Goal: Information Seeking & Learning: Learn about a topic

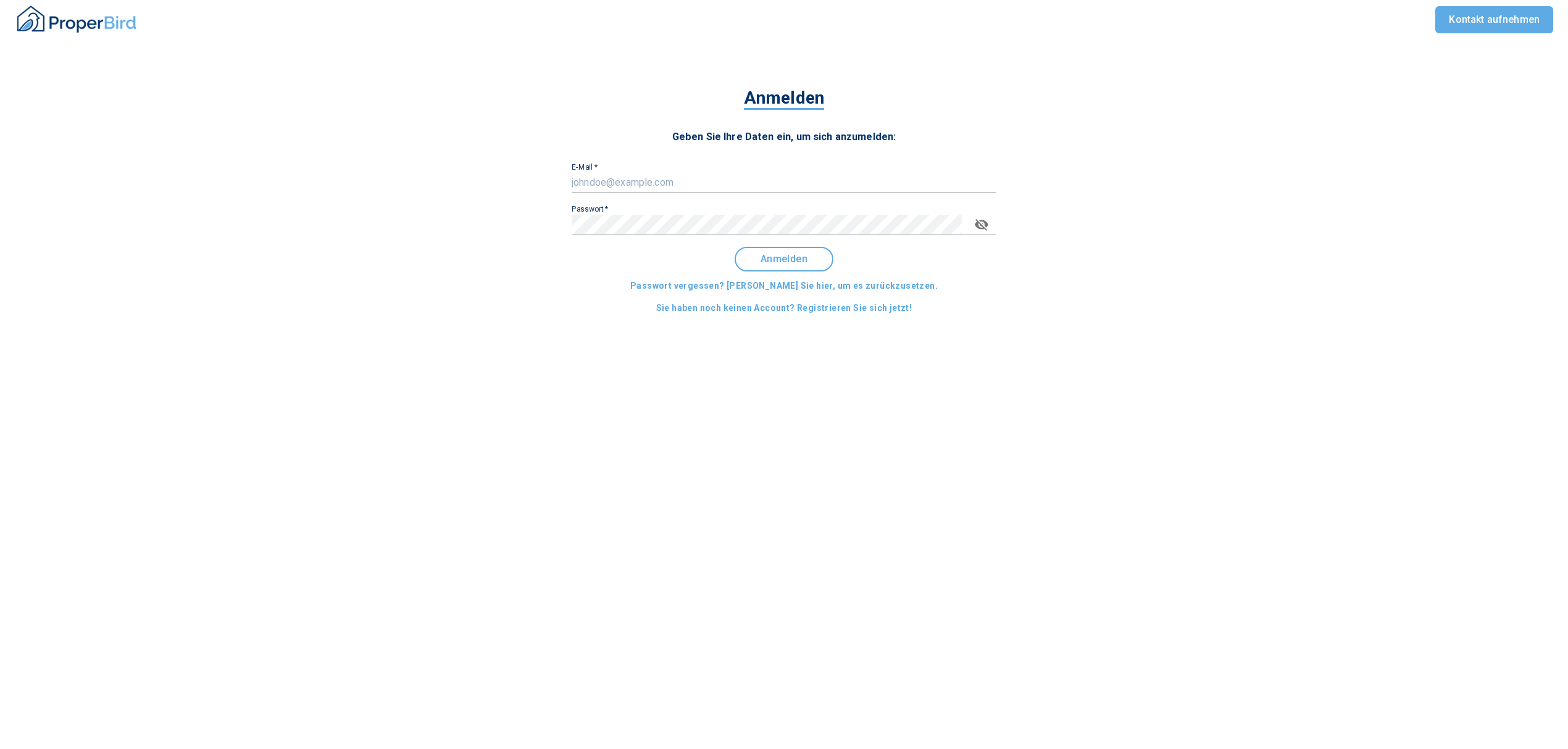
click at [605, 174] on input "E-Mail   *" at bounding box center [784, 183] width 425 height 20
type input "[EMAIL_ADDRESS][DOMAIN_NAME]"
click at [810, 254] on span "Anmelden" at bounding box center [784, 259] width 76 height 11
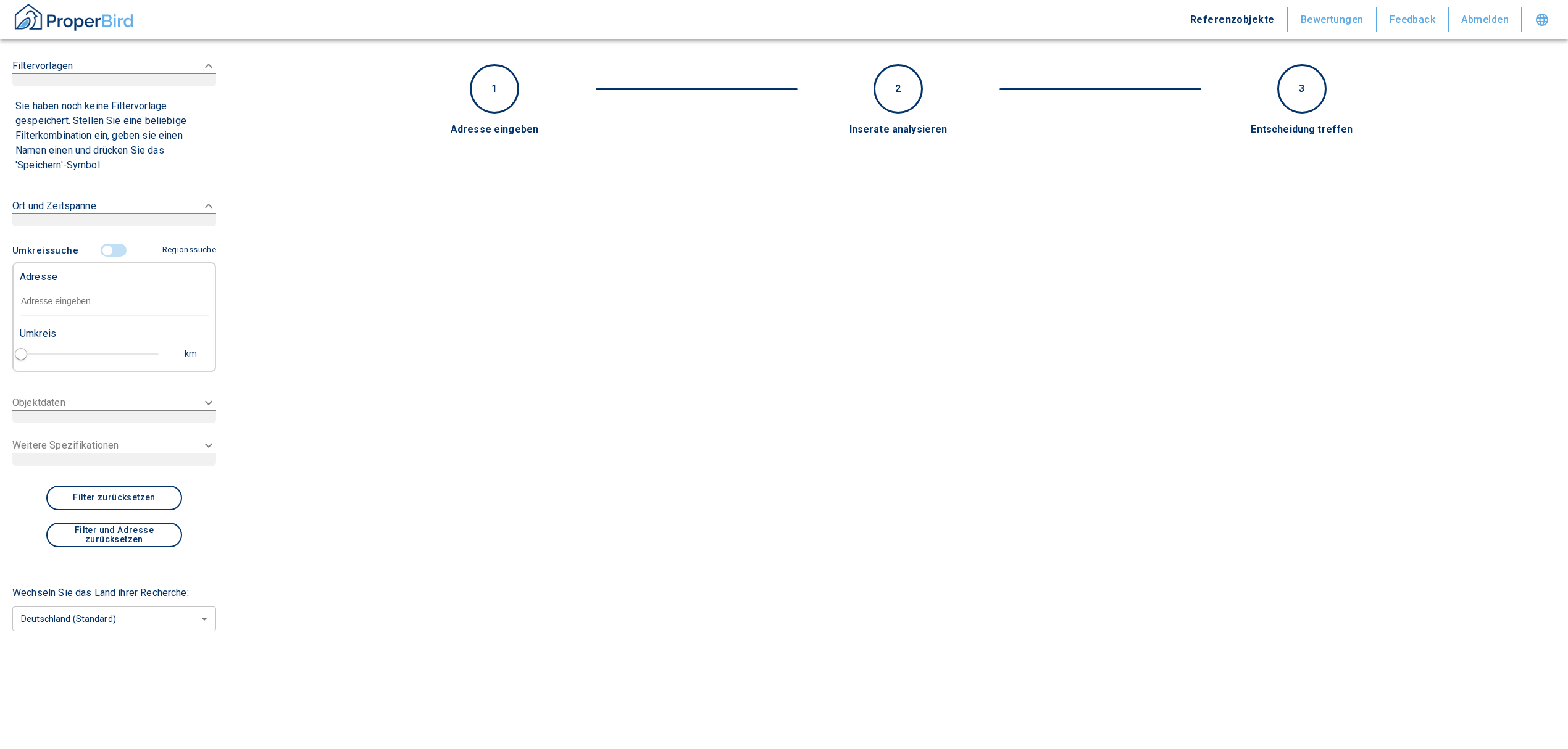
type input "2020"
click at [72, 295] on input "text" at bounding box center [114, 302] width 189 height 29
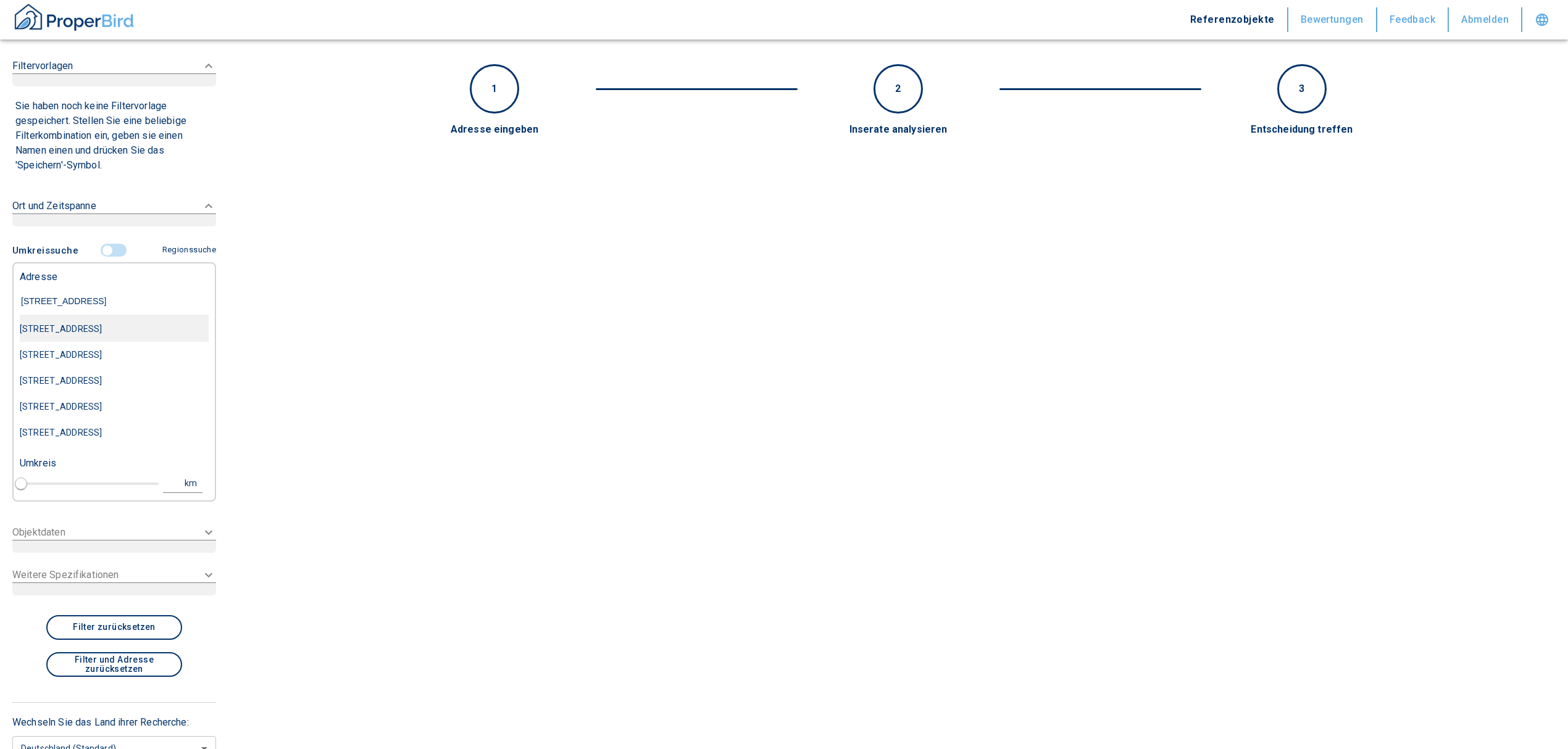
click at [102, 327] on div "[STREET_ADDRESS]" at bounding box center [114, 328] width 189 height 26
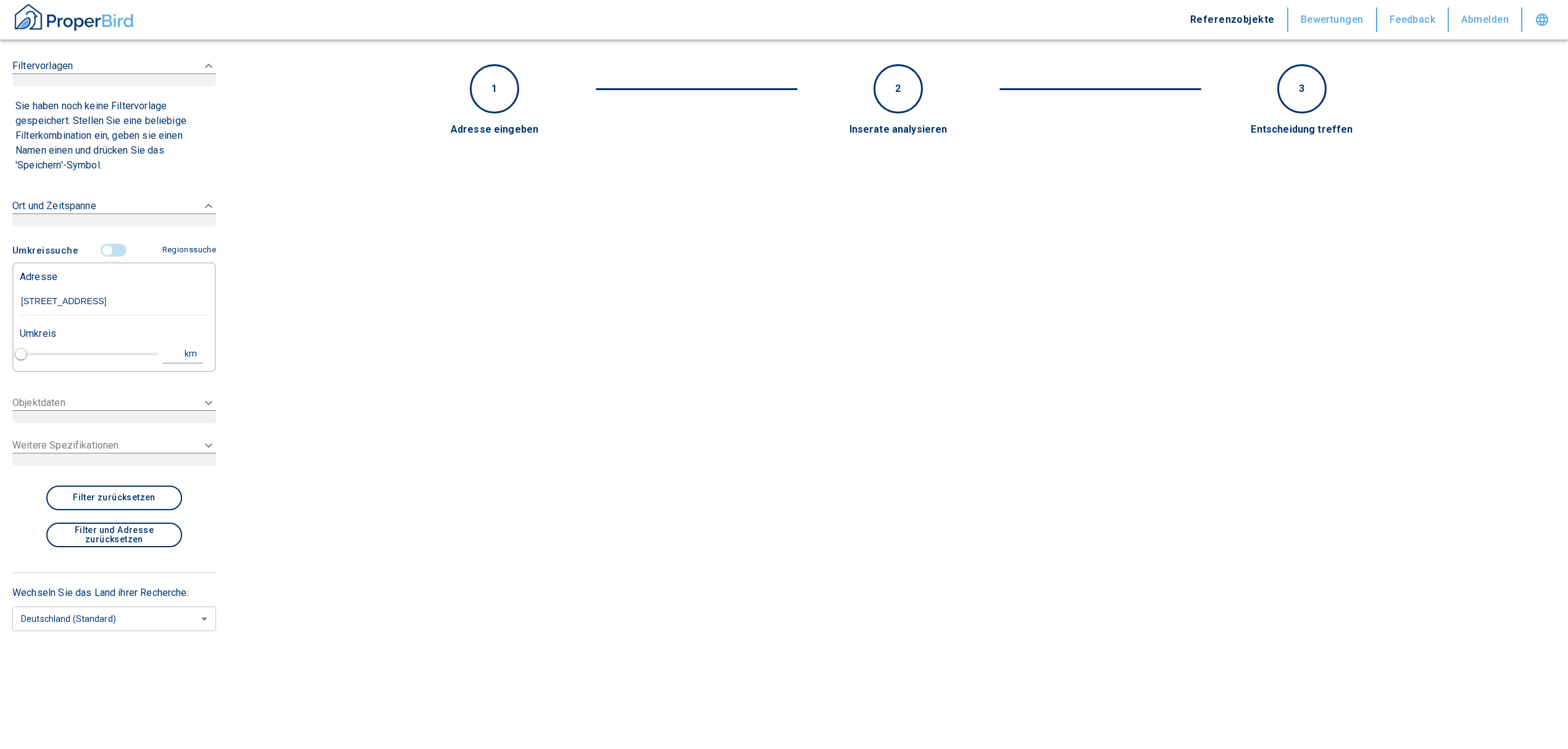
type input "[STREET_ADDRESS]"
type input "1"
type input "2020"
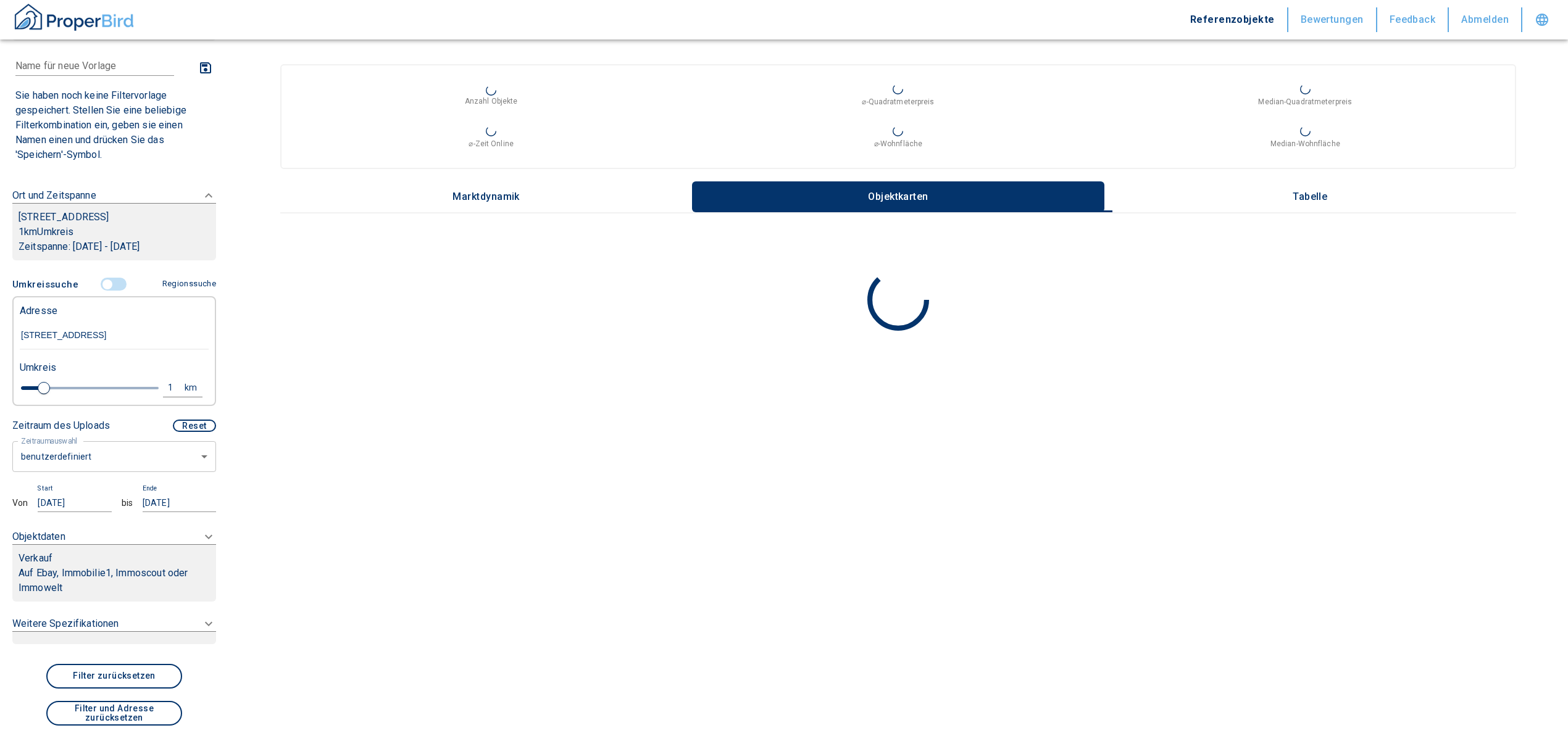
scroll to position [165, 0]
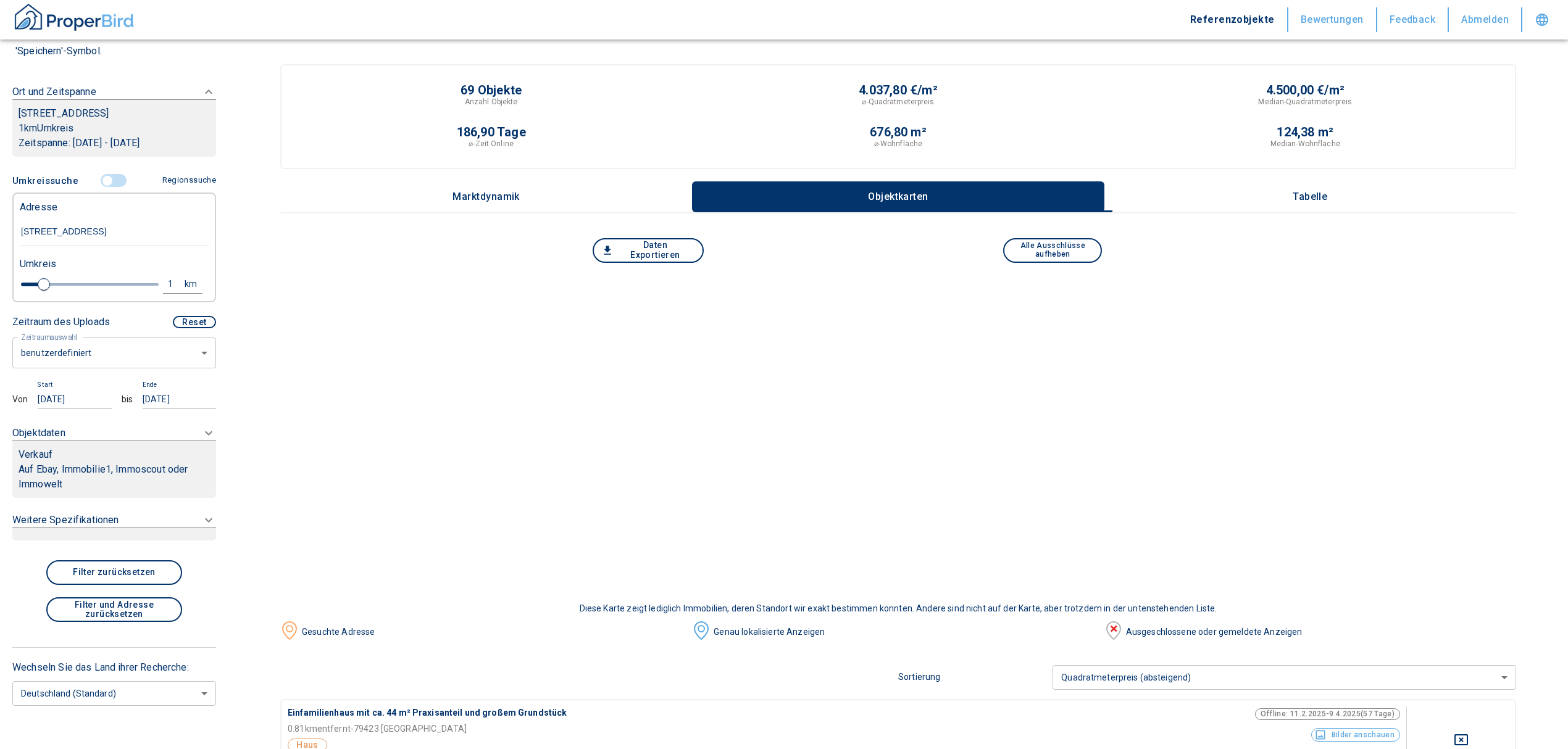
type input "[STREET_ADDRESS]"
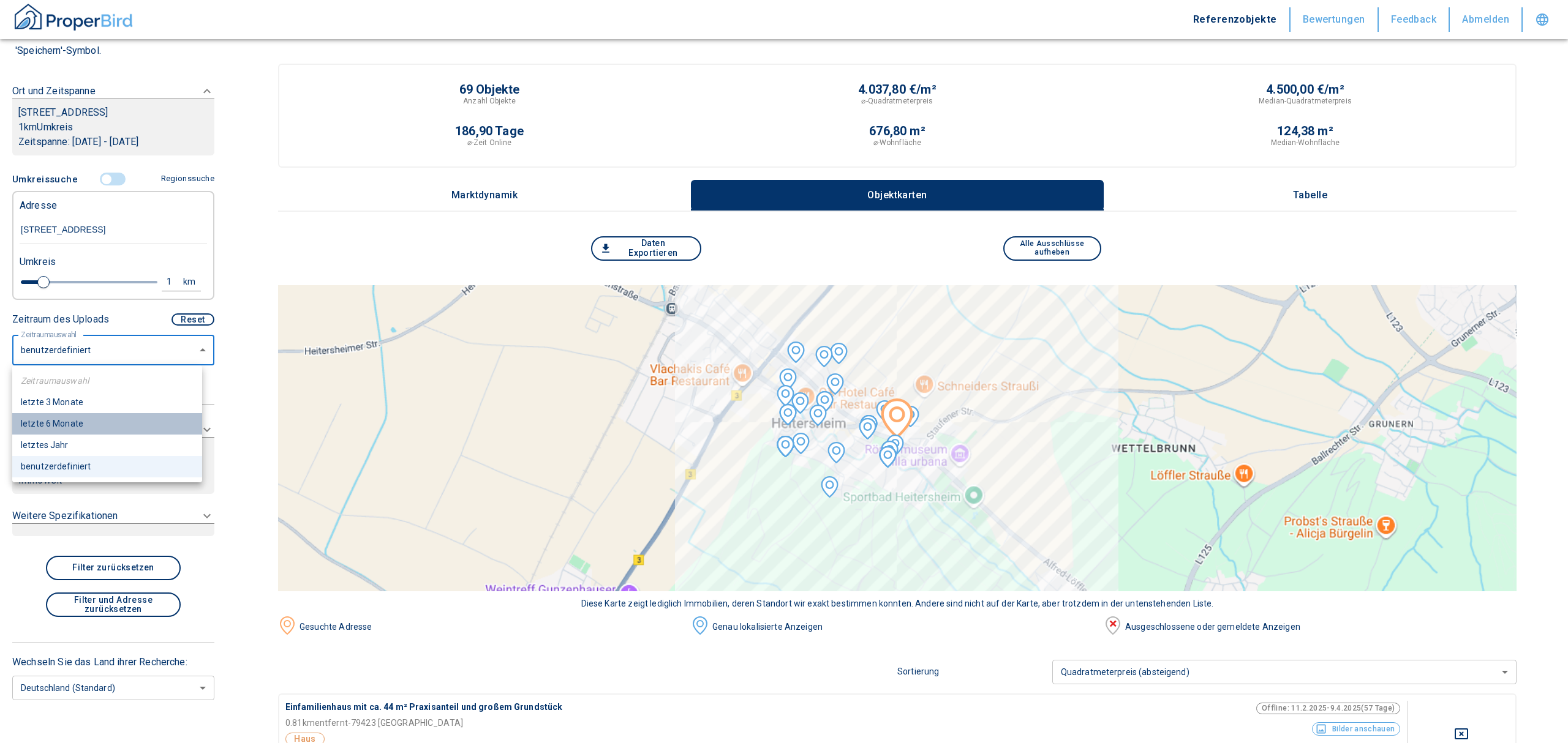
click at [72, 430] on li "letzte 6 Monate" at bounding box center [107, 424] width 190 height 22
type input "2020"
type input "6"
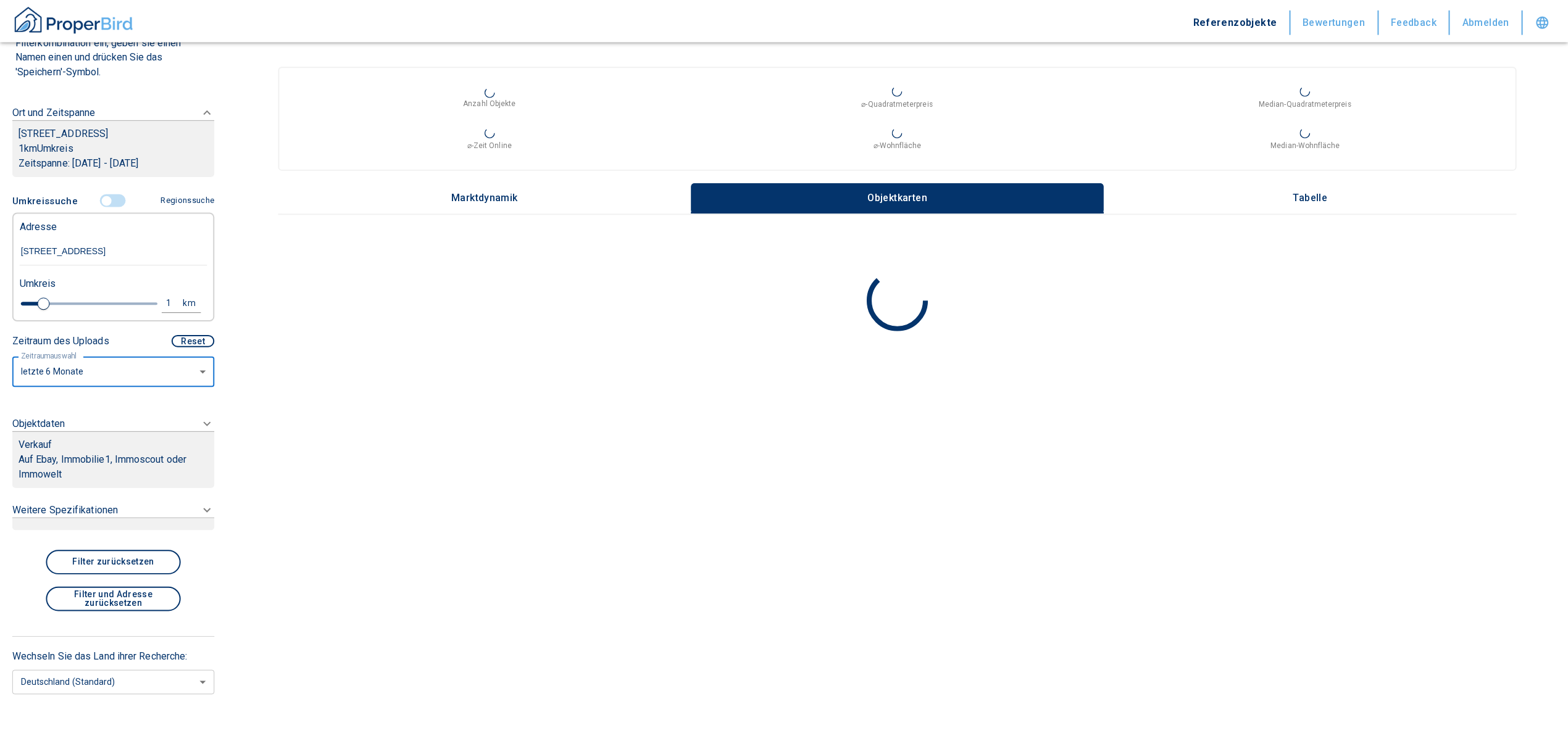
scroll to position [137, 0]
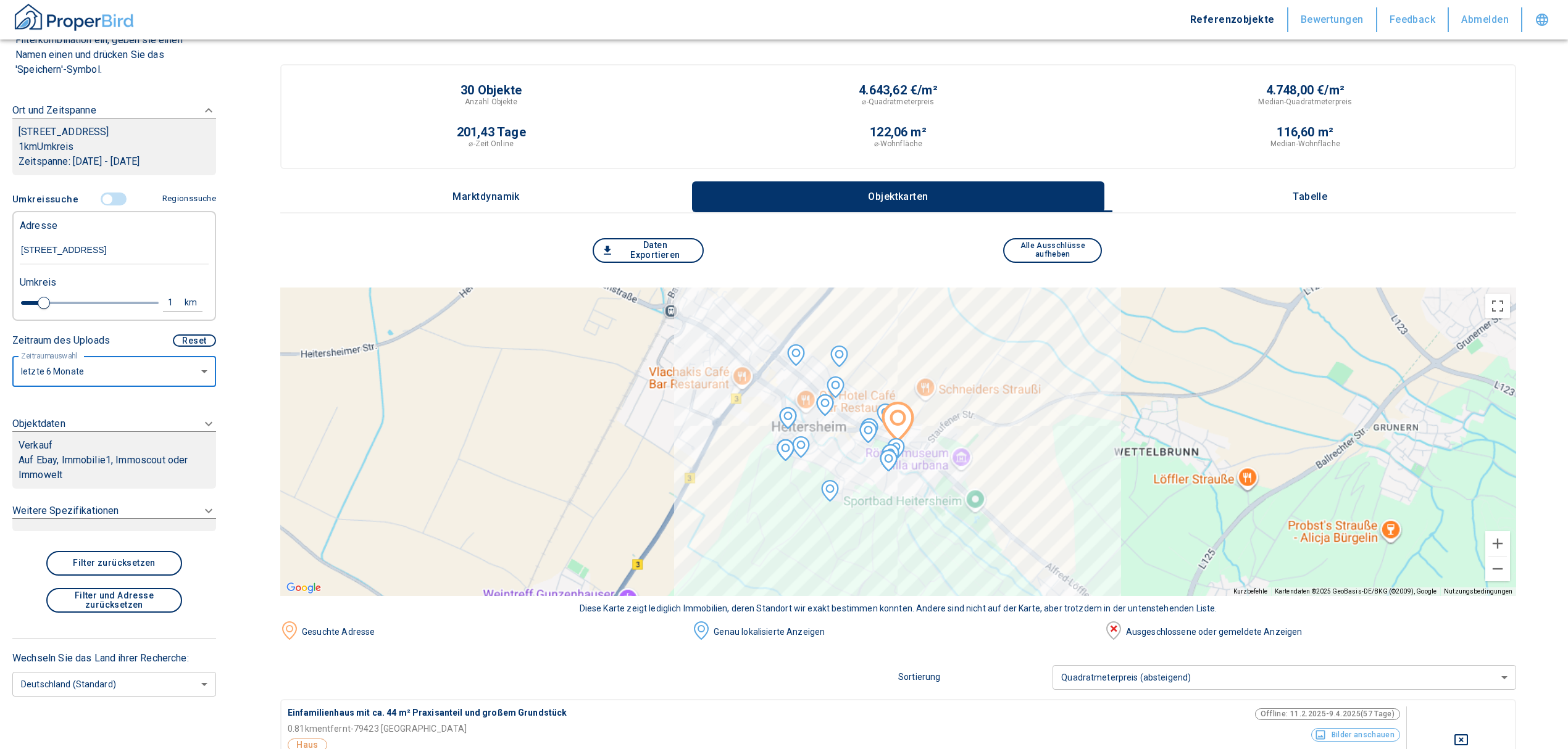
click at [73, 474] on p "Auf Ebay, Immobilie1, Immoscout oder Immowelt" at bounding box center [114, 468] width 191 height 29
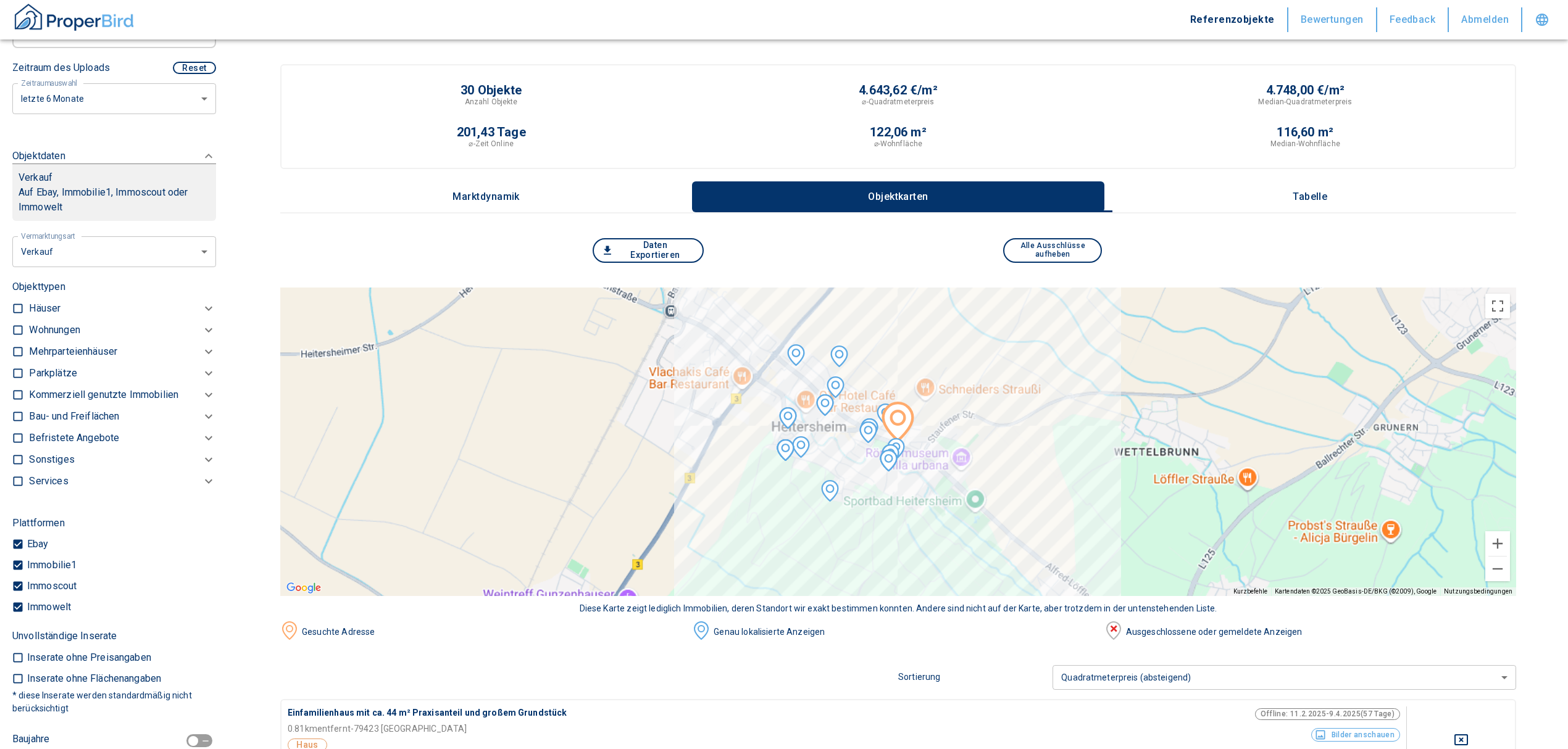
scroll to position [364, 0]
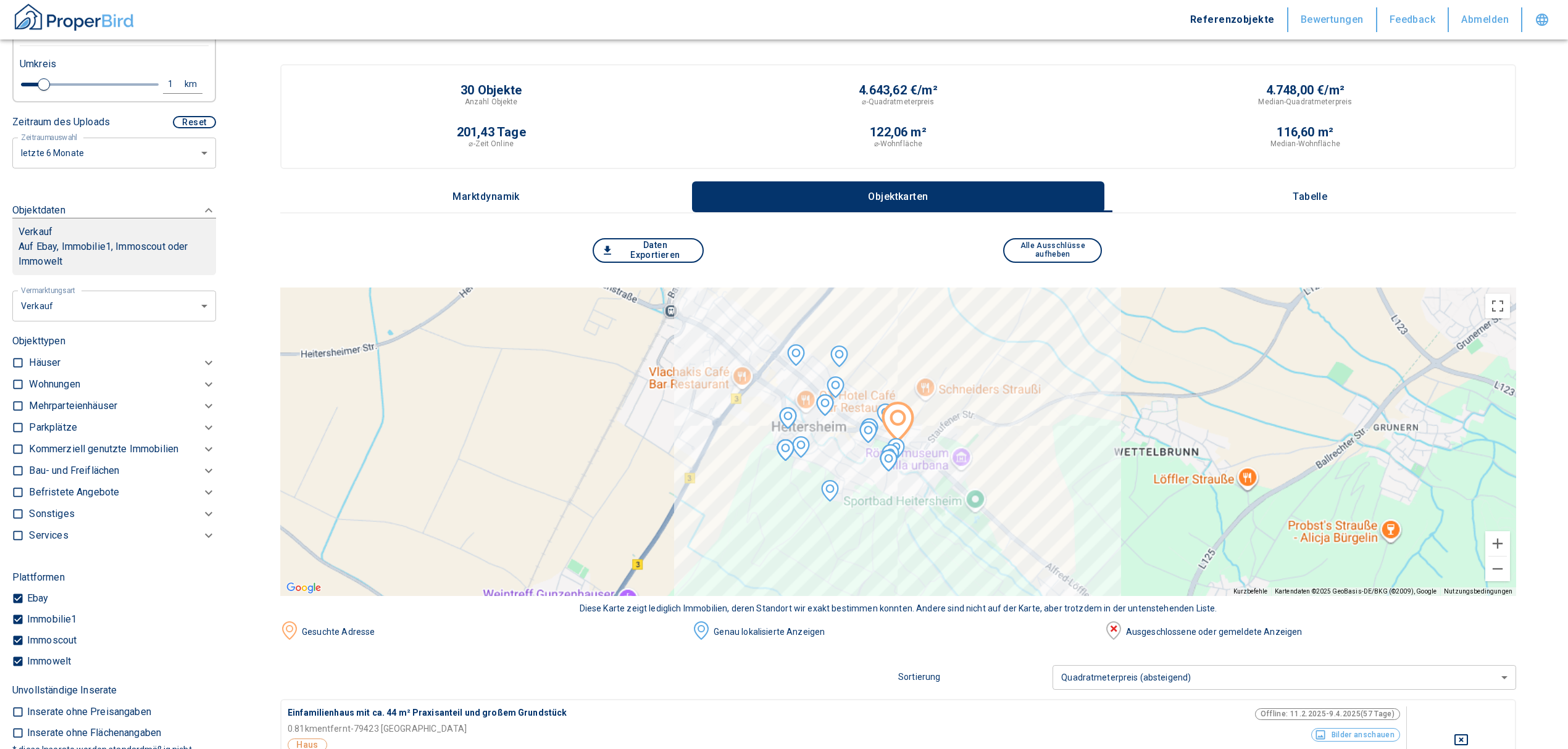
click at [48, 359] on p "Häuser" at bounding box center [45, 363] width 31 height 15
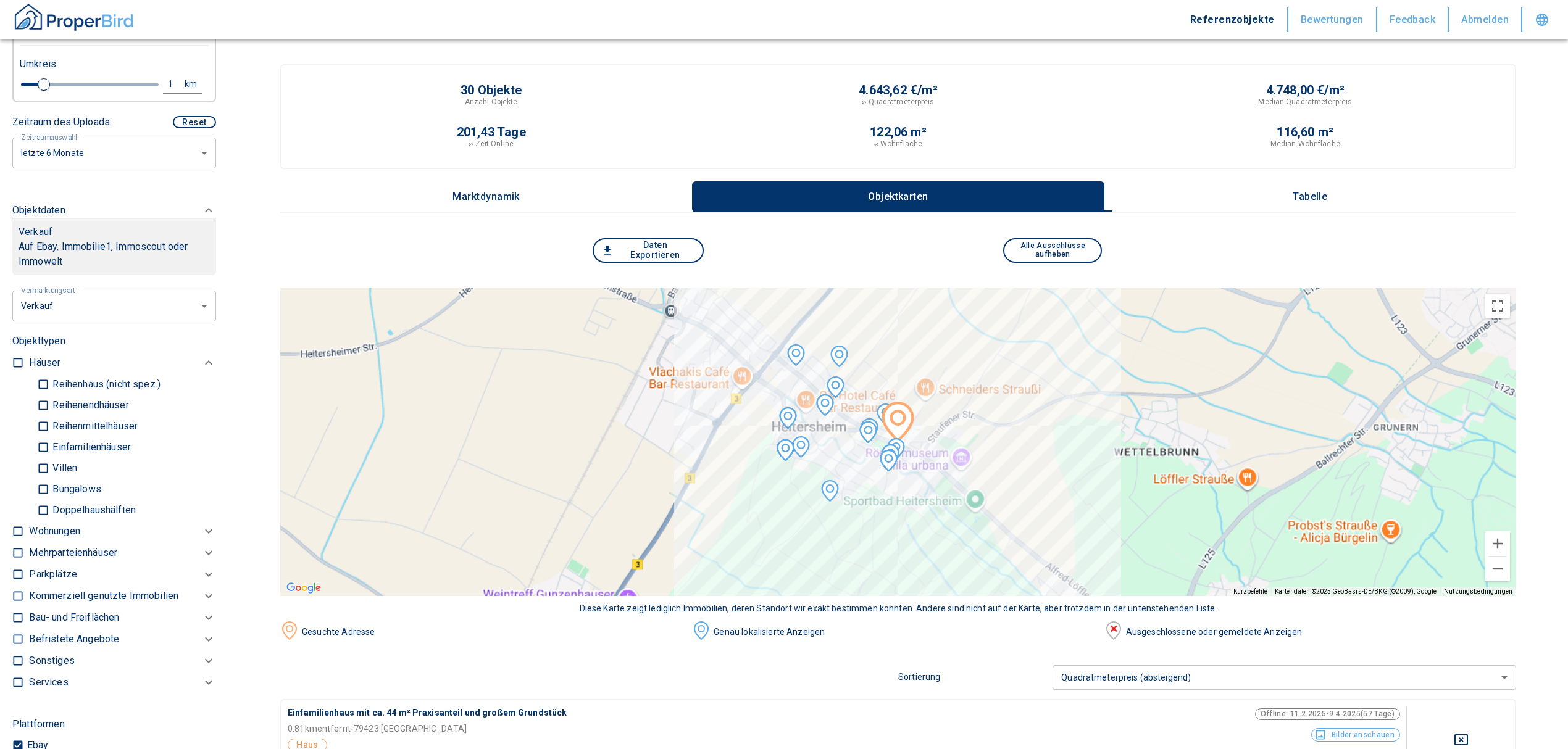
click at [41, 450] on input "Einfamilienhäuser" at bounding box center [43, 448] width 13 height 22
checkbox input "true"
type input "2020"
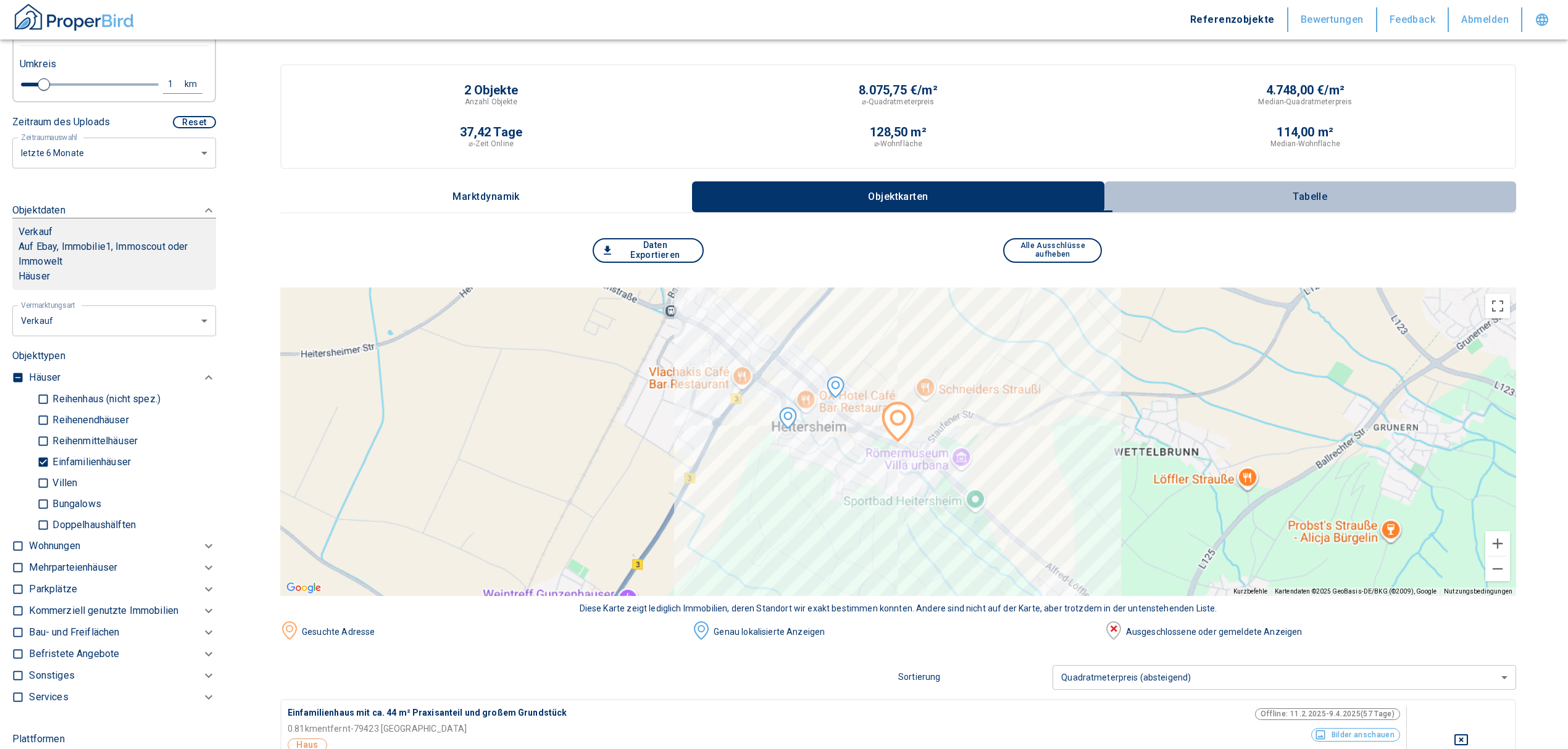
click at [1313, 186] on button "Tabelle" at bounding box center [1310, 196] width 412 height 31
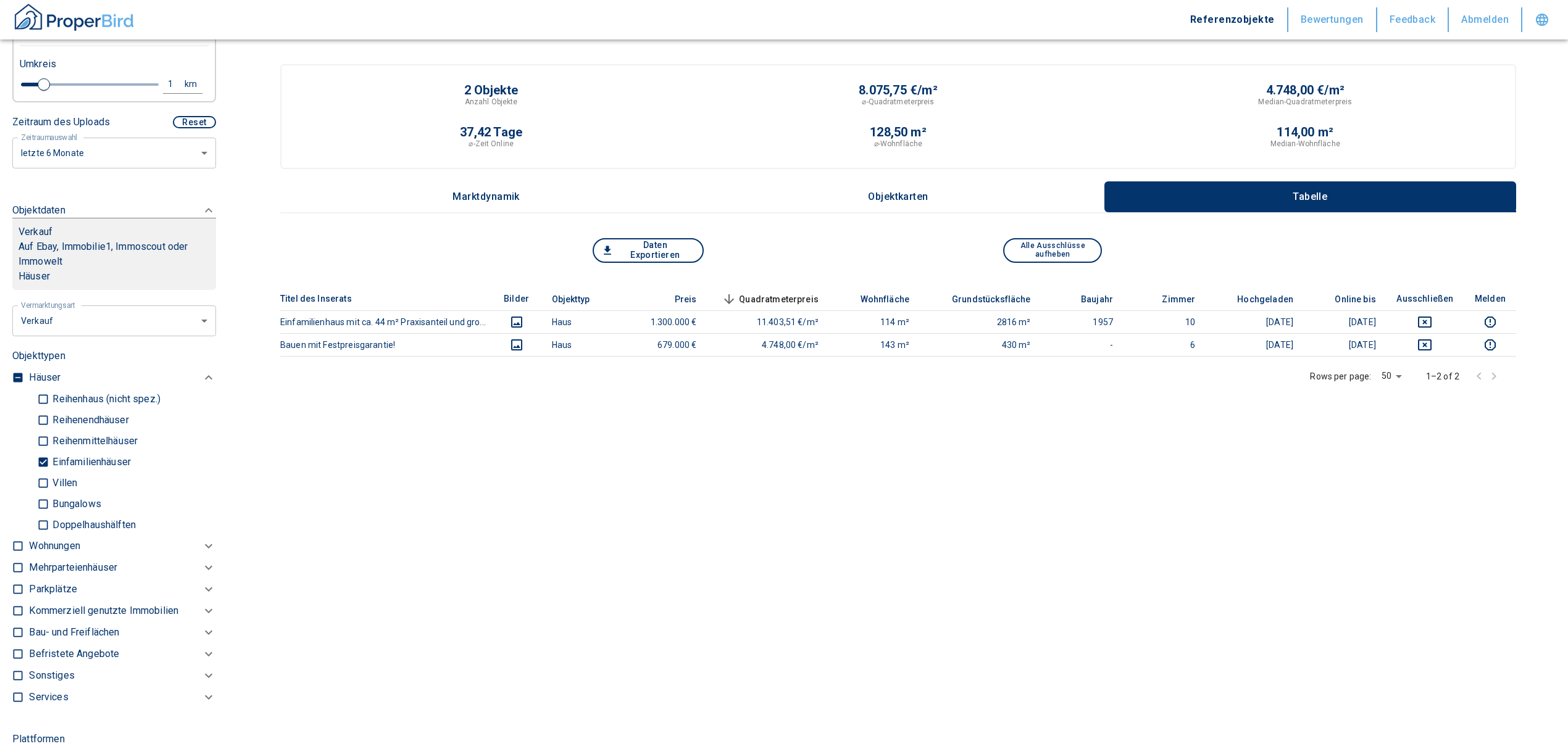
click at [163, 78] on button "1 km" at bounding box center [182, 85] width 39 height 18
drag, startPoint x: 79, startPoint y: 81, endPoint x: 11, endPoint y: 79, distance: 68.0
click at [11, 79] on div "1 km Neue Suchen" at bounding box center [104, 85] width 189 height 29
type input "5"
click at [160, 76] on button "Neue Suchen" at bounding box center [165, 84] width 68 height 18
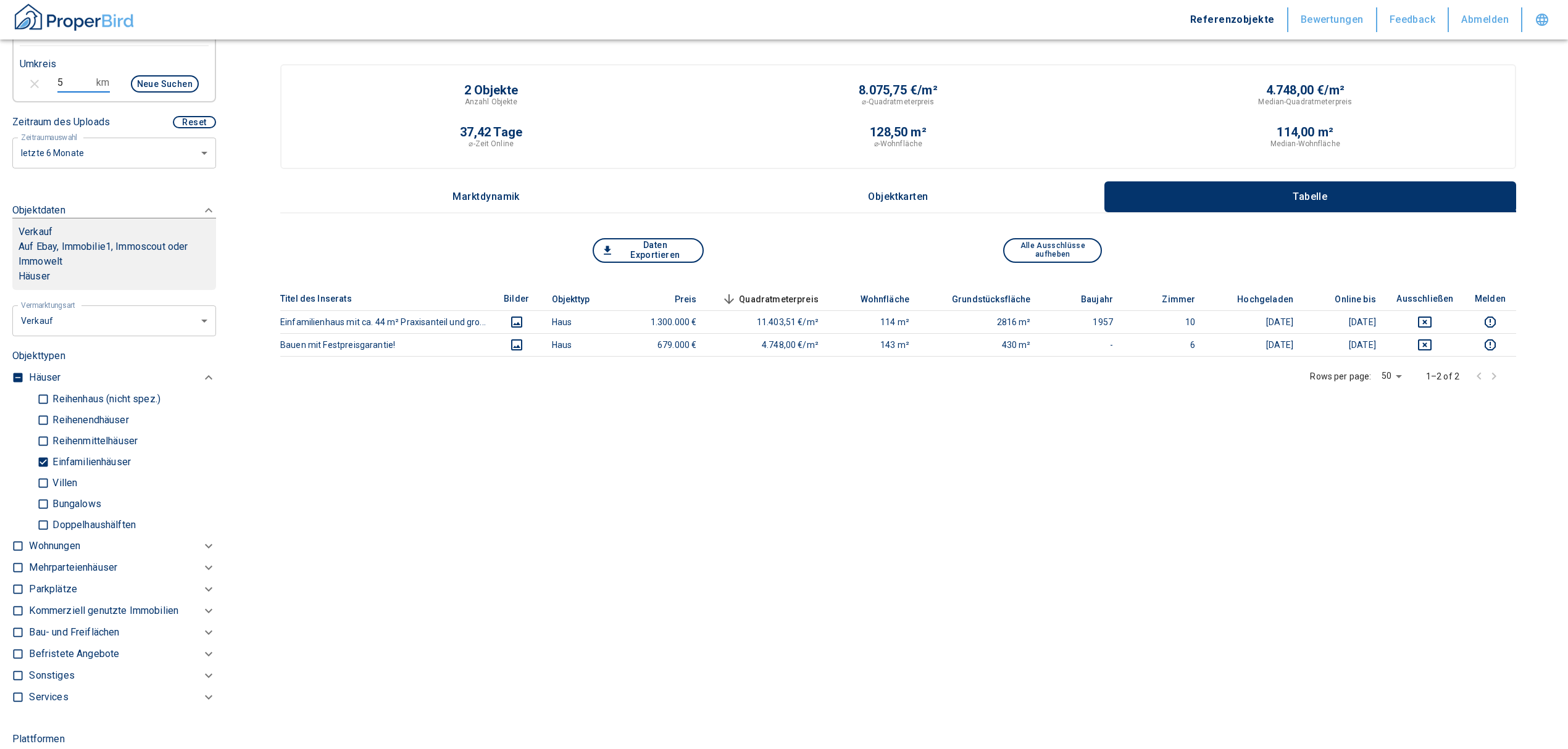
type input "2020"
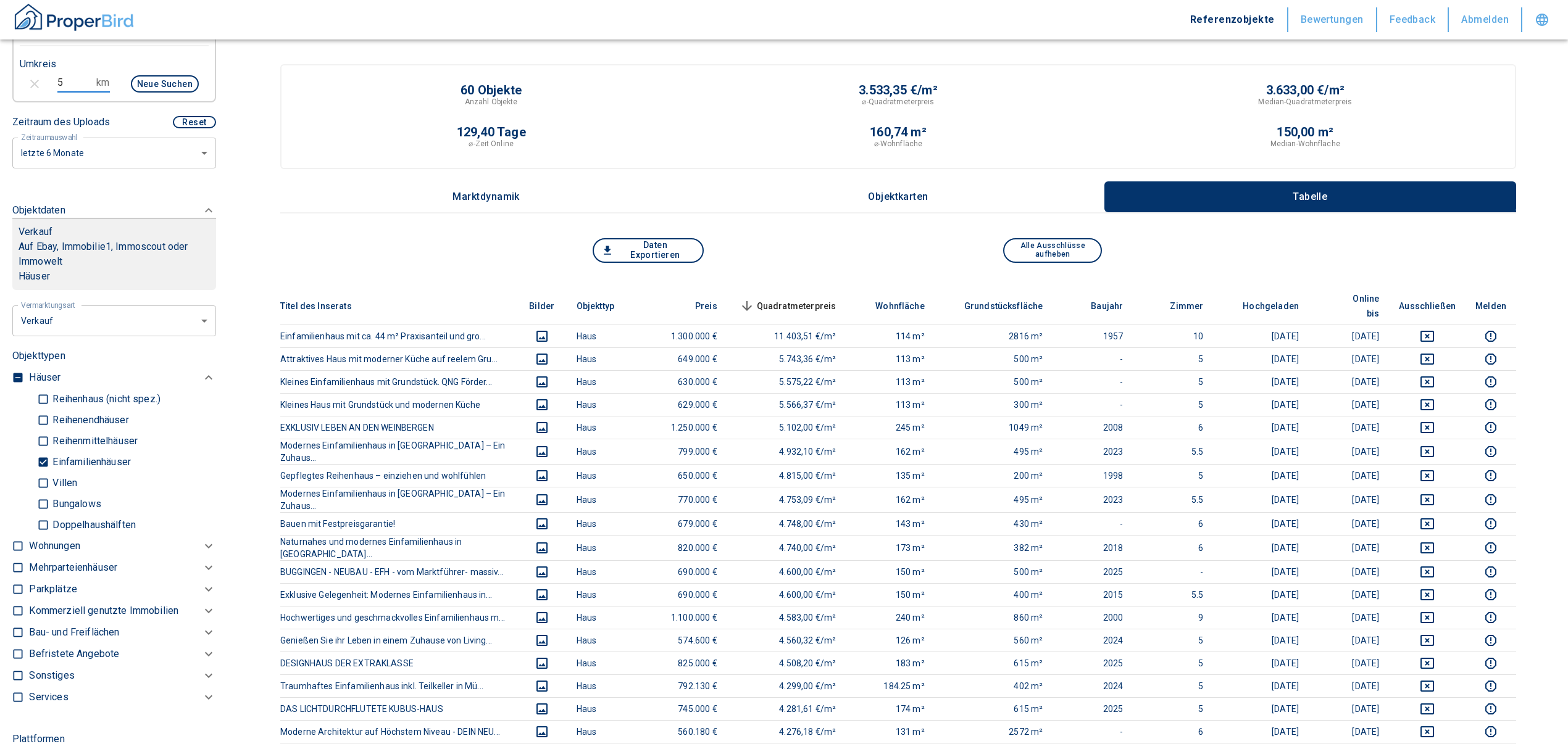
drag, startPoint x: 68, startPoint y: 76, endPoint x: 48, endPoint y: 76, distance: 20.0
click at [48, 76] on div "5 km Neue Suchen" at bounding box center [104, 85] width 189 height 29
type input "3"
click at [141, 78] on button "Neue Suchen" at bounding box center [165, 84] width 68 height 18
type input "2020"
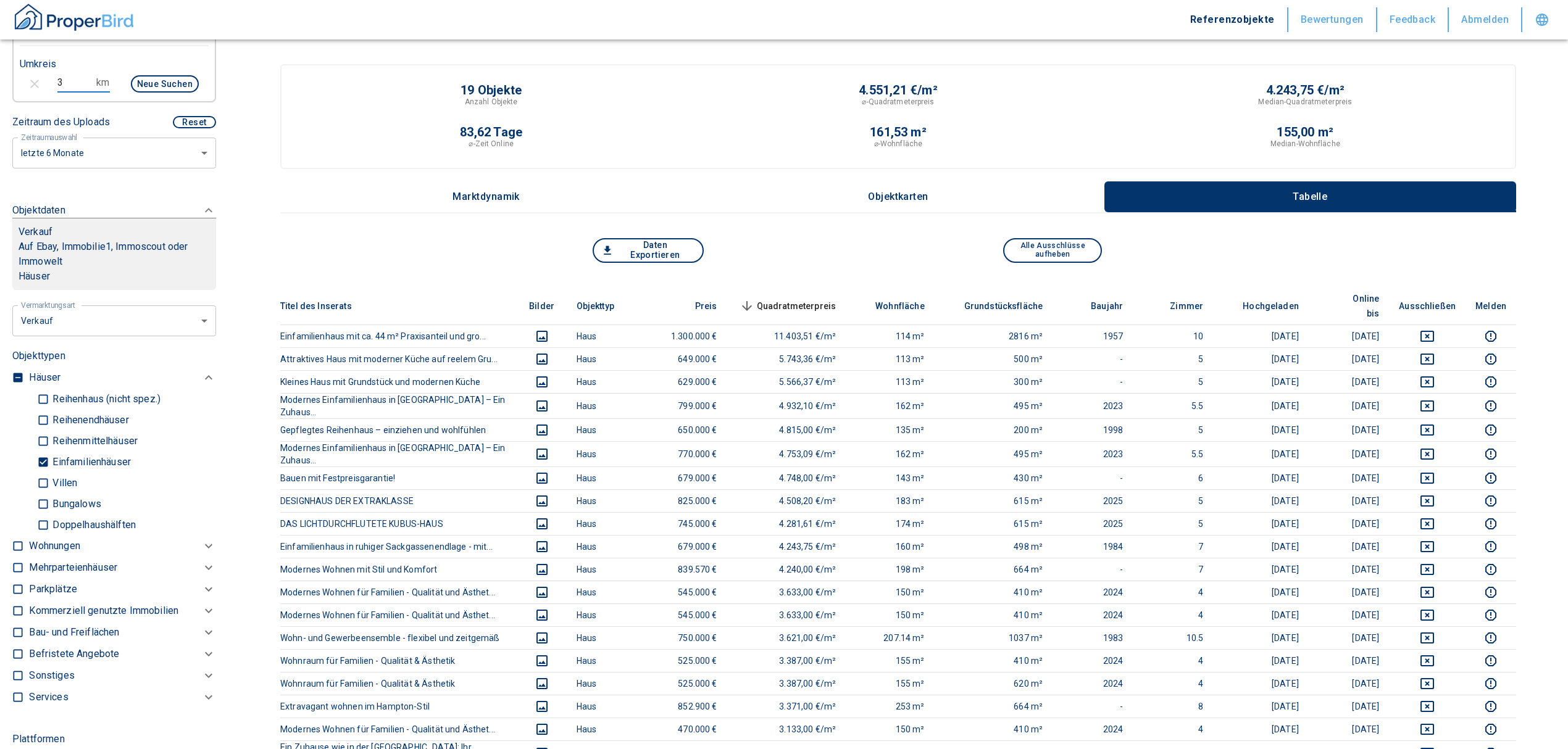
drag, startPoint x: 67, startPoint y: 81, endPoint x: 24, endPoint y: 90, distance: 43.9
click at [15, 85] on div "3 km Neue Suchen" at bounding box center [104, 85] width 189 height 29
type input "2"
click at [152, 81] on button "Neue Suchen" at bounding box center [165, 84] width 68 height 18
type input "2020"
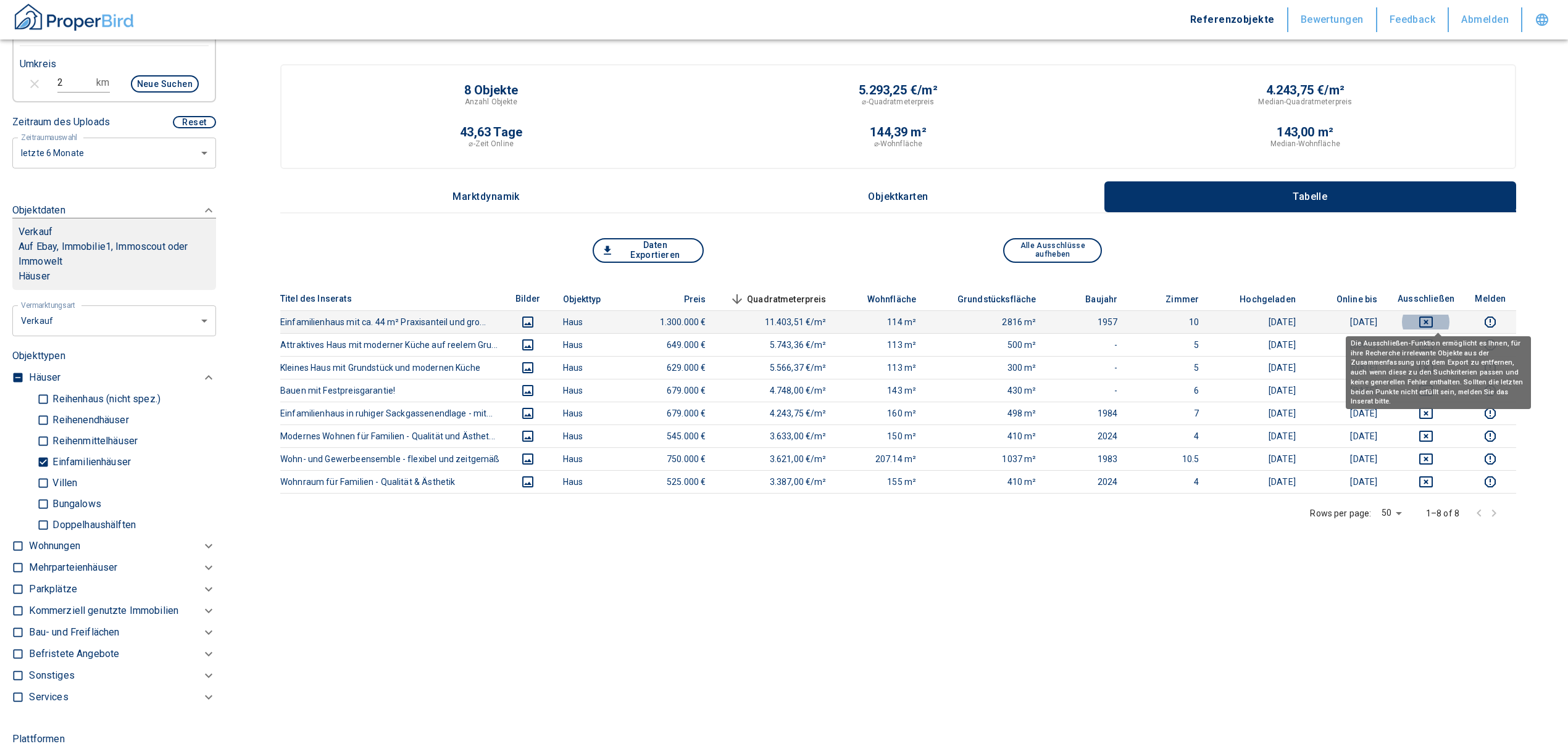
click at [1434, 321] on icon "deselect this listing" at bounding box center [1426, 322] width 15 height 15
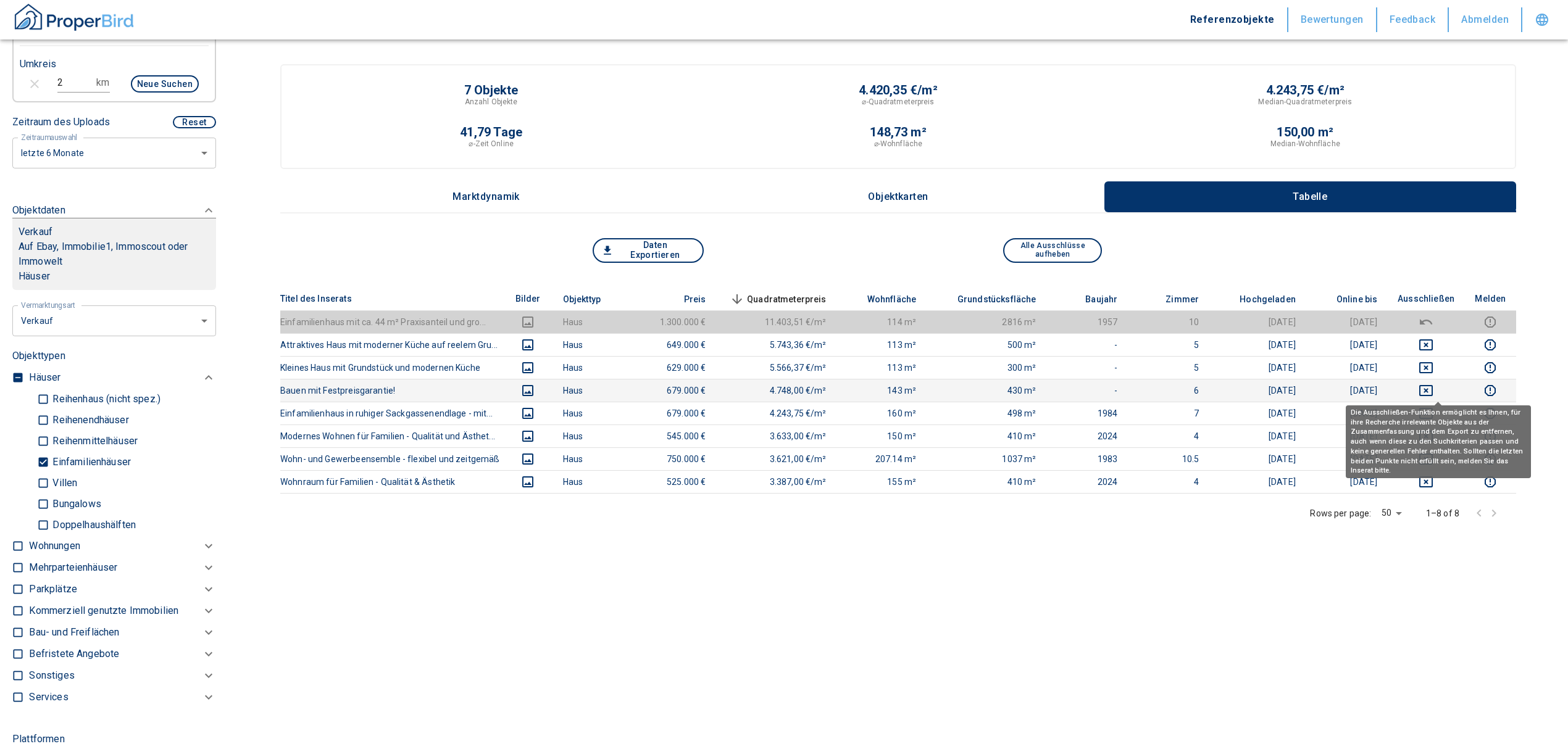
click at [1433, 385] on icon "deselect this listing" at bounding box center [1426, 390] width 13 height 11
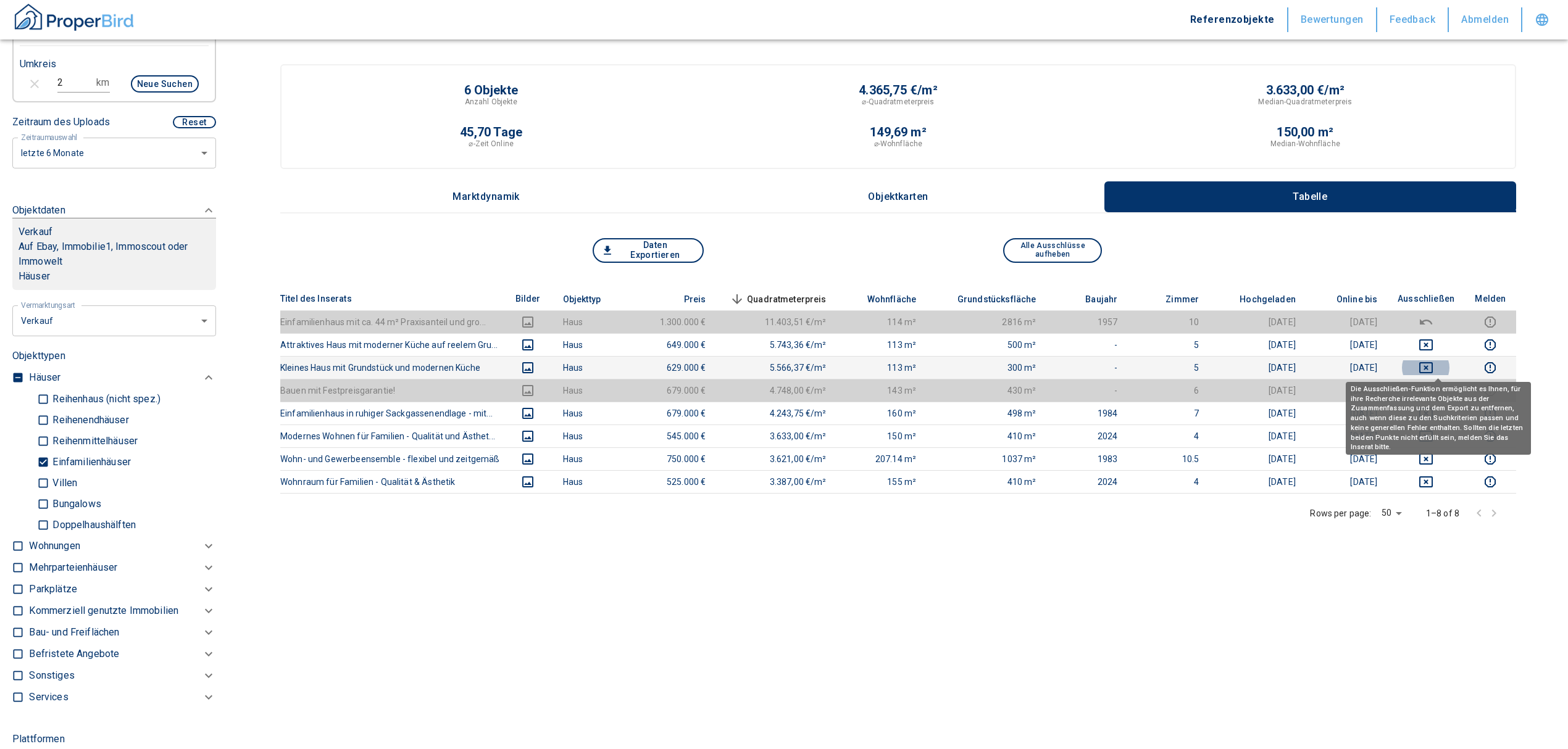
click at [1433, 364] on icon "deselect this listing" at bounding box center [1426, 367] width 13 height 11
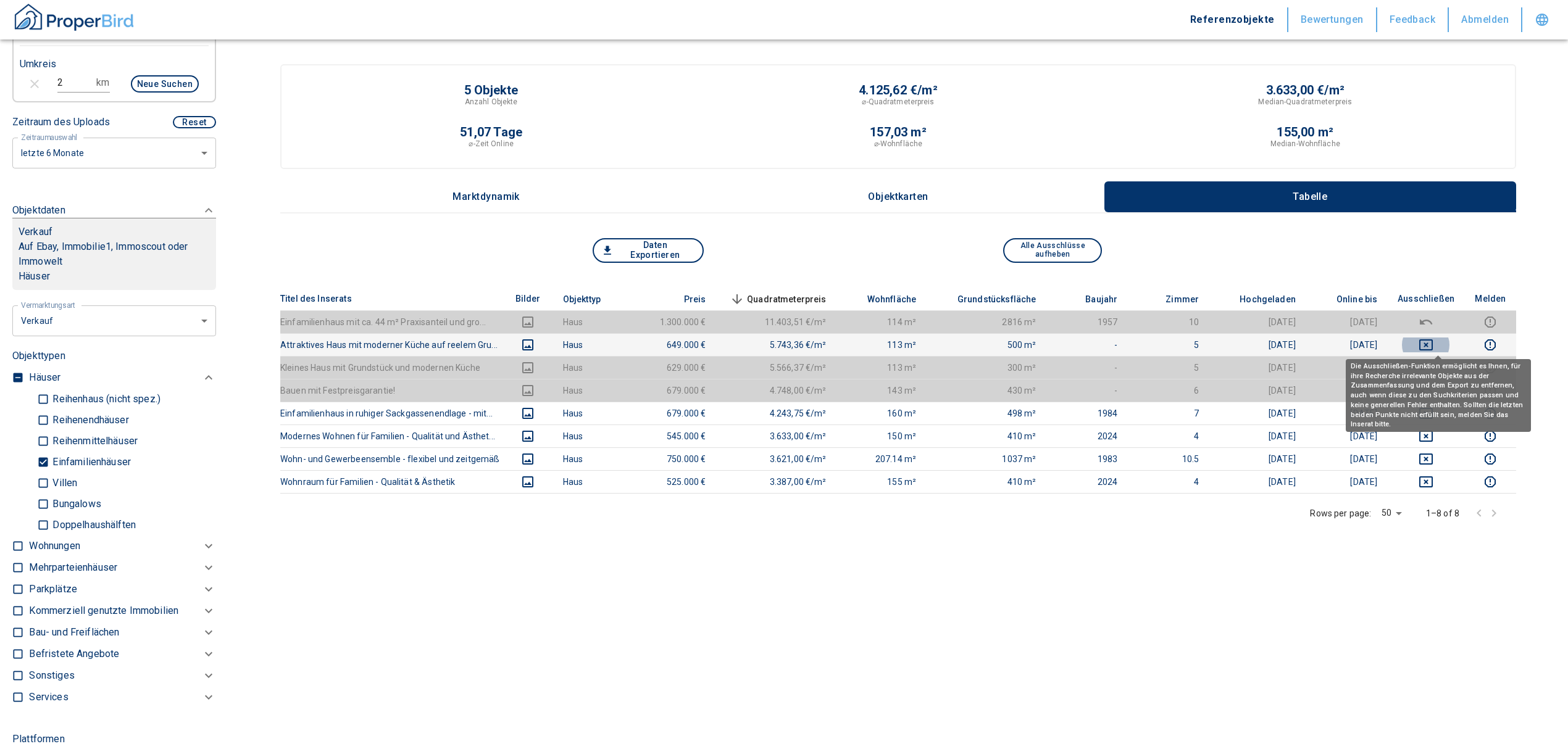
click at [1433, 342] on icon "deselect this listing" at bounding box center [1426, 344] width 13 height 11
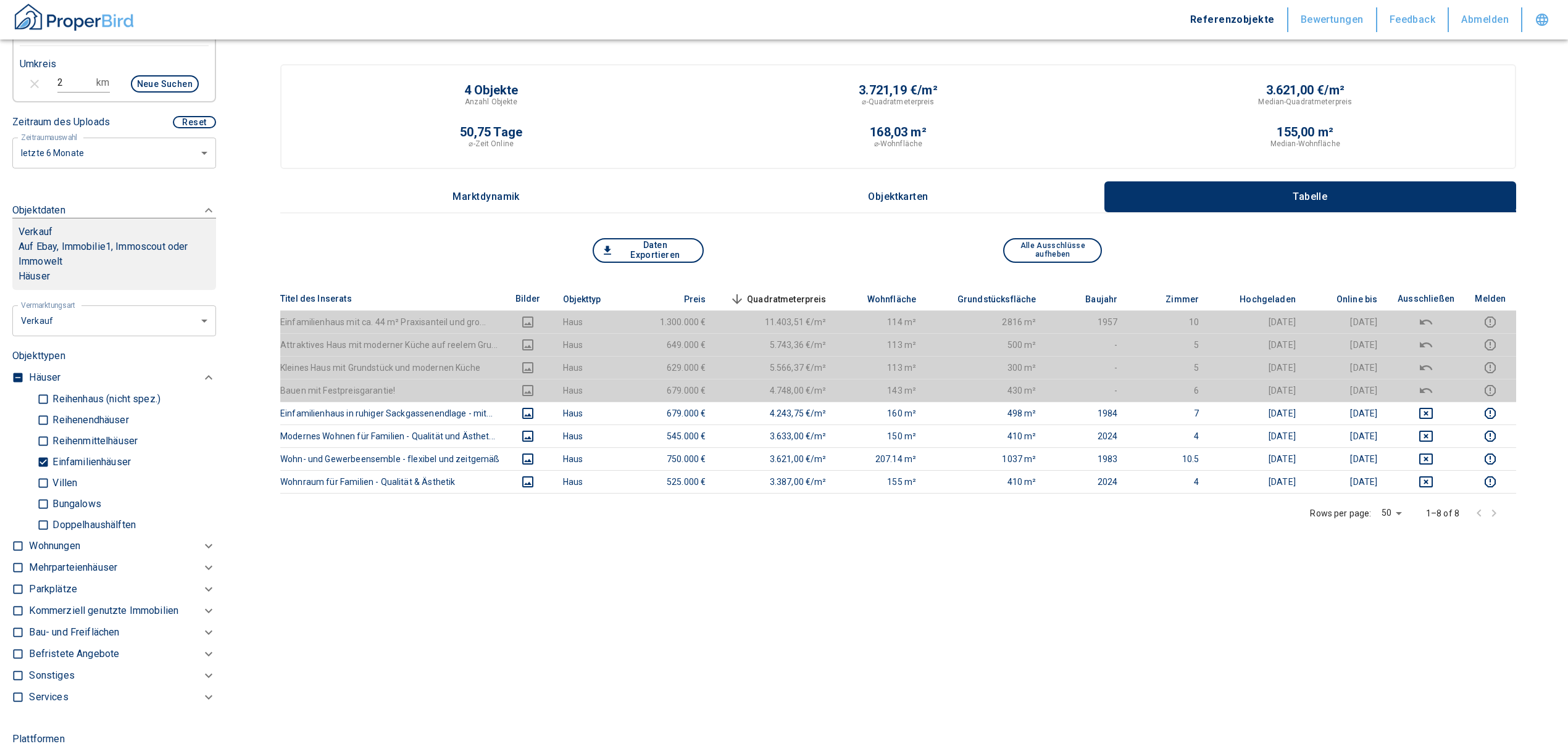
click at [39, 76] on div "2 km Neue Suchen" at bounding box center [104, 85] width 189 height 29
type input "3"
click at [153, 76] on button "Neue Suchen" at bounding box center [165, 84] width 68 height 18
type input "2020"
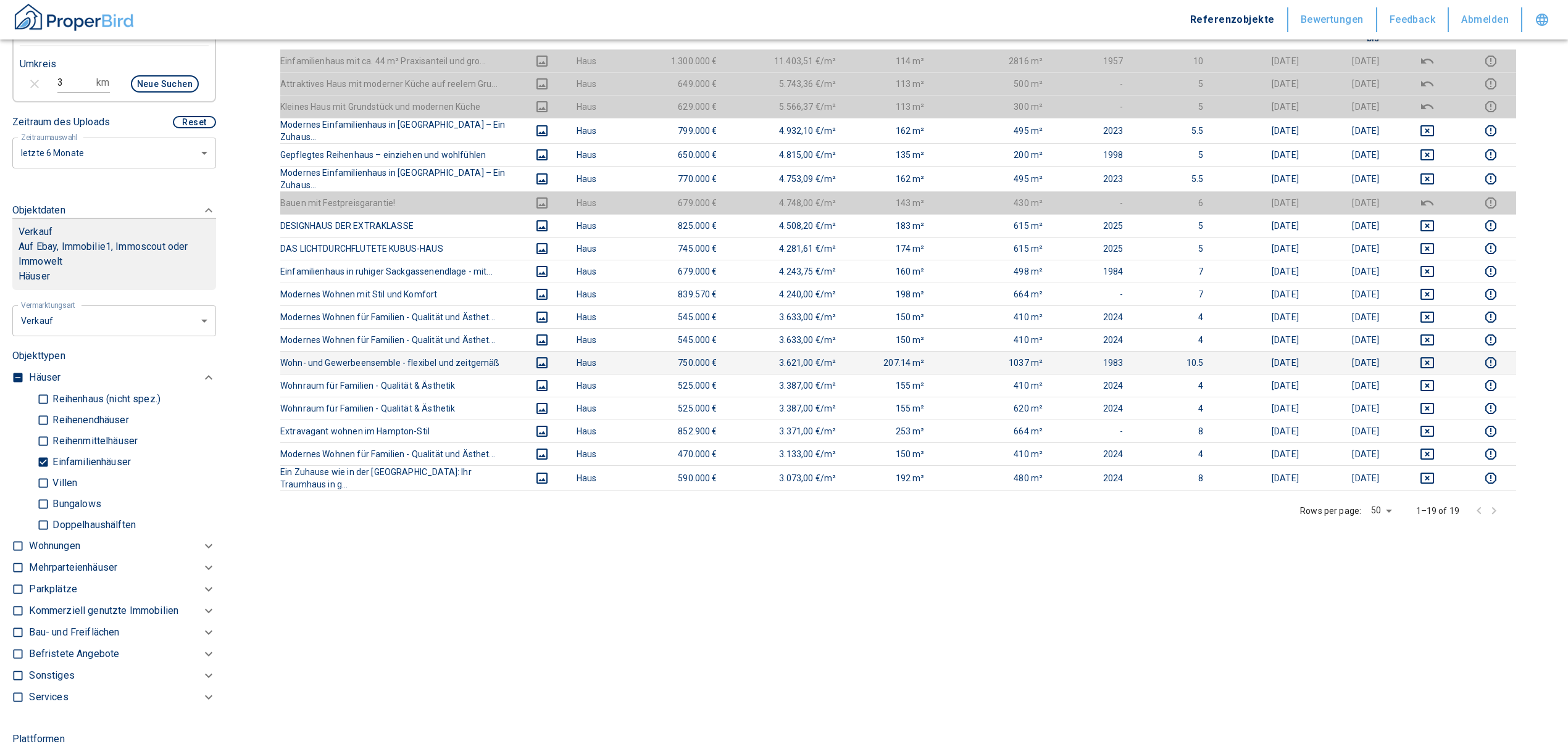
scroll to position [247, 0]
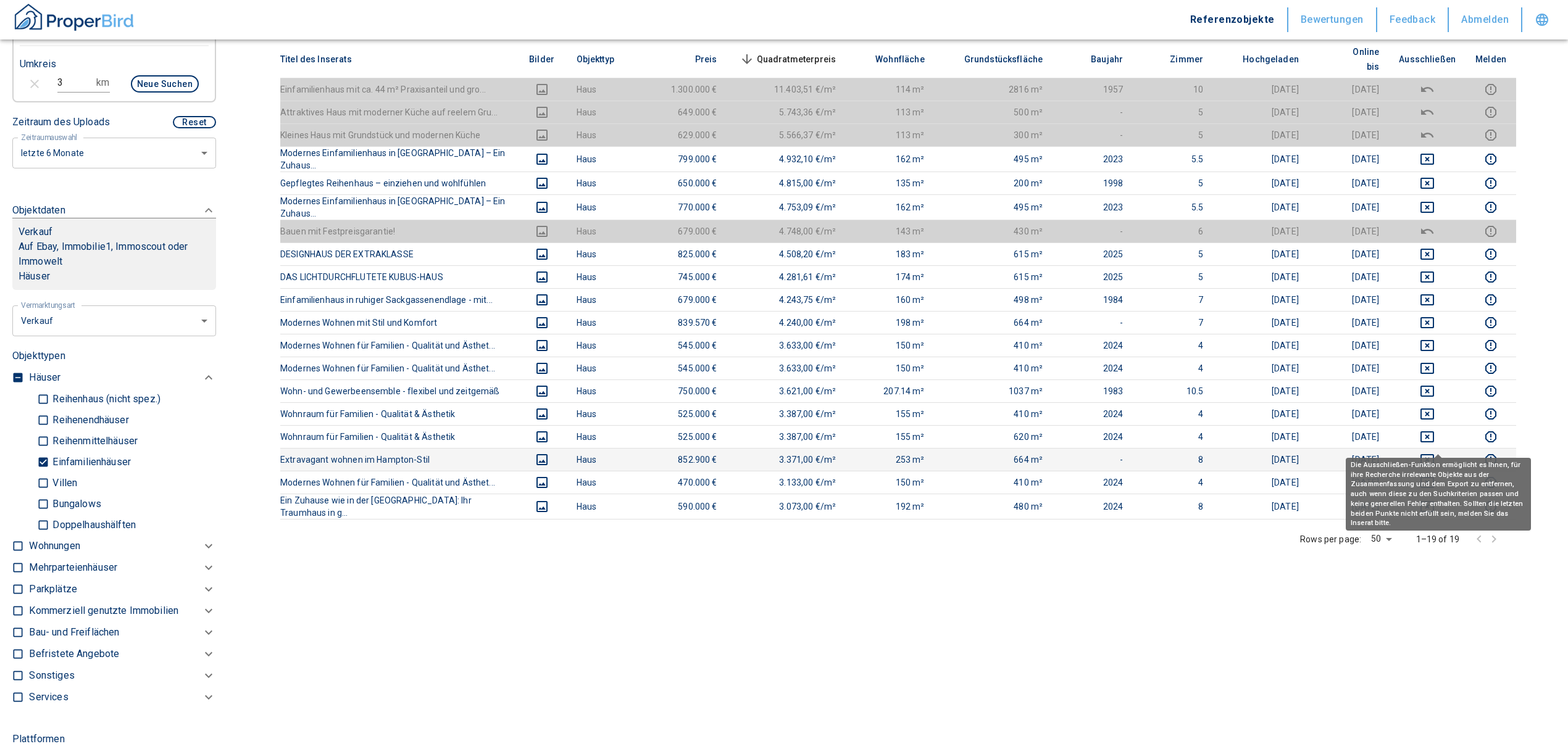
click at [1434, 453] on icon "deselect this listing" at bounding box center [1428, 460] width 15 height 15
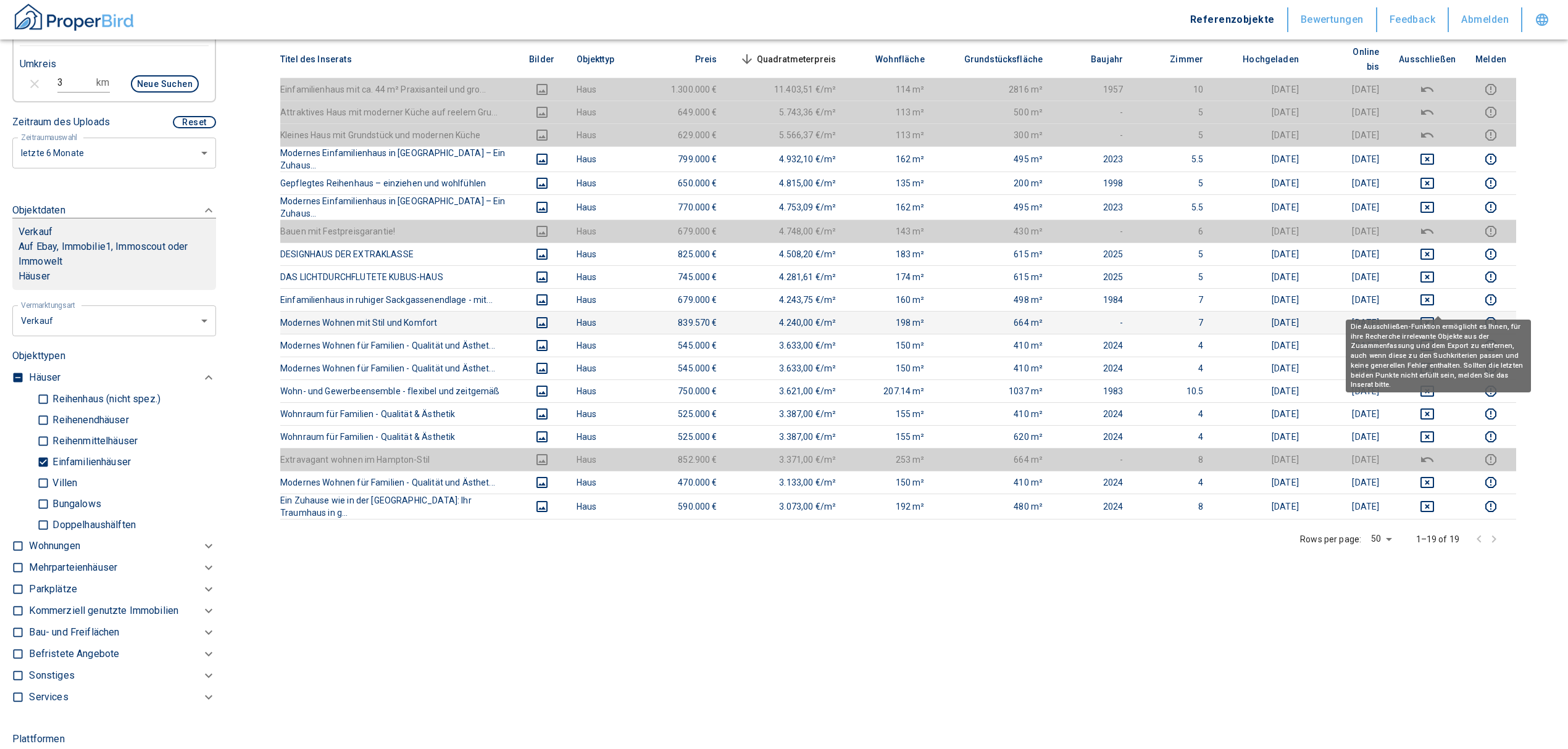
click at [1434, 316] on icon "deselect this listing" at bounding box center [1428, 323] width 15 height 15
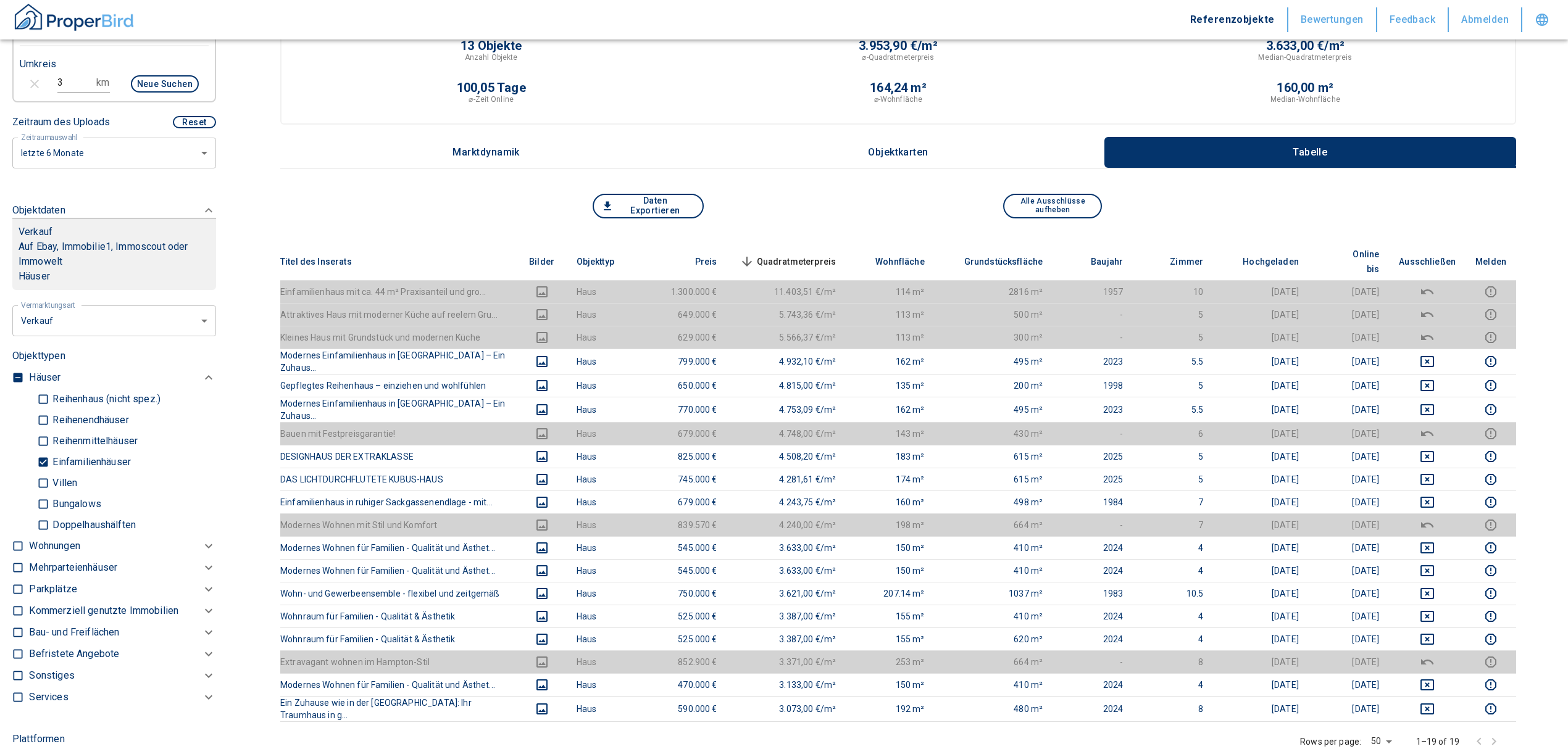
scroll to position [82, 0]
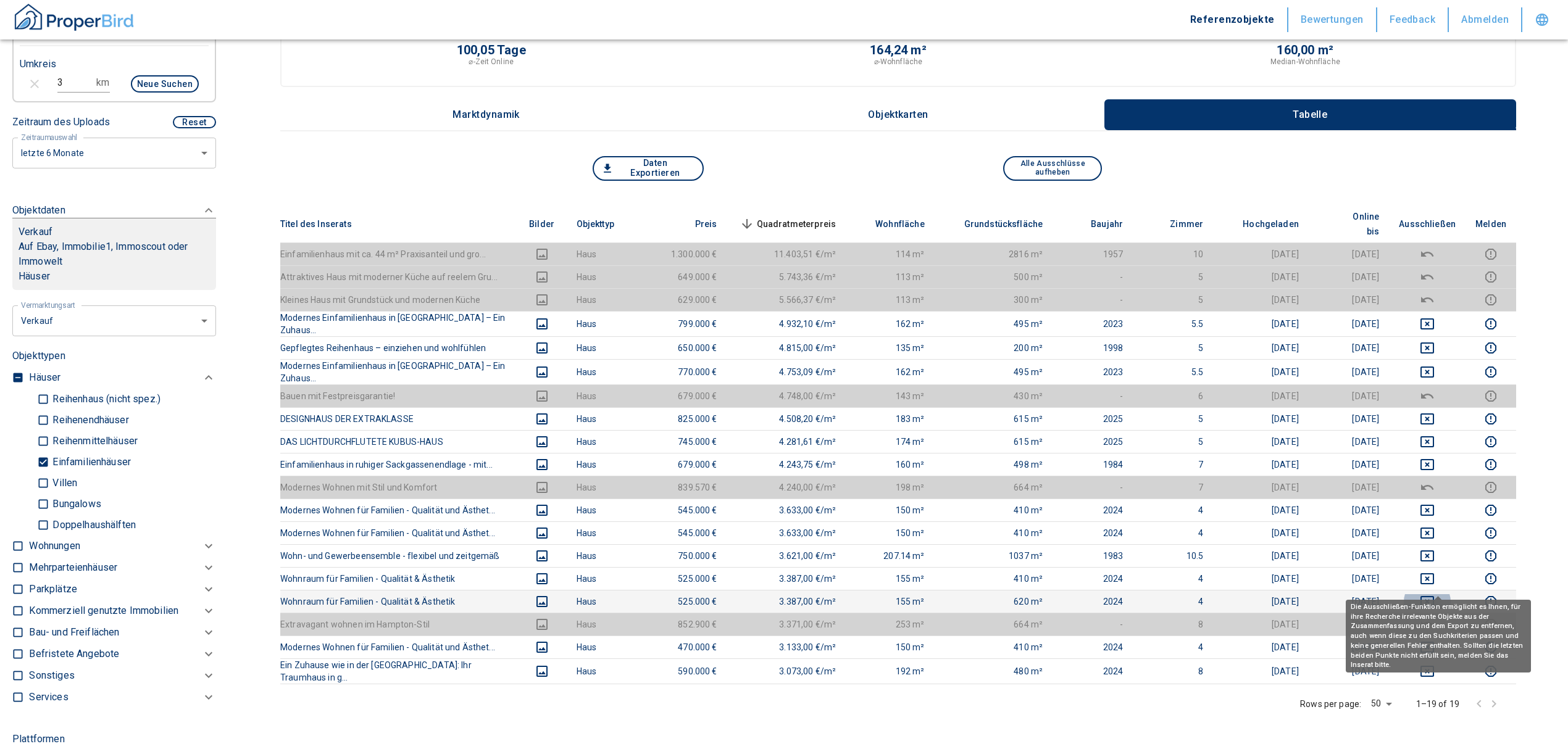
click at [1432, 594] on icon "deselect this listing" at bounding box center [1428, 602] width 15 height 15
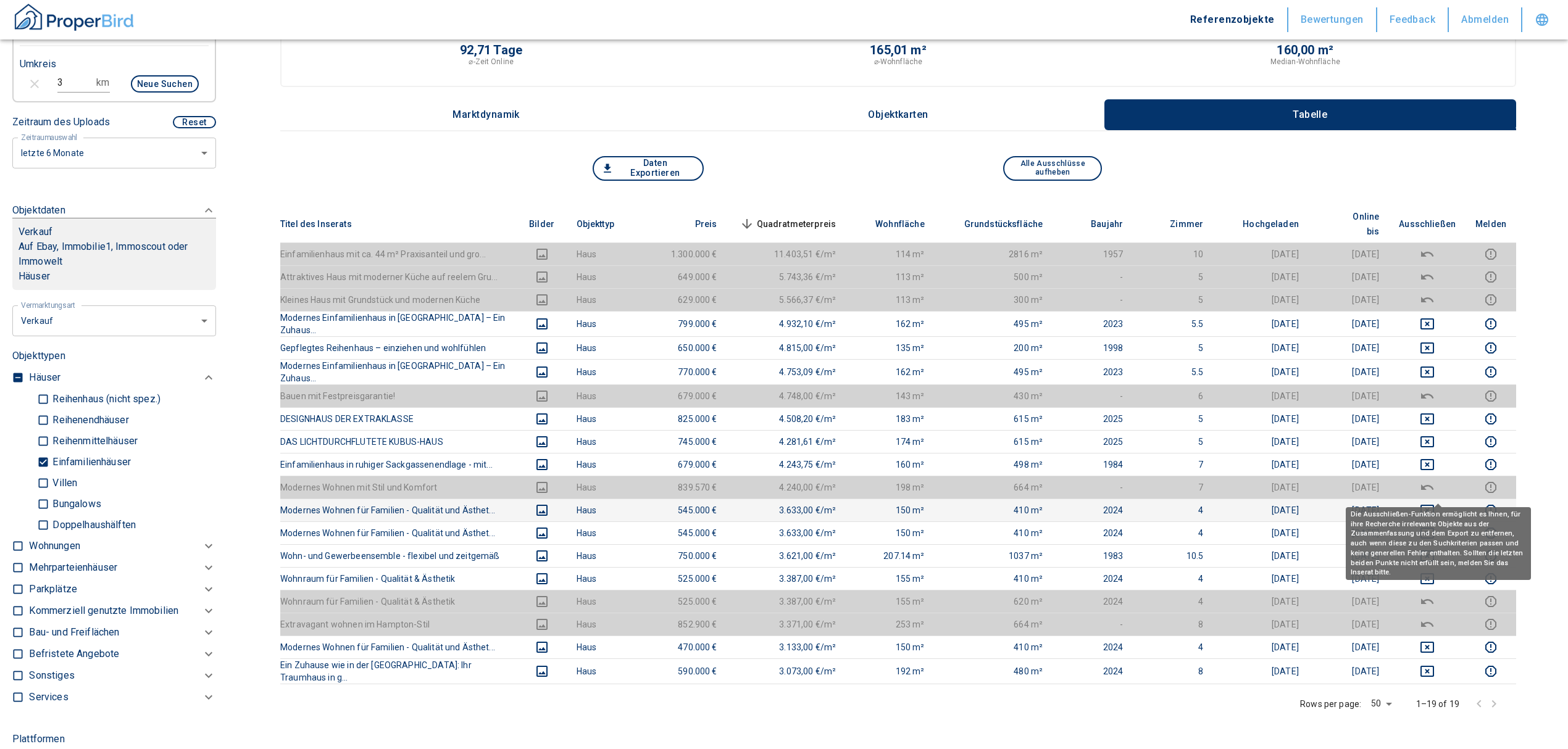
click at [1434, 503] on icon "deselect this listing" at bounding box center [1428, 511] width 15 height 15
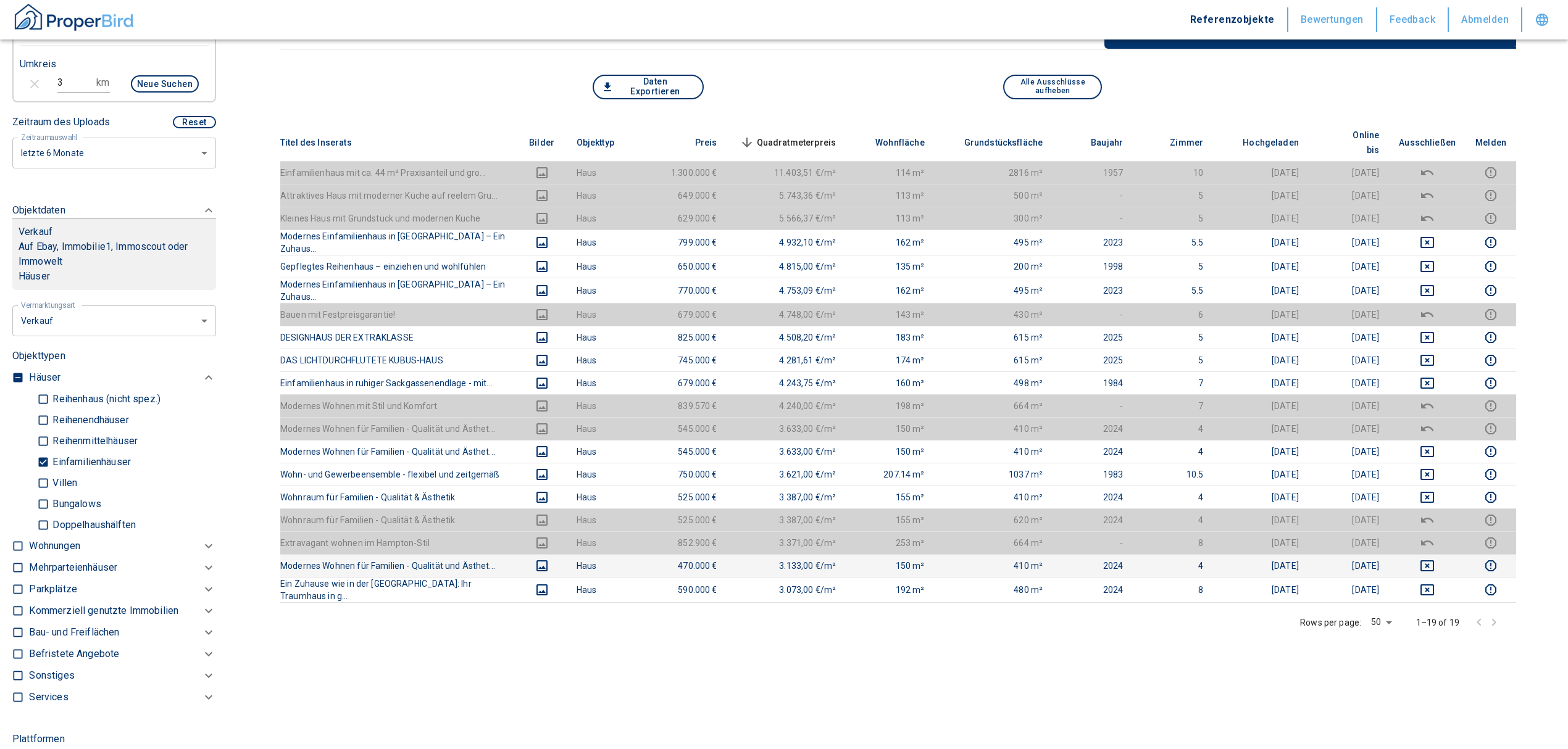
scroll to position [165, 0]
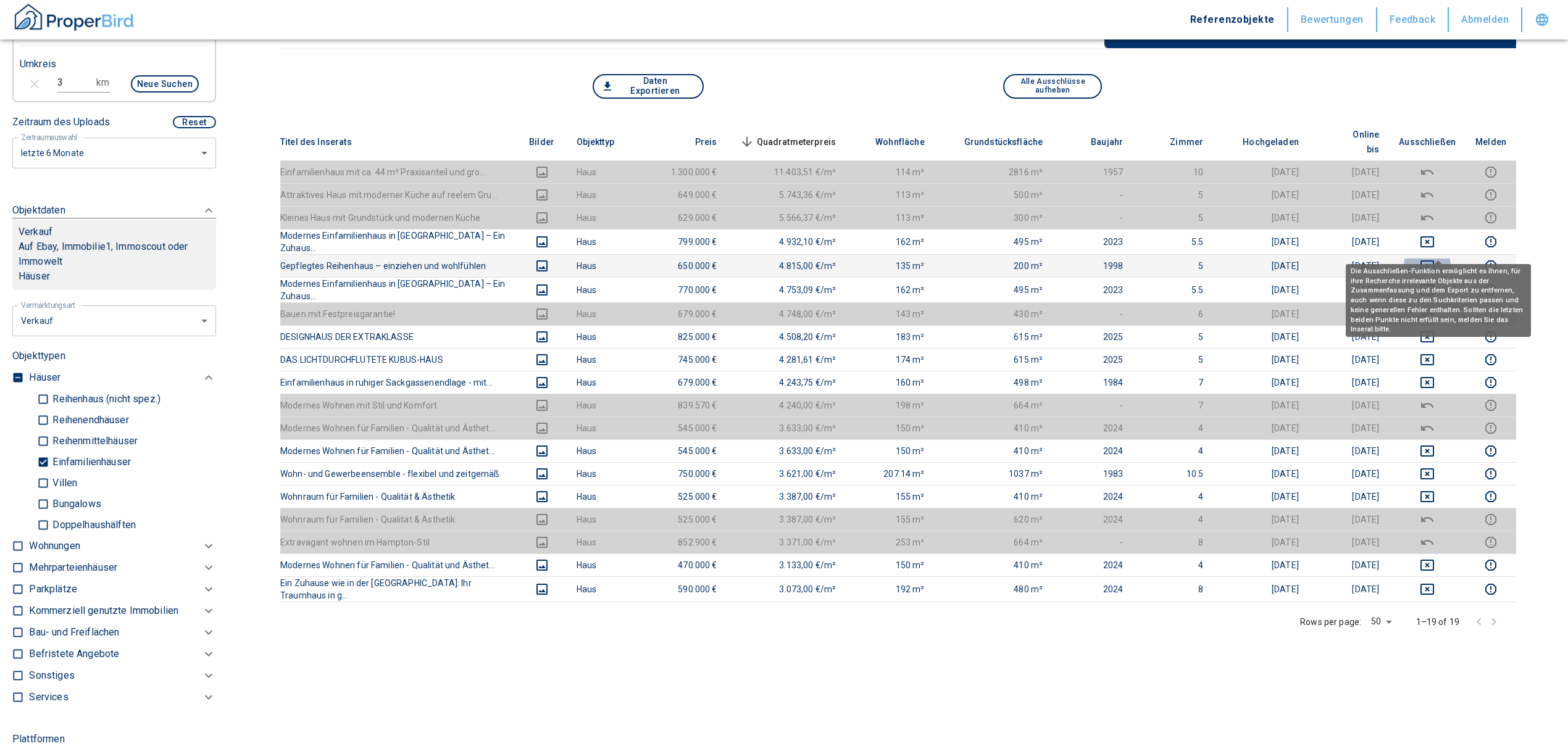
click at [1434, 259] on icon "deselect this listing" at bounding box center [1428, 266] width 15 height 15
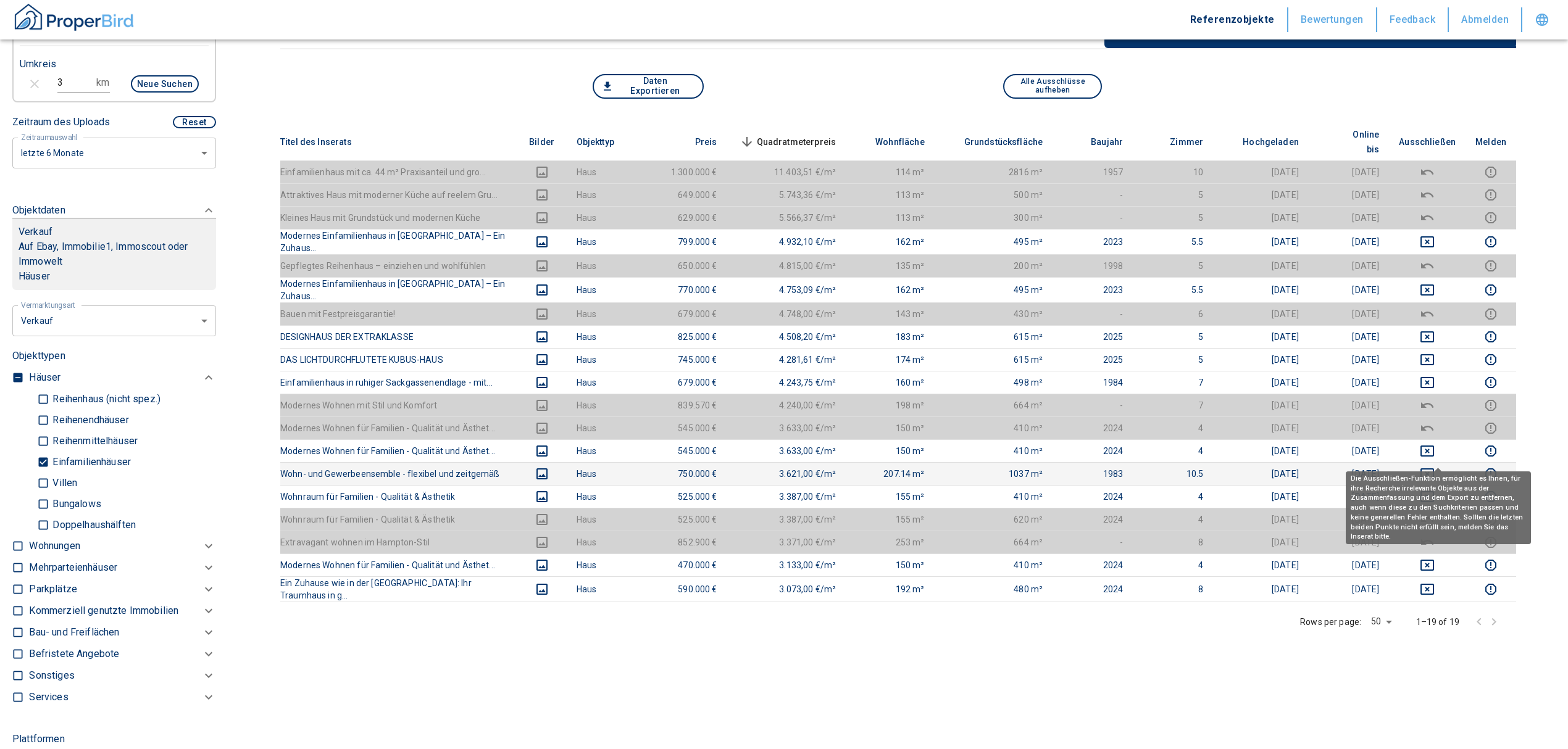
click at [1434, 469] on icon "deselect this listing" at bounding box center [1427, 474] width 13 height 11
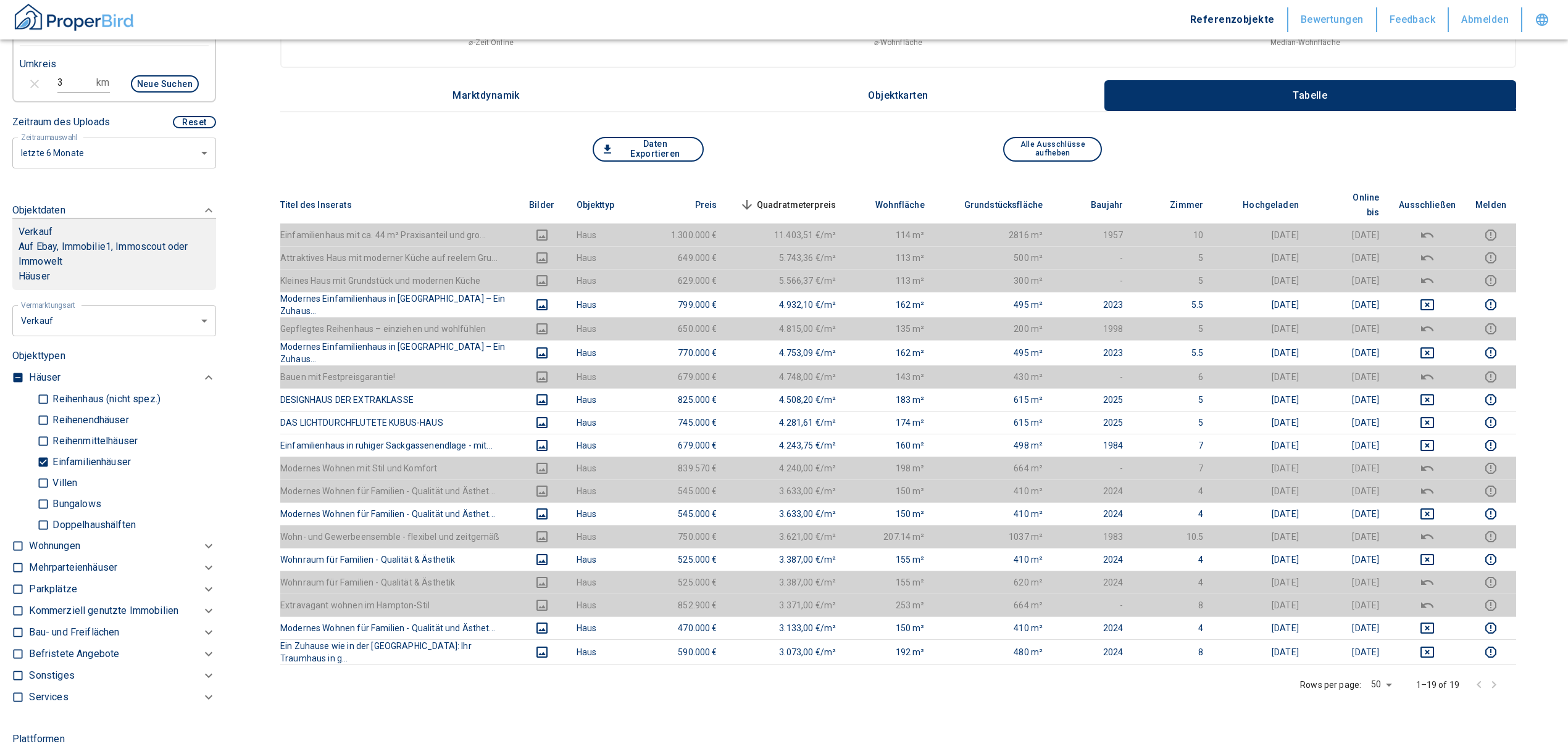
scroll to position [247, 0]
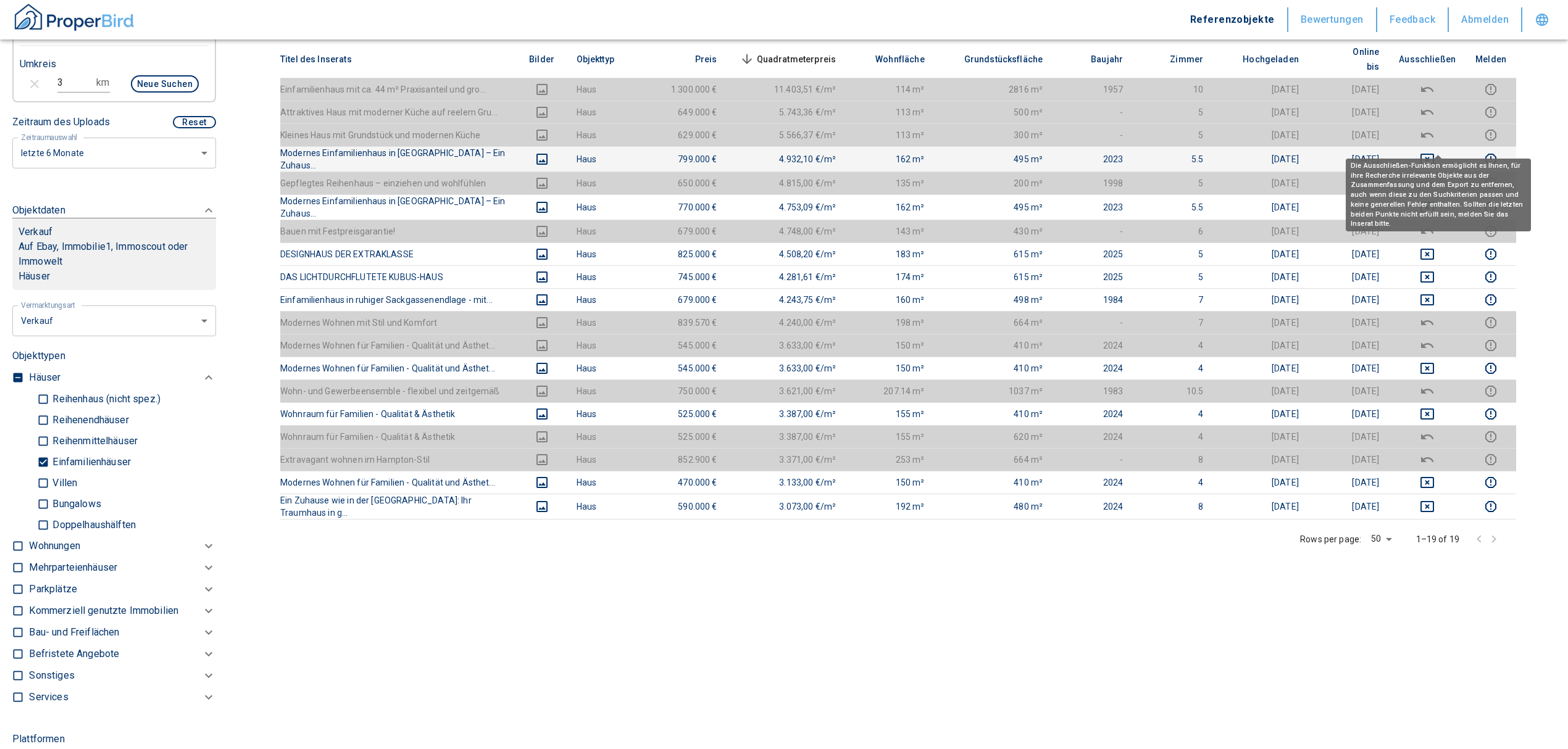
click at [1434, 152] on icon "deselect this listing" at bounding box center [1428, 160] width 15 height 15
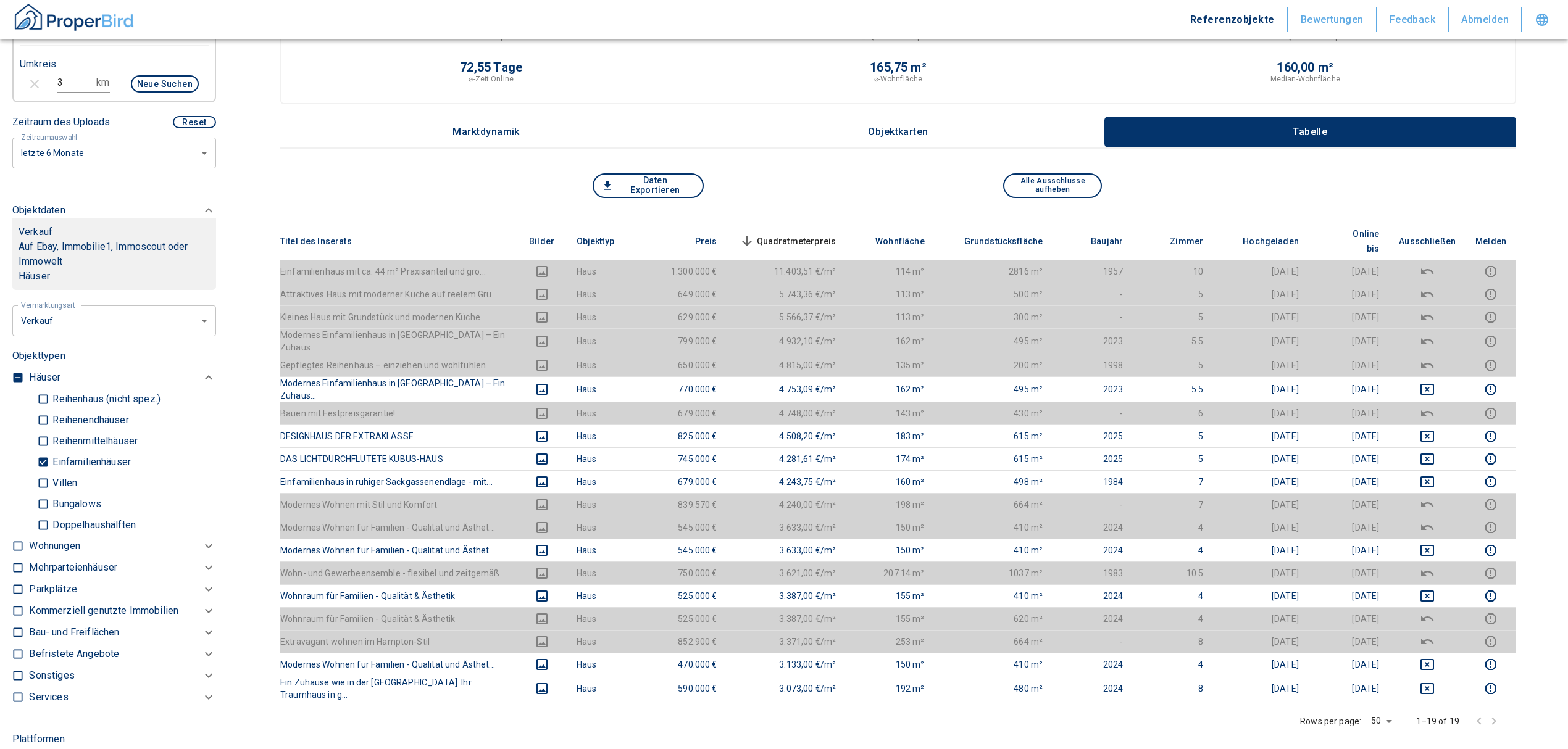
scroll to position [165, 0]
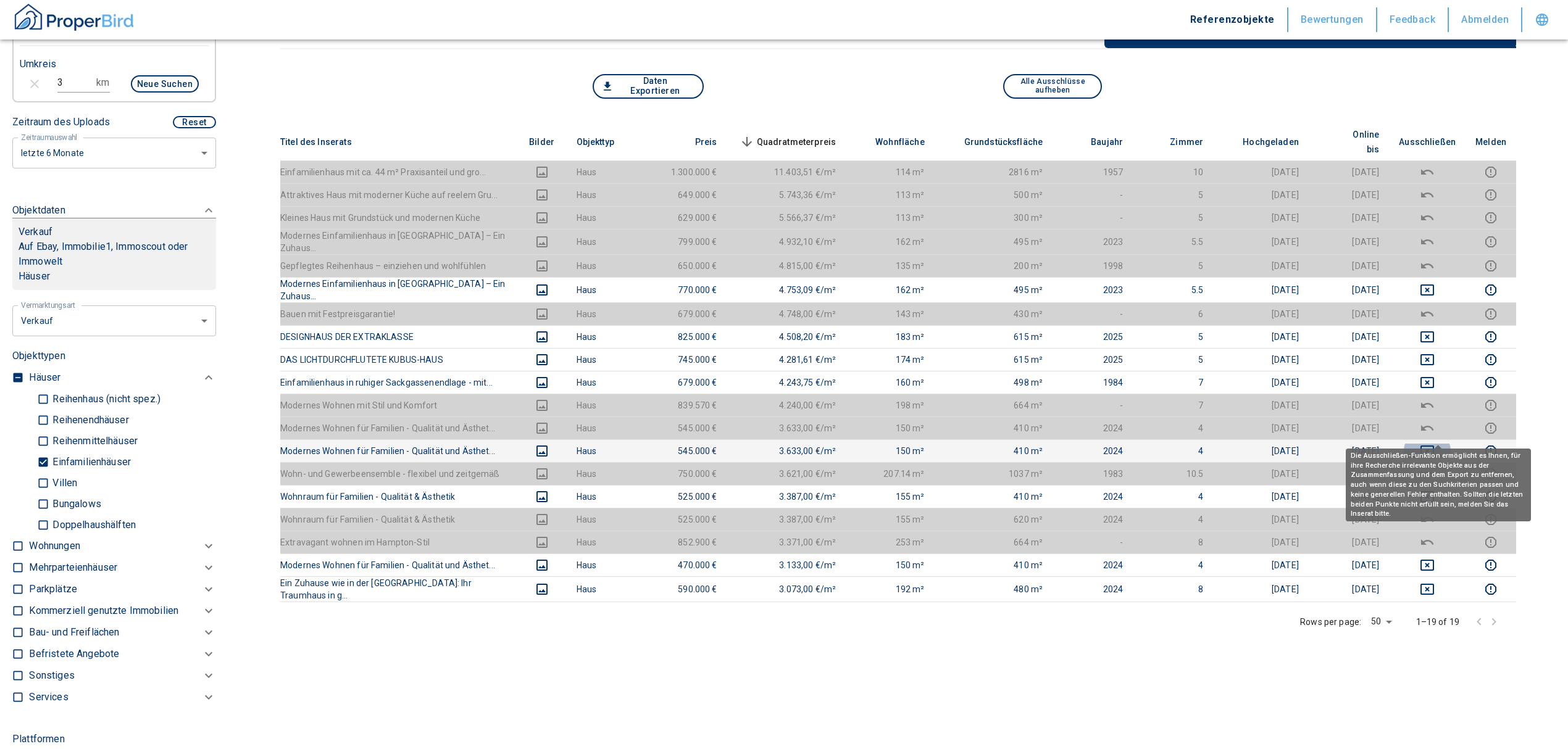
click at [1434, 443] on icon "deselect this listing" at bounding box center [1428, 451] width 15 height 15
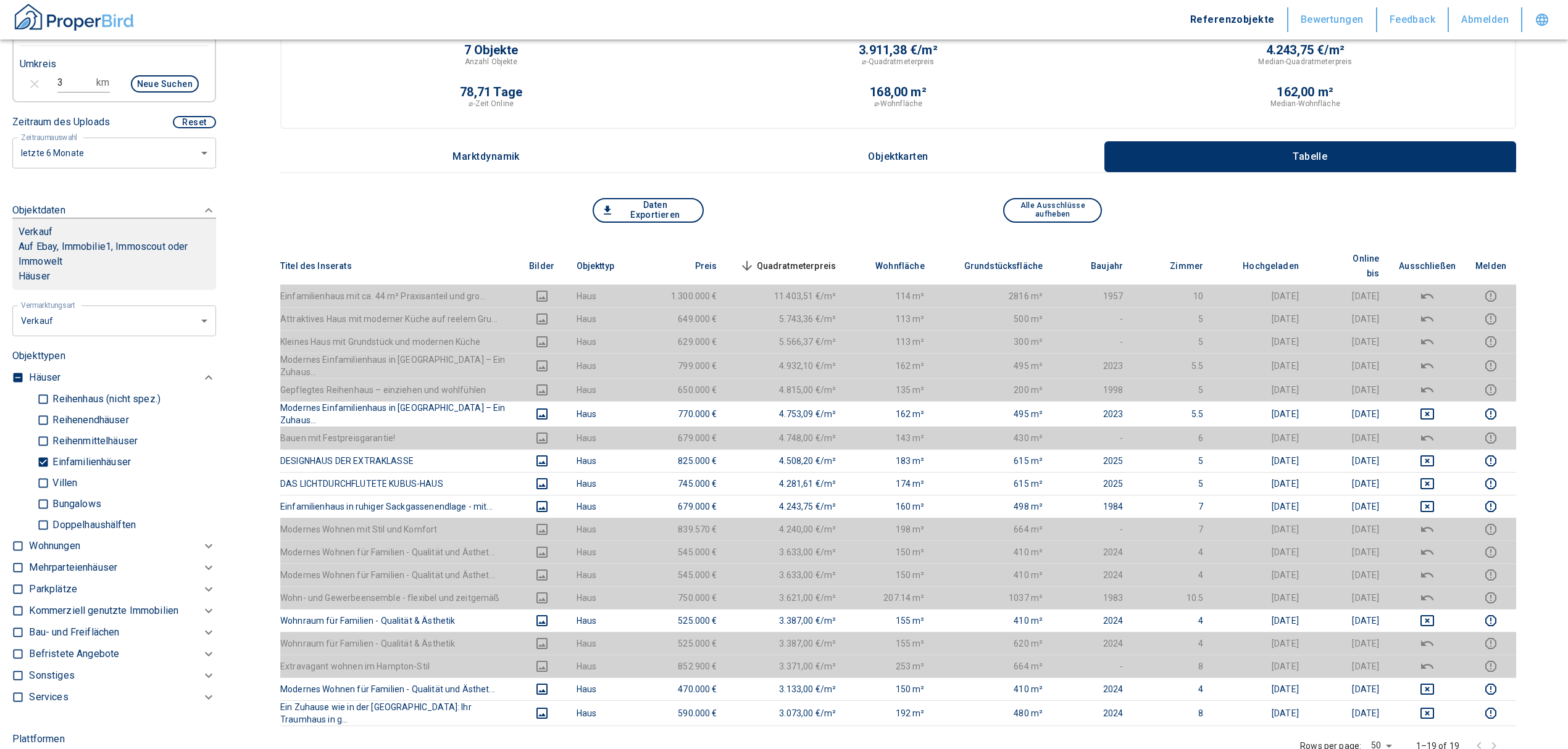
scroll to position [0, 0]
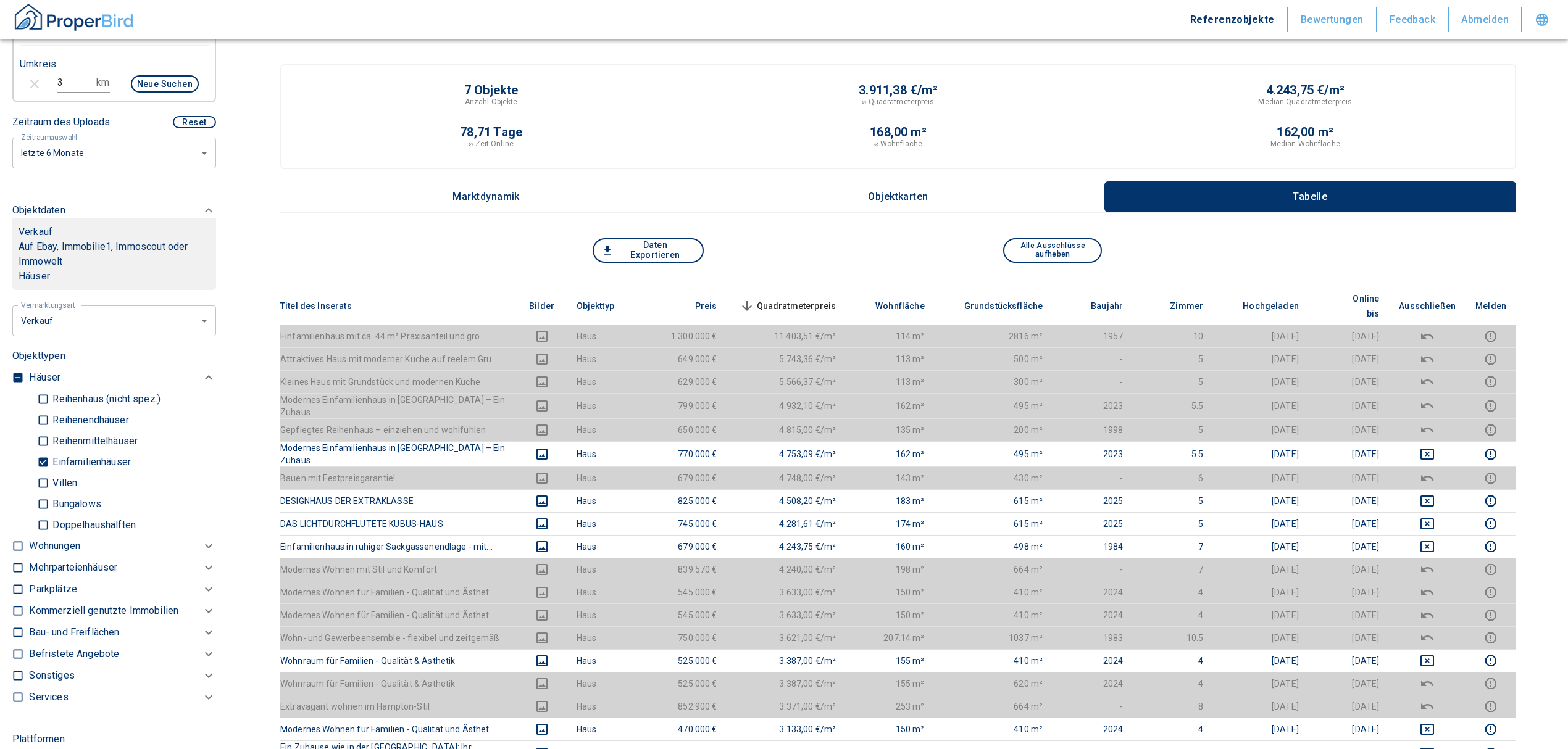
click at [668, 246] on button "Daten Exportieren" at bounding box center [648, 250] width 111 height 24
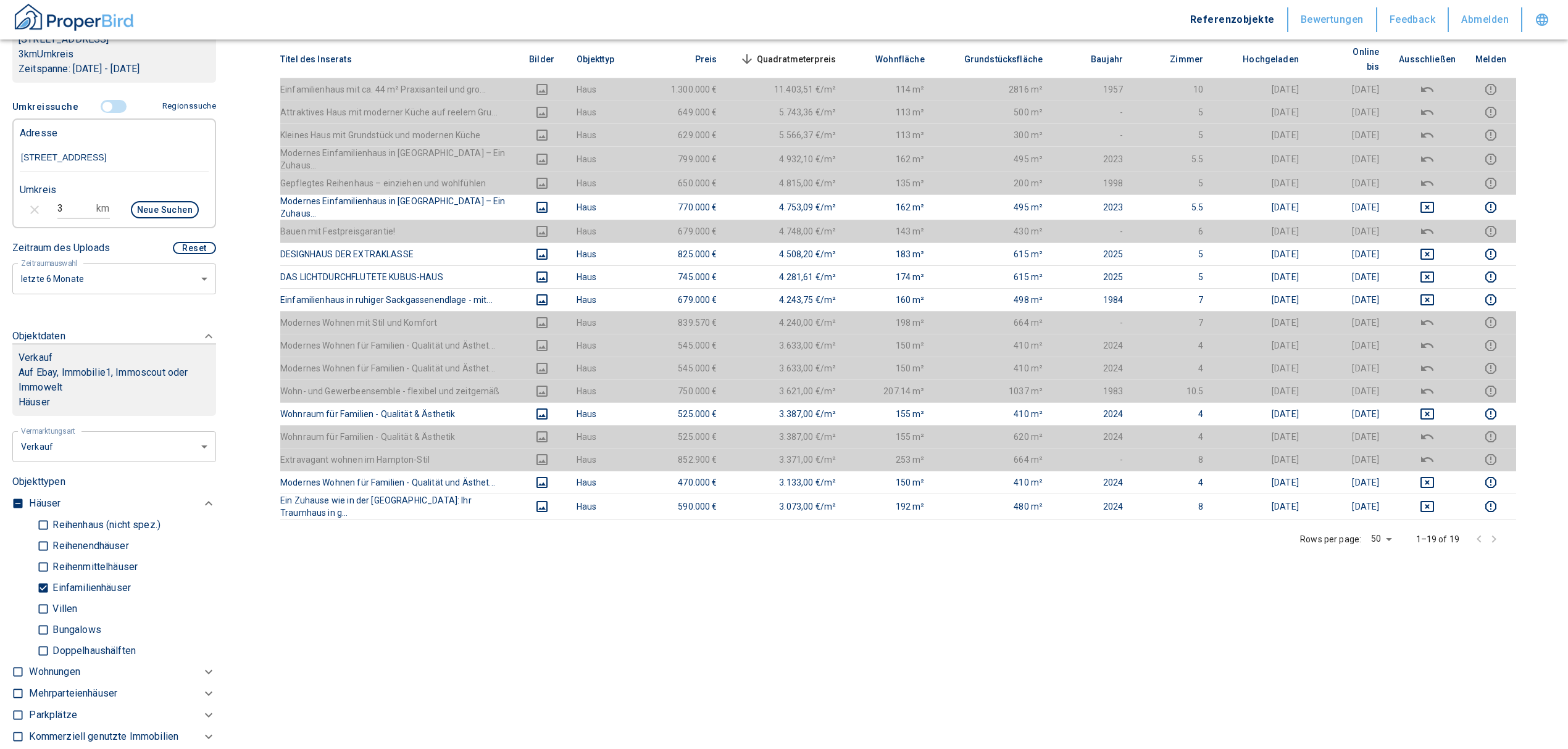
scroll to position [200, 0]
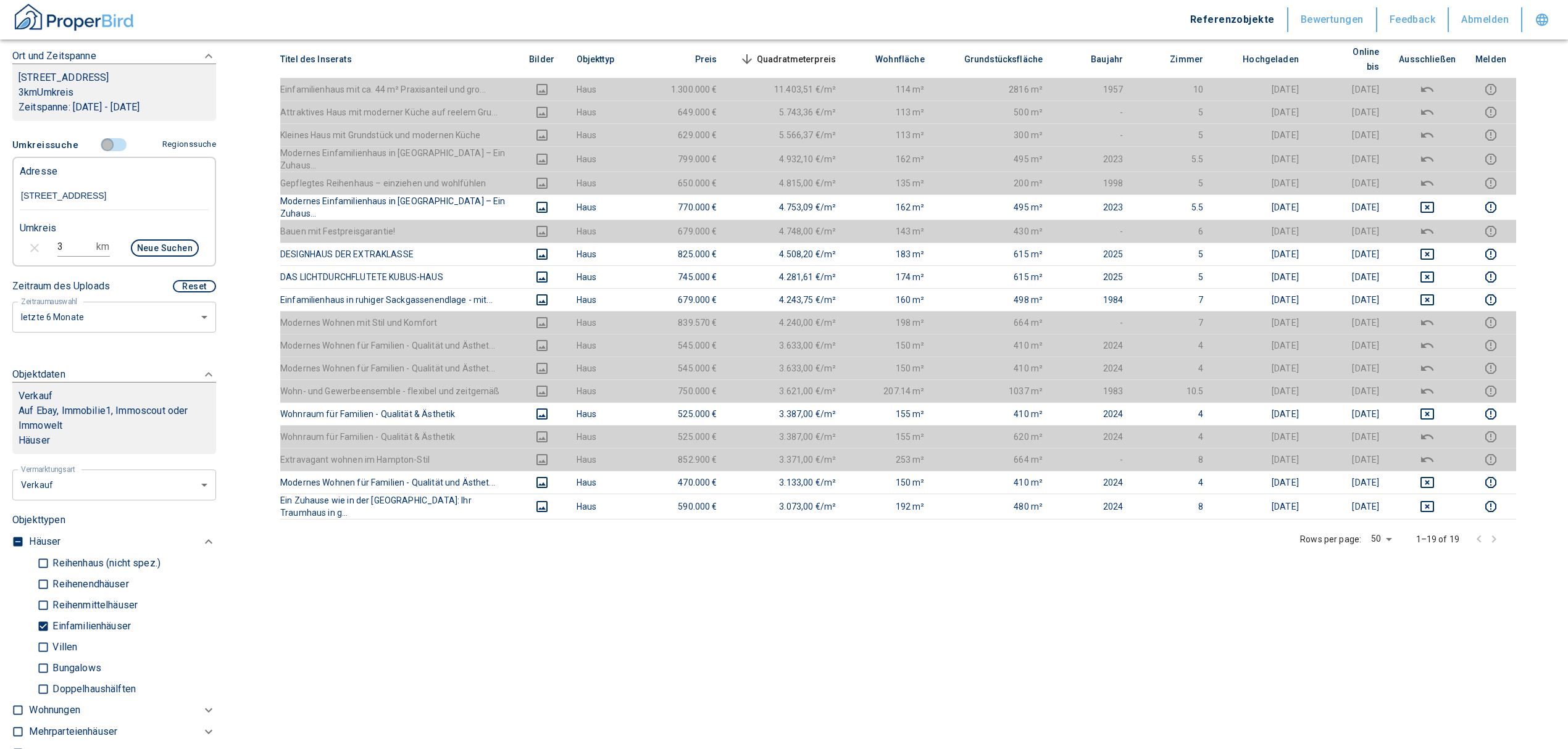
click at [104, 144] on input "controlled" at bounding box center [108, 145] width 37 height 13
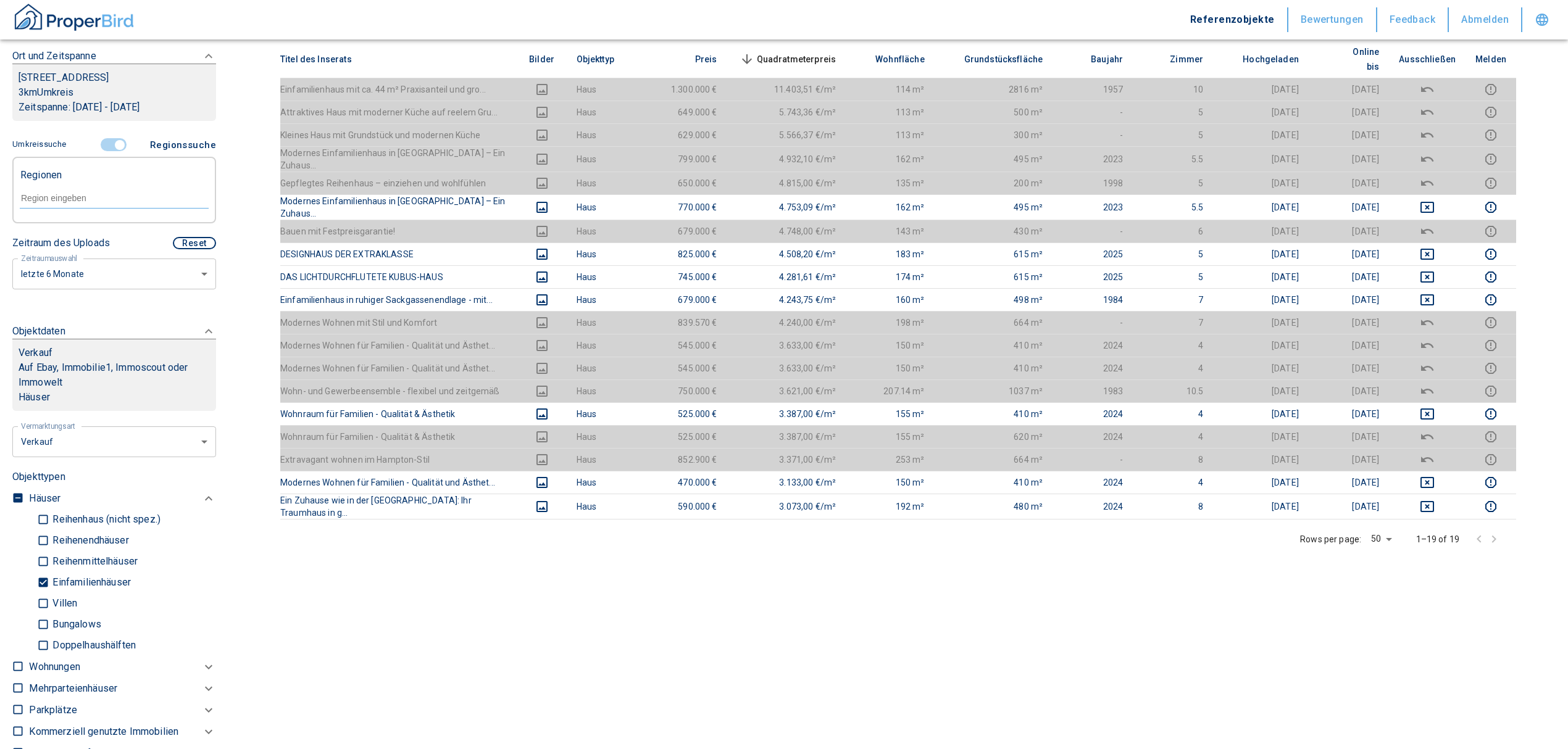
click at [66, 193] on input "text" at bounding box center [114, 197] width 189 height 11
type input "7"
type input "79523"
click at [66, 197] on input "text" at bounding box center [114, 197] width 189 height 11
click at [82, 233] on li "79423 [GEOGRAPHIC_DATA]" at bounding box center [108, 227] width 177 height 22
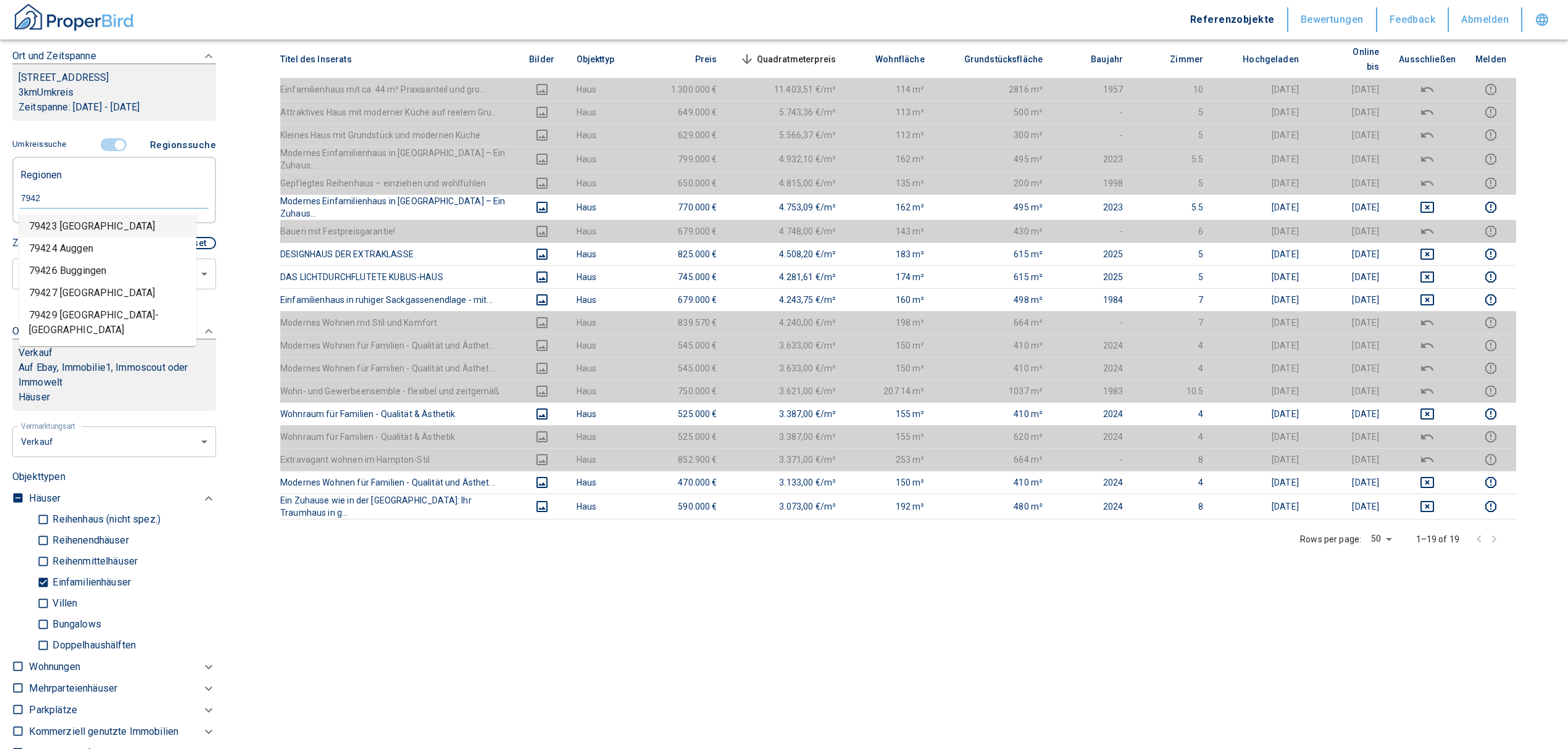
type input "7942"
type input "2020"
type input "79423 [GEOGRAPHIC_DATA]"
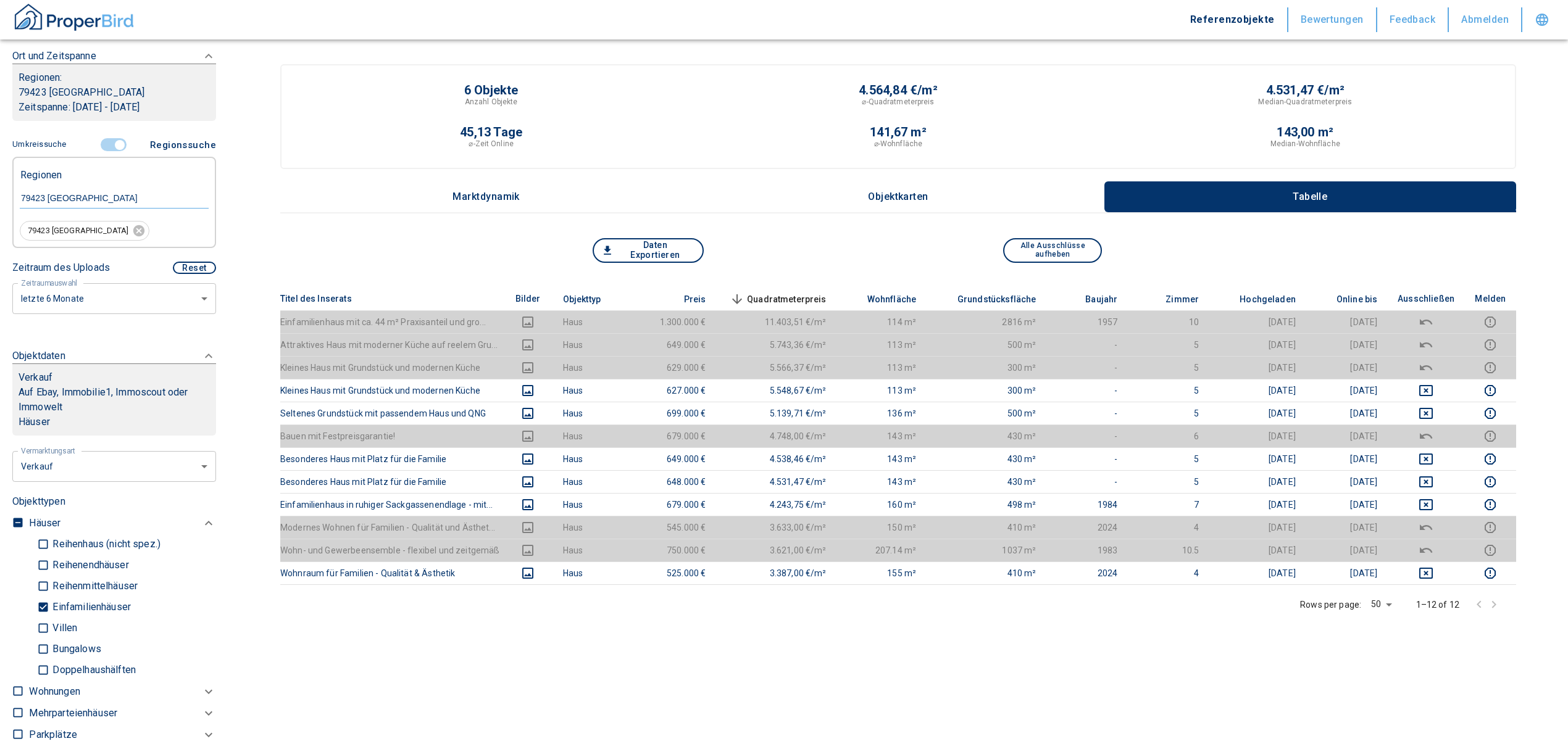
click at [112, 148] on input "controlled" at bounding box center [120, 145] width 37 height 13
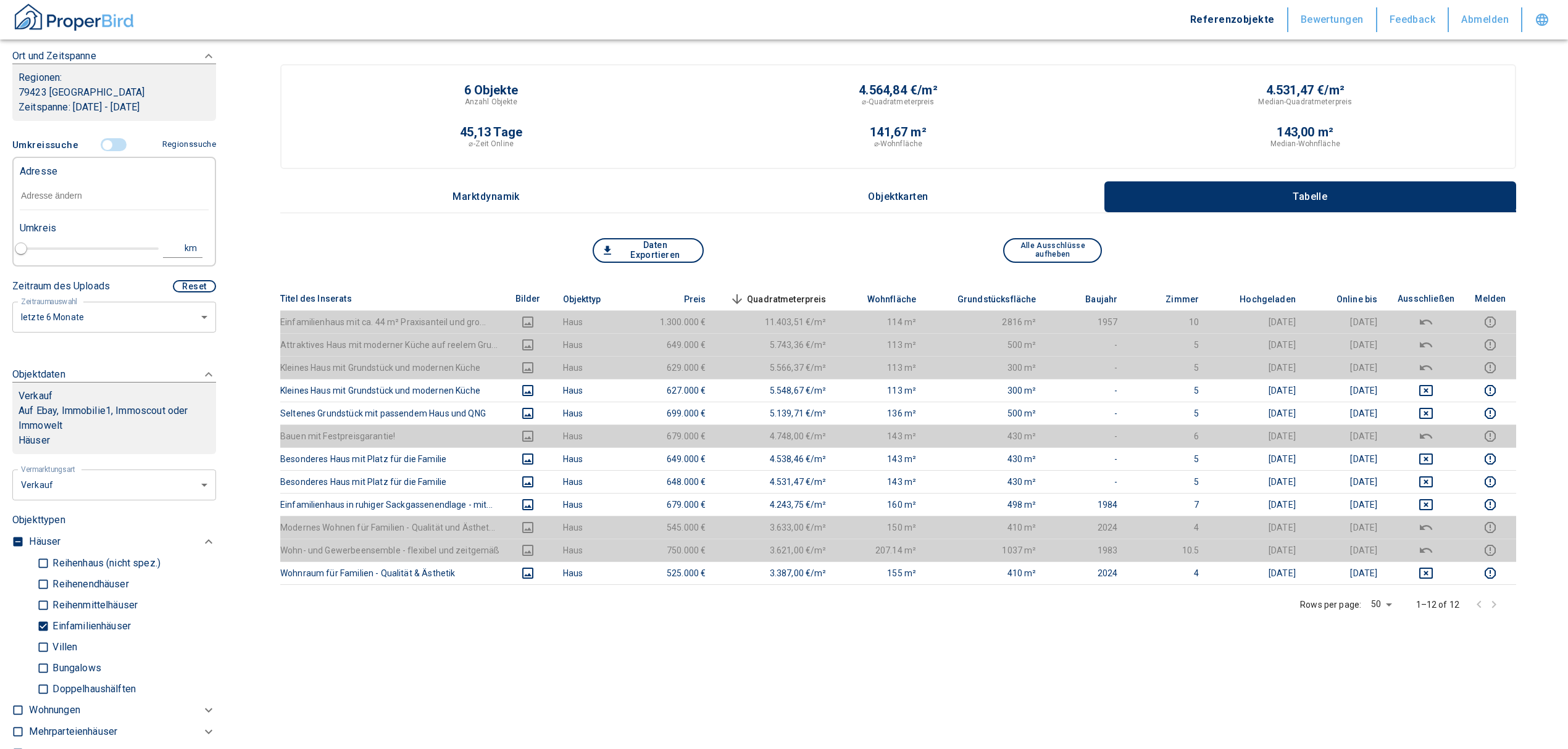
click at [87, 193] on input "text" at bounding box center [114, 196] width 189 height 29
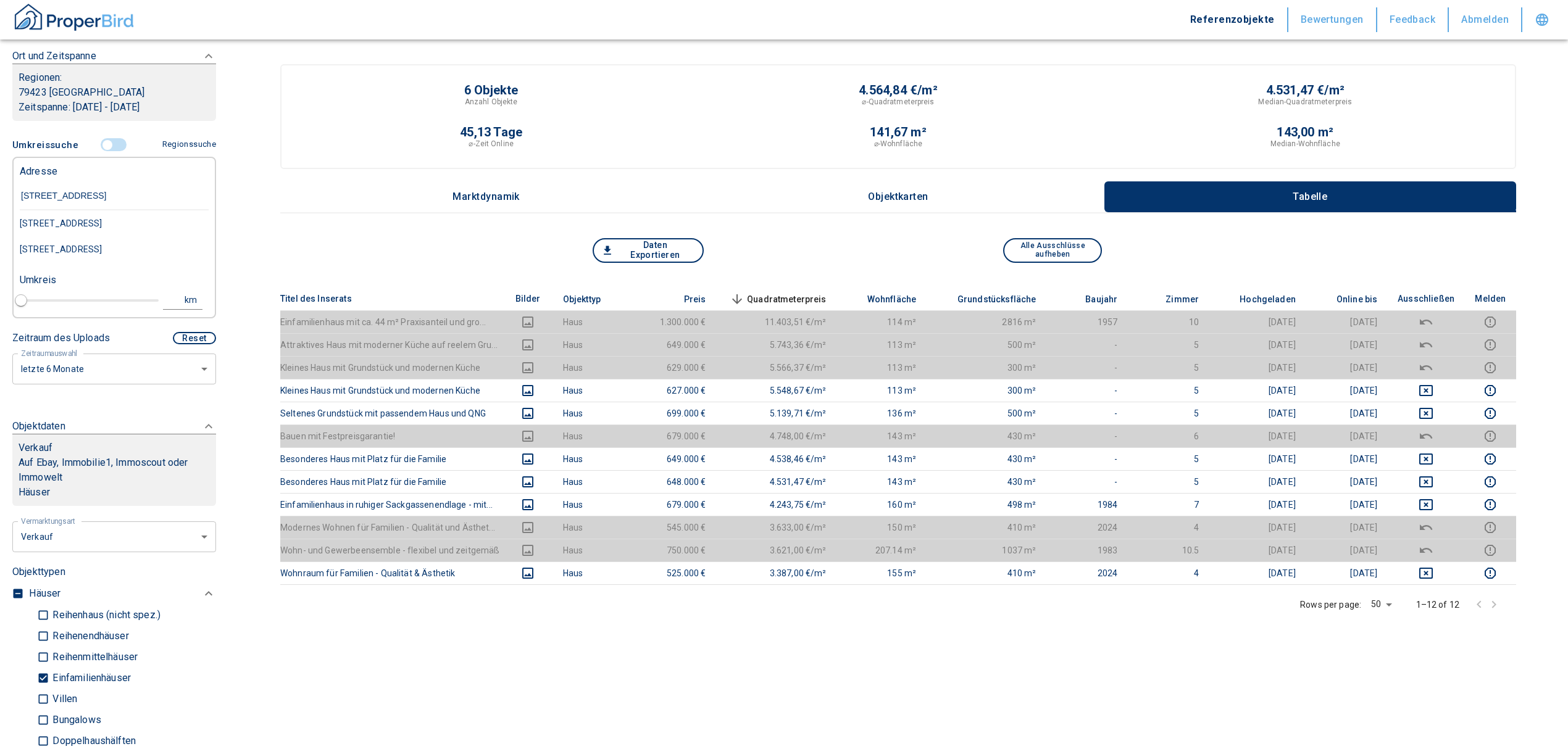
type input "[STREET_ADDRESS]"
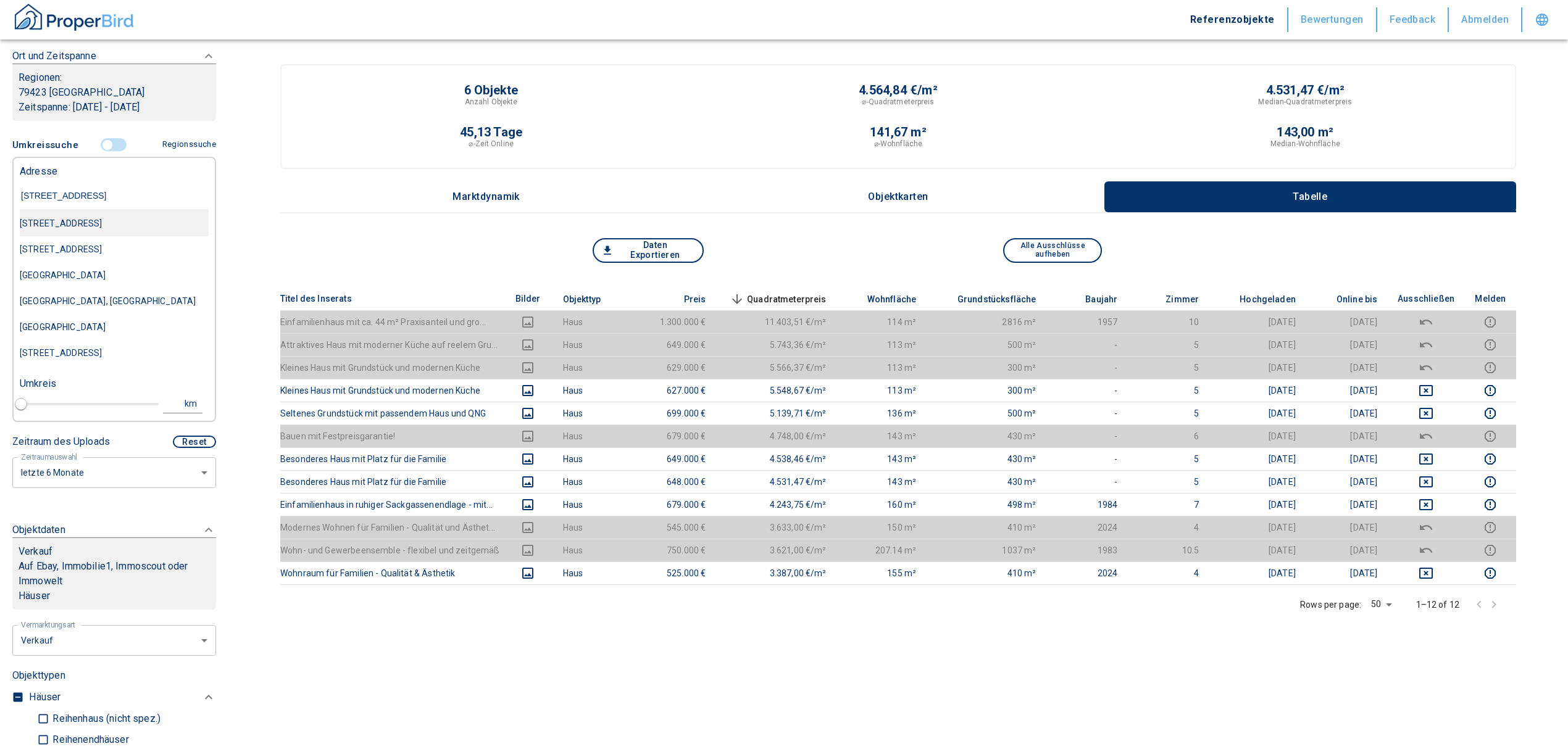
click at [99, 223] on div "[STREET_ADDRESS]" at bounding box center [114, 223] width 189 height 26
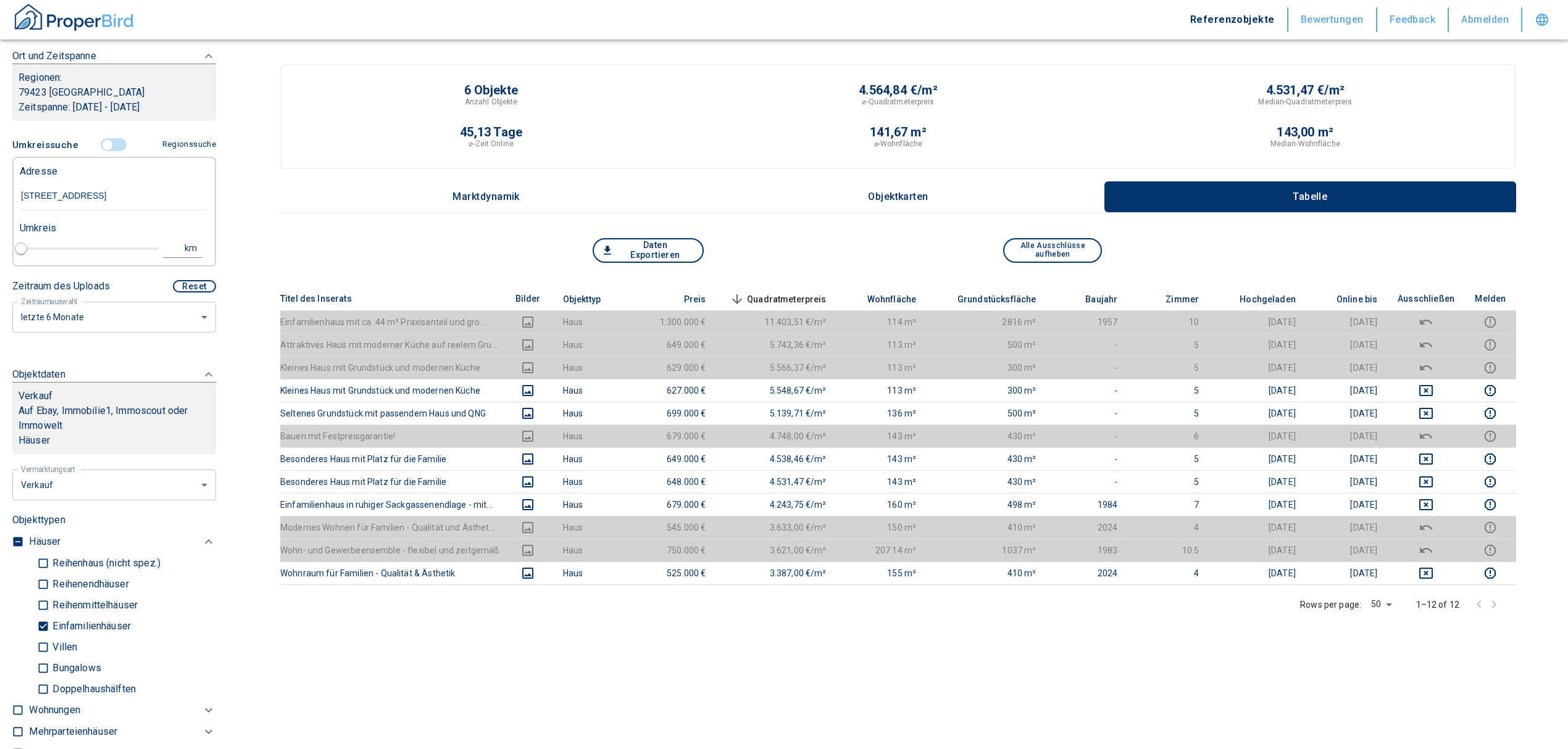
type input "2020"
type input "[STREET_ADDRESS]"
type input "1"
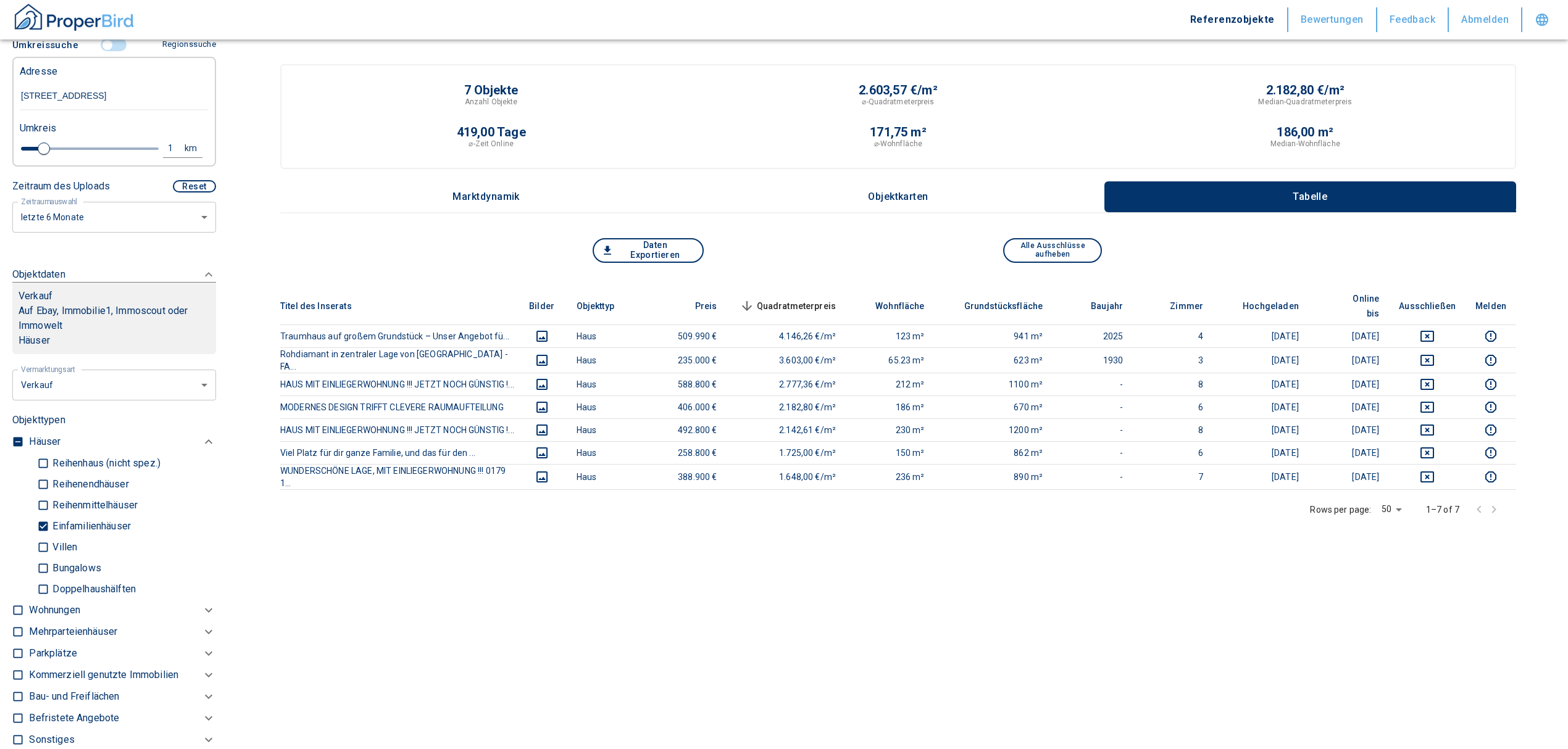
scroll to position [447, 0]
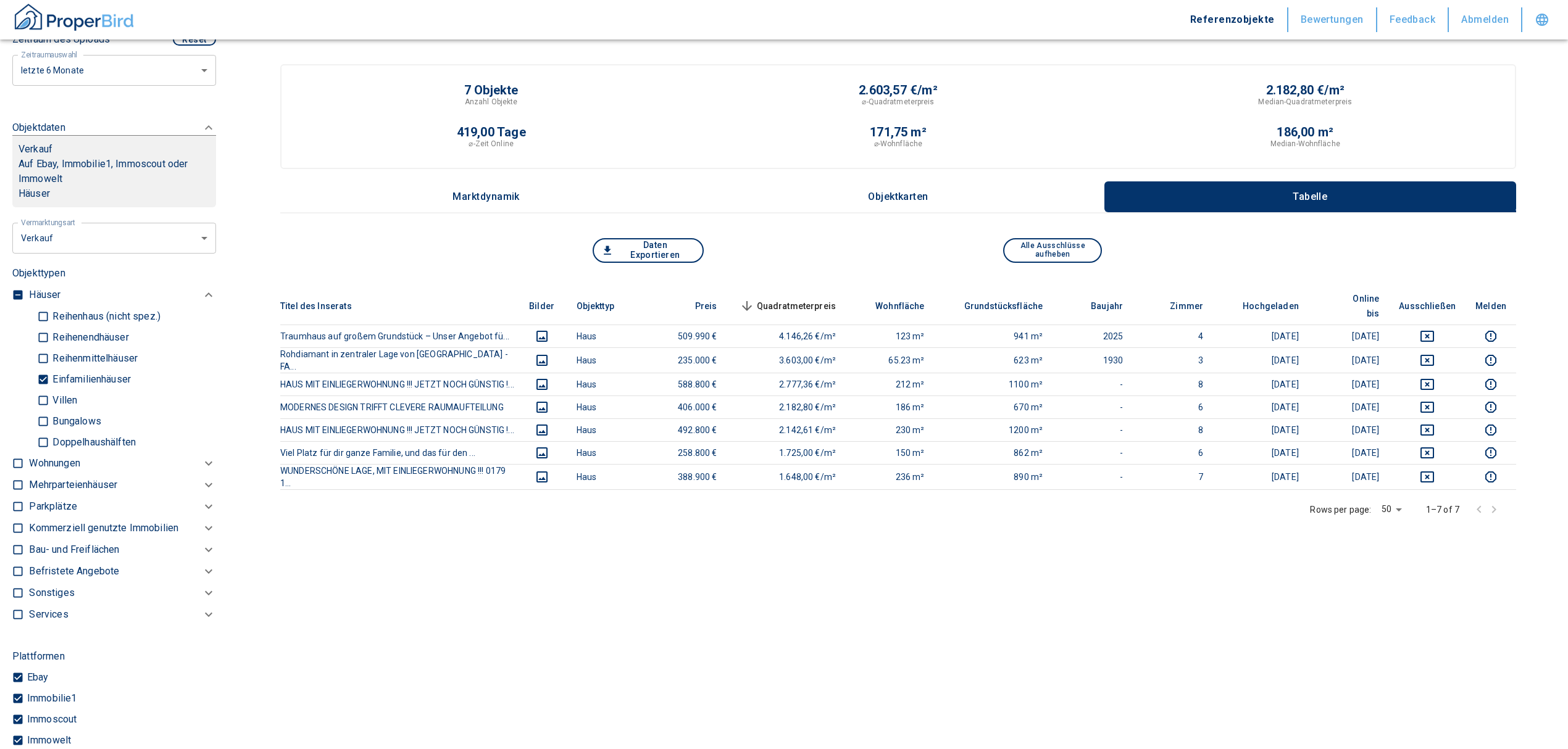
type input "[STREET_ADDRESS]"
click at [18, 292] on input "checkbox" at bounding box center [18, 295] width 13 height 13
checkbox input "true"
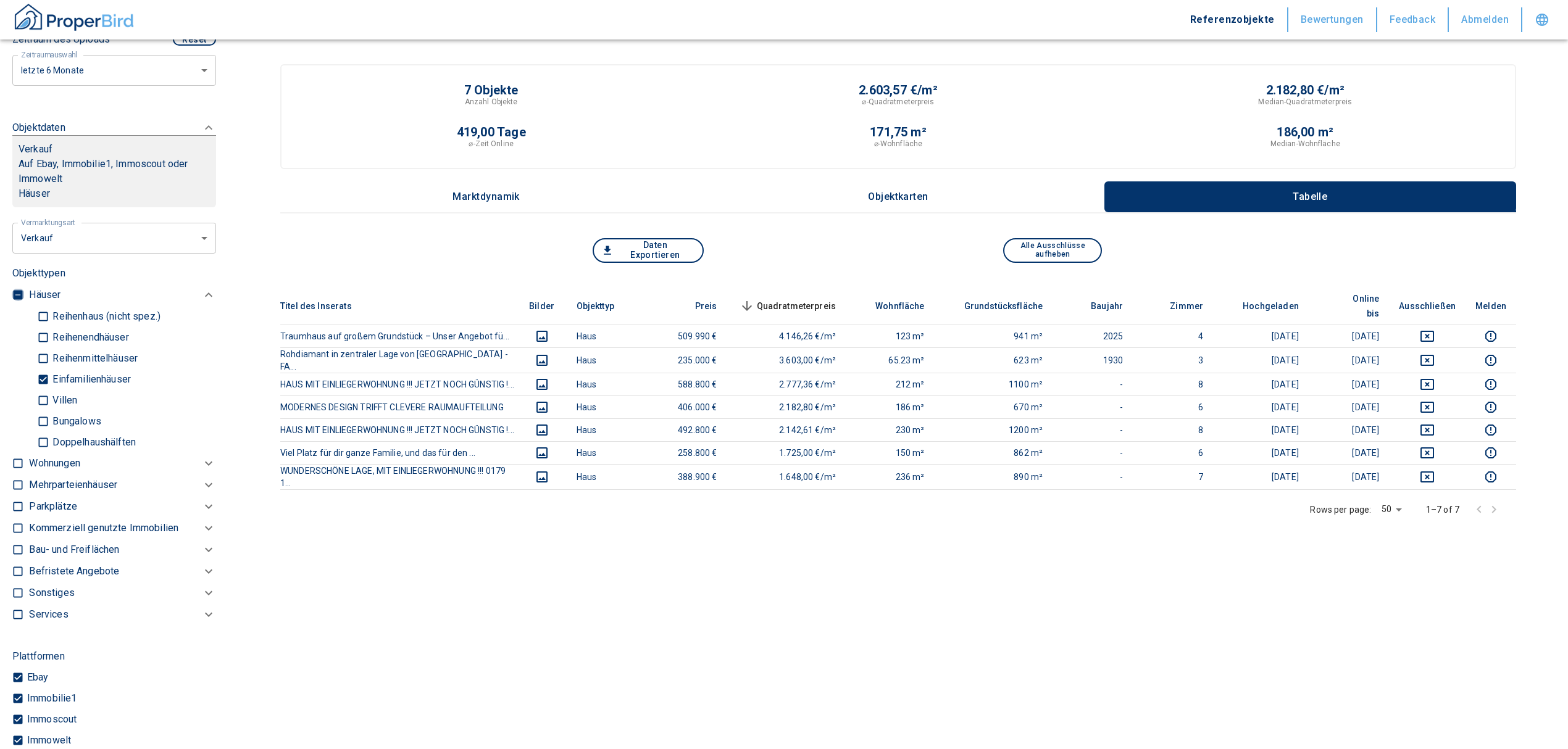
checkbox input "true"
type input "2020"
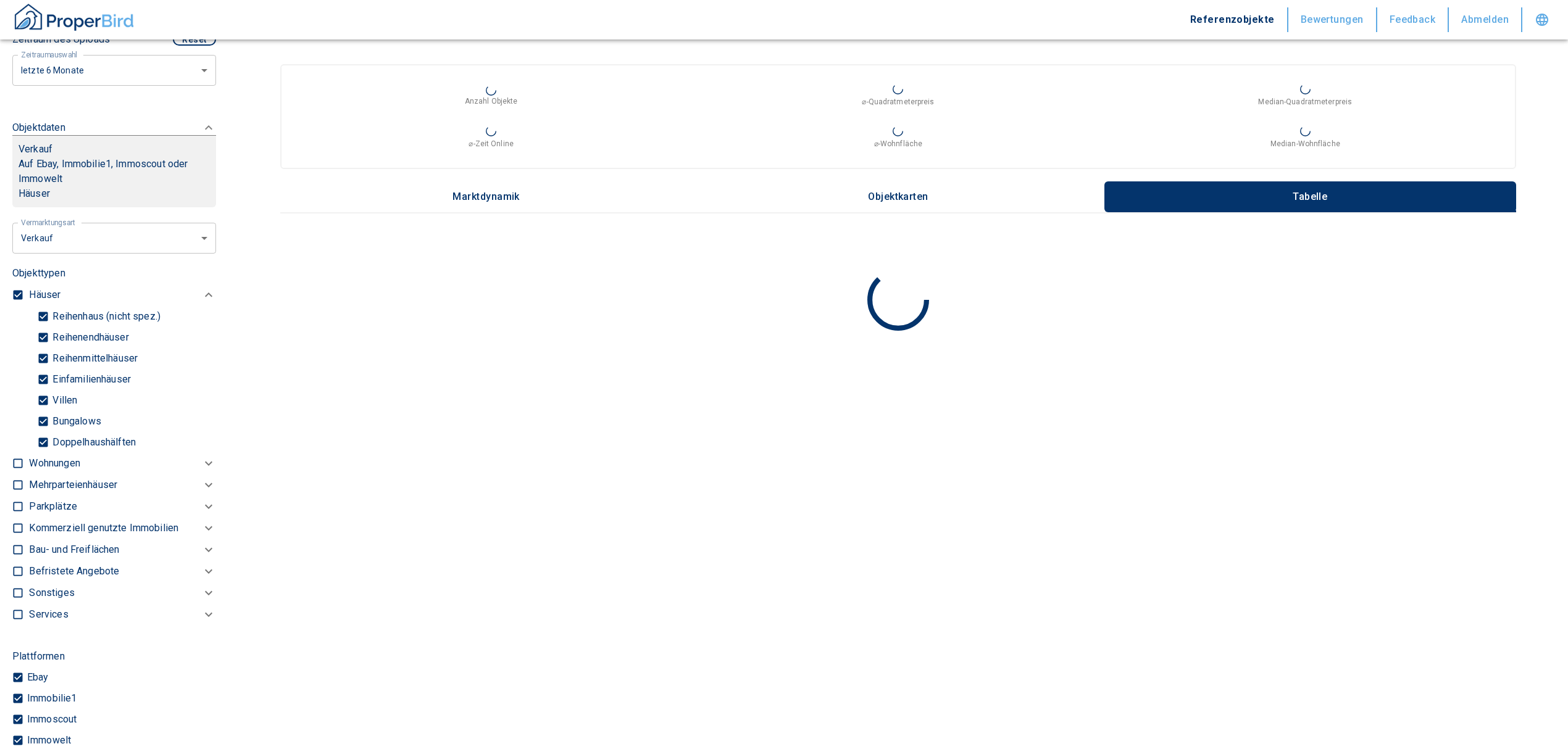
click at [18, 292] on input "checkbox" at bounding box center [18, 295] width 13 height 13
checkbox input "false"
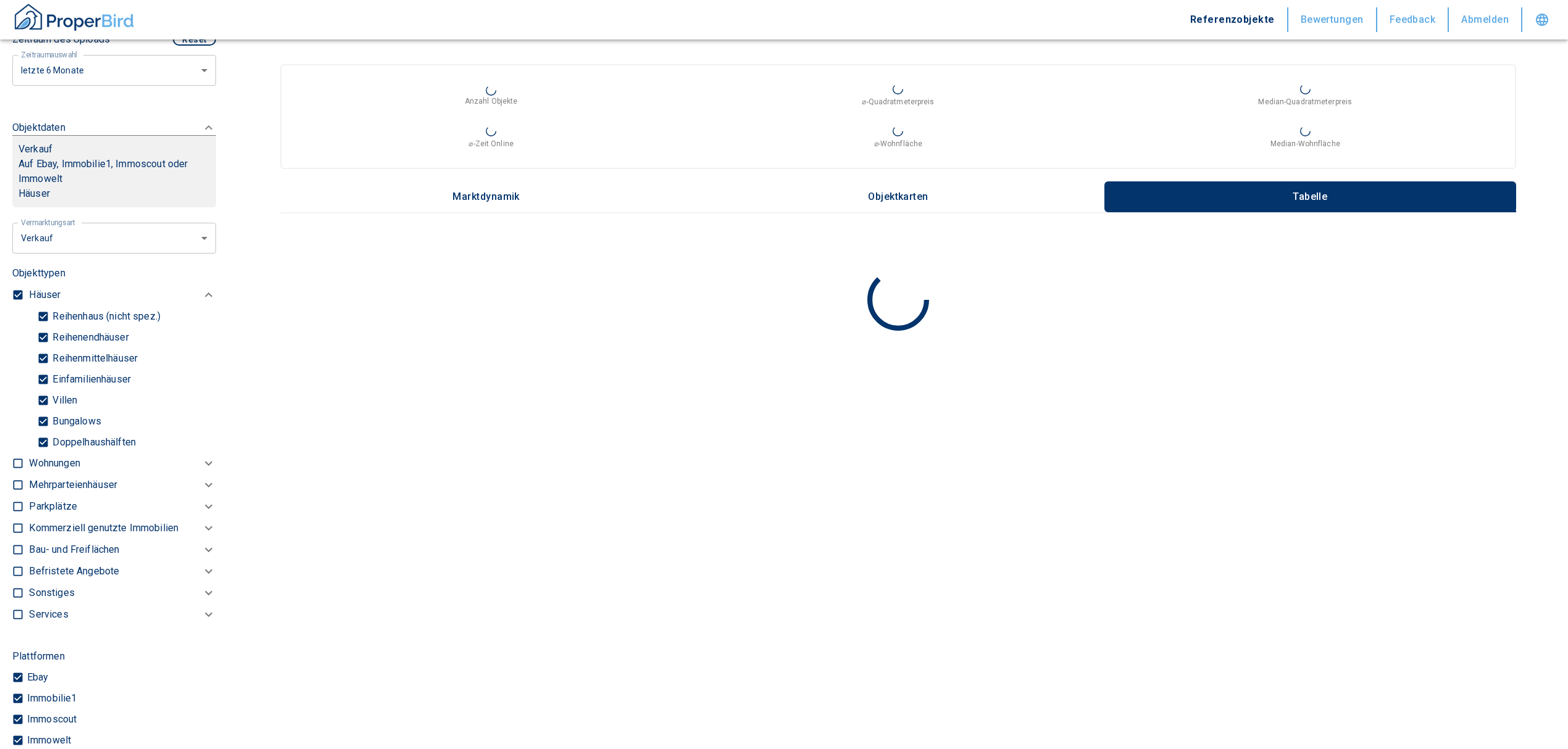
checkbox input "false"
type input "2020"
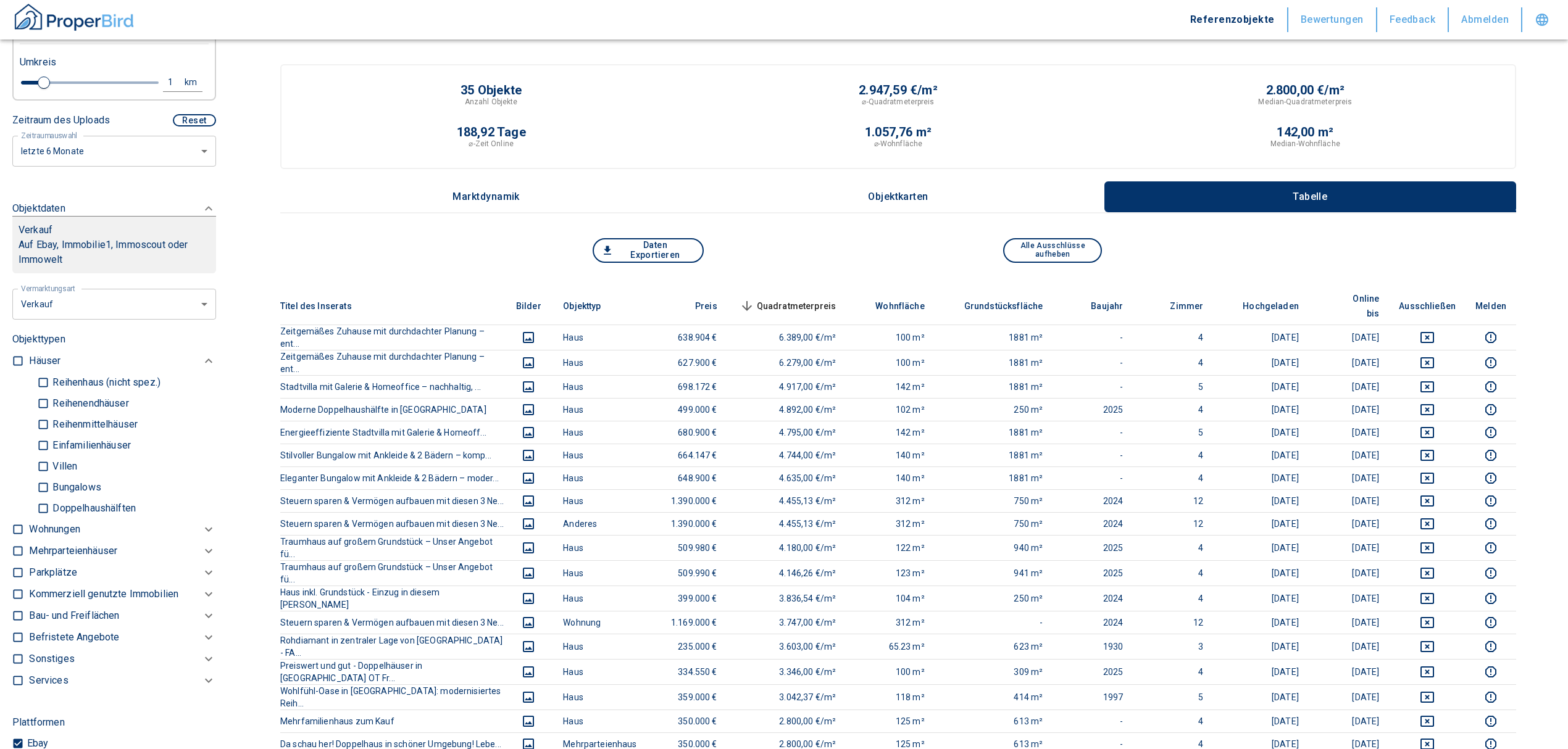
scroll to position [364, 0]
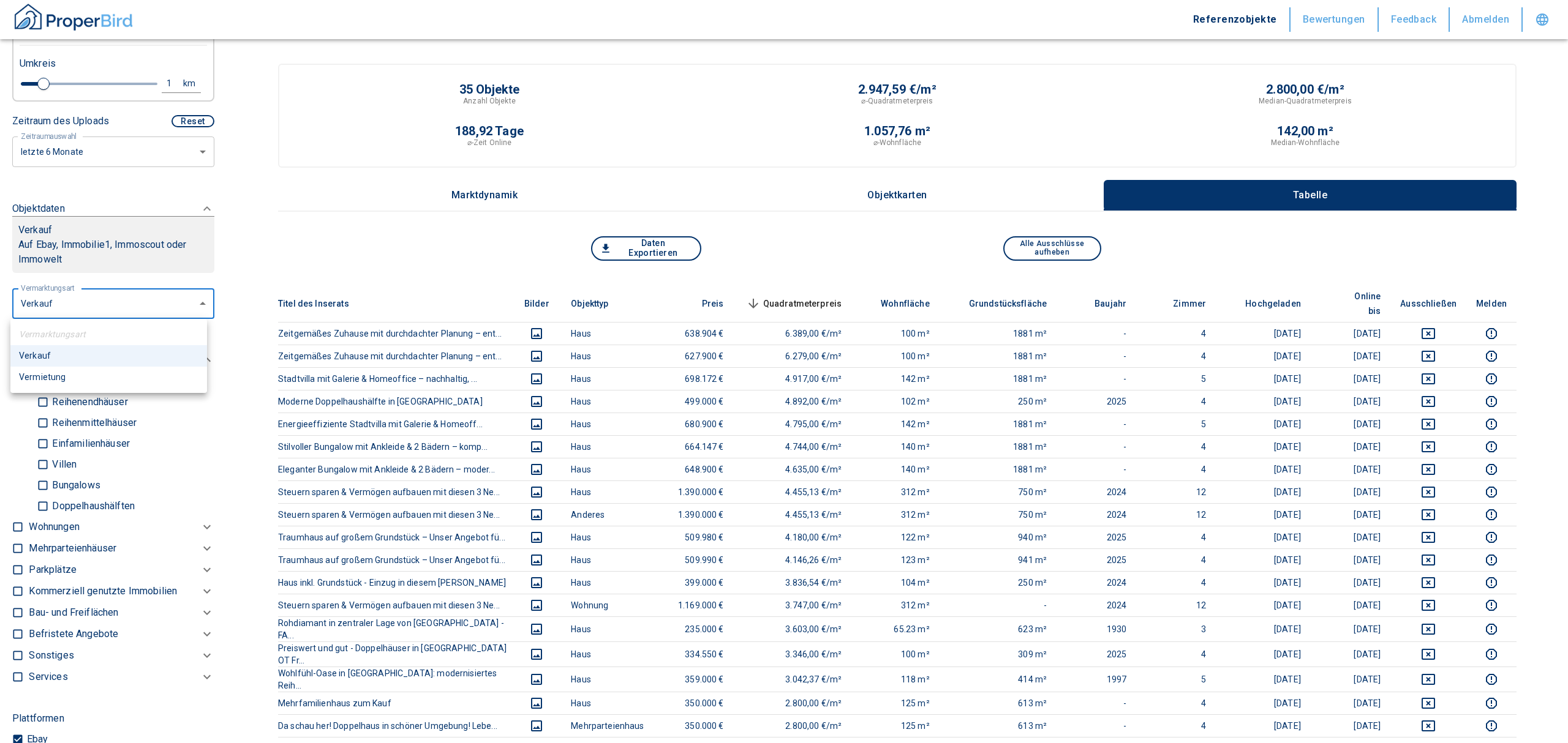
click at [62, 372] on li "Vermietung" at bounding box center [108, 377] width 197 height 22
type input "rent"
type input "2020"
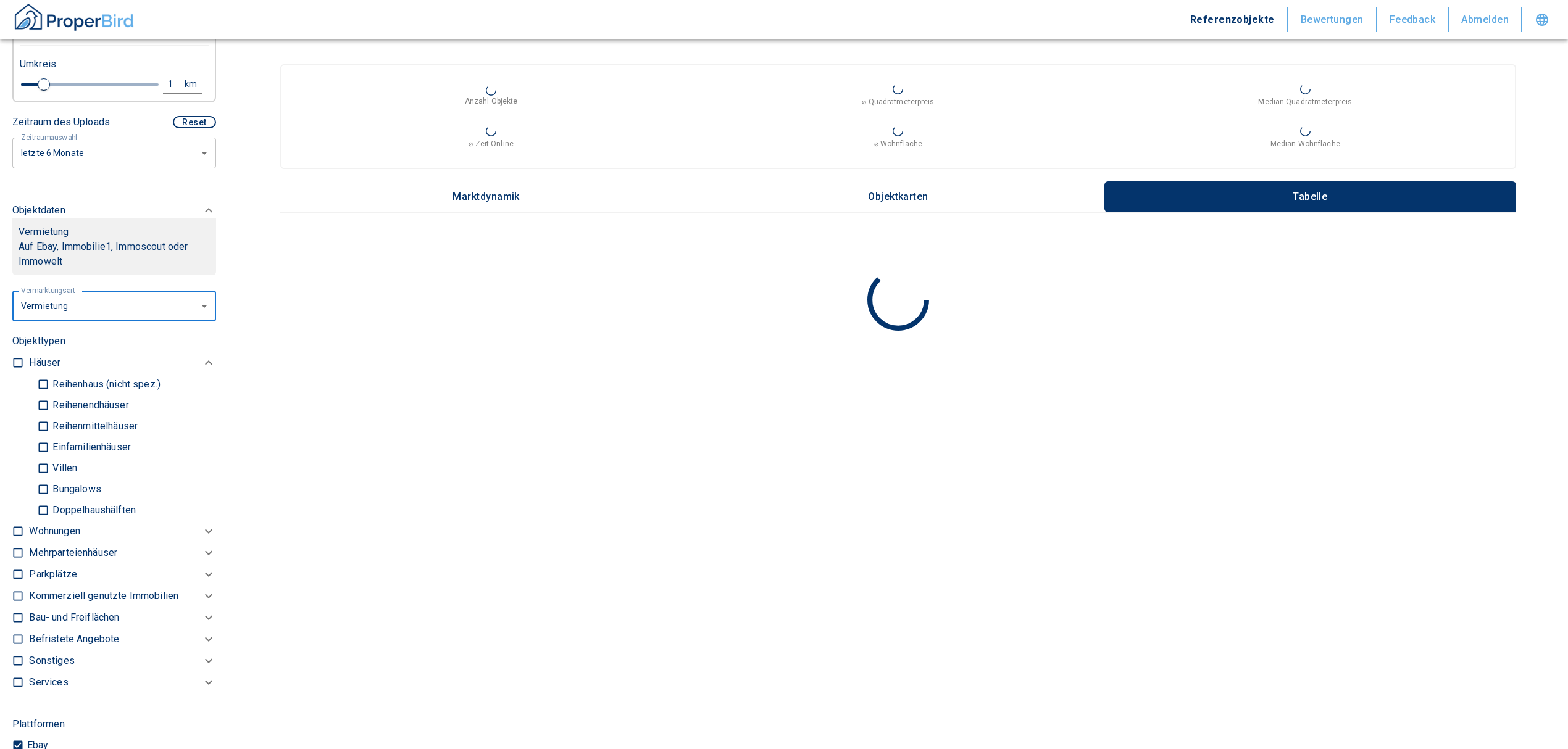
scroll to position [529, 0]
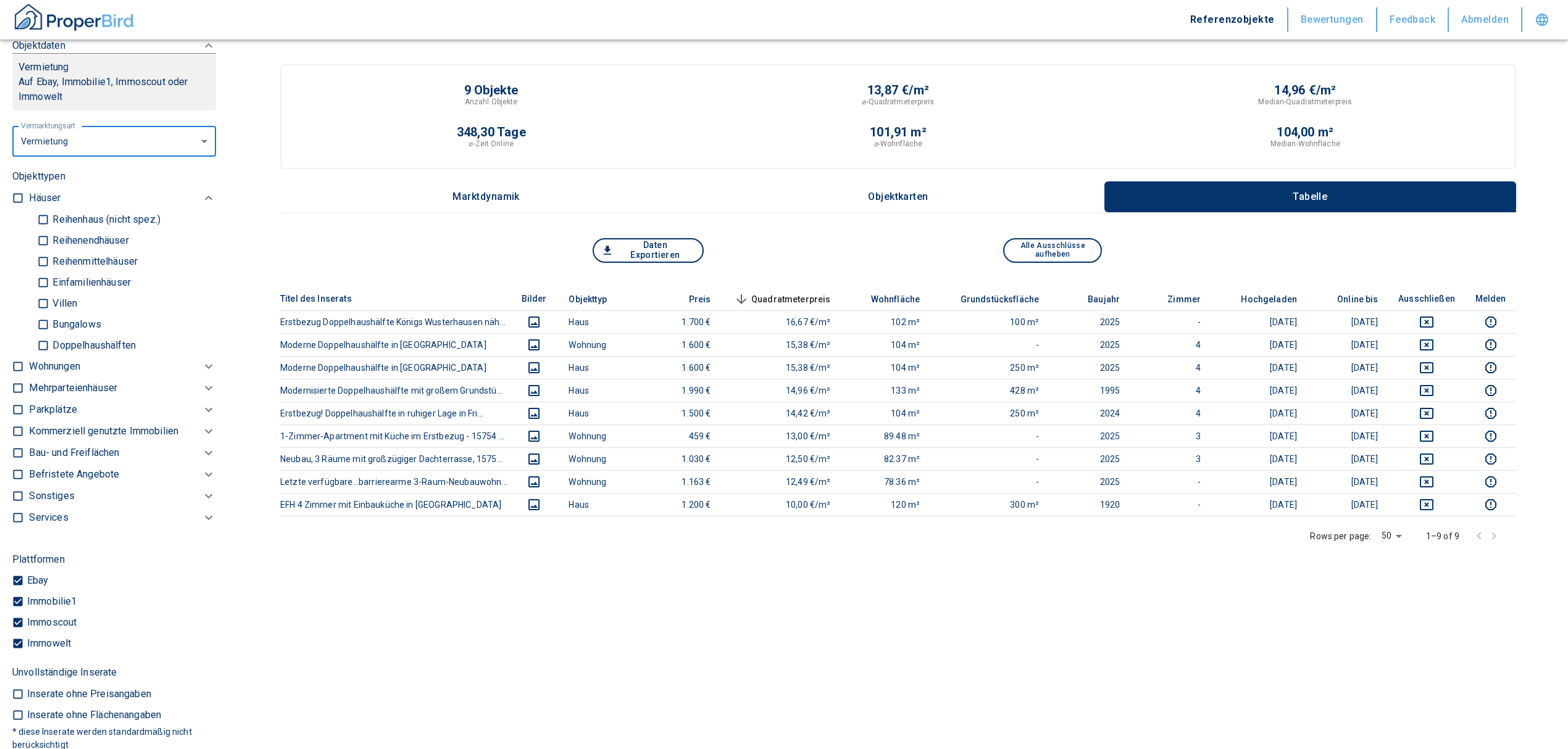
click at [37, 366] on p "Wohnungen" at bounding box center [55, 367] width 50 height 15
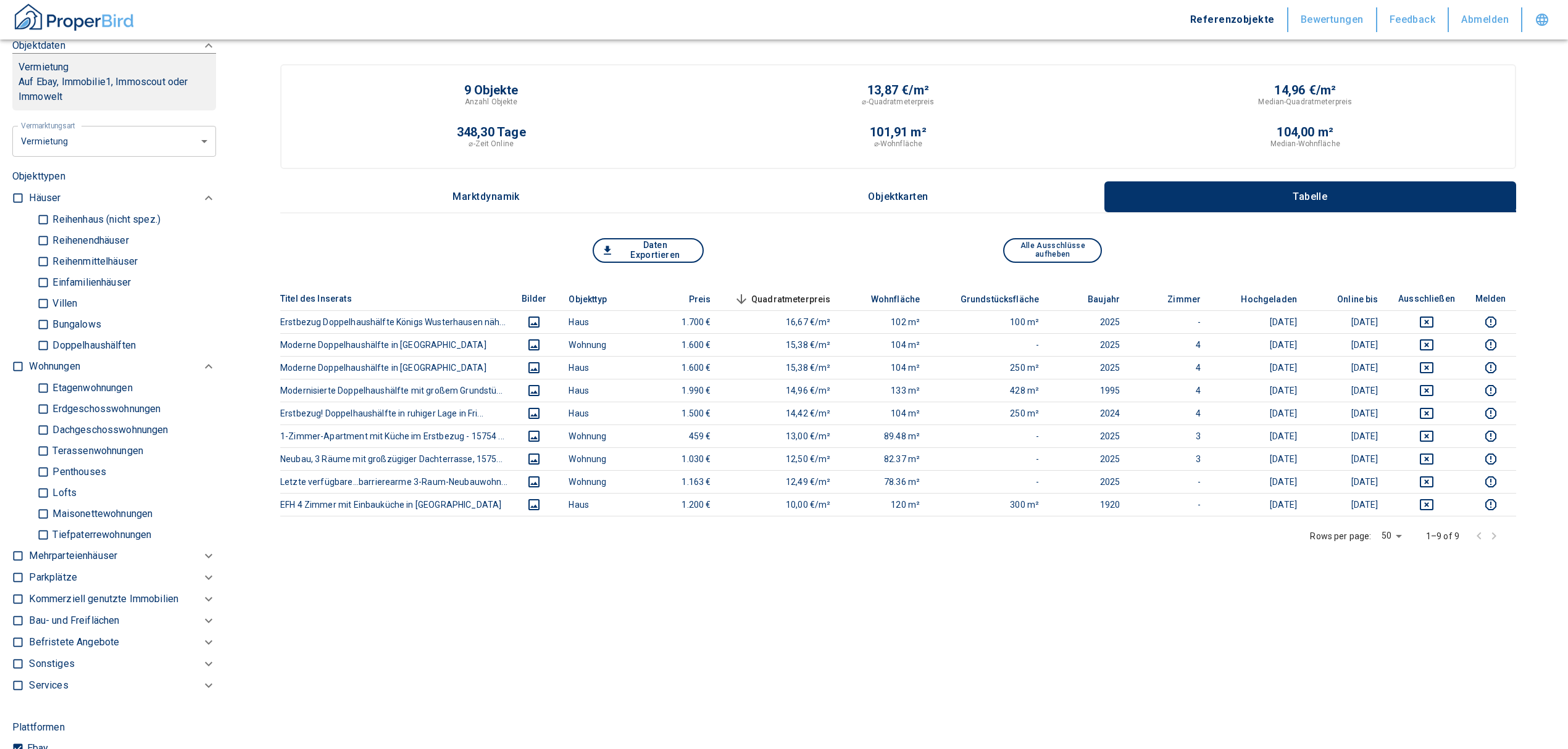
click at [16, 363] on input "checkbox" at bounding box center [18, 366] width 13 height 13
checkbox input "true"
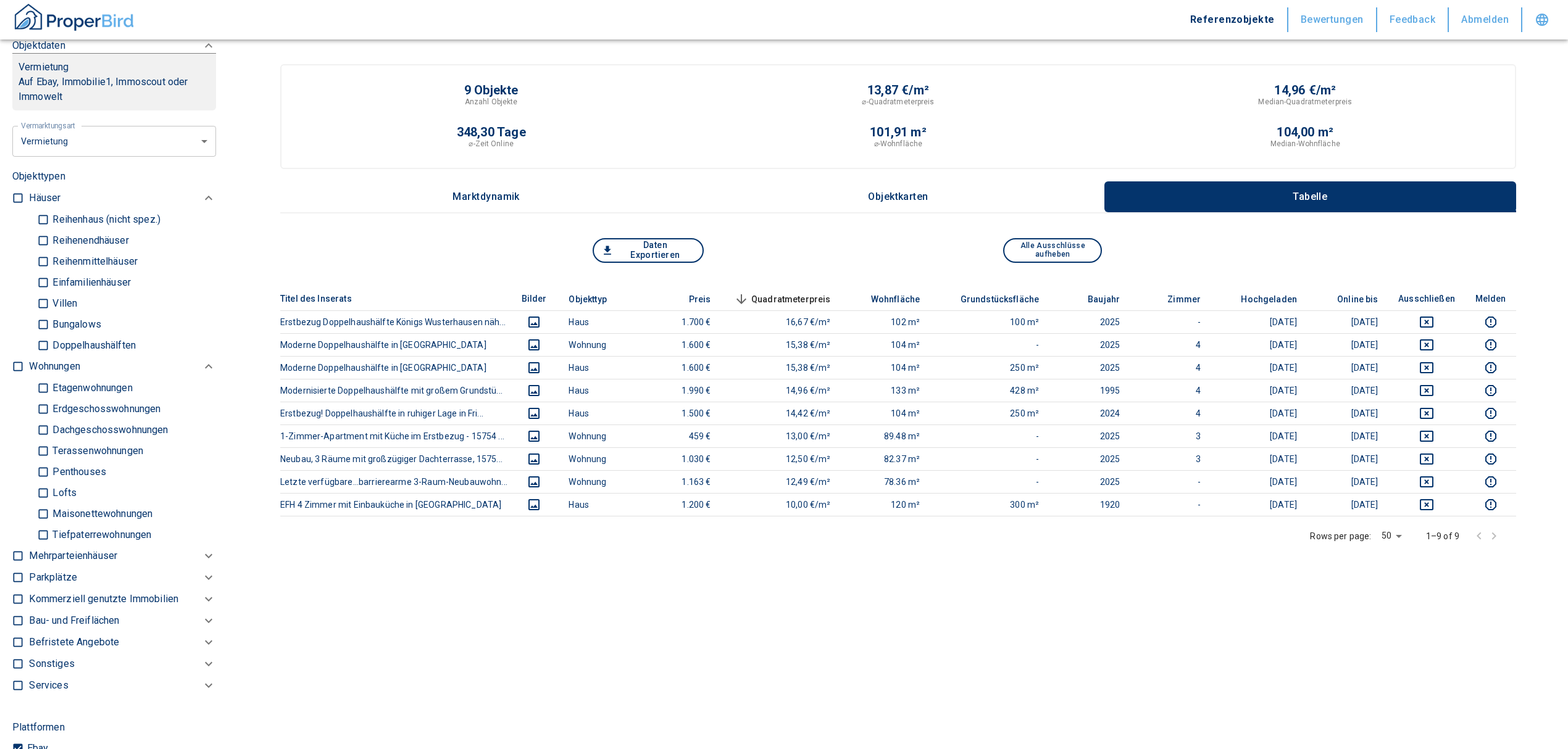
checkbox input "true"
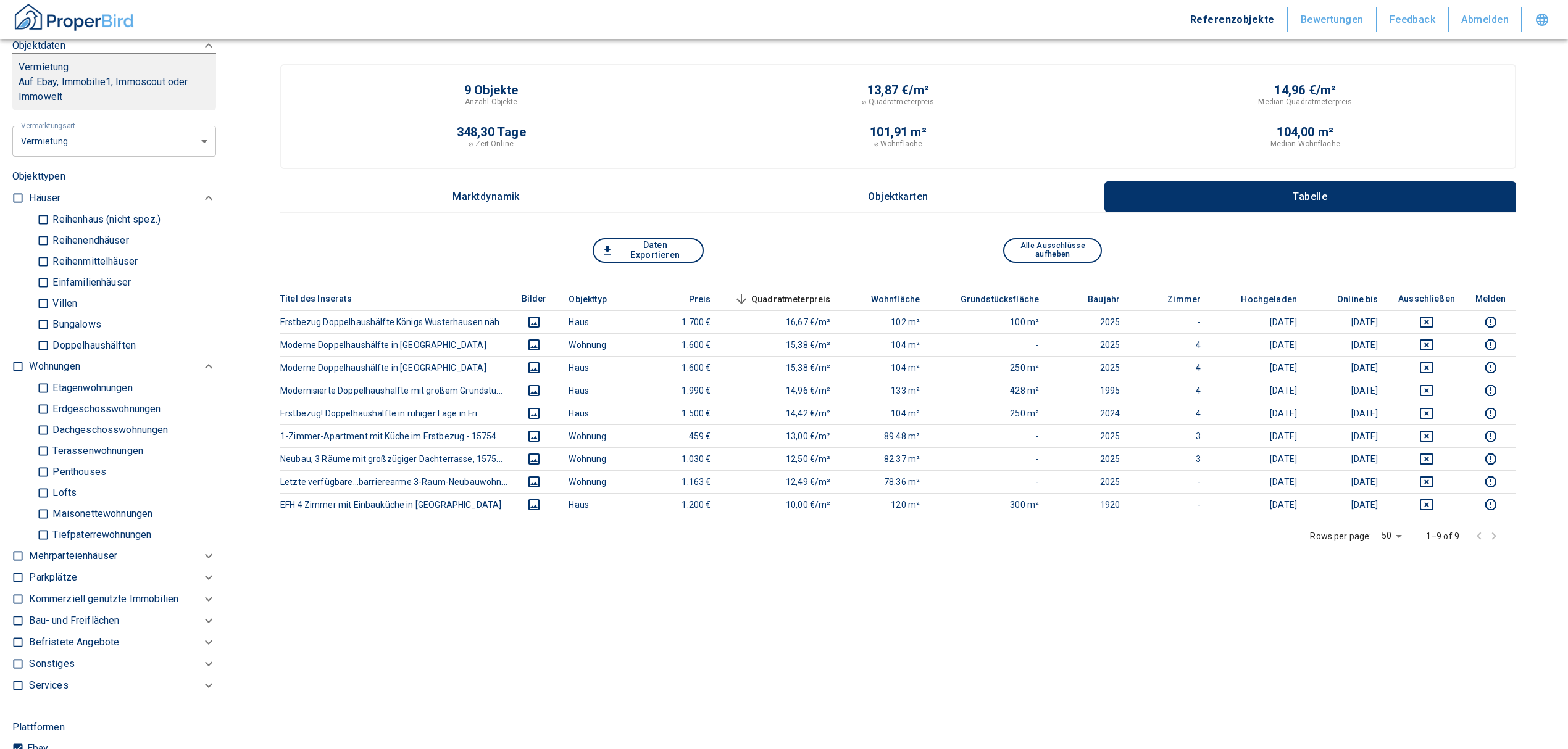
type input "2020"
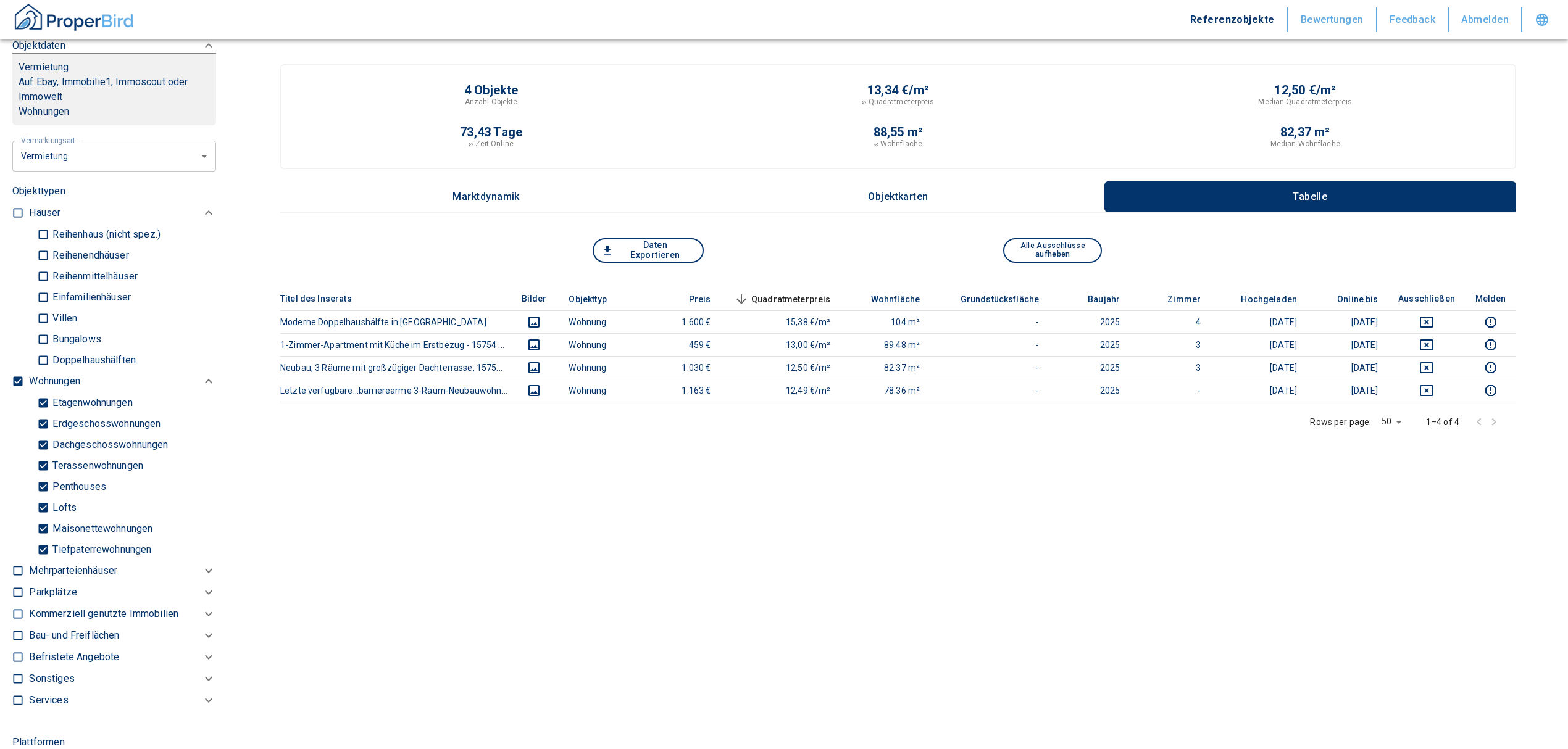
click at [43, 548] on input "Tiefpaterrewohnungen" at bounding box center [43, 550] width 13 height 22
checkbox input "false"
type input "2020"
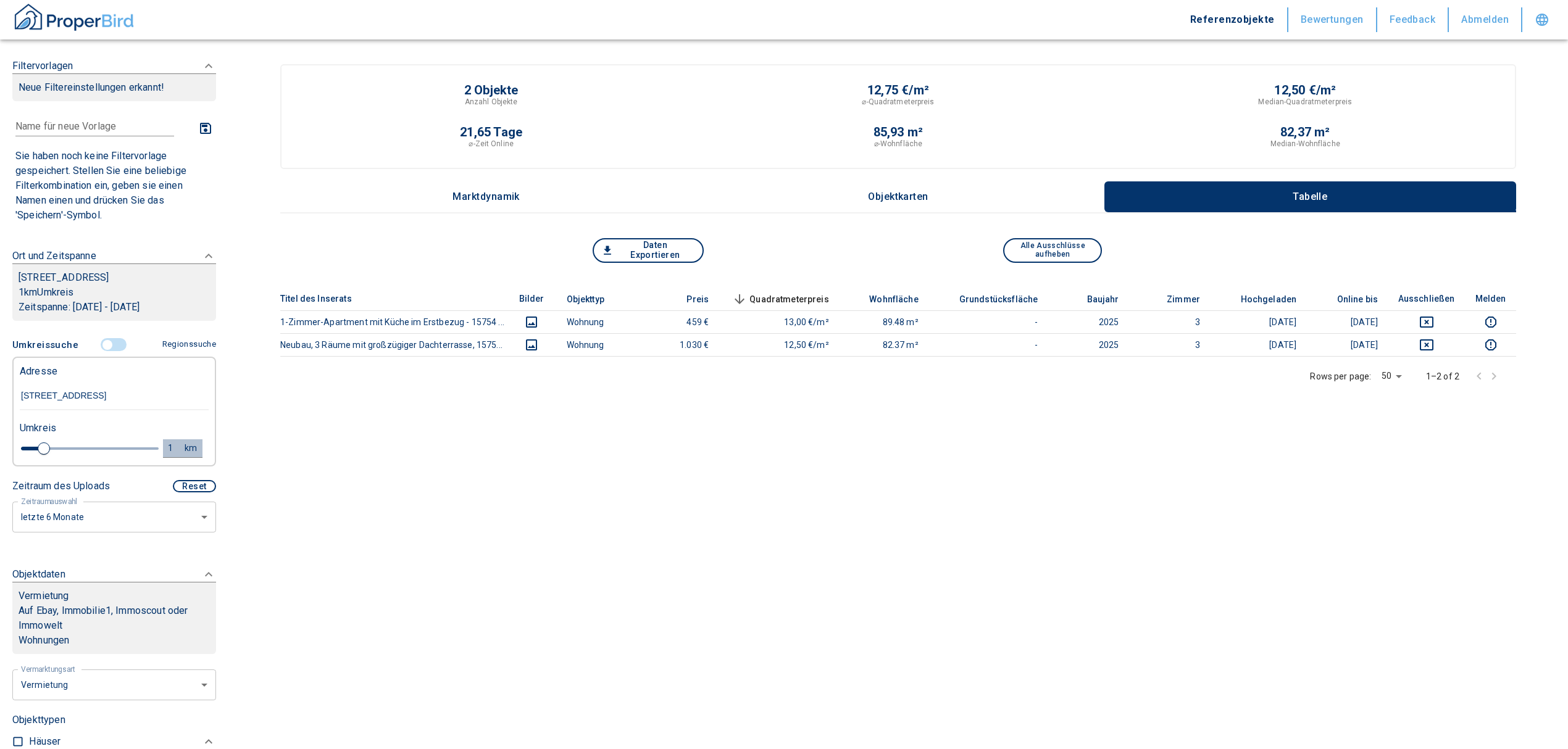
click at [174, 439] on button "1 km" at bounding box center [182, 448] width 39 height 18
drag, startPoint x: 62, startPoint y: 445, endPoint x: 39, endPoint y: 445, distance: 23.0
click at [43, 445] on div "1 km Neue Suchen" at bounding box center [104, 448] width 189 height 29
type input "3"
click at [148, 452] on button "Neue Suchen" at bounding box center [165, 448] width 68 height 18
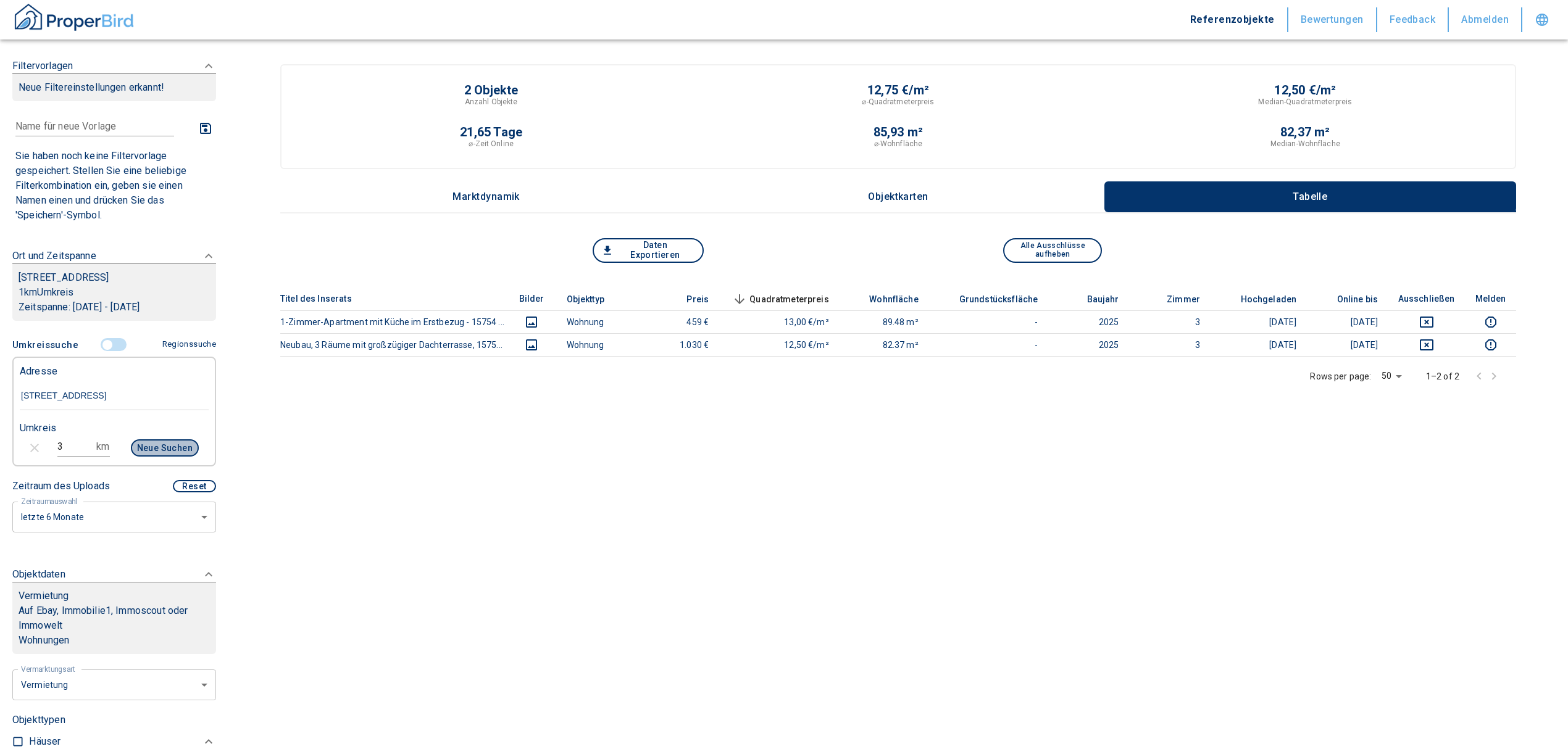
type input "2020"
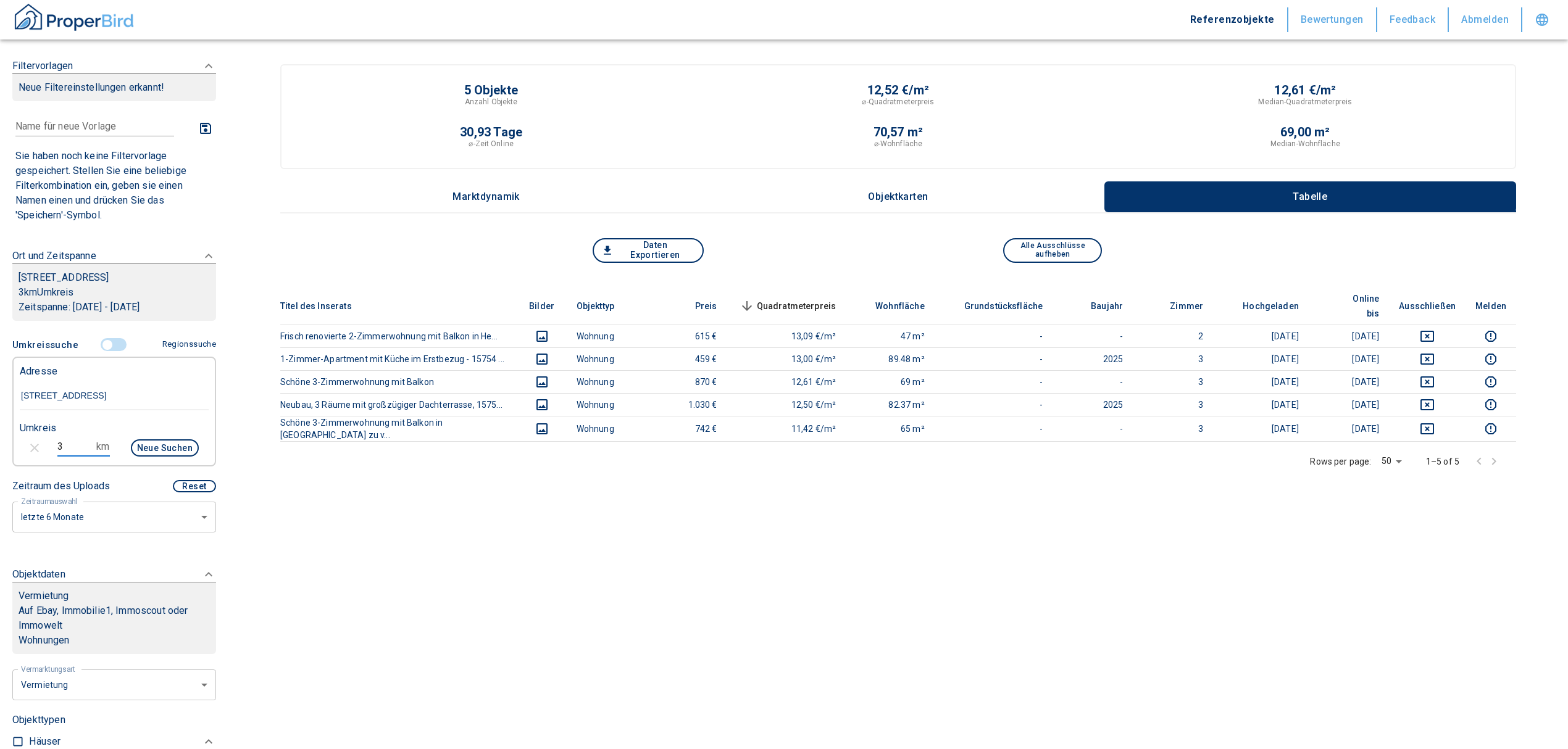
drag, startPoint x: 82, startPoint y: 448, endPoint x: 60, endPoint y: 450, distance: 22.1
click at [60, 450] on input "3" at bounding box center [74, 447] width 34 height 20
drag, startPoint x: 60, startPoint y: 450, endPoint x: 27, endPoint y: 454, distance: 33.2
click at [27, 454] on div "3 km Neue Suchen" at bounding box center [104, 448] width 189 height 29
type input "5"
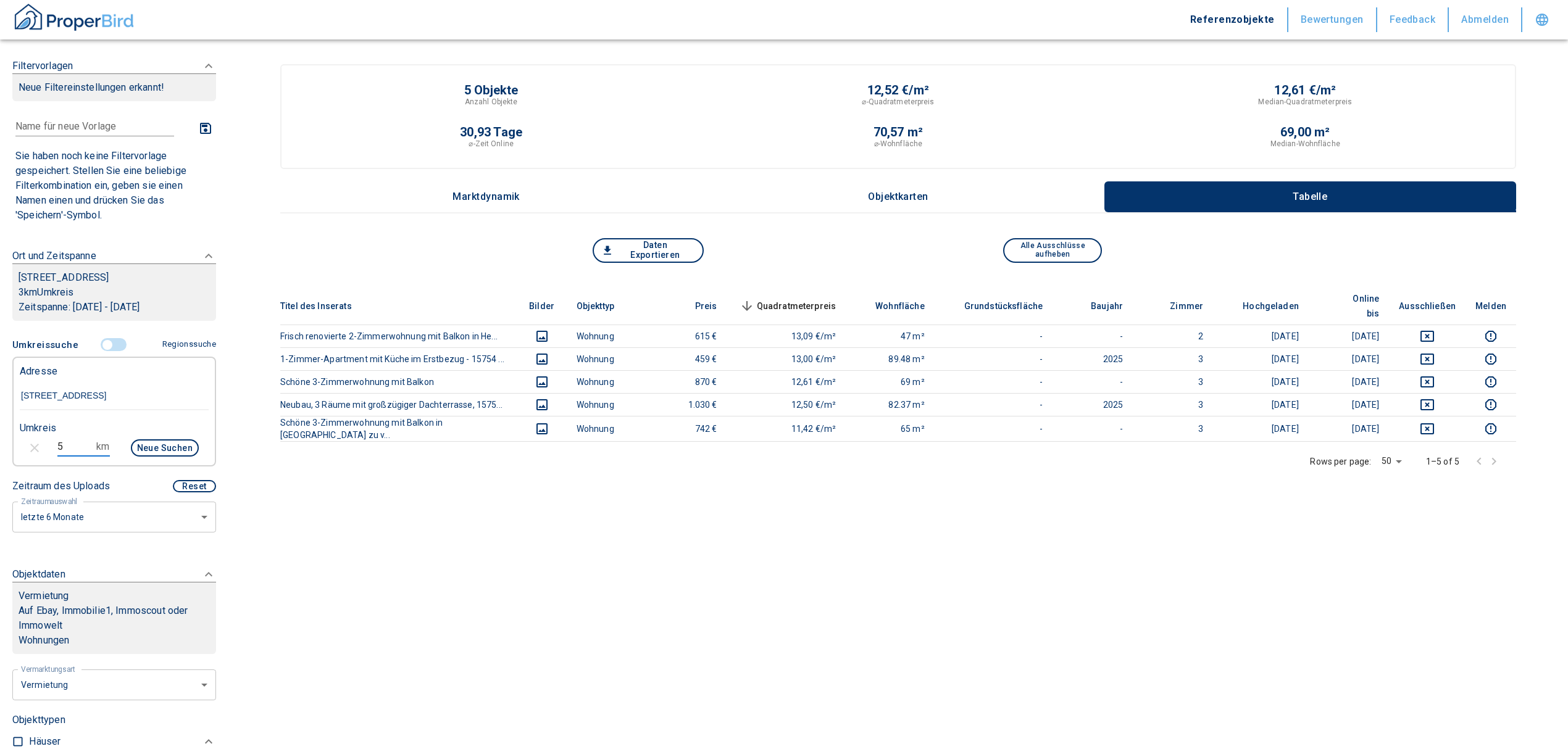
click at [163, 441] on button "Neue Suchen" at bounding box center [165, 448] width 68 height 18
type input "2020"
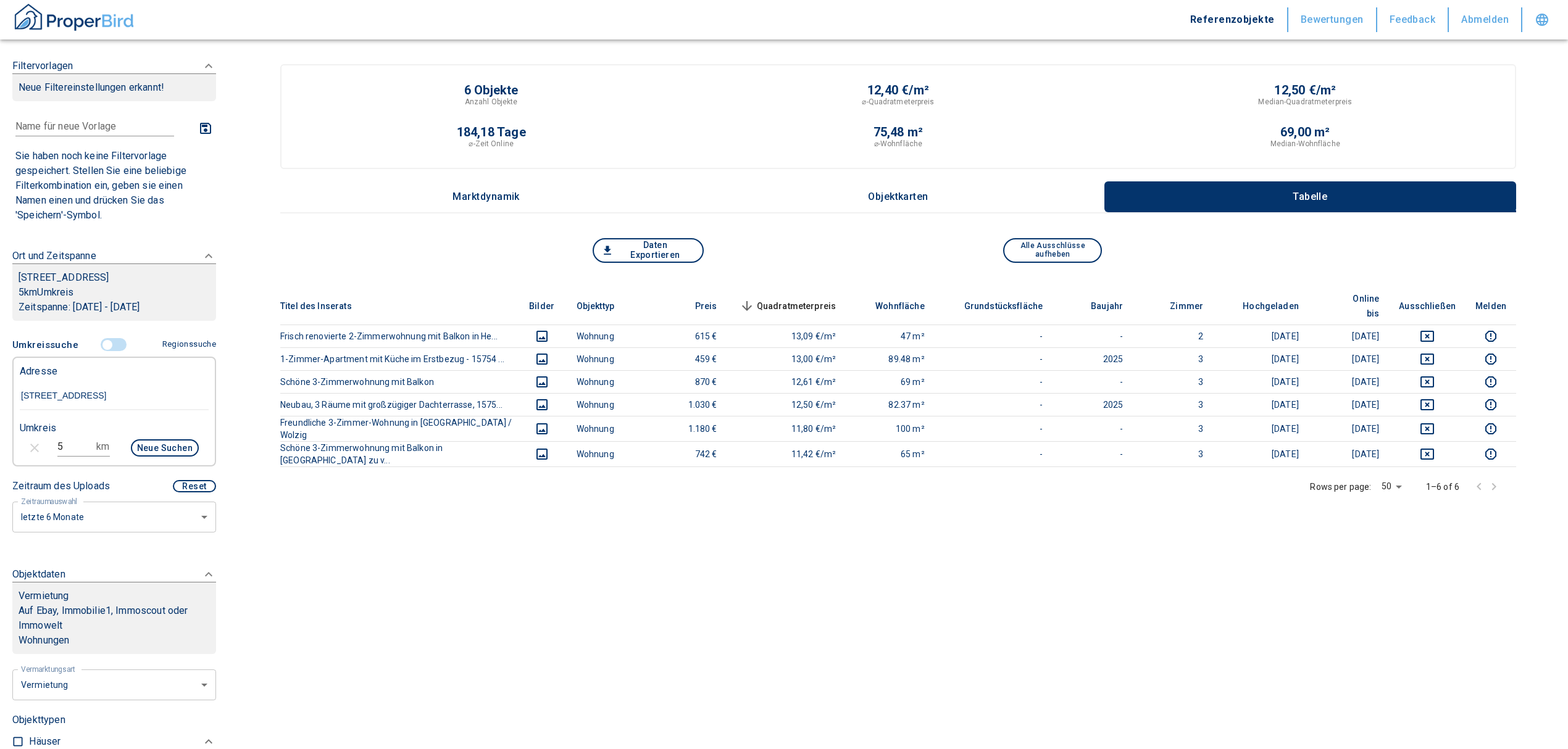
drag, startPoint x: 55, startPoint y: 448, endPoint x: 25, endPoint y: 444, distance: 30.3
click at [26, 444] on div "5 km Neue Suchen" at bounding box center [104, 448] width 189 height 29
type input "10"
click at [162, 454] on button "Neue Suchen" at bounding box center [165, 448] width 68 height 18
type input "2020"
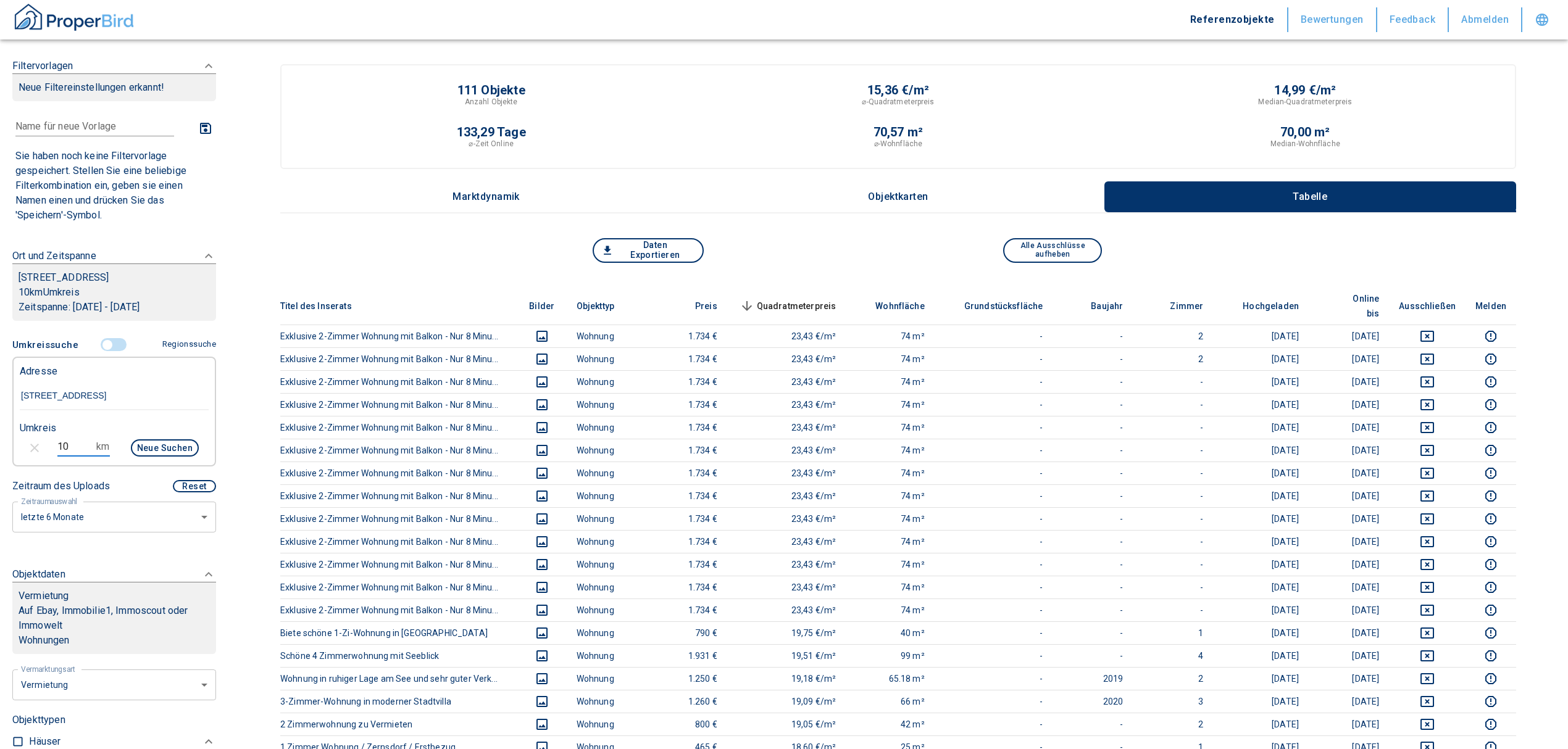
drag, startPoint x: 66, startPoint y: 446, endPoint x: 50, endPoint y: 447, distance: 16.0
click at [50, 447] on div "10 km Neue Suchen" at bounding box center [104, 448] width 189 height 29
type input "8"
click at [144, 458] on div "Neue Suchen" at bounding box center [160, 448] width 79 height 29
click at [137, 442] on button "Neue Suchen" at bounding box center [165, 448] width 68 height 18
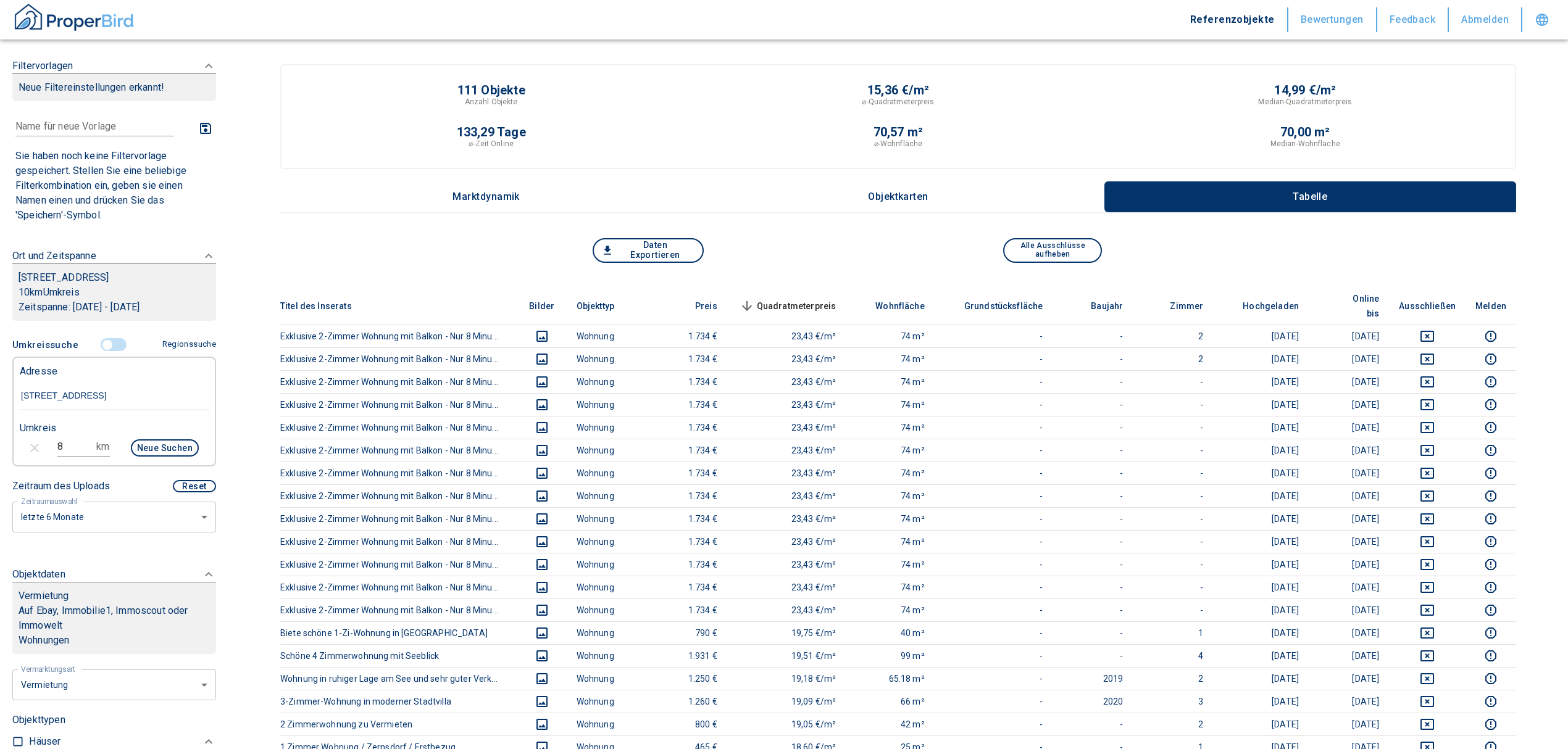
type input "2020"
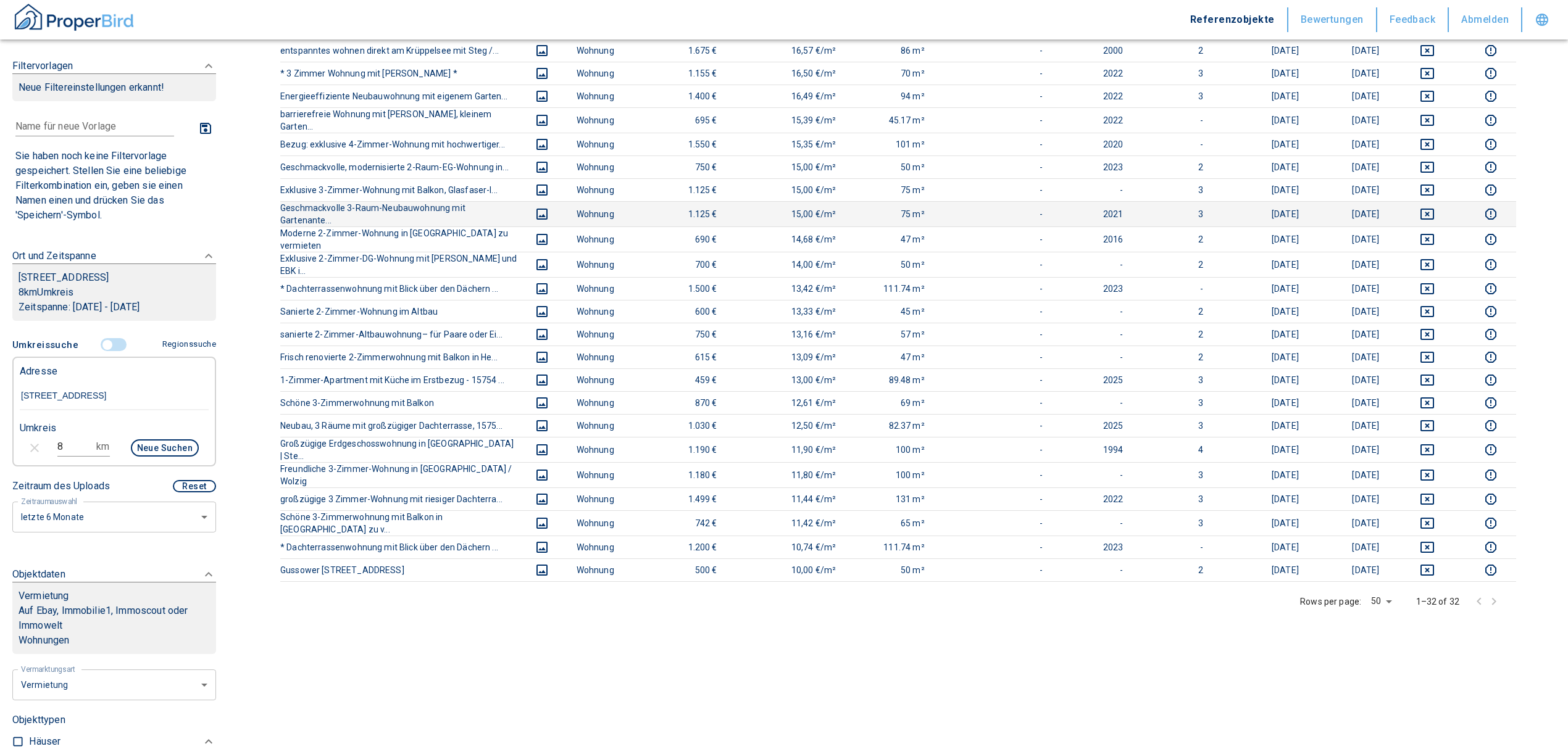
scroll to position [165, 0]
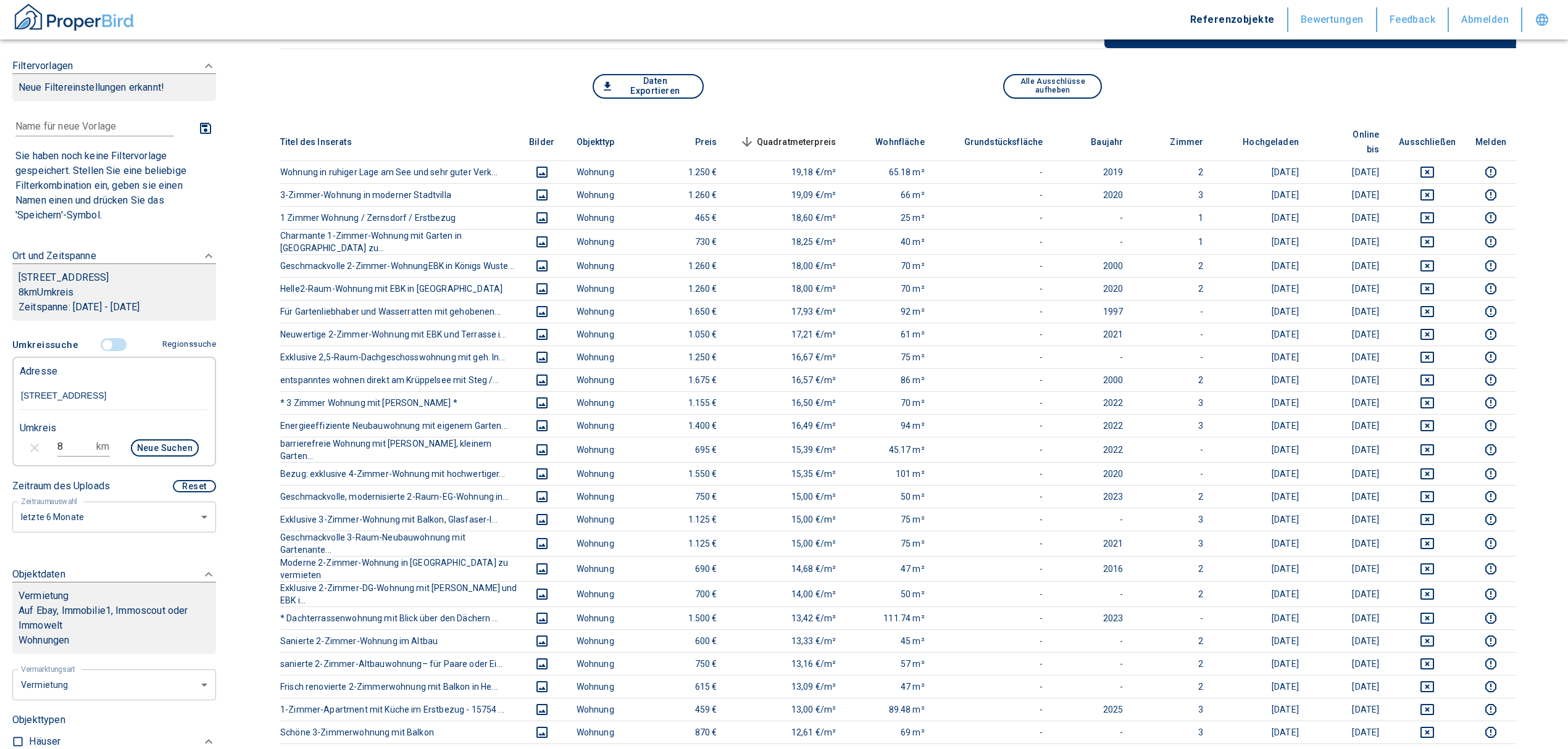
click at [815, 134] on span "Quadratmeterpreis sorted descending" at bounding box center [787, 142] width 99 height 15
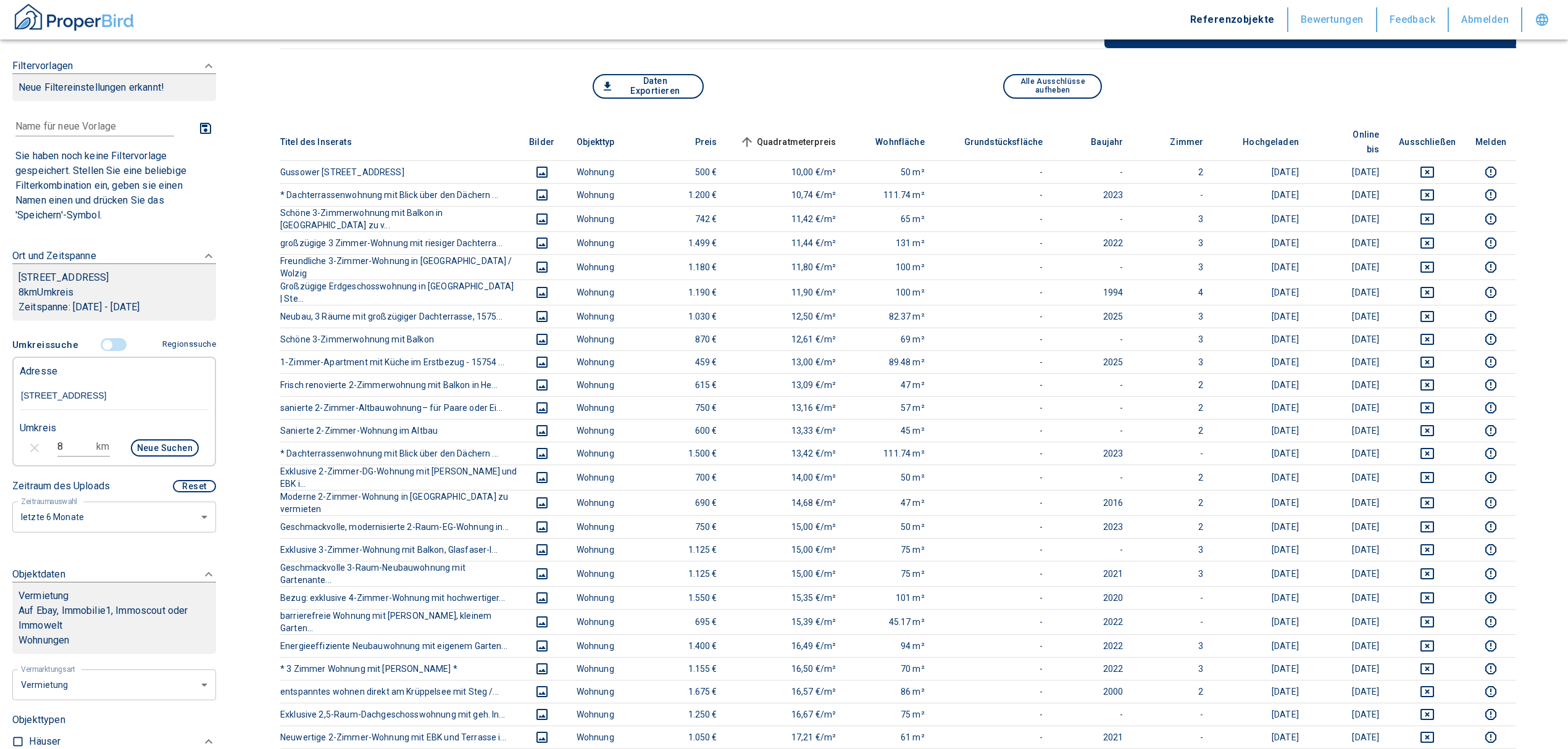
click at [820, 134] on span "Quadratmeterpreis sorted ascending" at bounding box center [787, 142] width 99 height 15
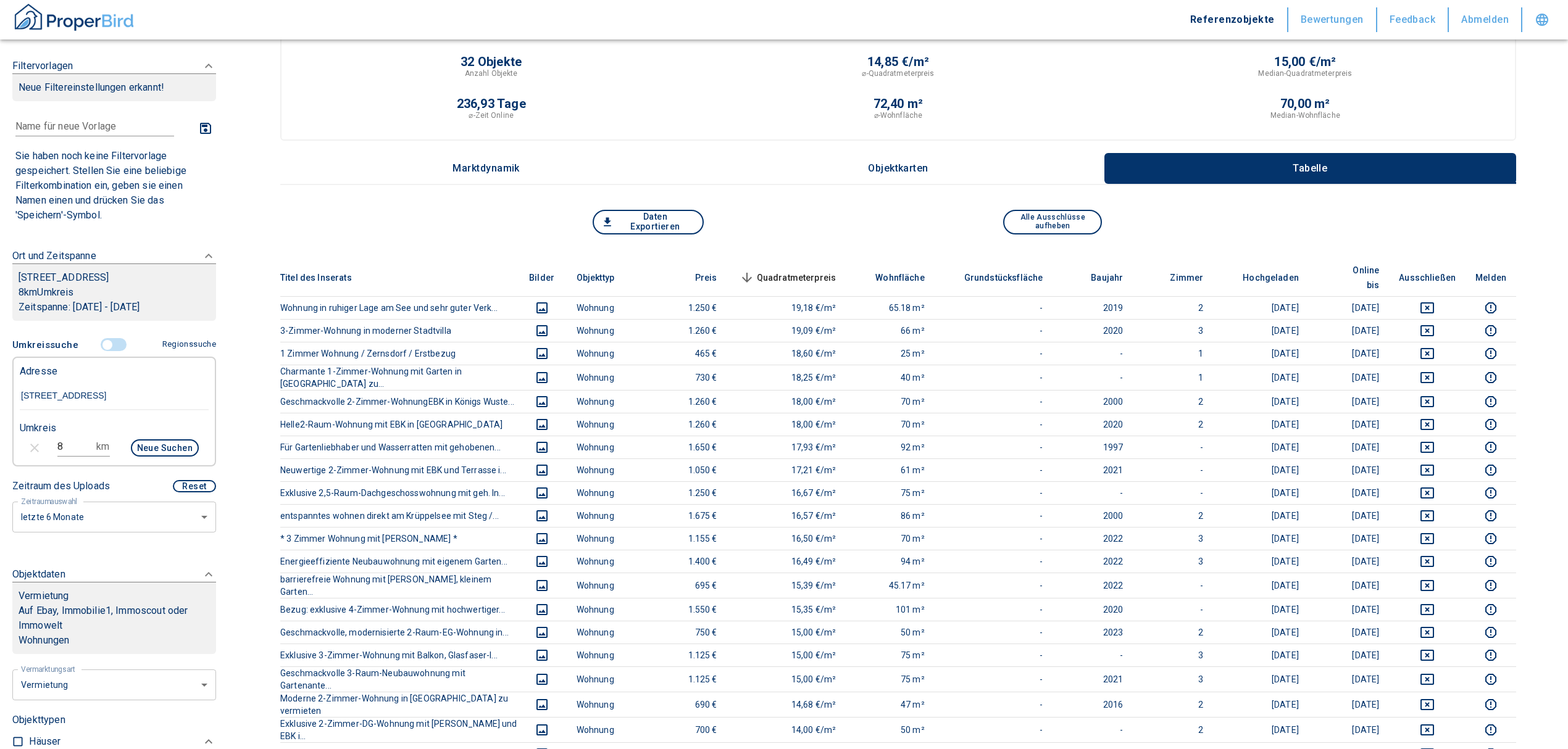
scroll to position [0, 0]
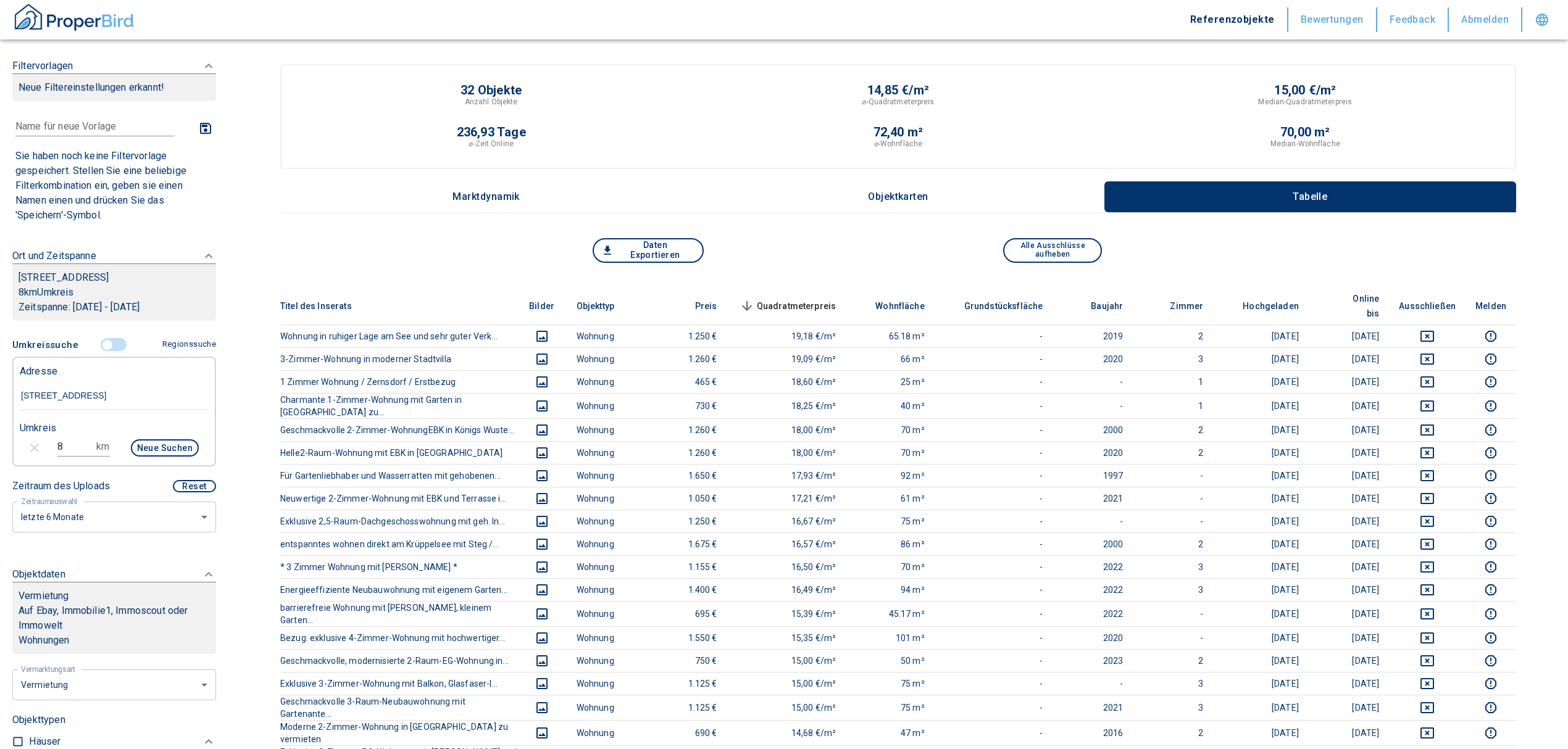
click at [104, 341] on input "controlled" at bounding box center [108, 345] width 37 height 13
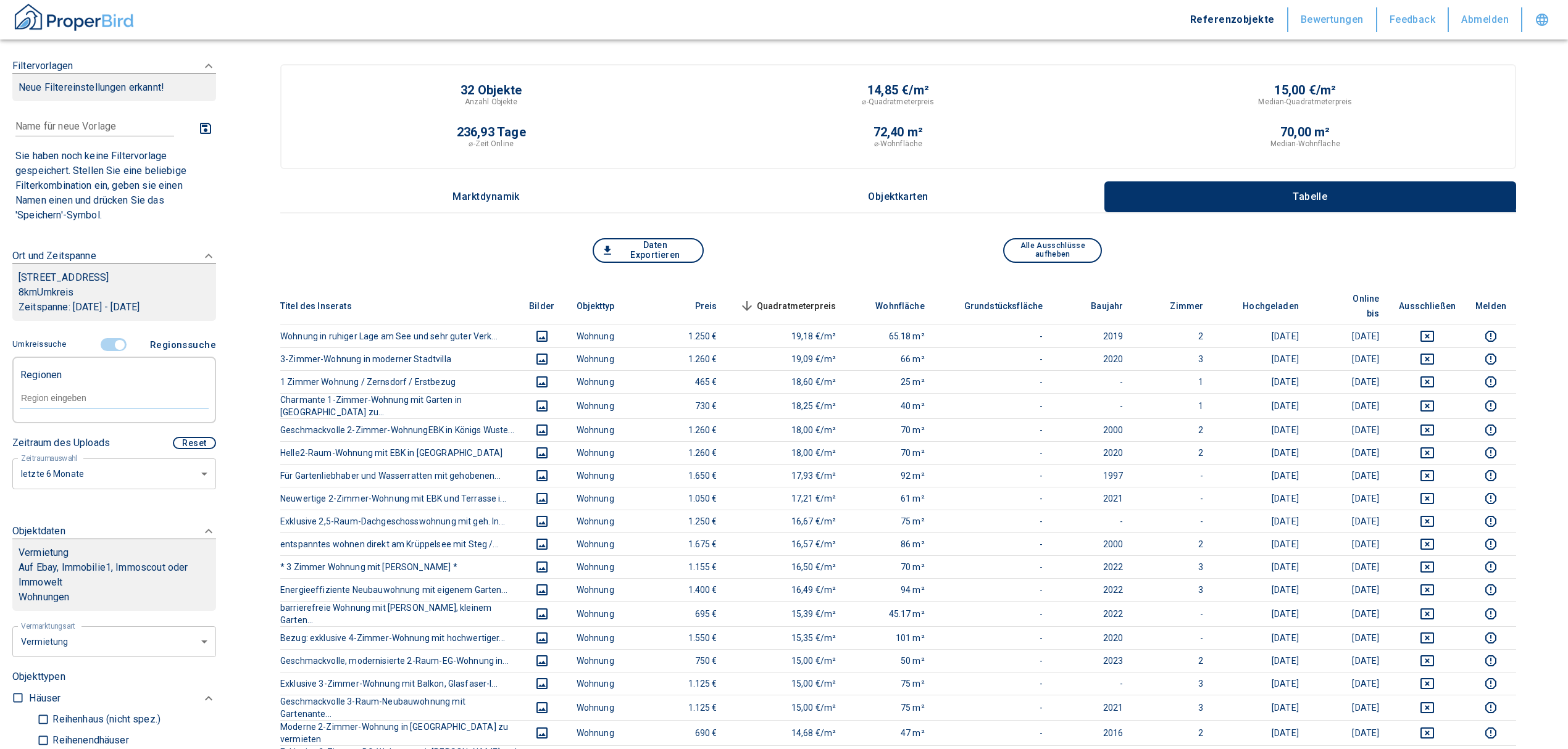
click at [69, 389] on div at bounding box center [114, 397] width 189 height 22
click at [81, 430] on li "15754 Heidesee" at bounding box center [108, 427] width 177 height 22
type input "15754"
type input "2020"
type input "15754 Heidesee"
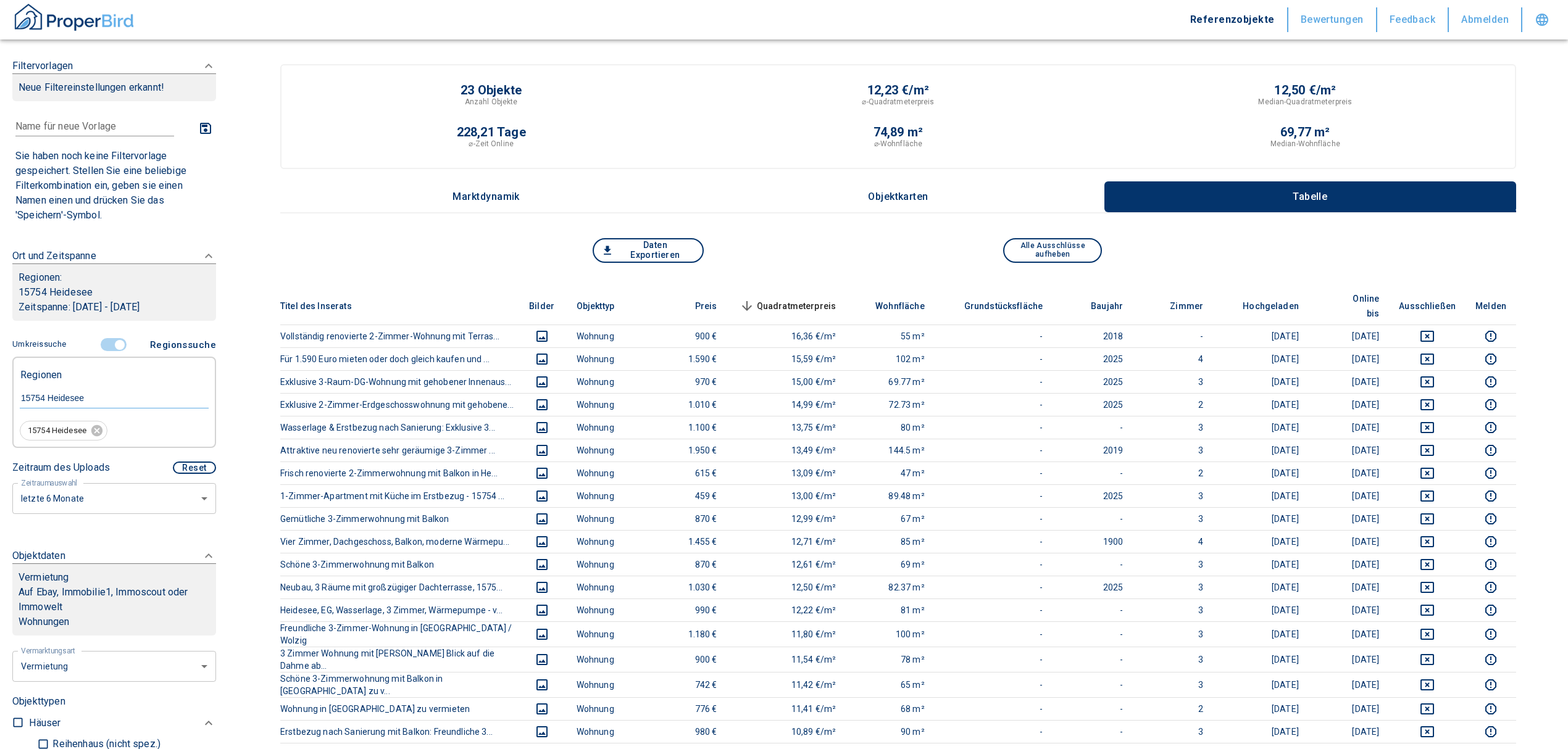
click at [806, 289] on th "Quadratmeterpreis sorted descending" at bounding box center [787, 306] width 119 height 38
click at [805, 299] on span "Quadratmeterpreis sorted descending" at bounding box center [787, 306] width 99 height 15
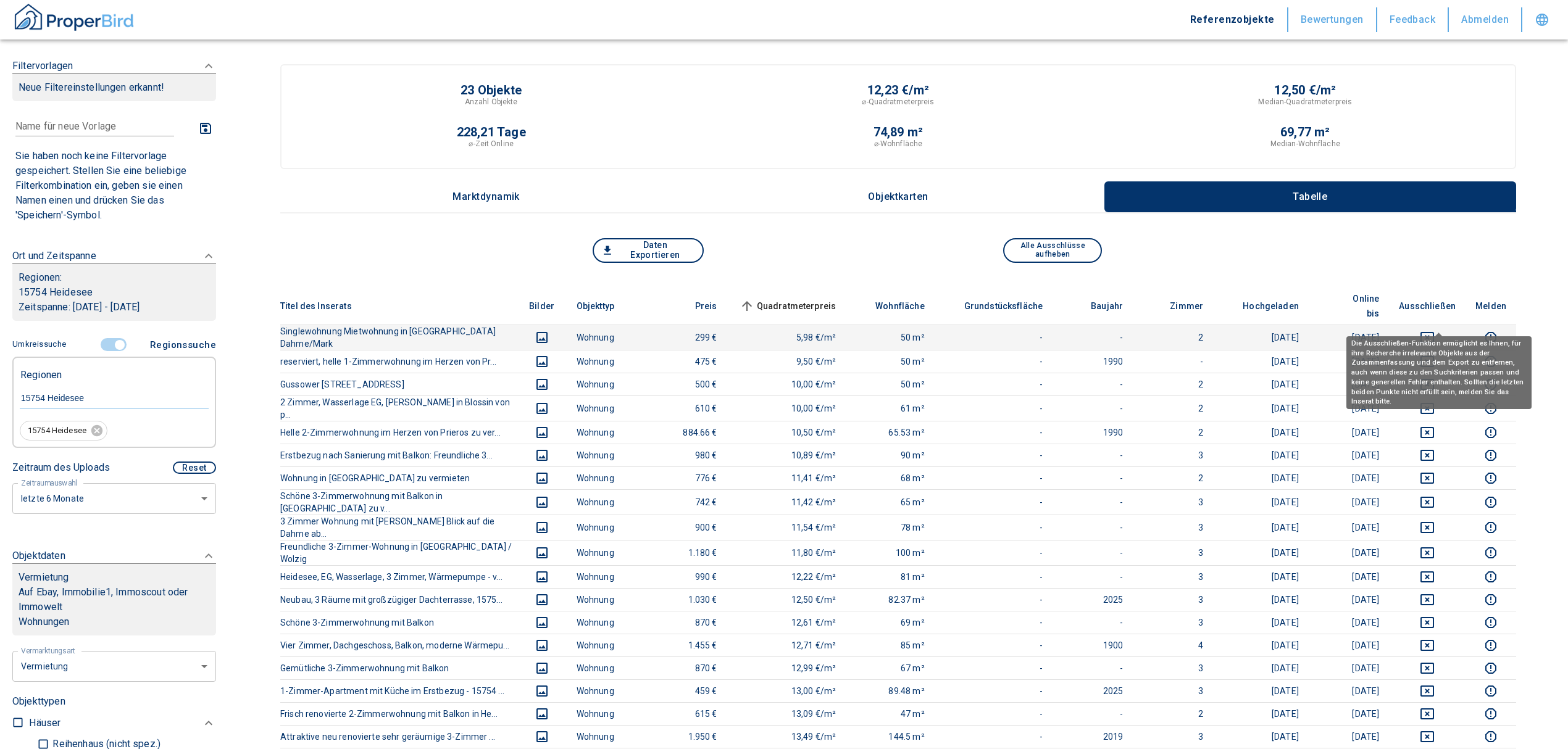
click at [1434, 330] on icon "deselect this listing" at bounding box center [1428, 338] width 15 height 15
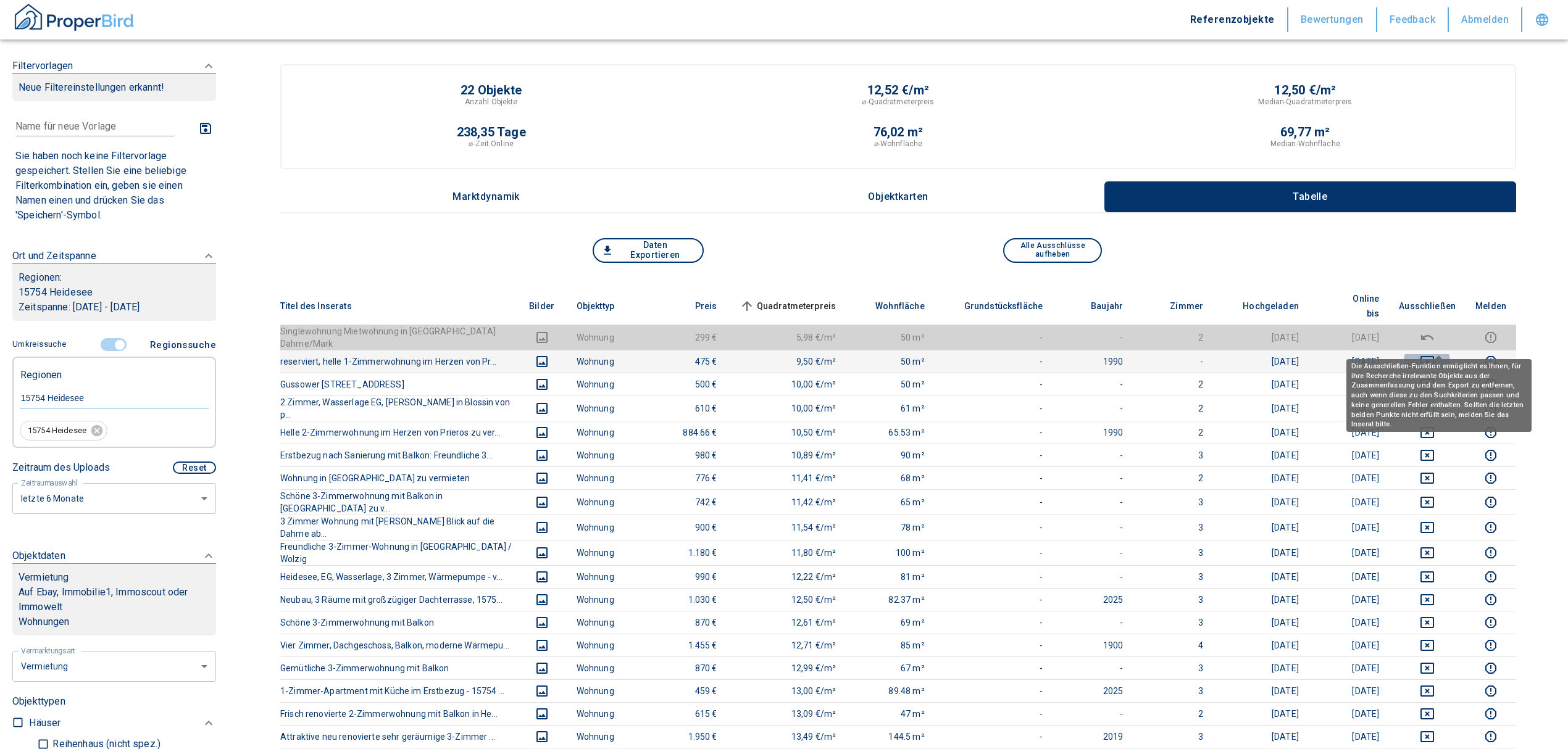
click at [1434, 354] on icon "deselect this listing" at bounding box center [1428, 362] width 15 height 15
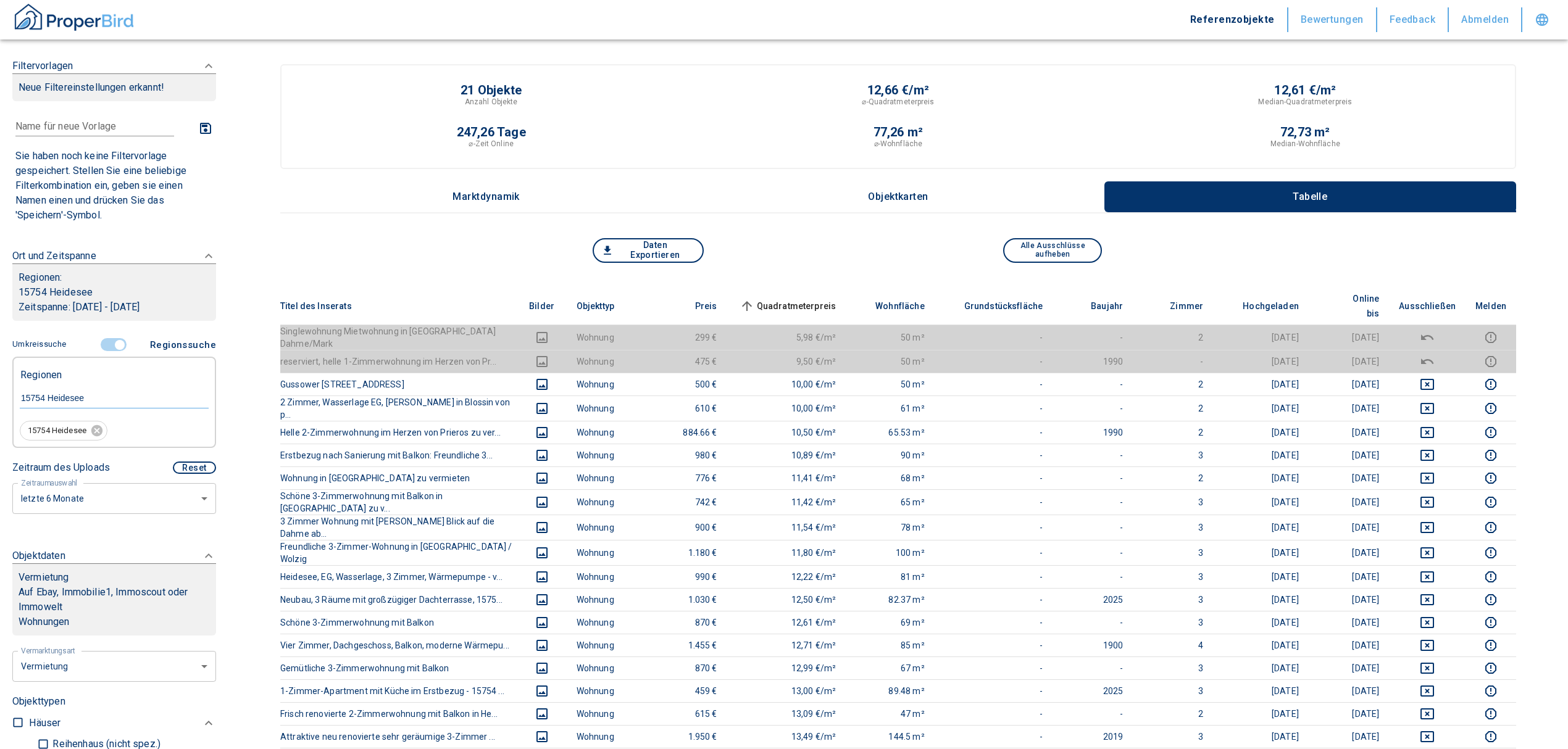
click at [821, 299] on span "Quadratmeterpreis sorted ascending" at bounding box center [787, 306] width 99 height 15
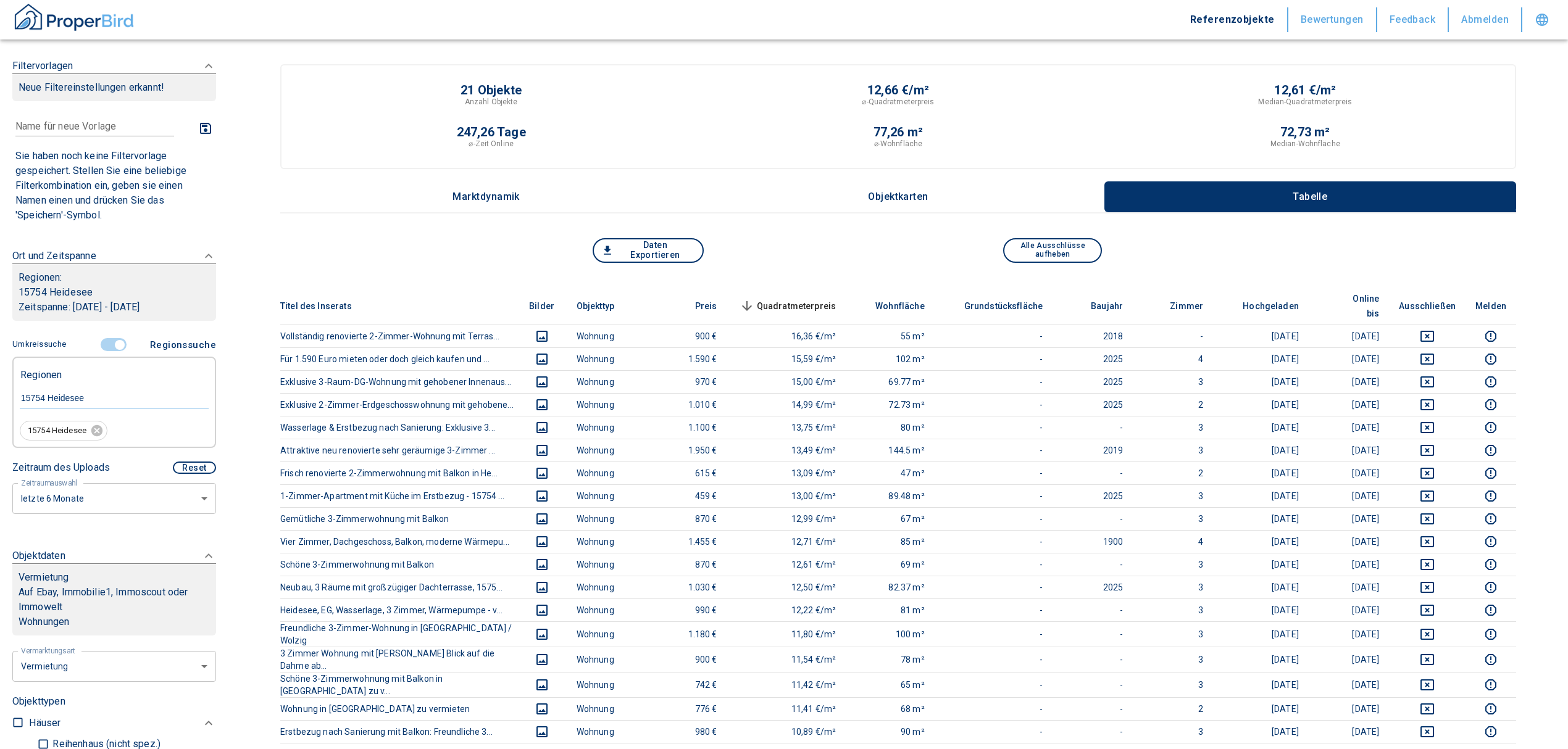
click at [113, 348] on input "controlled" at bounding box center [120, 345] width 37 height 13
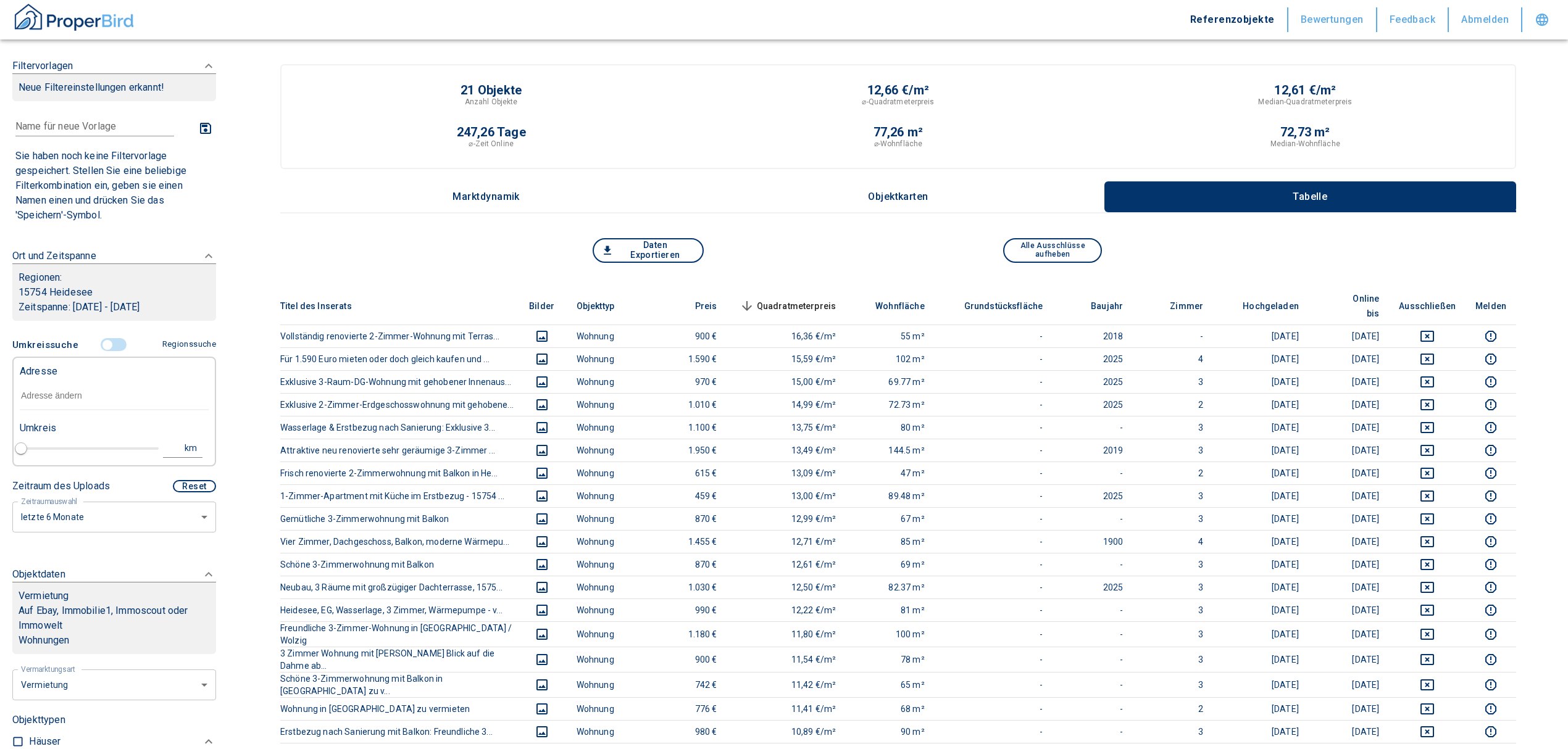
click at [76, 389] on input "text" at bounding box center [114, 396] width 189 height 29
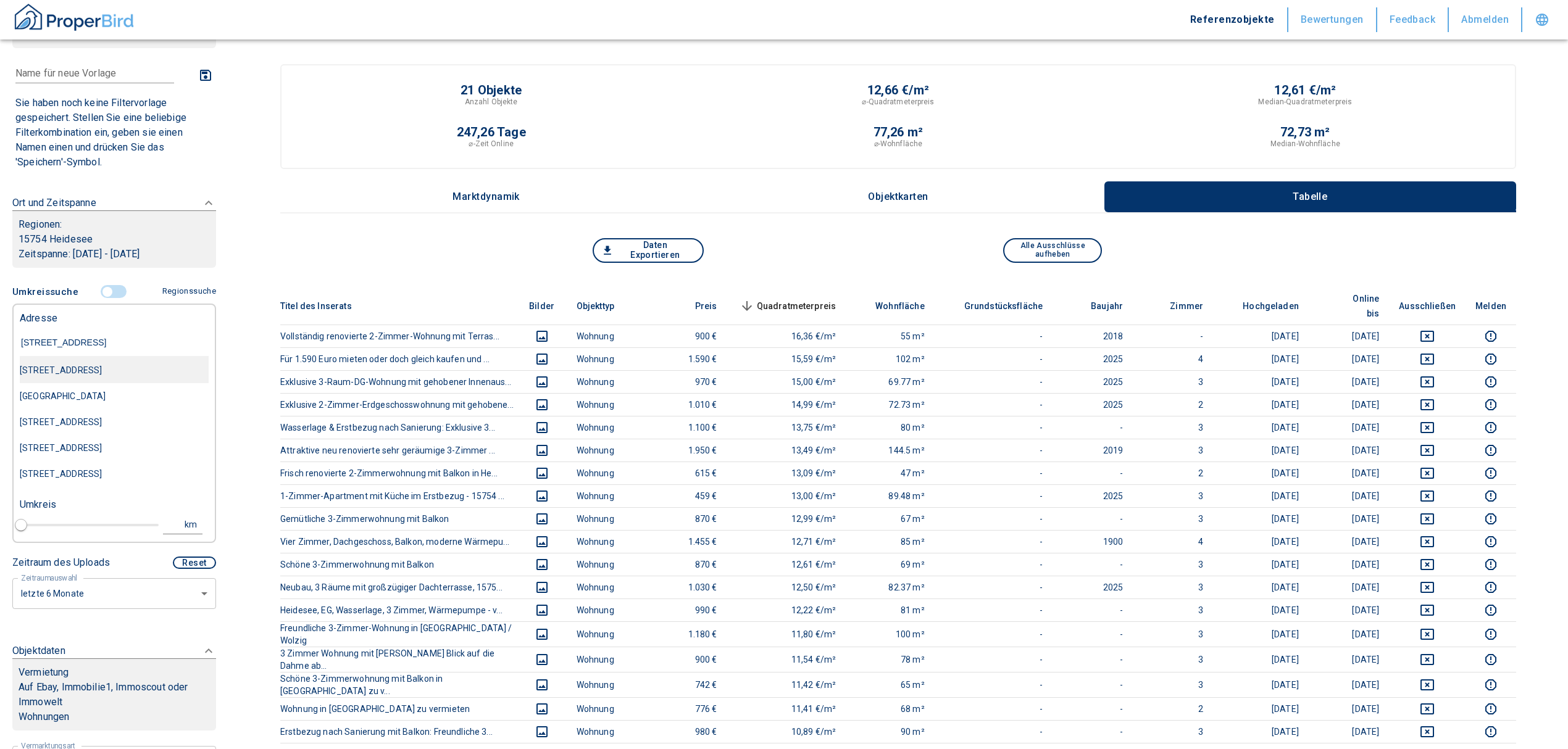
scroll to position [82, 0]
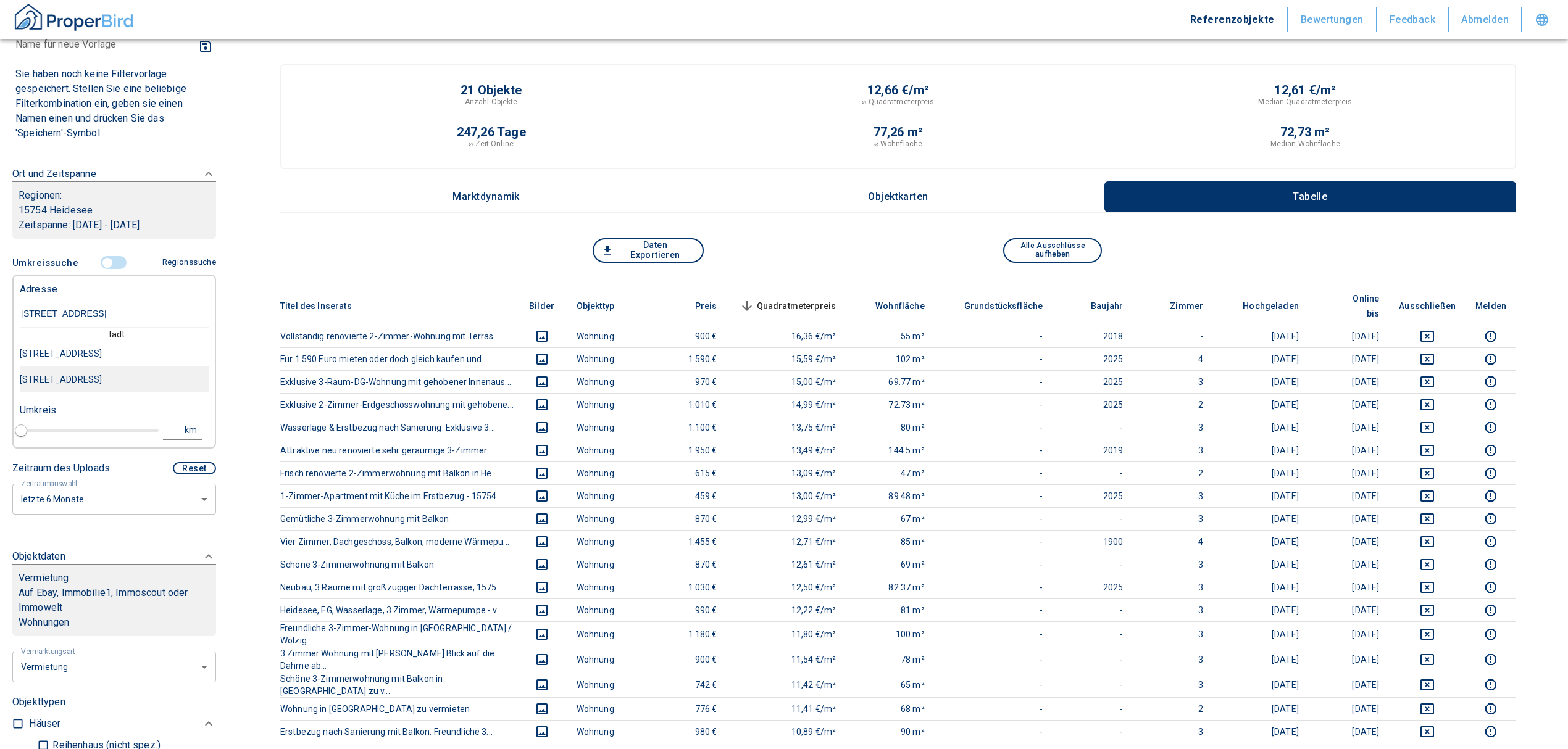
type input "[STREET_ADDRESS]"
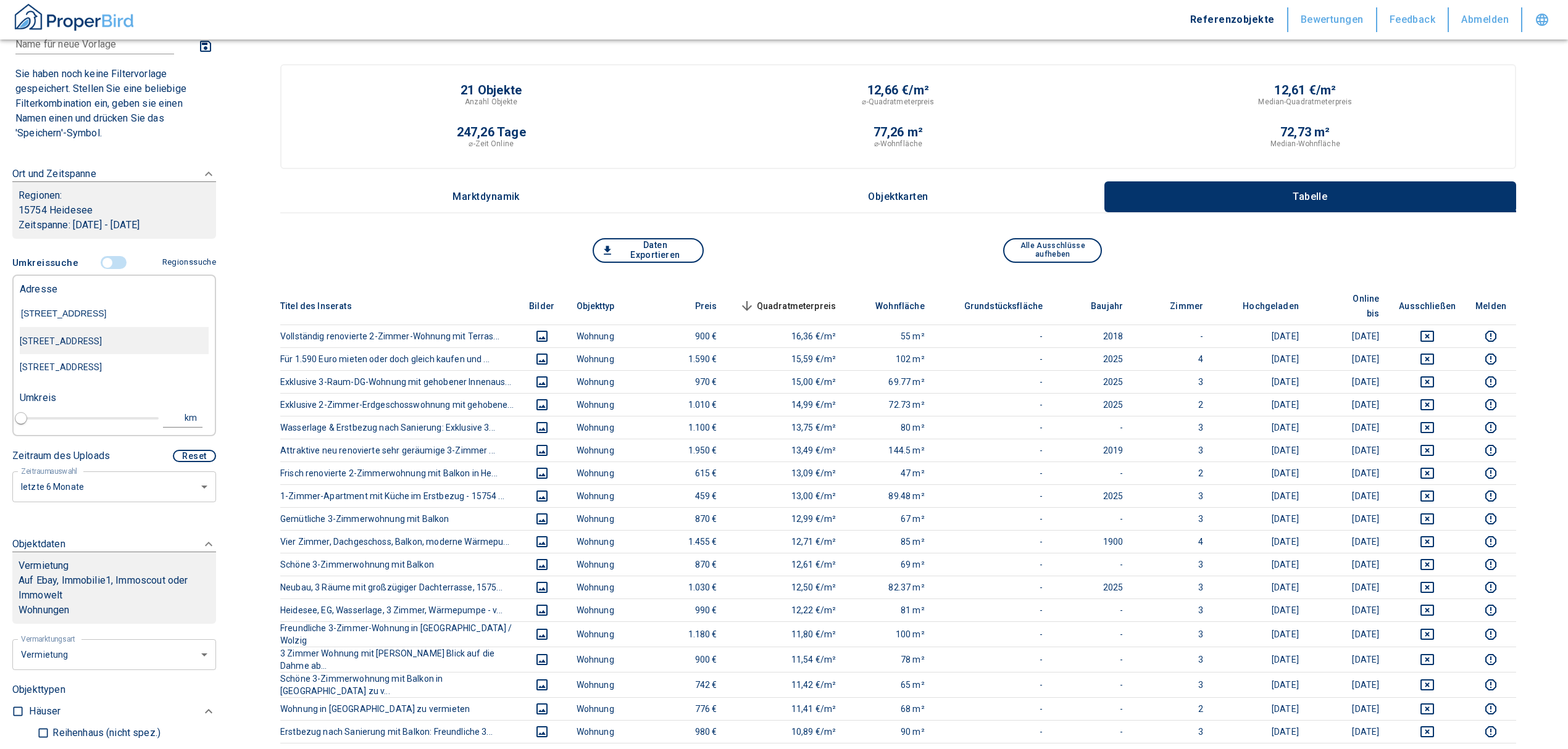
click at [37, 351] on div "[STREET_ADDRESS]" at bounding box center [114, 341] width 189 height 26
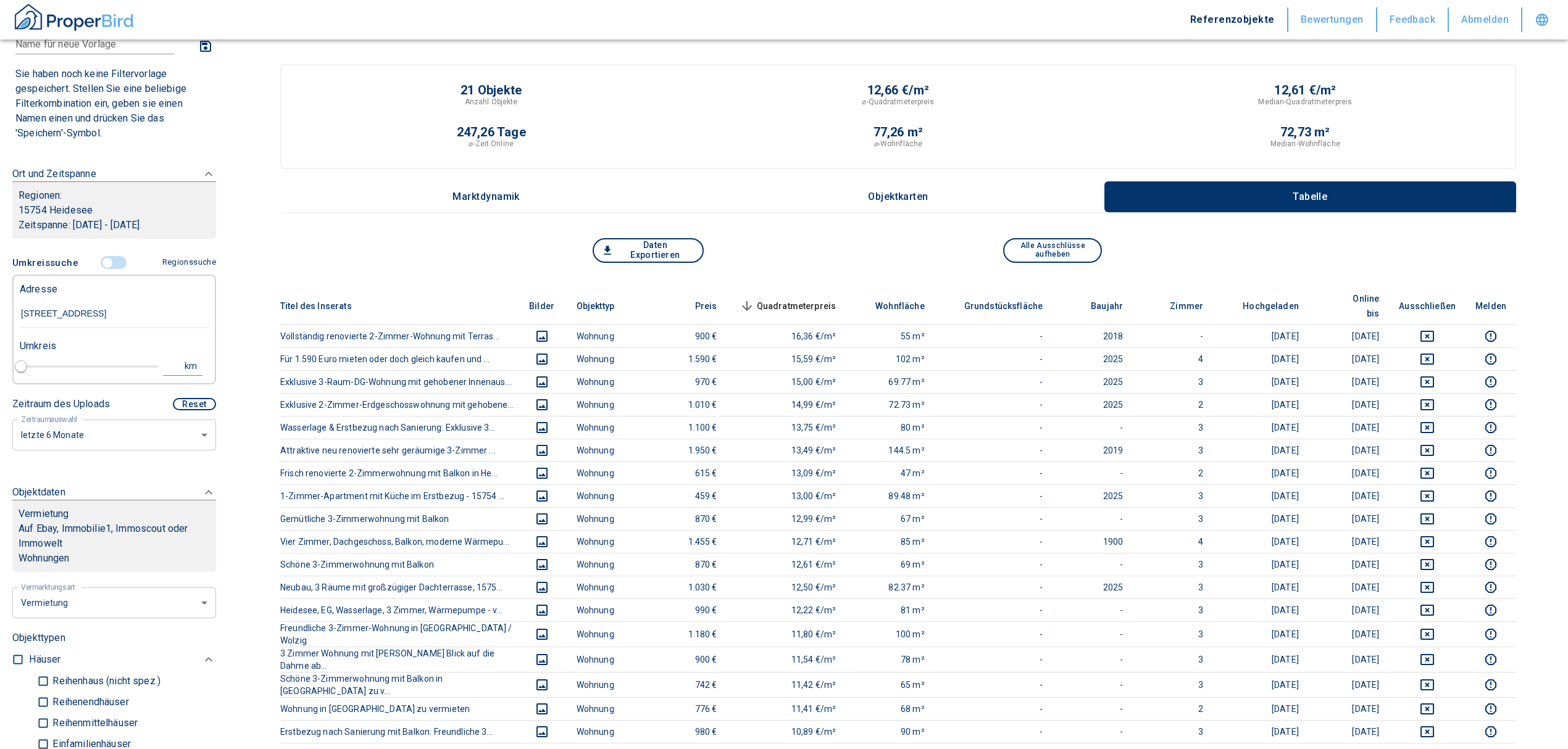
type input "2020"
type input "[STREET_ADDRESS]"
type input "1"
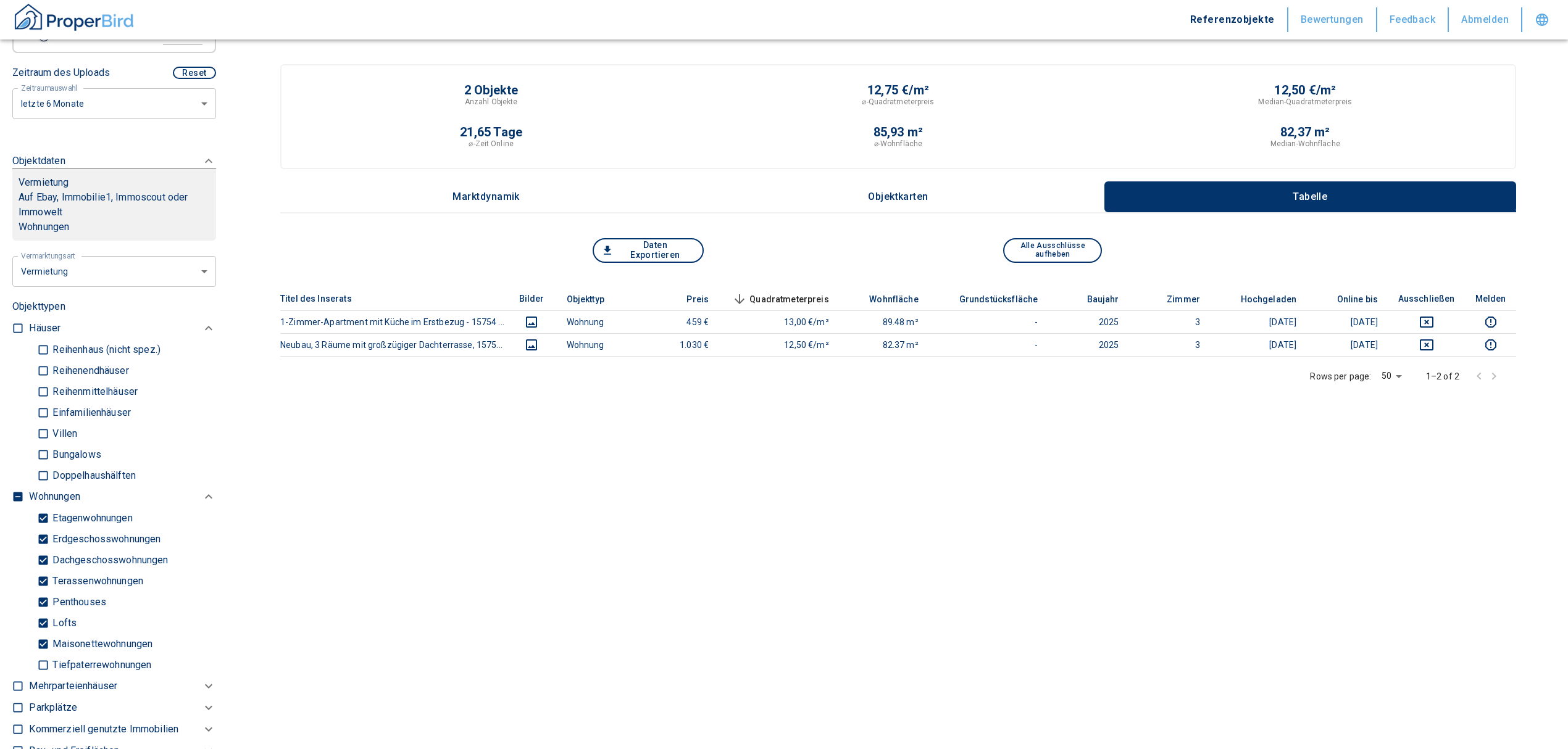
scroll to position [494, 0]
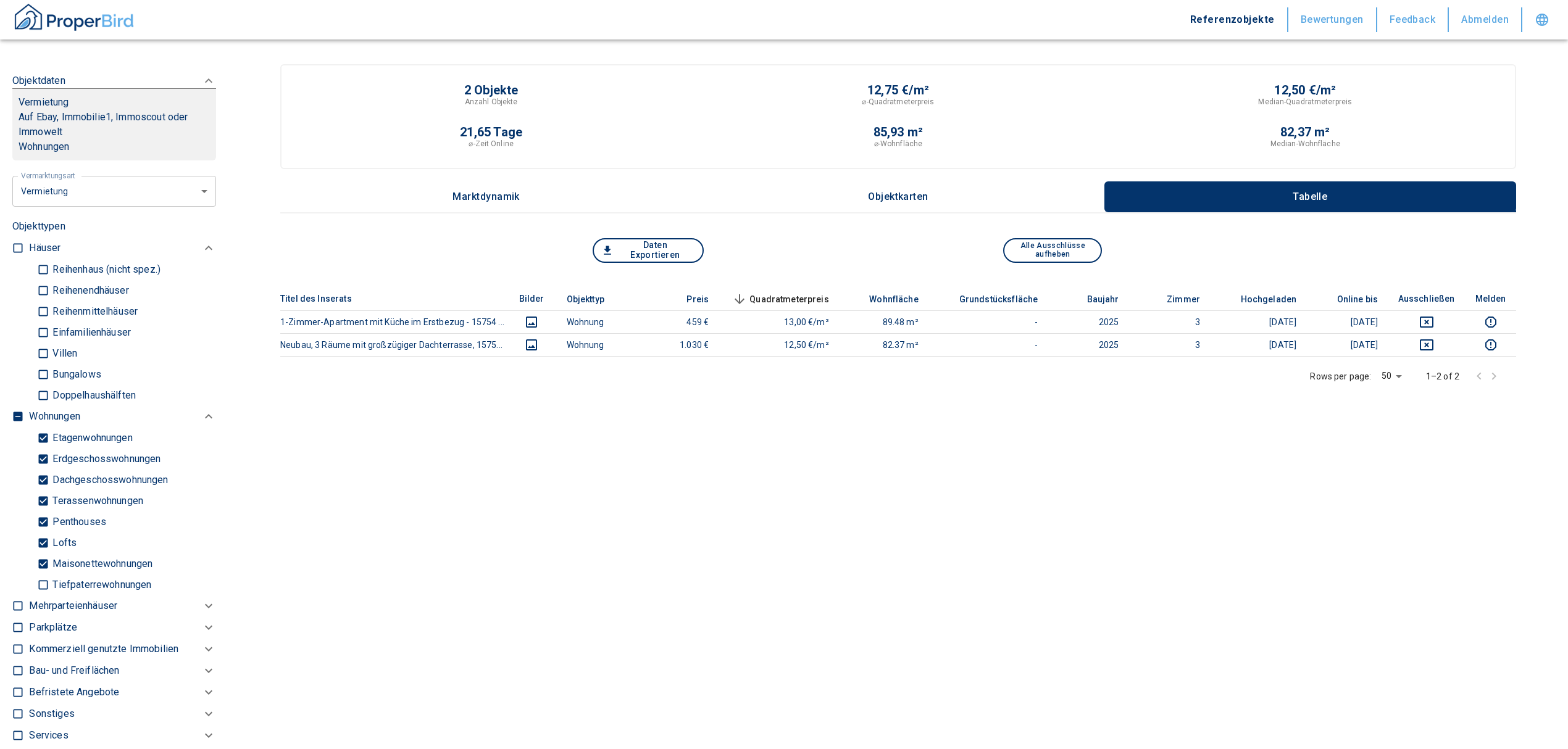
type input "[STREET_ADDRESS]"
click at [13, 411] on input "checkbox" at bounding box center [18, 416] width 13 height 13
checkbox input "true"
type input "2020"
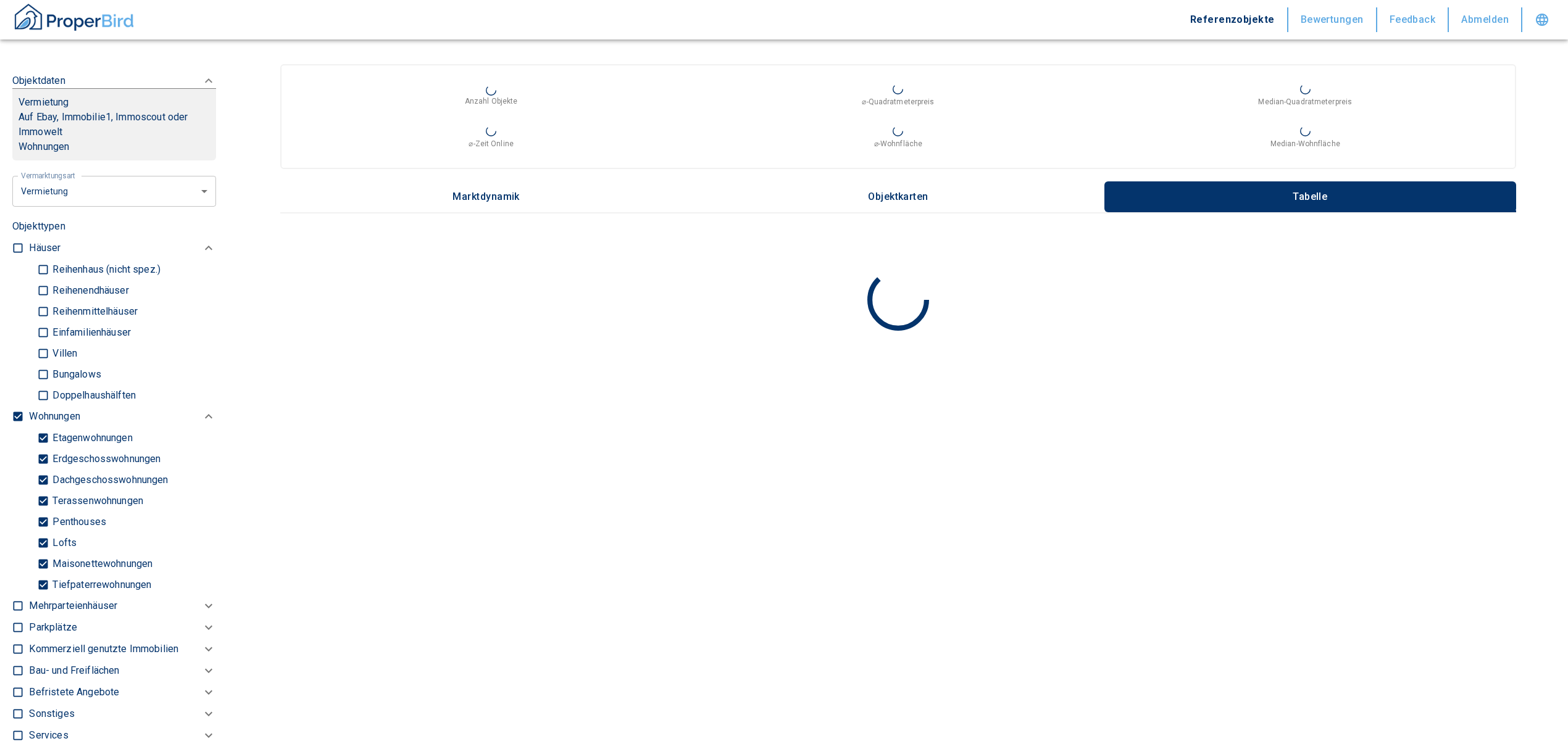
click at [15, 411] on input "checkbox" at bounding box center [18, 416] width 13 height 13
checkbox input "false"
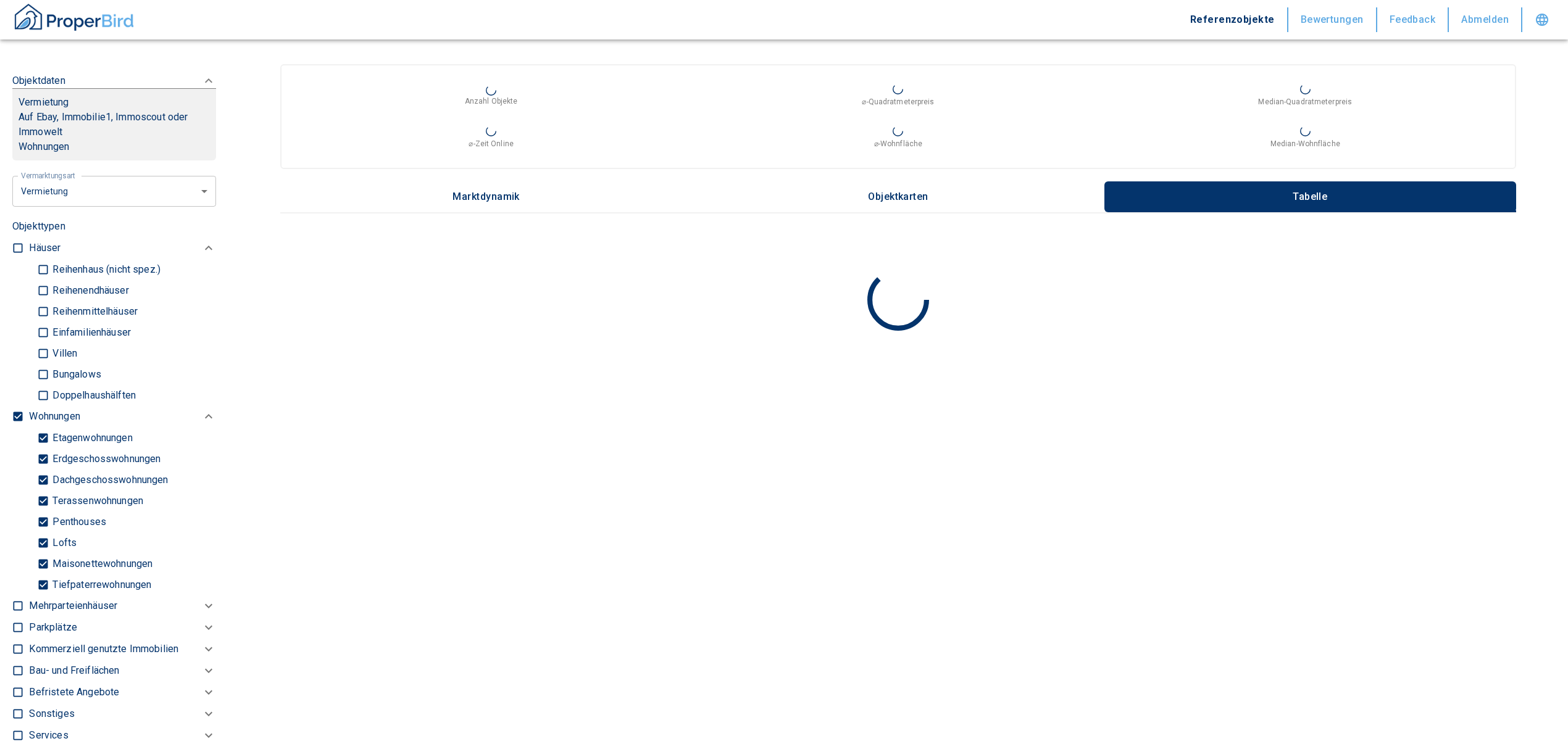
checkbox input "false"
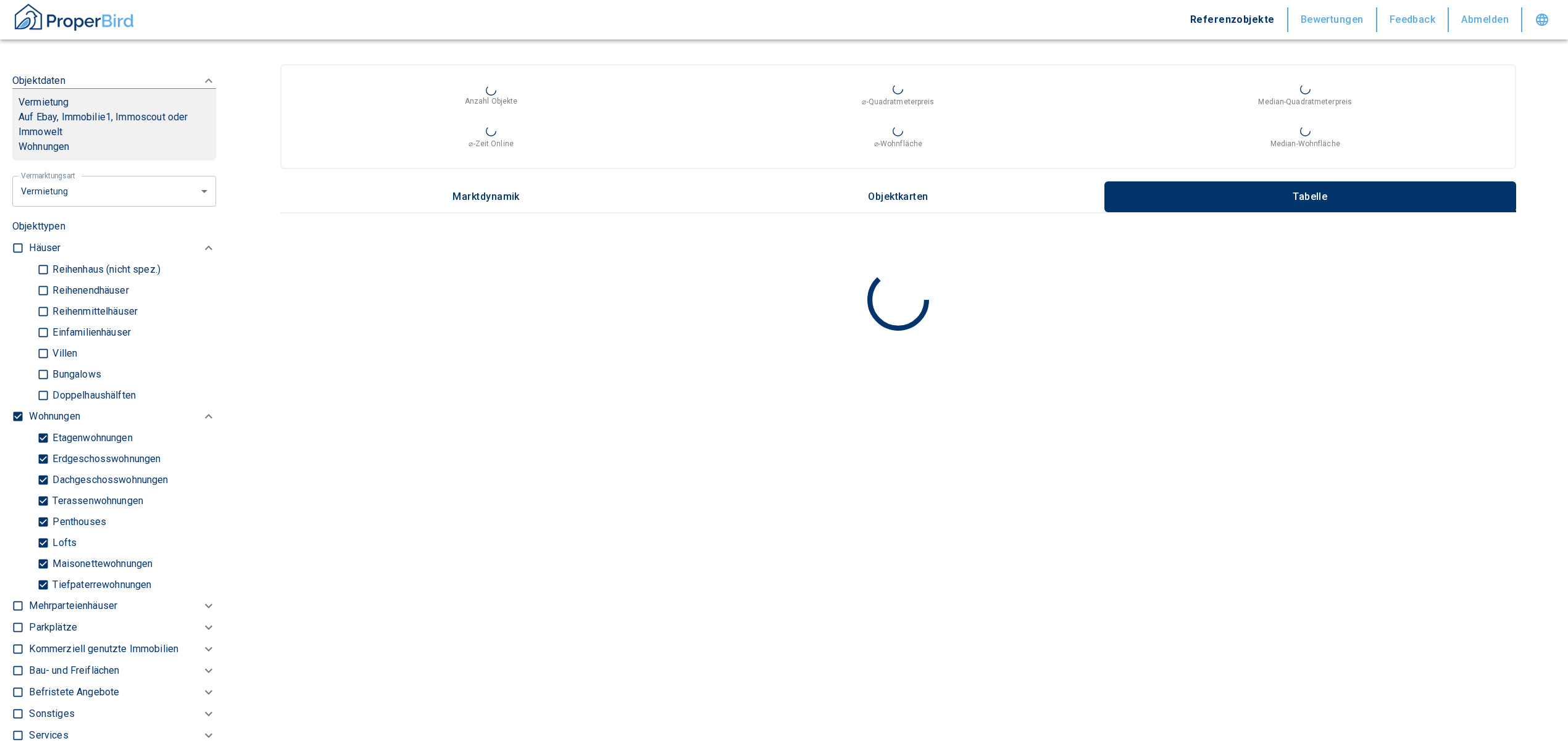
type input "2020"
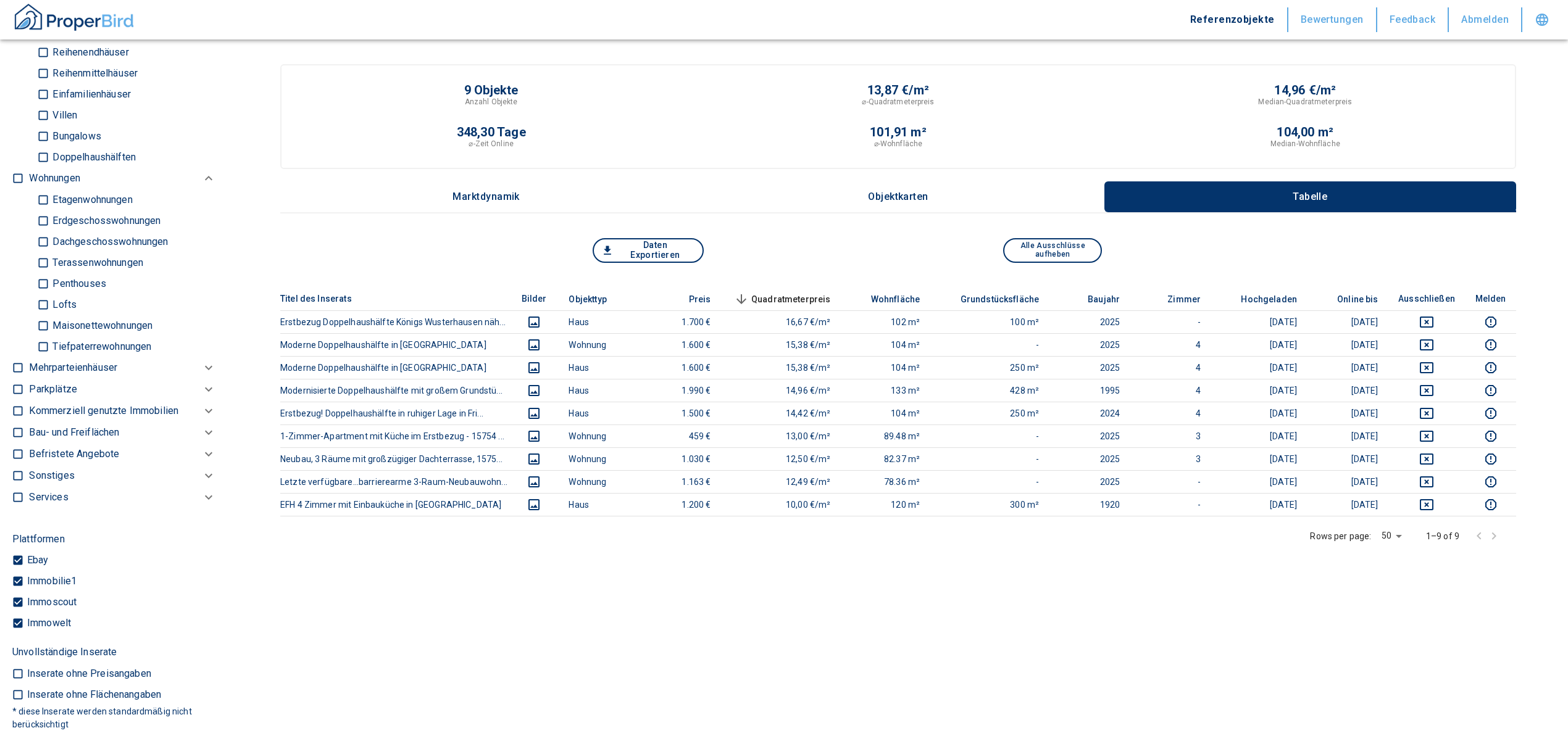
scroll to position [741, 0]
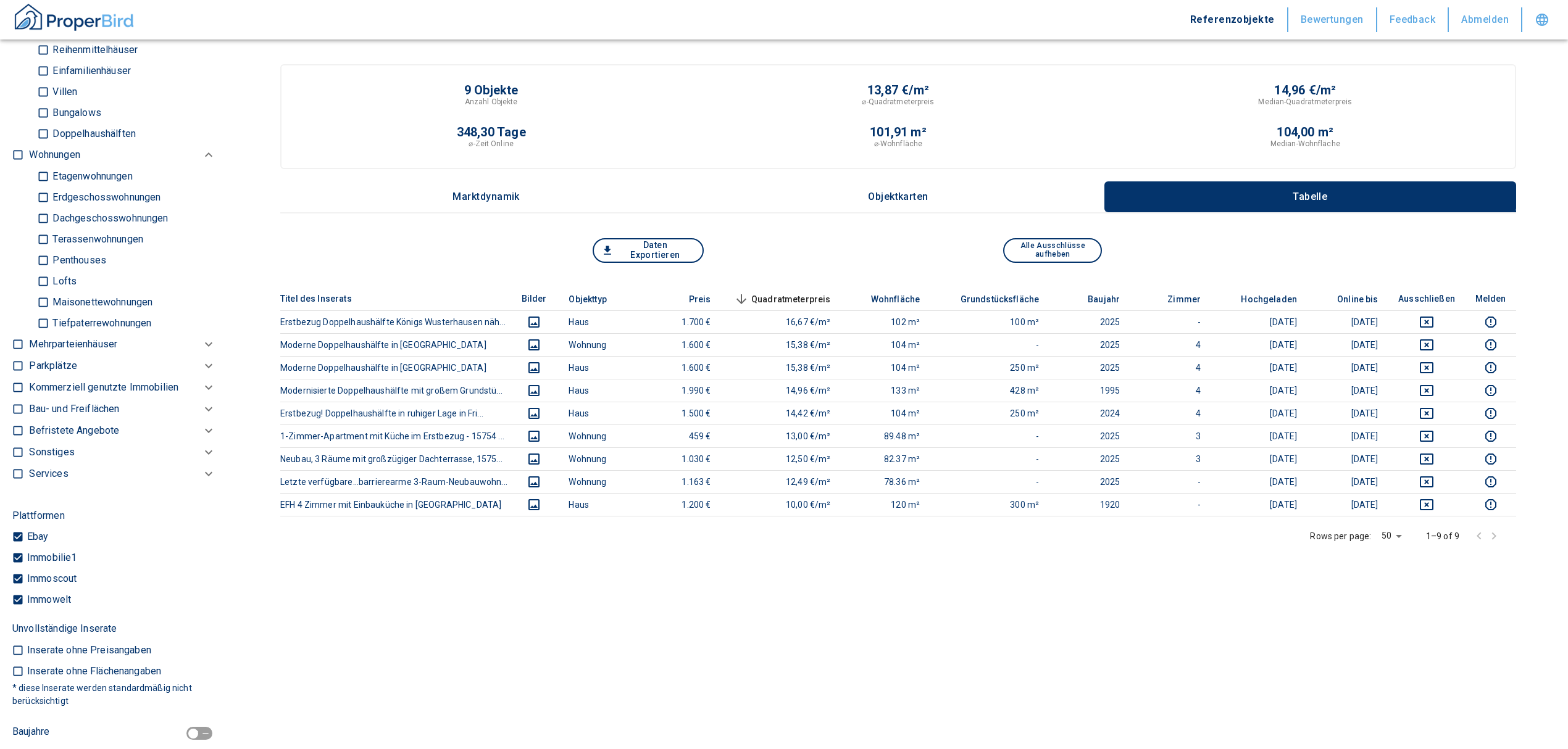
click at [70, 162] on p "Kommerziell genutzte Immobilien" at bounding box center [55, 155] width 50 height 15
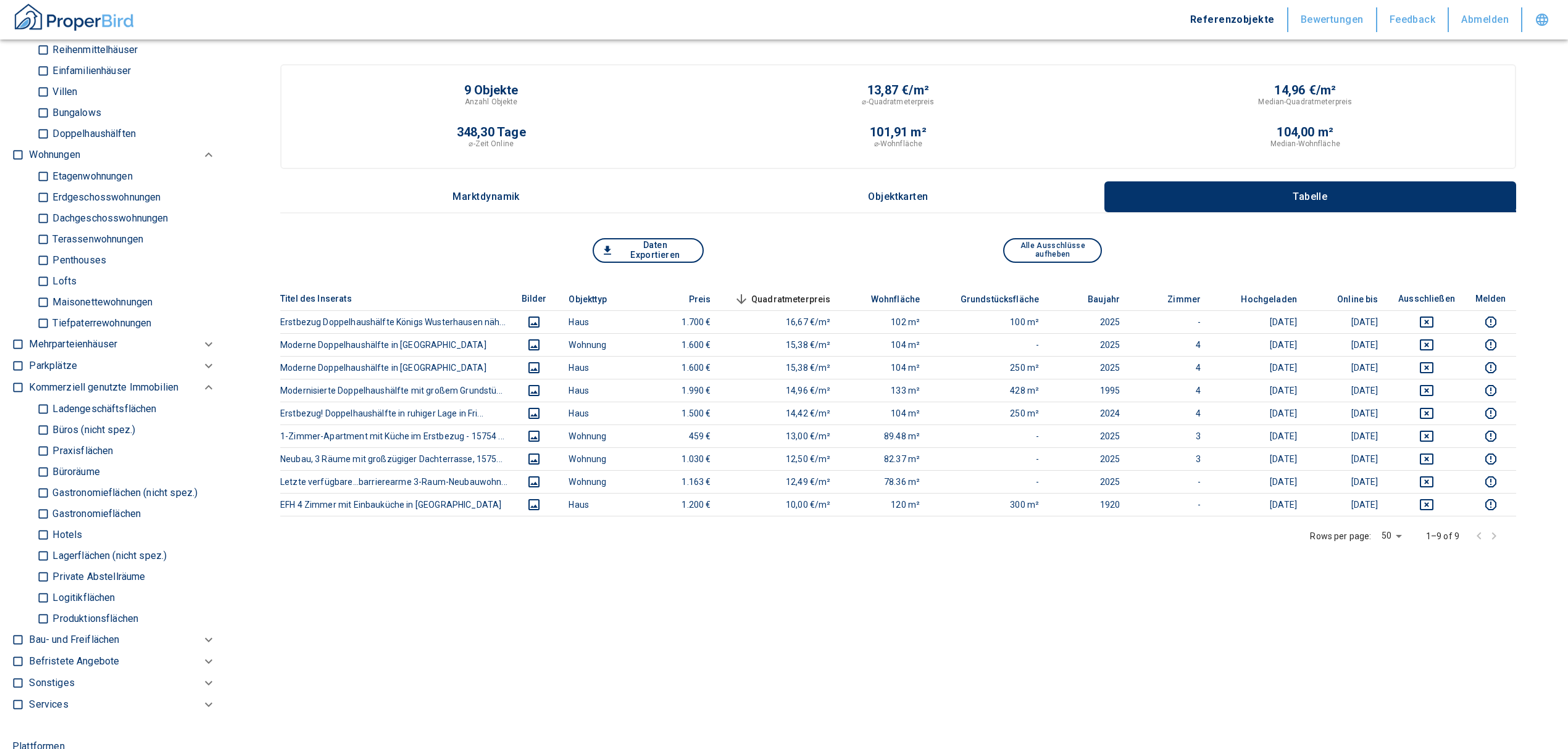
click at [41, 432] on input "Büros (nicht spez.)" at bounding box center [43, 430] width 13 height 22
checkbox input "true"
type input "2020"
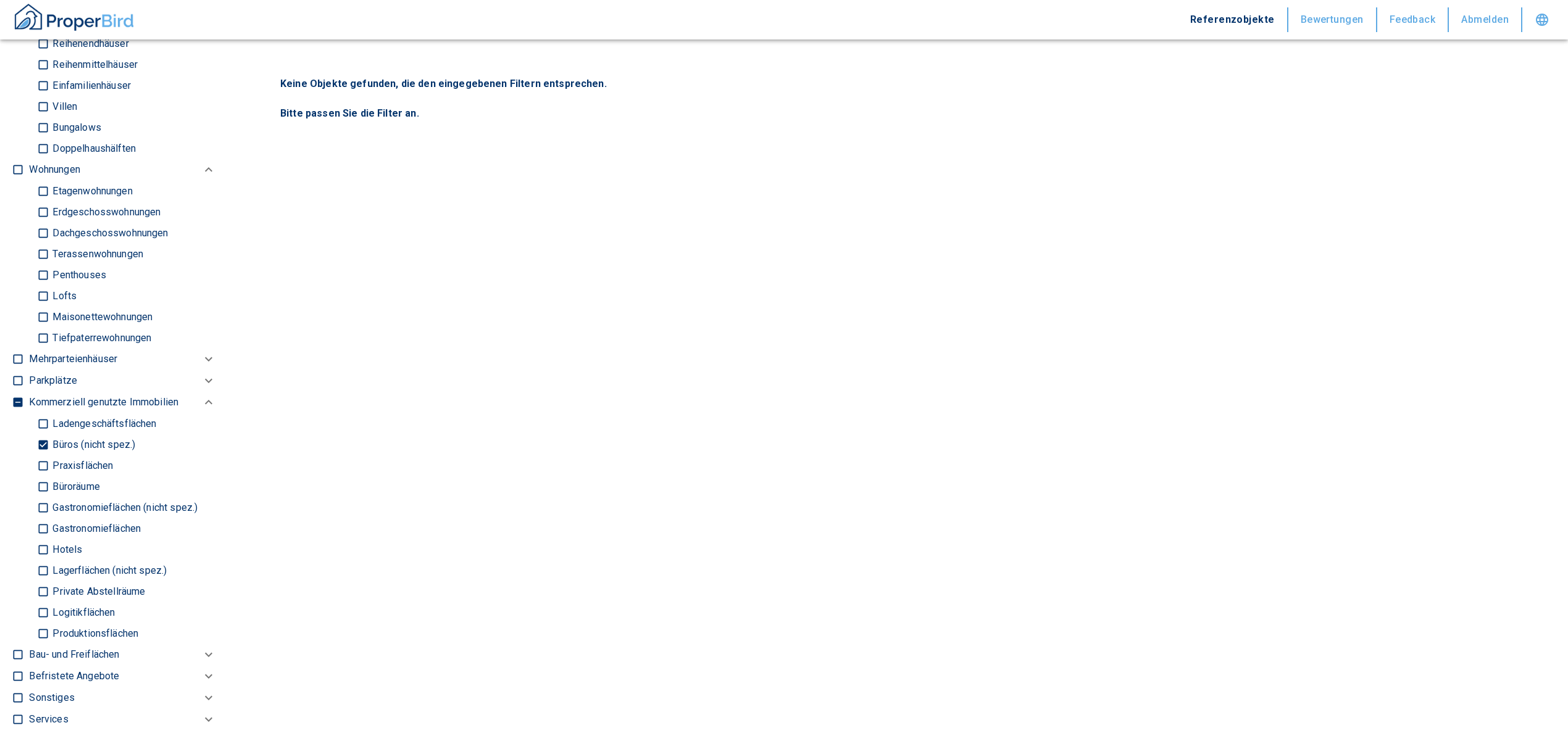
click at [45, 484] on input "Büroräume" at bounding box center [43, 487] width 13 height 22
checkbox input "true"
type input "2020"
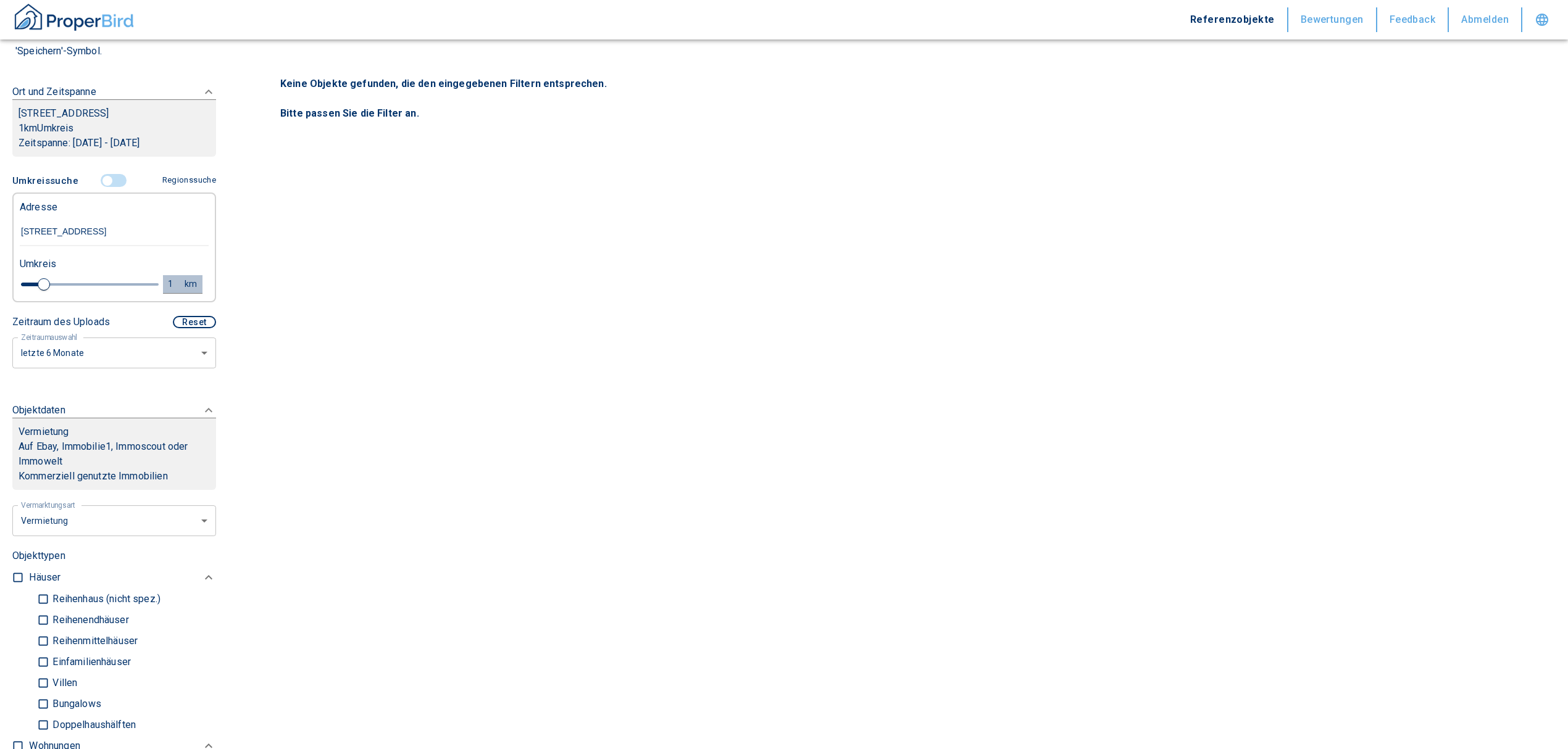
click at [163, 278] on button "1 km" at bounding box center [182, 285] width 39 height 18
click at [23, 278] on div "1 km Neue Suchen" at bounding box center [104, 285] width 189 height 29
type input "5"
click at [156, 278] on button "Neue Suchen" at bounding box center [165, 284] width 68 height 18
type input "2020"
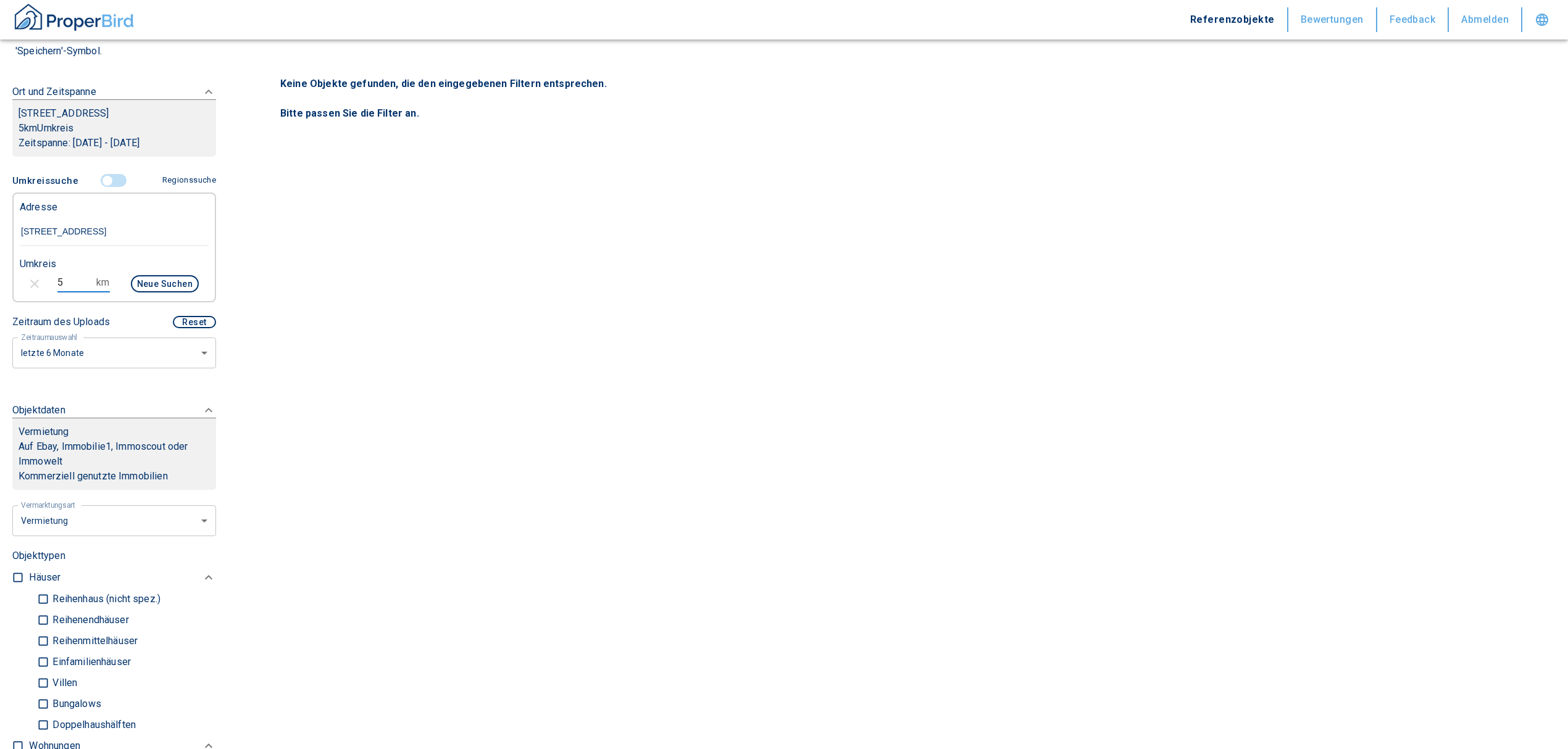
drag, startPoint x: 64, startPoint y: 278, endPoint x: 25, endPoint y: 279, distance: 39.0
click at [25, 279] on div "5 km Neue Suchen" at bounding box center [104, 285] width 189 height 29
type input "10"
click at [156, 281] on button "Neue Suchen" at bounding box center [165, 284] width 68 height 18
type input "2020"
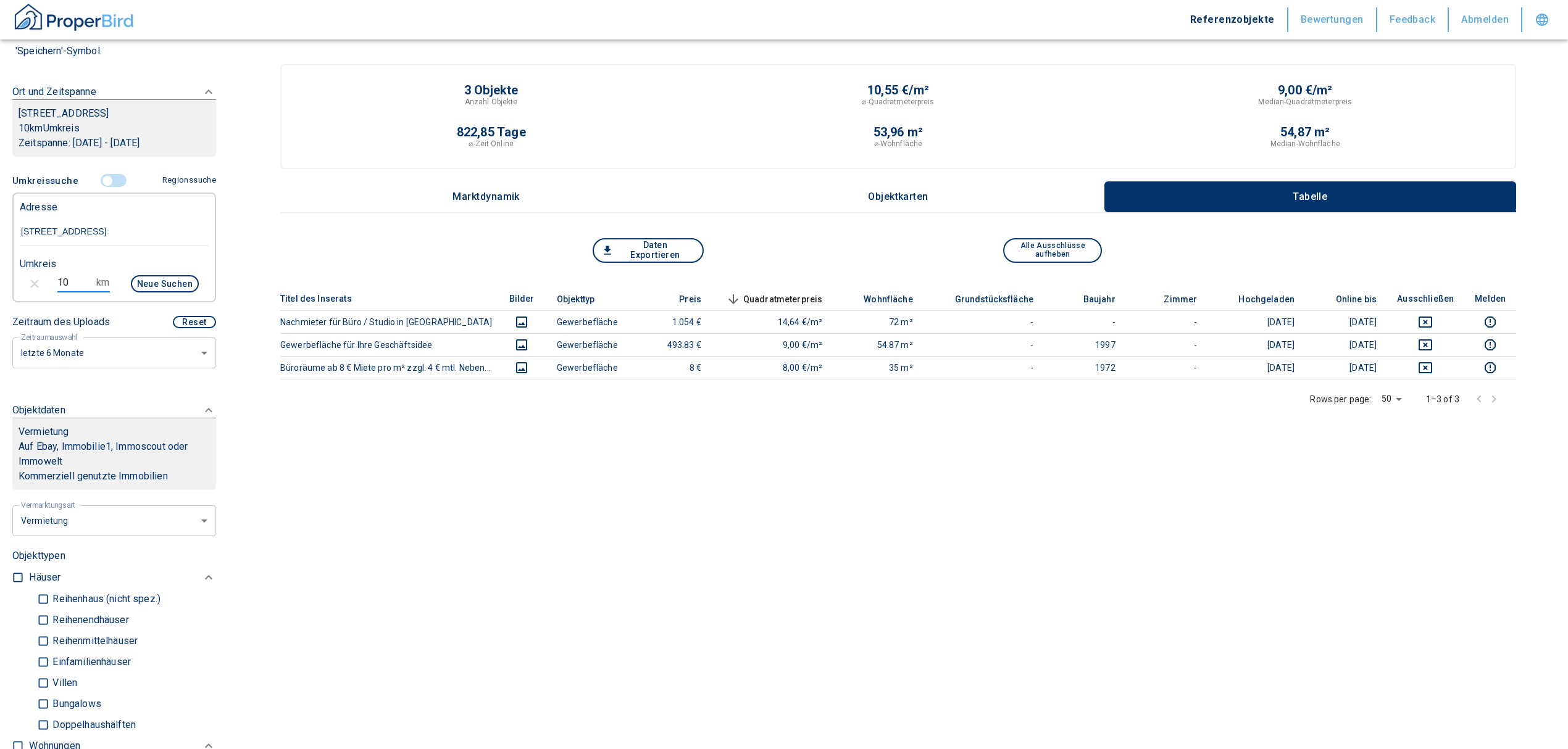
drag, startPoint x: 71, startPoint y: 279, endPoint x: 31, endPoint y: 272, distance: 40.6
click at [31, 272] on div "10 km Neue Suchen" at bounding box center [104, 285] width 189 height 29
type input "20"
click at [153, 285] on button "Neue Suchen" at bounding box center [165, 284] width 68 height 18
type input "2020"
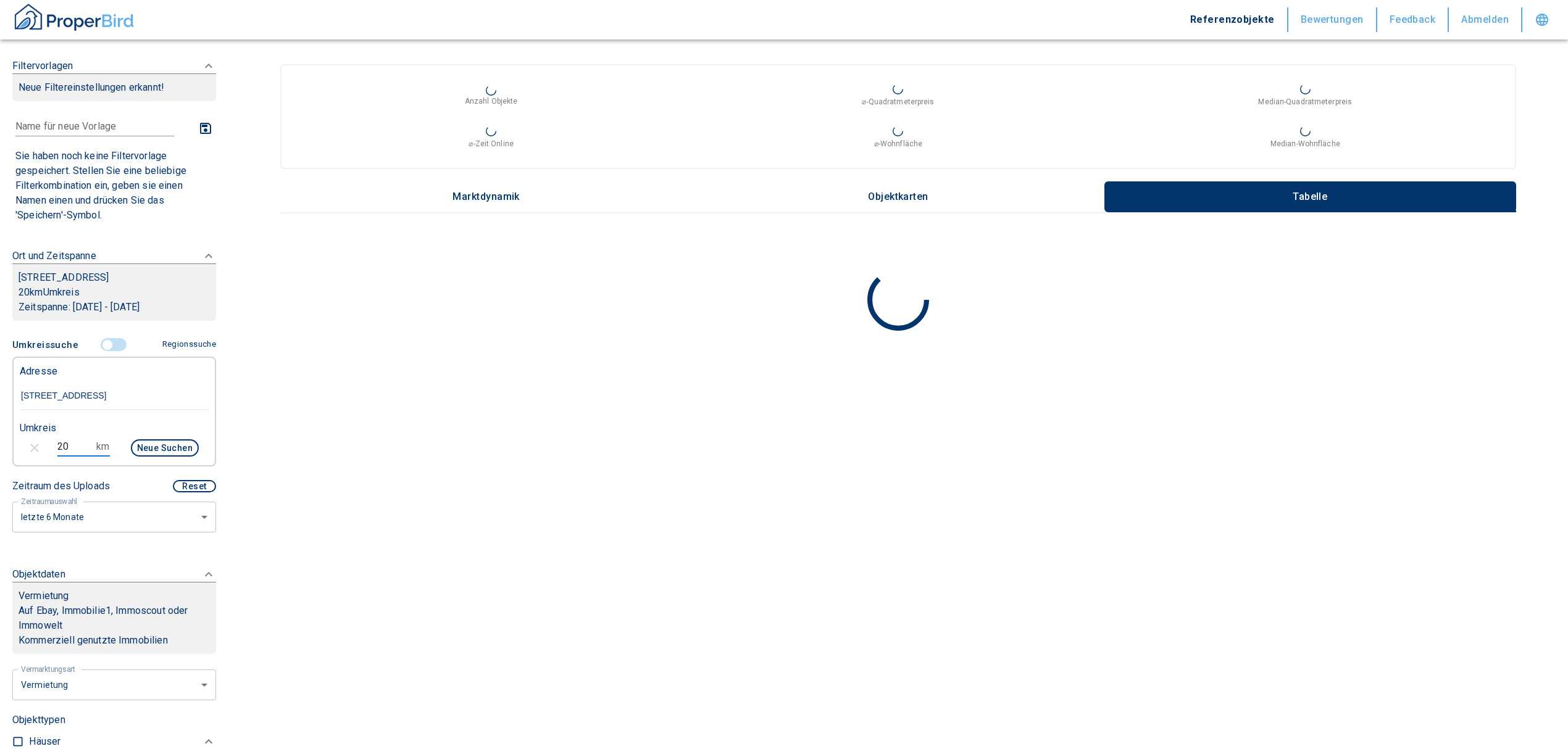
drag, startPoint x: 69, startPoint y: 453, endPoint x: 45, endPoint y: 447, distance: 24.7
click at [45, 447] on div "20 km Neue Suchen" at bounding box center [104, 448] width 189 height 29
type input "15"
click at [131, 445] on button "Neue Suchen" at bounding box center [165, 448] width 68 height 18
type input "2020"
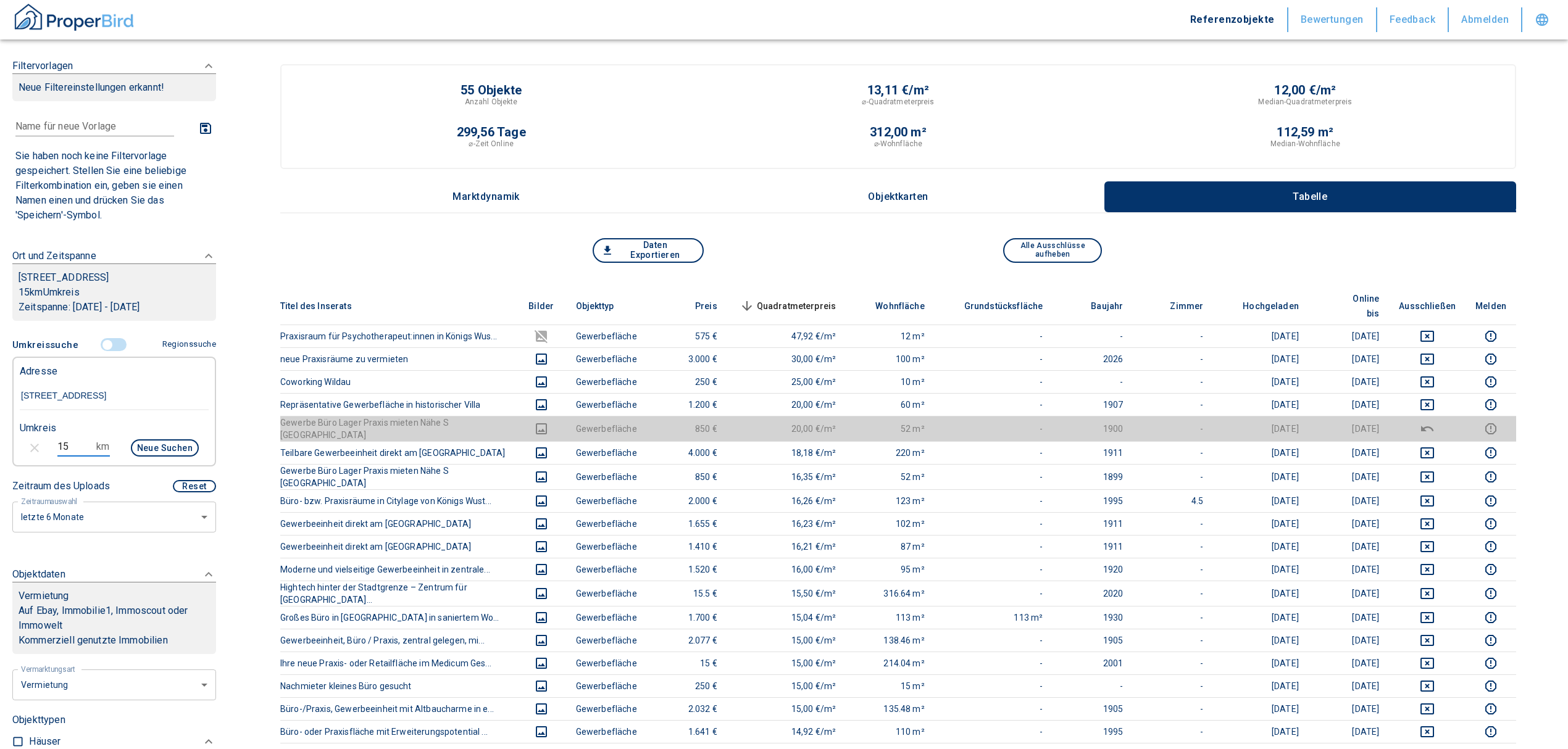
drag, startPoint x: 71, startPoint y: 445, endPoint x: 39, endPoint y: 437, distance: 33.0
click at [45, 439] on div "15 km Neue Suchen" at bounding box center [104, 448] width 189 height 29
type input "10"
click at [144, 450] on button "Neue Suchen" at bounding box center [165, 448] width 68 height 18
type input "2020"
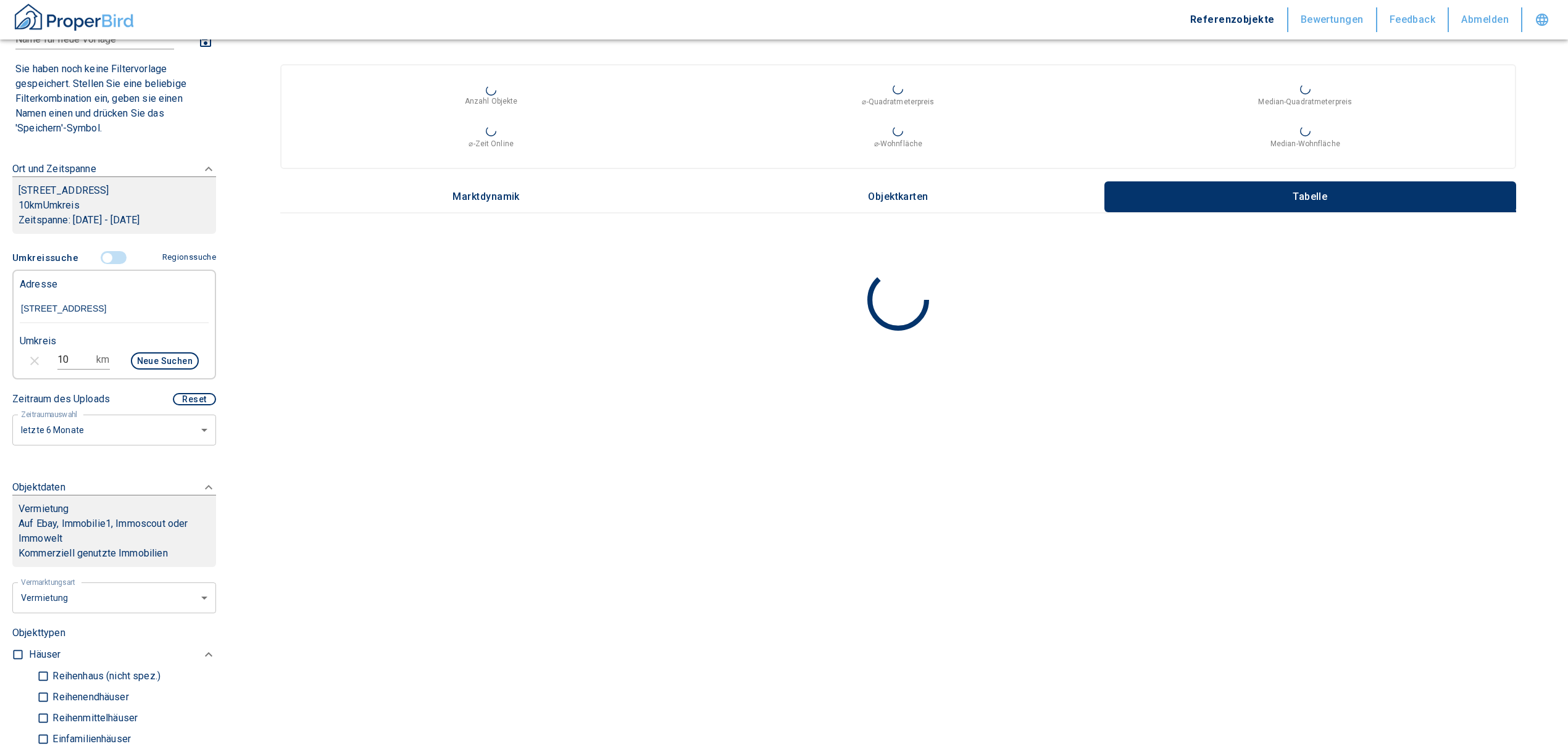
scroll to position [82, 0]
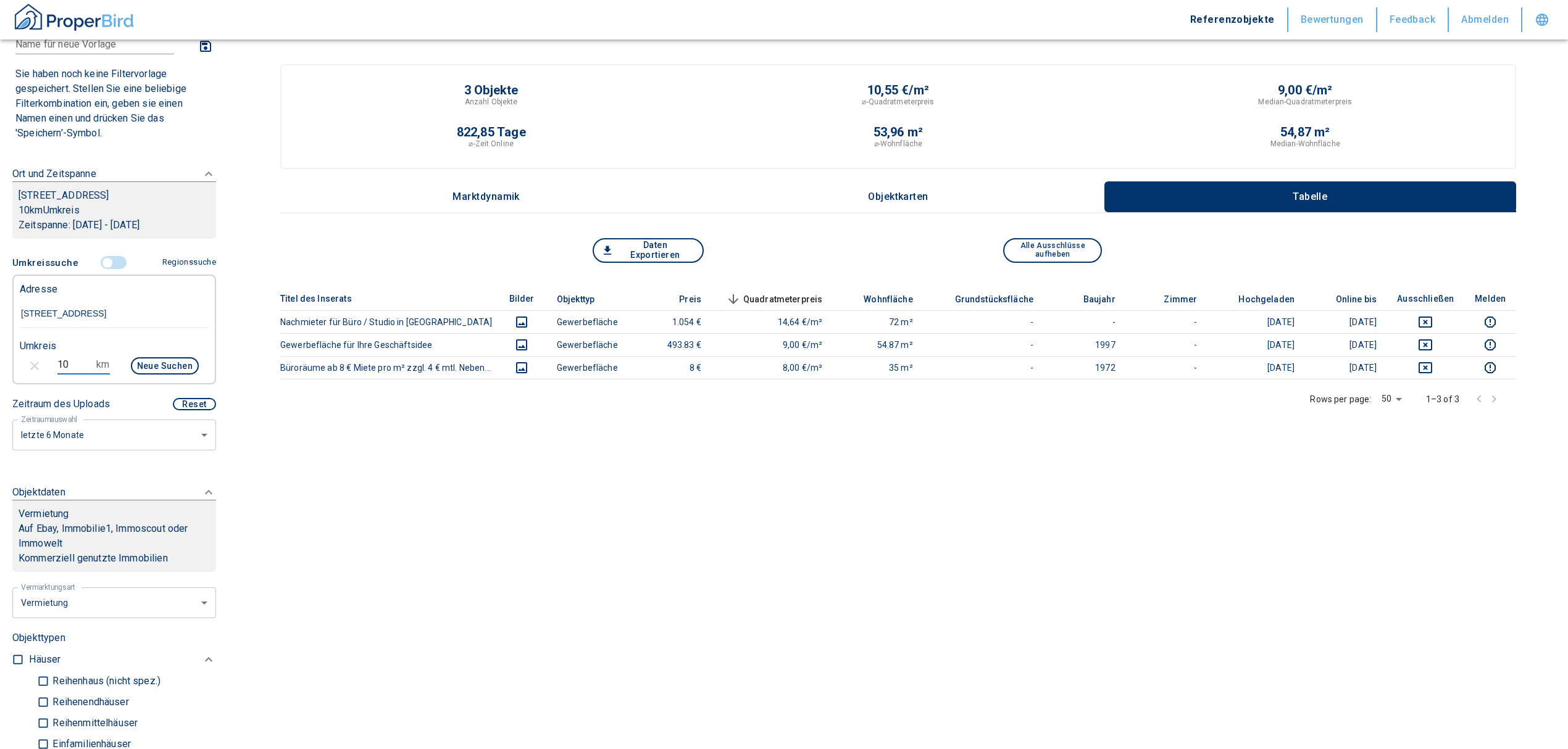
drag, startPoint x: 34, startPoint y: 365, endPoint x: 11, endPoint y: 366, distance: 23.0
click at [11, 366] on div "10 km Neue Suchen" at bounding box center [104, 367] width 189 height 29
type input "12"
click at [160, 364] on button "Neue Suchen" at bounding box center [165, 366] width 68 height 18
type input "2020"
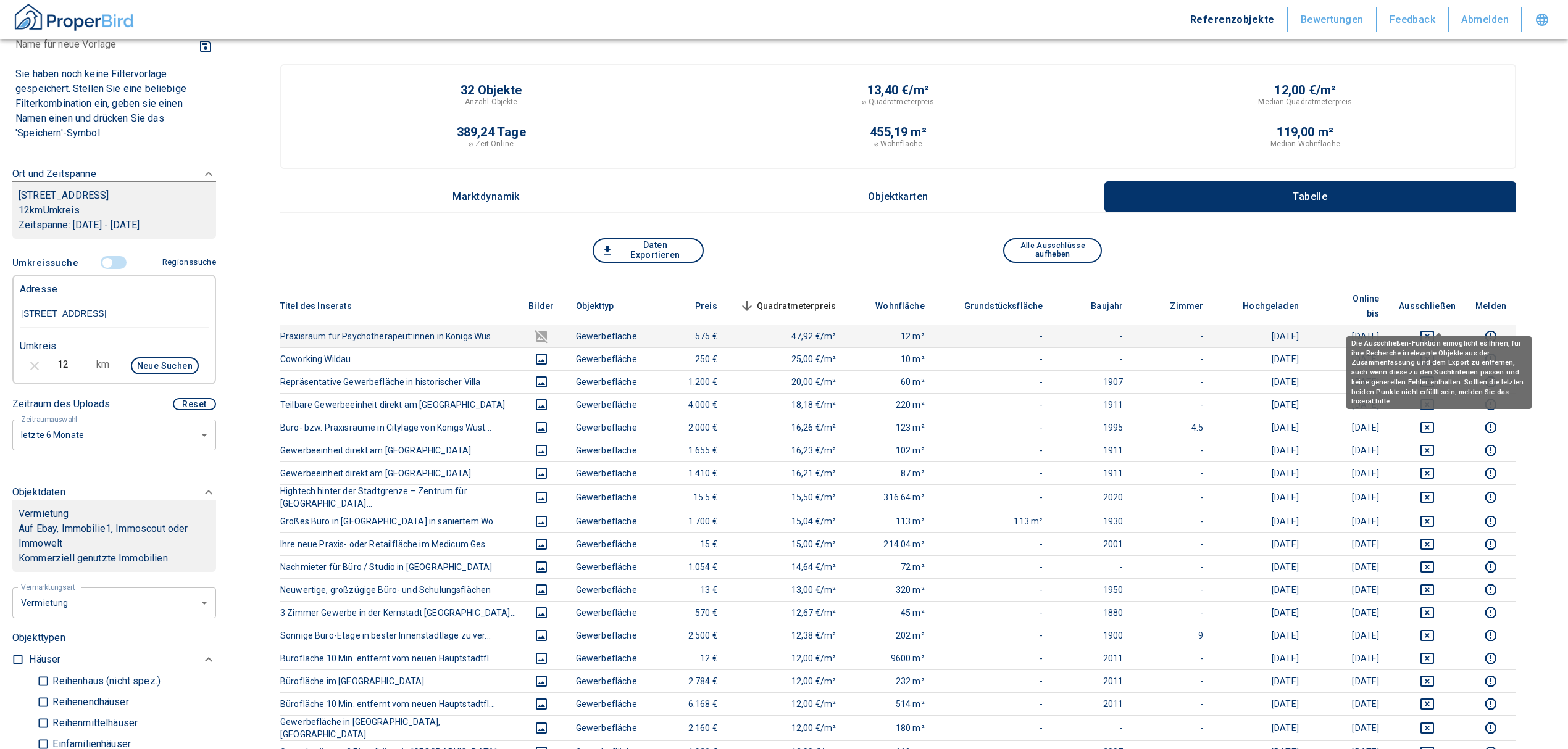
click at [1434, 331] on icon "deselect this listing" at bounding box center [1427, 336] width 13 height 11
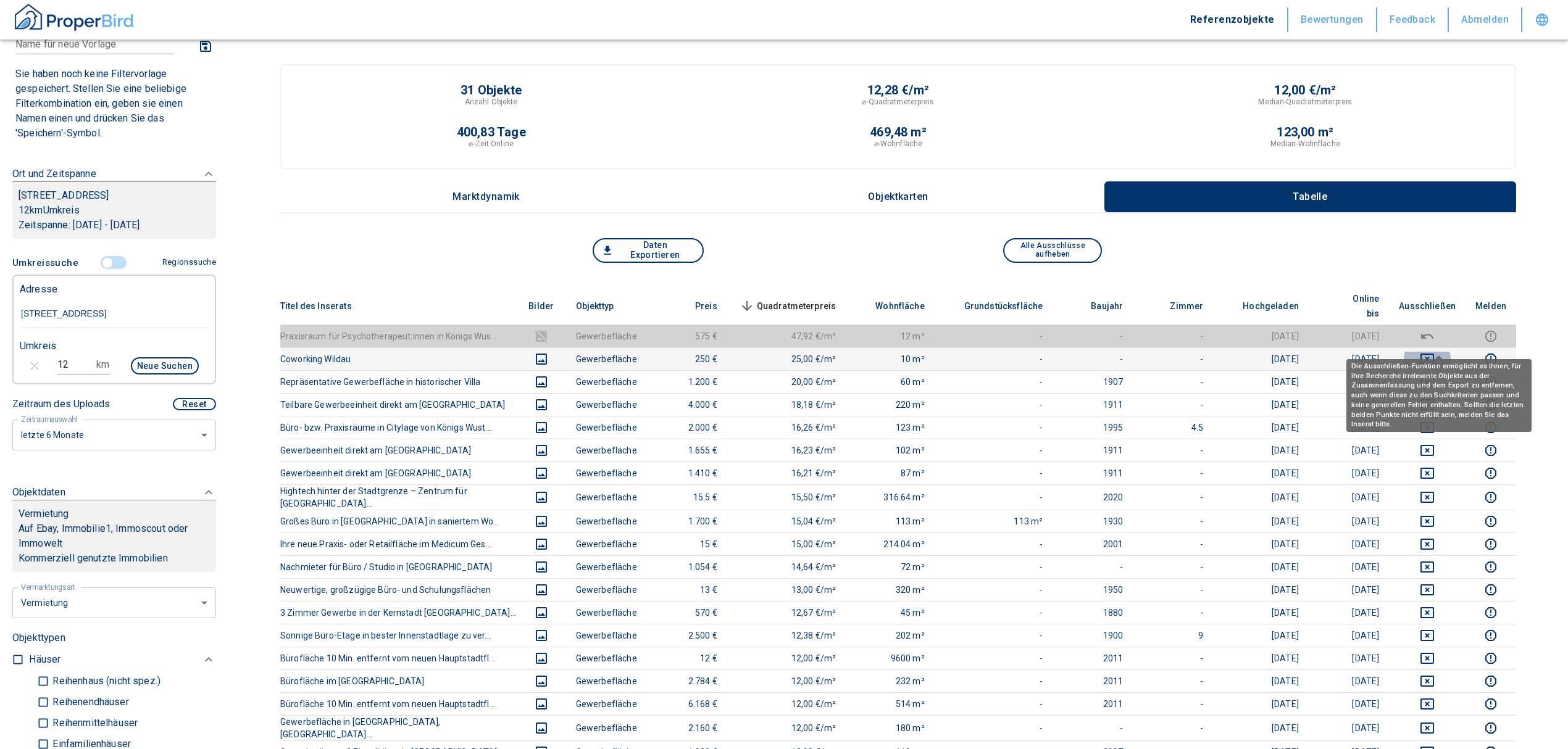
click at [1434, 354] on icon "deselect this listing" at bounding box center [1427, 359] width 13 height 11
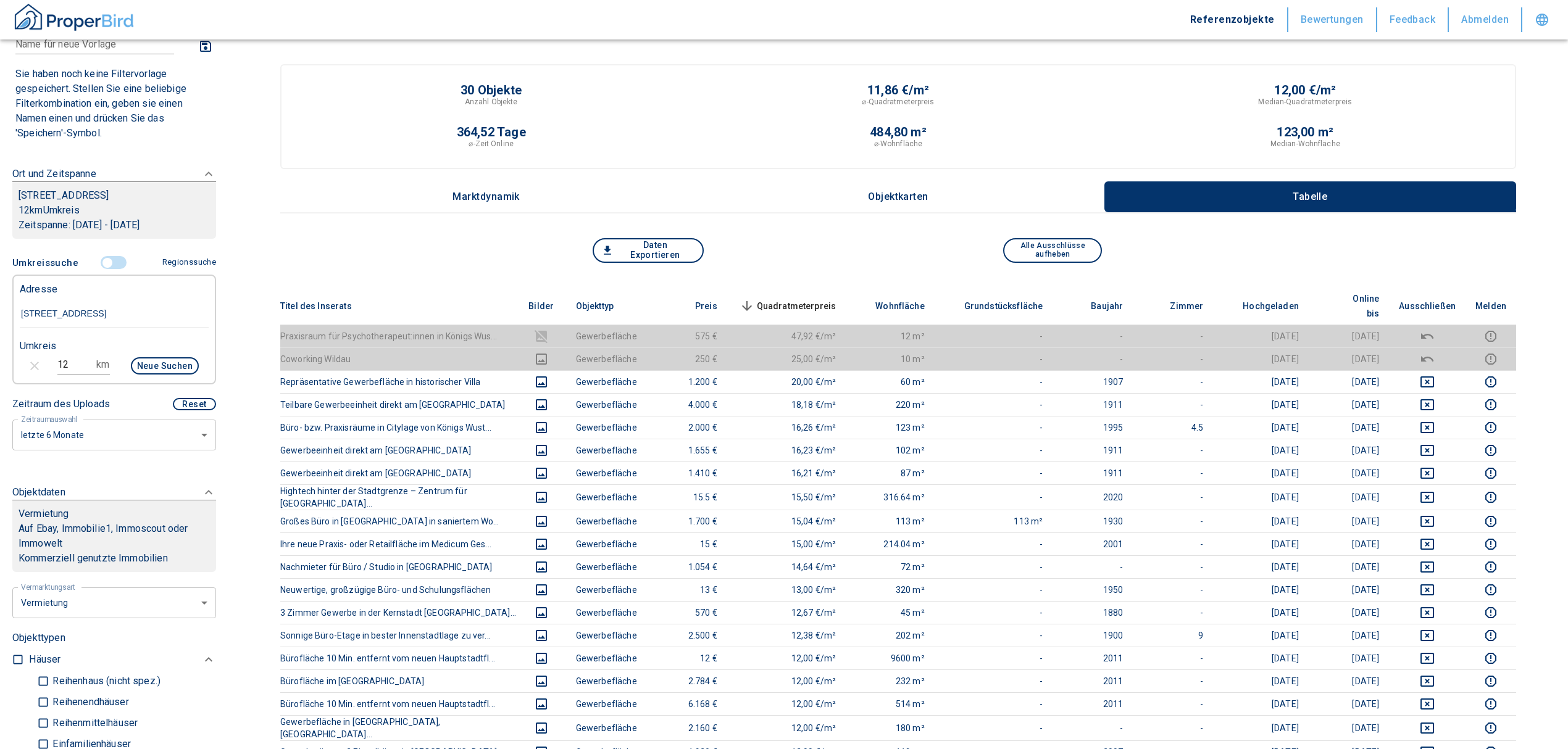
click at [794, 289] on th "Quadratmeterpreis sorted descending" at bounding box center [787, 306] width 119 height 38
click at [800, 299] on span "Quadratmeterpreis sorted descending" at bounding box center [787, 306] width 99 height 15
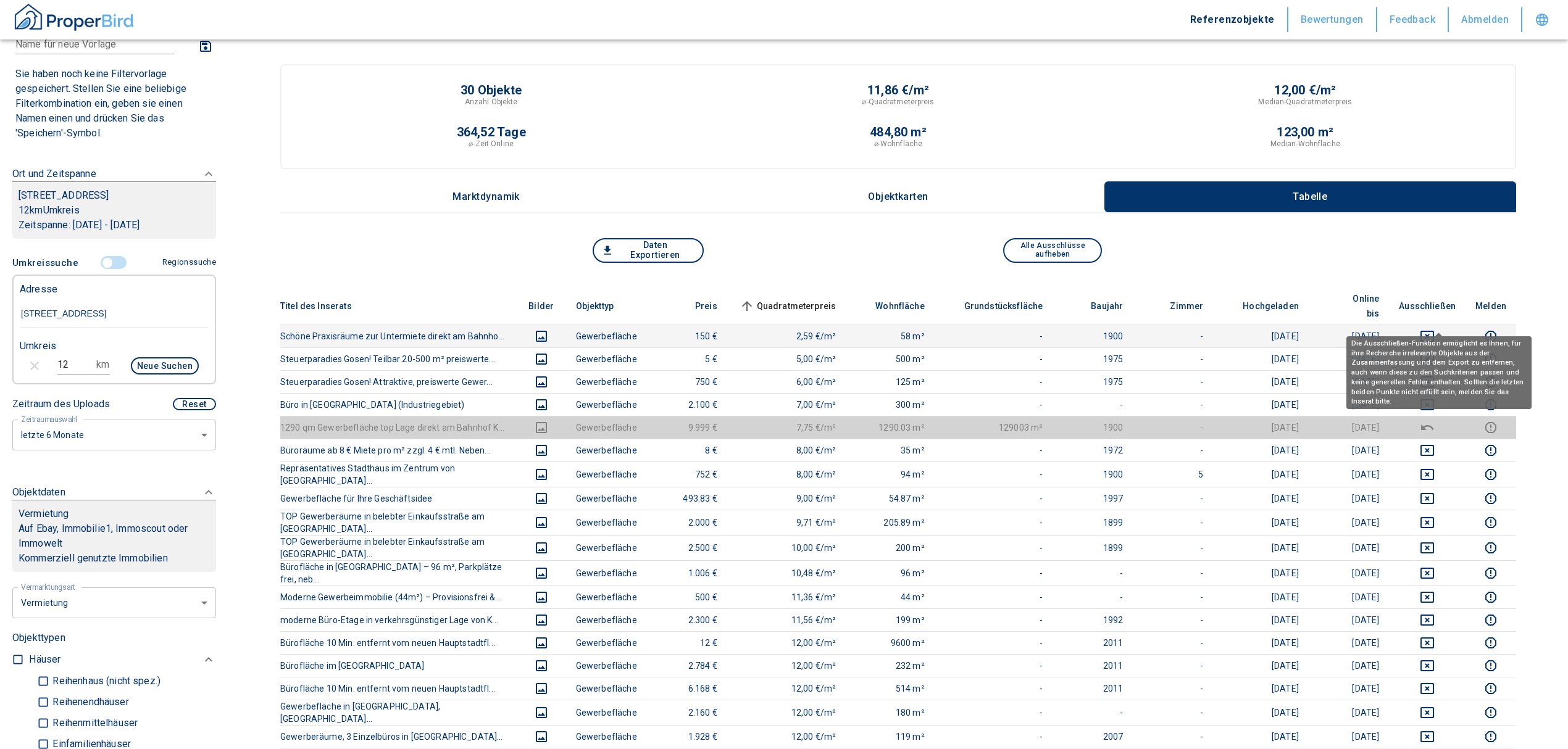
click at [1432, 331] on icon "deselect this listing" at bounding box center [1427, 336] width 13 height 11
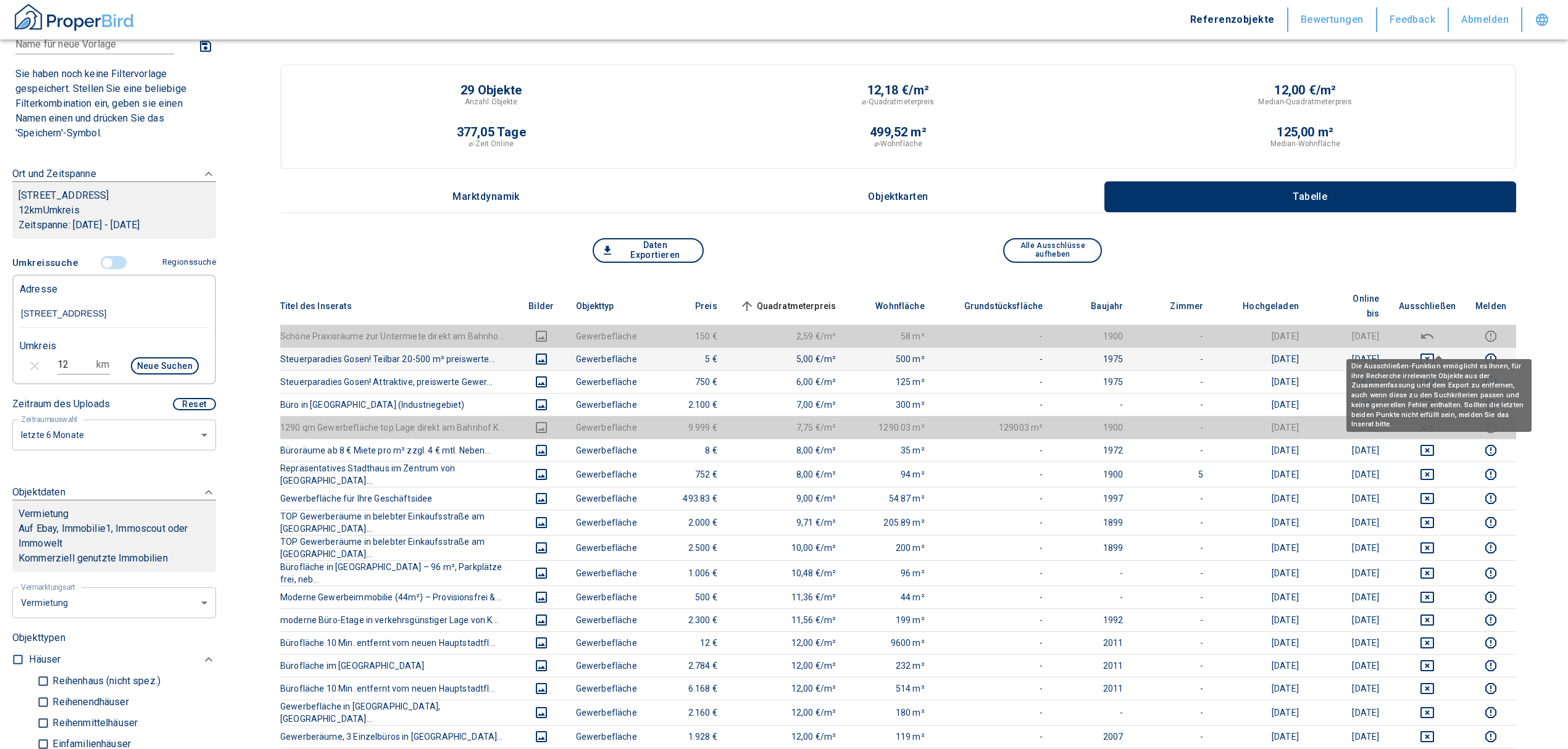
click at [1434, 352] on icon "deselect this listing" at bounding box center [1428, 359] width 15 height 15
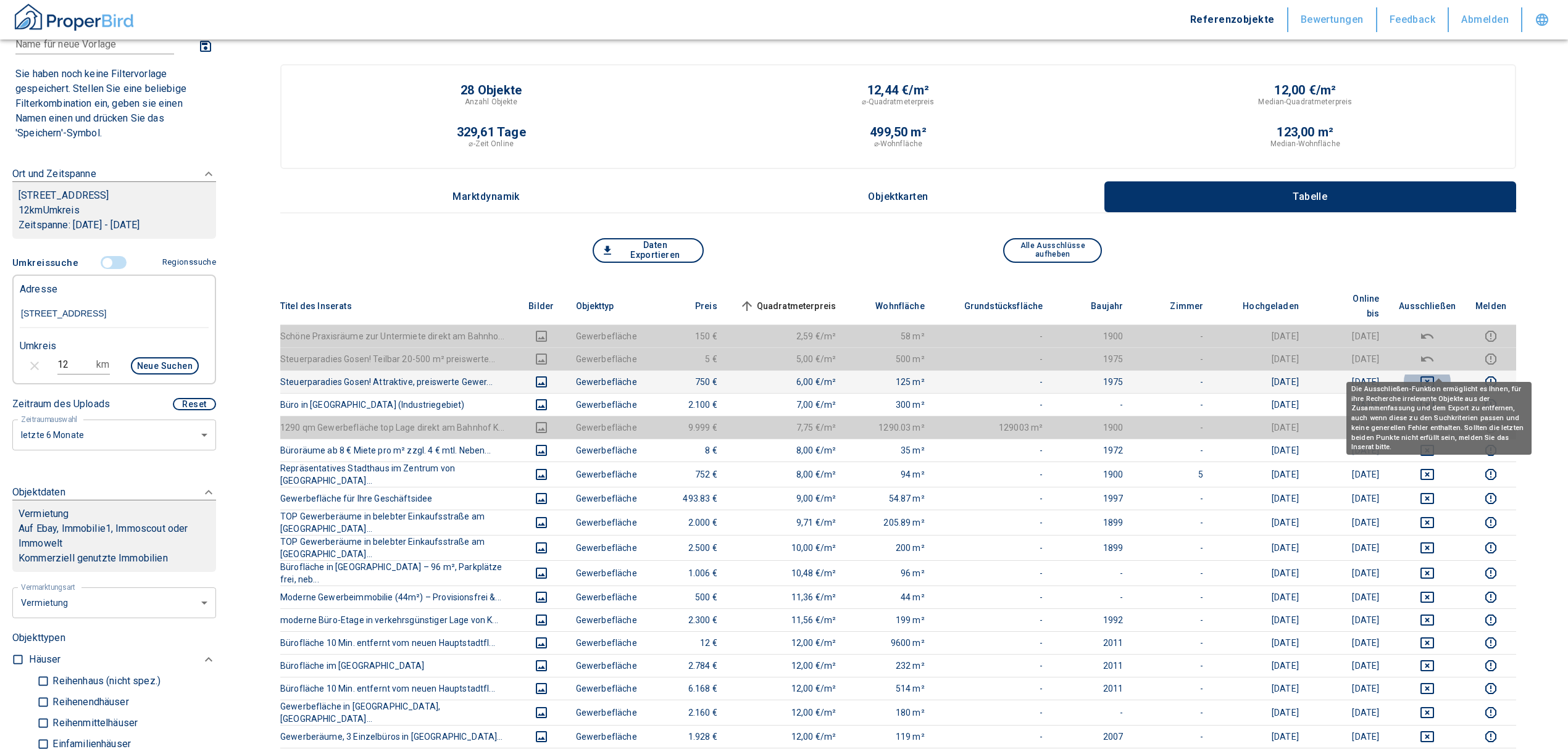
click at [1434, 374] on icon "deselect this listing" at bounding box center [1428, 382] width 15 height 15
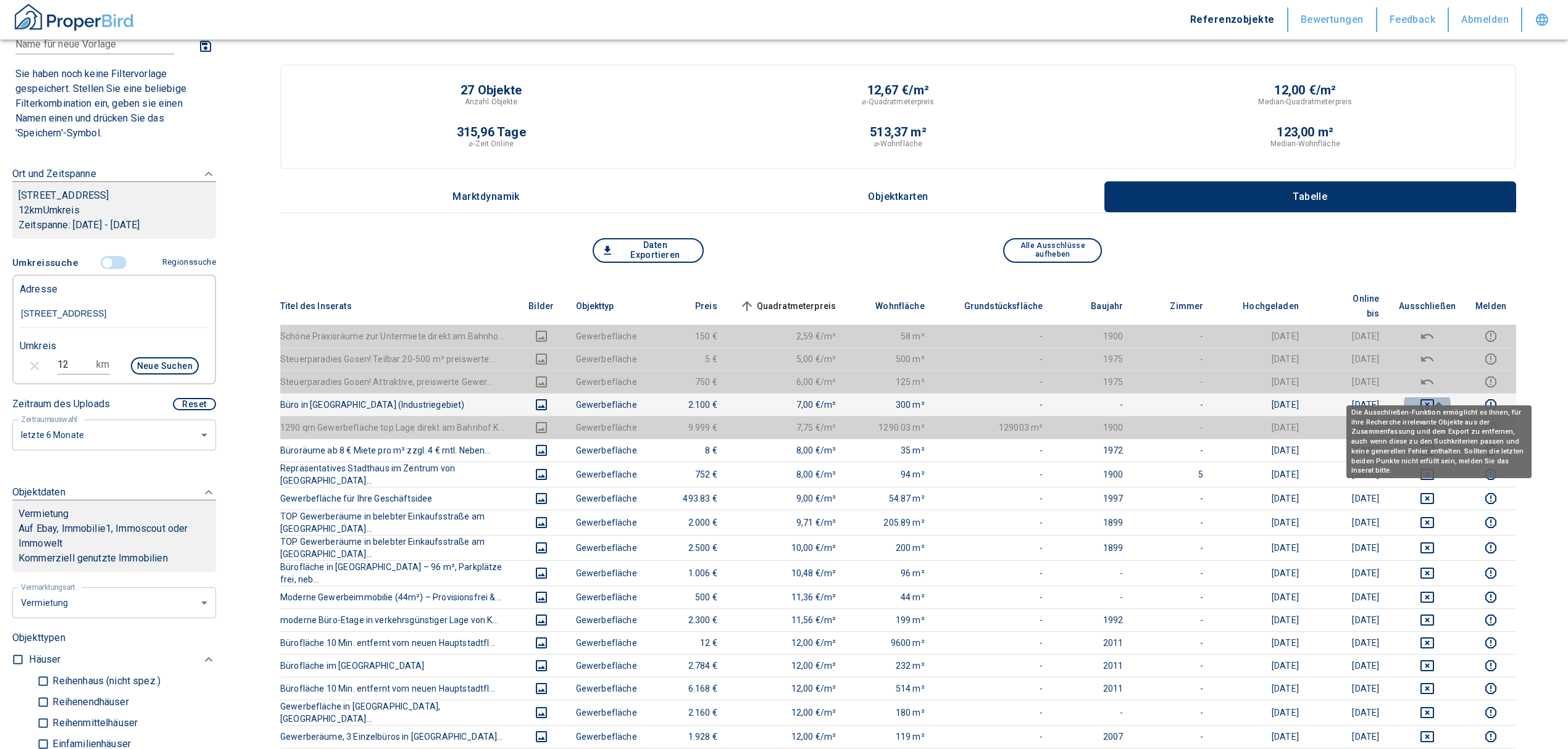
click at [1434, 400] on icon "deselect this listing" at bounding box center [1427, 405] width 13 height 11
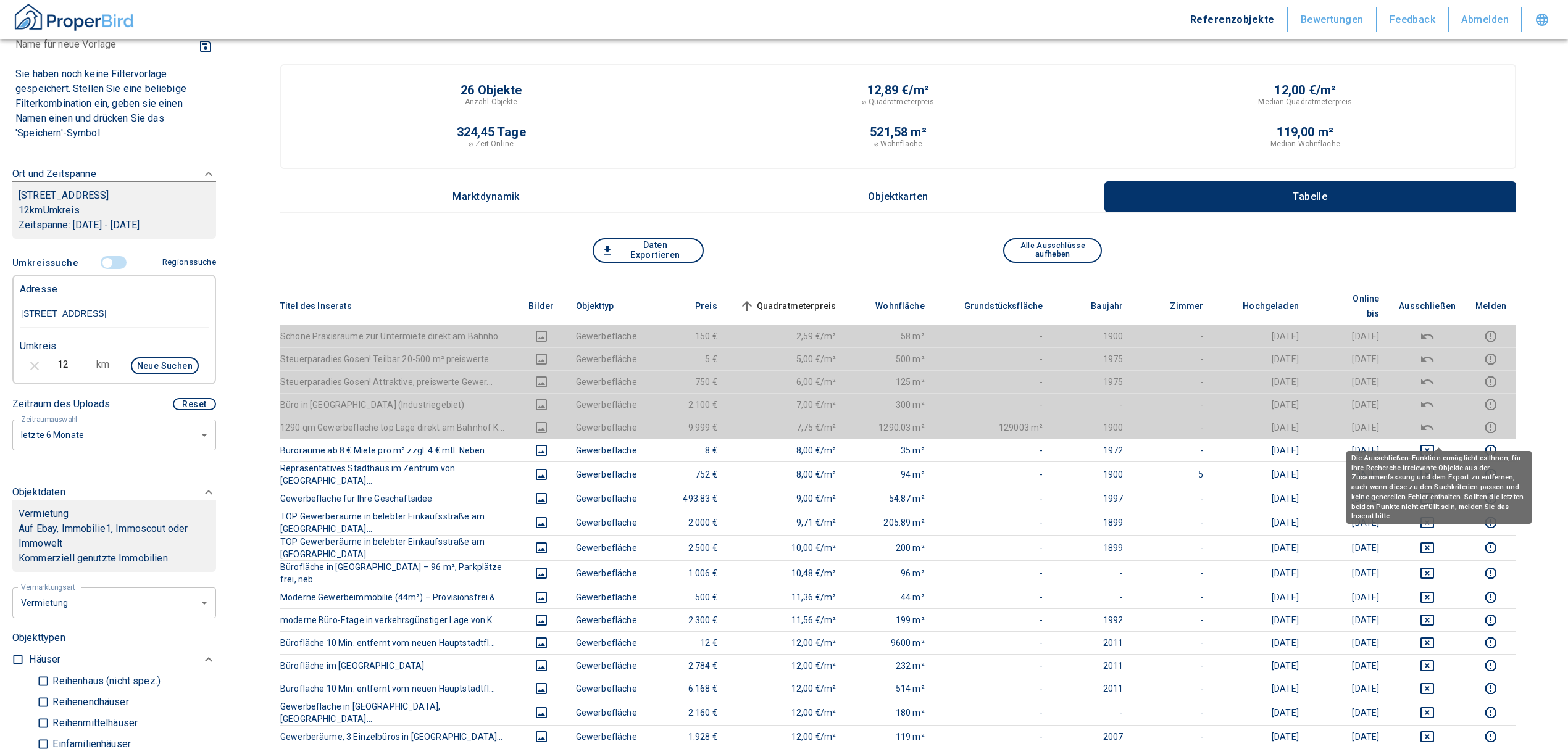
click at [1438, 442] on body "Referenzobjekte Bewertungen Feedback Abmelden Filtervorlagen Neue Filtereinstel…" at bounding box center [784, 759] width 1568 height 1518
click at [1440, 464] on body "Referenzobjekte Bewertungen Feedback Abmelden Filtervorlagen Neue Filtereinstel…" at bounding box center [784, 759] width 1568 height 1518
click at [1434, 445] on icon "deselect this listing" at bounding box center [1427, 450] width 13 height 11
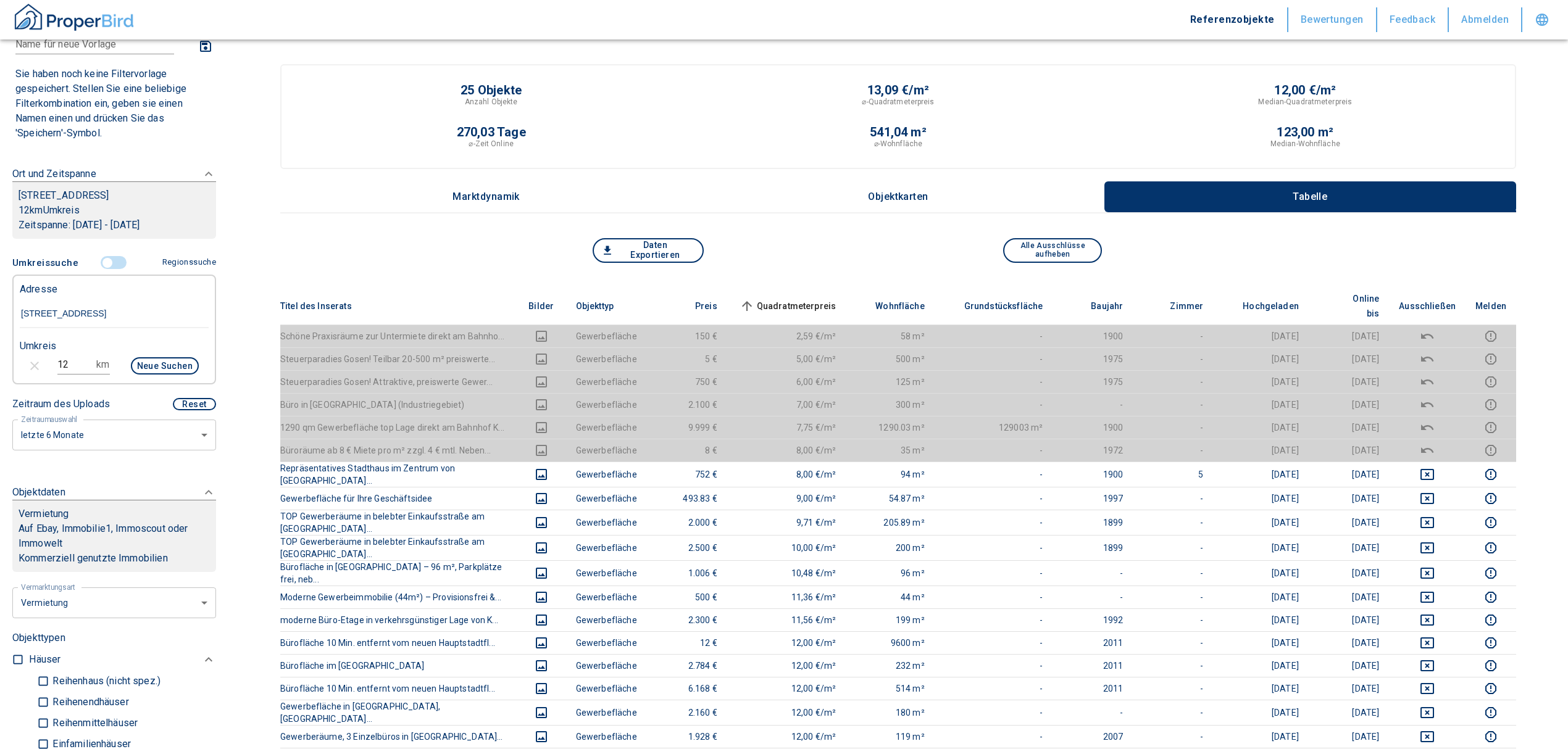
click at [821, 299] on span "Quadratmeterpreis sorted ascending" at bounding box center [787, 306] width 99 height 15
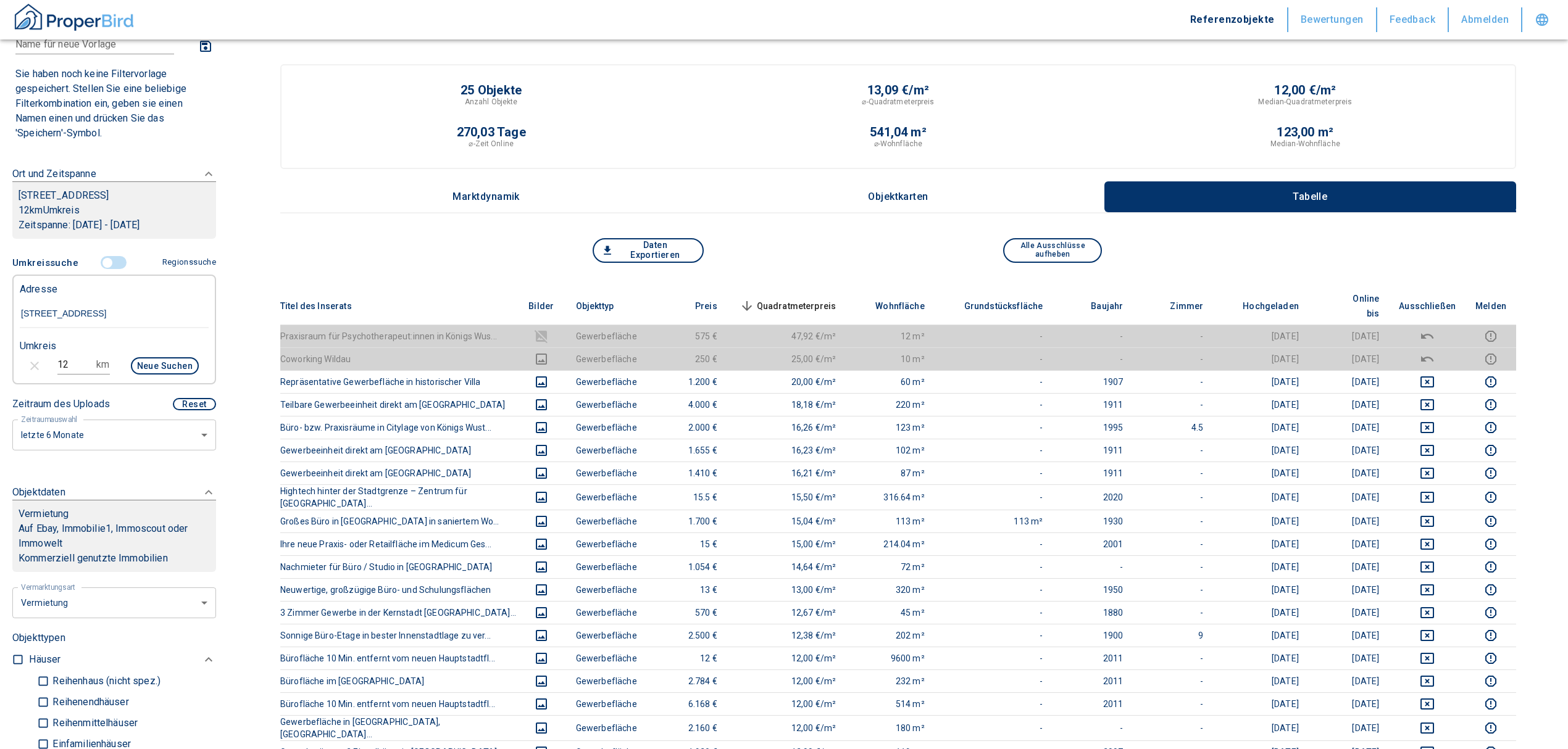
click at [796, 289] on th "Quadratmeterpreis sorted descending" at bounding box center [787, 306] width 119 height 38
click at [794, 301] on span "Quadratmeterpreis sorted descending" at bounding box center [787, 306] width 99 height 15
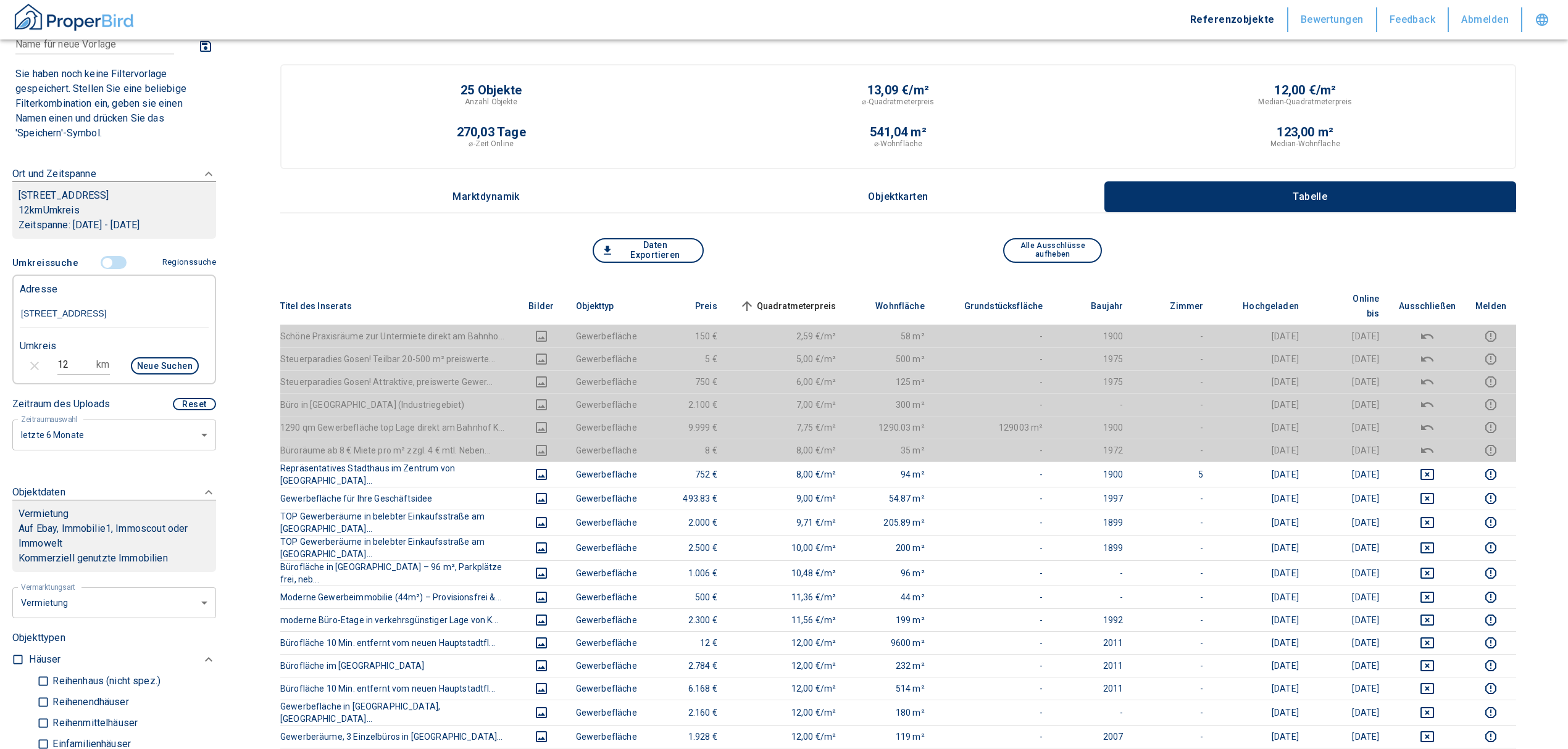
click at [99, 263] on input "controlled" at bounding box center [108, 263] width 37 height 13
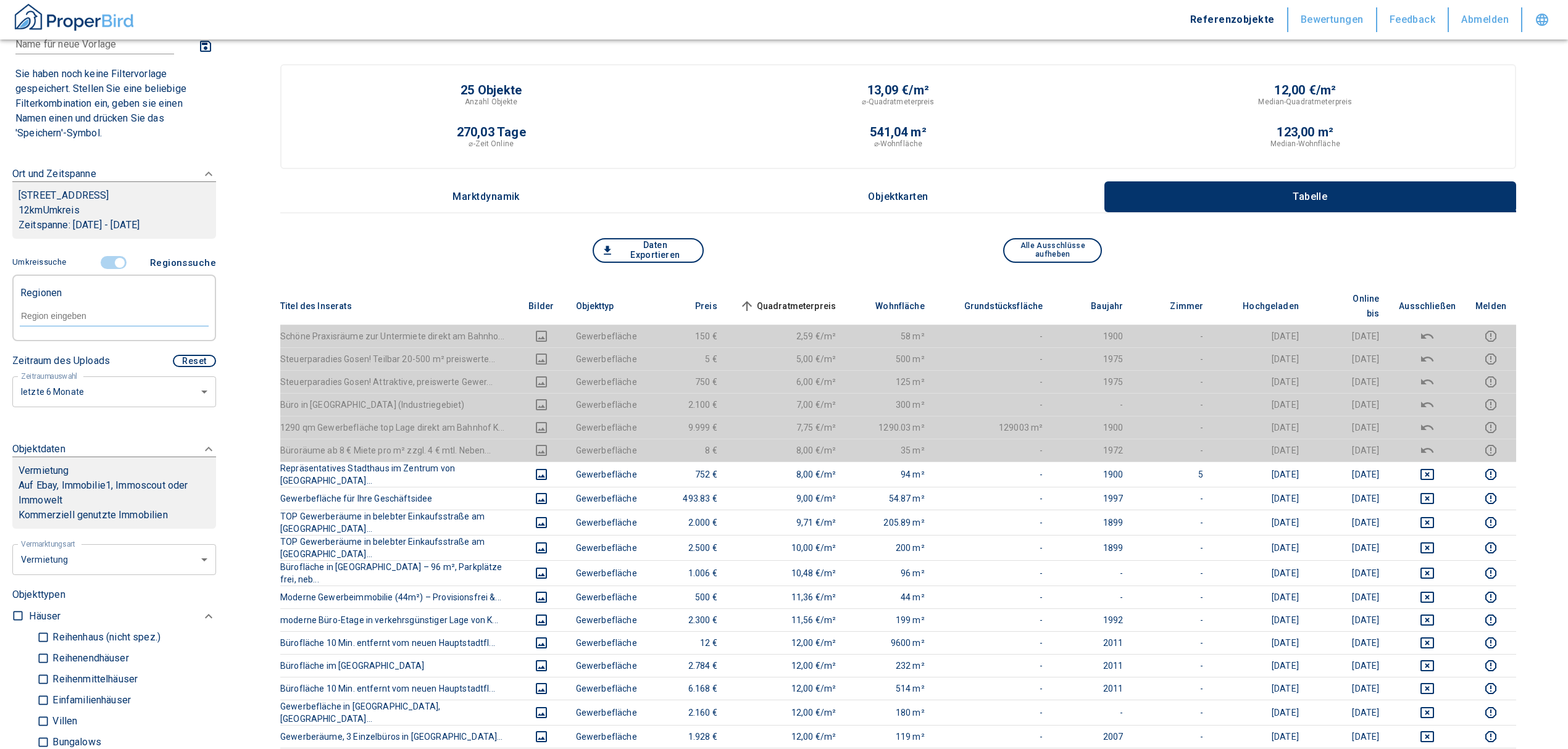
click at [77, 319] on input "text" at bounding box center [114, 316] width 189 height 11
click at [81, 347] on li "15754 Heidesee" at bounding box center [108, 344] width 177 height 22
type input "15754"
type input "2020"
type input "15754 Heidesee"
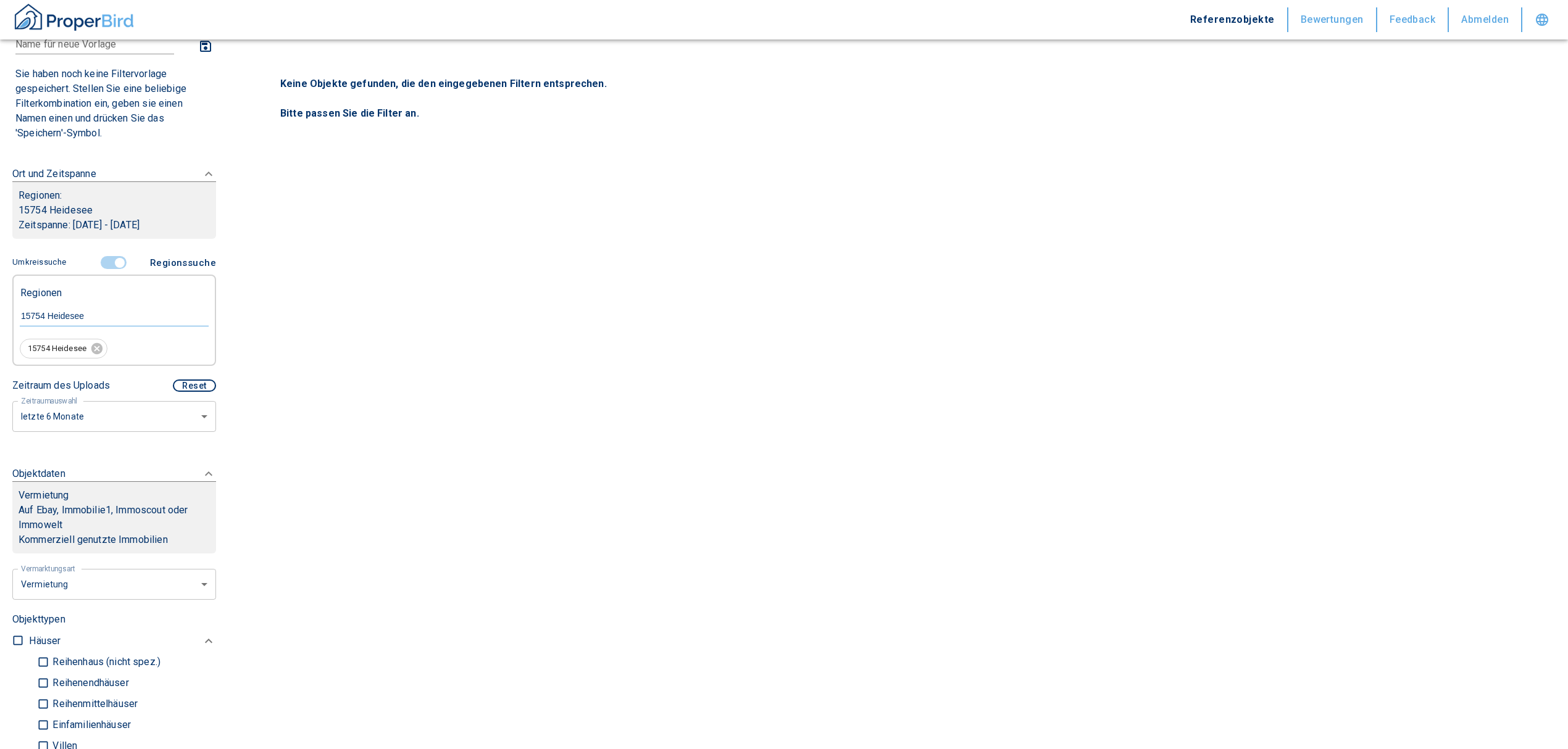
click at [112, 259] on input "controlled" at bounding box center [120, 263] width 37 height 13
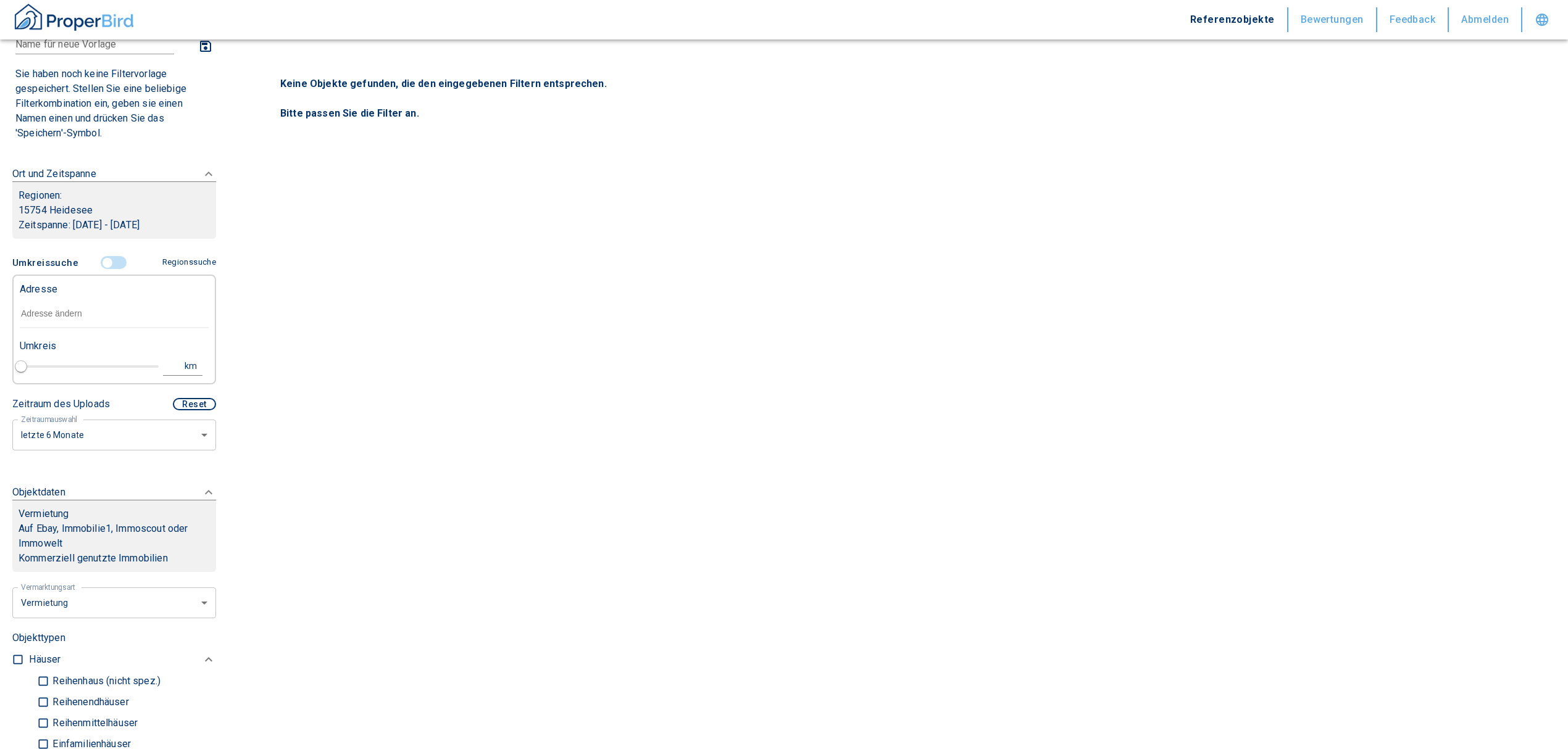
click at [87, 309] on input "text" at bounding box center [114, 314] width 189 height 29
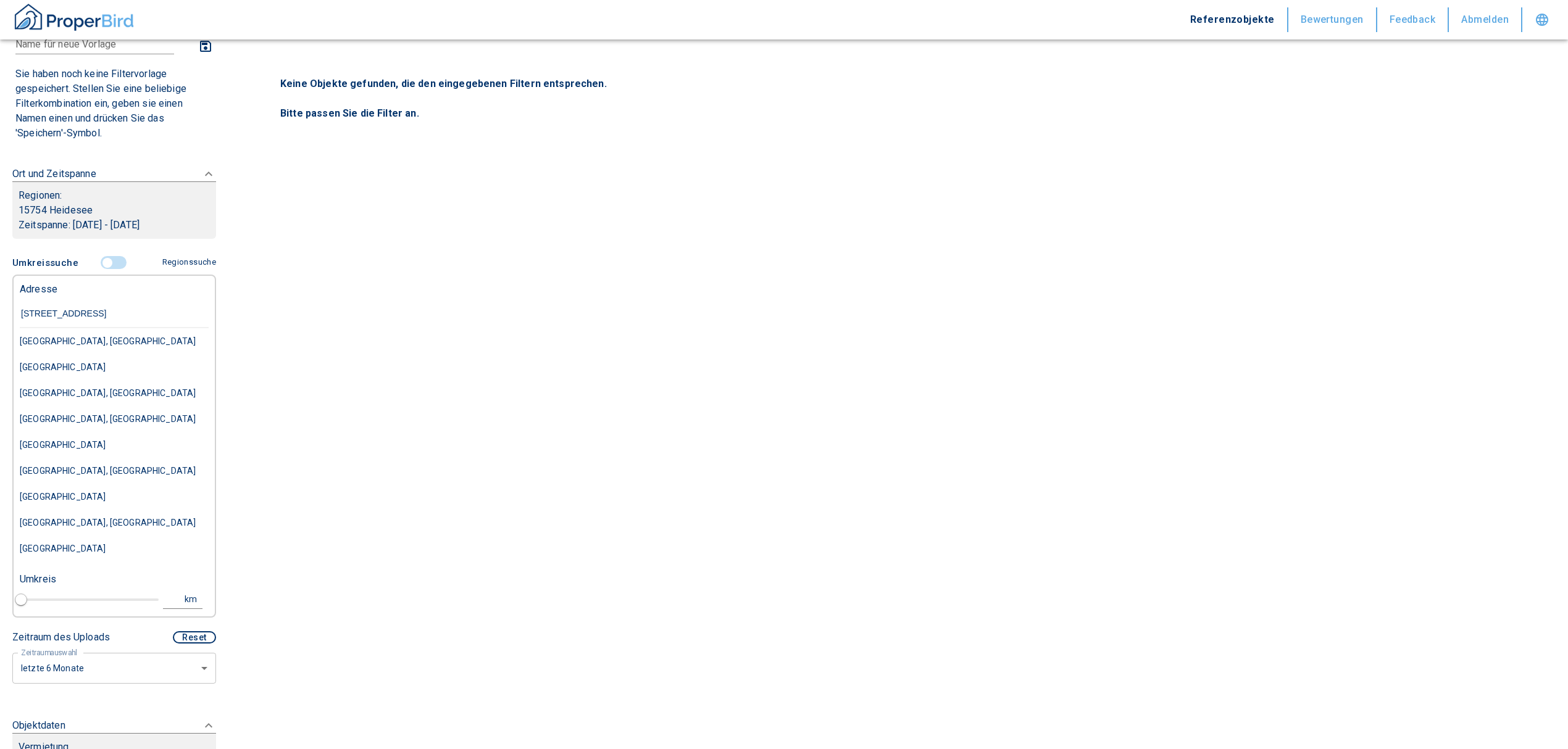
type input "[STREET_ADDRESS]"
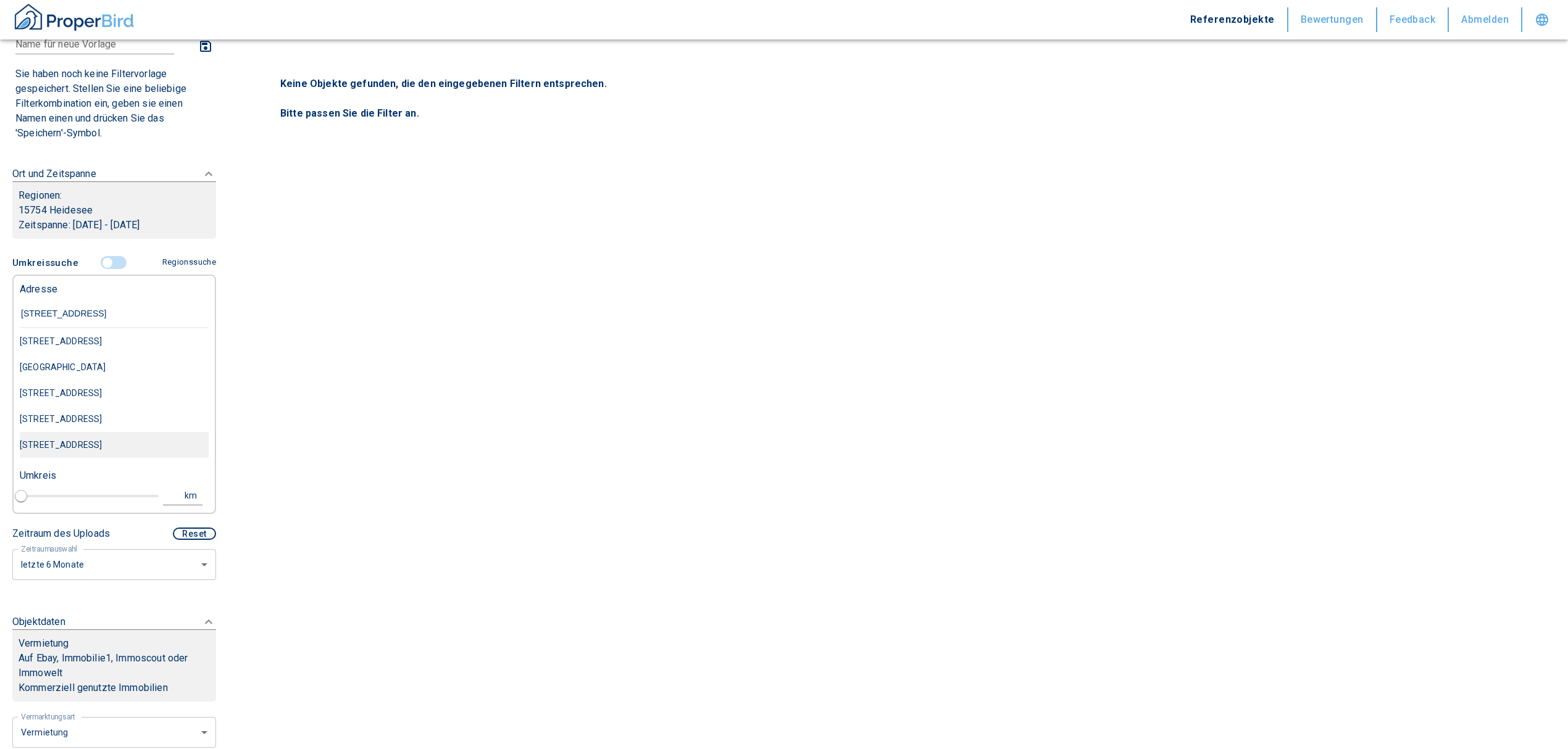
click at [115, 354] on div "[STREET_ADDRESS]" at bounding box center [114, 341] width 189 height 26
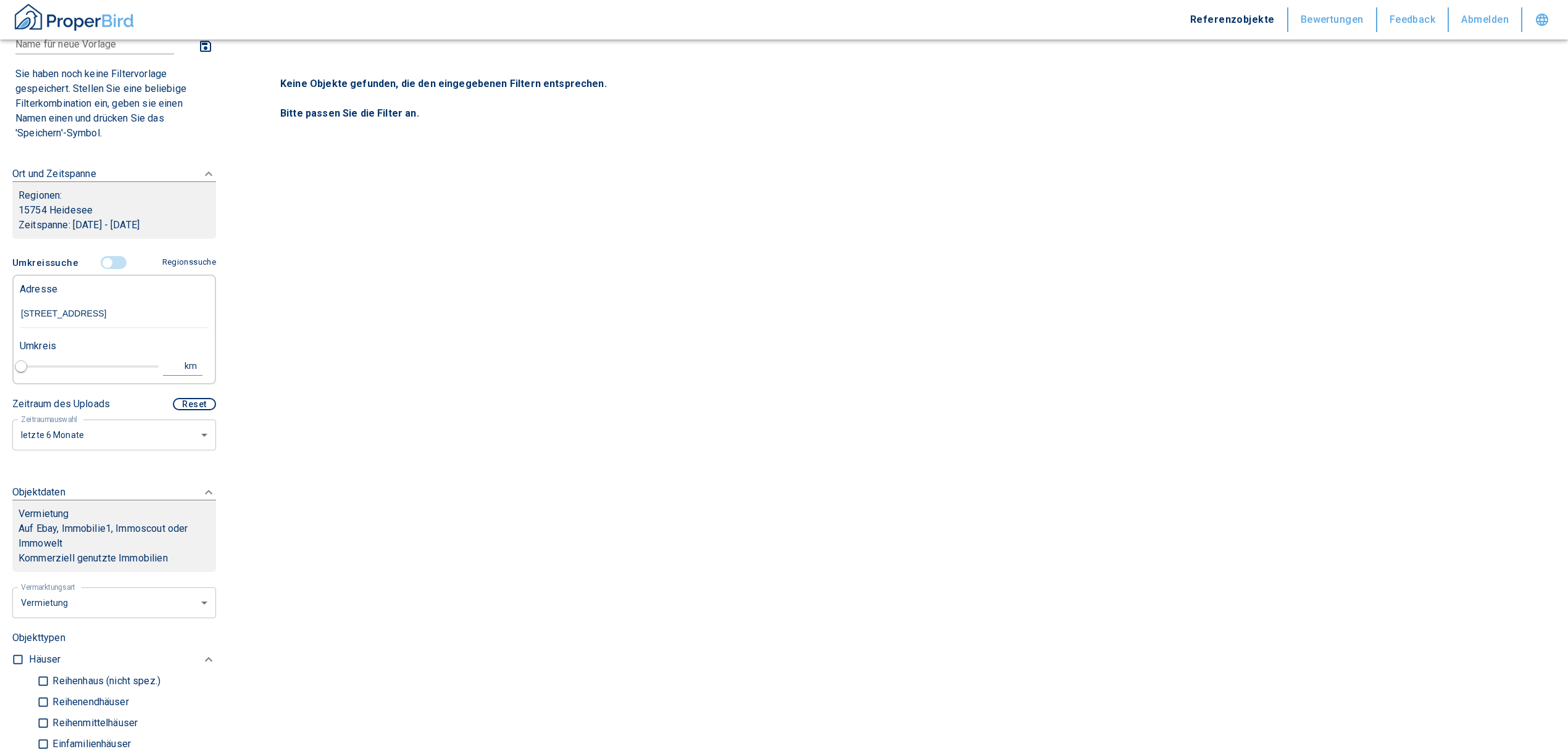
type input "2020"
type input "[STREET_ADDRESS]"
type input "1"
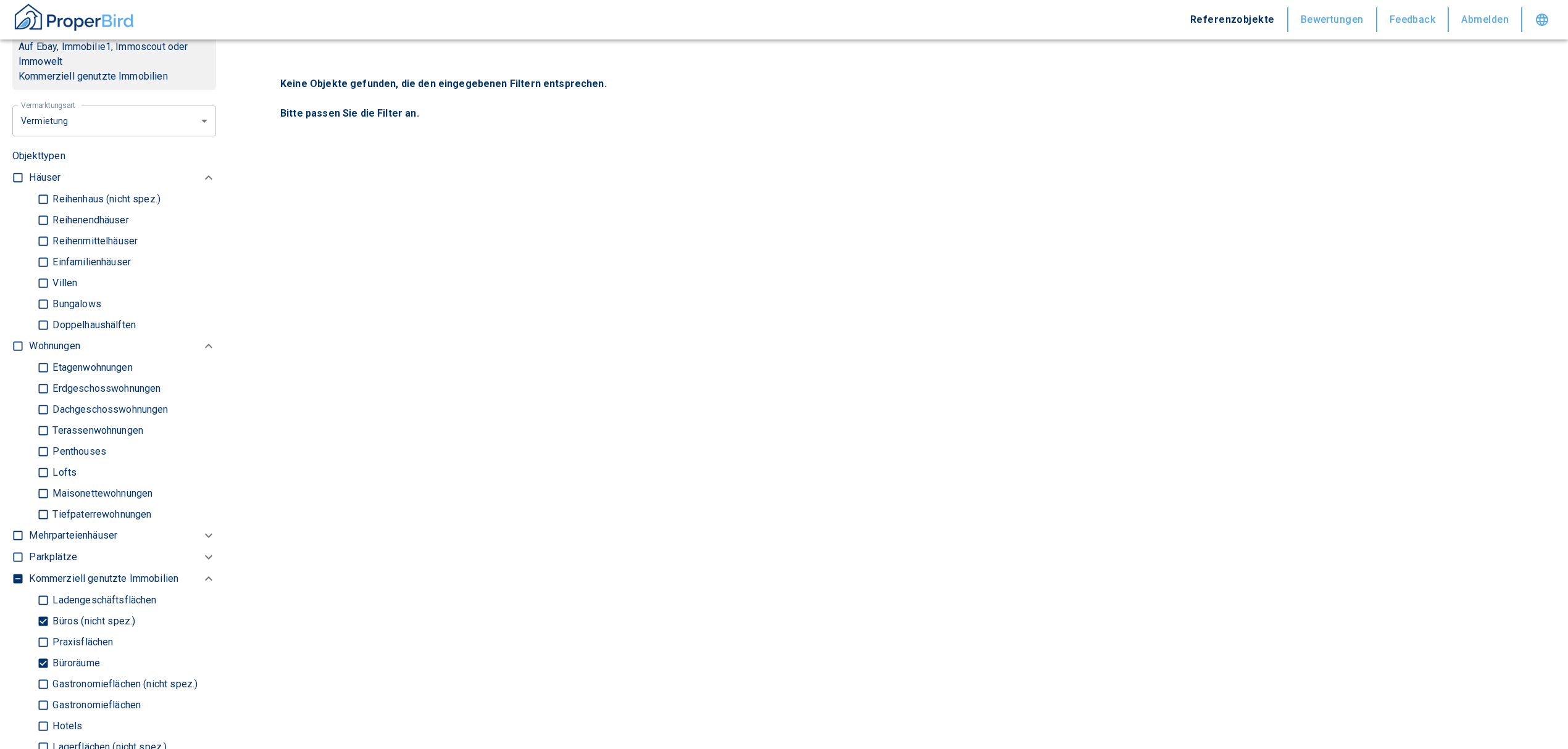
scroll to position [576, 0]
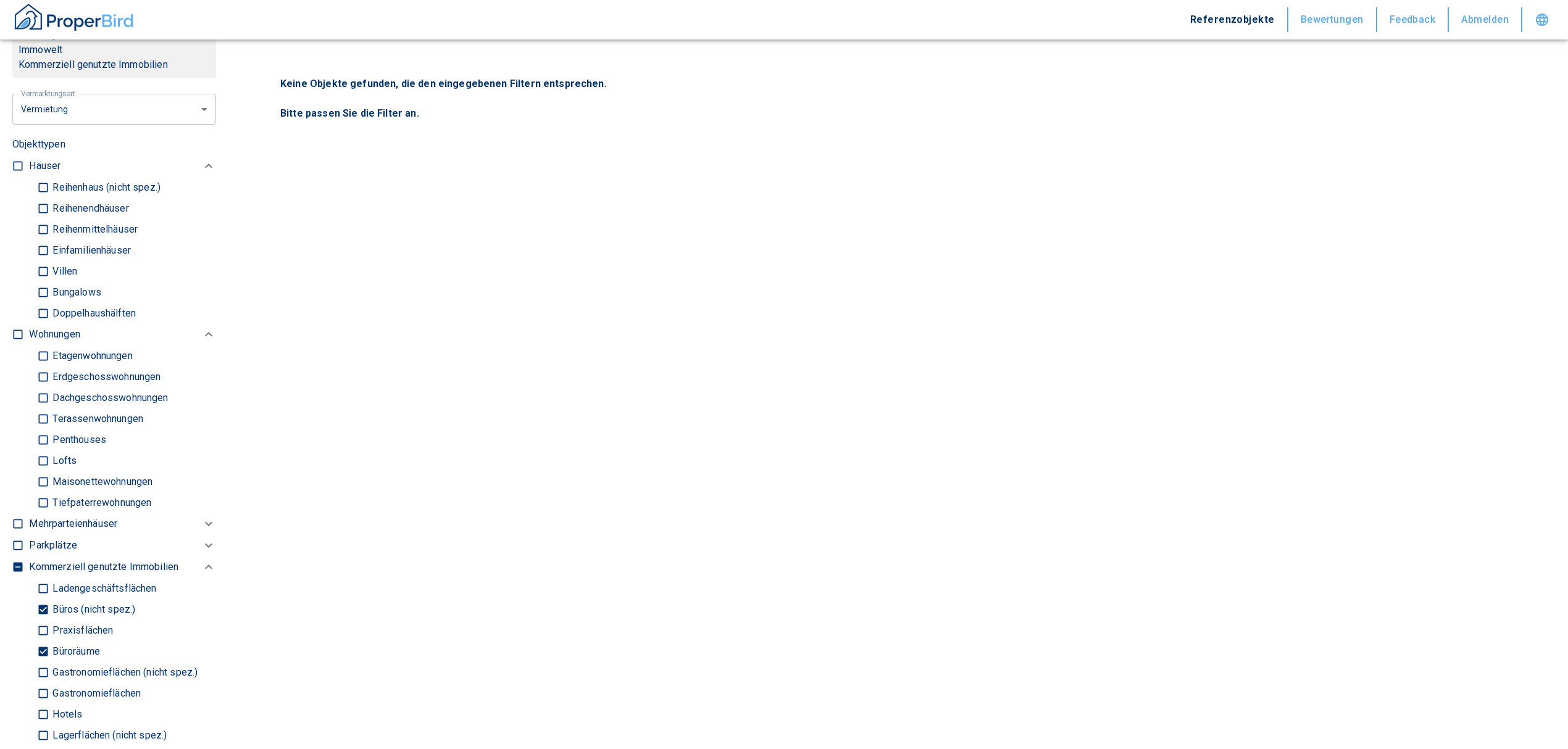
type input "[STREET_ADDRESS]"
click at [39, 612] on input "Büros (nicht spez.)" at bounding box center [43, 610] width 13 height 22
checkbox input "false"
type input "2020"
click at [39, 649] on input "Büroräume" at bounding box center [43, 652] width 13 height 22
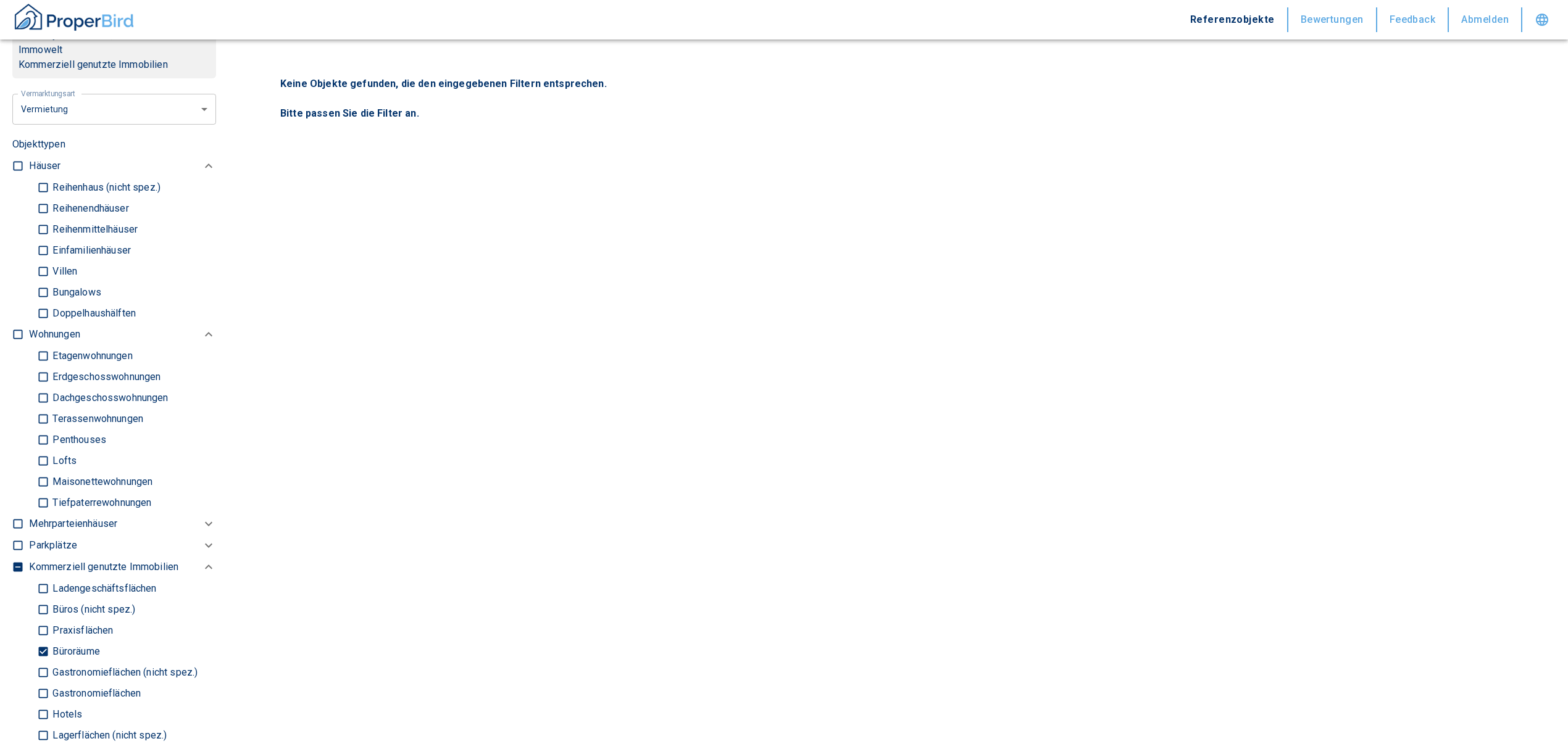
checkbox input "false"
type input "2020"
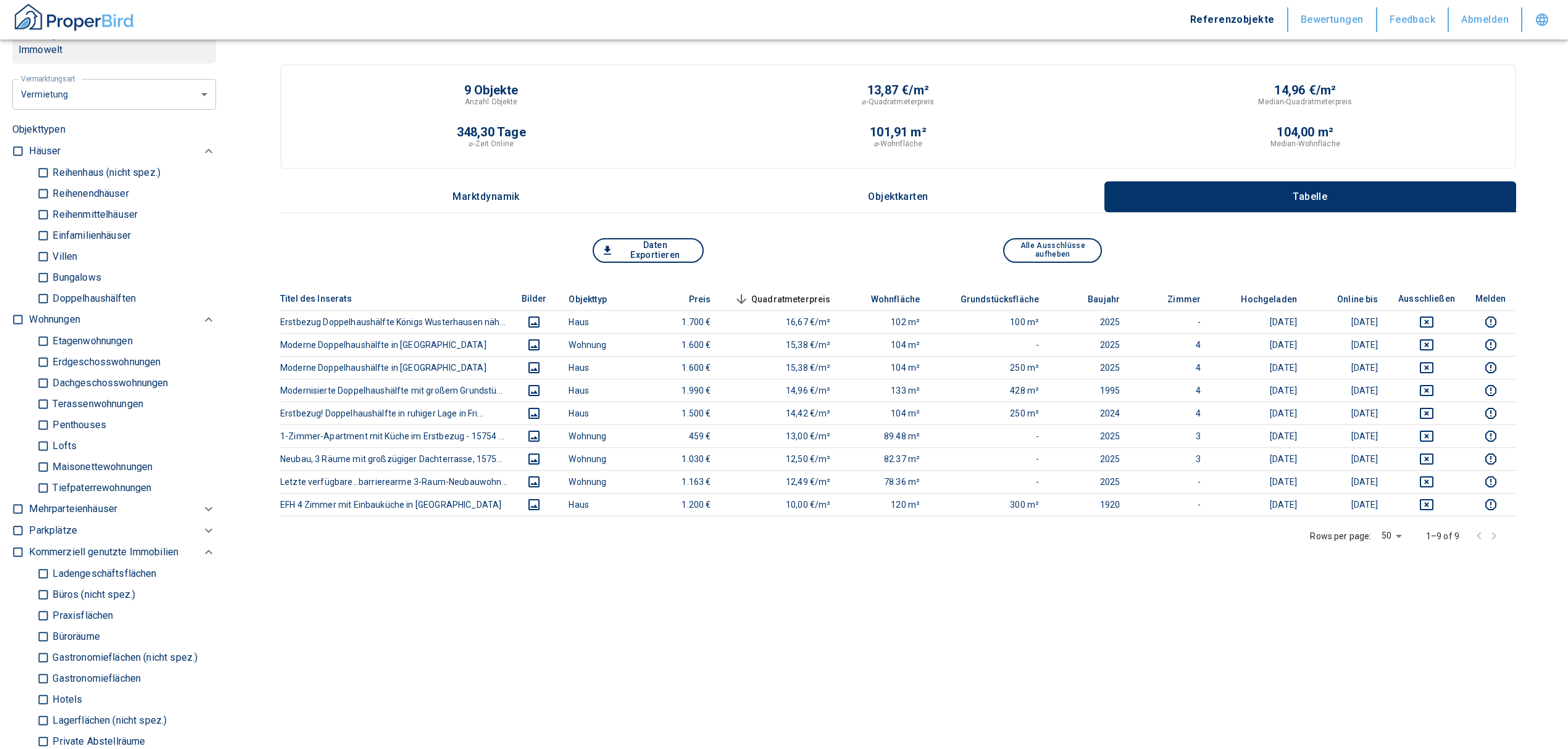
click at [38, 568] on input "Ladengeschäftsflächen" at bounding box center [43, 574] width 13 height 22
checkbox input "true"
type input "2020"
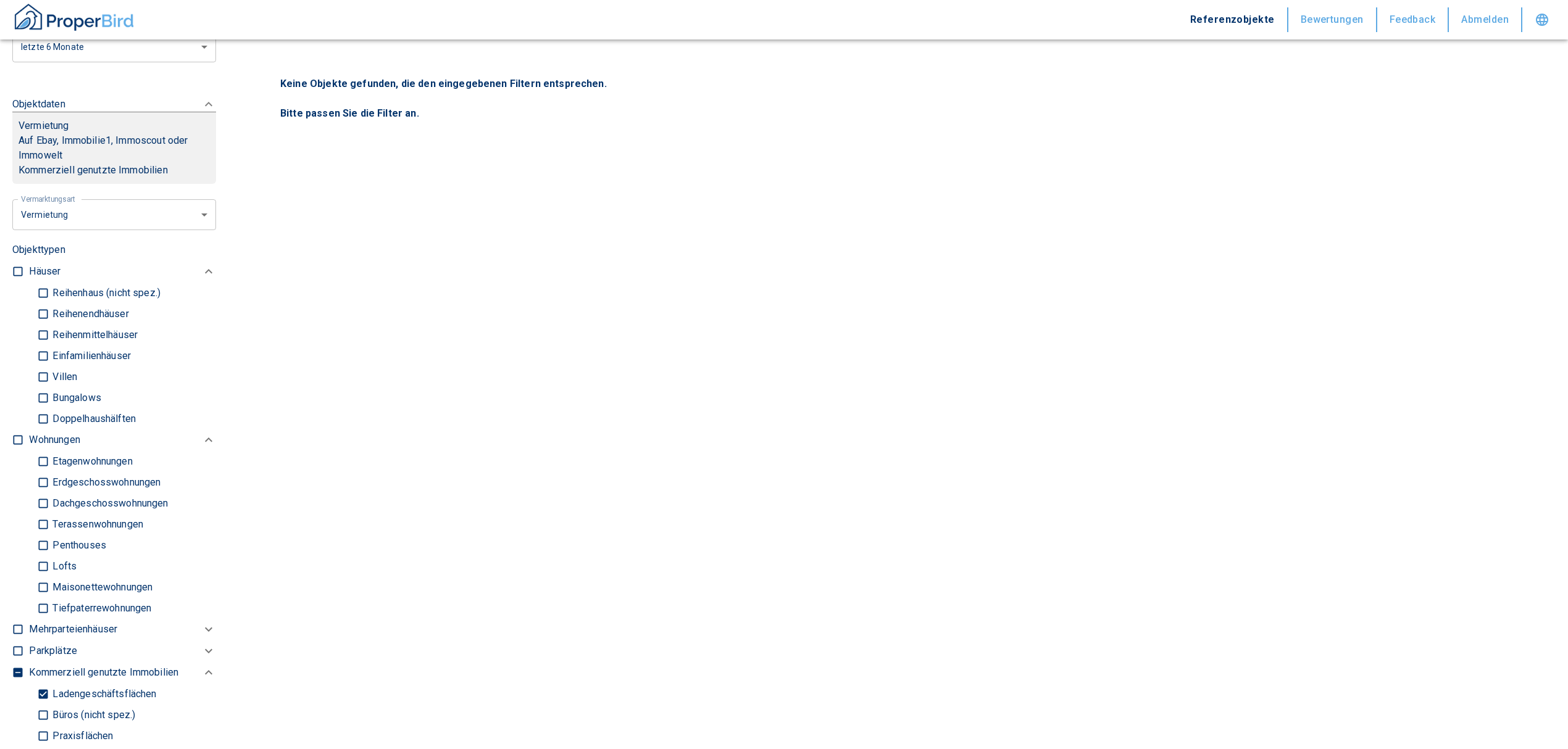
scroll to position [247, 0]
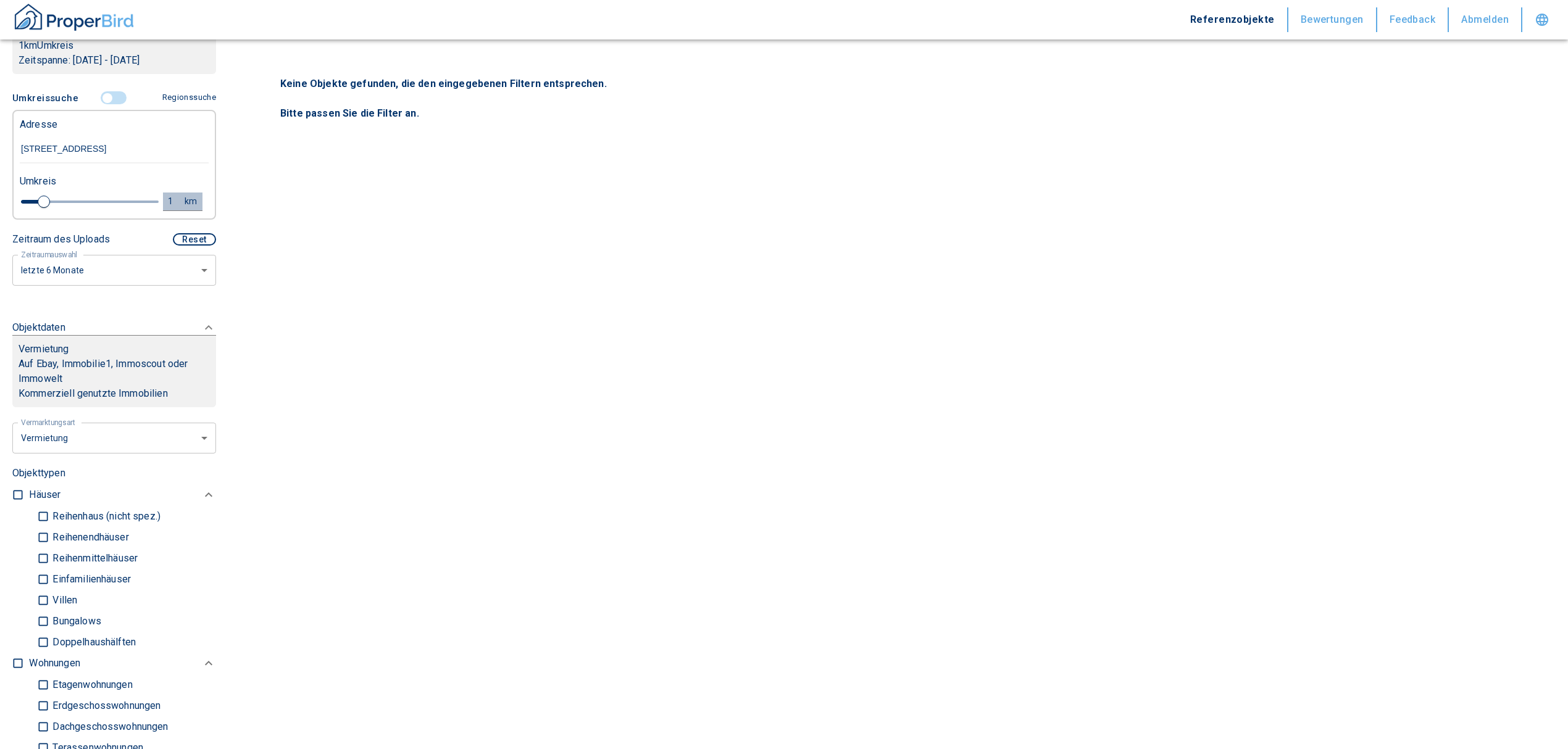
click at [166, 194] on div "1" at bounding box center [177, 202] width 22 height 15
drag, startPoint x: 55, startPoint y: 195, endPoint x: 45, endPoint y: 196, distance: 10.0
click at [45, 196] on div "1 km Neue Suchen" at bounding box center [104, 202] width 189 height 29
type input "0"
type input "10"
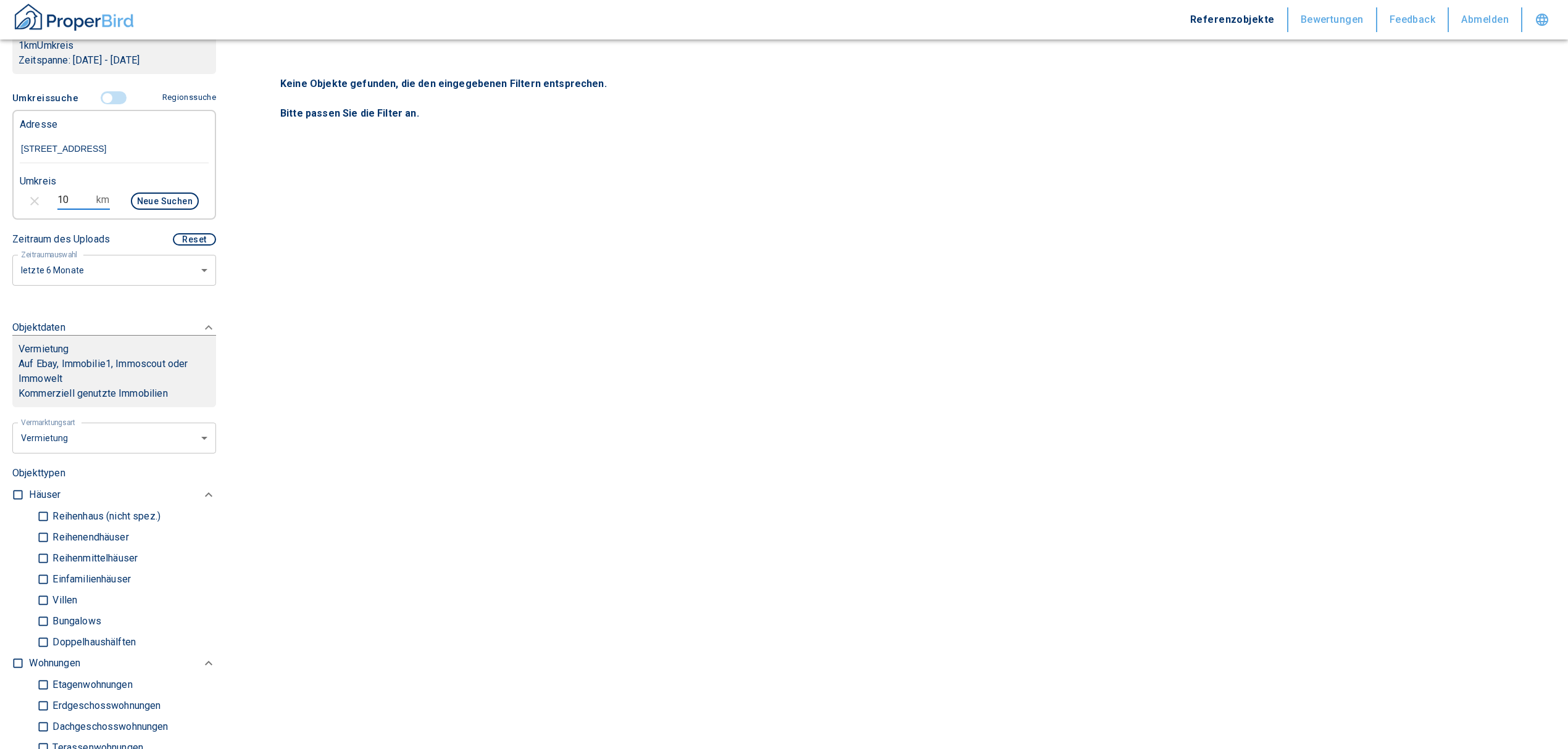
click at [183, 200] on button "Neue Suchen" at bounding box center [165, 201] width 68 height 18
type input "2020"
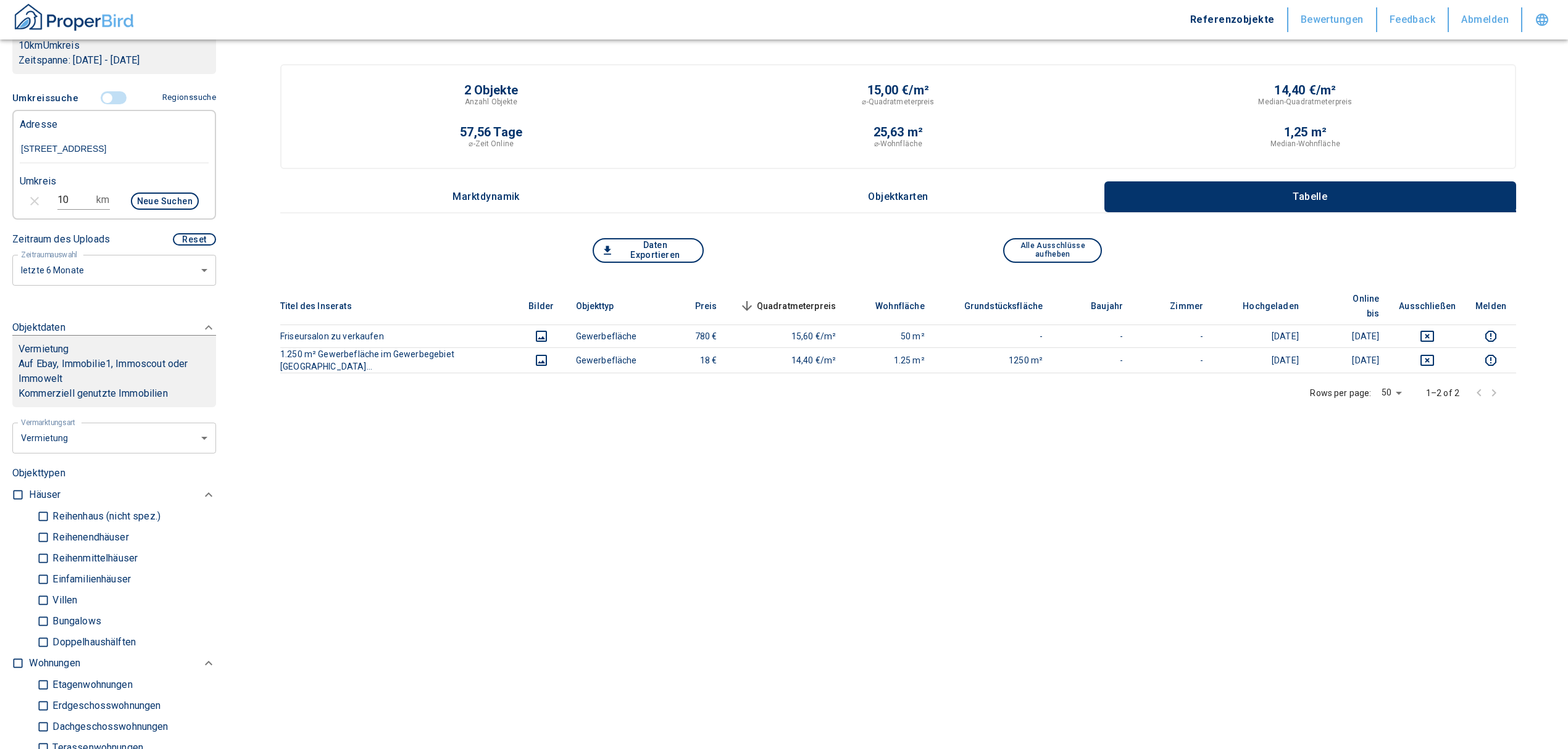
drag, startPoint x: 70, startPoint y: 194, endPoint x: 43, endPoint y: 194, distance: 27.0
click at [47, 193] on div "10 km Neue Suchen" at bounding box center [104, 202] width 189 height 29
type input "20"
click at [153, 195] on button "Neue Suchen" at bounding box center [165, 201] width 68 height 18
type input "2020"
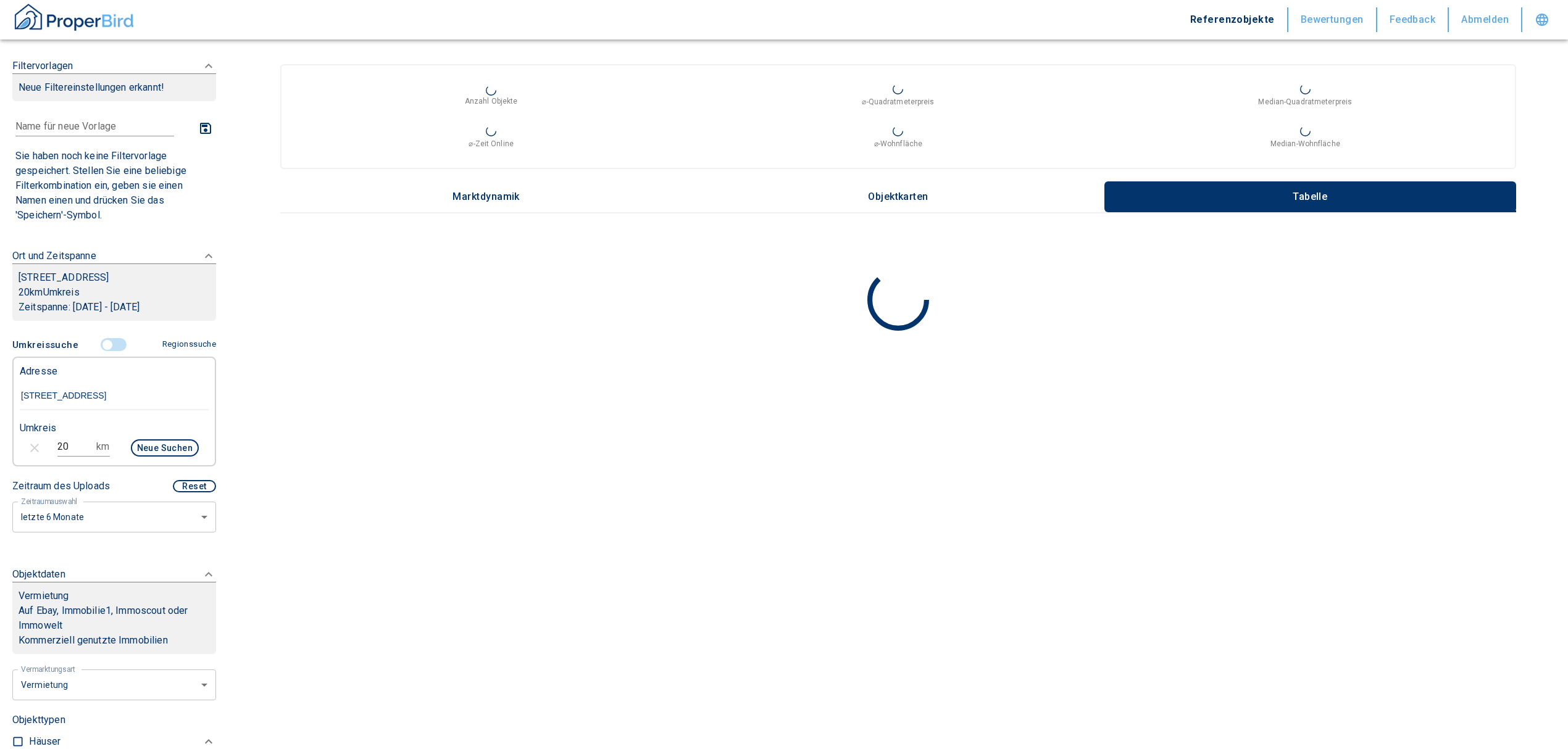
click at [100, 339] on input "controlled" at bounding box center [108, 345] width 37 height 13
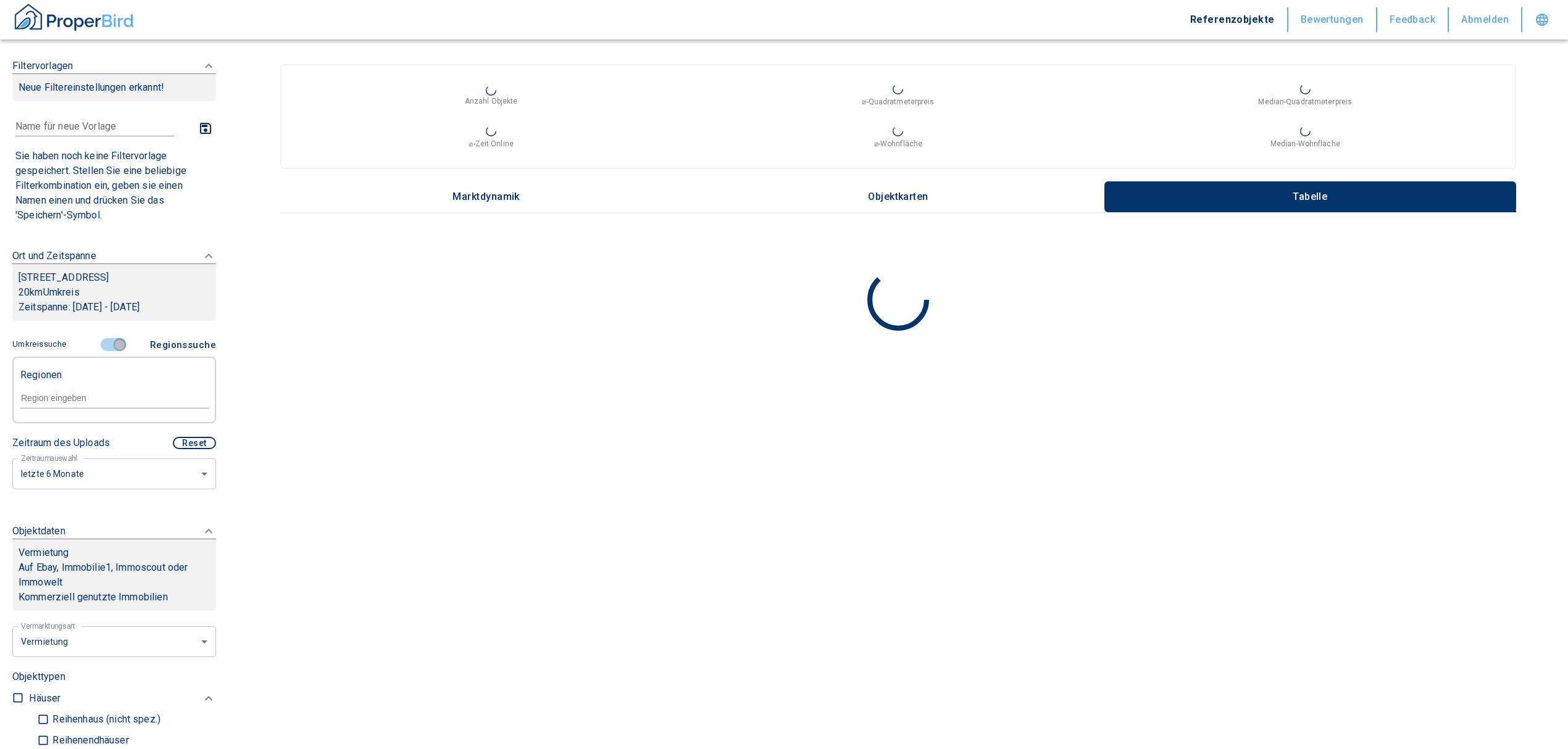
click at [105, 347] on input "controlled" at bounding box center [120, 345] width 37 height 13
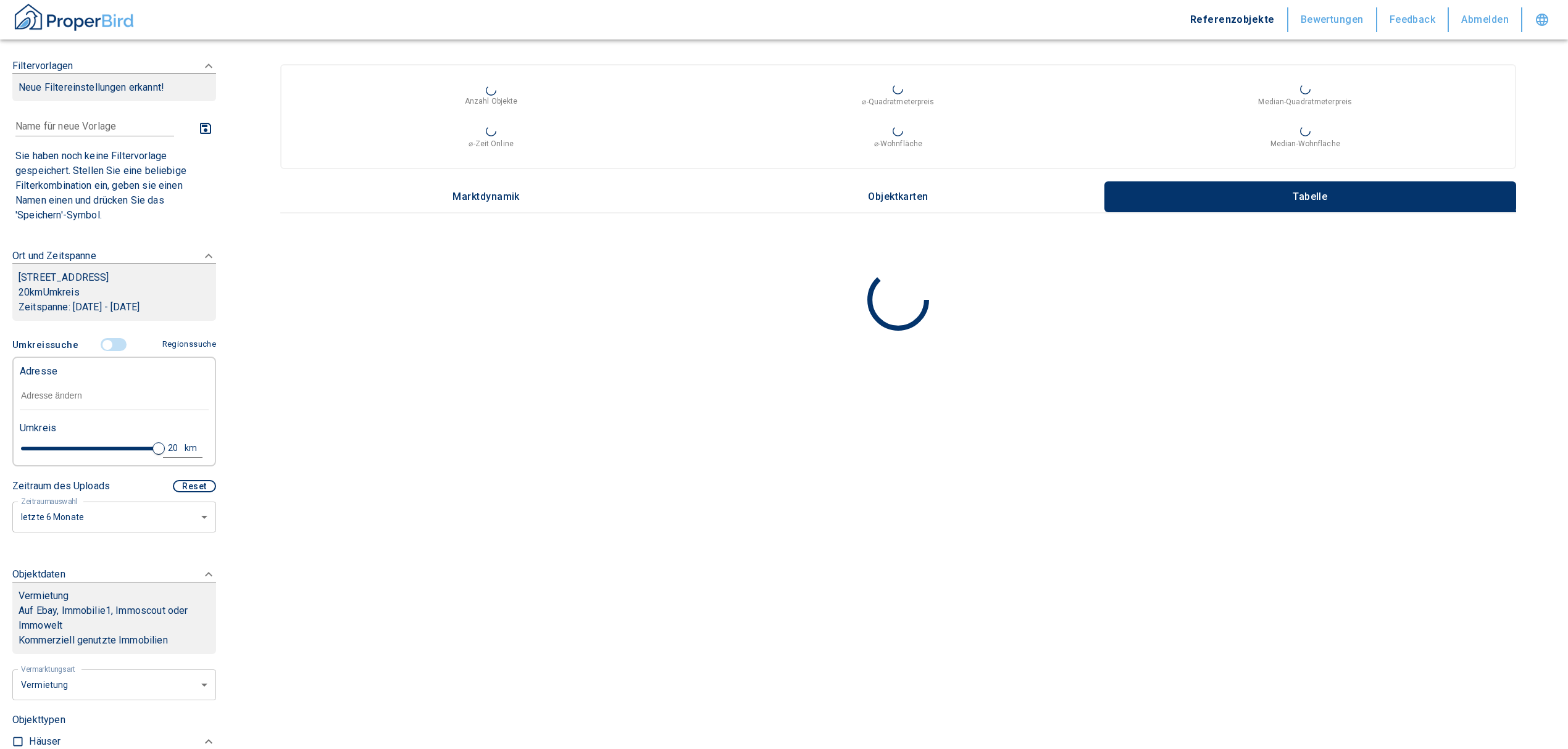
click at [97, 337] on span at bounding box center [114, 345] width 36 height 24
click at [105, 343] on input "controlled" at bounding box center [108, 345] width 37 height 13
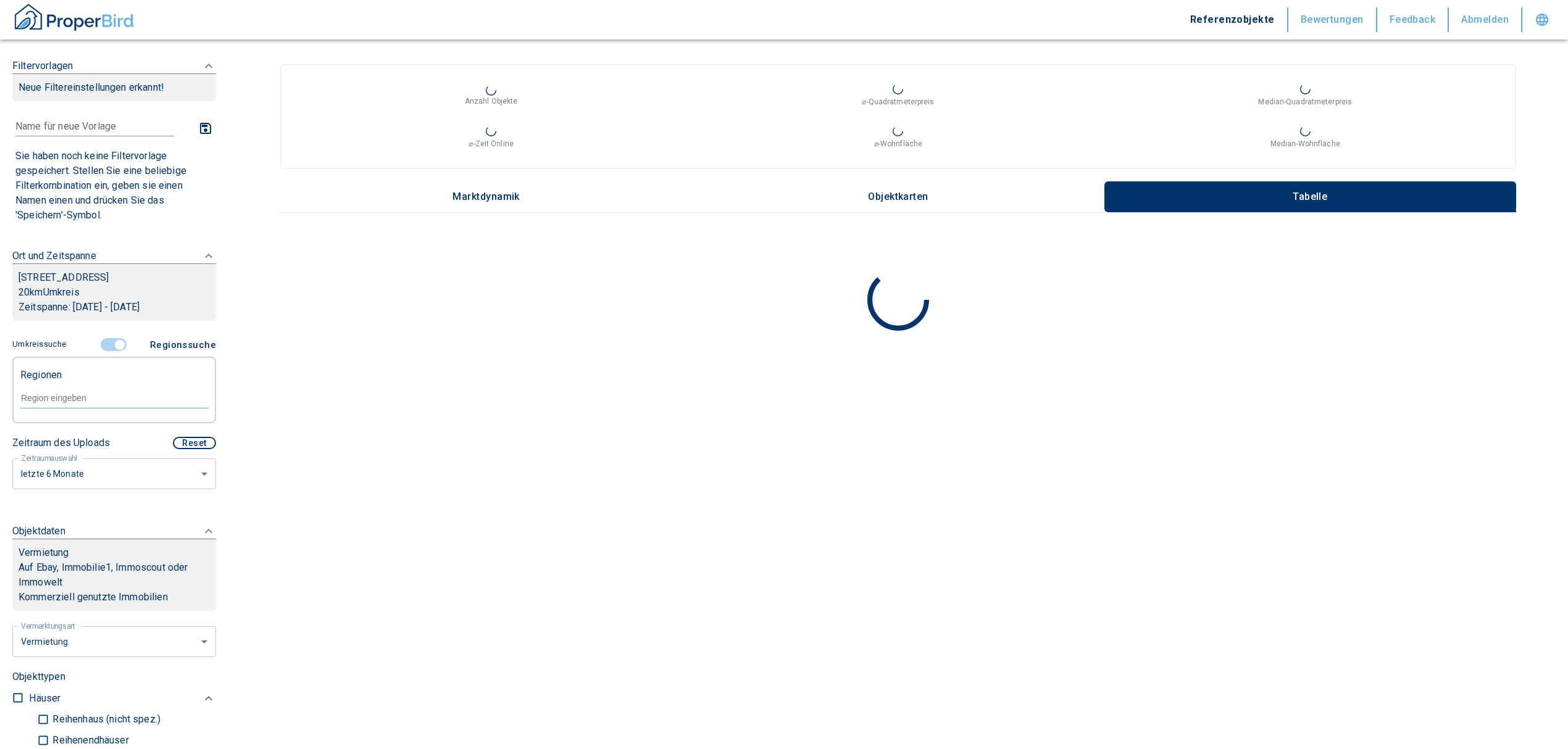
click at [105, 343] on input "controlled" at bounding box center [120, 345] width 37 height 13
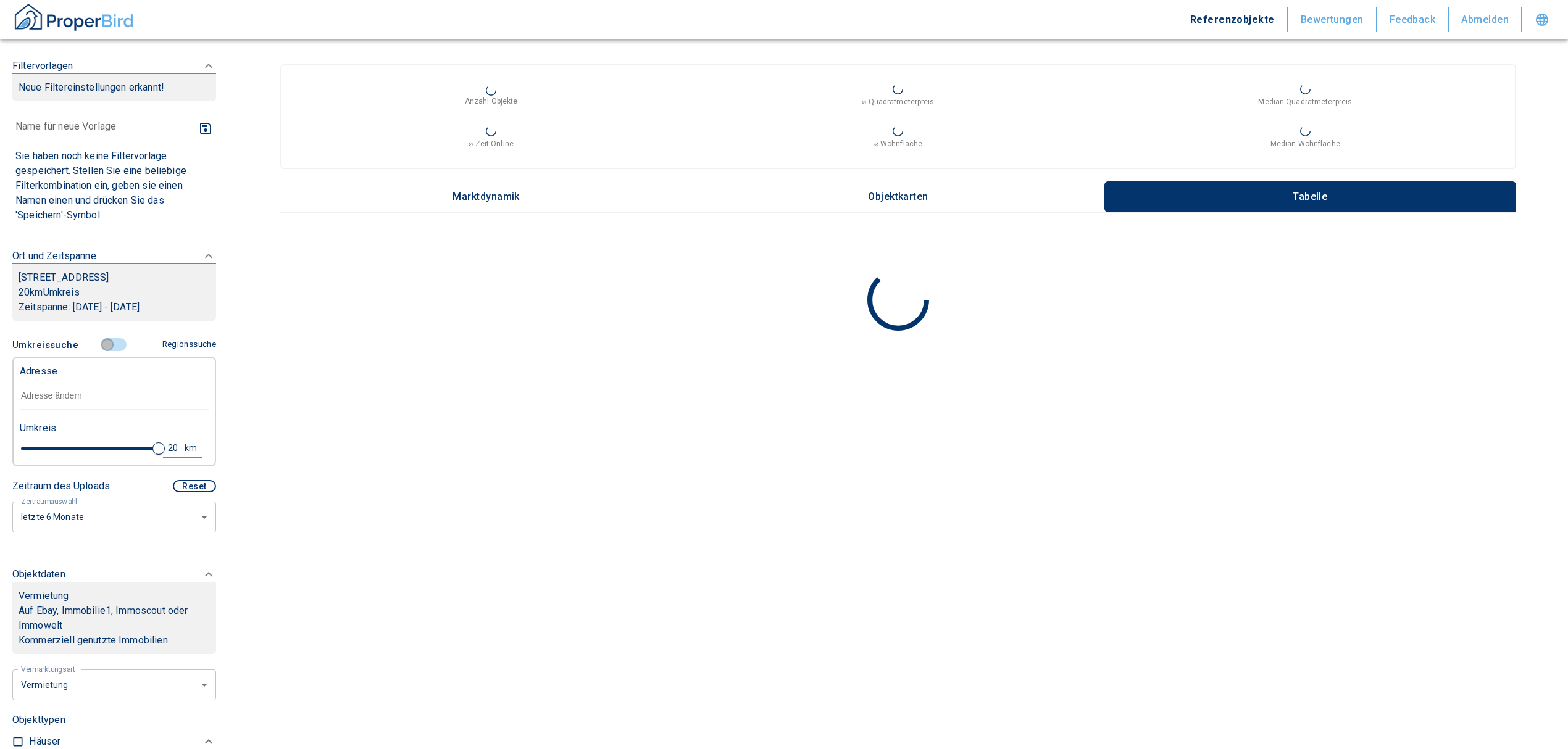
click at [99, 339] on input "controlled" at bounding box center [108, 345] width 37 height 13
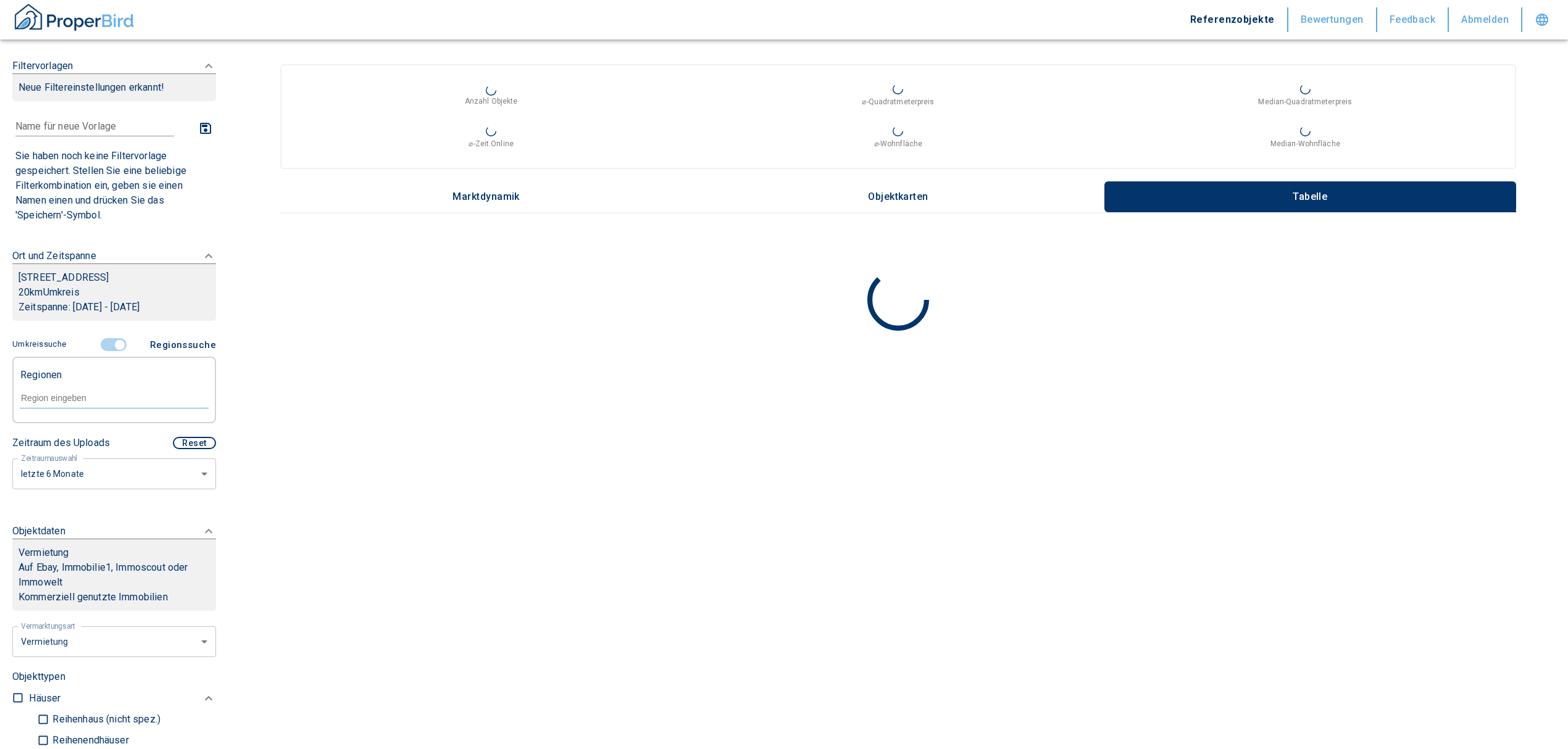
click at [113, 343] on input "controlled" at bounding box center [120, 345] width 37 height 13
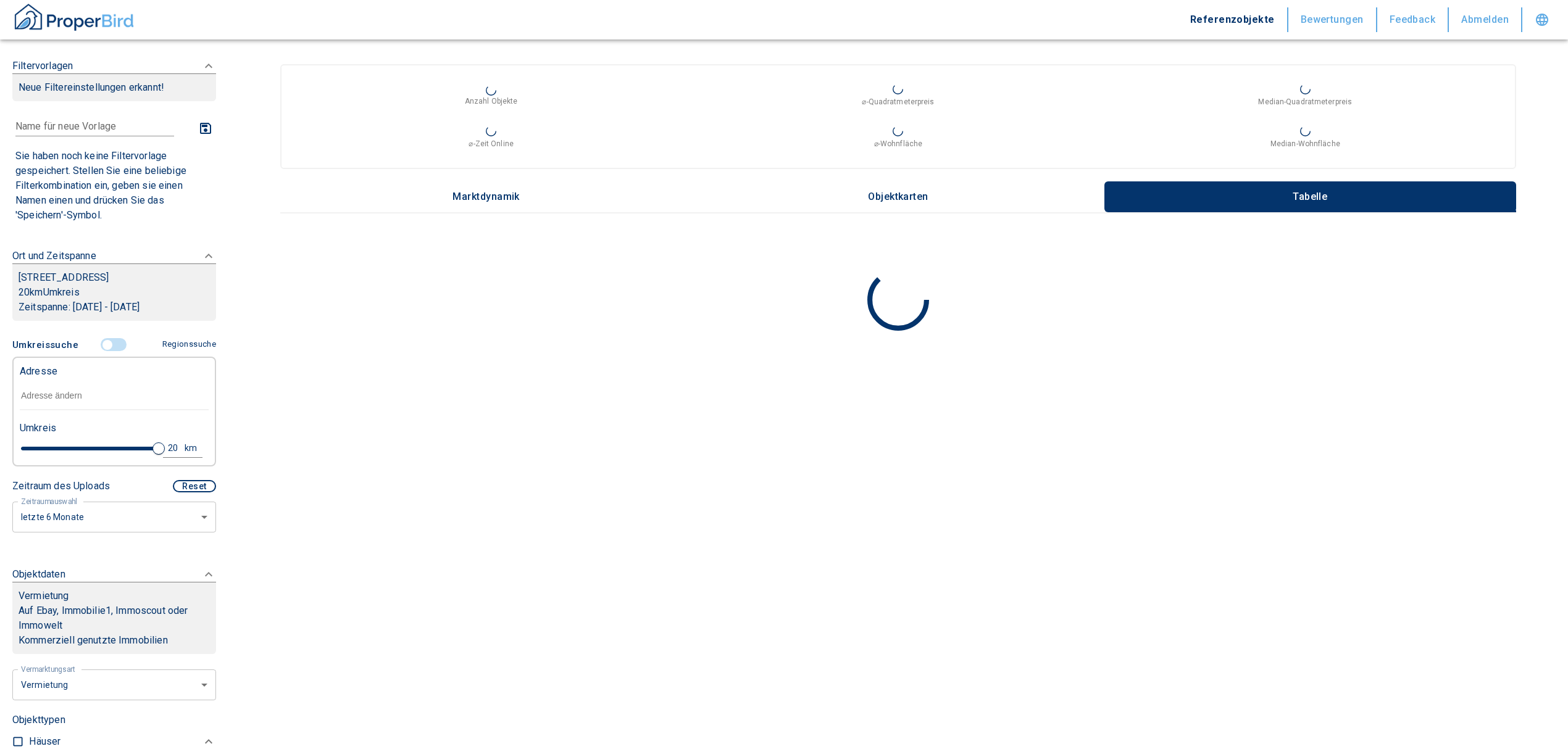
click at [66, 395] on input "text" at bounding box center [114, 396] width 189 height 29
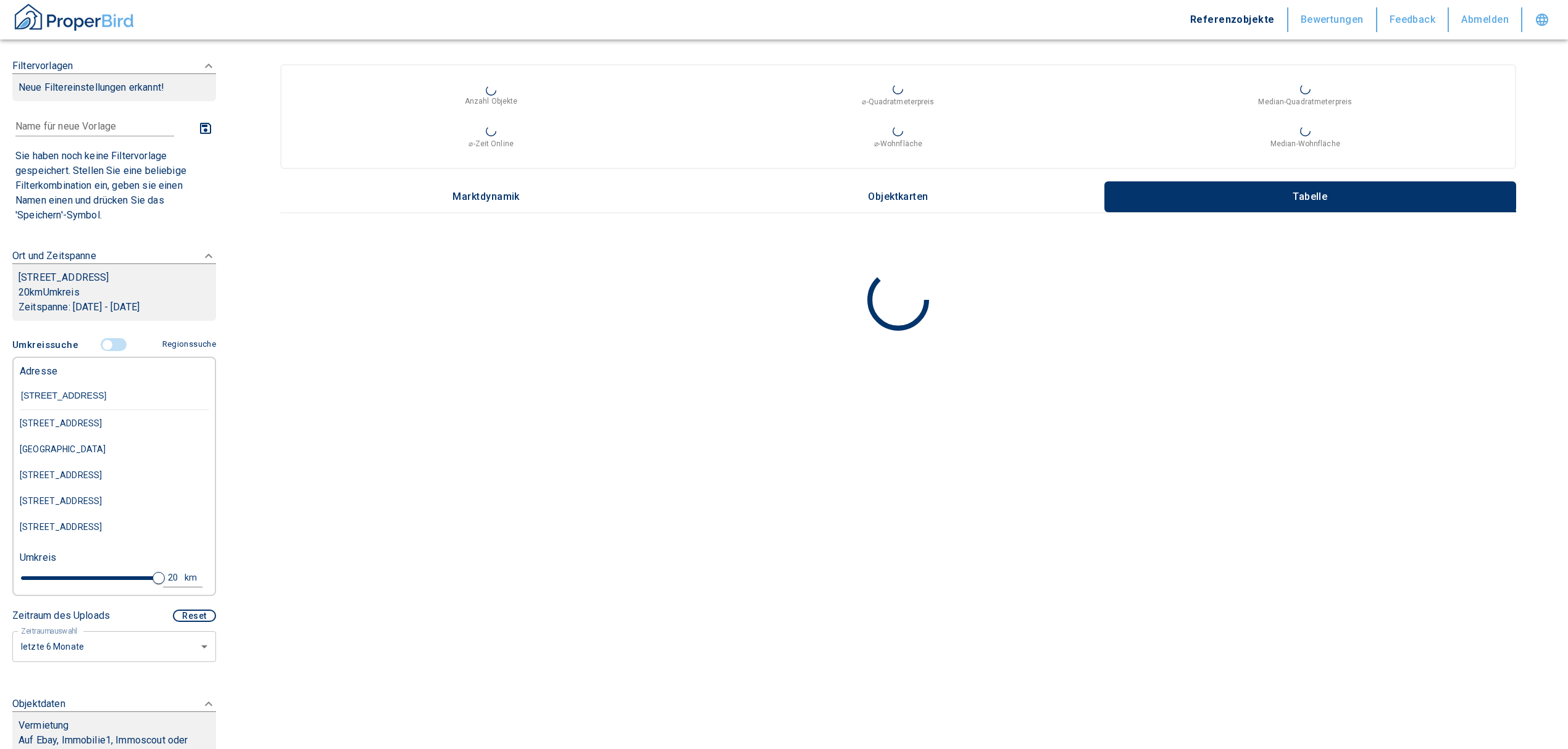
drag, startPoint x: 111, startPoint y: 395, endPoint x: -45, endPoint y: 384, distance: 156.4
click at [0, 384] on html "Referenzobjekte Bewertungen Feedback Abmelden Filtervorlagen Neue Filtereinstel…" at bounding box center [784, 374] width 1568 height 749
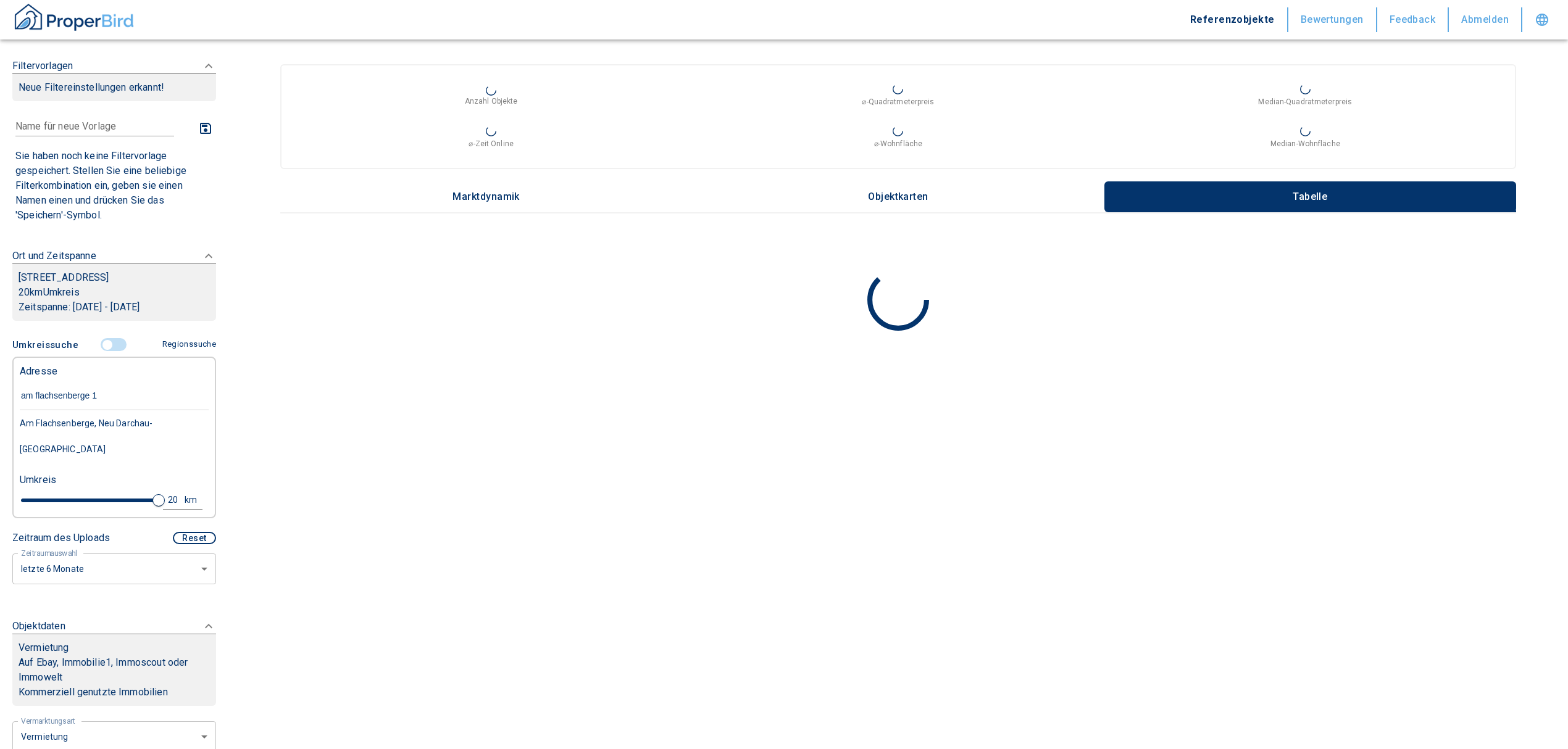
type input "am flachsenberge 11"
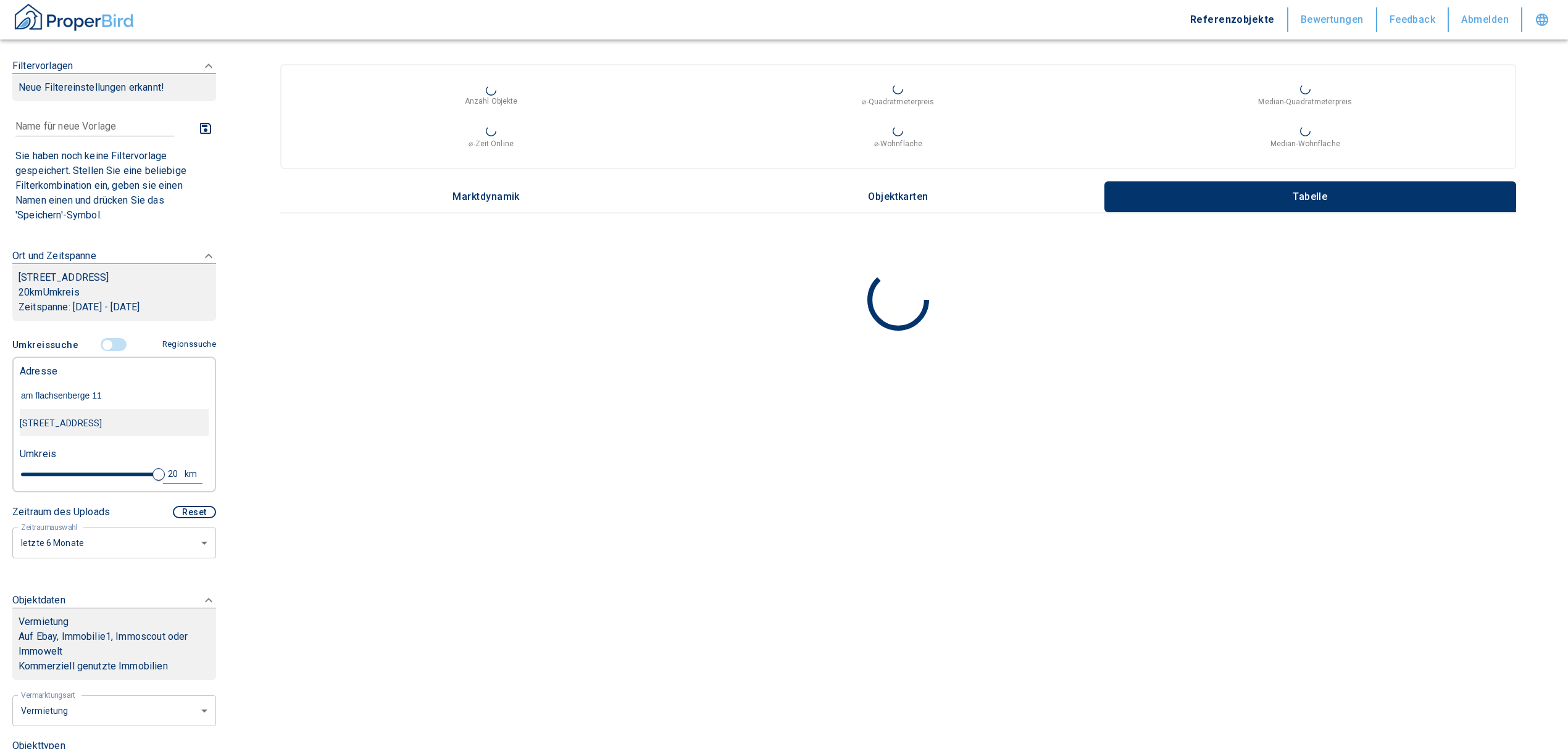
click at [139, 418] on div "[STREET_ADDRESS]" at bounding box center [114, 423] width 189 height 26
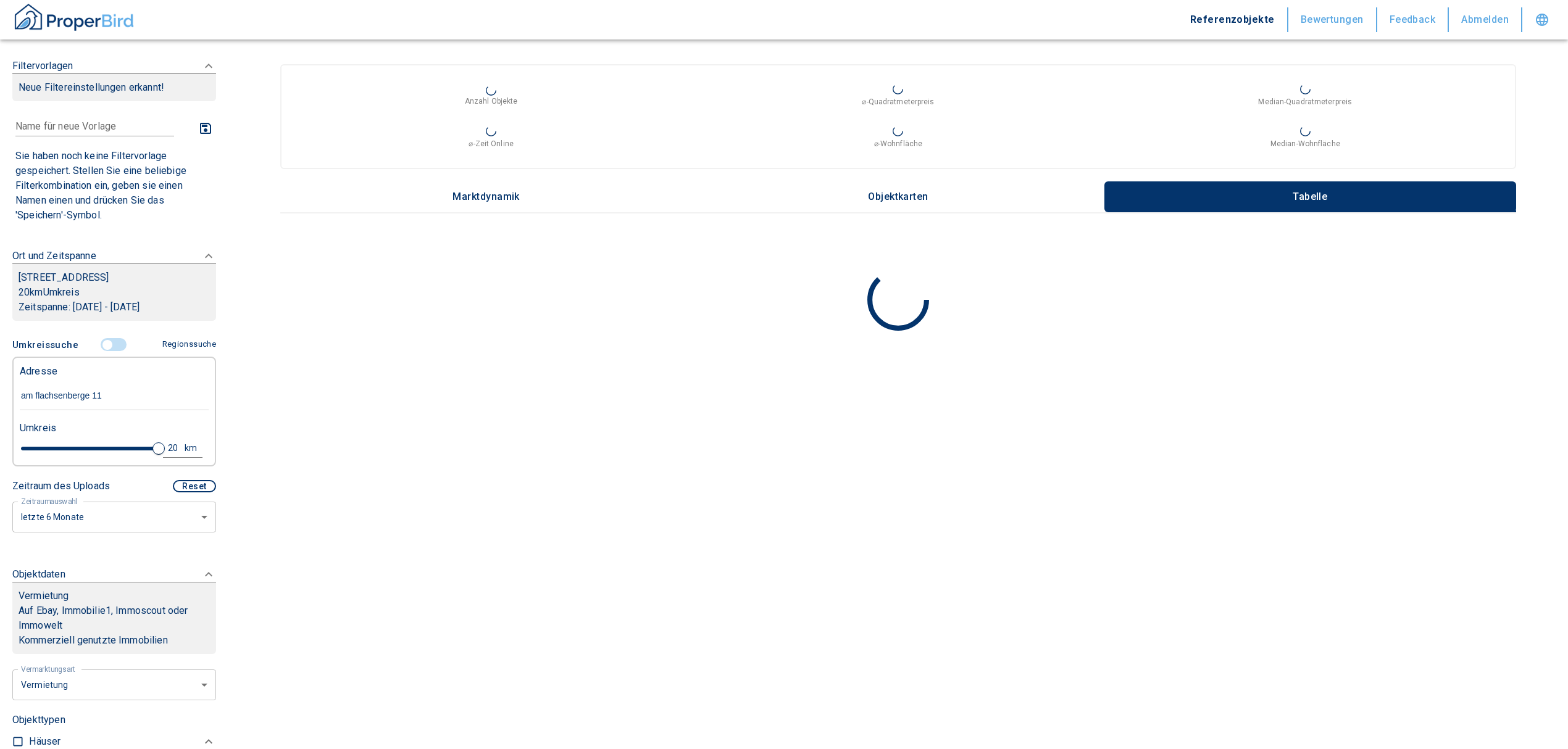
type input "2020"
type input "[STREET_ADDRESS]"
click at [169, 446] on div "20" at bounding box center [177, 448] width 22 height 15
drag, startPoint x: 50, startPoint y: 445, endPoint x: 26, endPoint y: 443, distance: 24.1
click at [26, 443] on div "20 km Neue Suchen" at bounding box center [104, 448] width 189 height 29
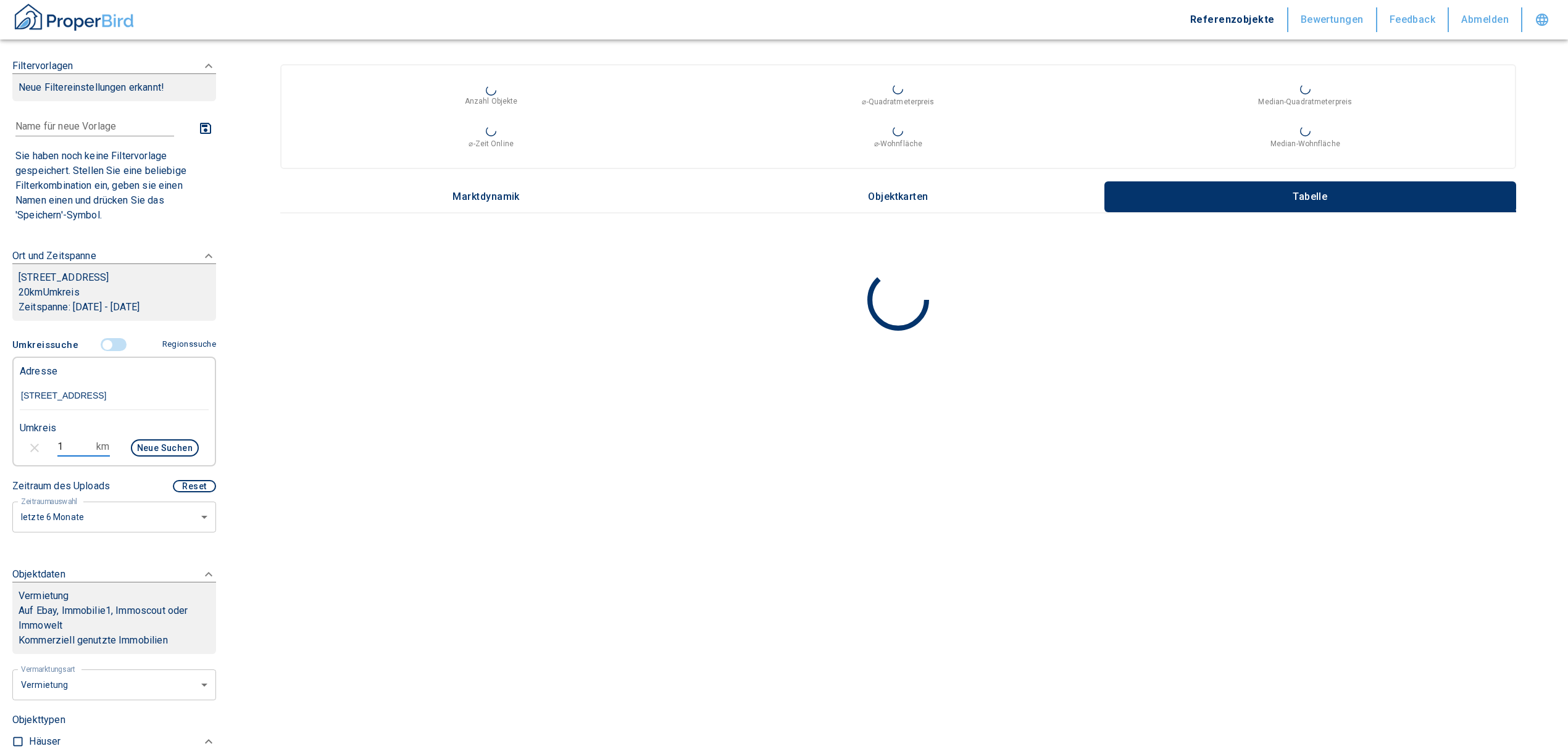
type input "1"
click at [160, 449] on button "Neue Suchen" at bounding box center [165, 448] width 68 height 18
type input "2020"
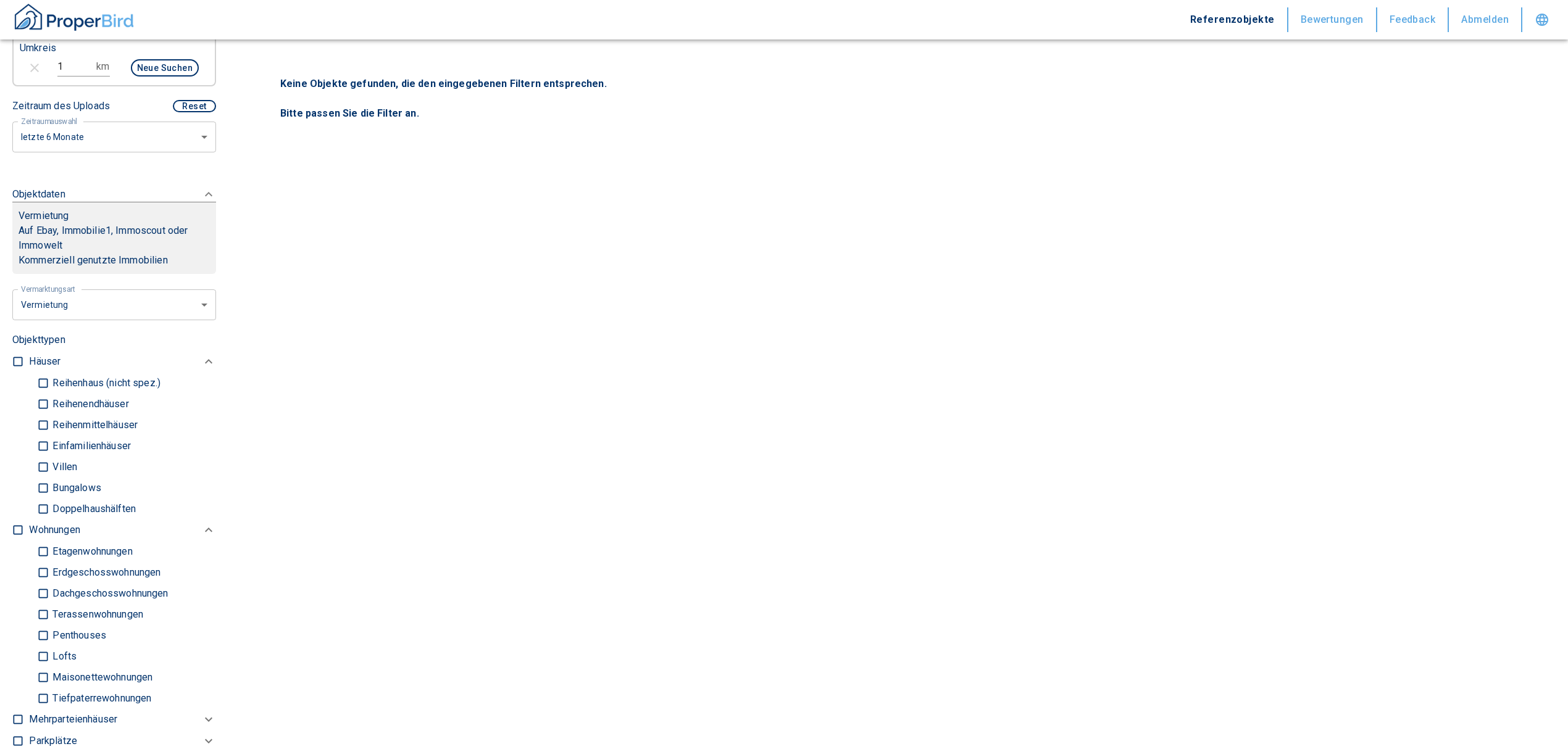
scroll to position [494, 0]
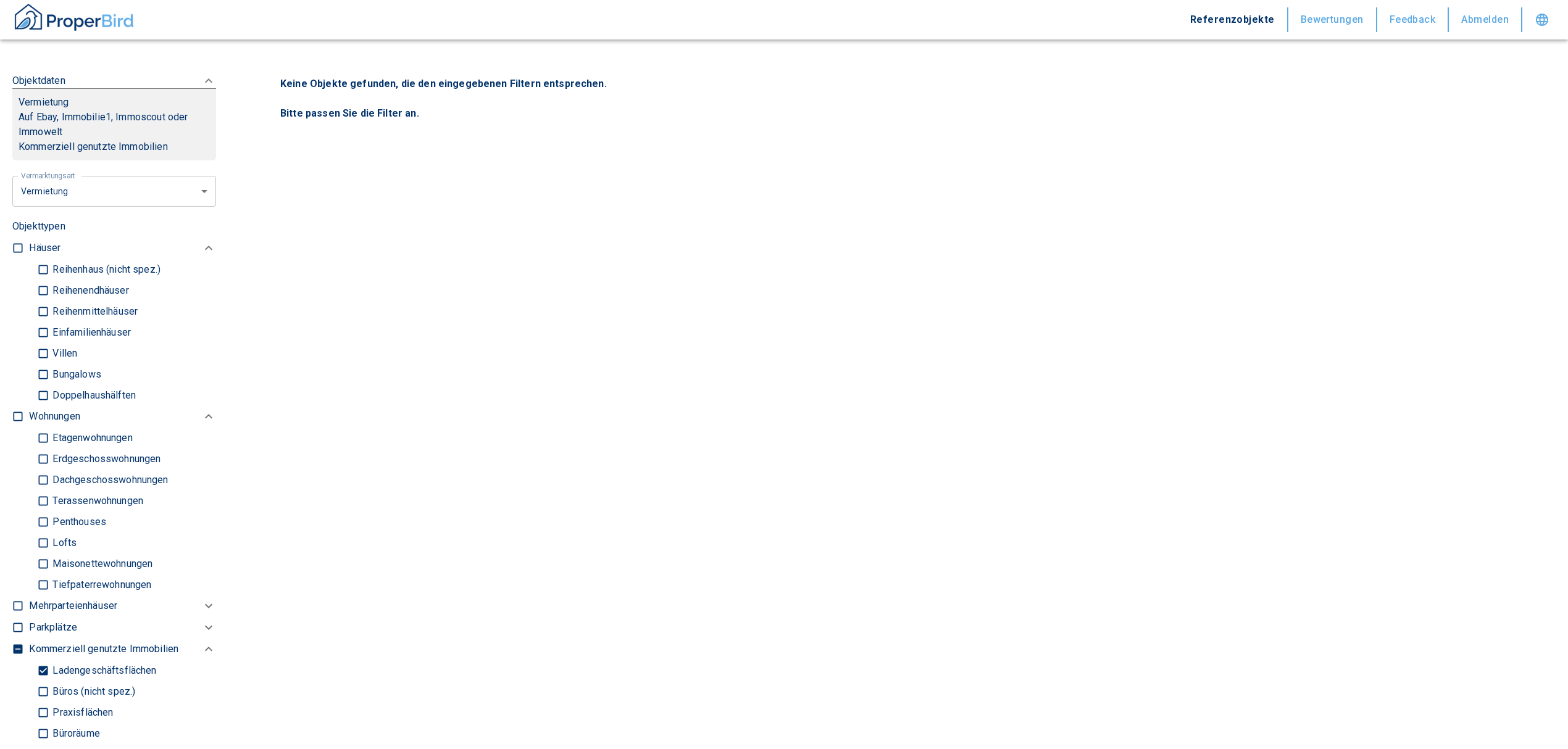
click at [39, 331] on input "Einfamilienhäuser" at bounding box center [43, 333] width 13 height 22
checkbox input "true"
type input "2020"
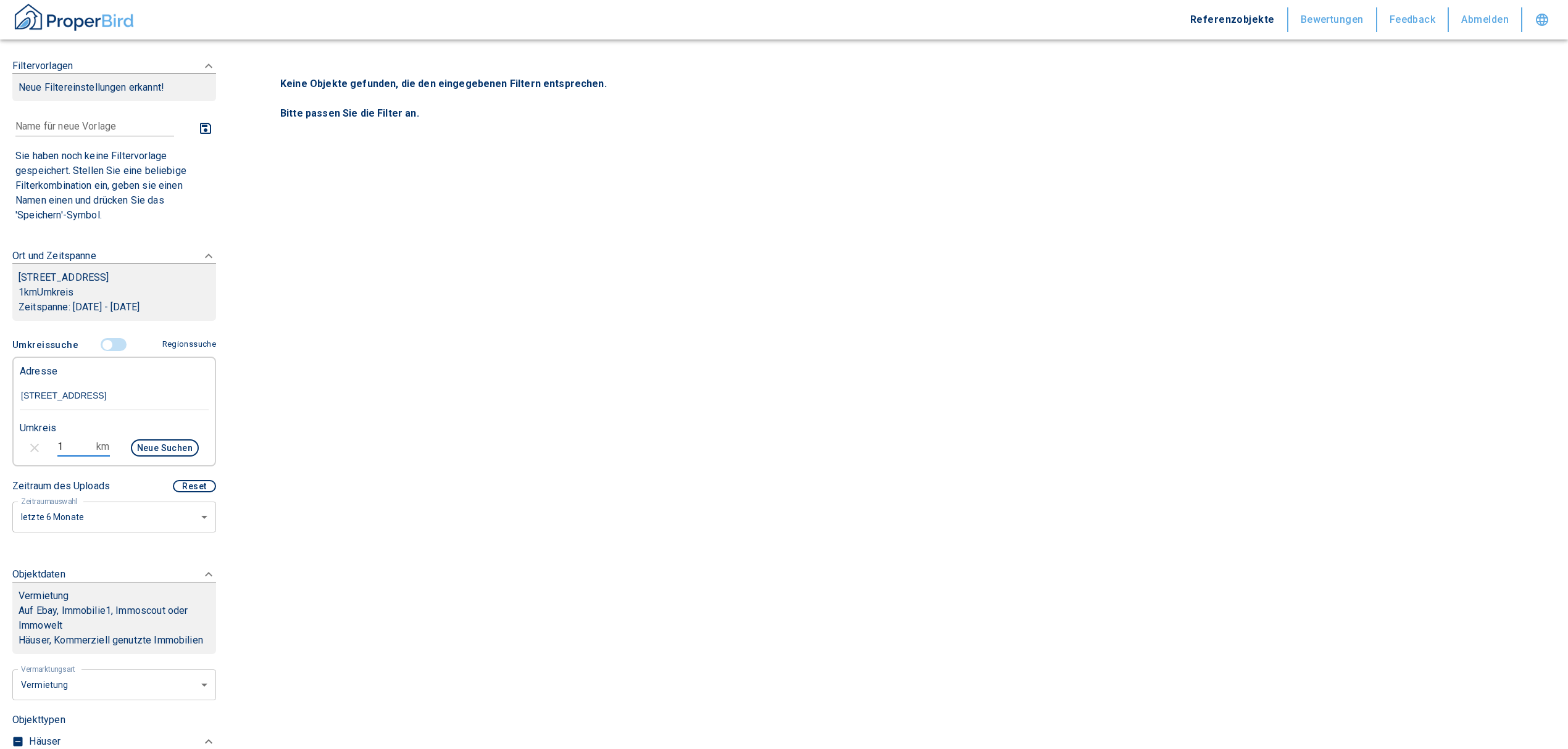
drag, startPoint x: 69, startPoint y: 447, endPoint x: 48, endPoint y: 445, distance: 21.1
click at [48, 445] on div "1 km Neue Suchen" at bounding box center [104, 448] width 189 height 29
type input "10"
click at [160, 445] on button "Neue Suchen" at bounding box center [165, 448] width 68 height 18
type input "2020"
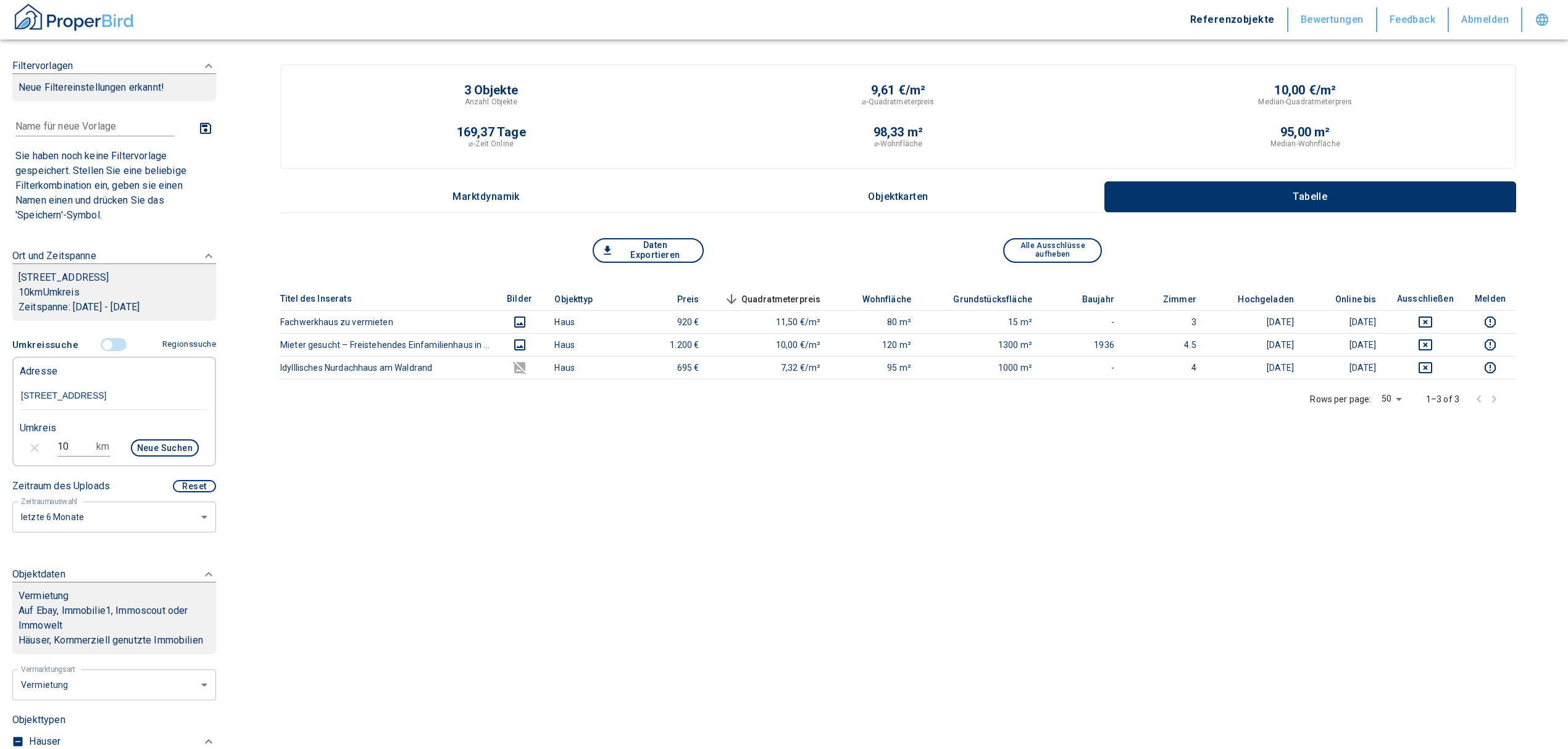
click at [62, 445] on input "10" at bounding box center [74, 447] width 34 height 20
drag, startPoint x: 74, startPoint y: 452, endPoint x: 39, endPoint y: 445, distance: 35.7
click at [39, 445] on div "10 km Neue Suchen" at bounding box center [104, 448] width 189 height 29
type input "20"
click at [139, 441] on button "Neue Suchen" at bounding box center [165, 448] width 68 height 18
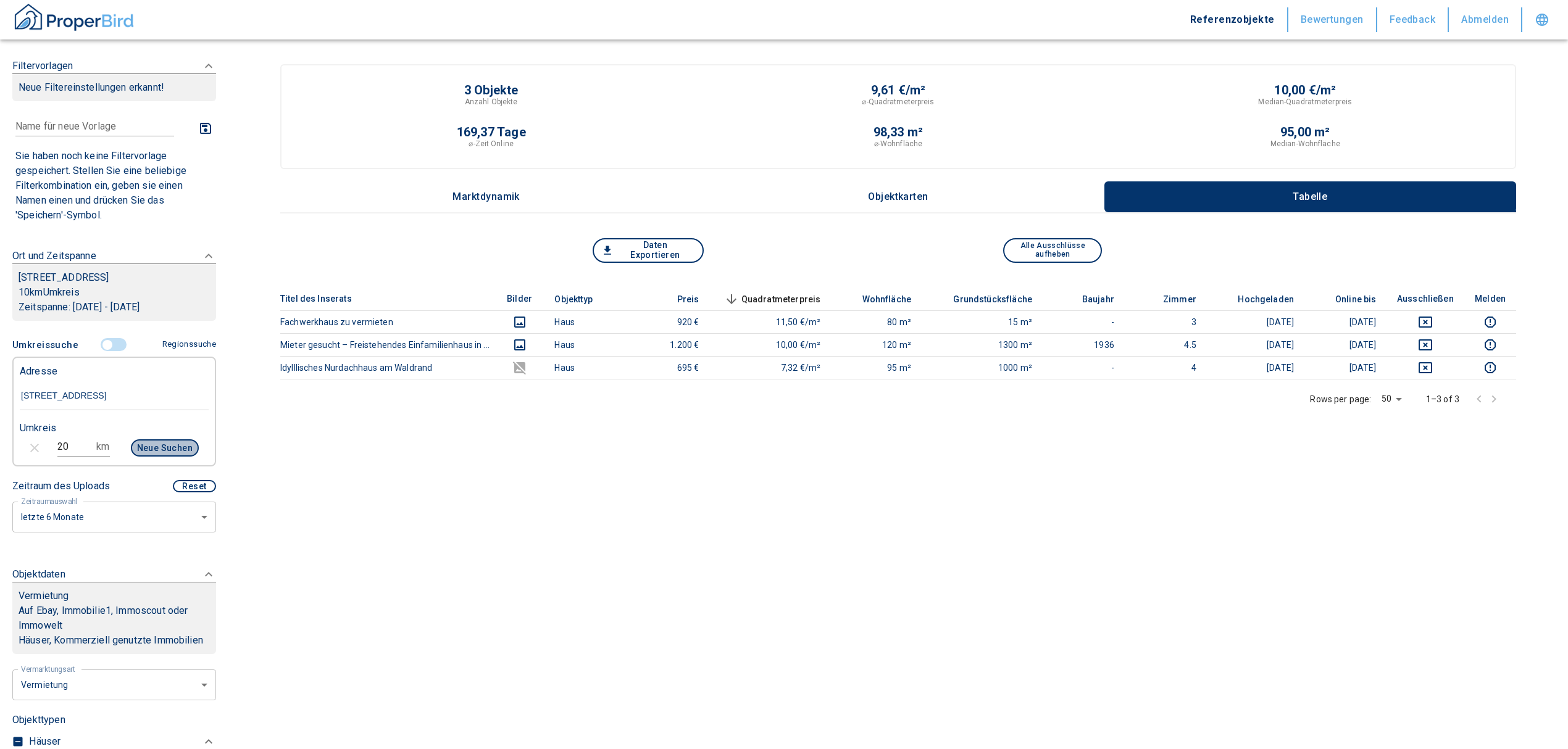
type input "2020"
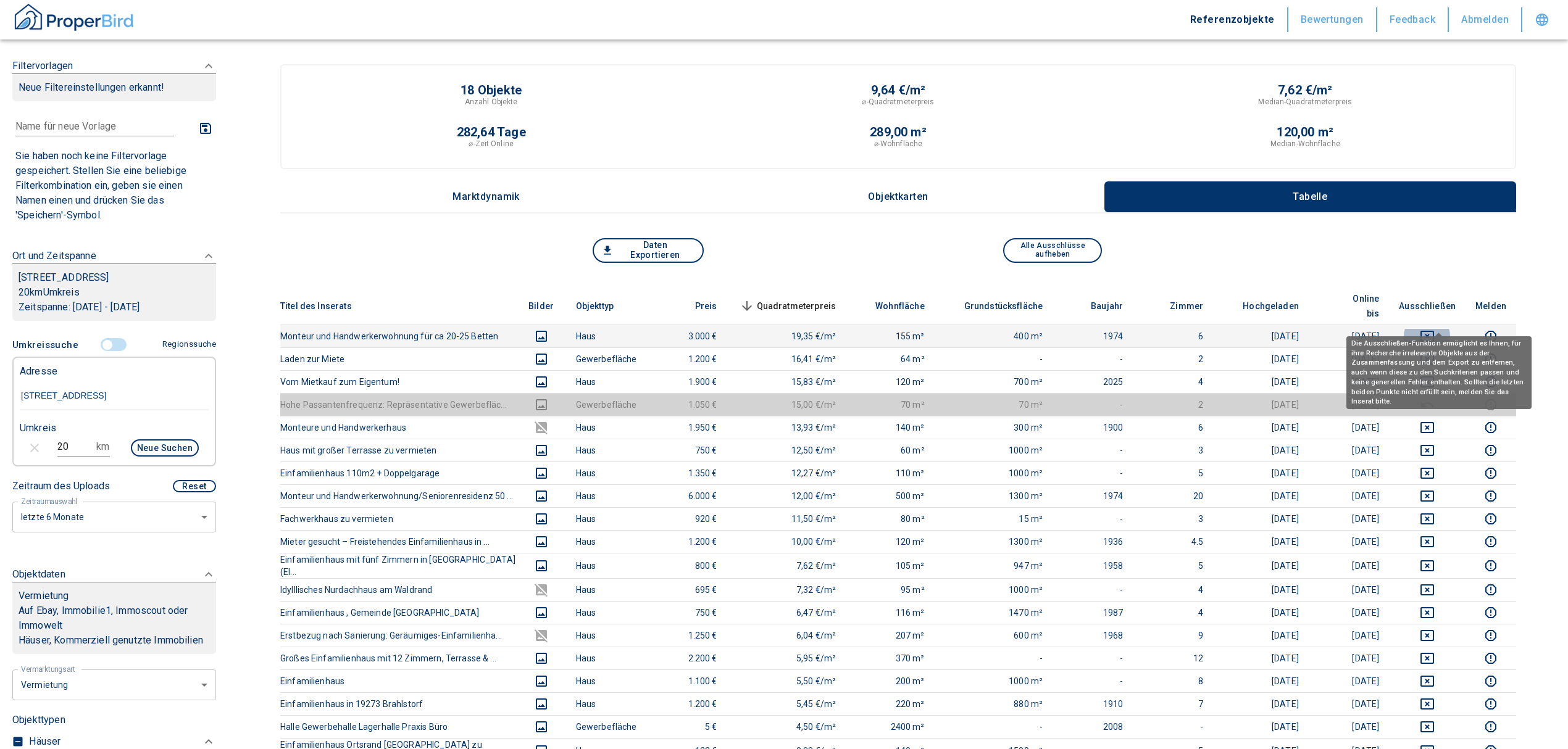
click at [1434, 329] on icon "deselect this listing" at bounding box center [1428, 337] width 15 height 15
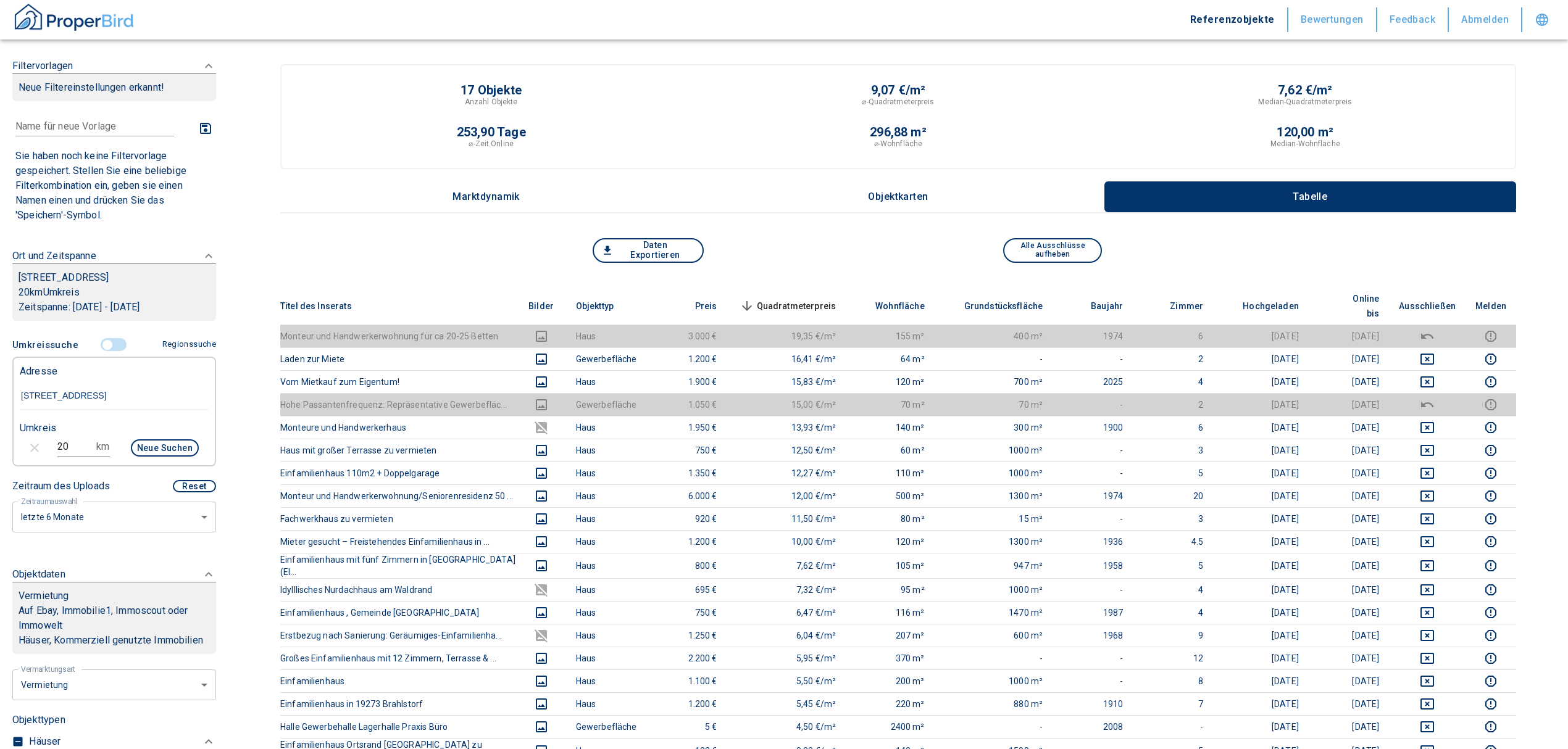
click at [808, 299] on span "Quadratmeterpreis sorted descending" at bounding box center [787, 306] width 99 height 15
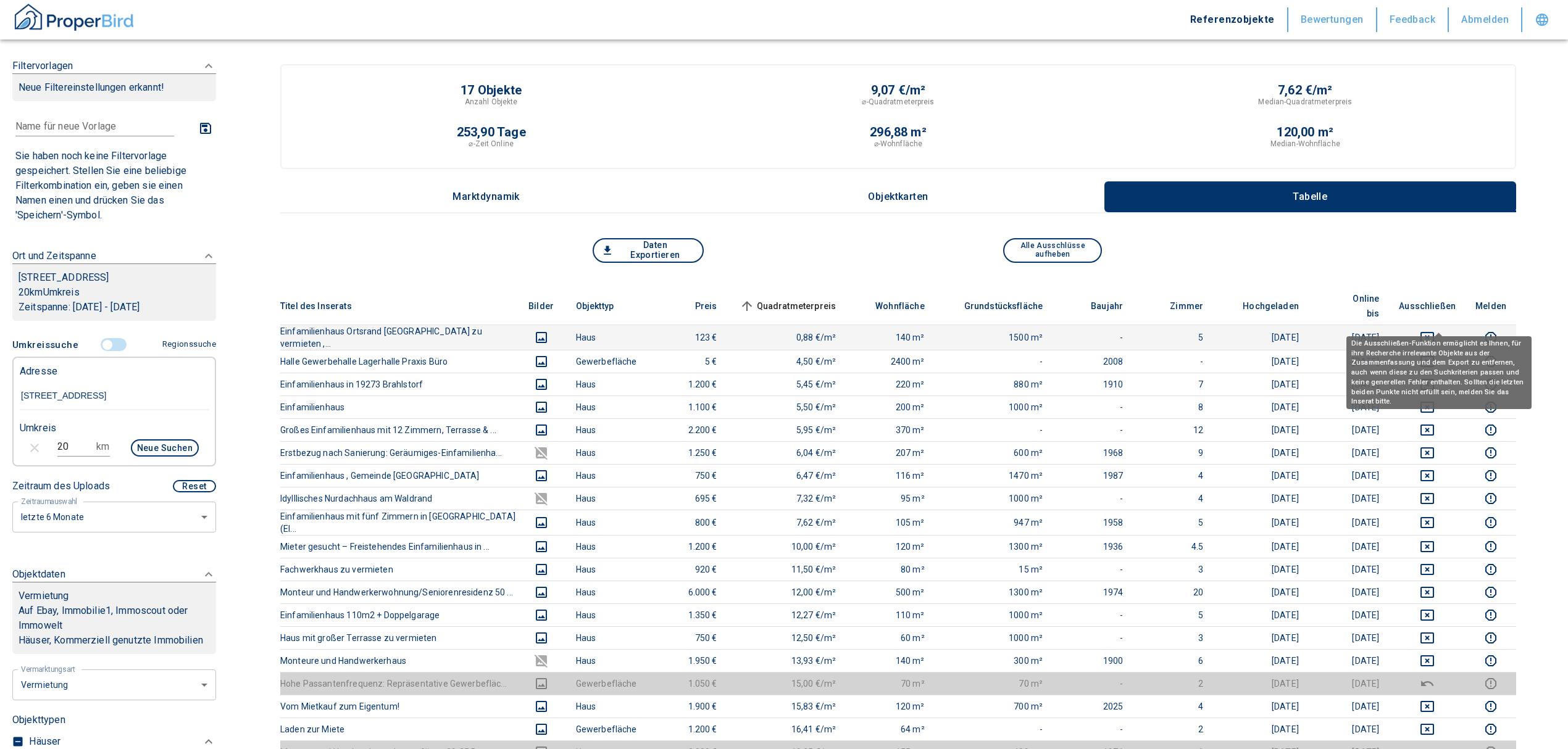
click at [1434, 330] on icon "deselect this listing" at bounding box center [1428, 338] width 15 height 15
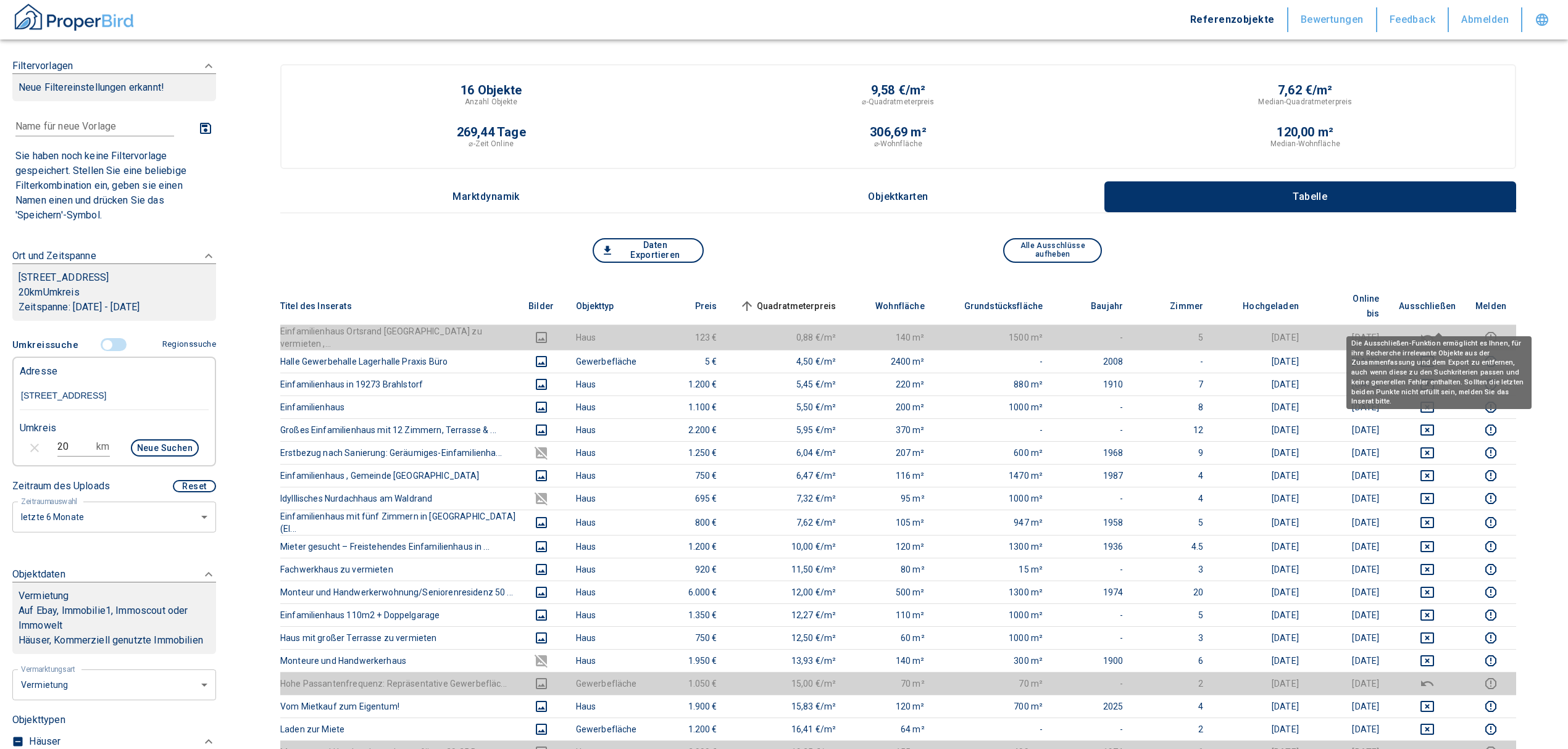
click at [1445, 346] on body "Referenzobjekte Bewertungen Feedback Abmelden Filtervorlagen Neue Filtereinstel…" at bounding box center [784, 594] width 1568 height 1189
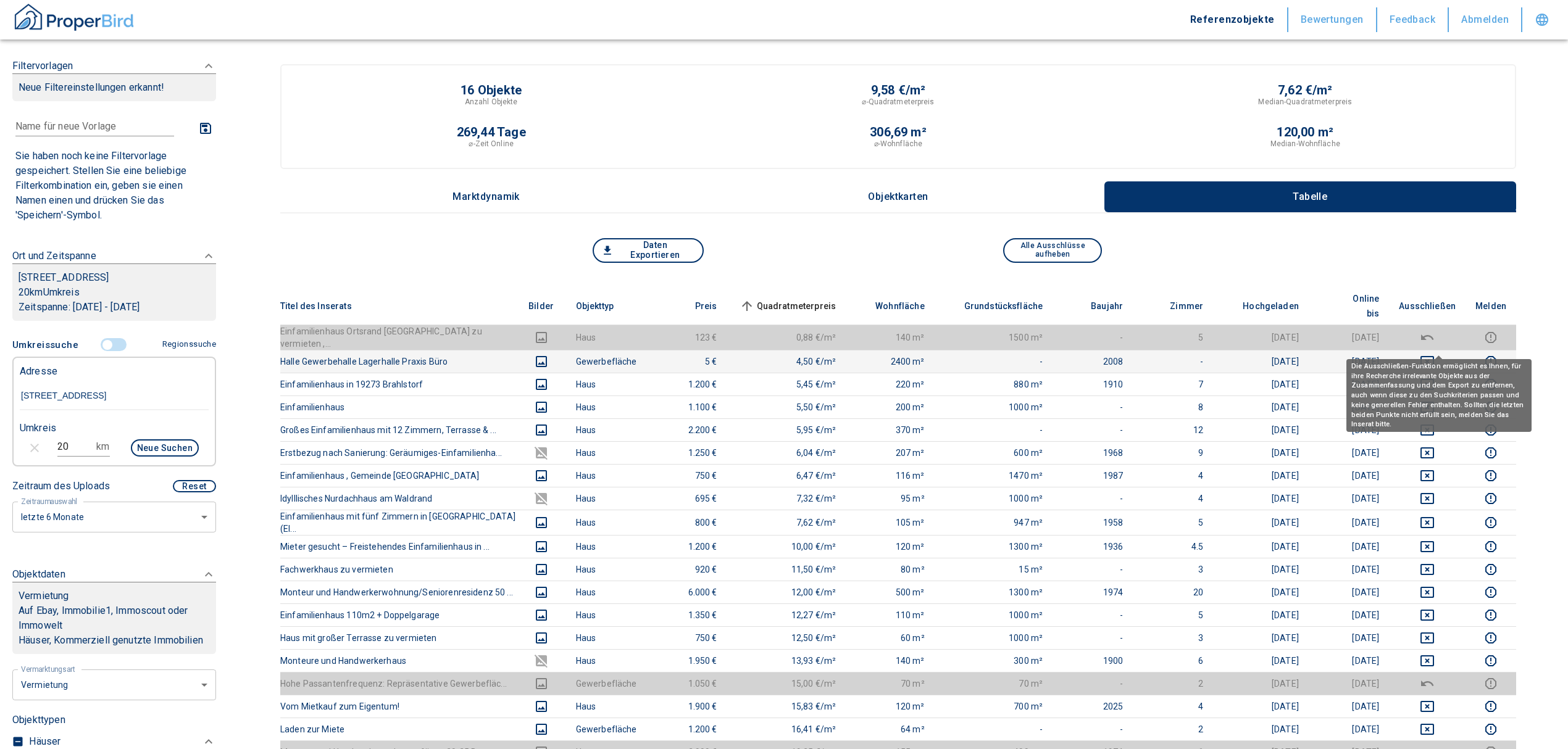
click at [1434, 354] on icon "deselect this listing" at bounding box center [1428, 362] width 15 height 15
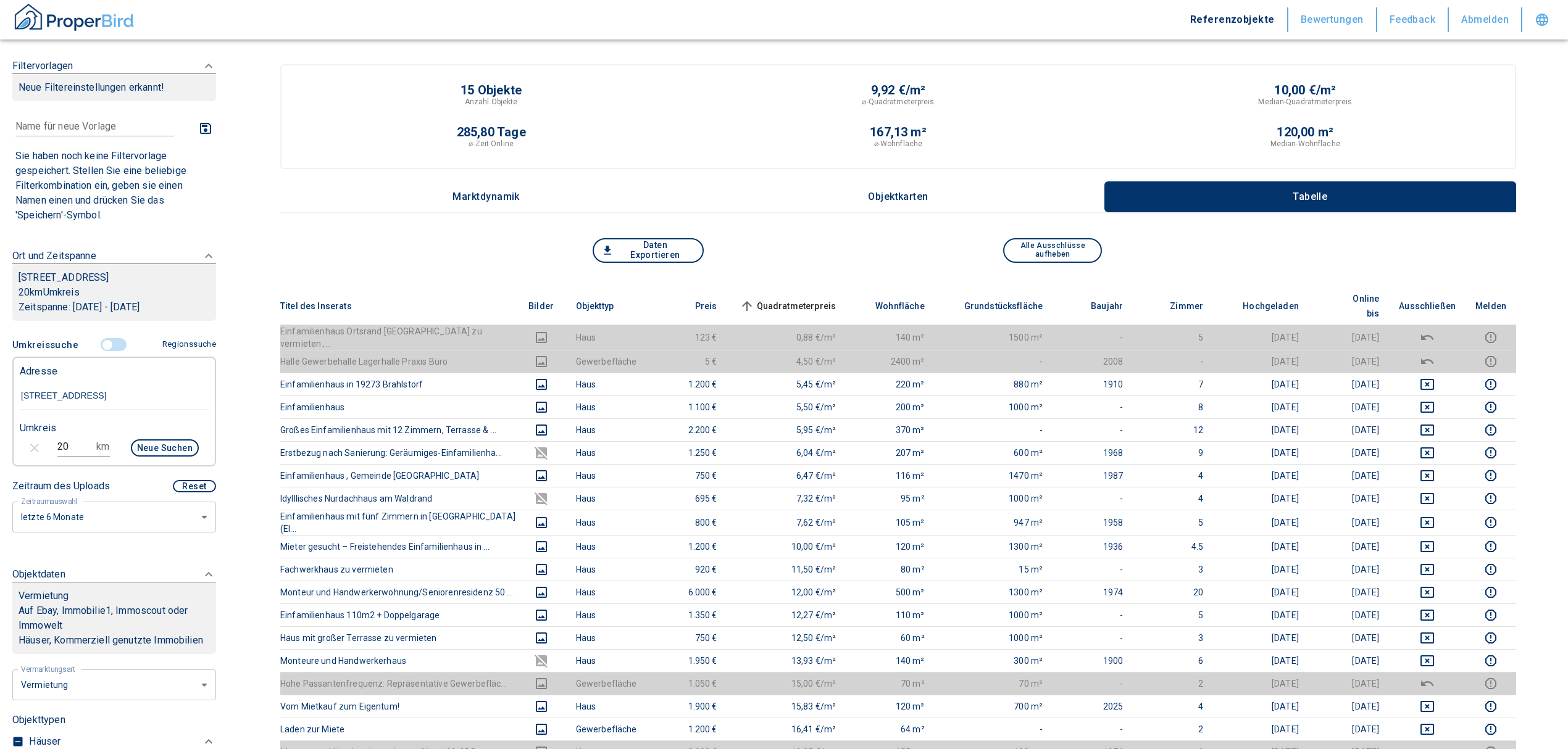
click at [782, 299] on span "Quadratmeterpreis sorted ascending" at bounding box center [787, 306] width 99 height 15
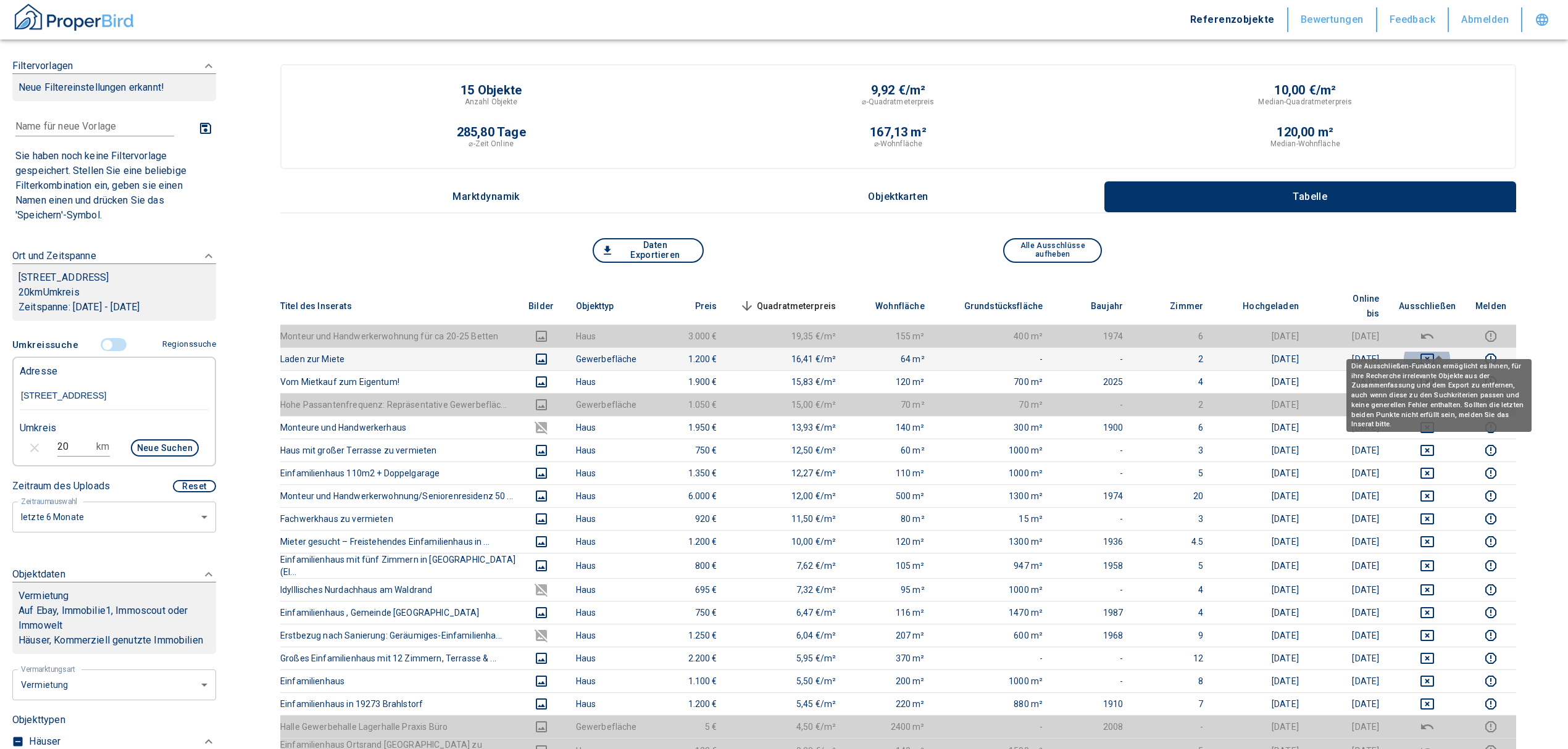
click at [1434, 352] on icon "deselect this listing" at bounding box center [1428, 359] width 15 height 15
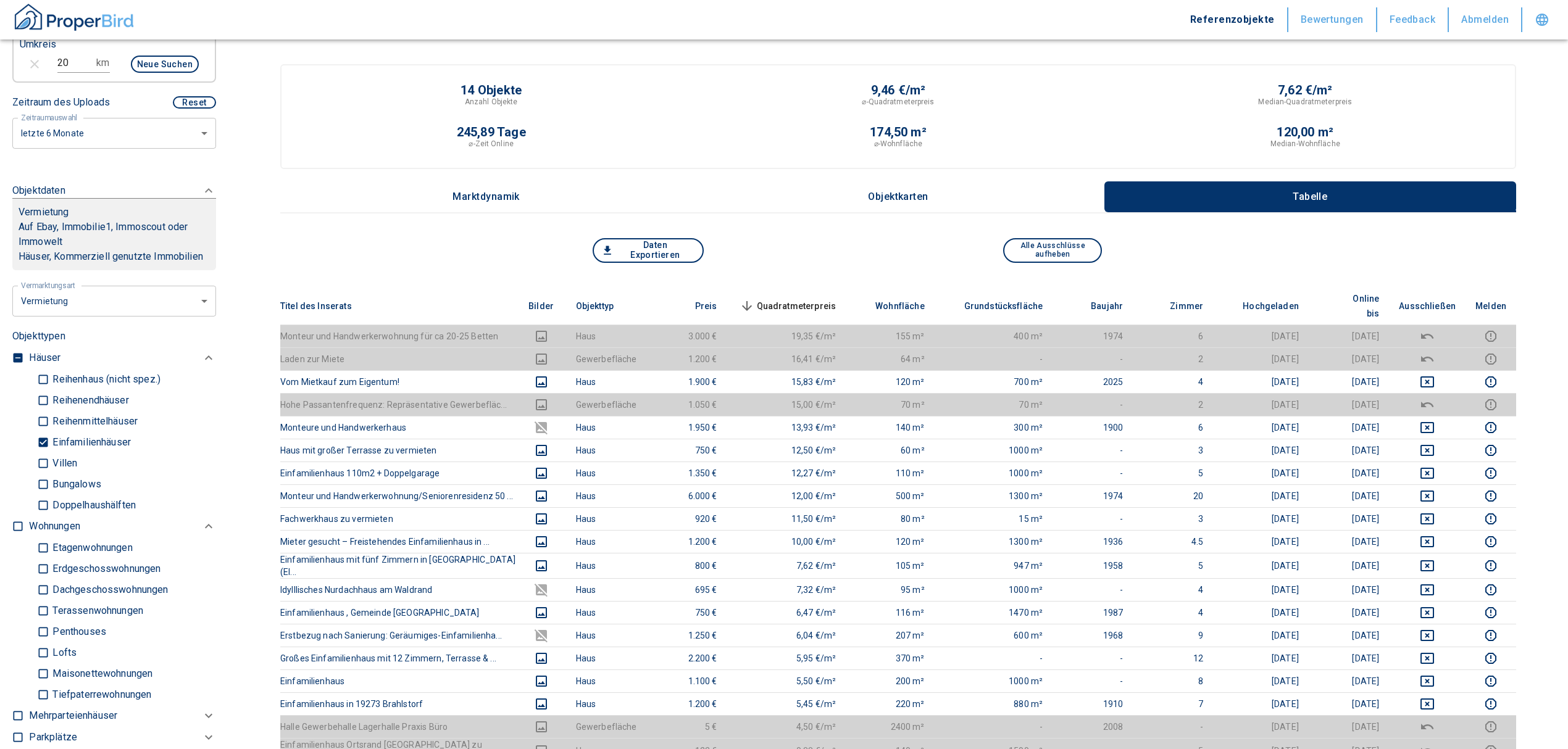
scroll to position [658, 0]
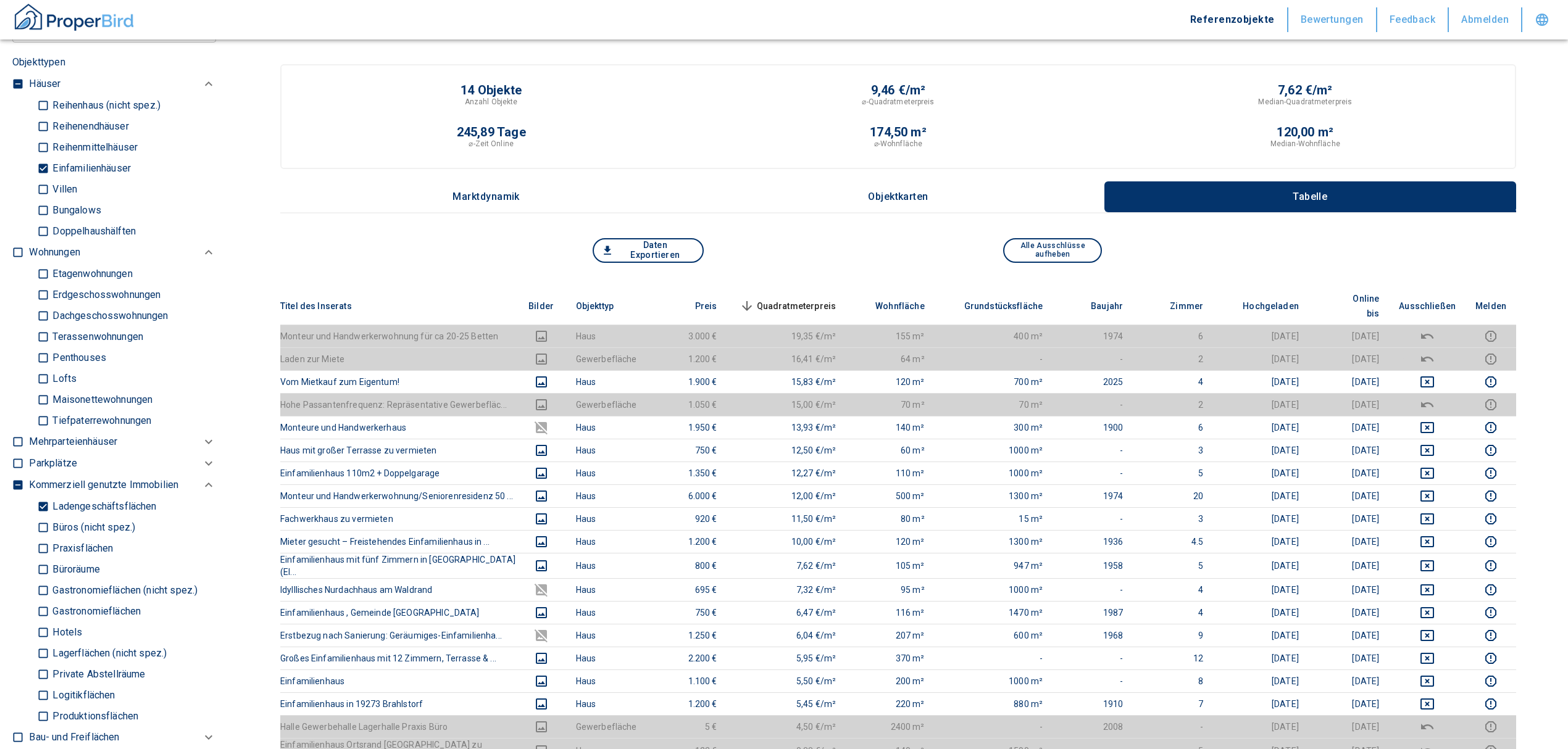
click at [42, 517] on input "Ladengeschäftsflächen" at bounding box center [43, 506] width 13 height 22
checkbox input "false"
type input "2020"
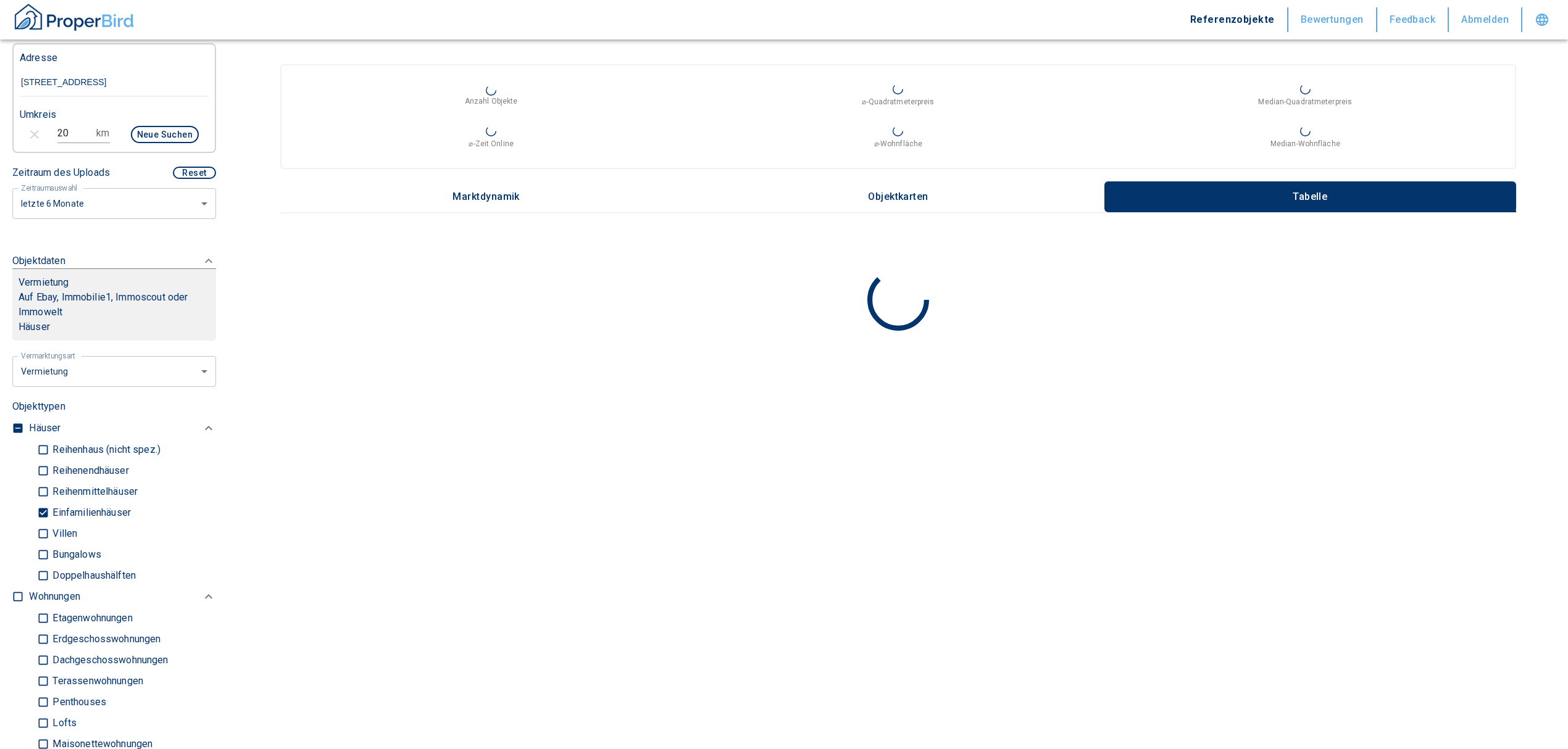
scroll to position [165, 0]
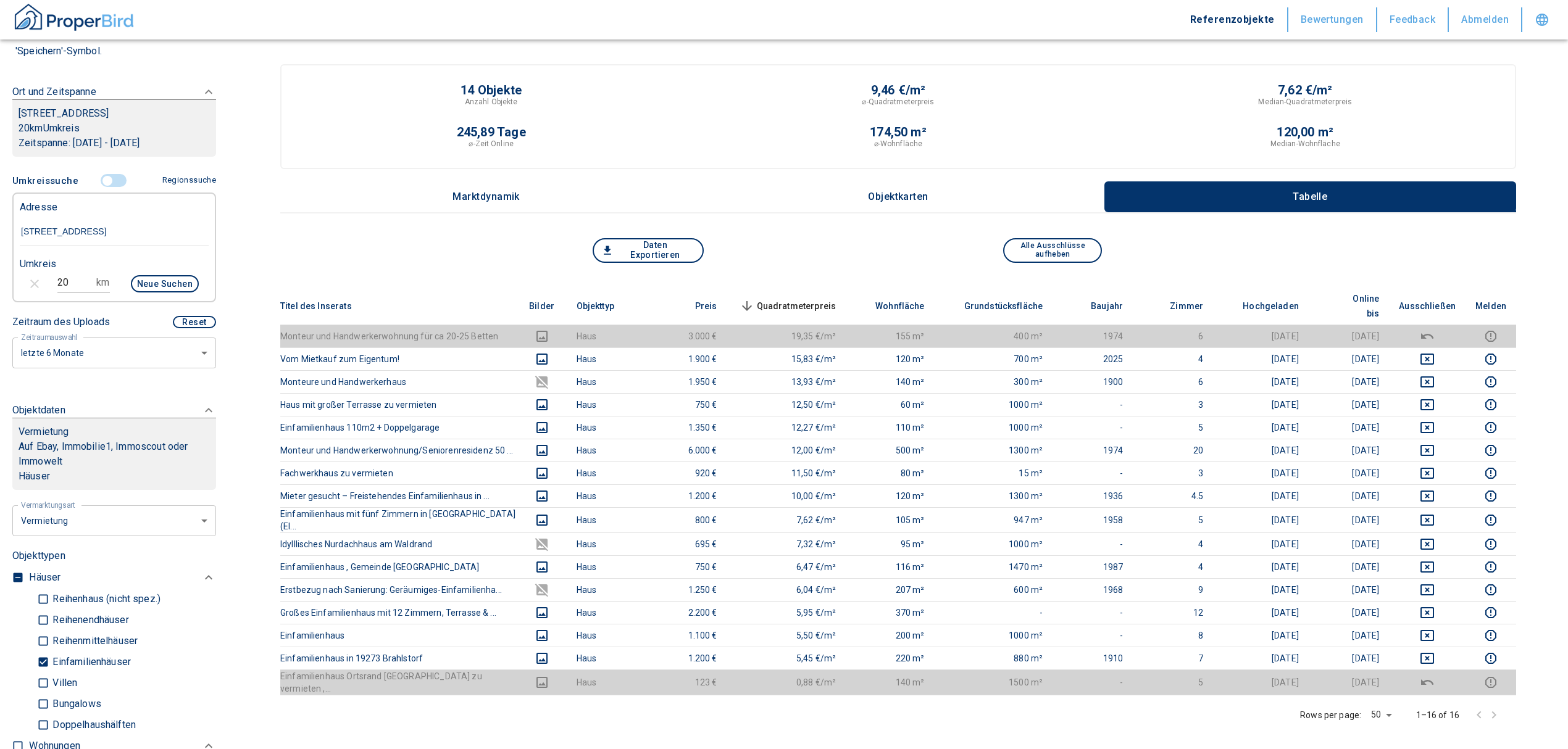
click at [99, 178] on input "controlled" at bounding box center [108, 181] width 37 height 13
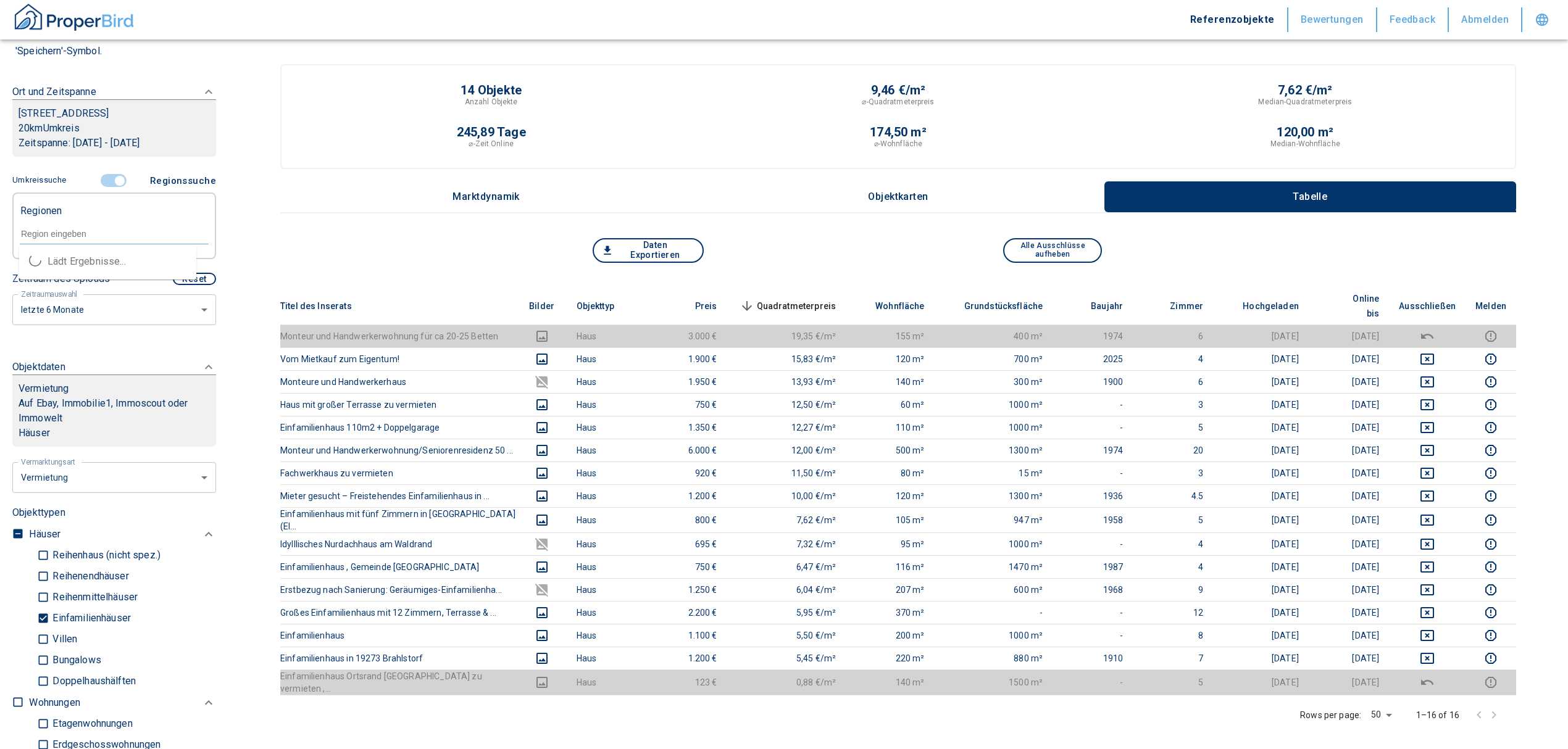
click at [62, 238] on input "text" at bounding box center [114, 233] width 189 height 11
click at [104, 258] on li "15754 Heidesee" at bounding box center [108, 261] width 177 height 22
type input "15754"
type input "2020"
type input "15754 Heidesee"
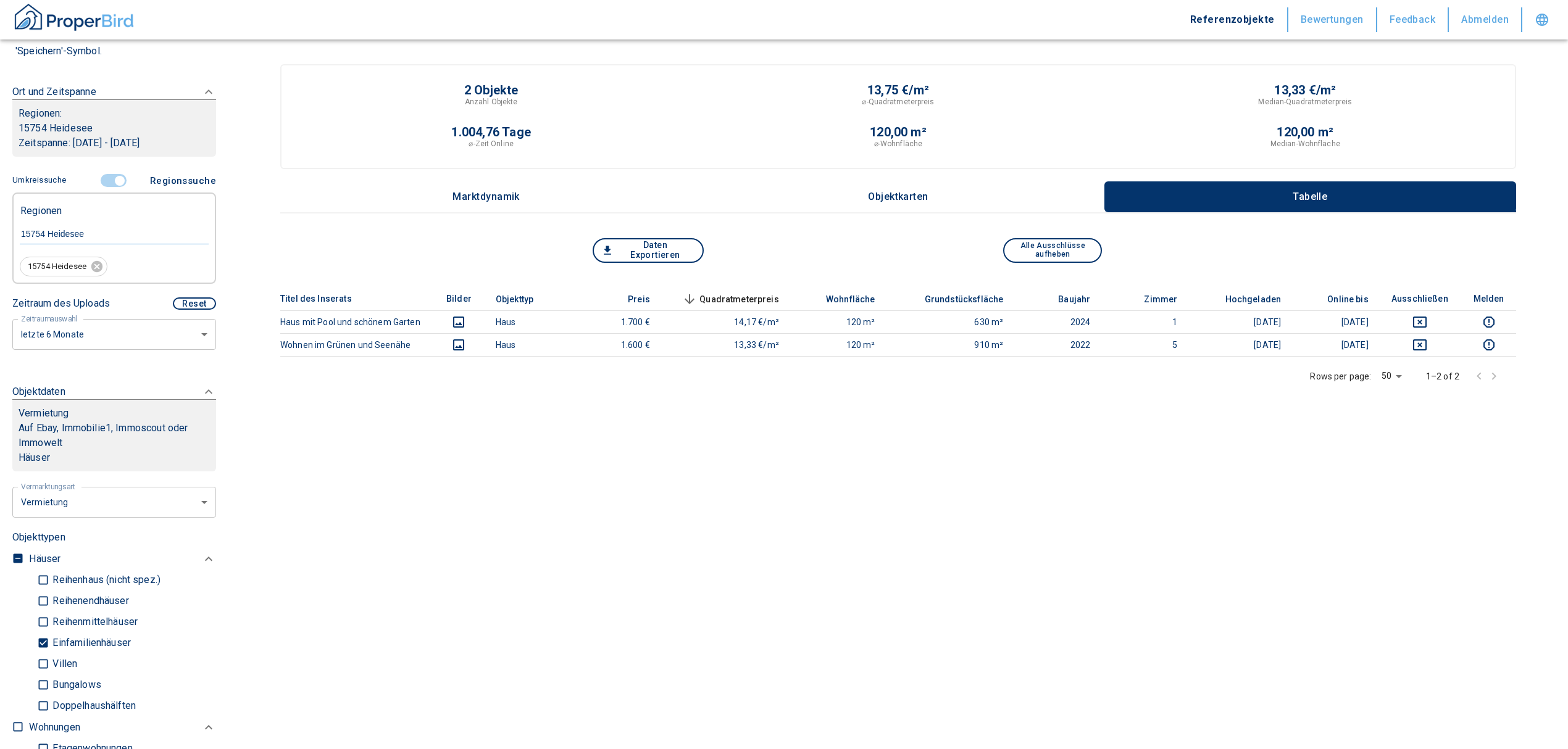
scroll to position [329, 0]
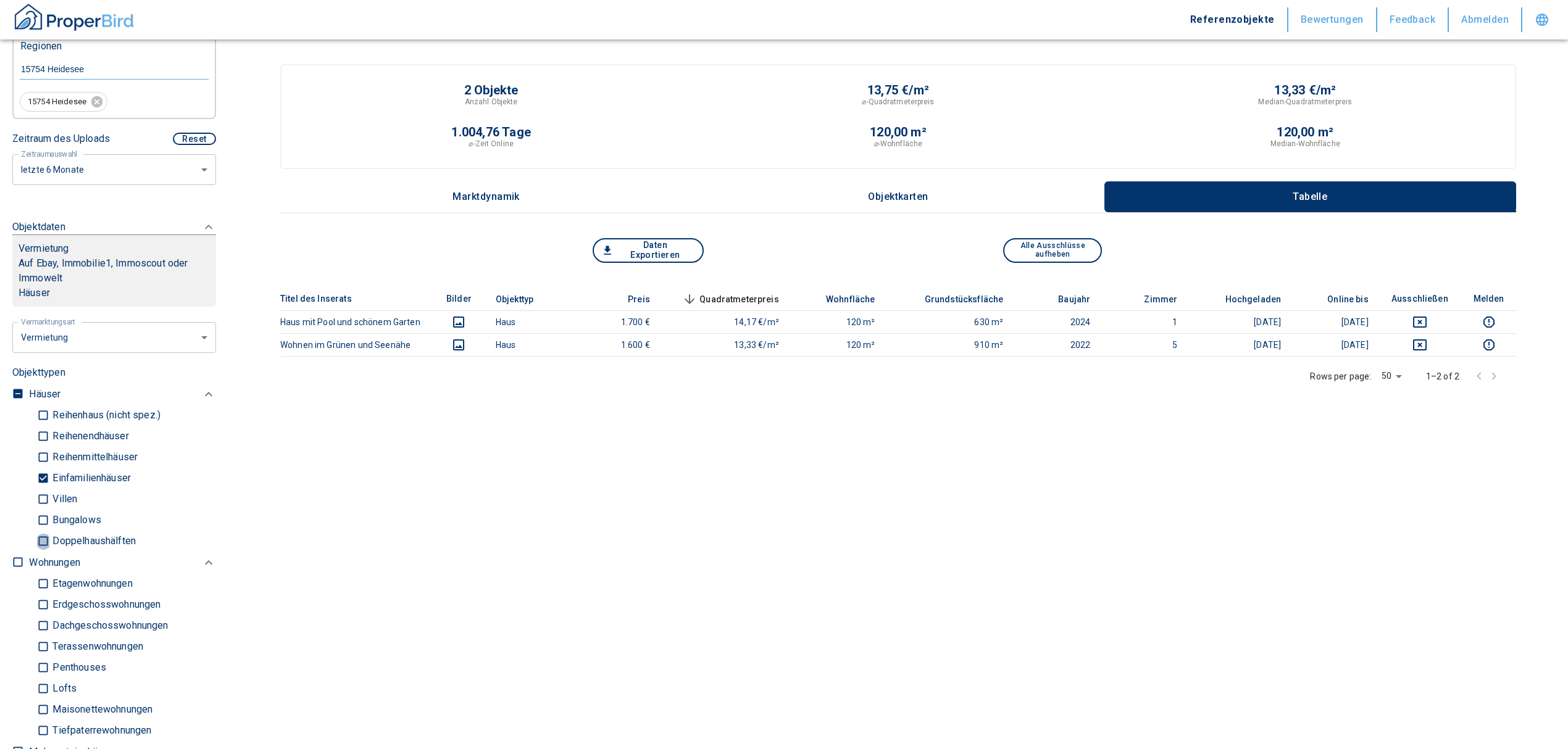
click at [43, 539] on input "Doppelhaushälften" at bounding box center [43, 542] width 13 height 22
checkbox input "true"
type input "2020"
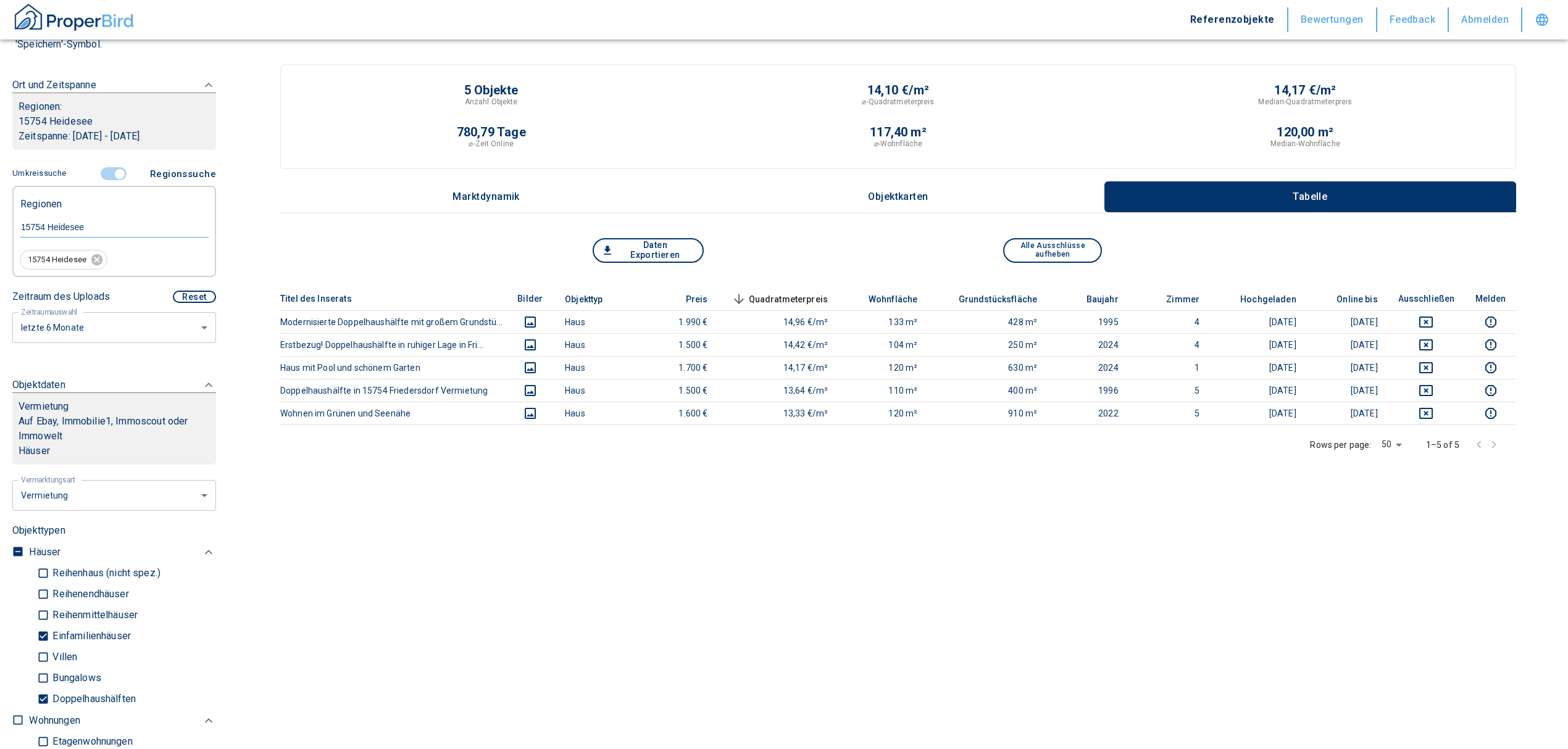
scroll to position [165, 0]
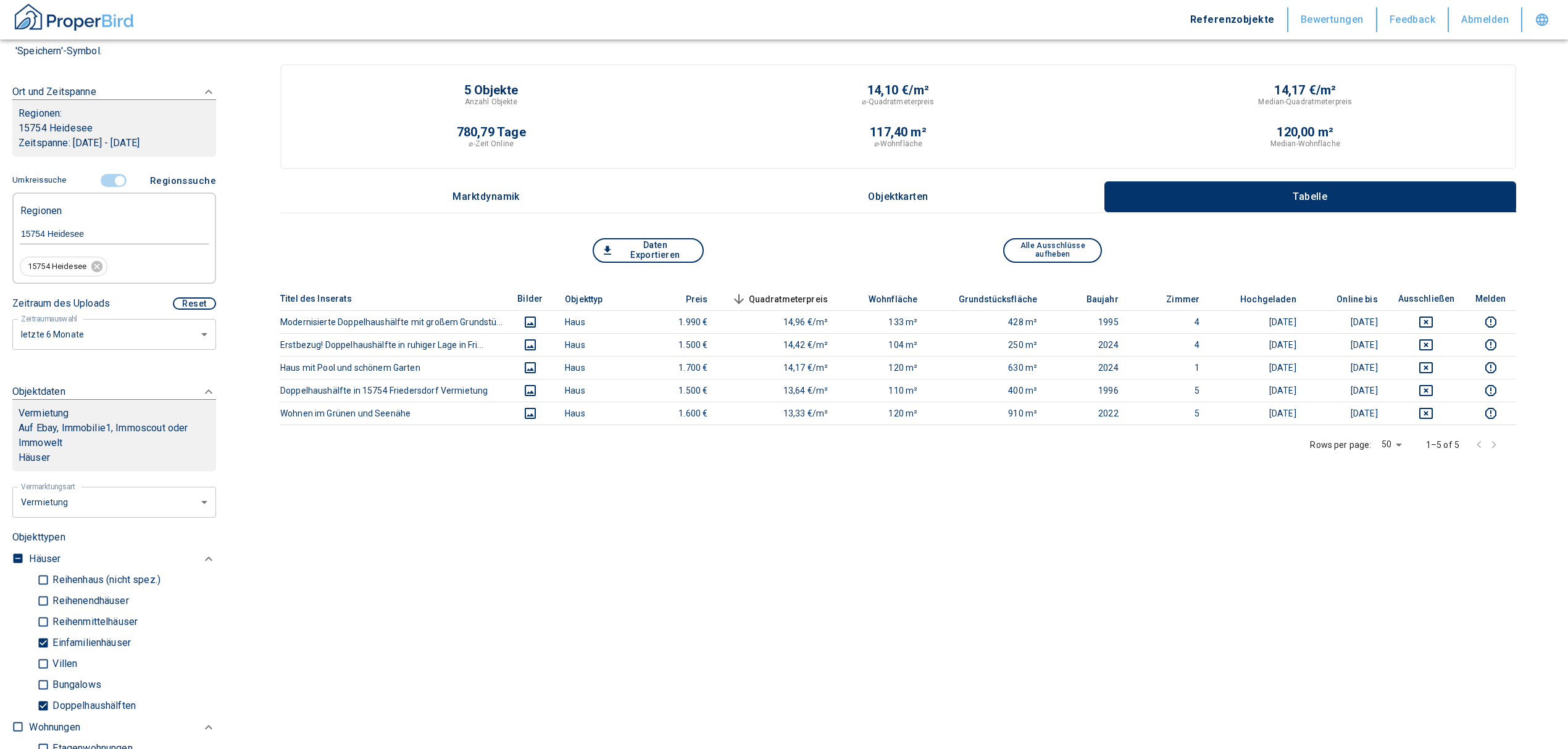
click at [102, 176] on input "controlled" at bounding box center [120, 181] width 37 height 13
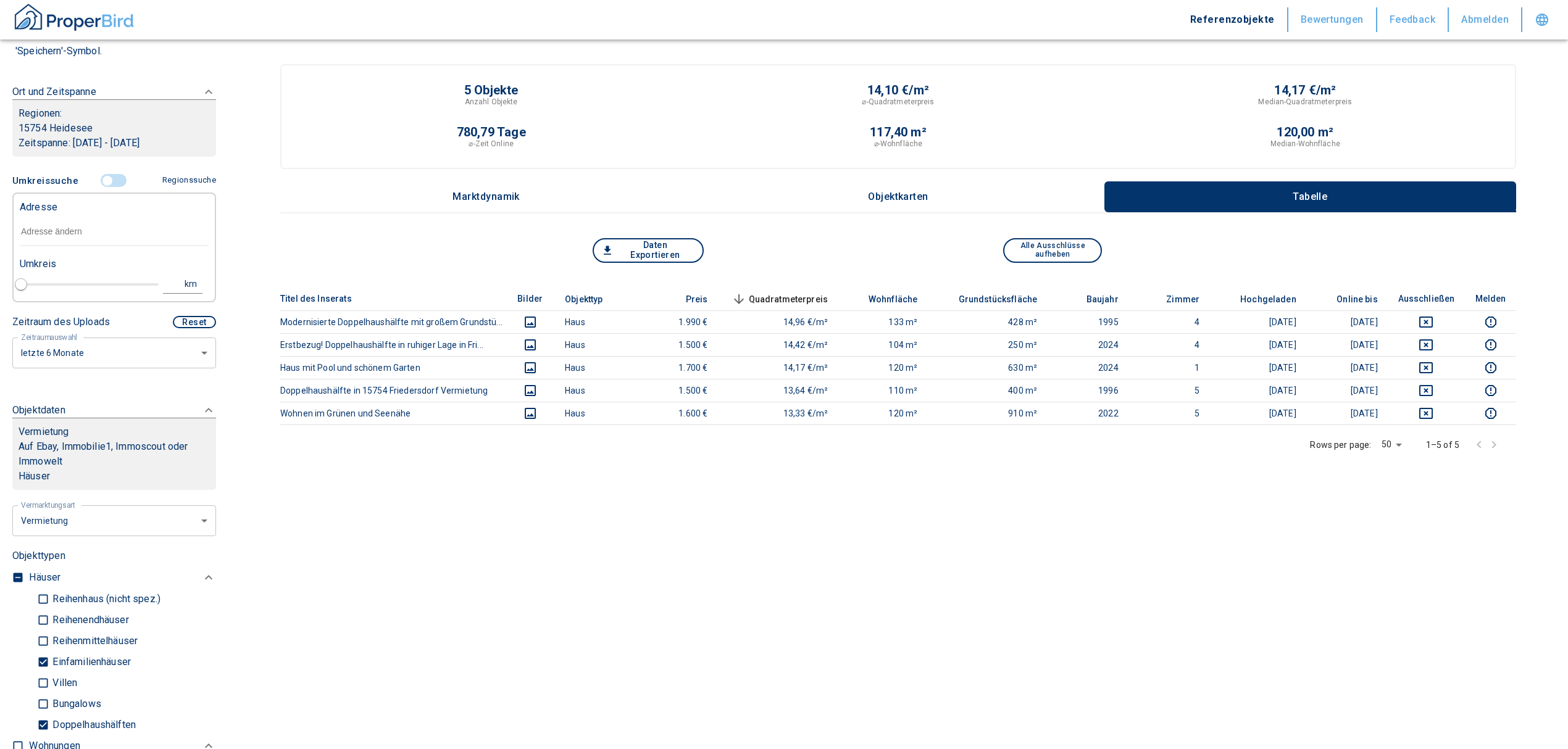
click at [55, 238] on input "text" at bounding box center [114, 232] width 189 height 29
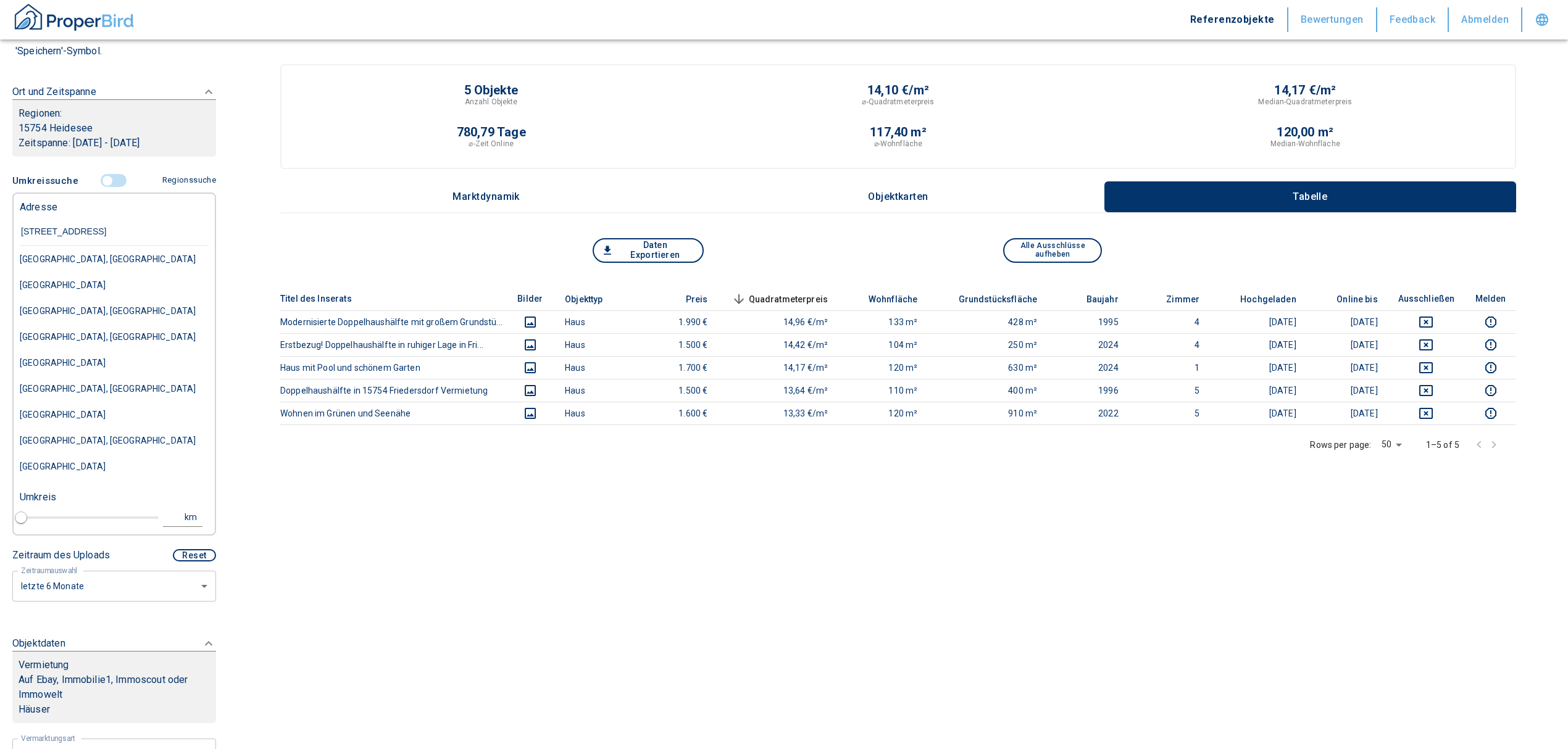
type input "[STREET_ADDRESS]"
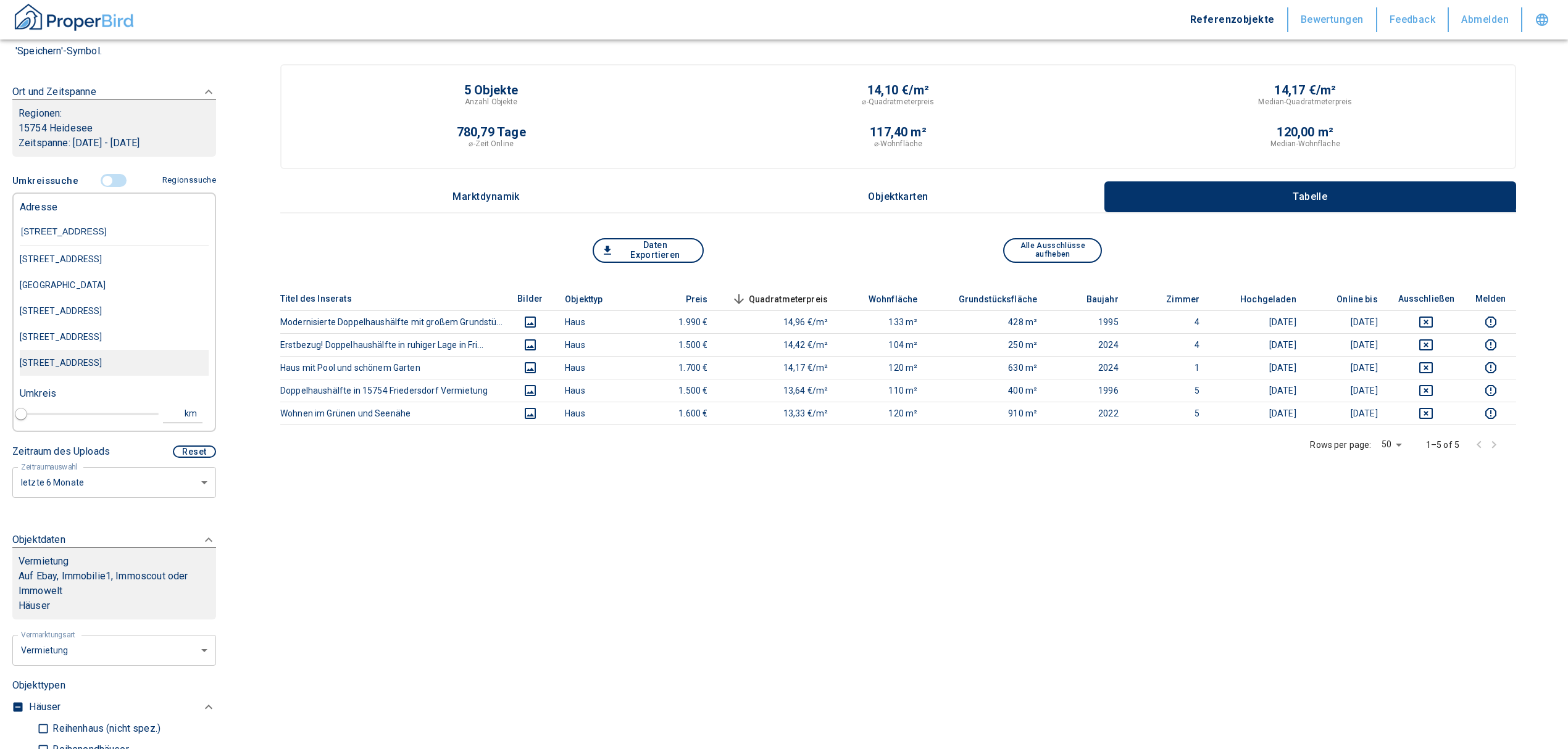
click at [106, 272] on div "[STREET_ADDRESS]" at bounding box center [114, 259] width 189 height 26
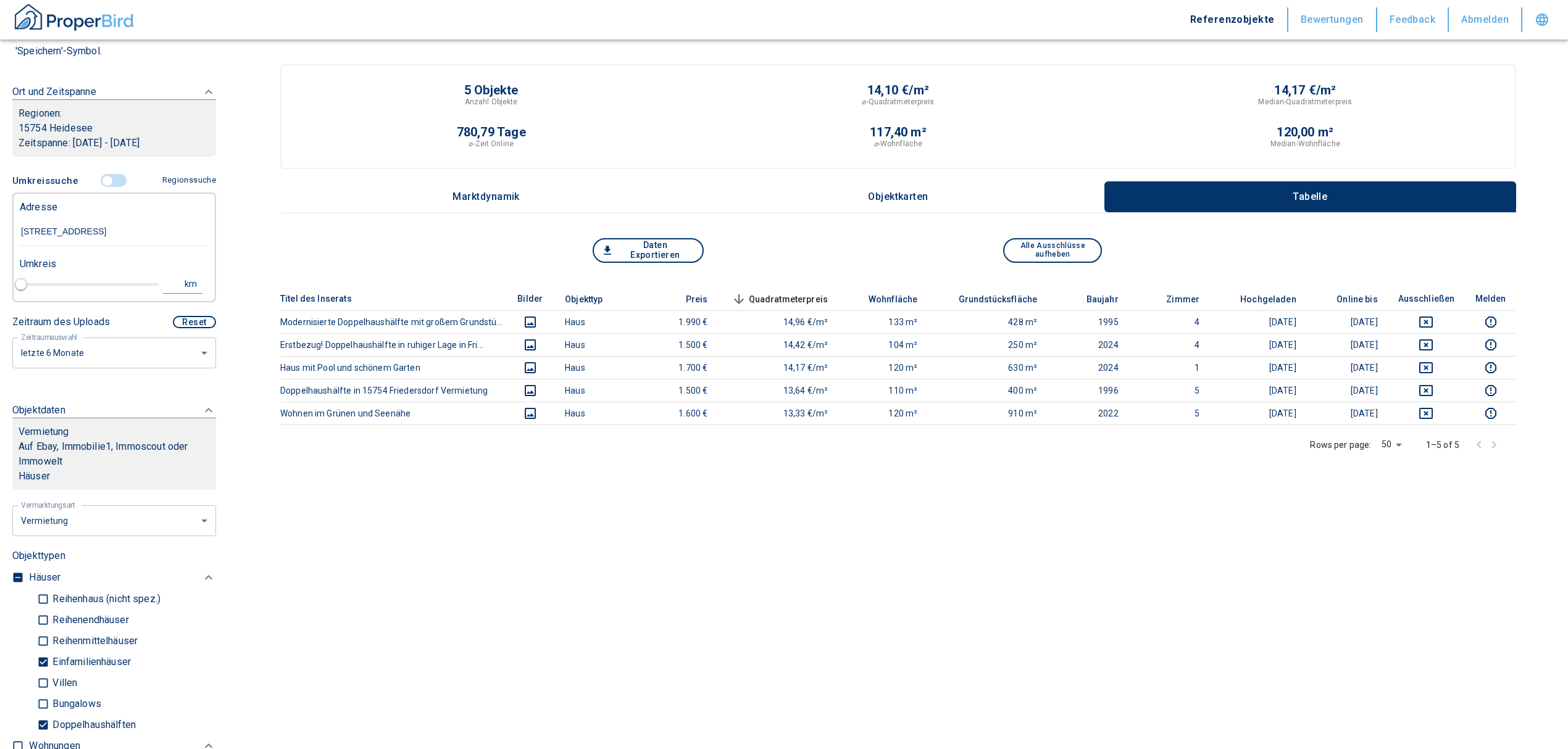
type input "2020"
type input "[STREET_ADDRESS]"
type input "1"
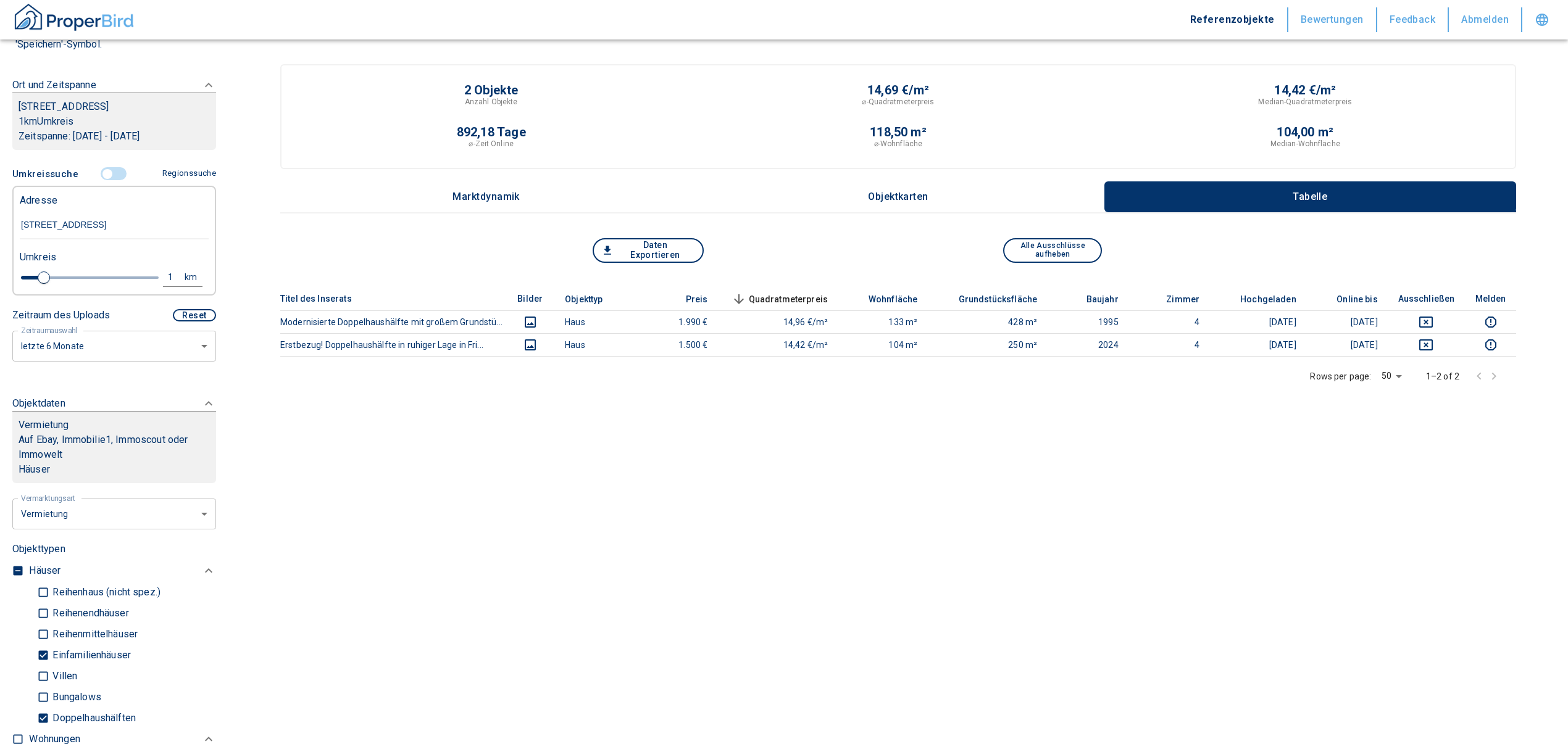
scroll to position [165, 0]
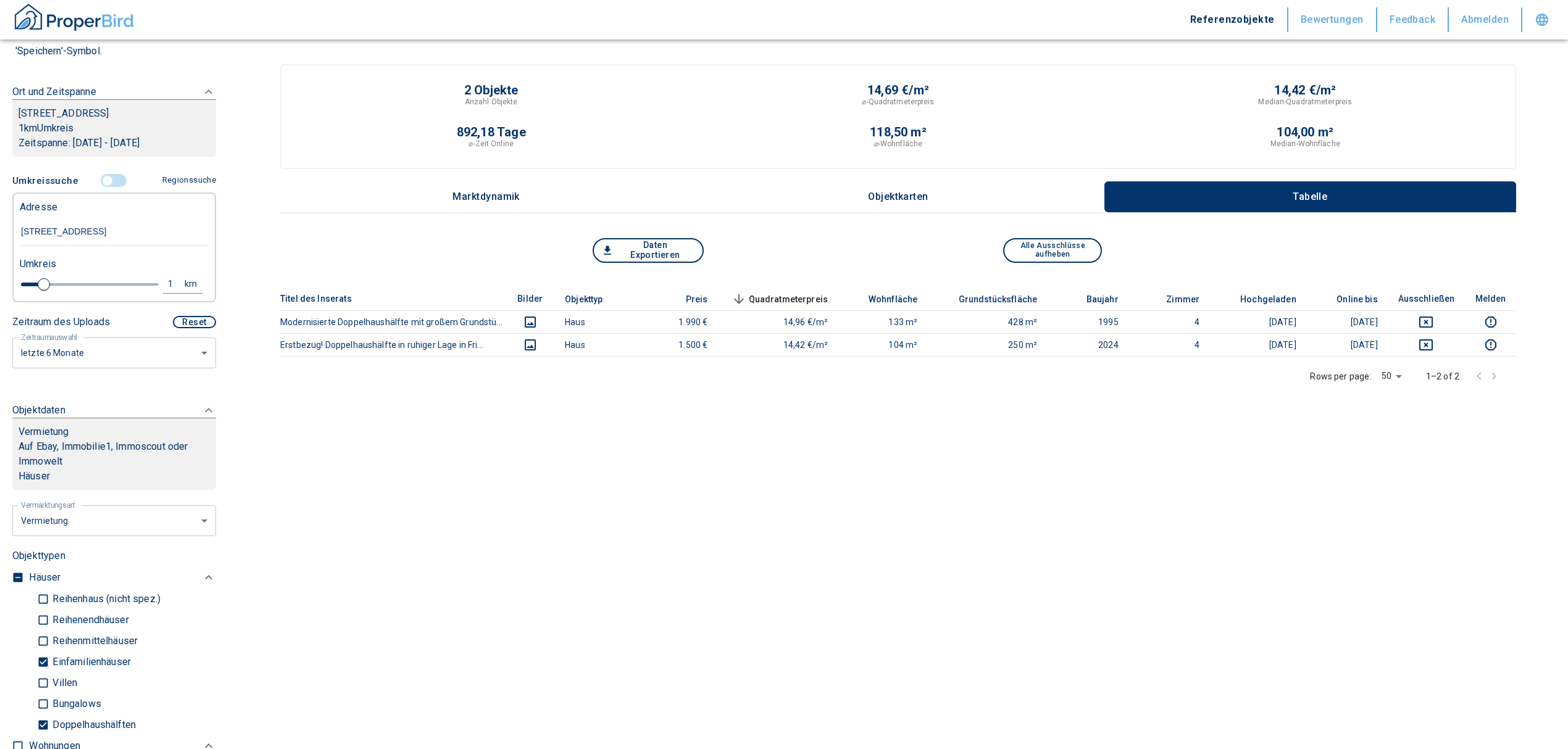
type input "[STREET_ADDRESS]"
click at [166, 280] on div "1" at bounding box center [177, 284] width 22 height 15
drag, startPoint x: 73, startPoint y: 280, endPoint x: 33, endPoint y: 275, distance: 40.3
click at [36, 275] on div "1 km Neue Suchen" at bounding box center [104, 285] width 189 height 29
type input "10"
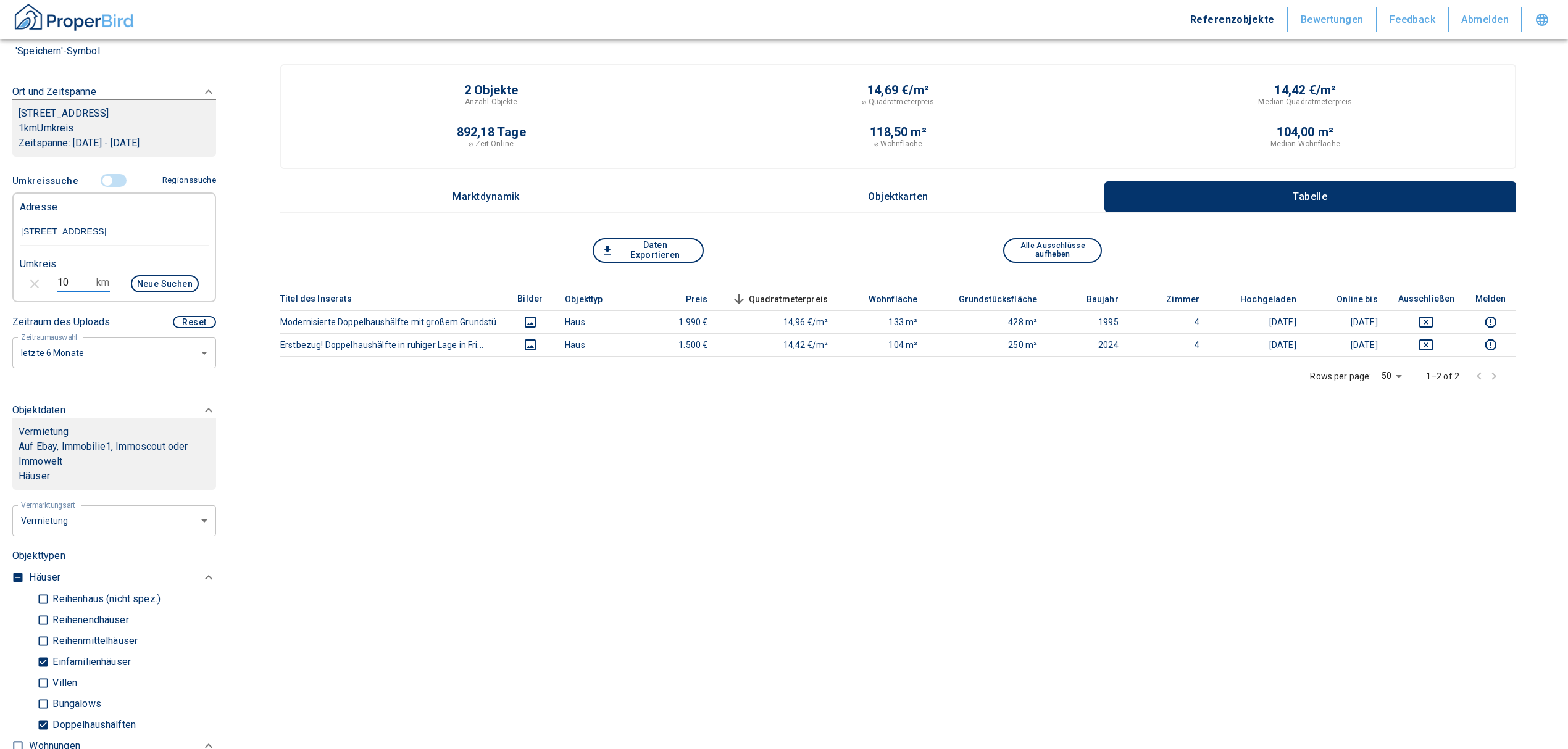
click at [181, 280] on button "Neue Suchen" at bounding box center [165, 284] width 68 height 18
type input "2020"
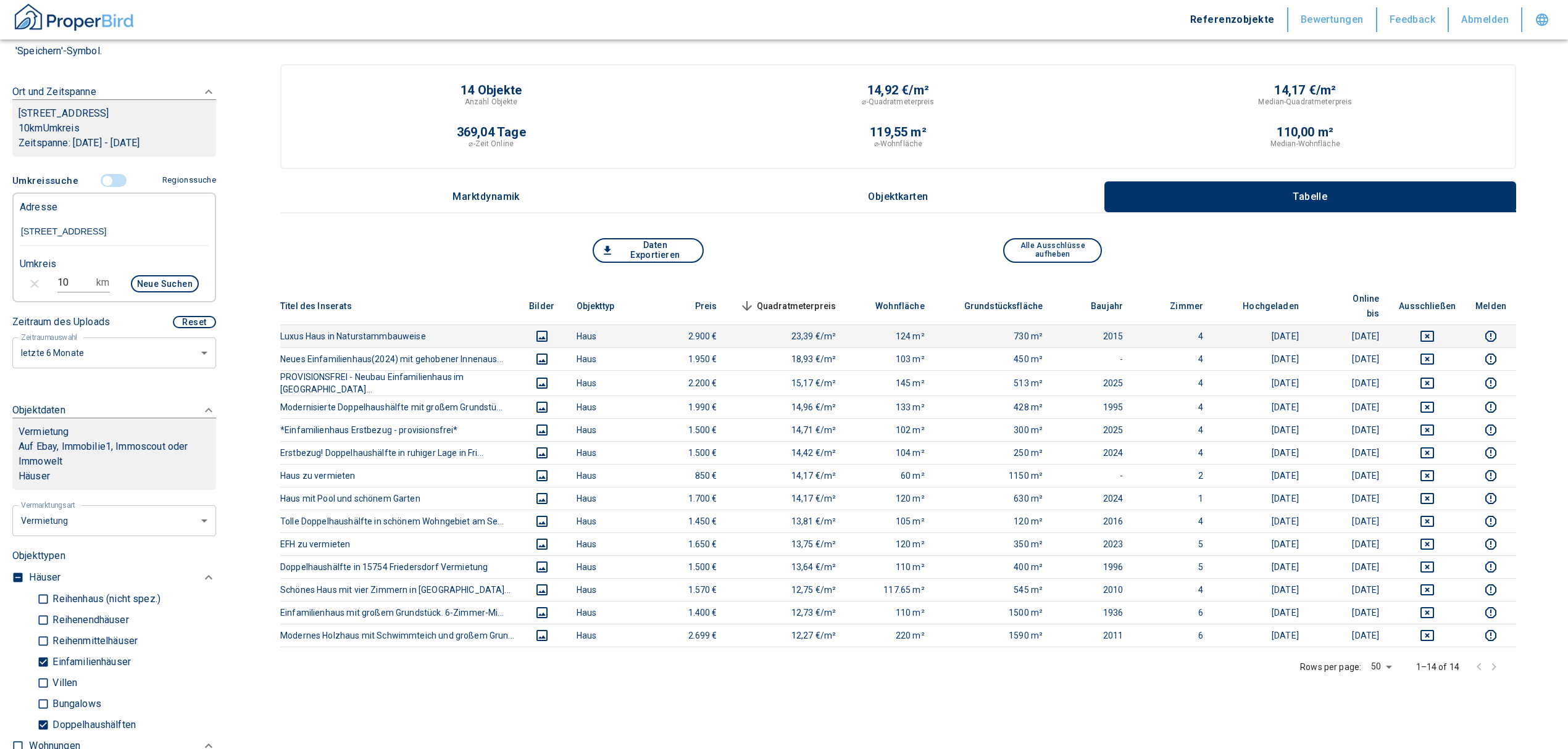
click at [1434, 329] on icon "deselect this listing" at bounding box center [1428, 337] width 15 height 15
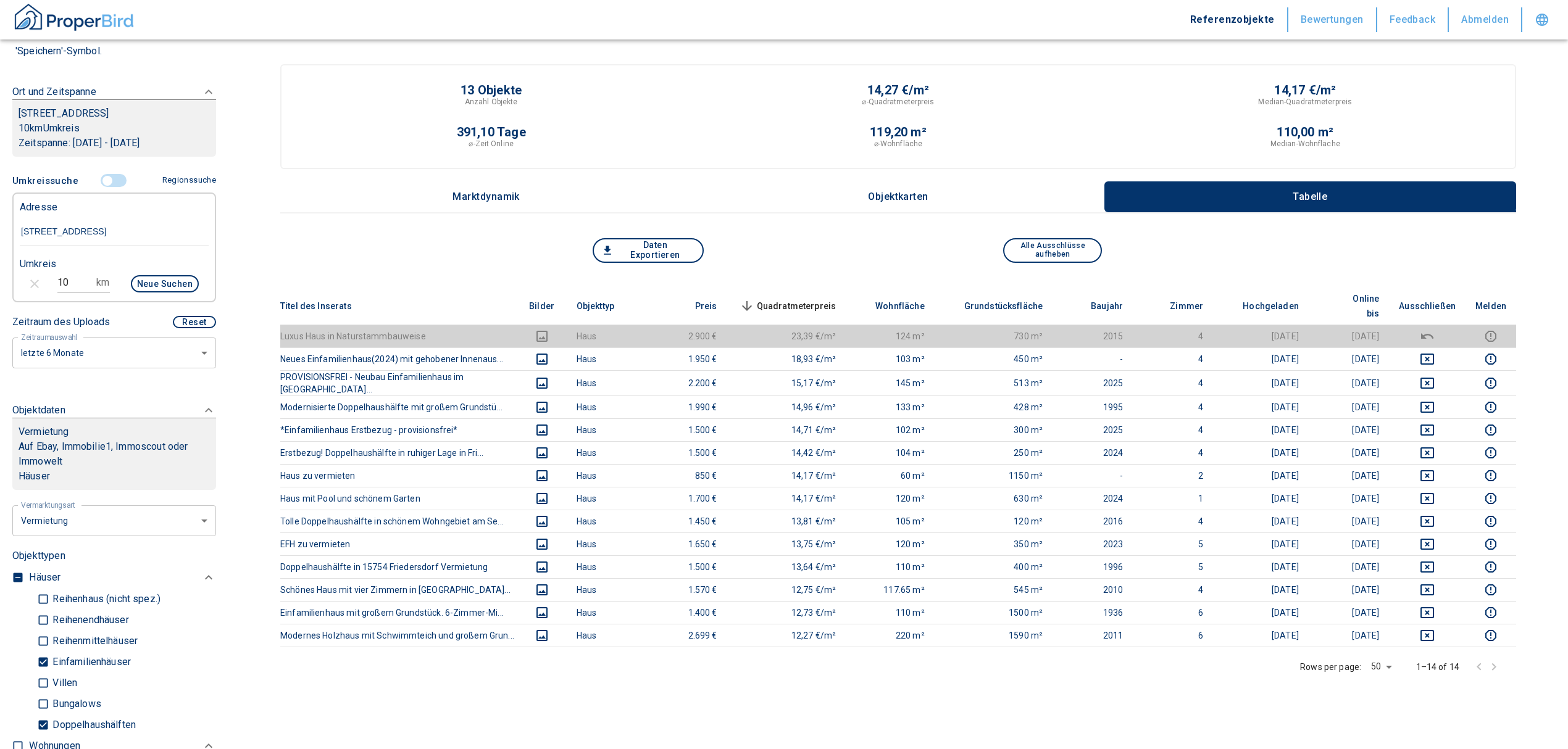
click at [100, 178] on input "controlled" at bounding box center [108, 181] width 37 height 13
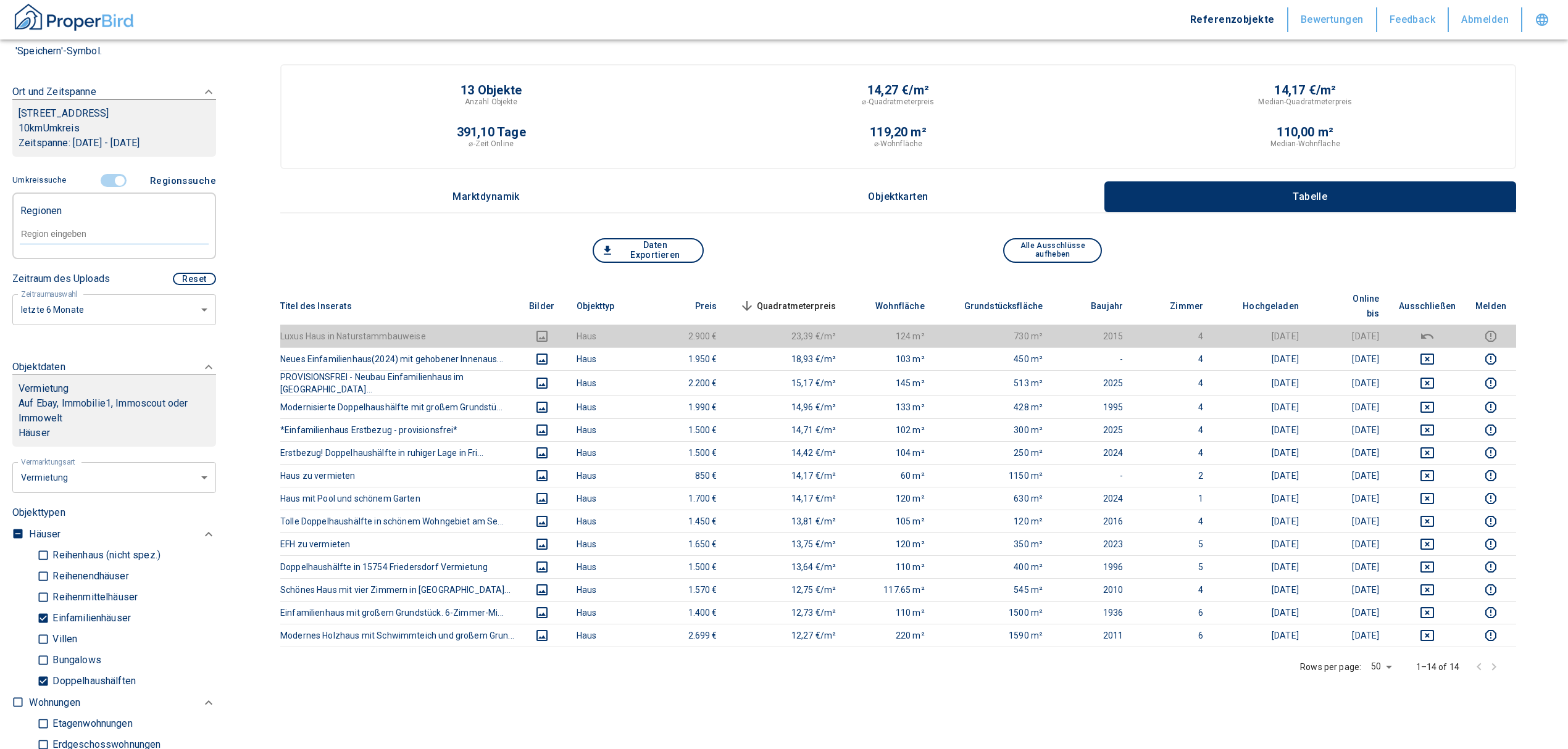
click at [108, 175] on input "controlled" at bounding box center [120, 181] width 37 height 13
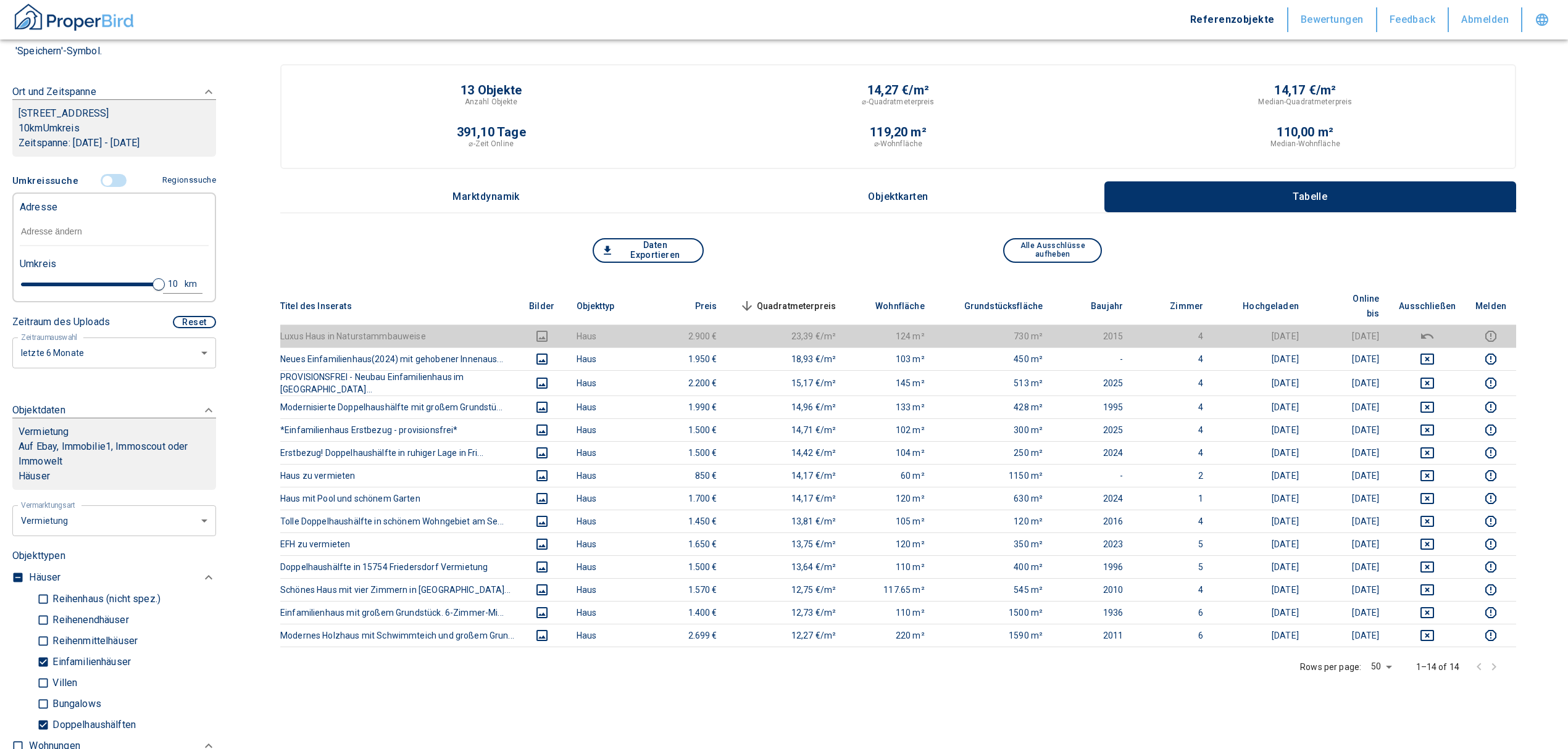
click at [69, 215] on div "Adresse" at bounding box center [114, 206] width 189 height 24
click at [66, 231] on input "text" at bounding box center [114, 232] width 189 height 29
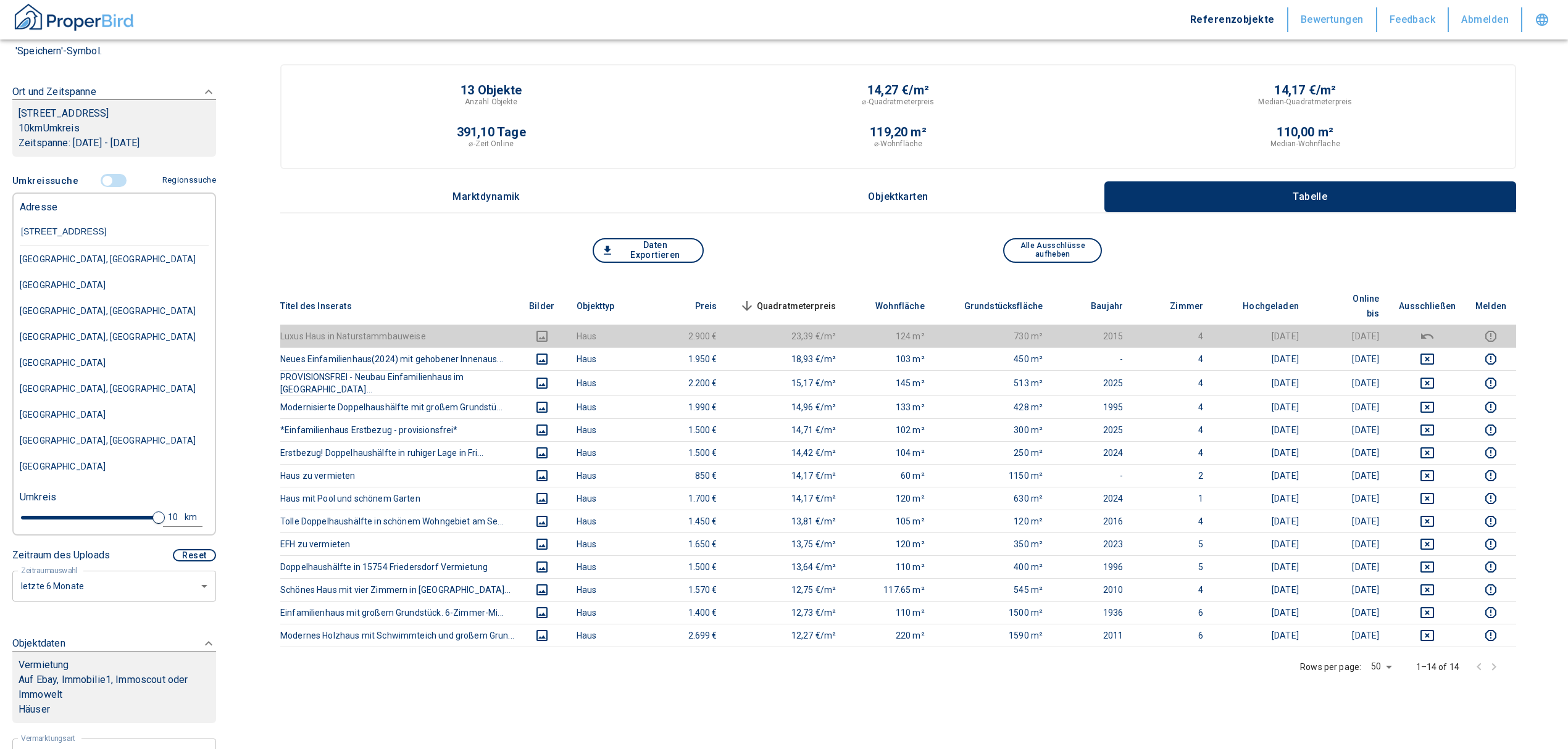
type input "[STREET_ADDRESS]"
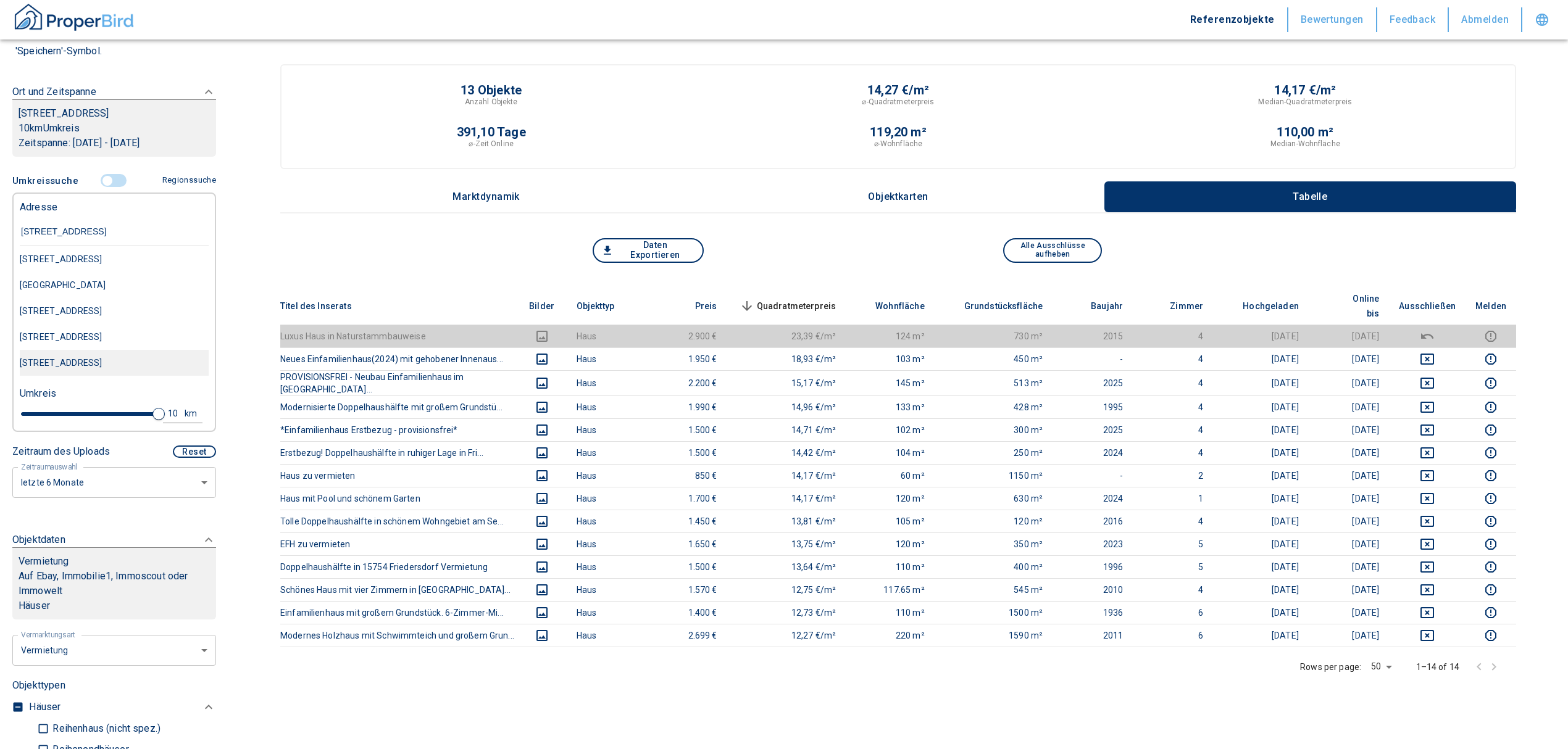
click at [141, 272] on div "[STREET_ADDRESS]" at bounding box center [114, 259] width 189 height 26
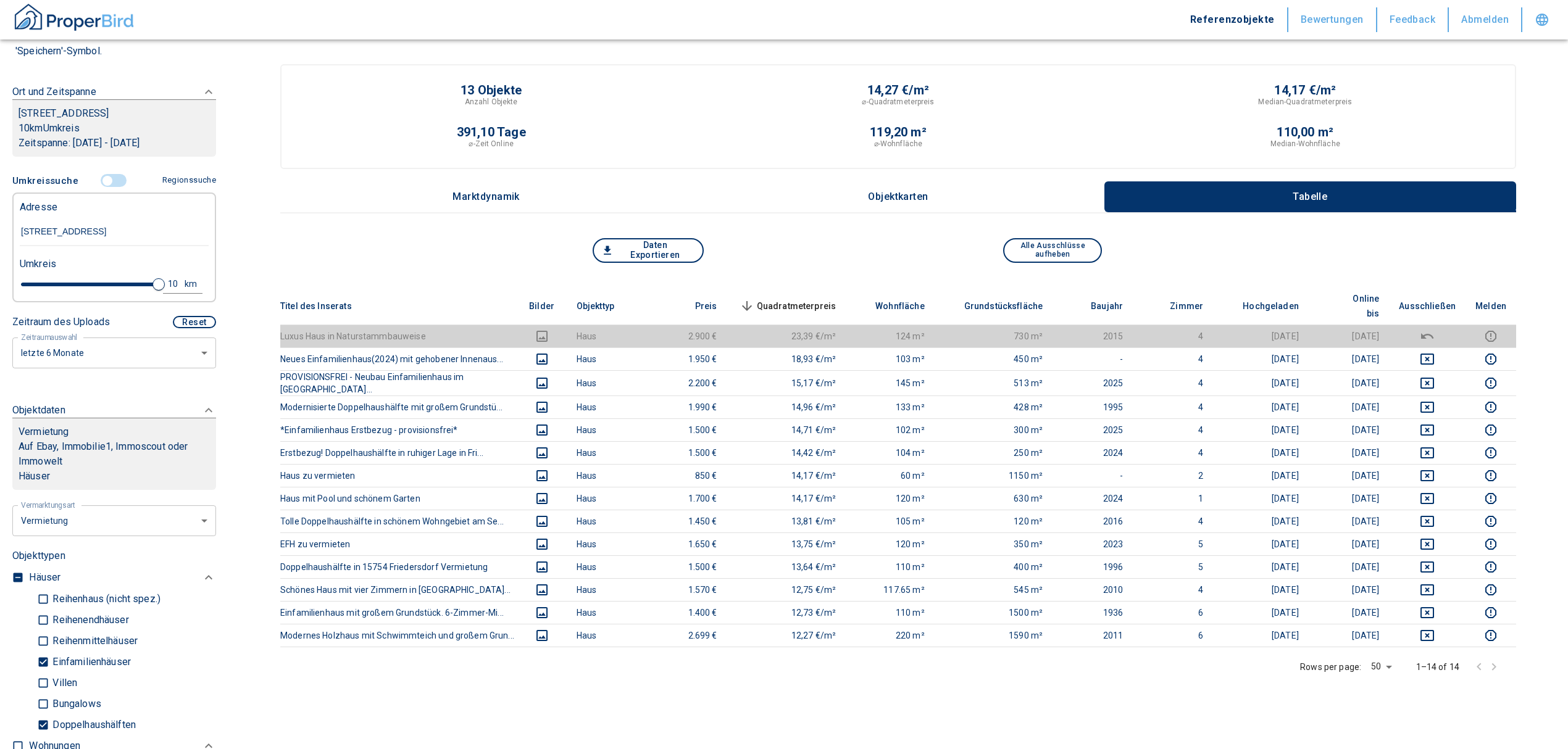
type input "2020"
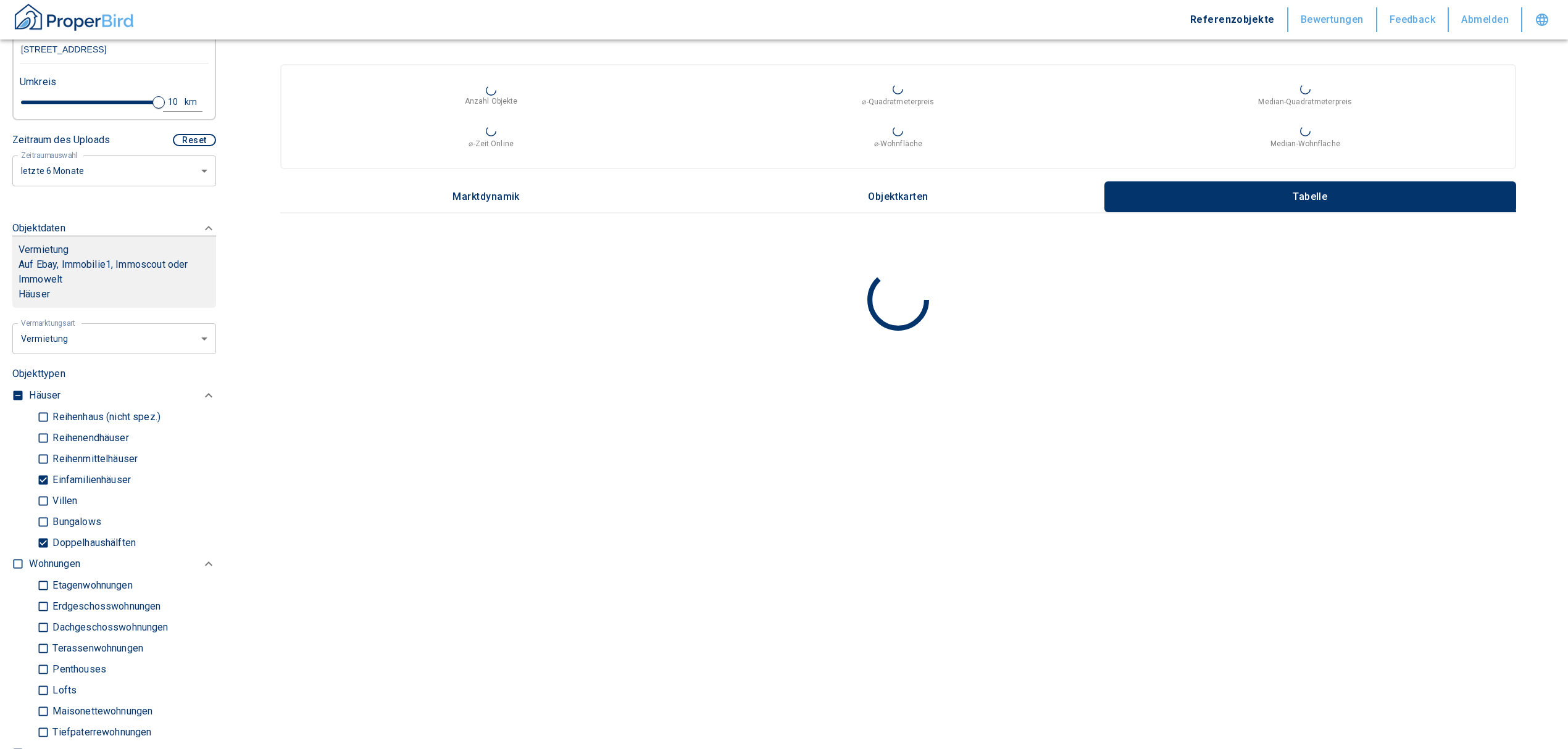
scroll to position [329, 0]
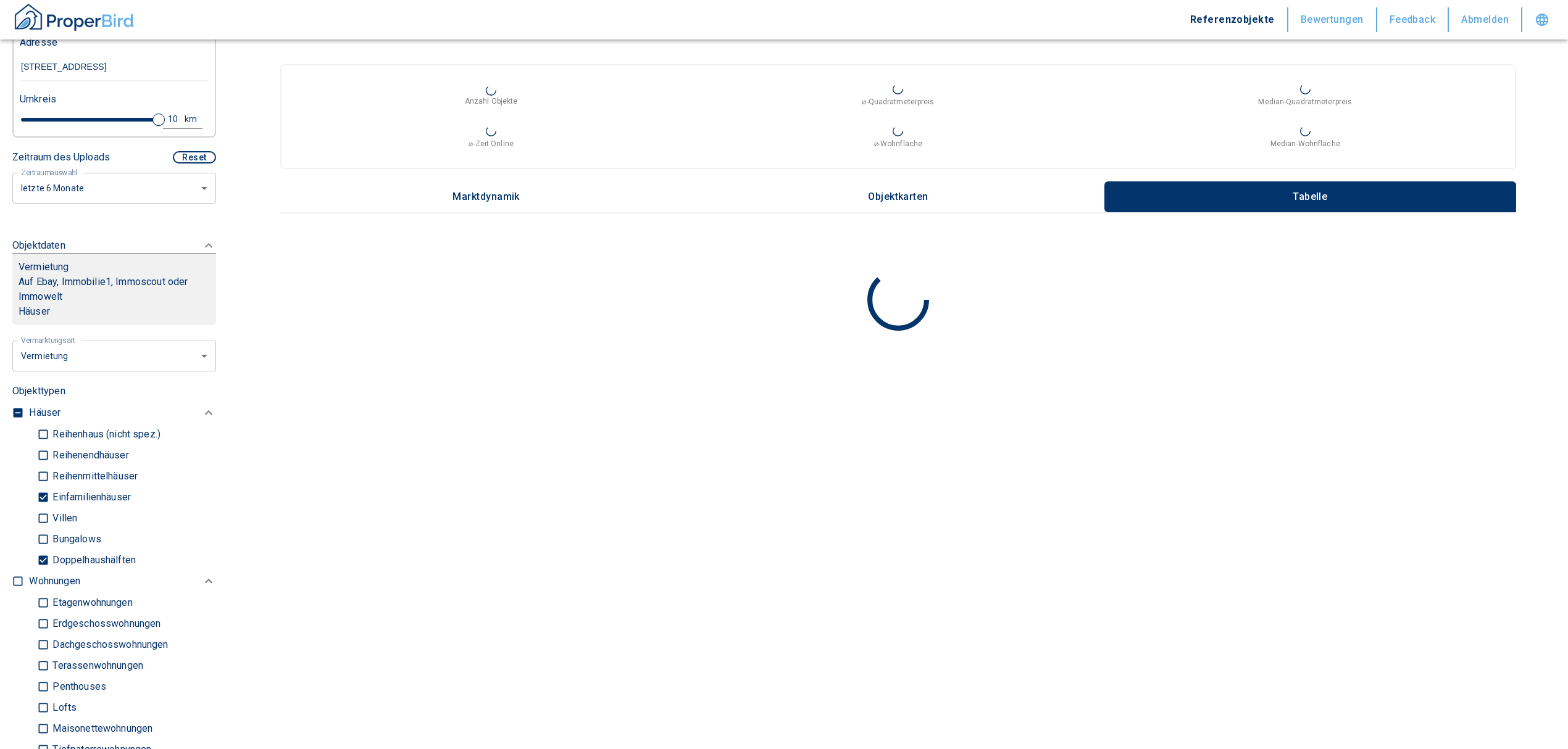
type input "[STREET_ADDRESS]"
click at [40, 491] on input "Einfamilienhäuser" at bounding box center [43, 497] width 13 height 22
checkbox input "false"
type input "2020"
click at [43, 560] on input "Doppelhaushälften" at bounding box center [43, 560] width 13 height 22
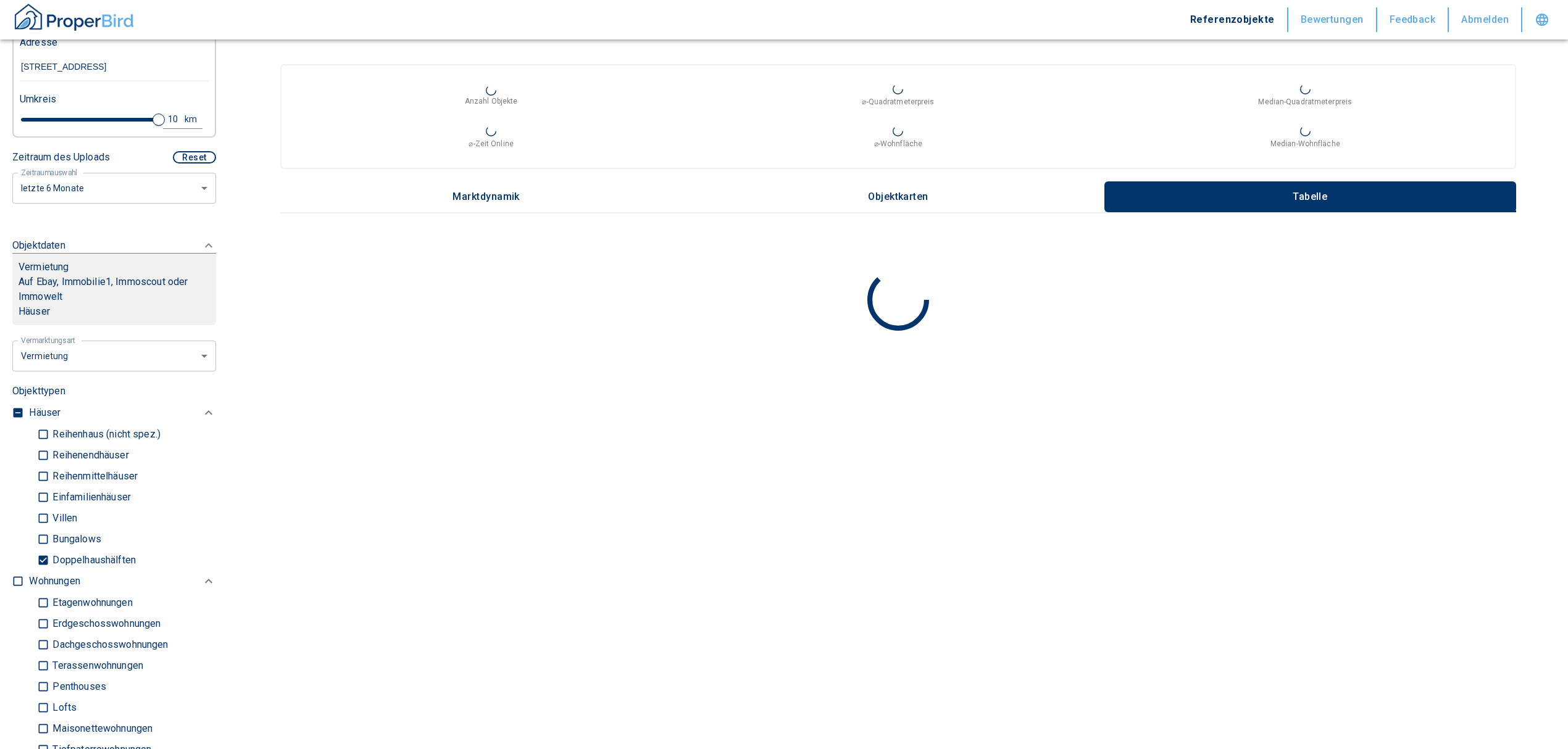
checkbox input "false"
type input "2020"
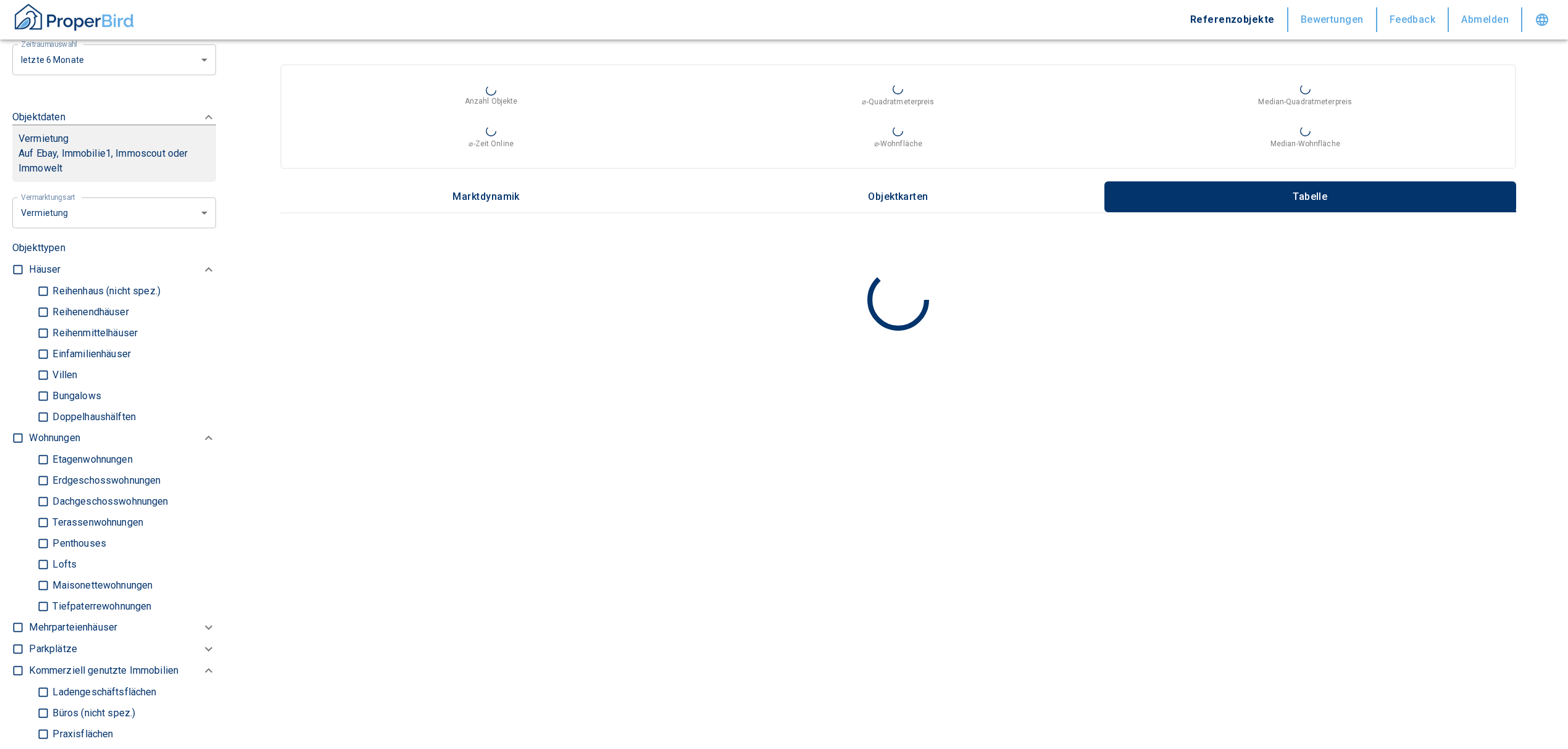
scroll to position [658, 0]
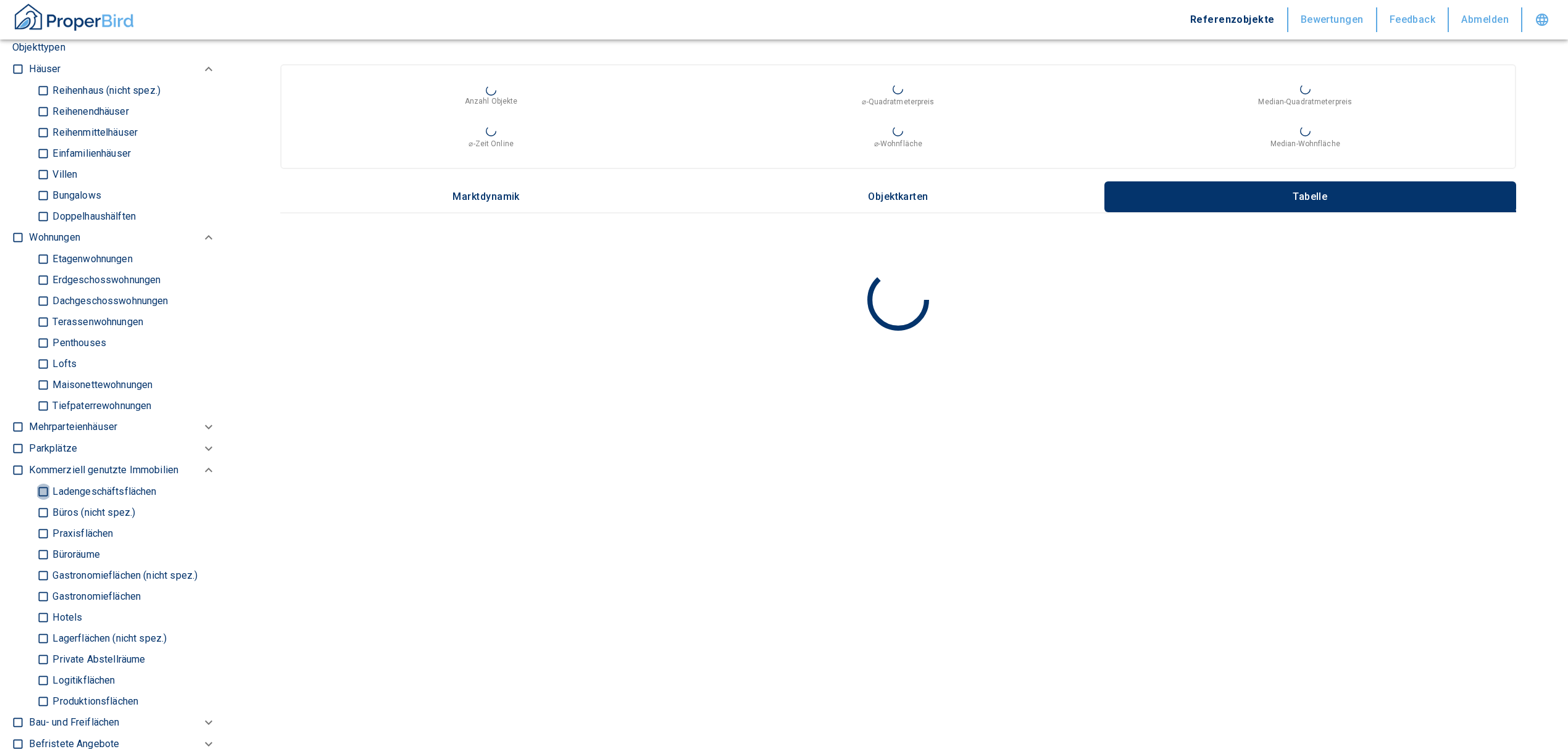
click at [42, 487] on input "Ladengeschäftsflächen" at bounding box center [43, 492] width 13 height 22
checkbox input "true"
type input "2020"
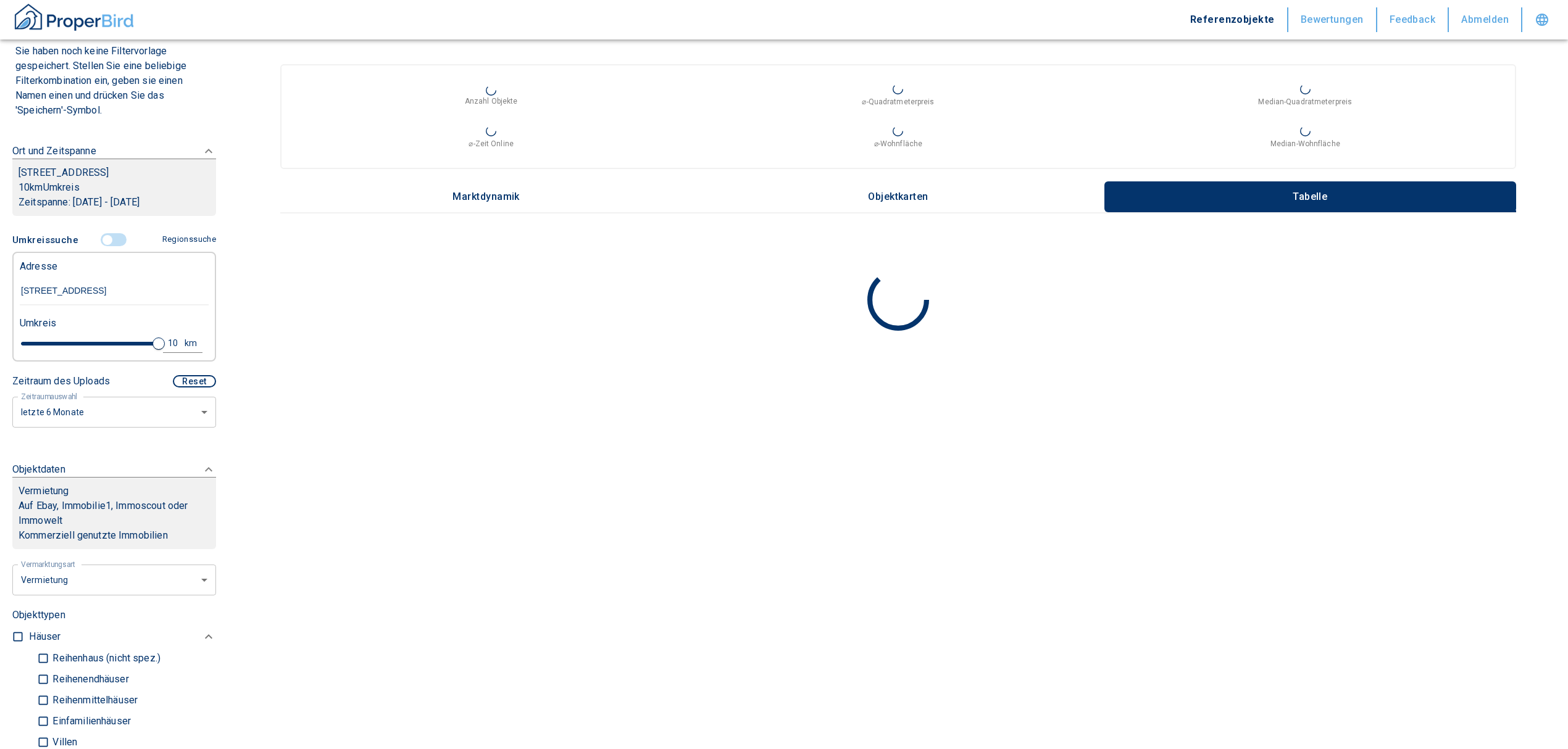
scroll to position [82, 0]
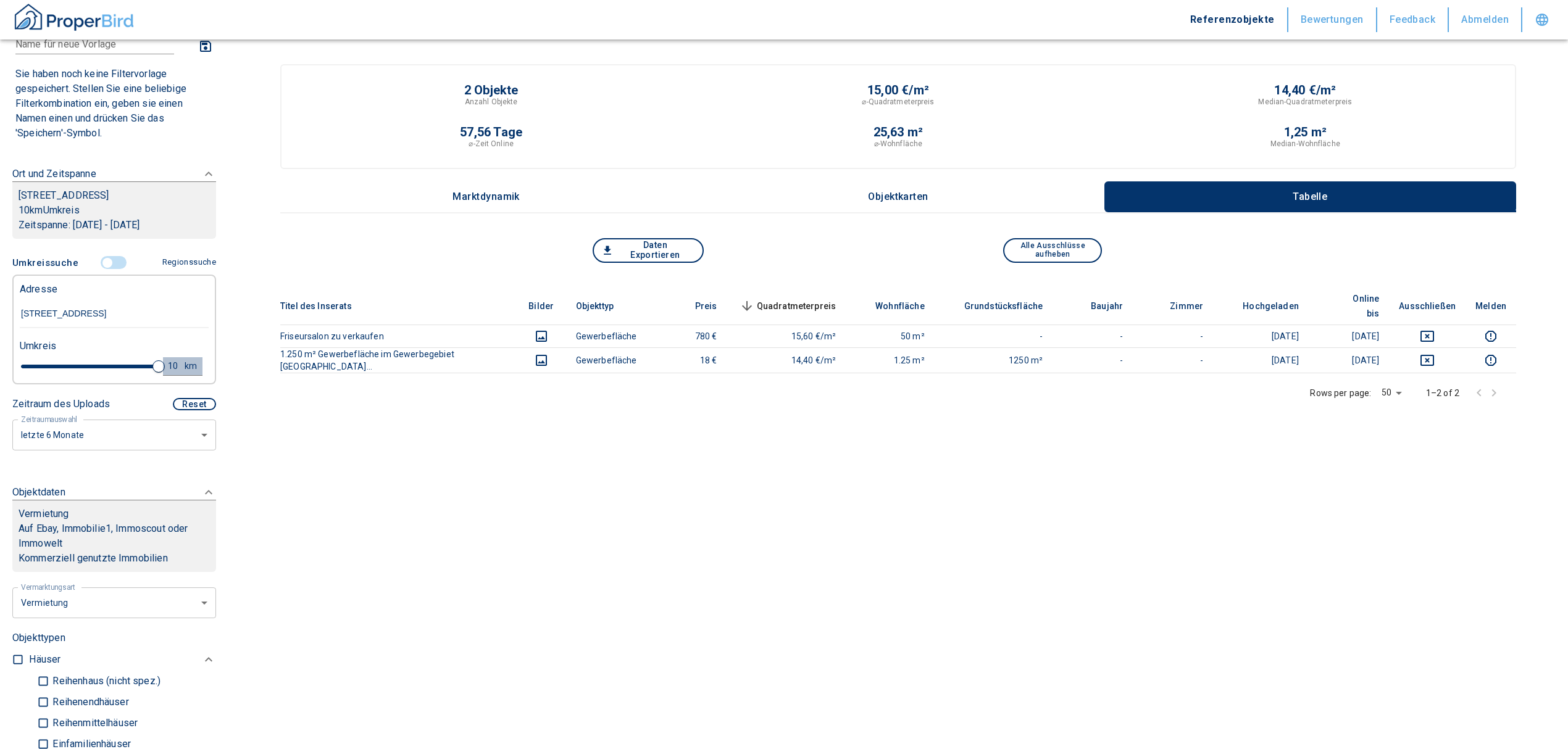
click at [168, 361] on div "10" at bounding box center [177, 366] width 22 height 15
click at [79, 363] on input "10" at bounding box center [74, 365] width 34 height 20
type input "15"
click at [160, 367] on button "Neue Suchen" at bounding box center [165, 366] width 68 height 18
type input "2020"
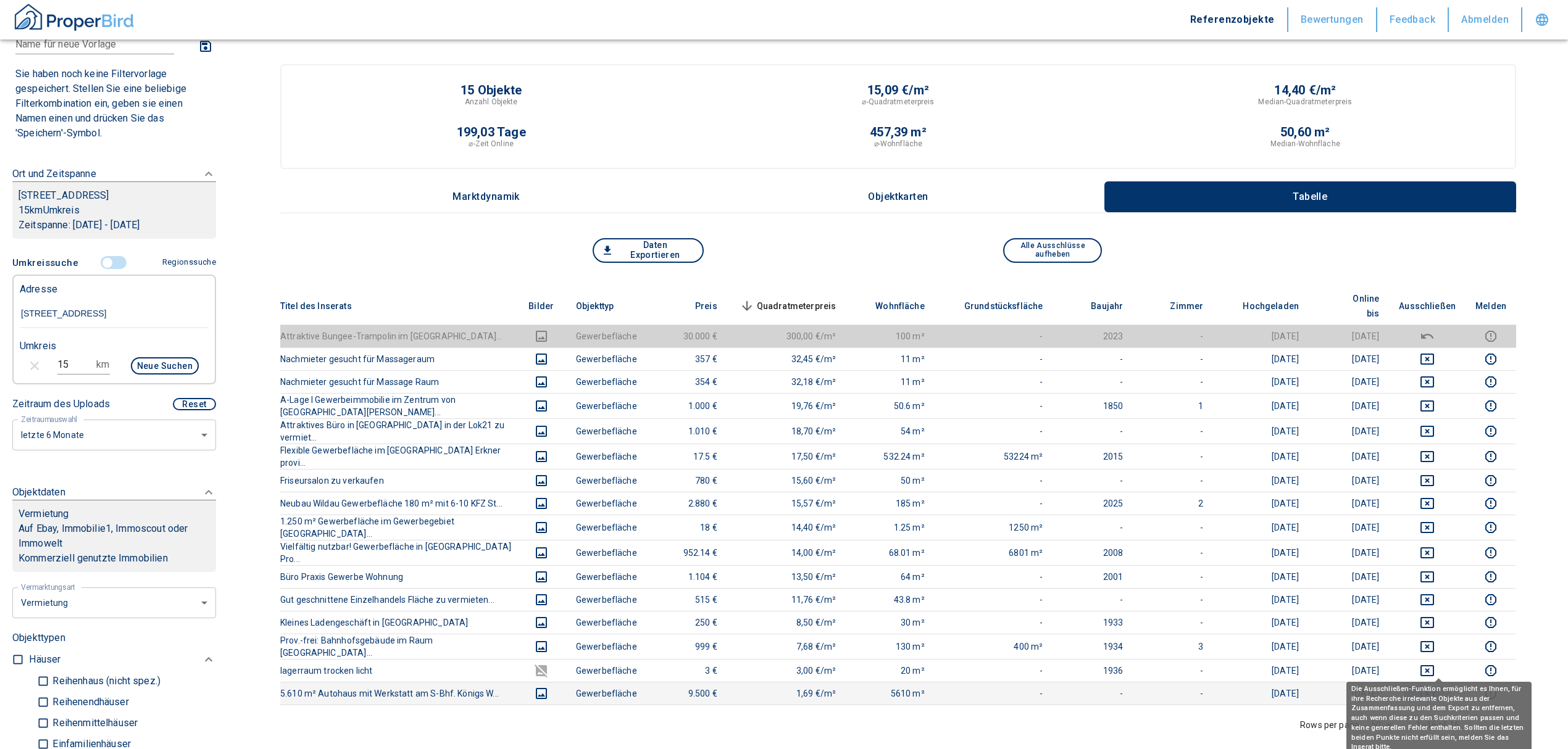
click at [1434, 689] on icon "deselect this listing" at bounding box center [1427, 694] width 13 height 11
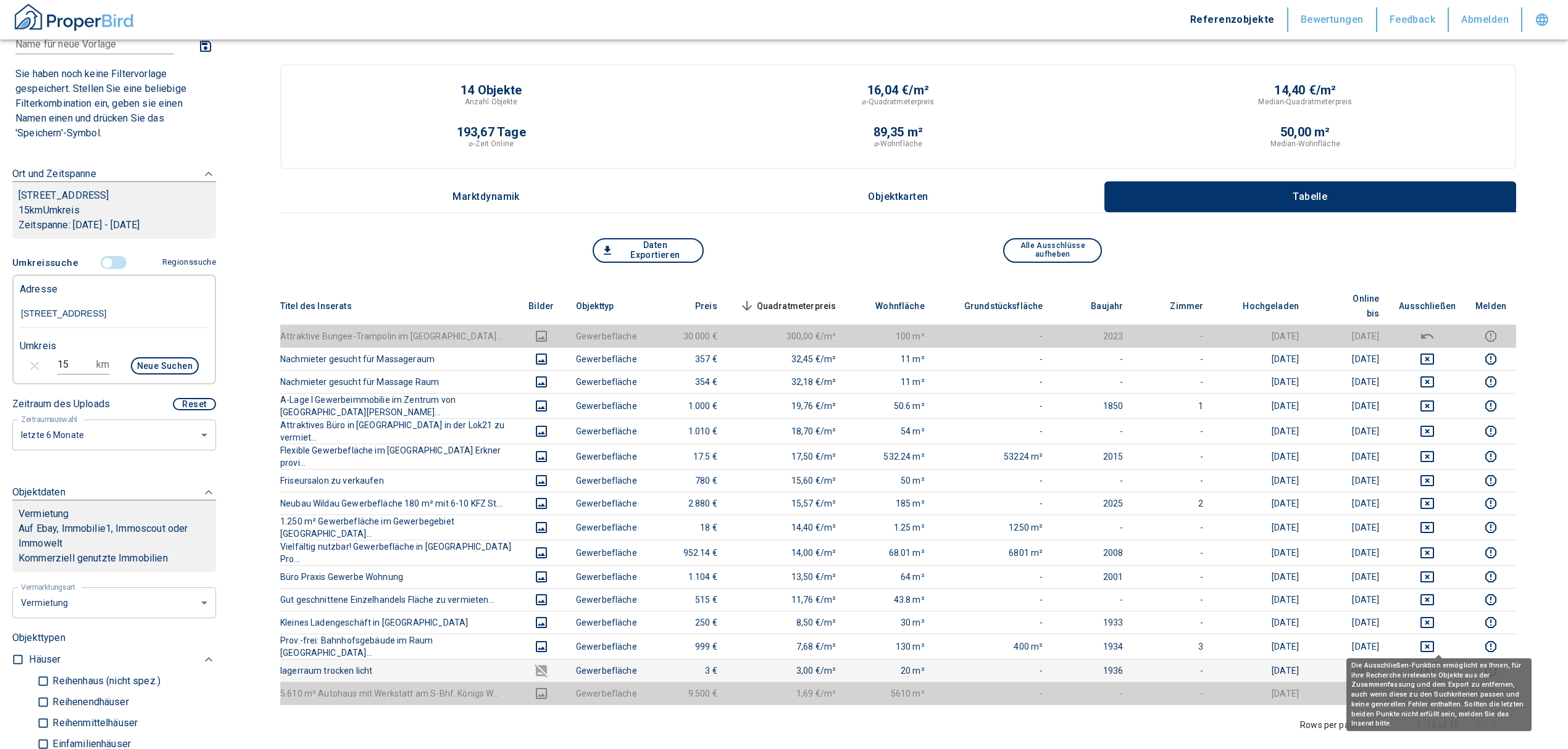
click at [1434, 663] on icon "deselect this listing" at bounding box center [1428, 671] width 15 height 15
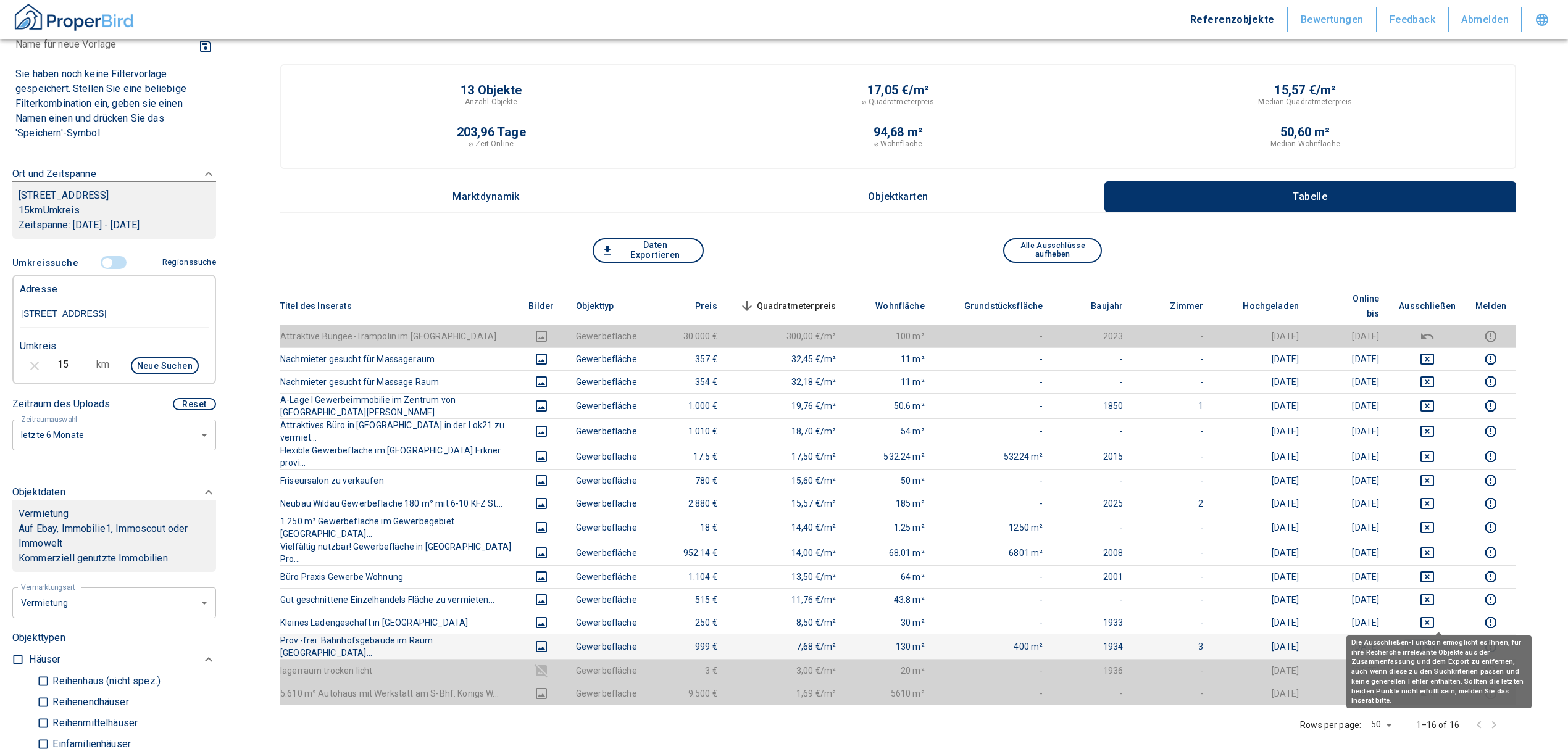
click at [1428, 640] on button "deselect this listing" at bounding box center [1428, 647] width 57 height 15
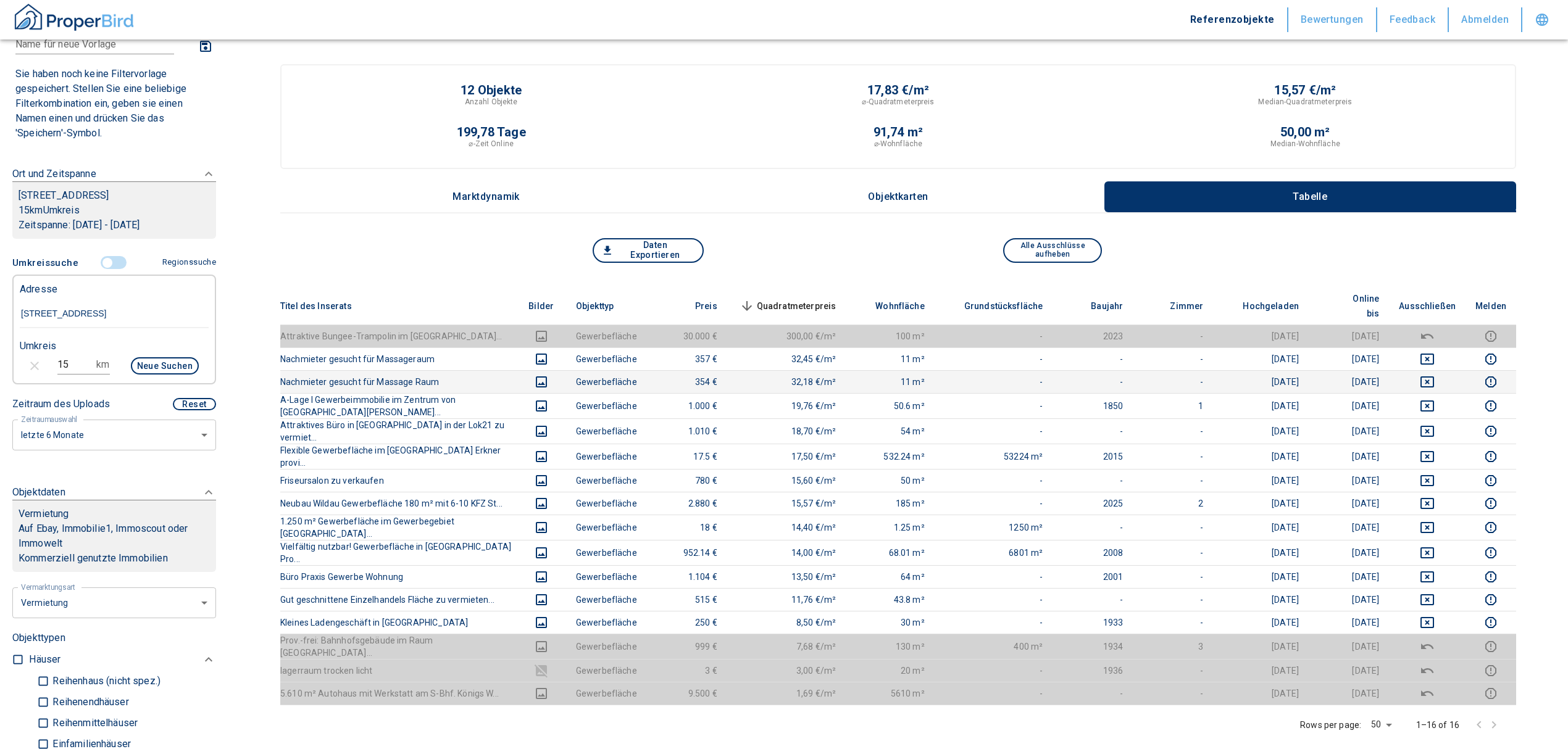
click at [1434, 374] on icon "deselect this listing" at bounding box center [1428, 382] width 15 height 15
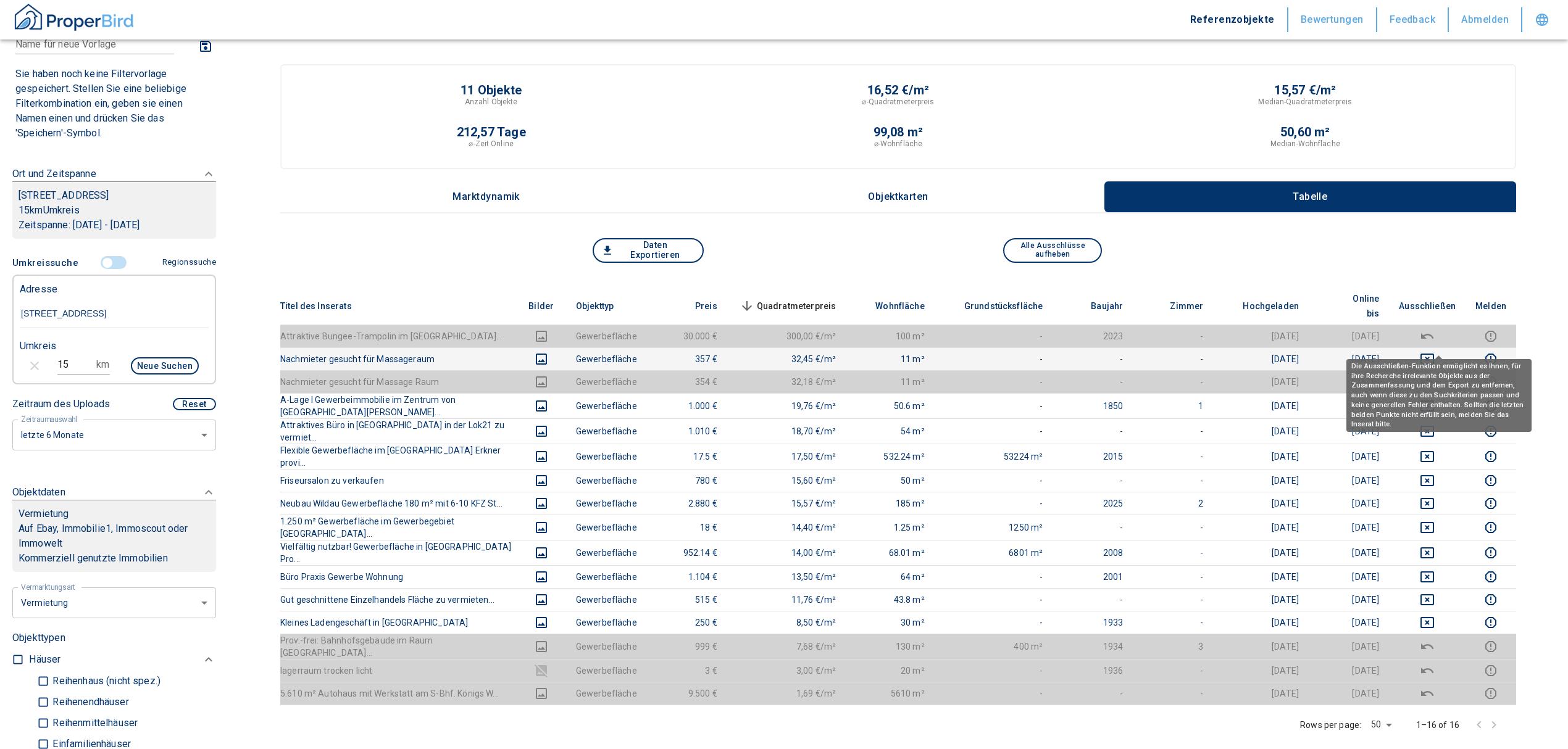
click at [1448, 352] on button "deselect this listing" at bounding box center [1428, 359] width 57 height 15
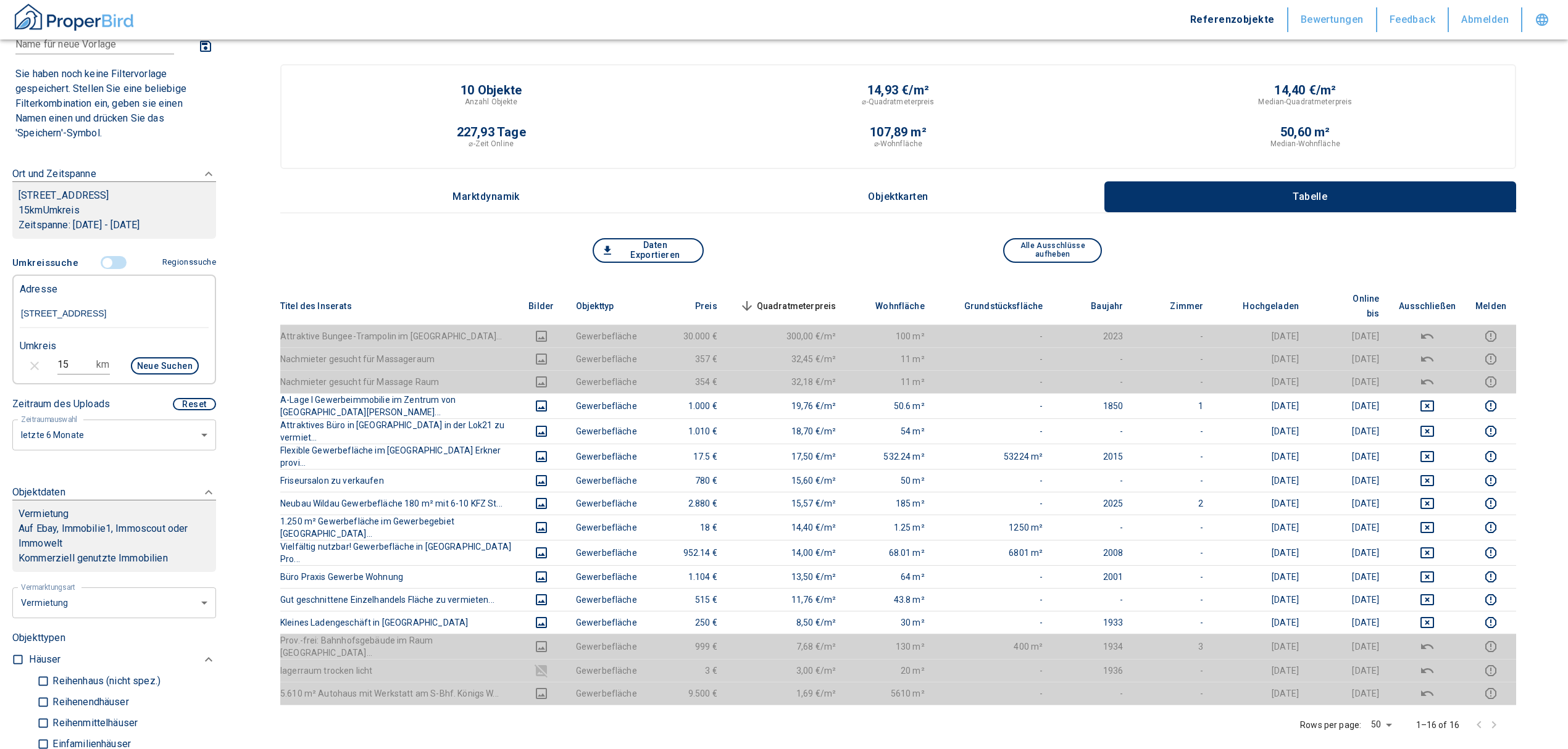
click at [107, 260] on input "controlled" at bounding box center [108, 263] width 37 height 13
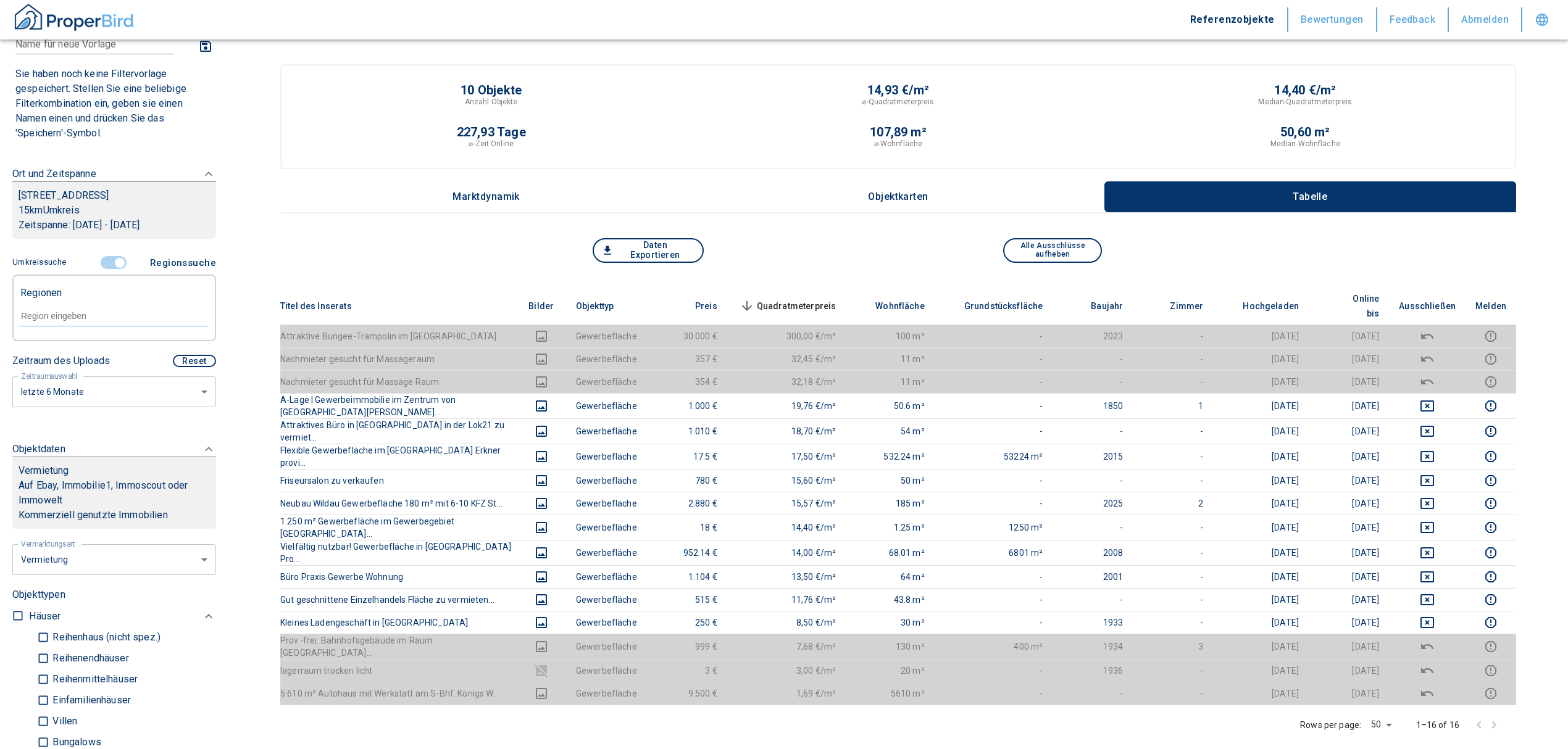
click at [80, 311] on input "text" at bounding box center [114, 316] width 189 height 11
click at [68, 269] on button "Umkreissuche" at bounding box center [42, 263] width 59 height 22
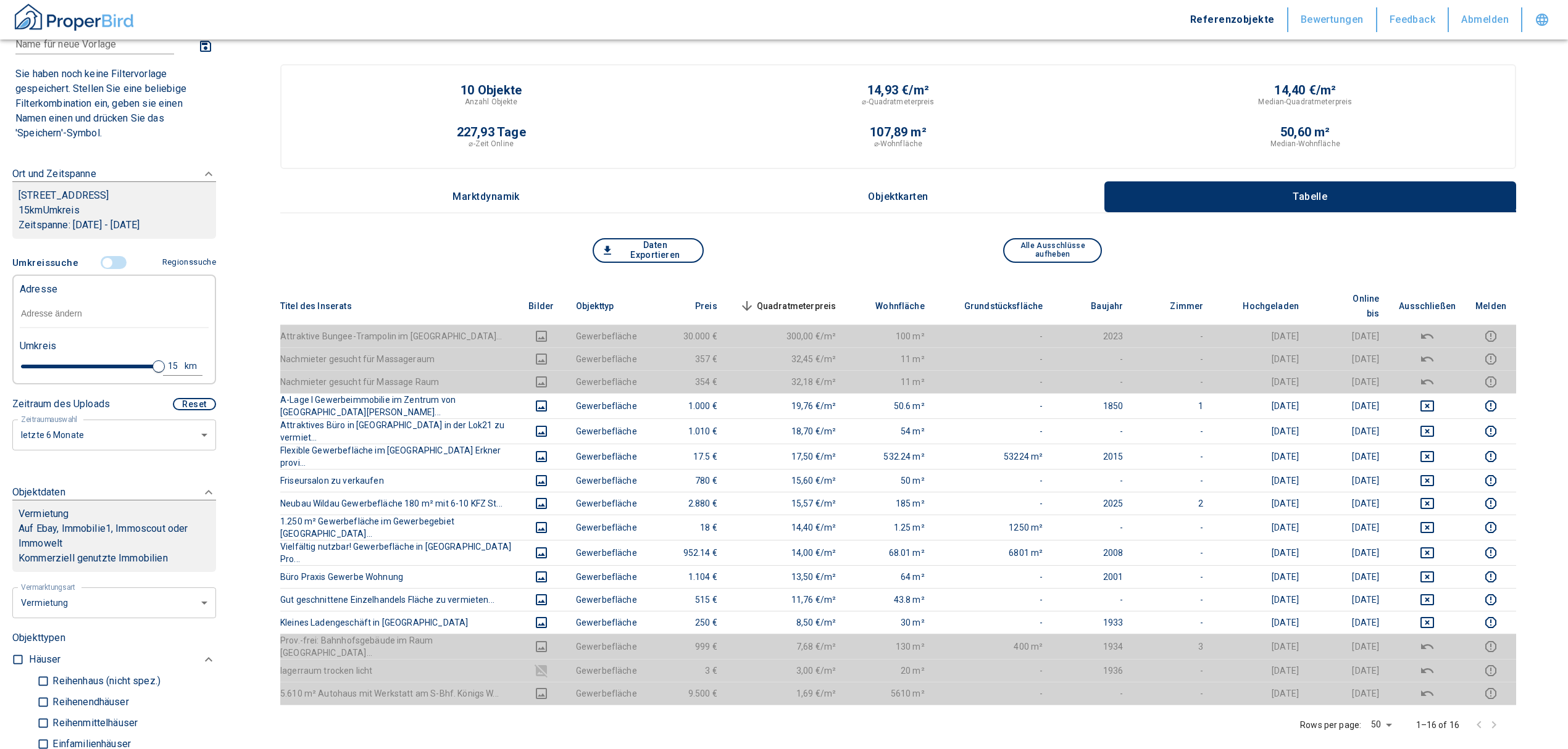
click at [78, 307] on input "text" at bounding box center [114, 314] width 189 height 29
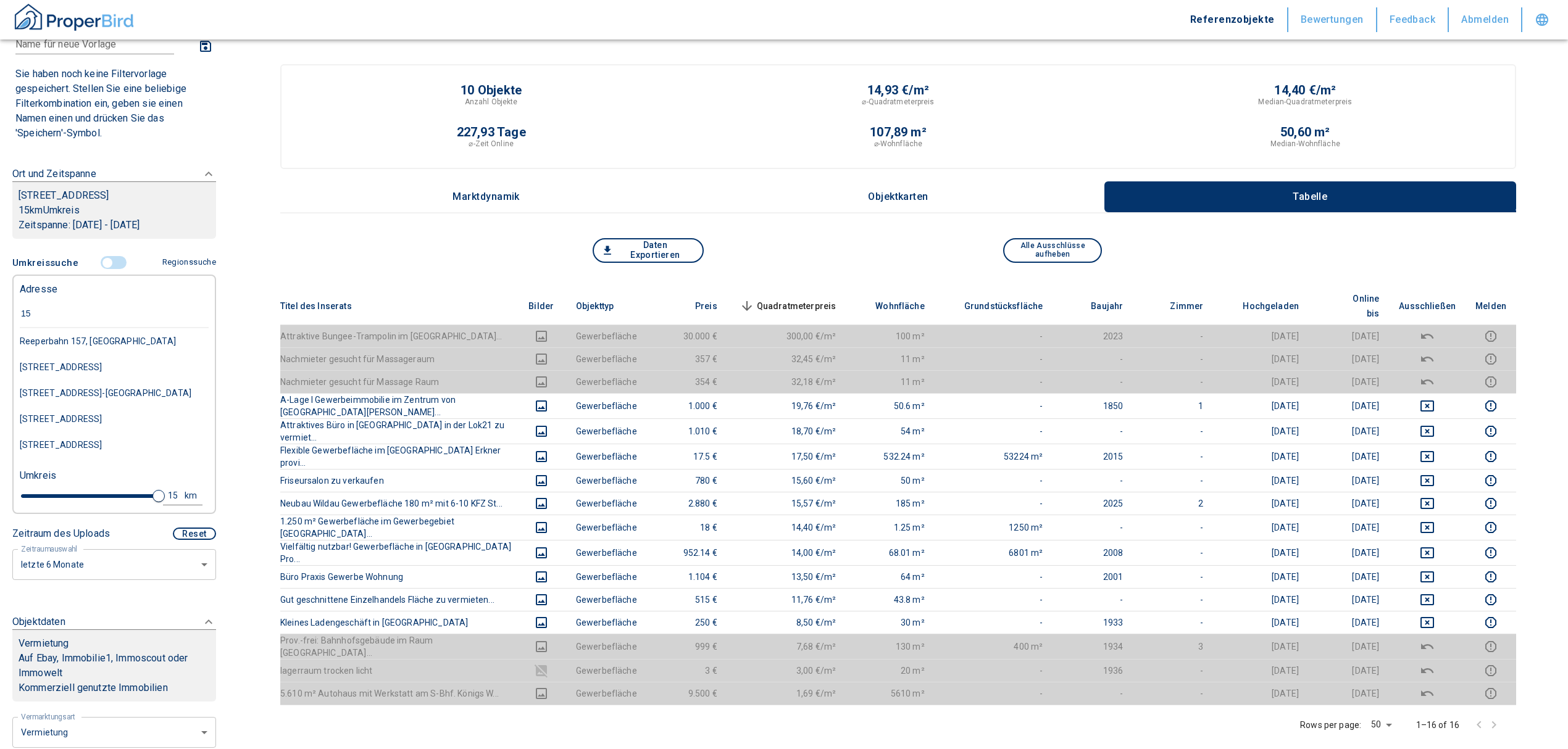
type input "1"
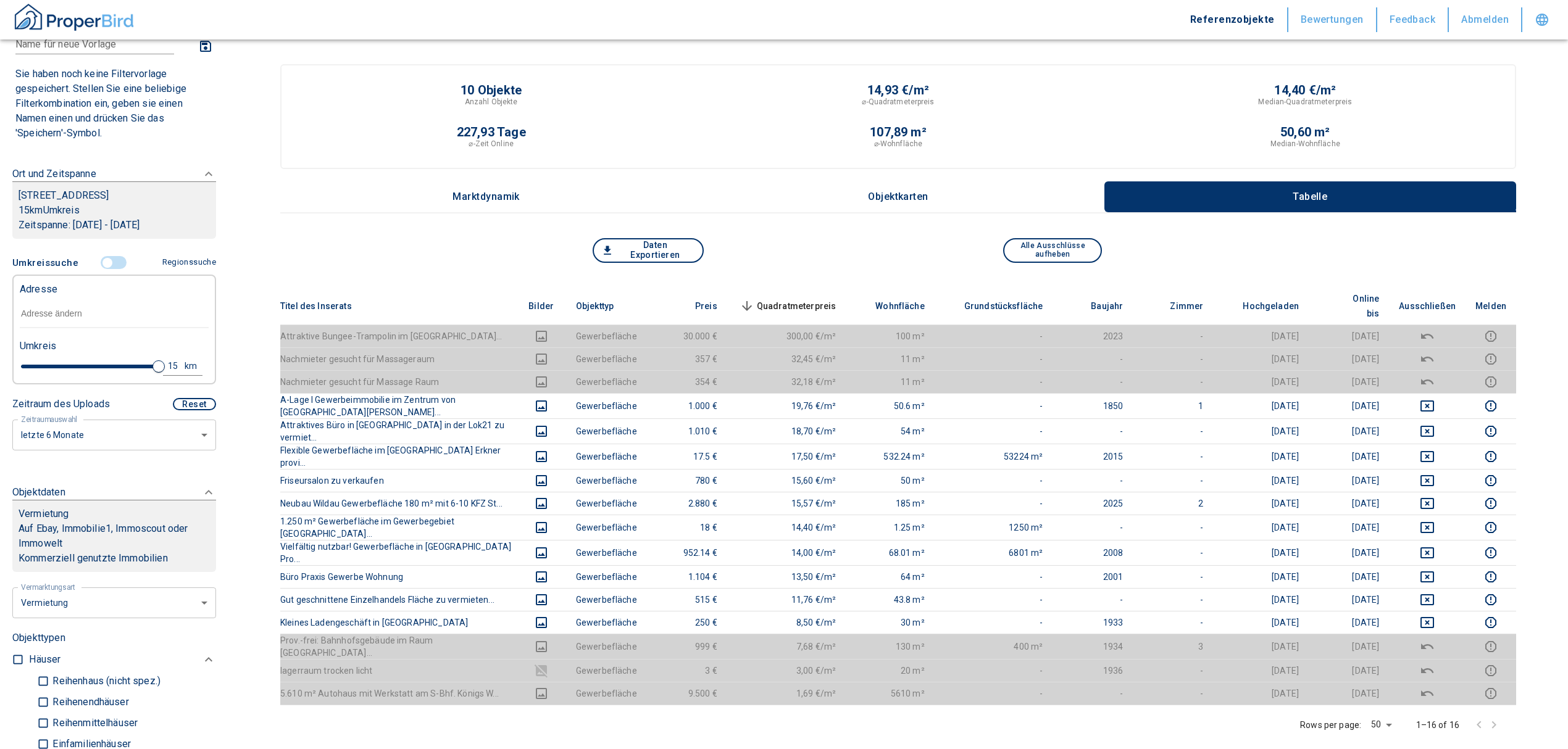
click at [104, 255] on span at bounding box center [114, 263] width 36 height 24
click at [102, 259] on input "controlled" at bounding box center [108, 263] width 37 height 13
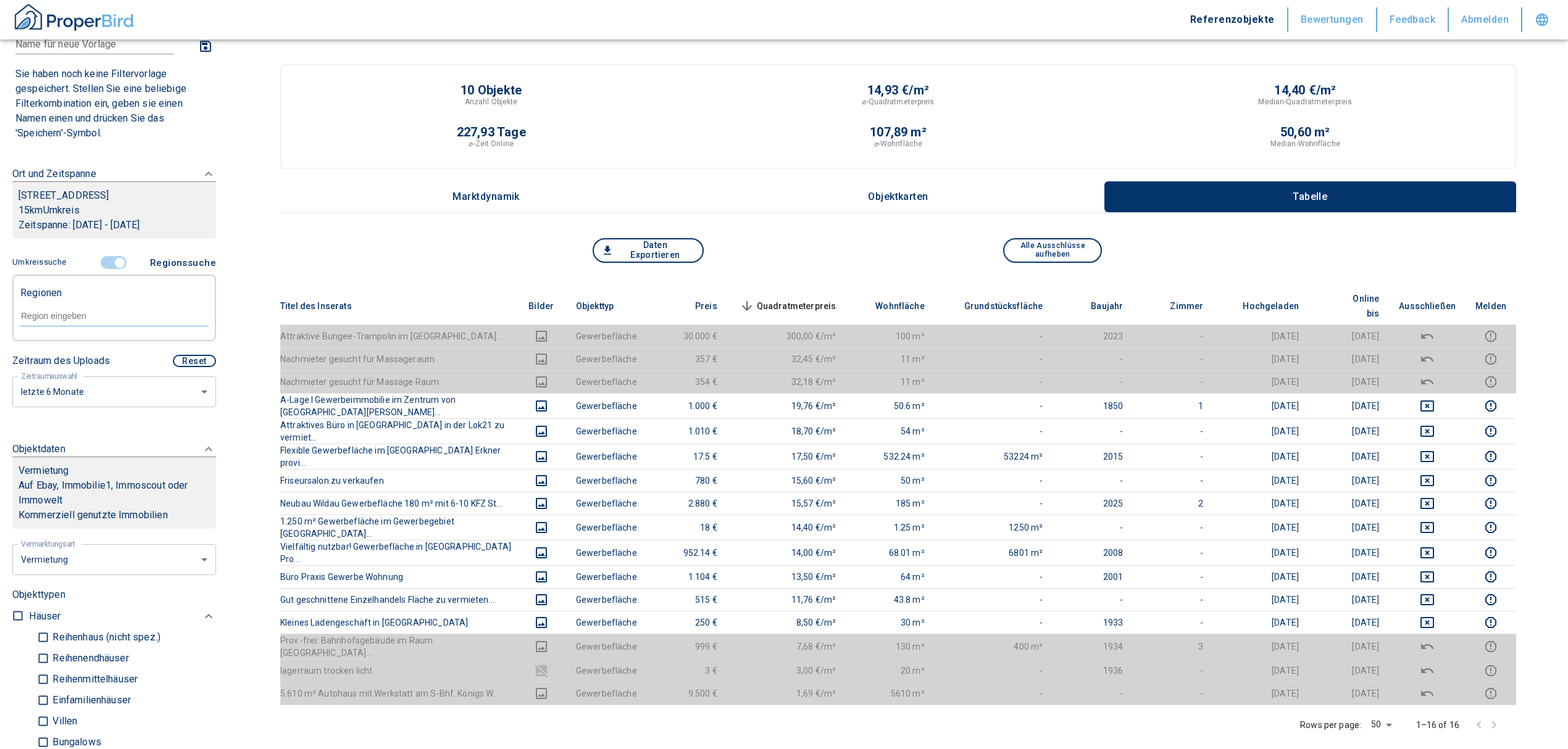
click at [69, 304] on div at bounding box center [114, 315] width 189 height 22
click at [108, 342] on li "15754 Heidesee" at bounding box center [108, 344] width 177 height 22
type input "15754"
type input "2020"
type input "15754 Heidesee"
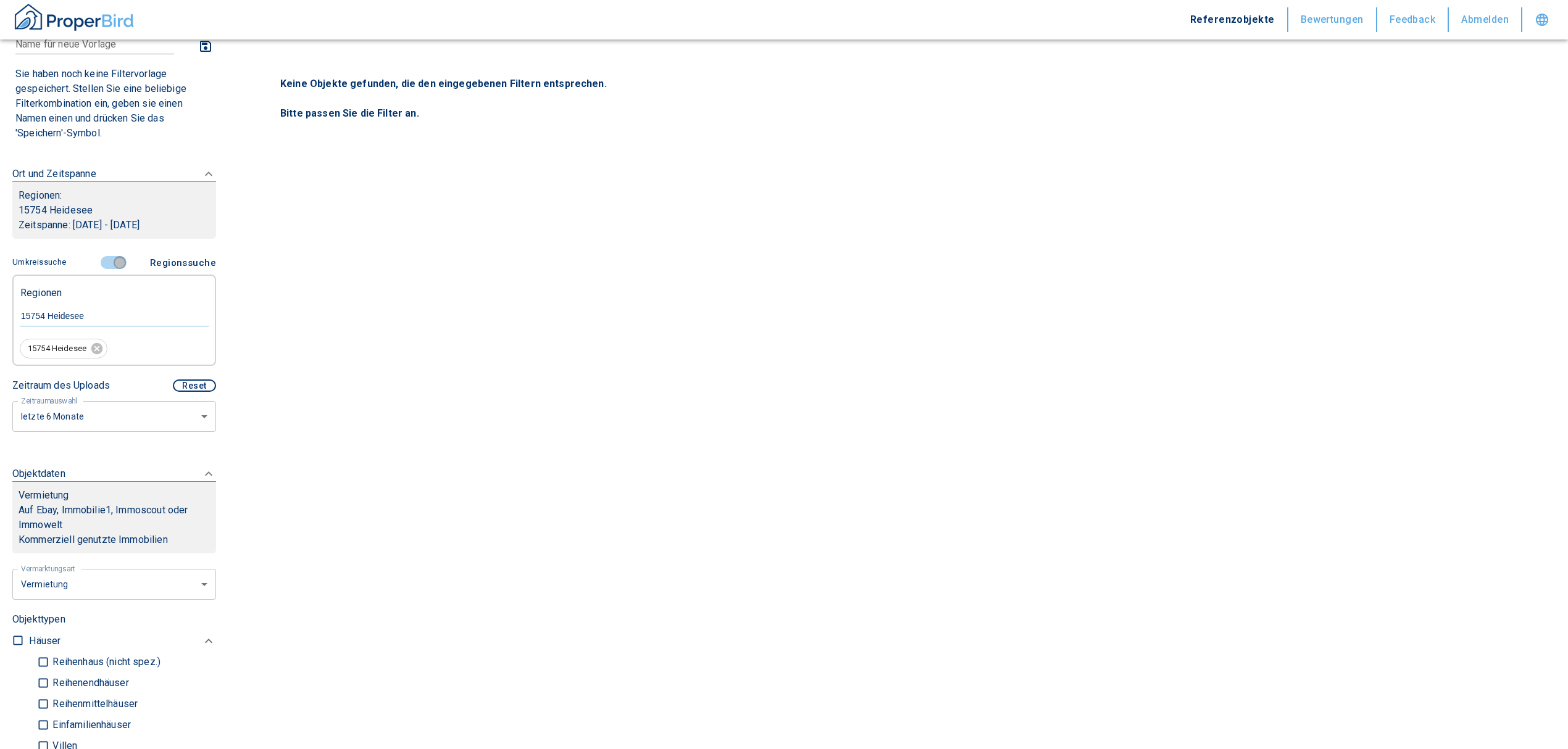
click at [111, 258] on input "controlled" at bounding box center [120, 263] width 37 height 13
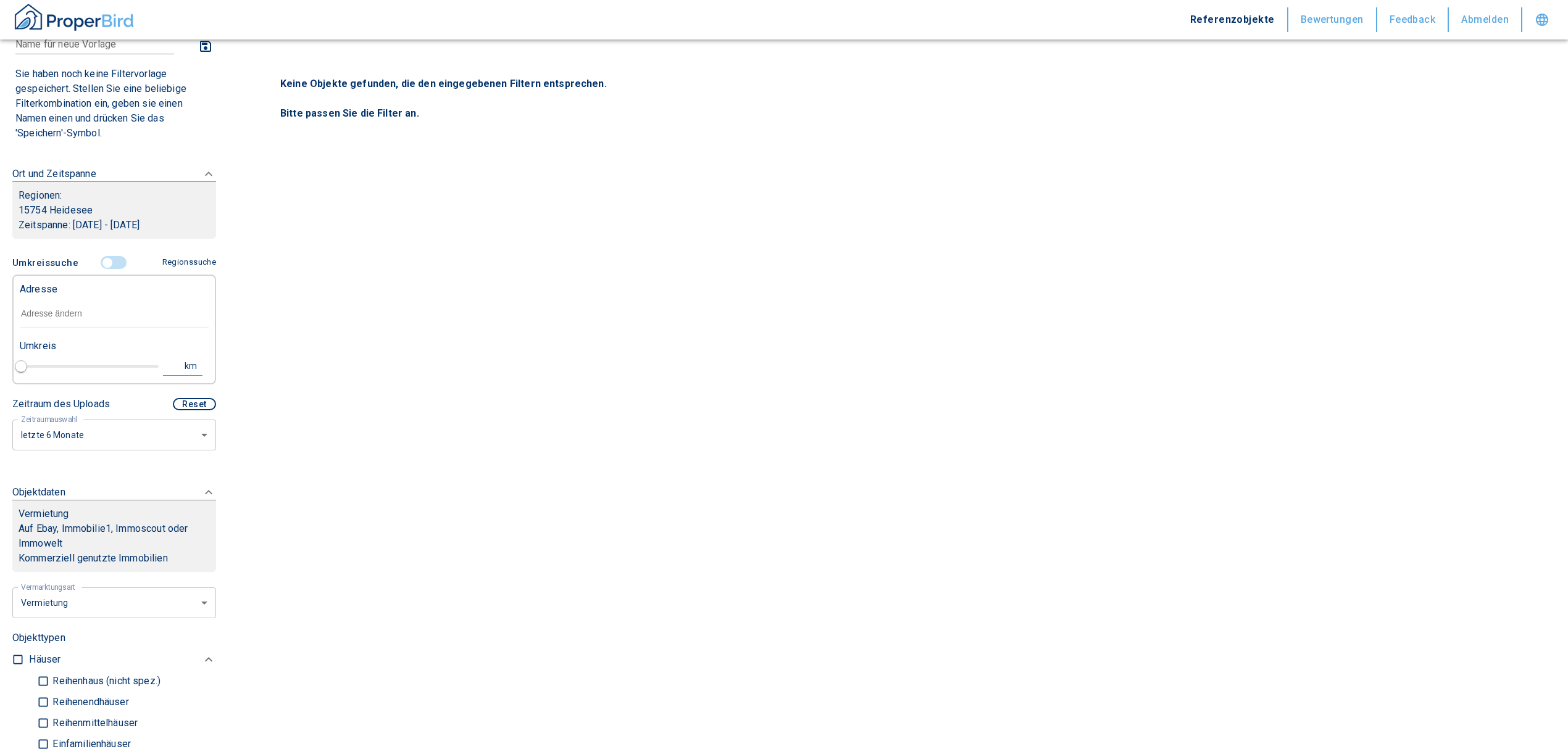
click at [87, 314] on input "text" at bounding box center [114, 314] width 189 height 29
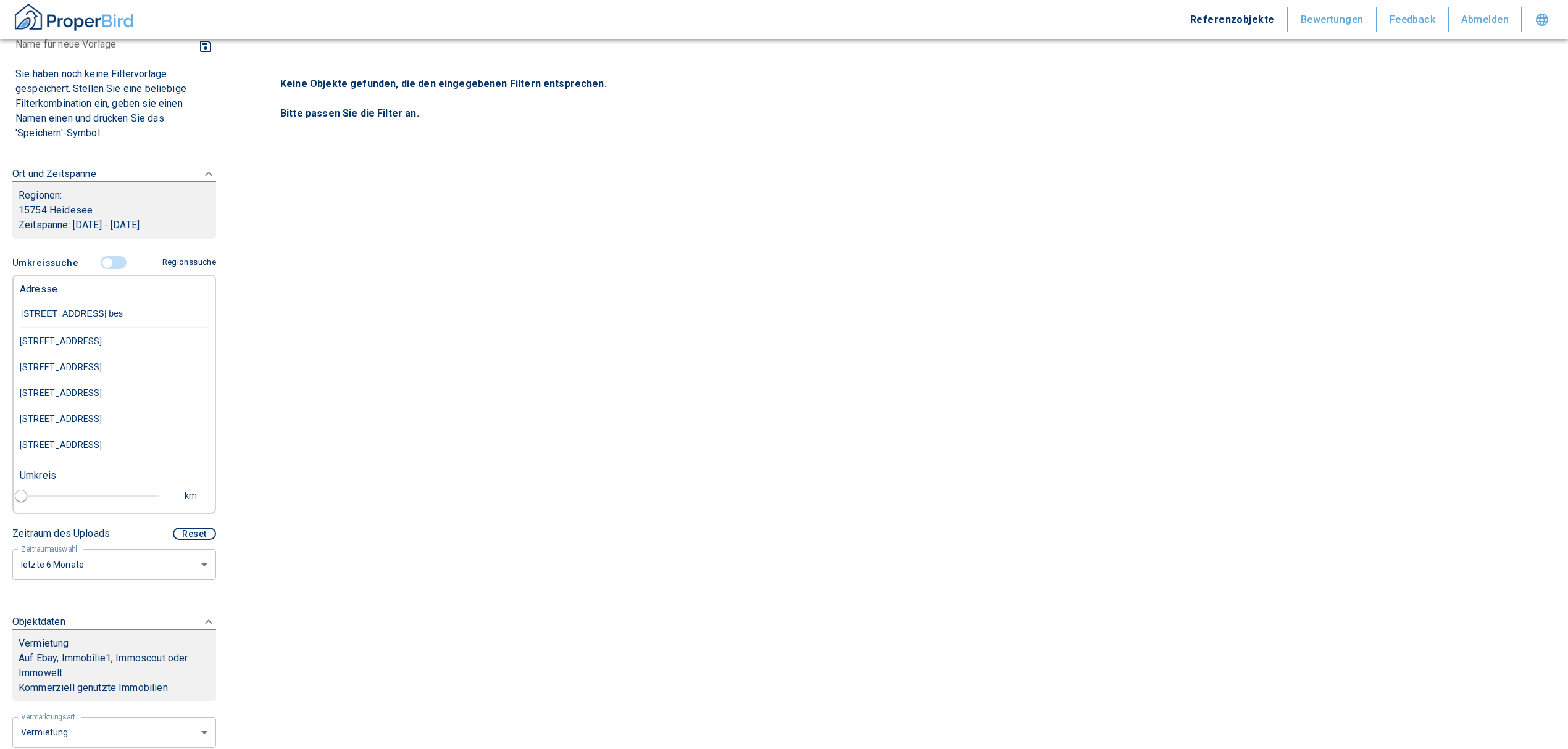
type input "mozartstraße 1 best"
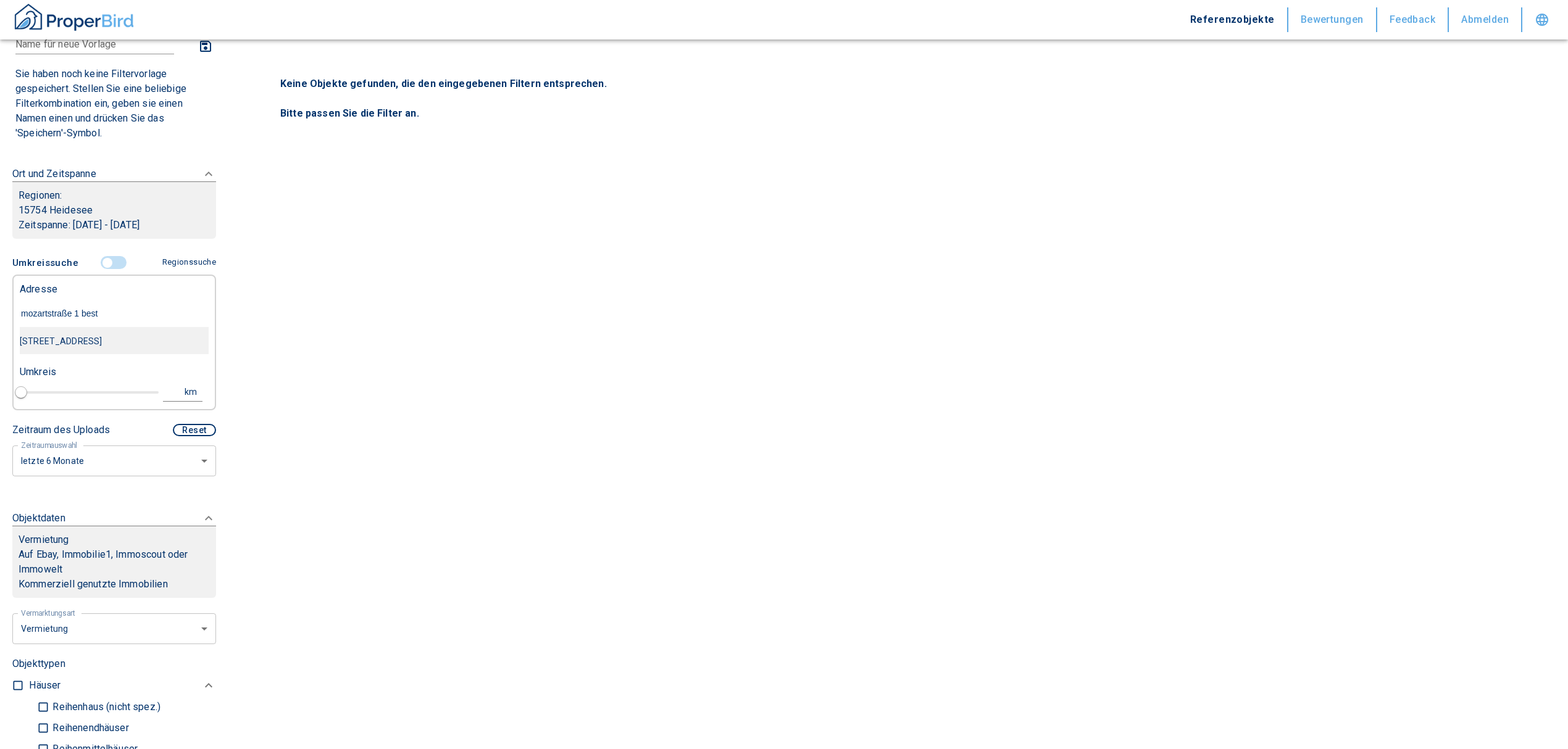
click at [113, 341] on div "[STREET_ADDRESS]" at bounding box center [114, 341] width 189 height 26
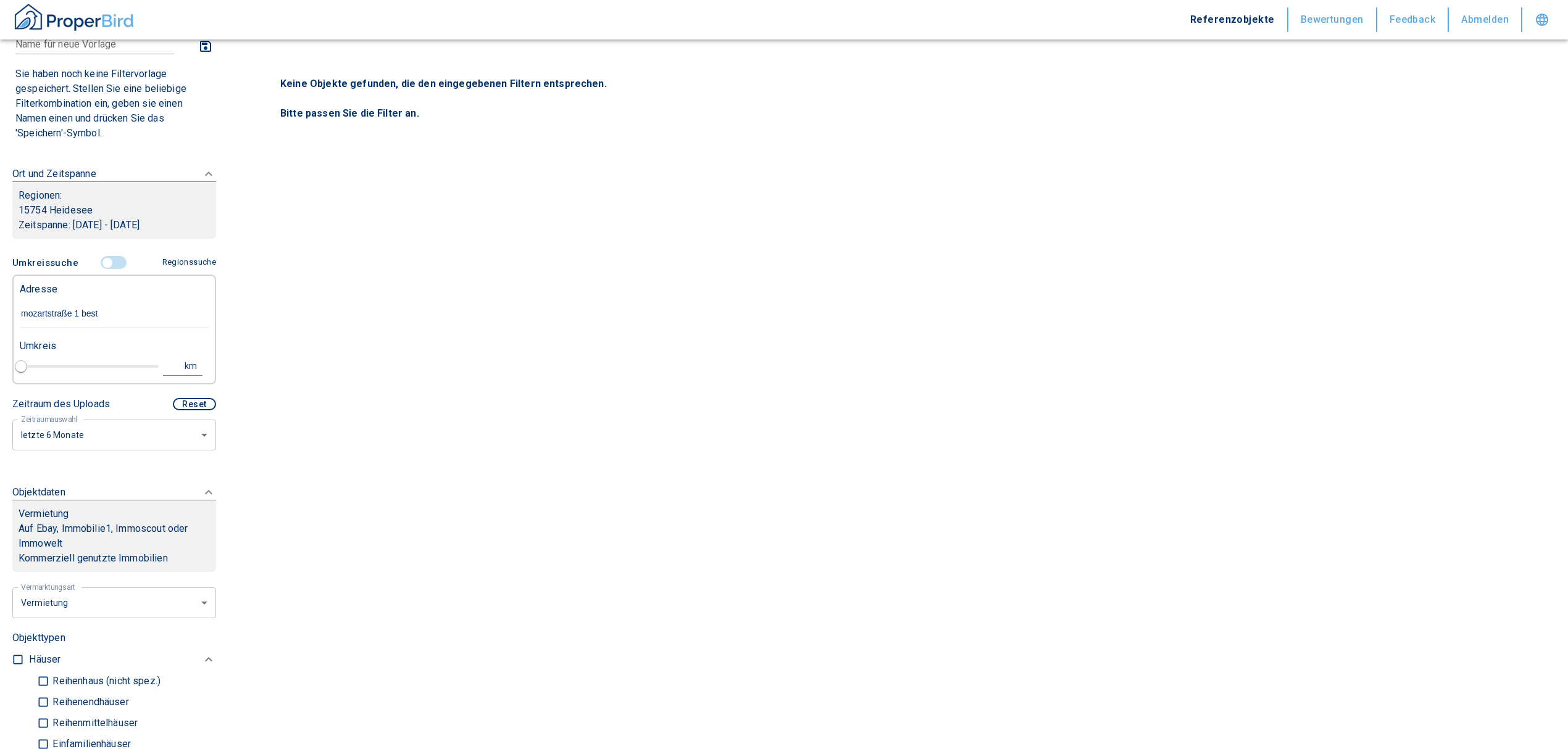
type input "2020"
type input "[STREET_ADDRESS]"
type input "1"
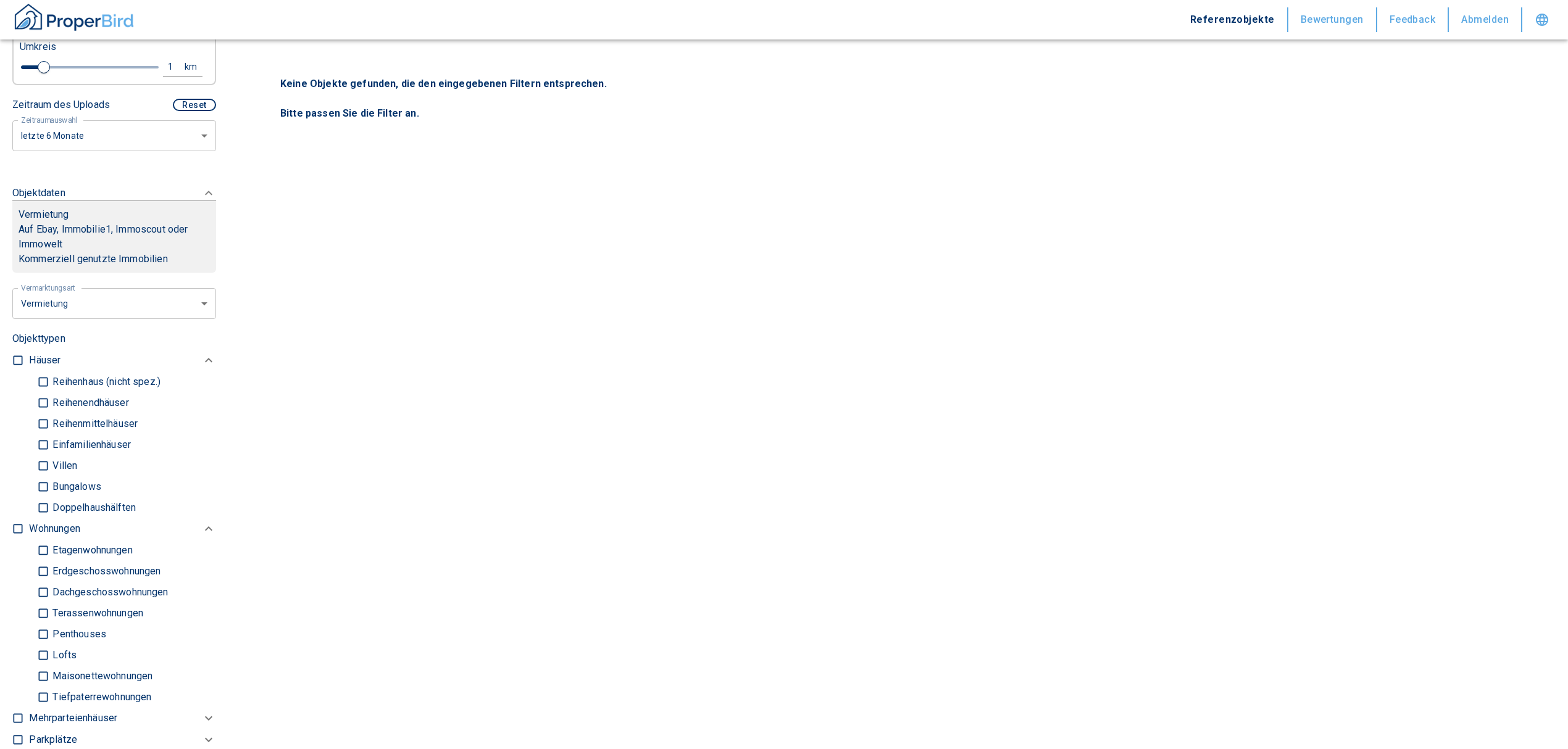
scroll to position [576, 0]
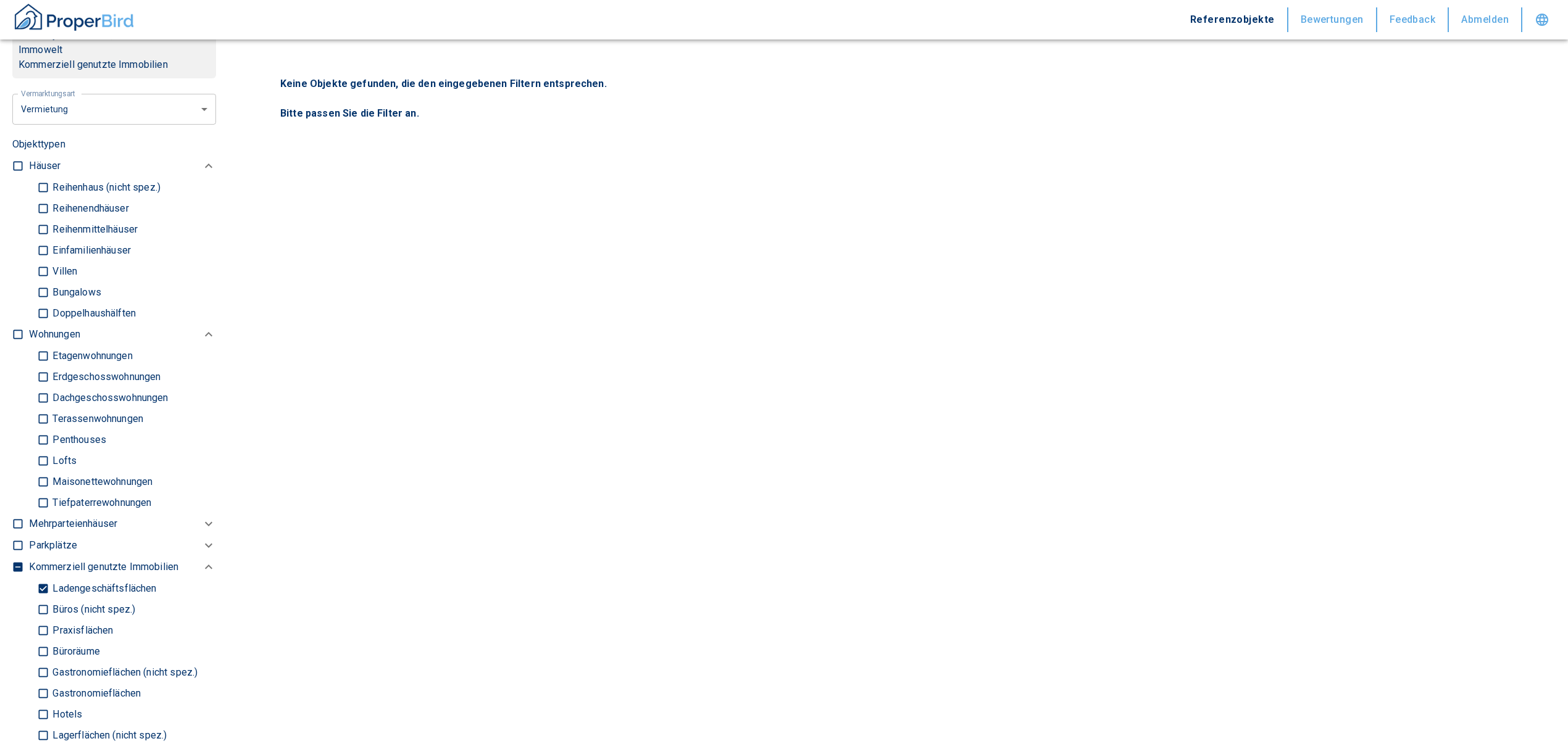
type input "[STREET_ADDRESS]"
click at [41, 599] on input "Ladengeschäftsflächen" at bounding box center [43, 589] width 13 height 22
checkbox input "false"
type input "2020"
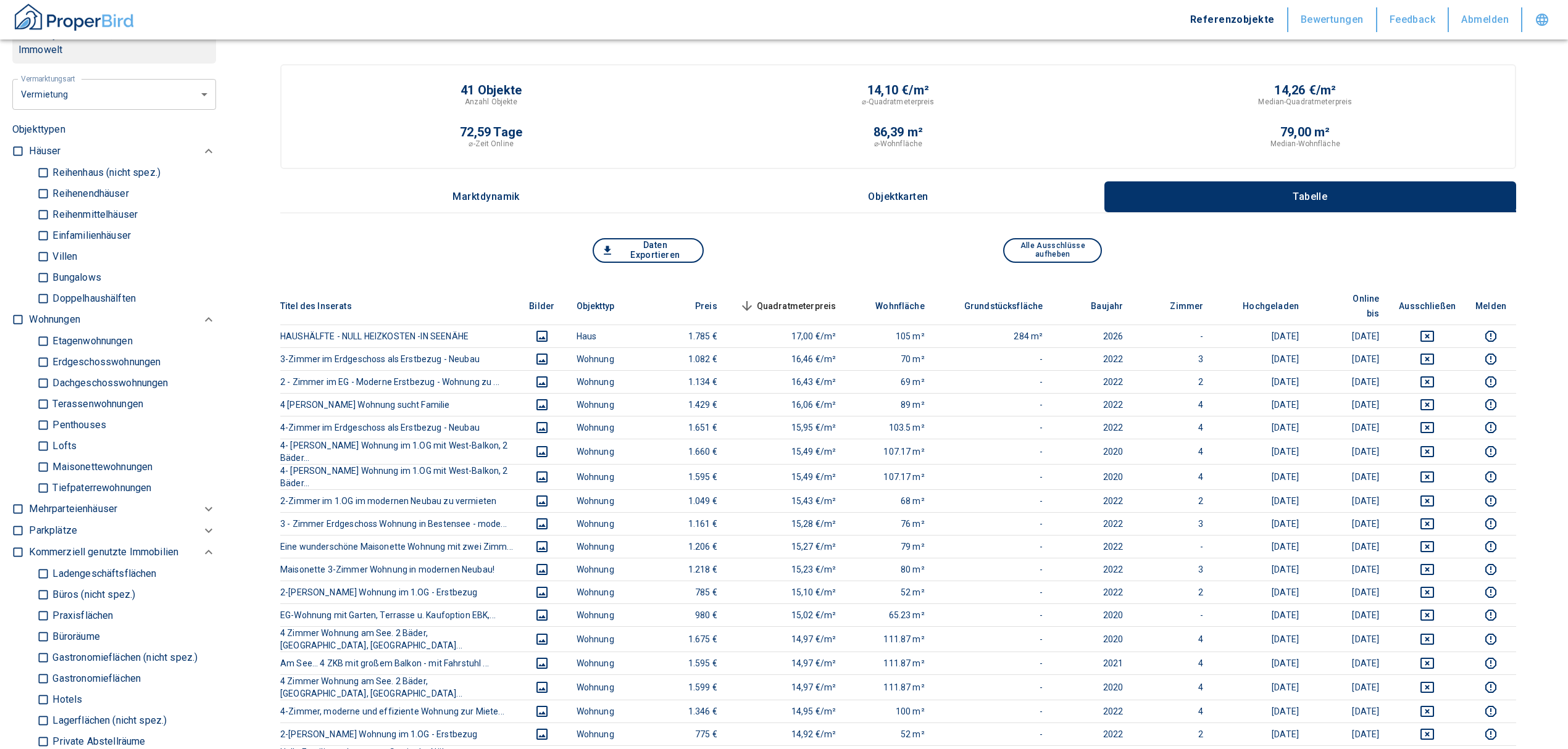
click at [15, 326] on input "checkbox" at bounding box center [18, 319] width 13 height 13
checkbox input "true"
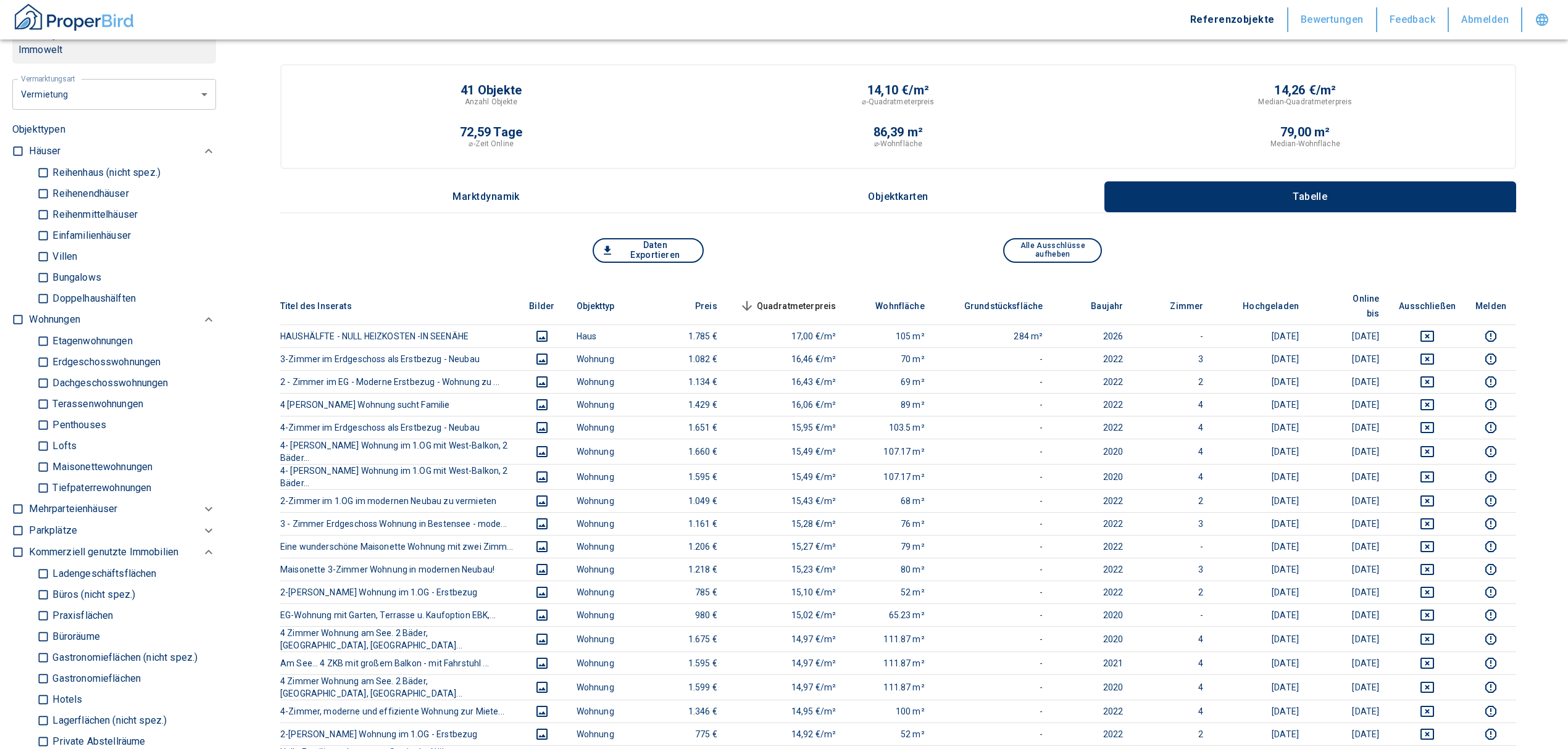
checkbox input "true"
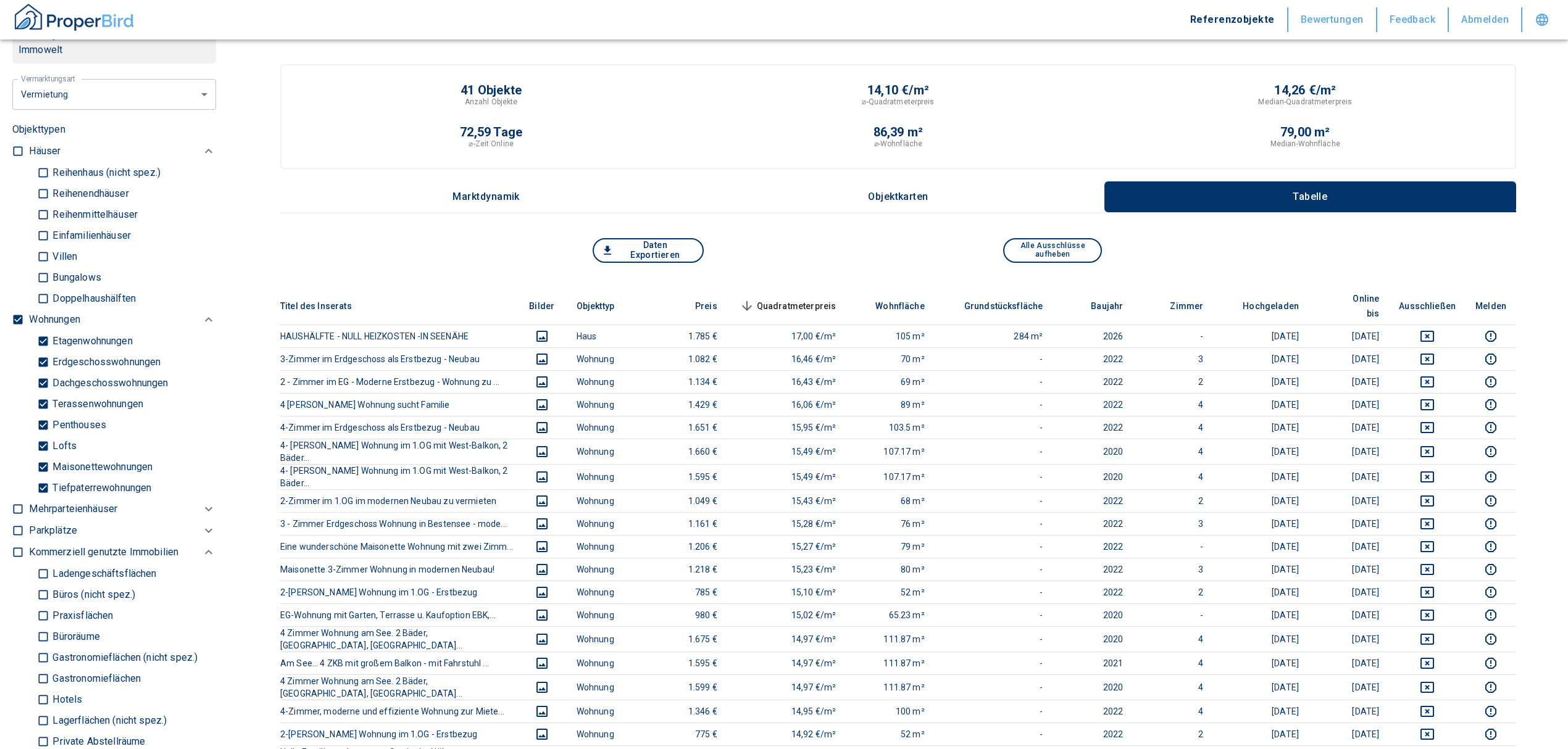
type input "2020"
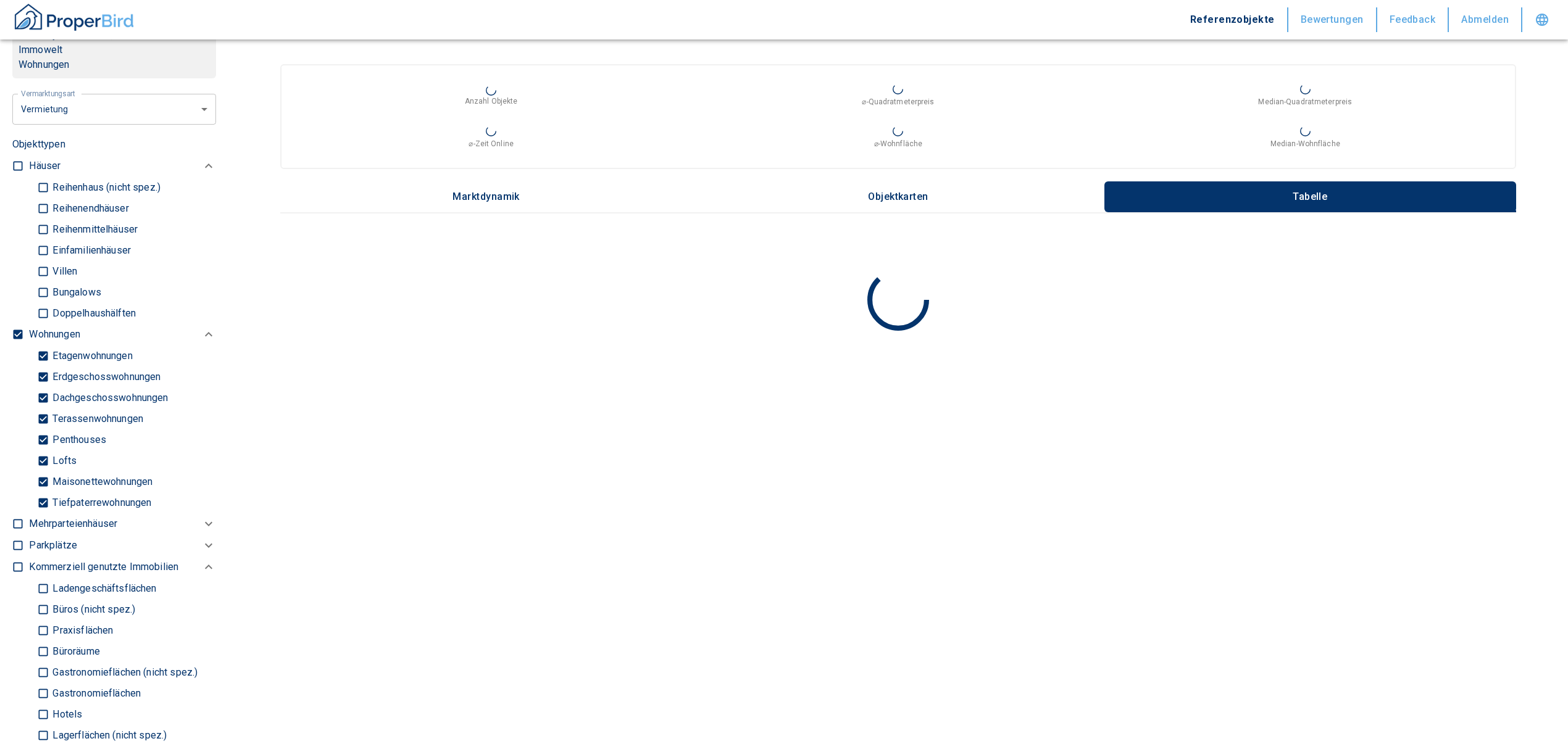
click at [45, 511] on input "Tiefpaterrewohnungen" at bounding box center [43, 503] width 13 height 22
checkbox input "false"
type input "2020"
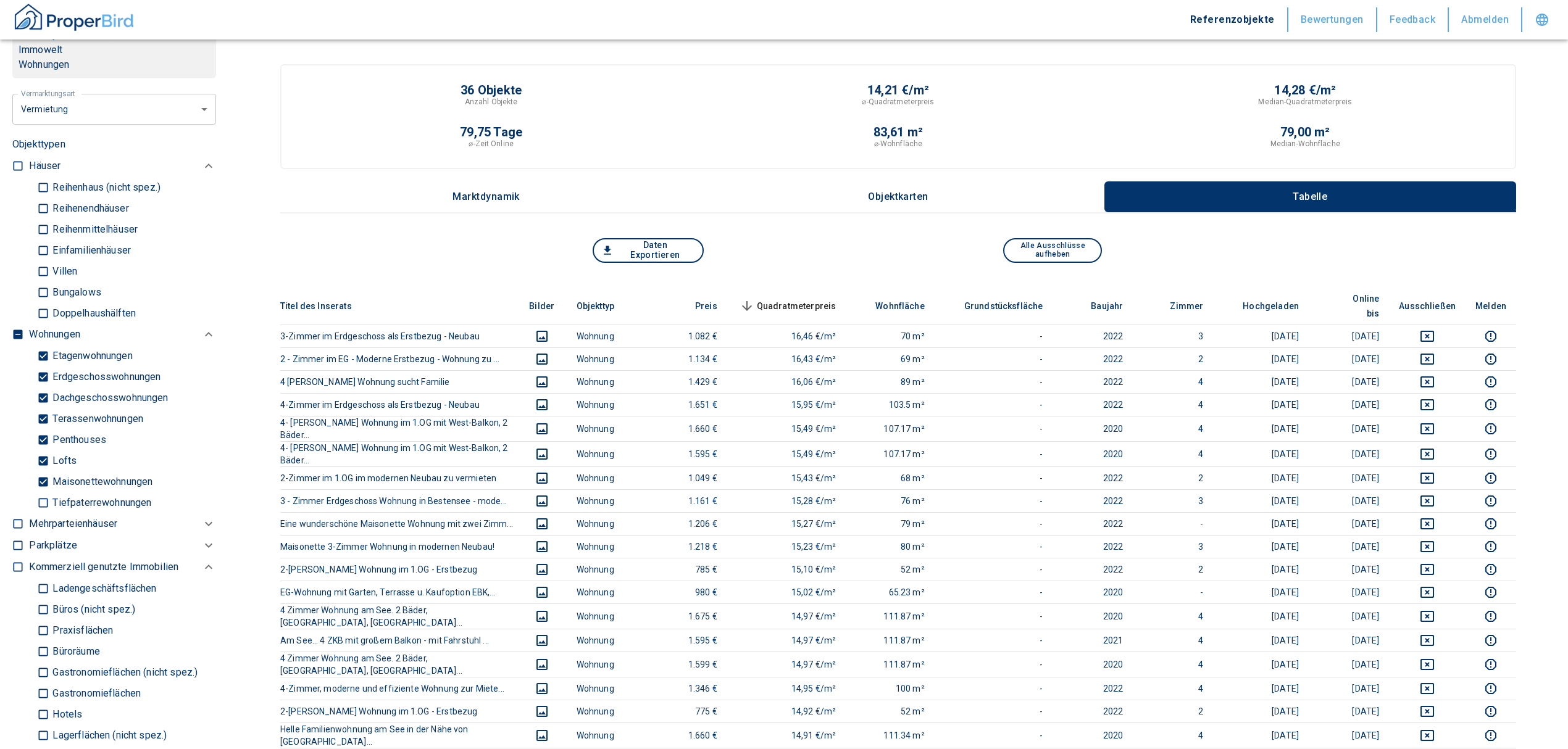
click at [779, 299] on span "Quadratmeterpreis sorted descending" at bounding box center [787, 306] width 99 height 15
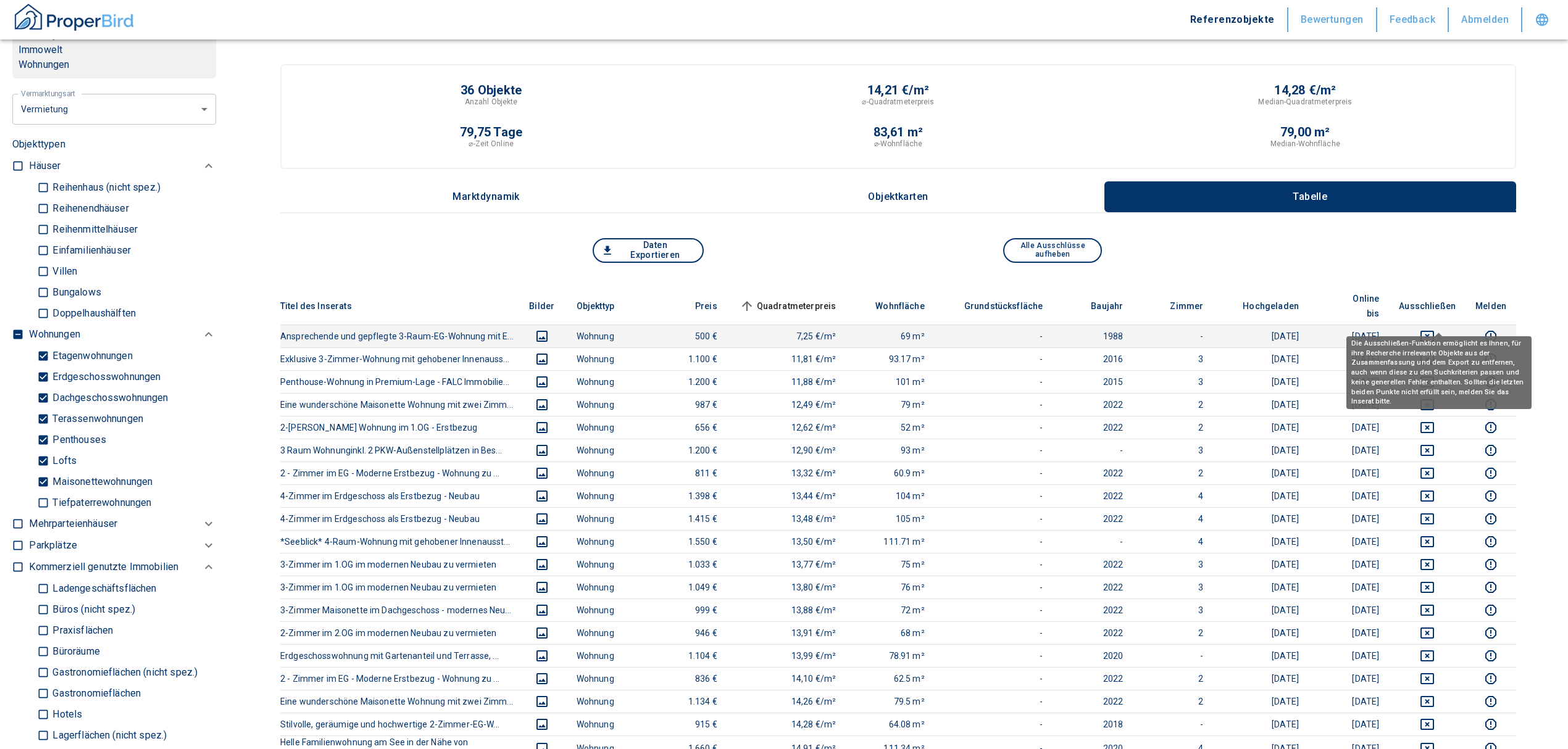
click at [1433, 331] on icon "deselect this listing" at bounding box center [1427, 336] width 13 height 11
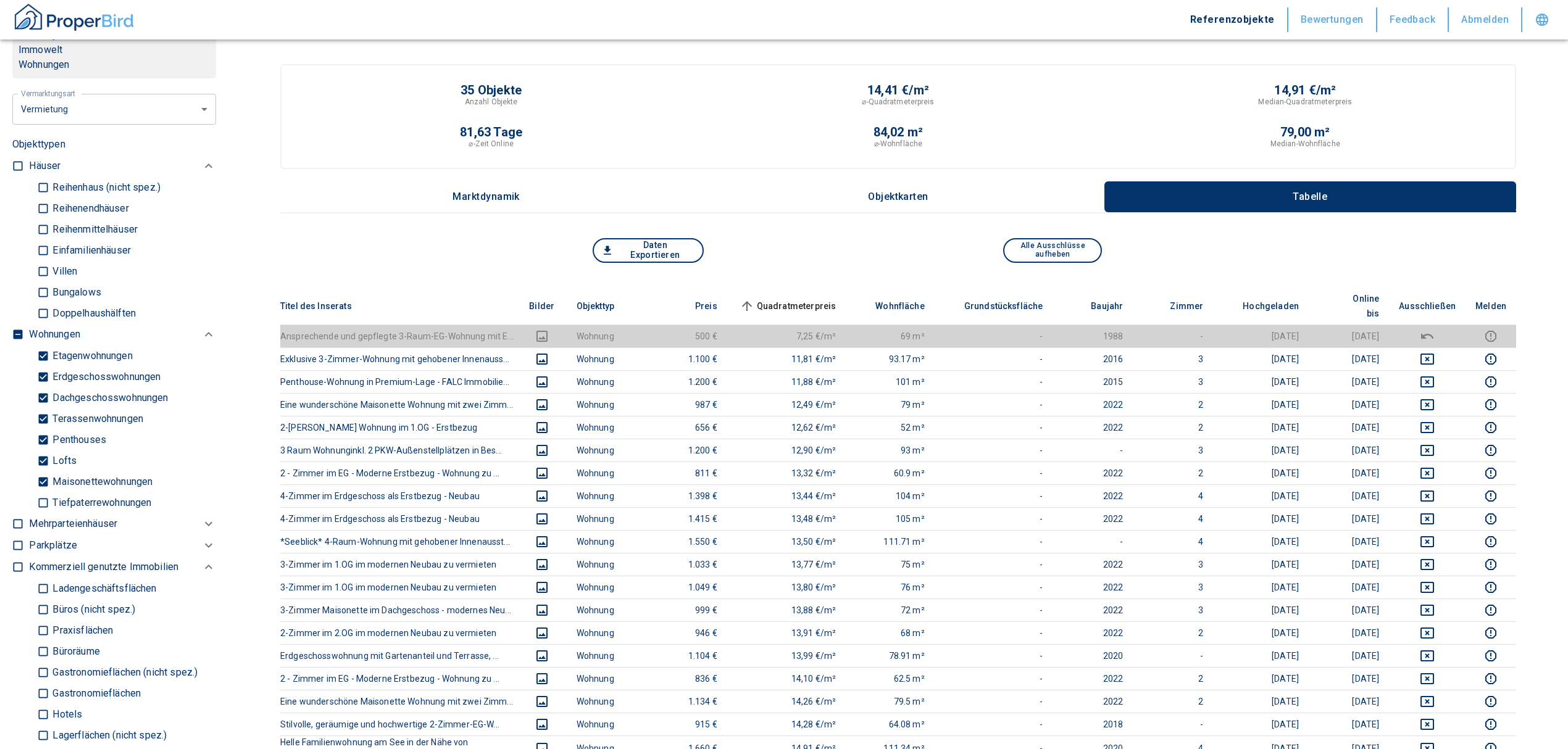
click at [801, 299] on span "Quadratmeterpreis sorted ascending" at bounding box center [787, 306] width 99 height 15
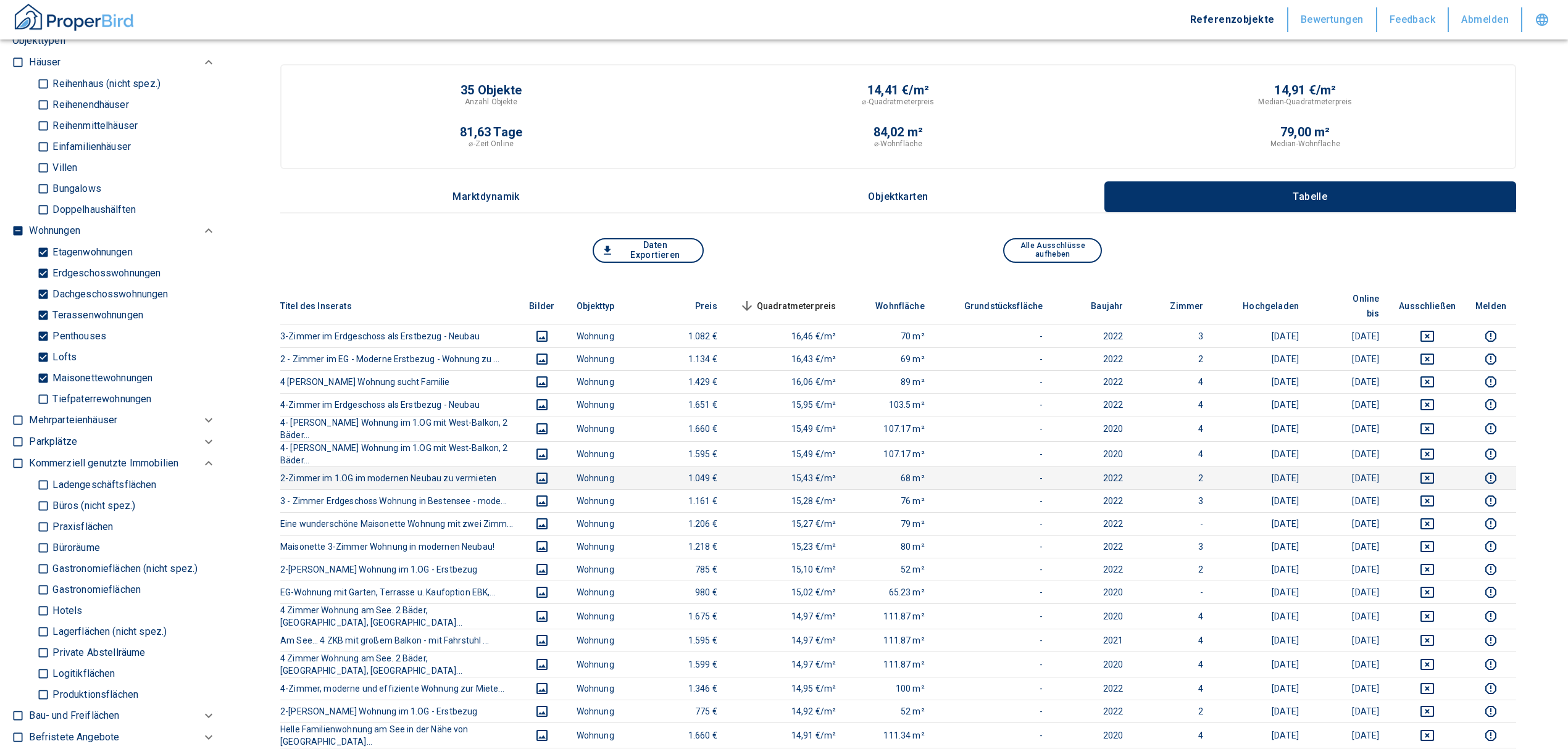
scroll to position [741, 0]
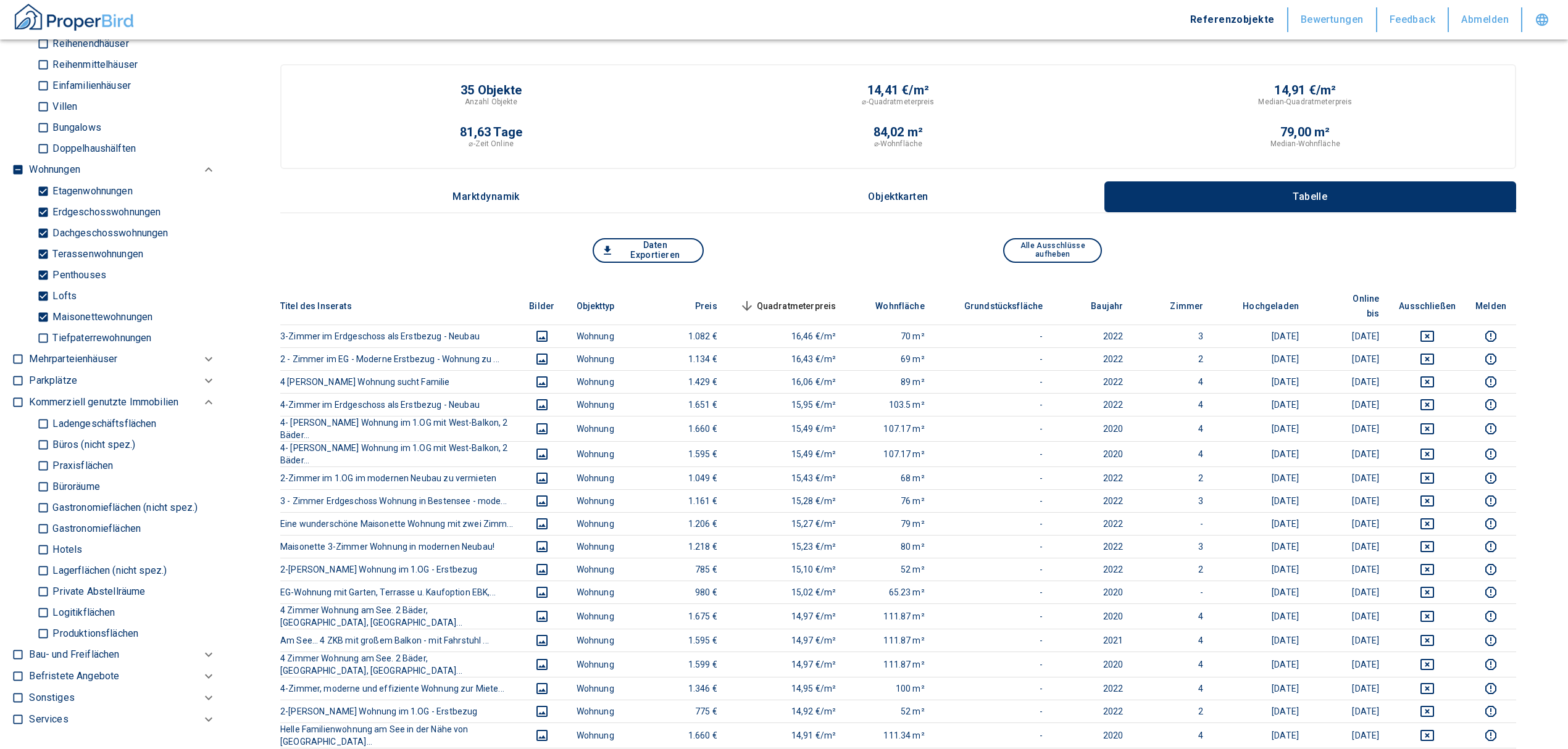
click at [810, 299] on span "Quadratmeterpreis sorted descending" at bounding box center [787, 306] width 99 height 15
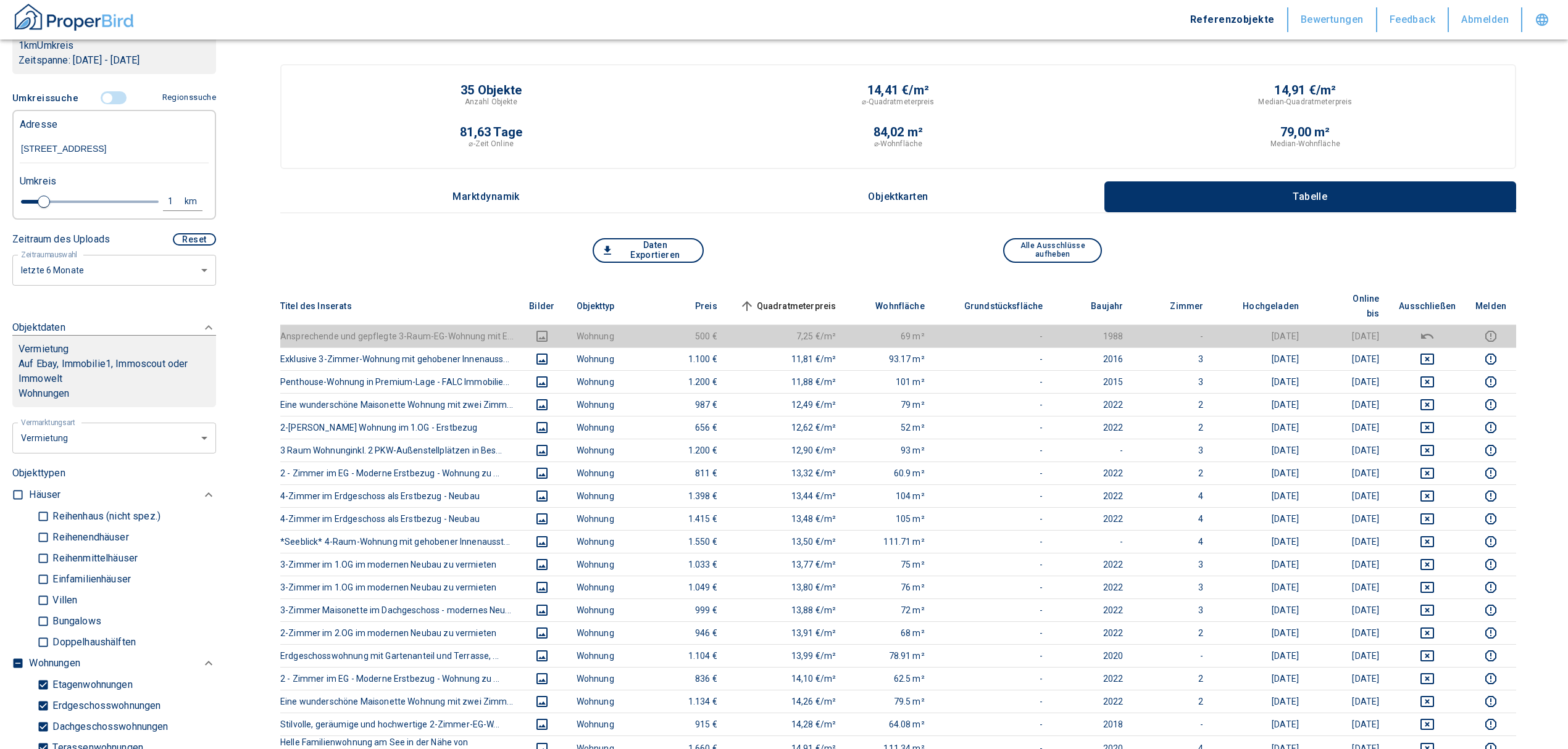
scroll to position [165, 0]
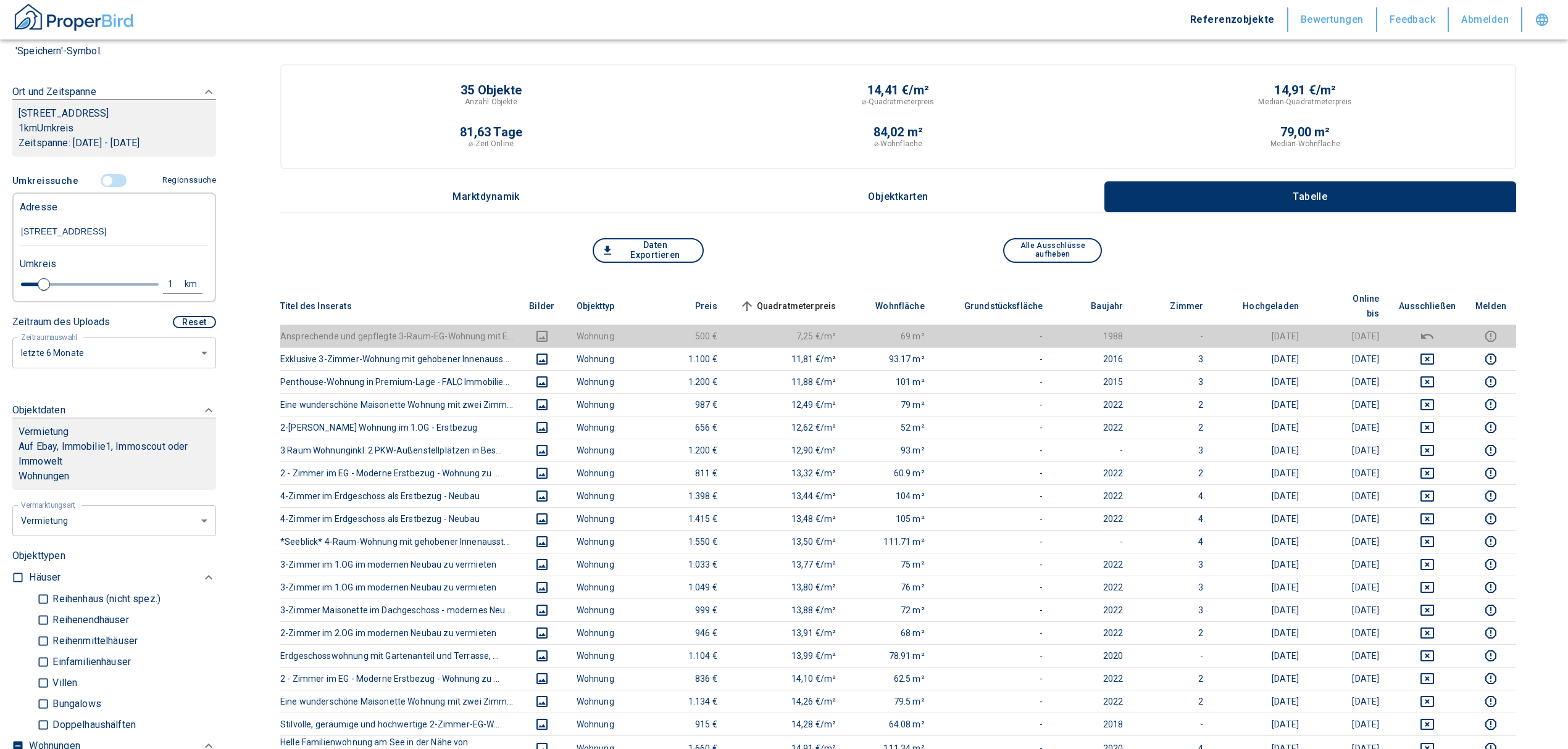
click at [102, 187] on input "controlled" at bounding box center [108, 181] width 37 height 13
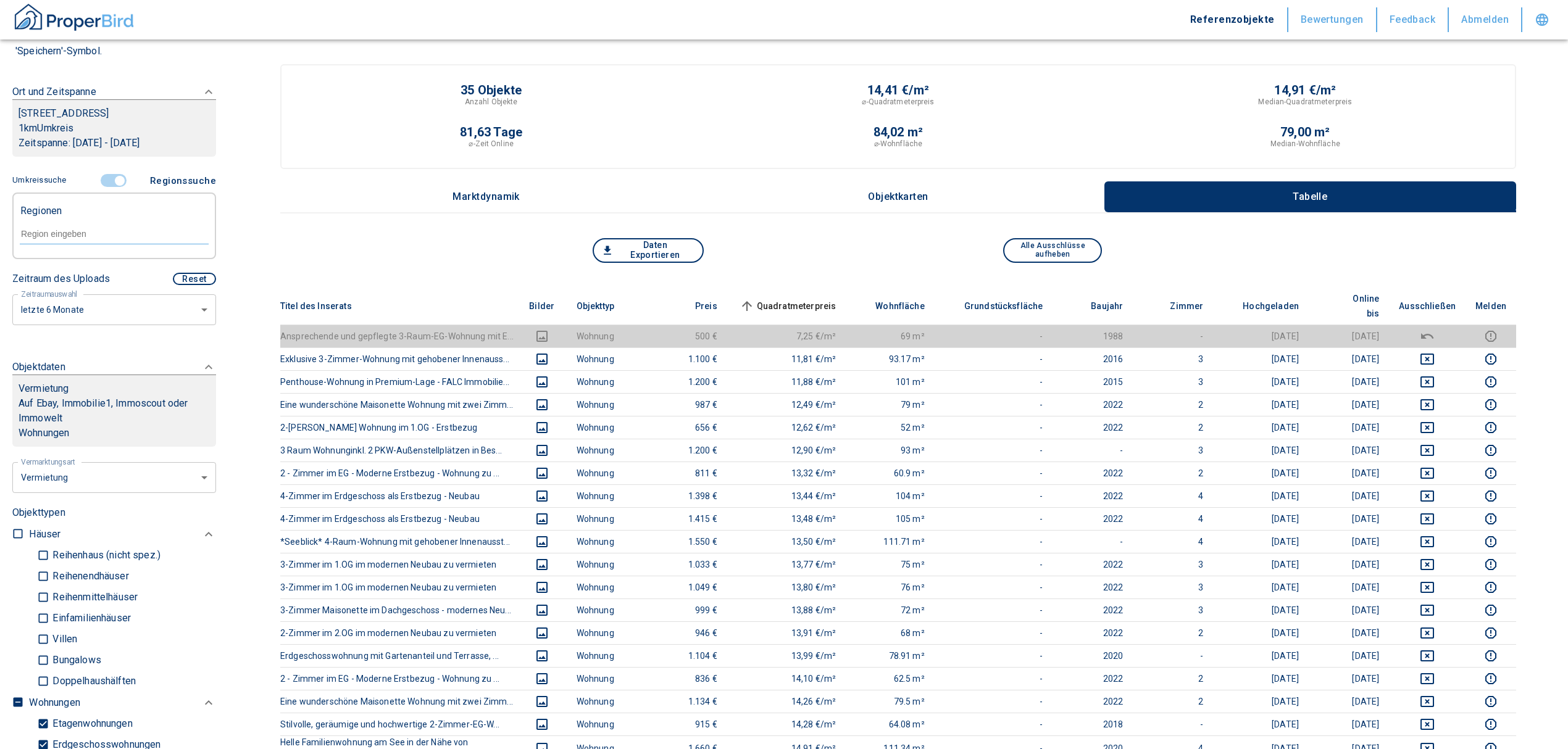
click at [58, 237] on div at bounding box center [114, 233] width 189 height 22
click at [79, 280] on li "15741 Bestensee" at bounding box center [108, 276] width 177 height 22
type input "15741"
type input "2020"
type input "15741 Bestensee"
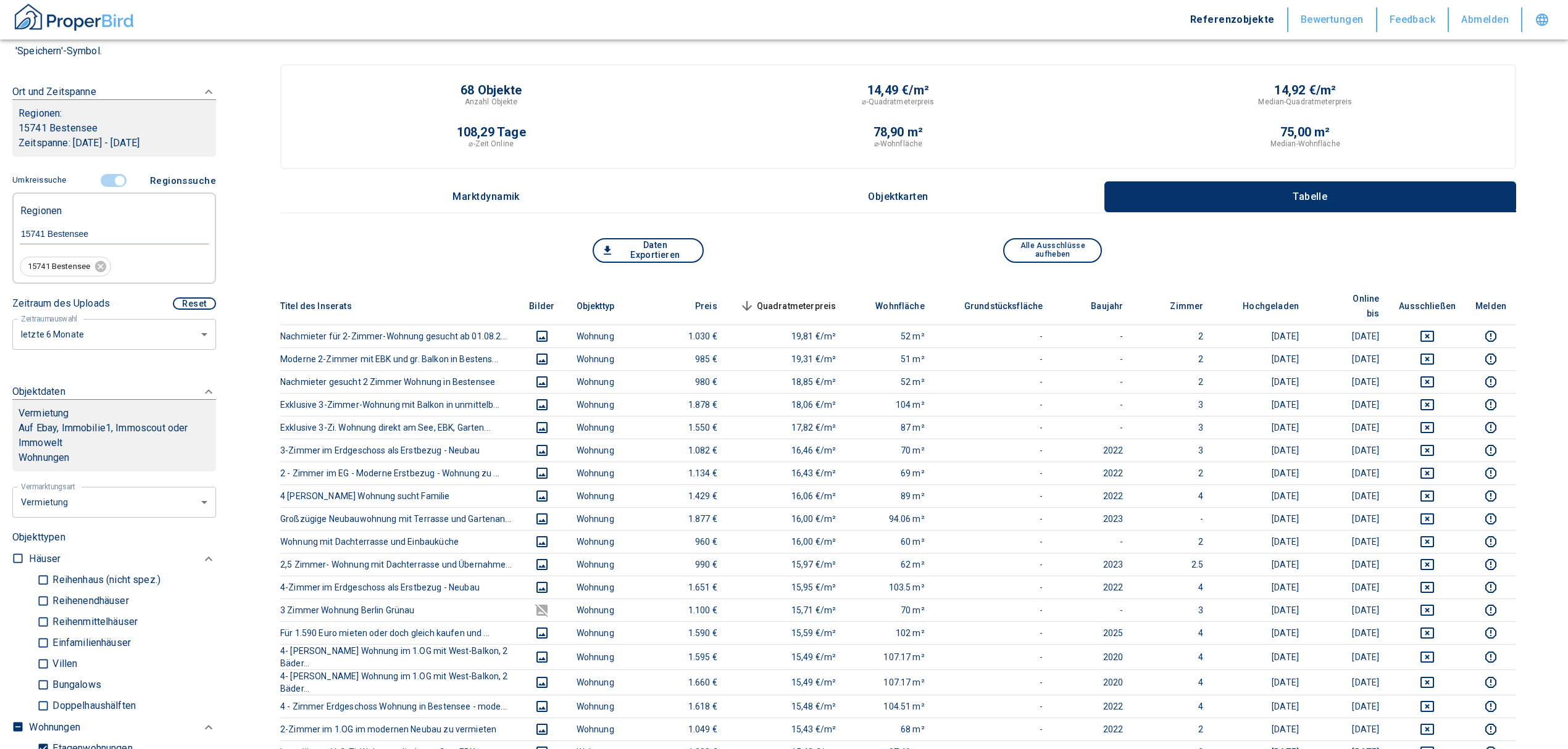
click at [819, 288] on th "Quadratmeterpreis sorted descending" at bounding box center [787, 306] width 119 height 38
click at [814, 299] on span "Quadratmeterpreis sorted descending" at bounding box center [787, 306] width 99 height 15
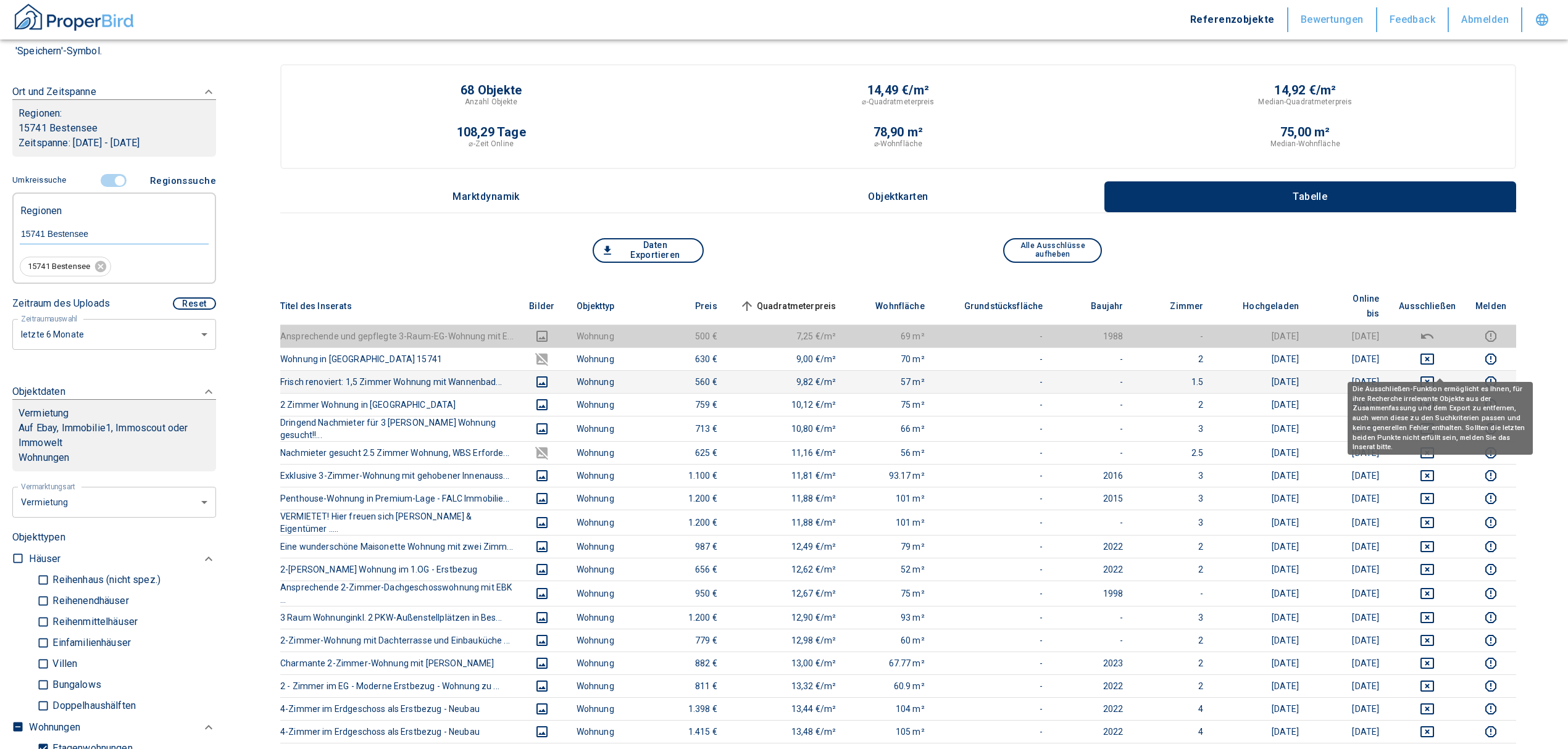
click at [1434, 376] on icon "deselect this listing" at bounding box center [1427, 381] width 13 height 11
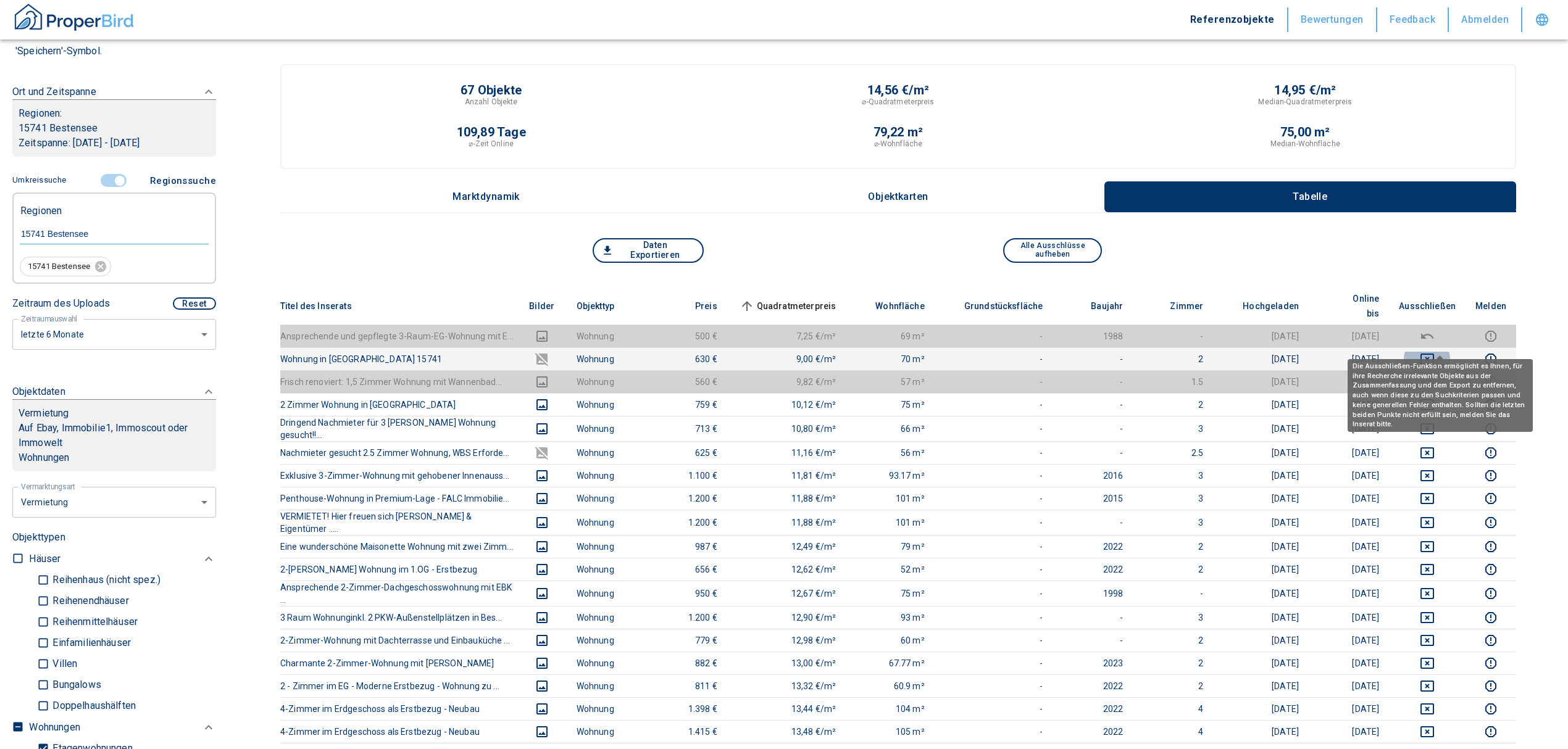
click at [1430, 352] on button "deselect this listing" at bounding box center [1428, 359] width 57 height 15
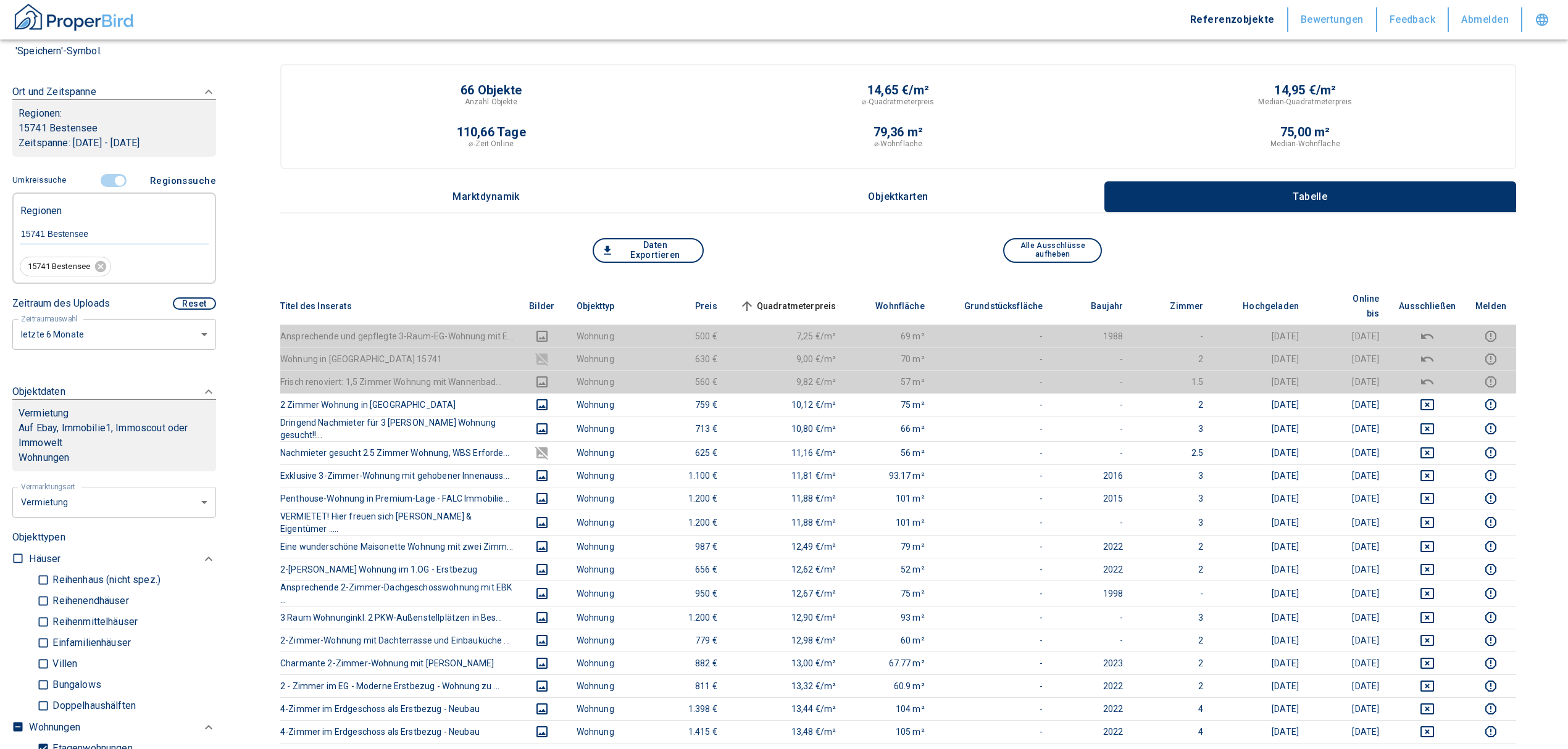
click at [813, 299] on span "Quadratmeterpreis sorted ascending" at bounding box center [787, 306] width 99 height 15
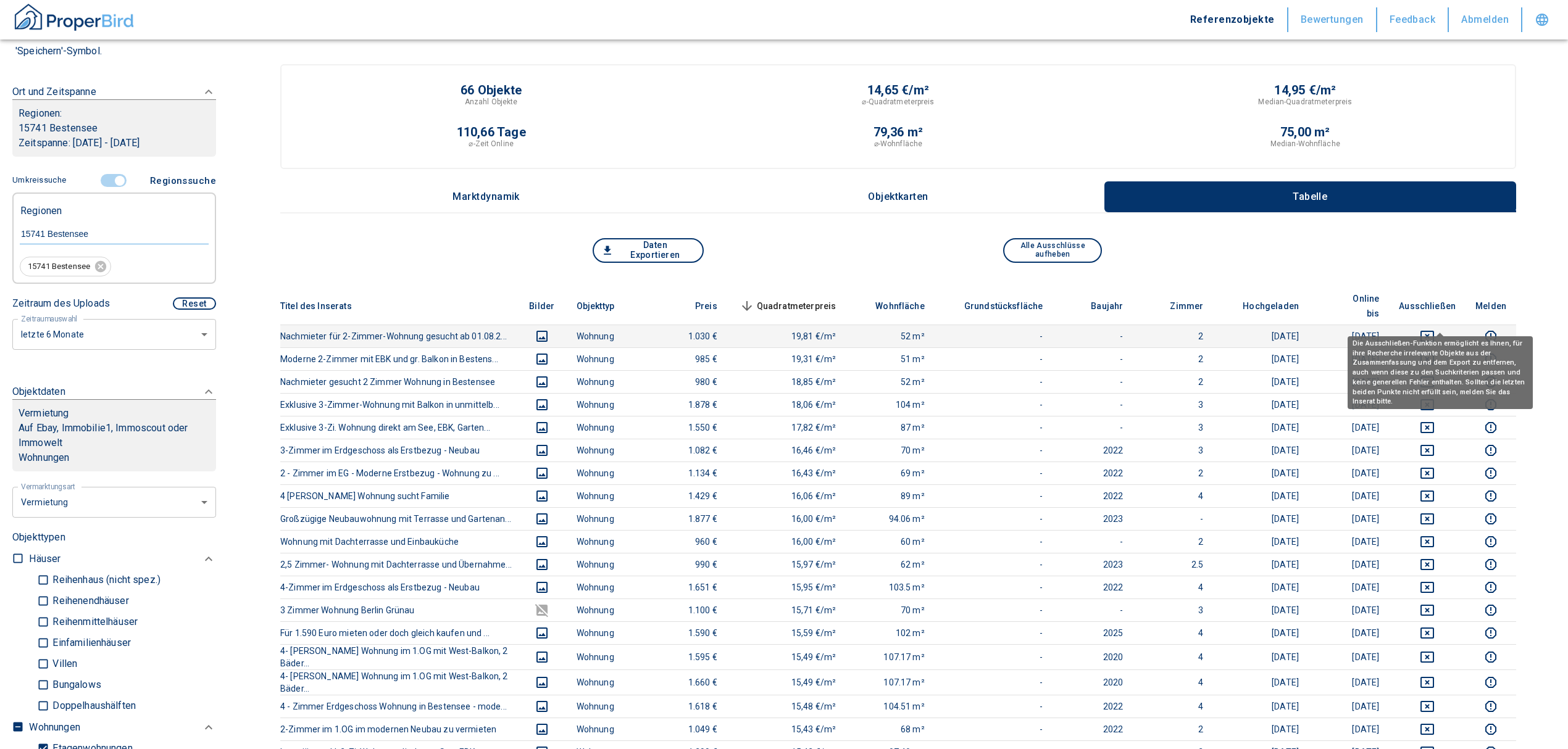
click at [1434, 331] on icon "deselect this listing" at bounding box center [1427, 336] width 13 height 11
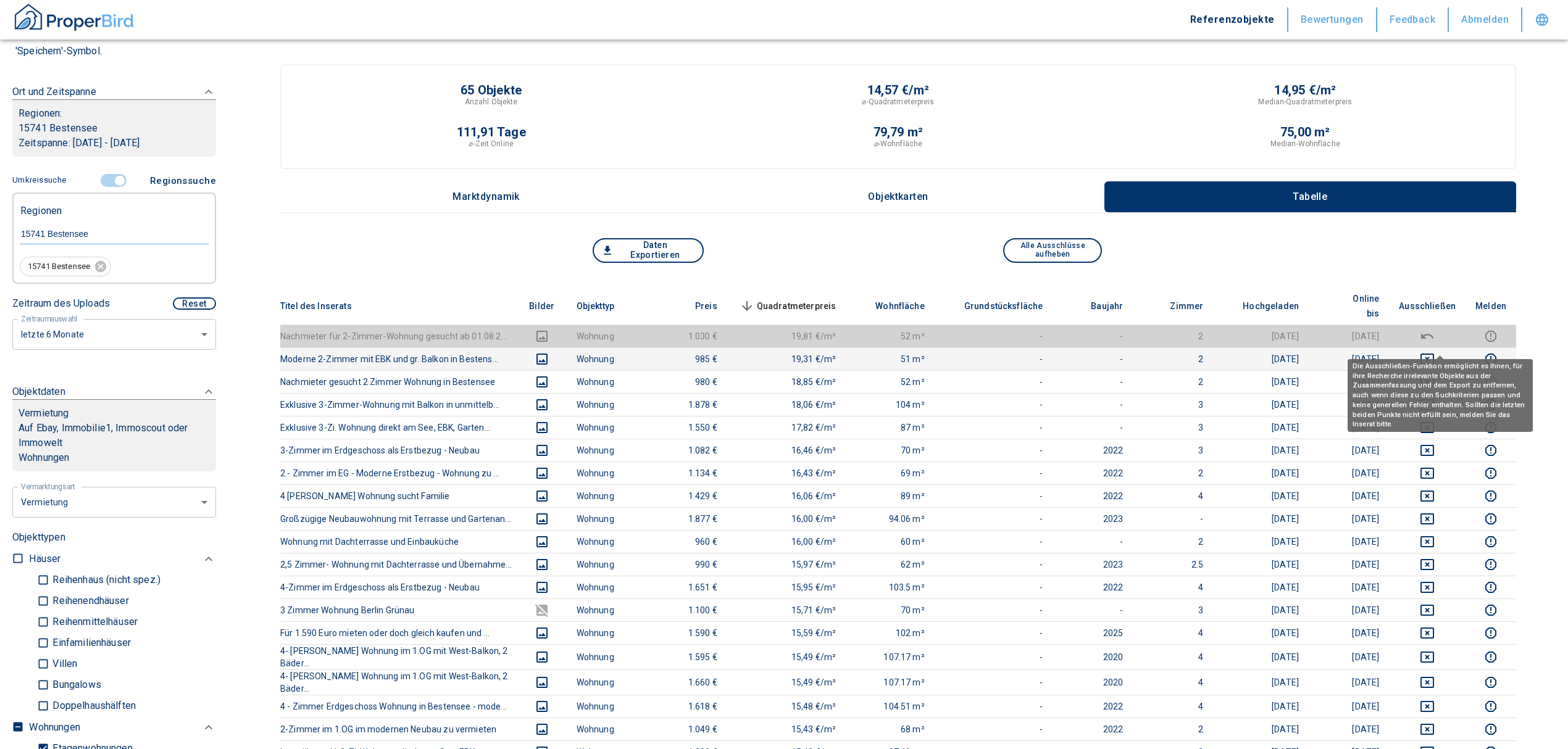
click at [1434, 352] on icon "deselect this listing" at bounding box center [1428, 359] width 15 height 15
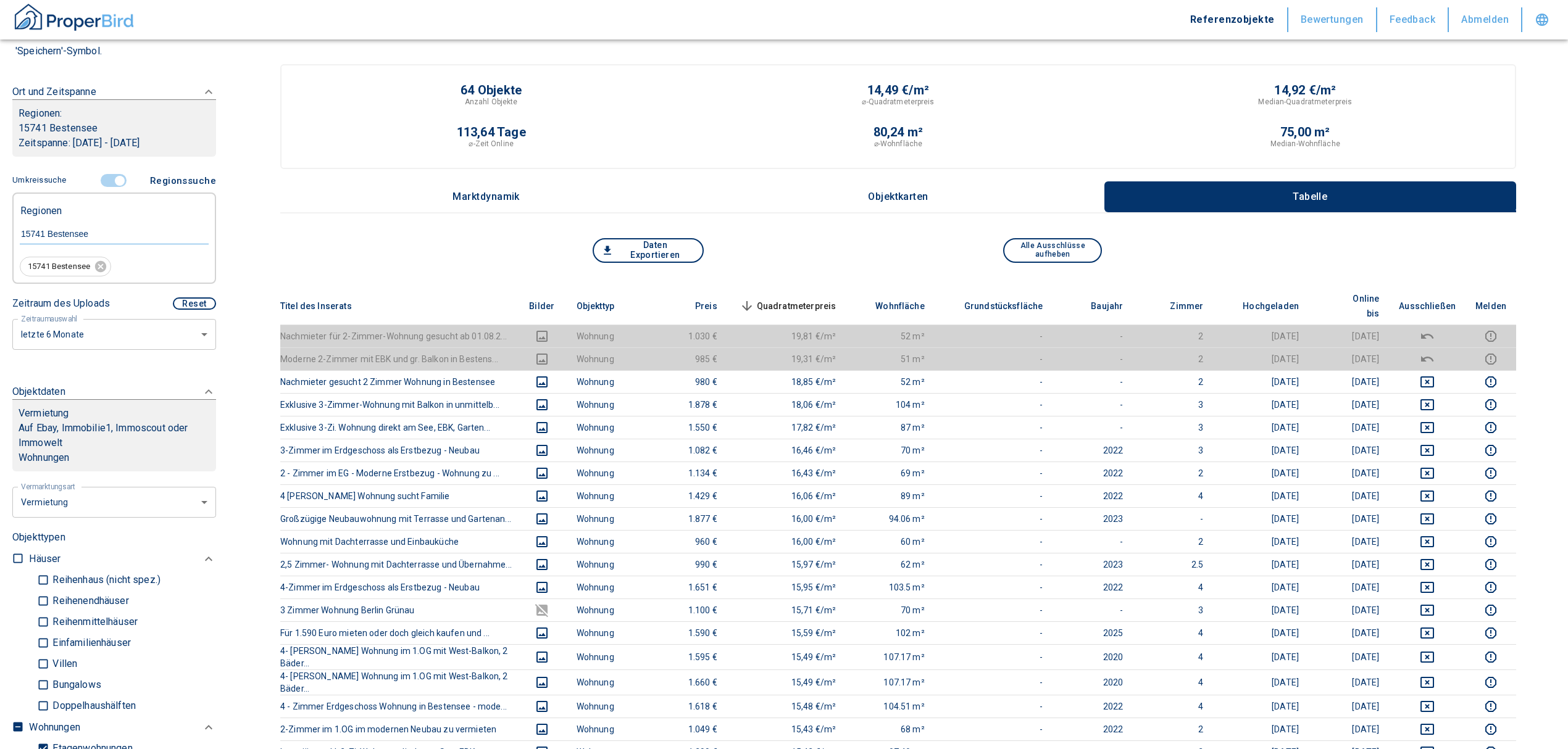
click at [807, 299] on span "Quadratmeterpreis sorted descending" at bounding box center [787, 306] width 99 height 15
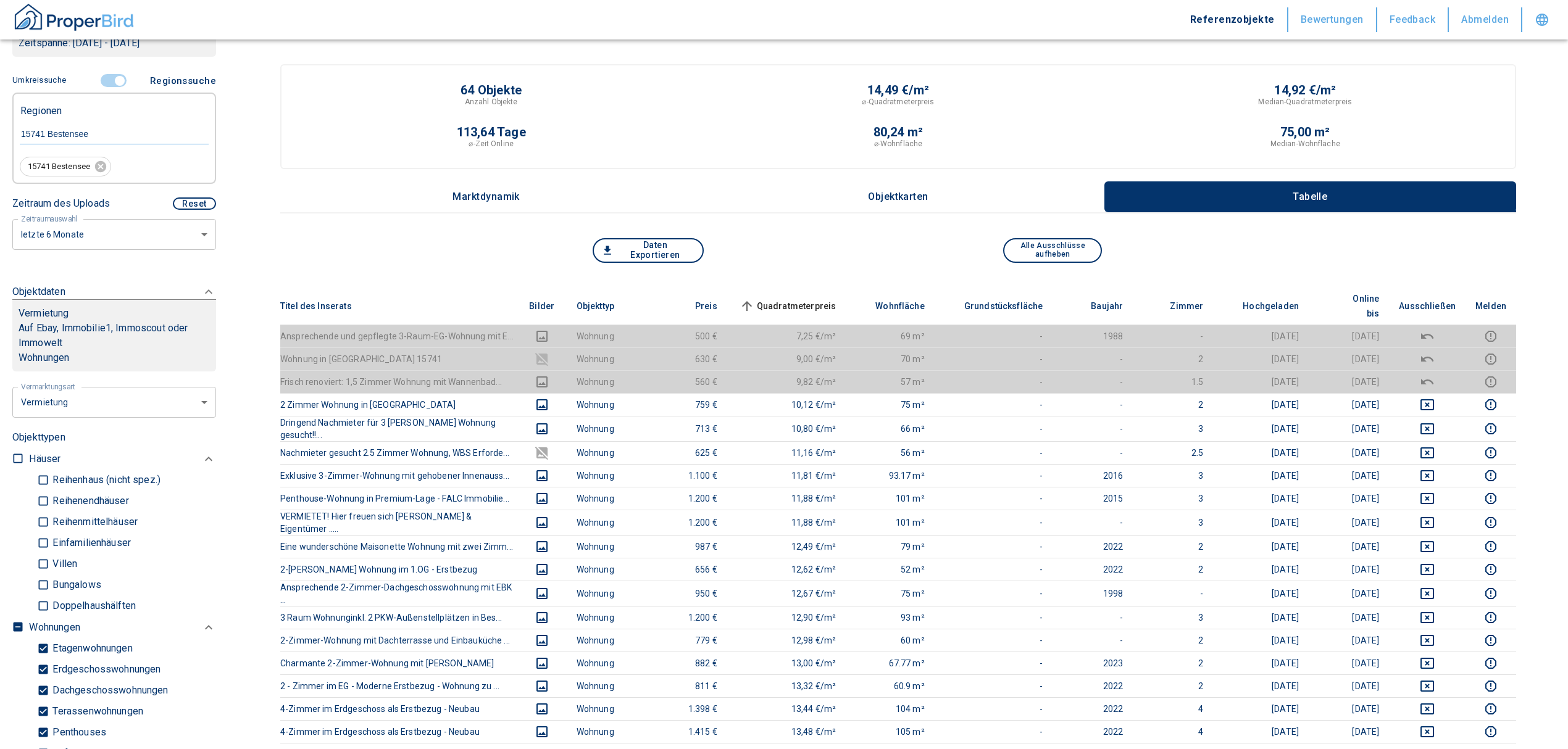
scroll to position [165, 0]
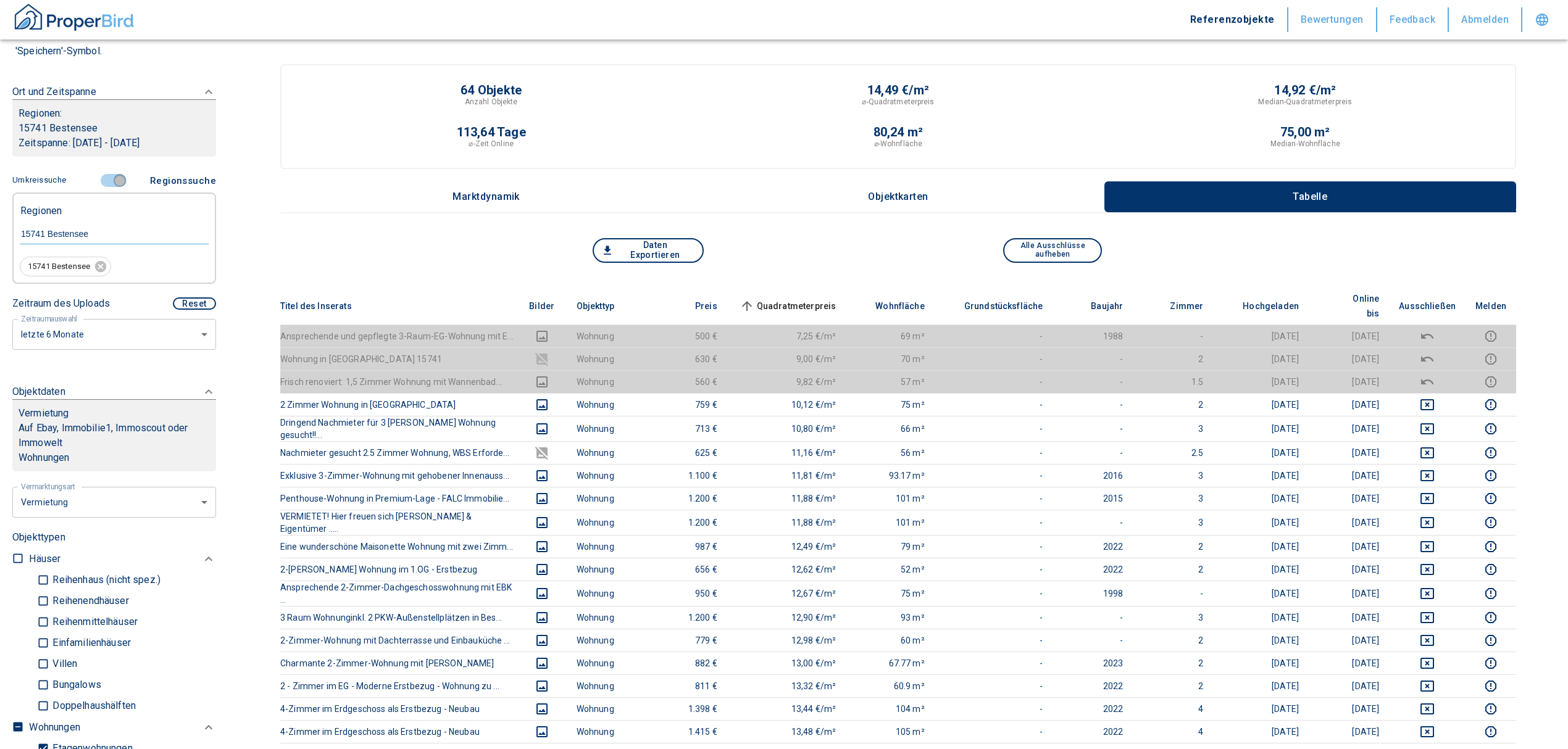
click at [118, 179] on input "controlled" at bounding box center [120, 181] width 37 height 13
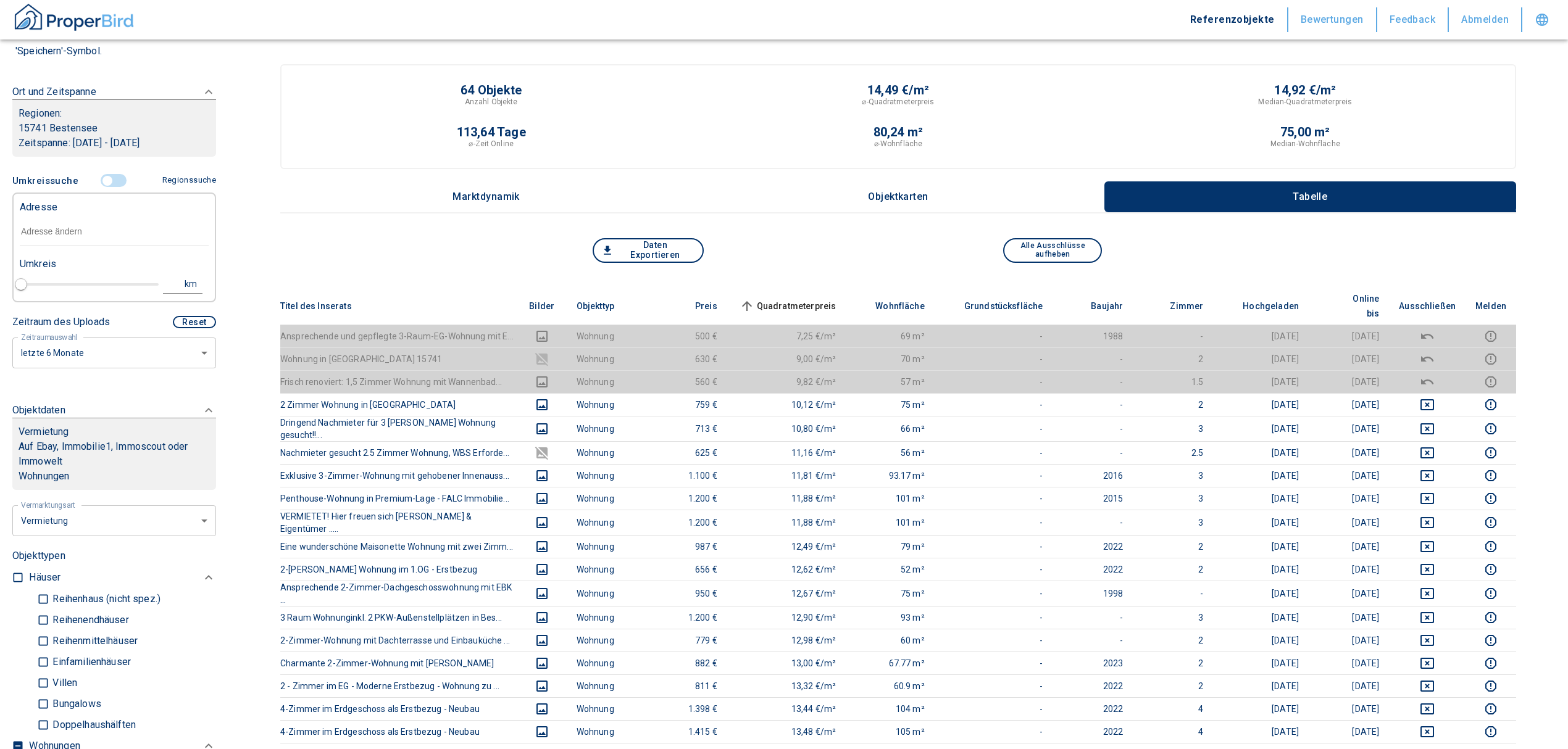
click at [70, 226] on input "text" at bounding box center [114, 232] width 189 height 29
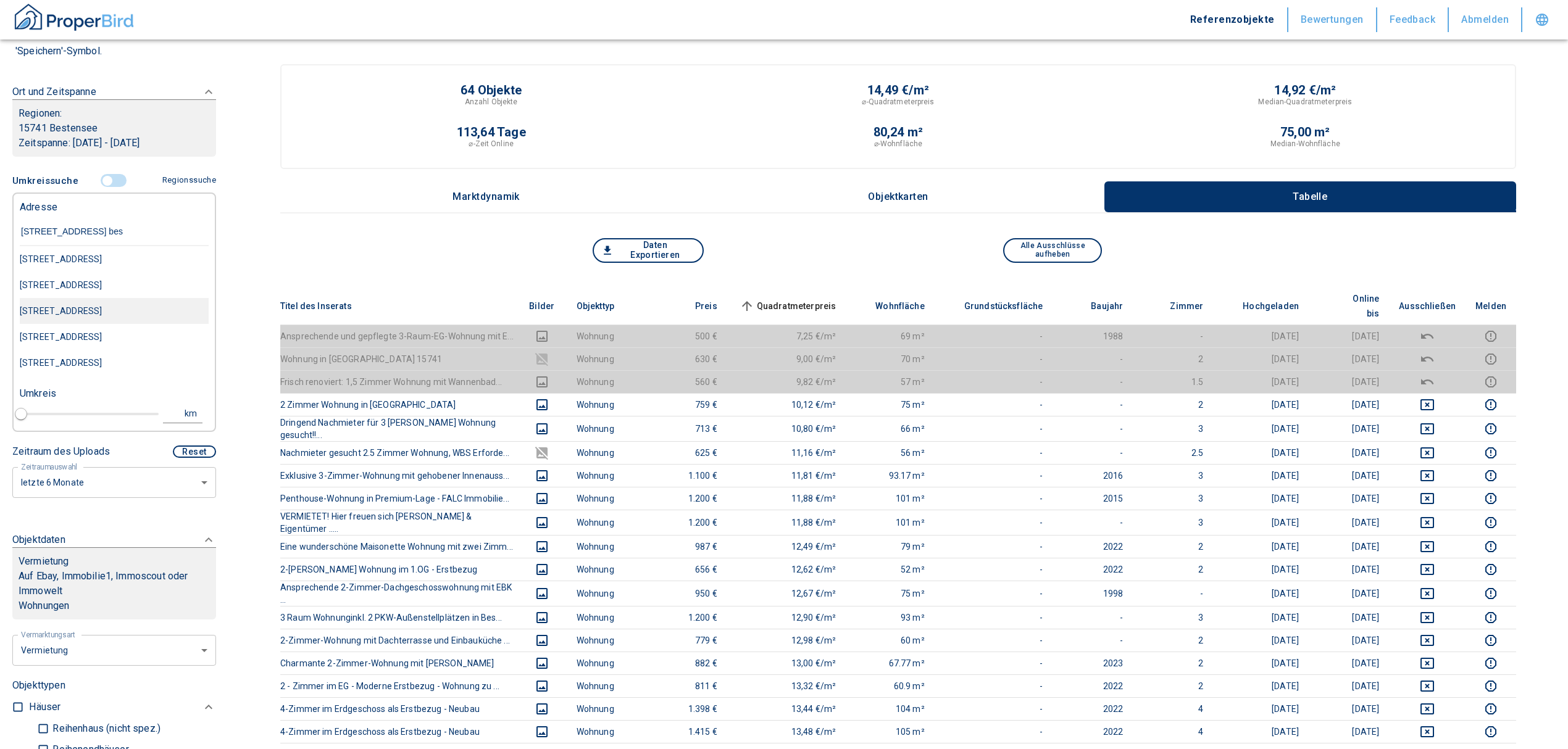
type input "mozartstraße 1 best"
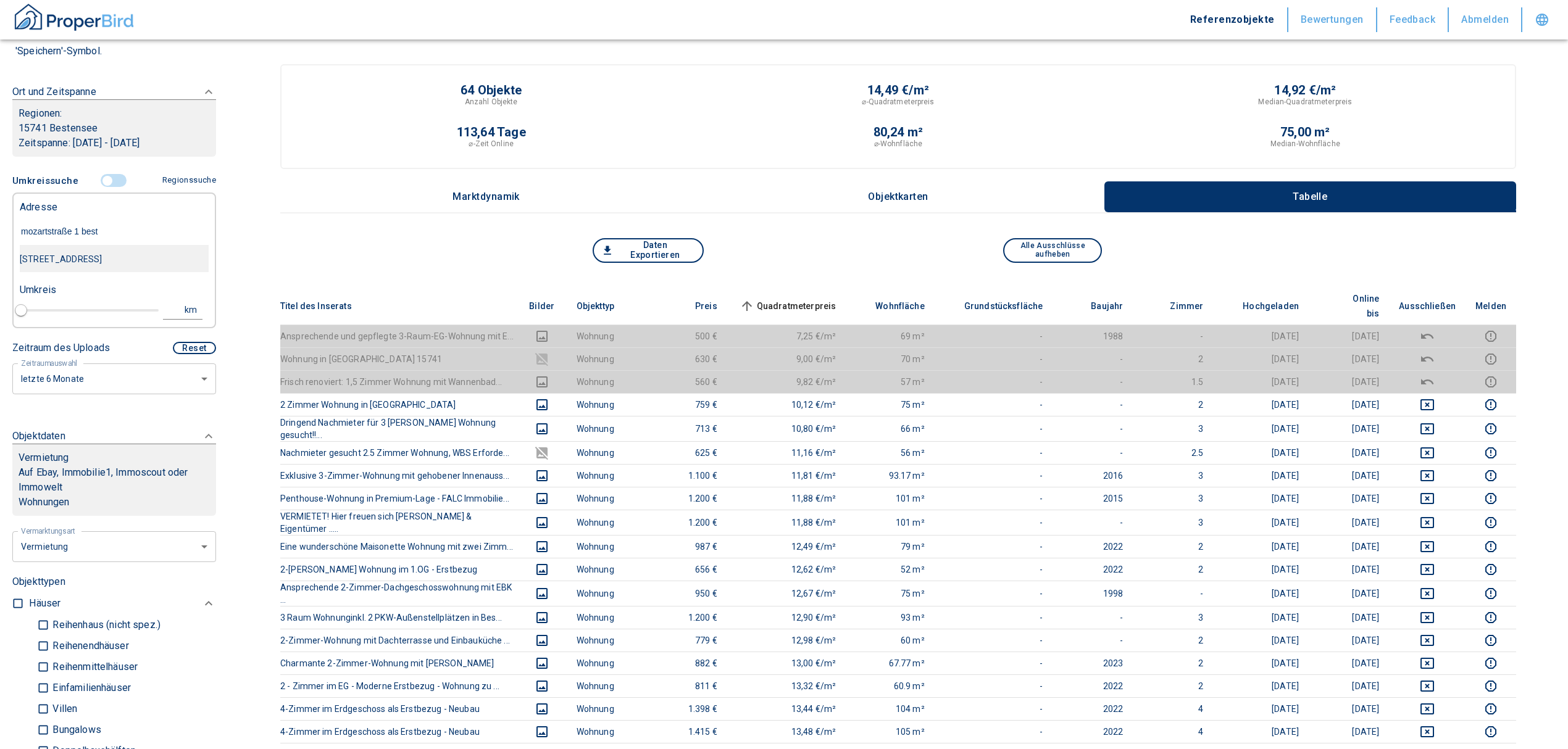
click at [126, 255] on div "[STREET_ADDRESS]" at bounding box center [114, 259] width 189 height 26
type input "2020"
type input "[STREET_ADDRESS]"
type input "1"
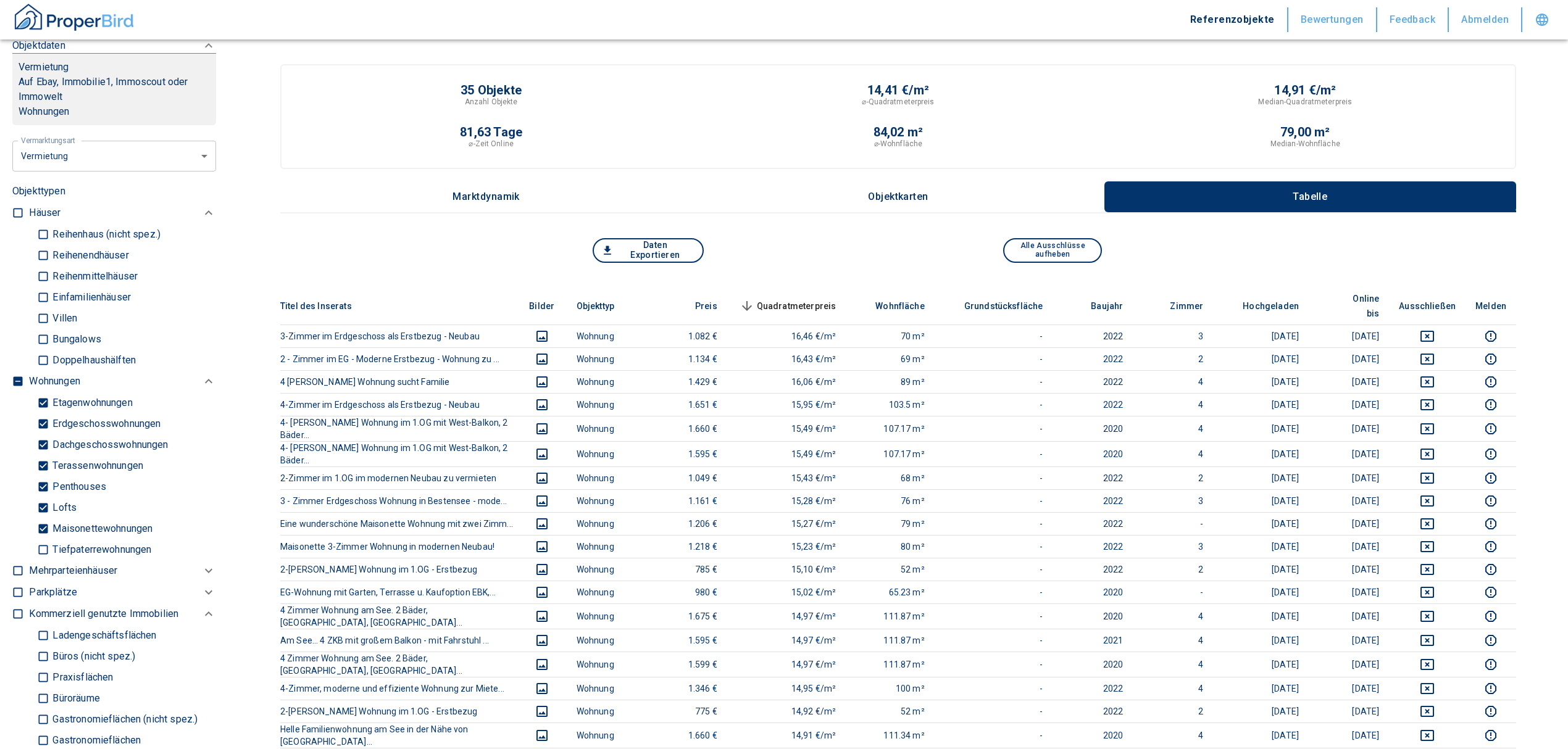
scroll to position [576, 0]
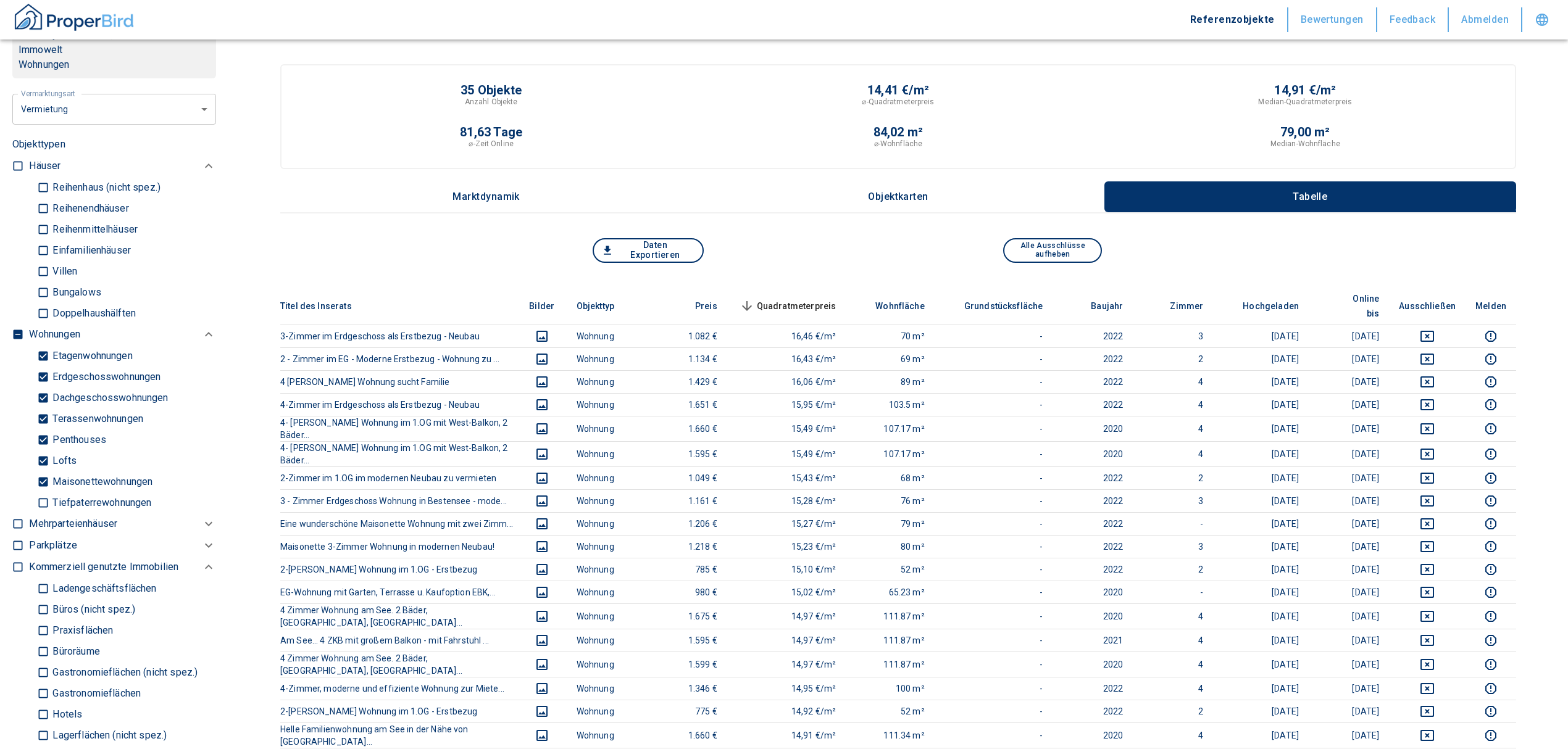
type input "[STREET_ADDRESS]"
click at [16, 341] on input "checkbox" at bounding box center [18, 334] width 13 height 13
checkbox input "true"
type input "2020"
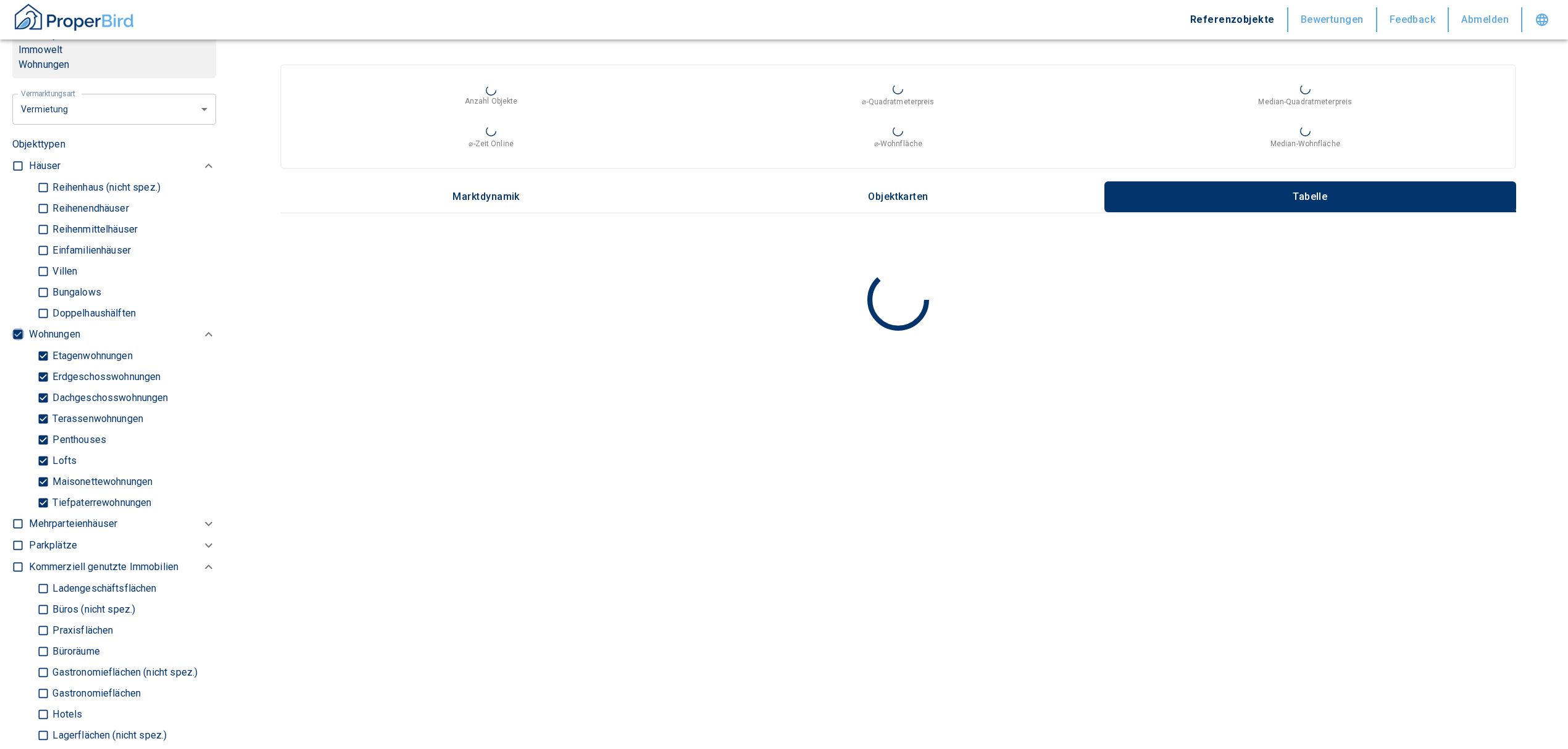
click at [16, 341] on input "checkbox" at bounding box center [18, 334] width 13 height 13
checkbox input "false"
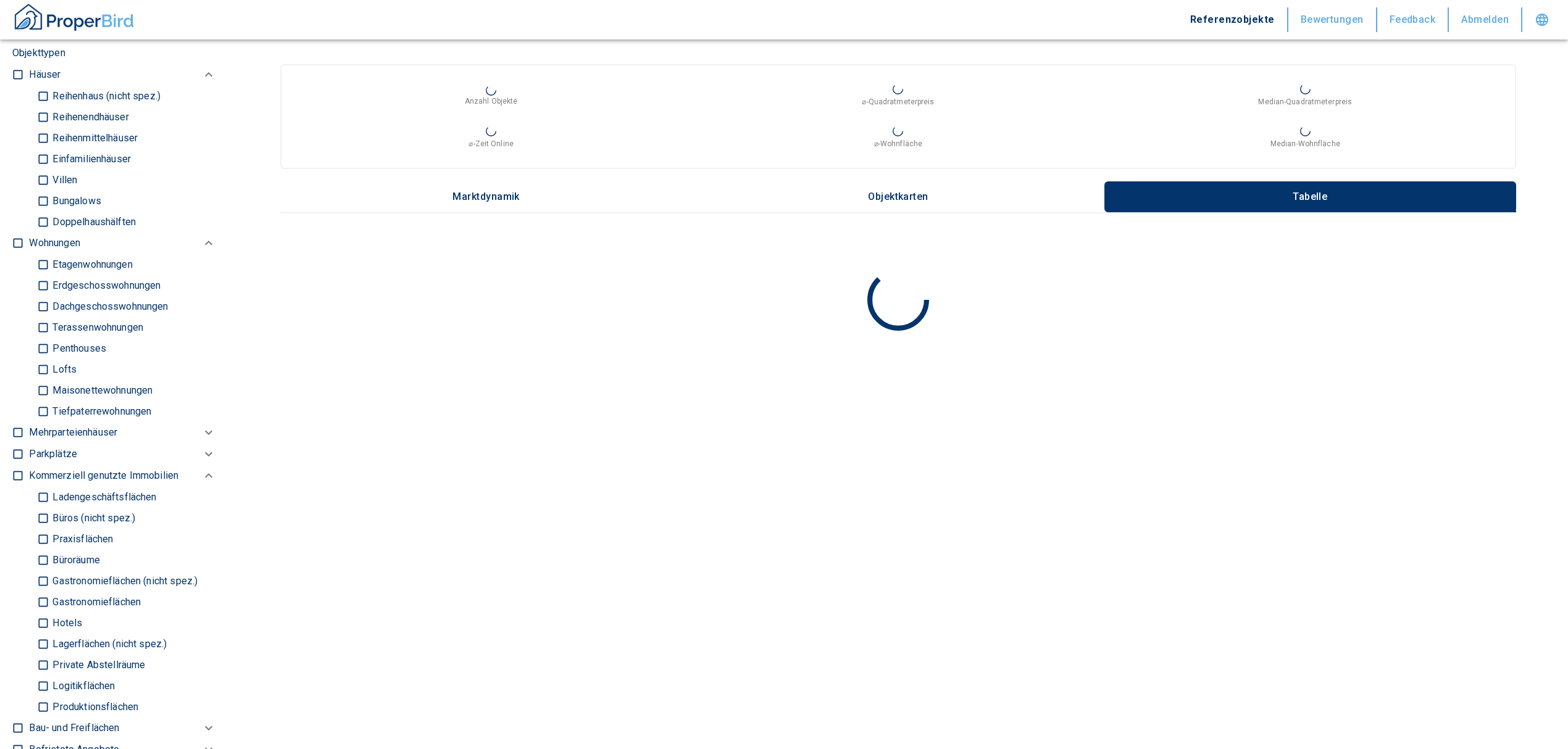
scroll to position [741, 0]
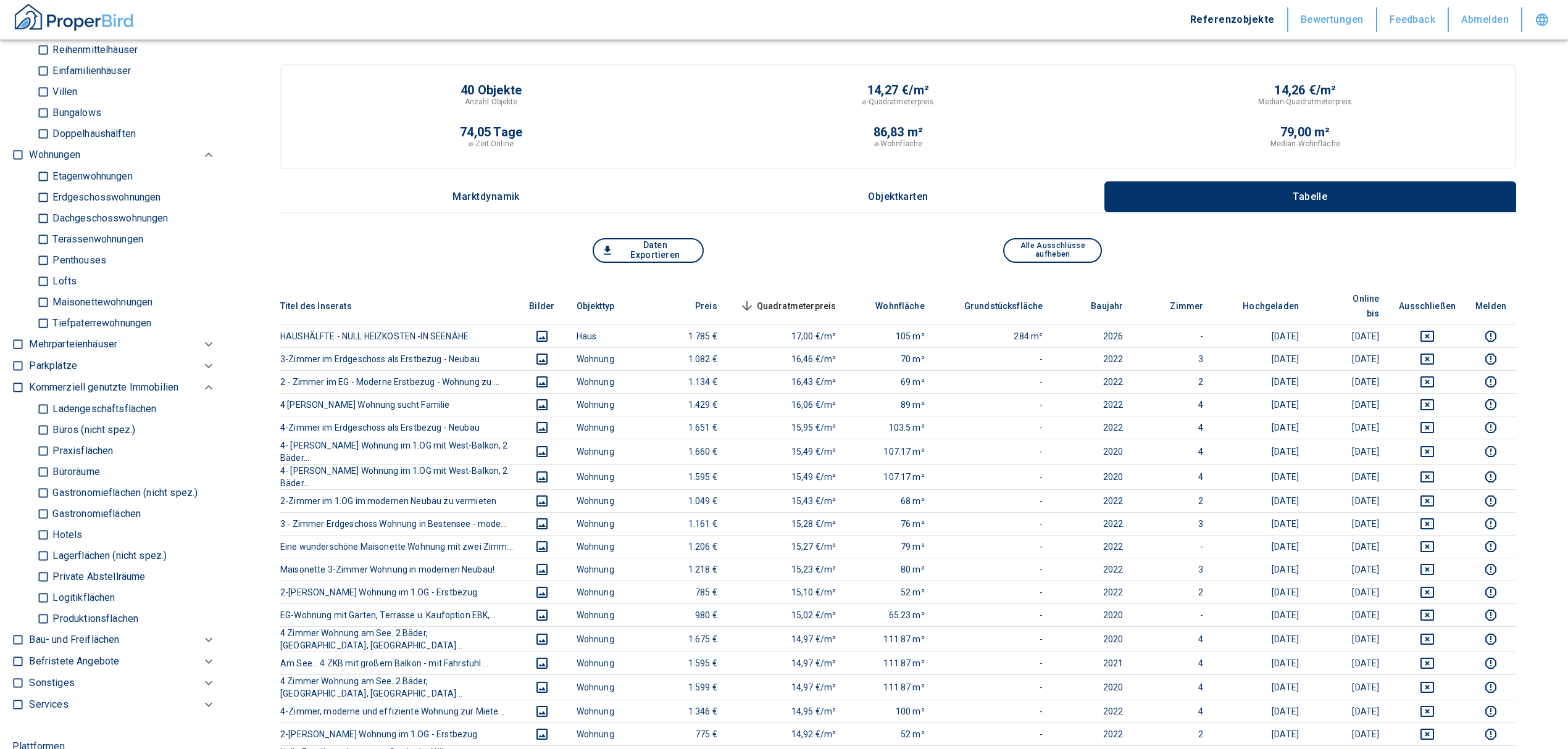
click at [38, 439] on input "Büros (nicht spez.)" at bounding box center [43, 430] width 13 height 22
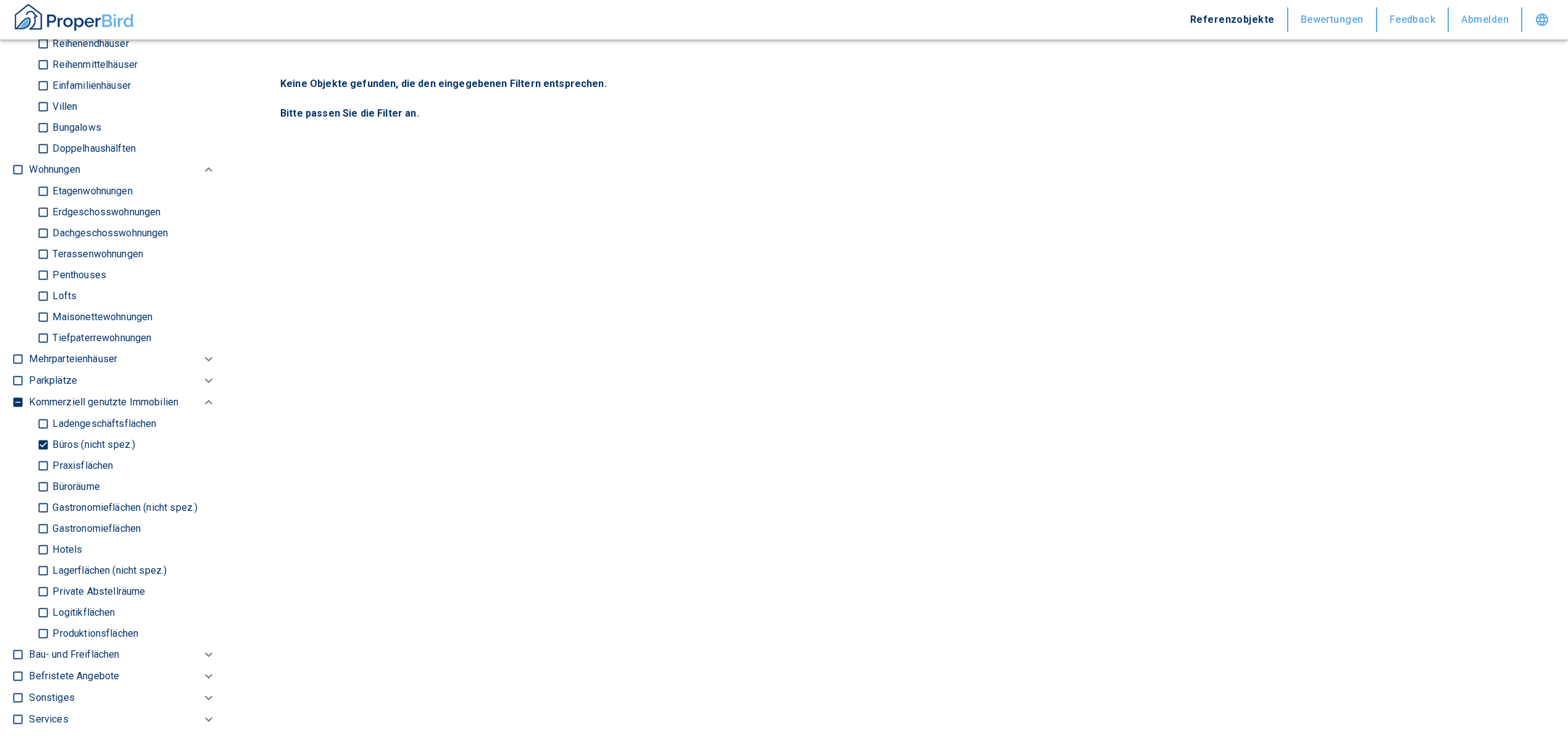
click at [39, 497] on input "Büroräume" at bounding box center [43, 487] width 13 height 22
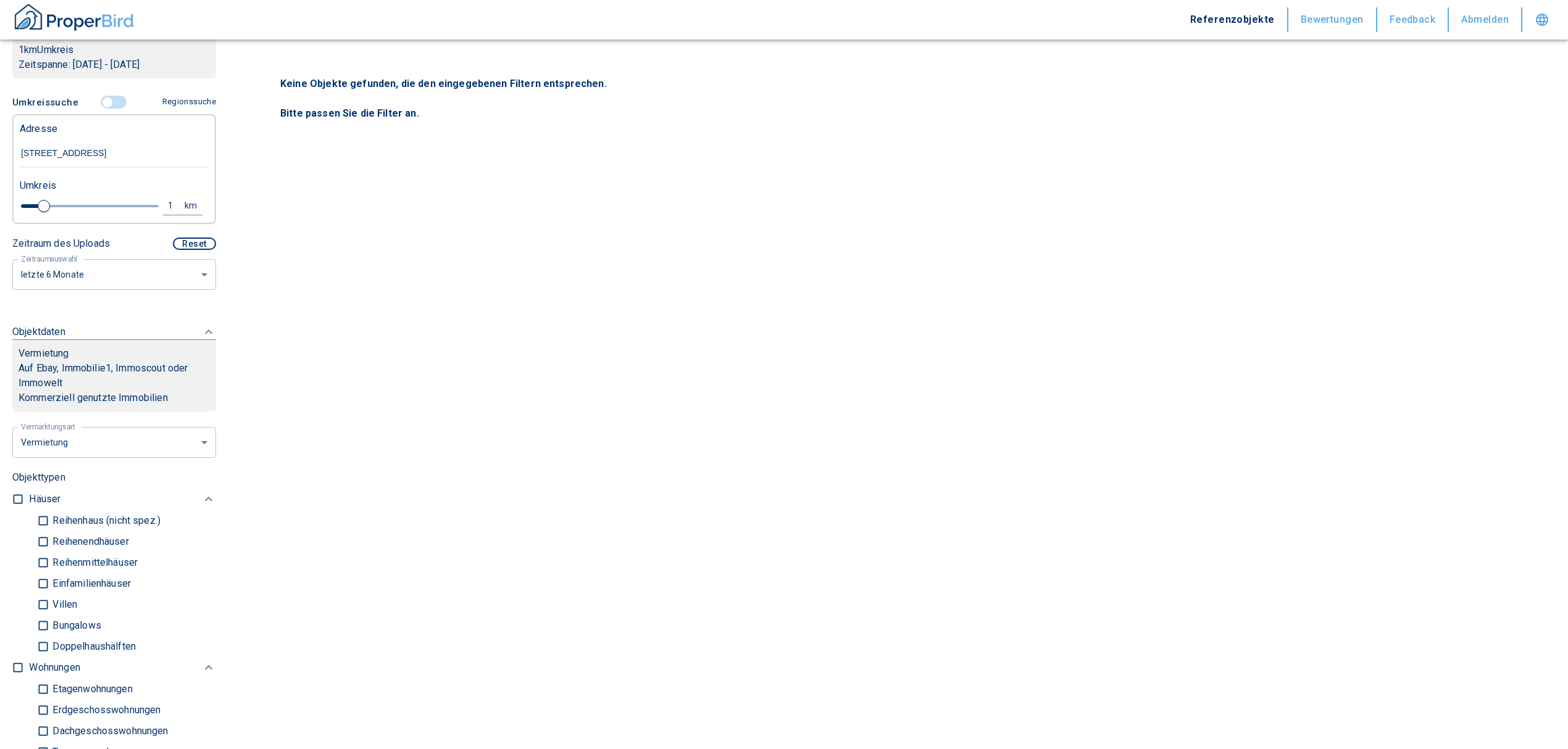
scroll to position [165, 0]
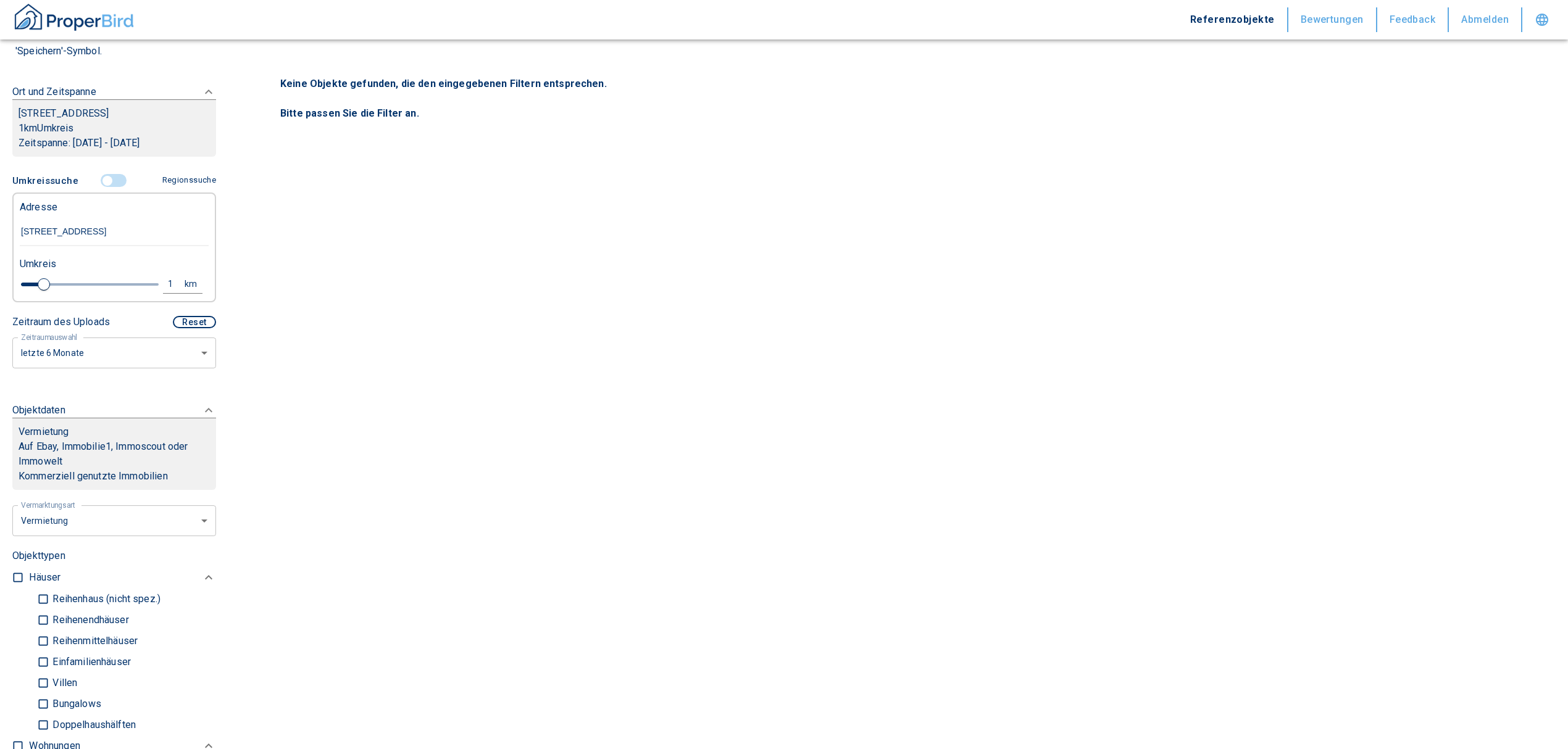
click at [166, 292] on div "1" at bounding box center [177, 284] width 22 height 15
click at [18, 297] on div "1 km Neue Suchen" at bounding box center [104, 285] width 189 height 29
click at [173, 292] on button "Neue Suchen" at bounding box center [165, 284] width 68 height 18
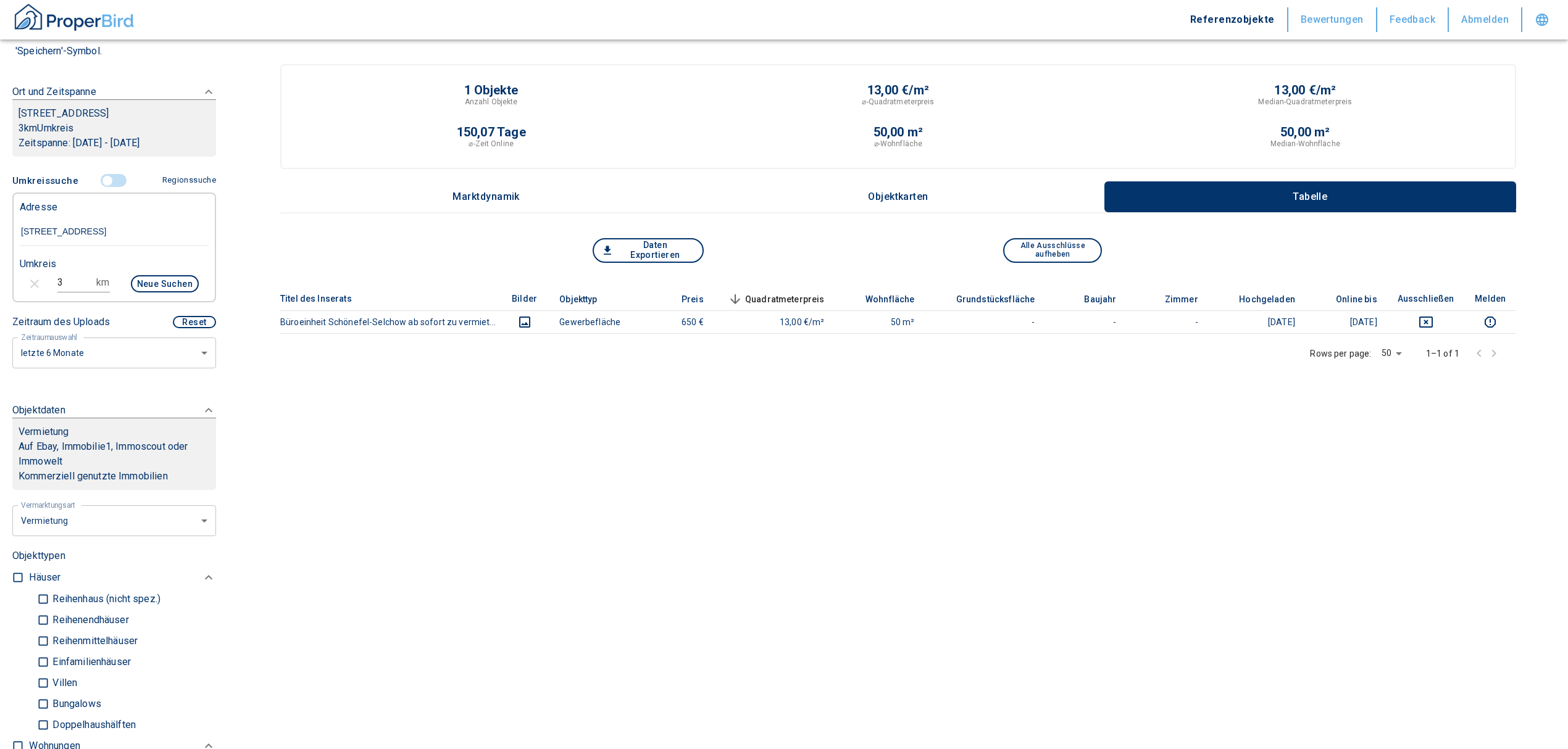
drag, startPoint x: 76, startPoint y: 290, endPoint x: 24, endPoint y: 290, distance: 52.0
click at [24, 290] on div "3 km Neue Suchen" at bounding box center [104, 285] width 189 height 29
click at [150, 292] on button "Neue Suchen" at bounding box center [165, 284] width 68 height 18
drag, startPoint x: 21, startPoint y: 300, endPoint x: 0, endPoint y: 301, distance: 21.0
click at [1, 301] on div "Filtervorlagen Neue Filtereinstellungen erkannt! Name für neue Vorlage x Sie ha…" at bounding box center [114, 374] width 228 height 749
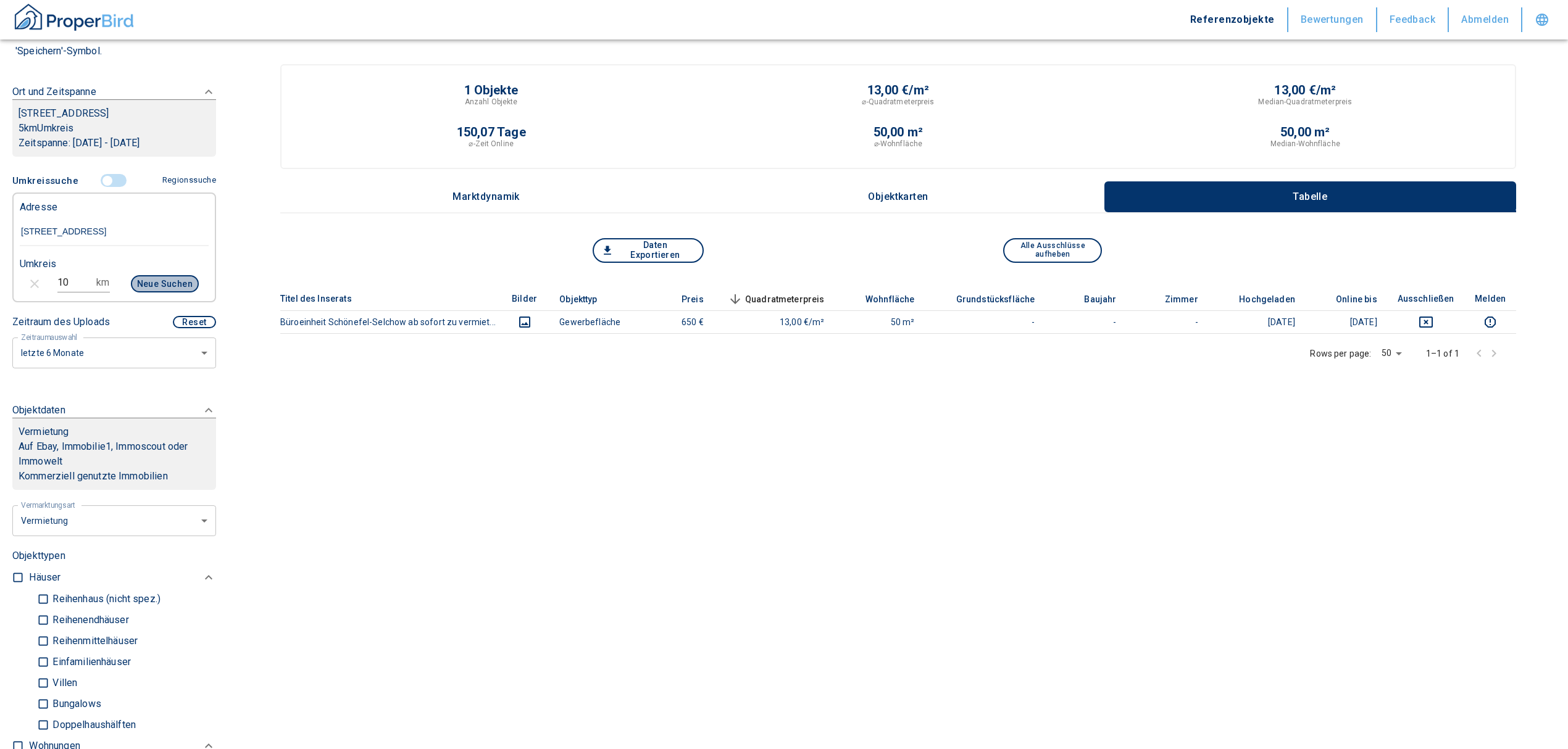
click at [160, 290] on button "Neue Suchen" at bounding box center [165, 284] width 68 height 18
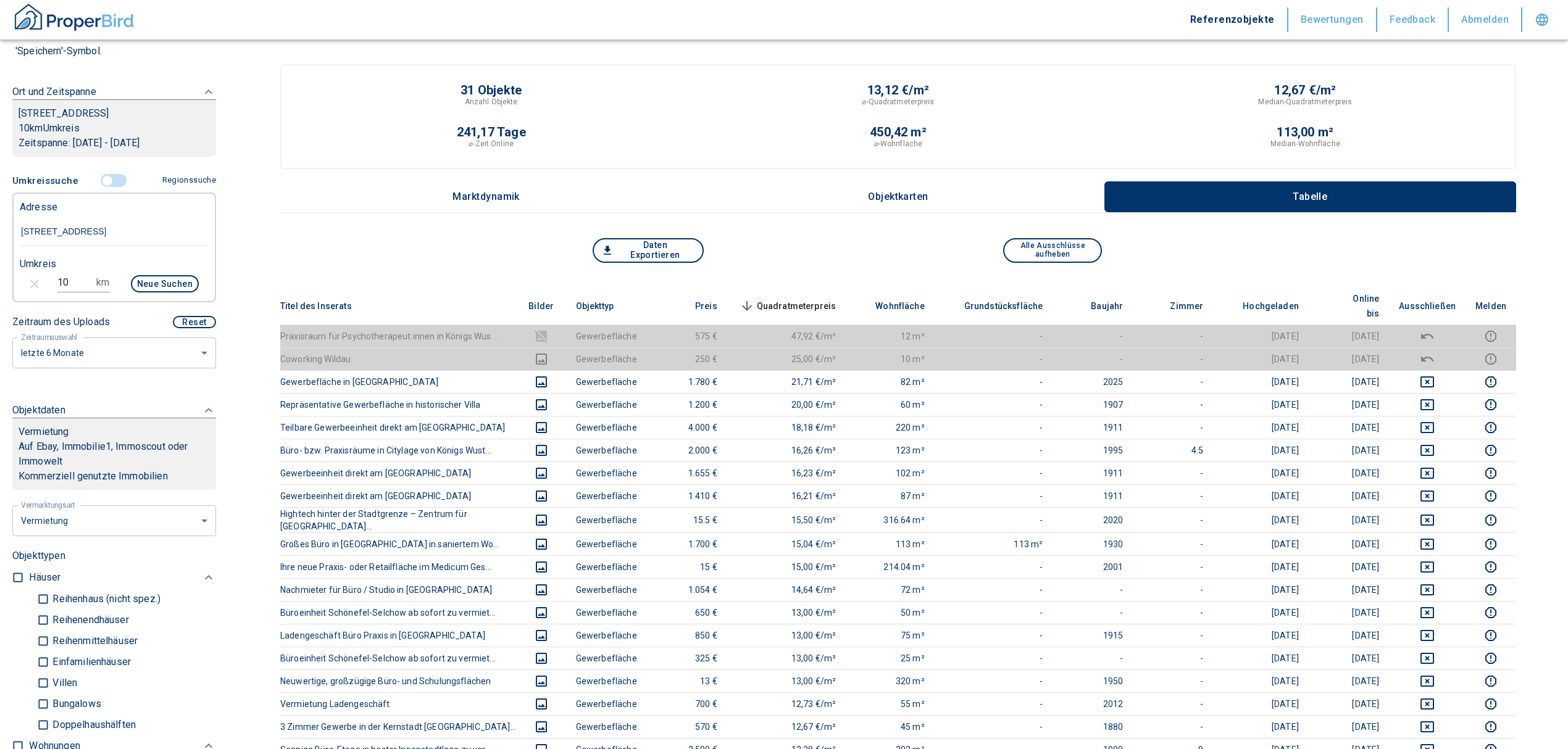
click at [794, 288] on th "Quadratmeterpreis sorted descending" at bounding box center [787, 306] width 119 height 38
click at [795, 299] on span "Quadratmeterpreis sorted descending" at bounding box center [787, 306] width 99 height 15
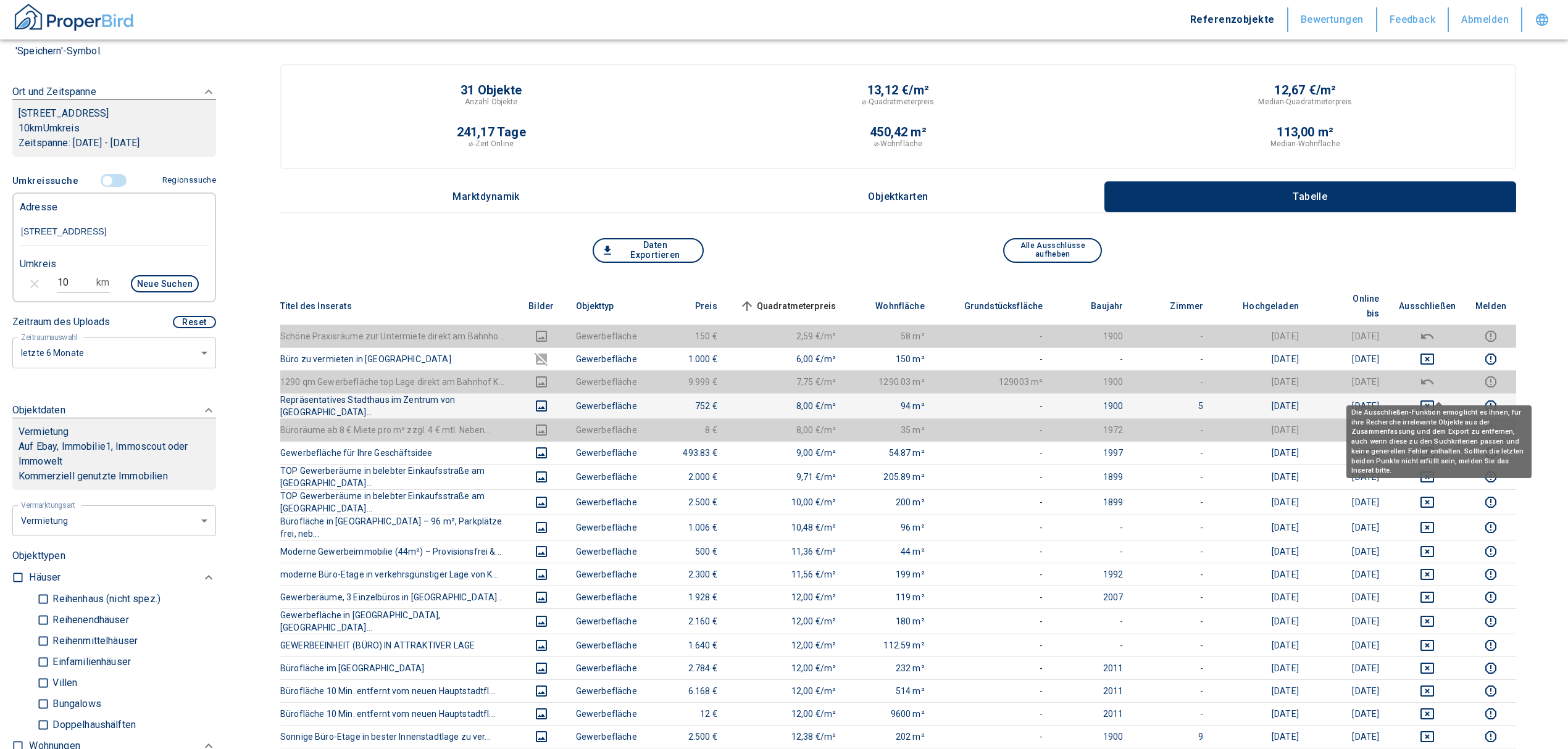
click at [1434, 399] on icon "deselect this listing" at bounding box center [1428, 406] width 15 height 15
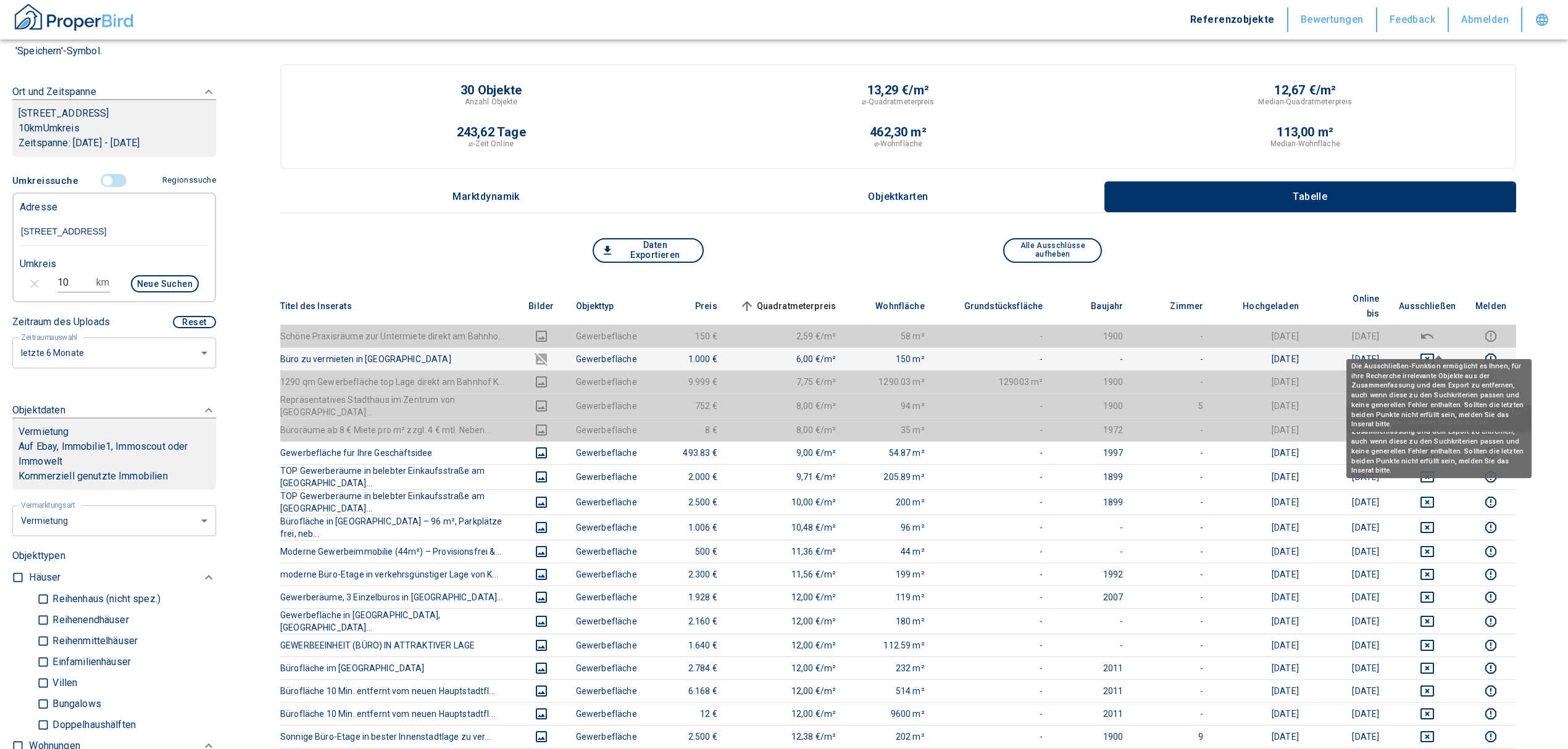
click at [1434, 352] on icon "deselect this listing" at bounding box center [1428, 359] width 15 height 15
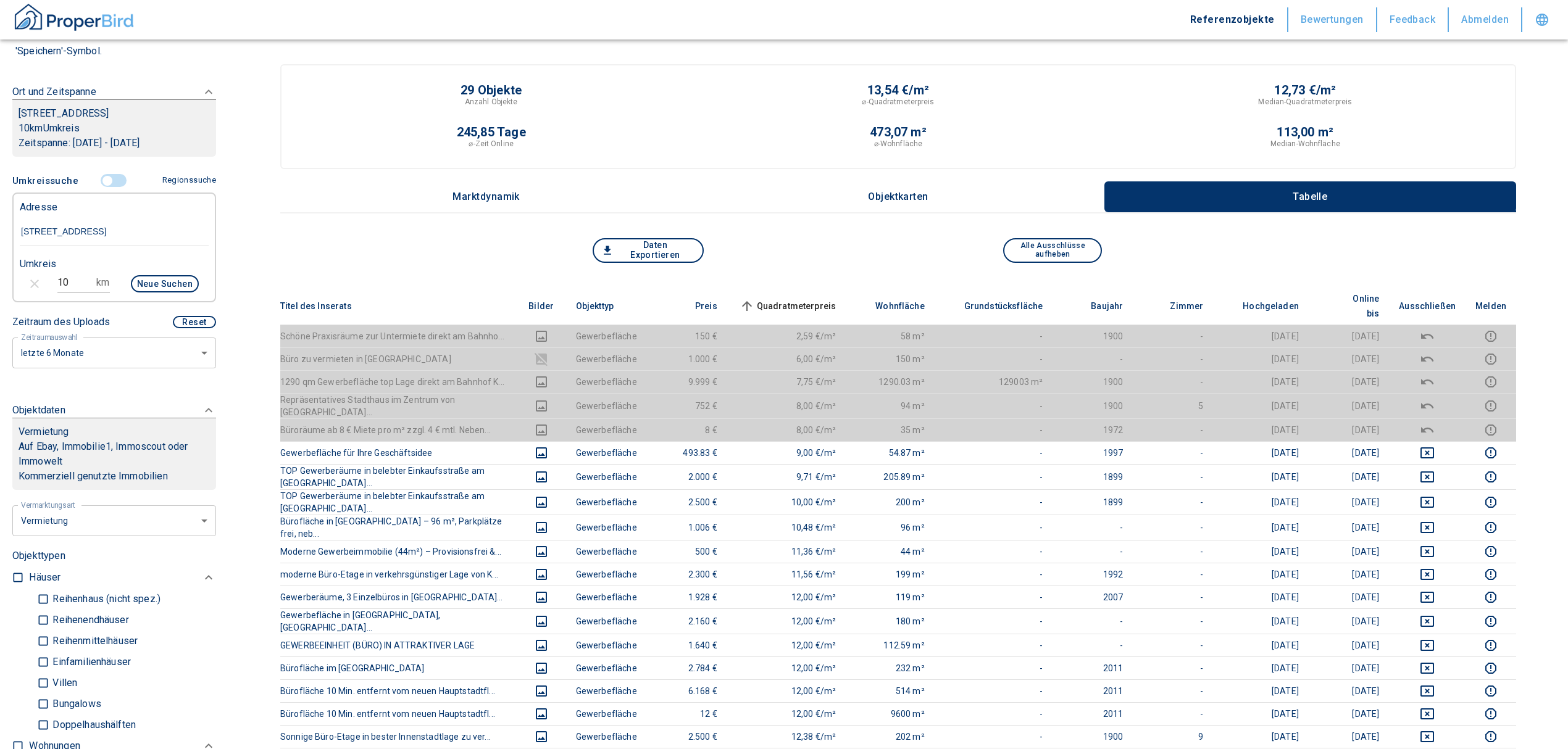
click at [763, 299] on span "Quadratmeterpreis sorted ascending" at bounding box center [787, 306] width 99 height 15
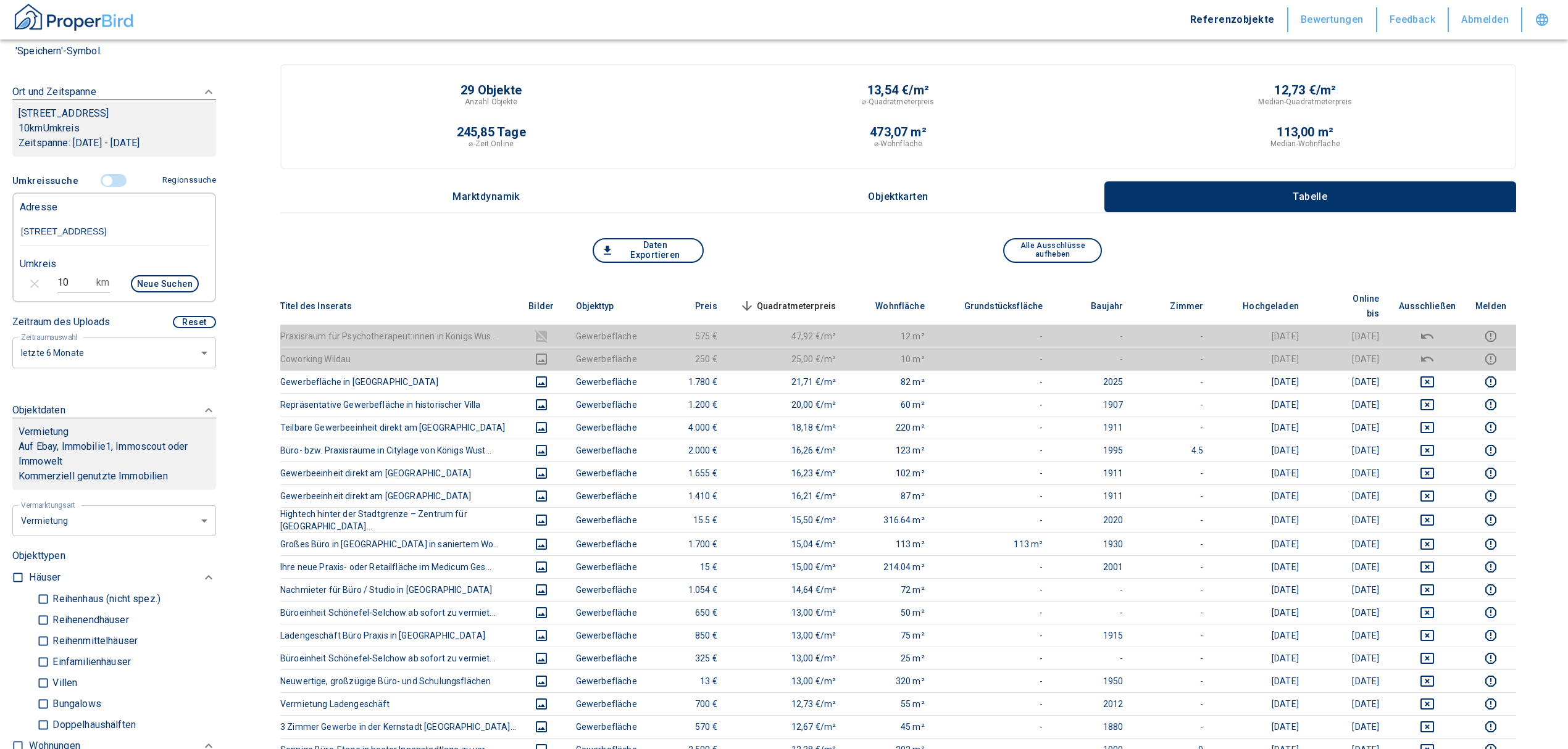
click at [824, 299] on span "Quadratmeterpreis sorted descending" at bounding box center [787, 306] width 99 height 15
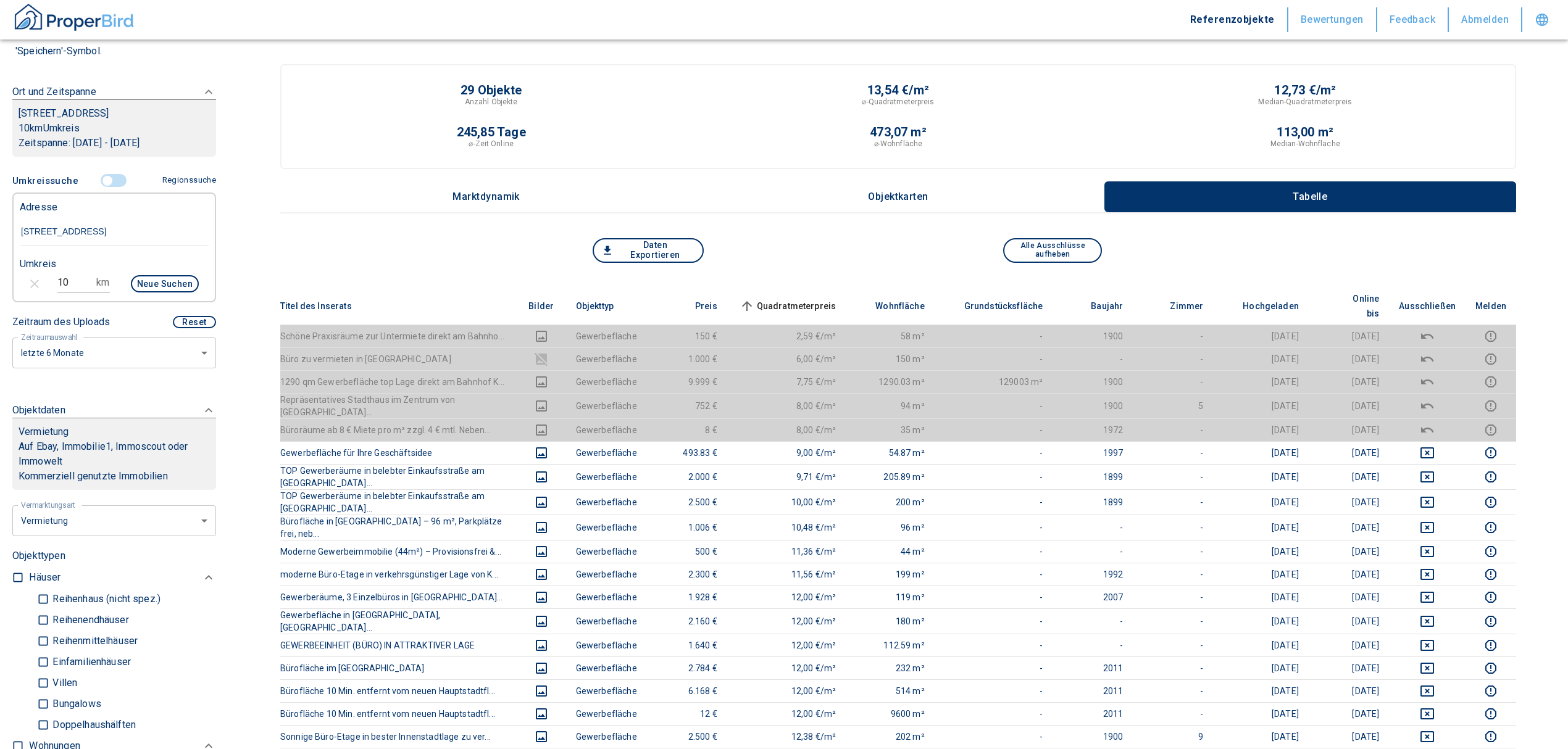
click at [822, 299] on span "Quadratmeterpreis sorted ascending" at bounding box center [787, 306] width 99 height 15
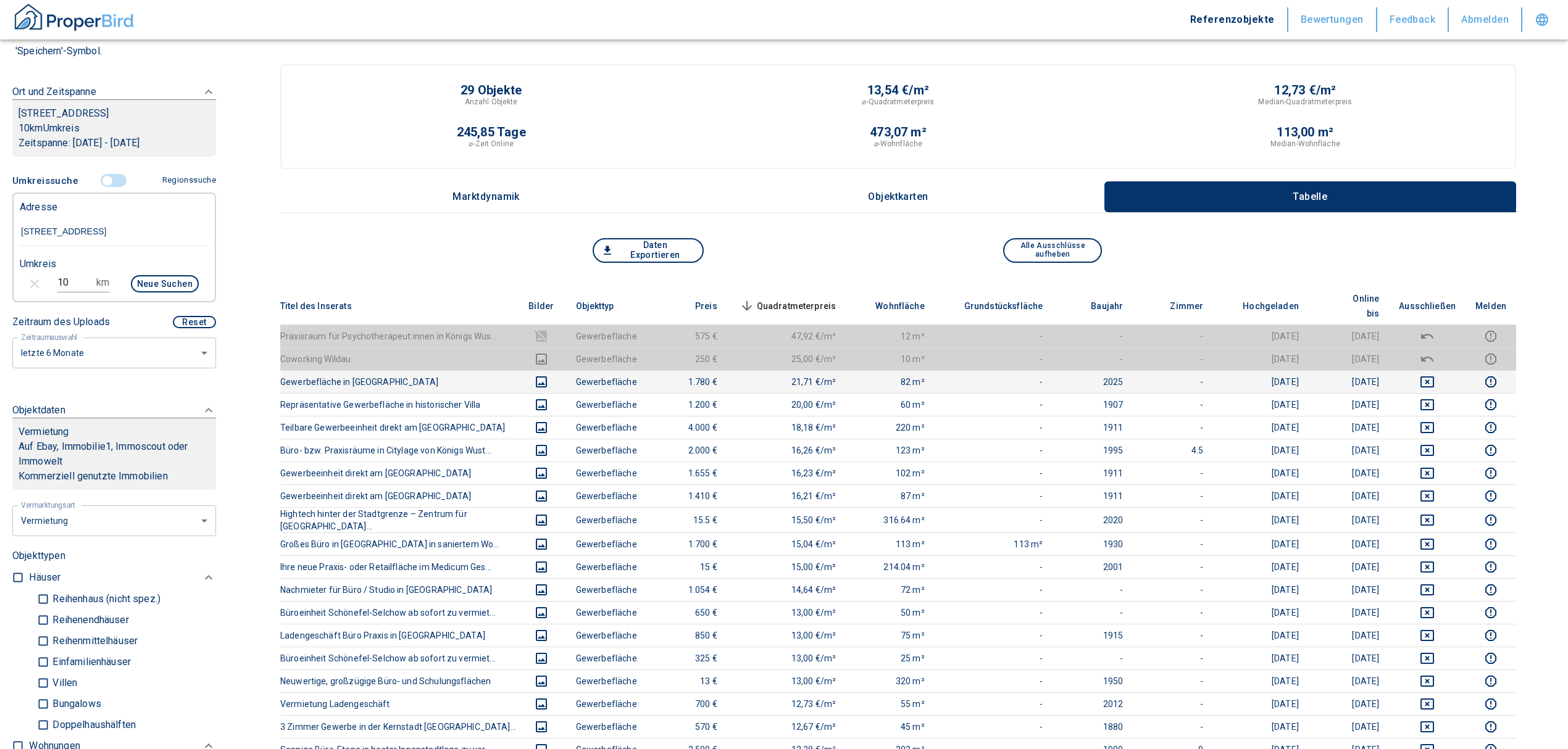
click at [1444, 370] on td at bounding box center [1427, 381] width 76 height 23
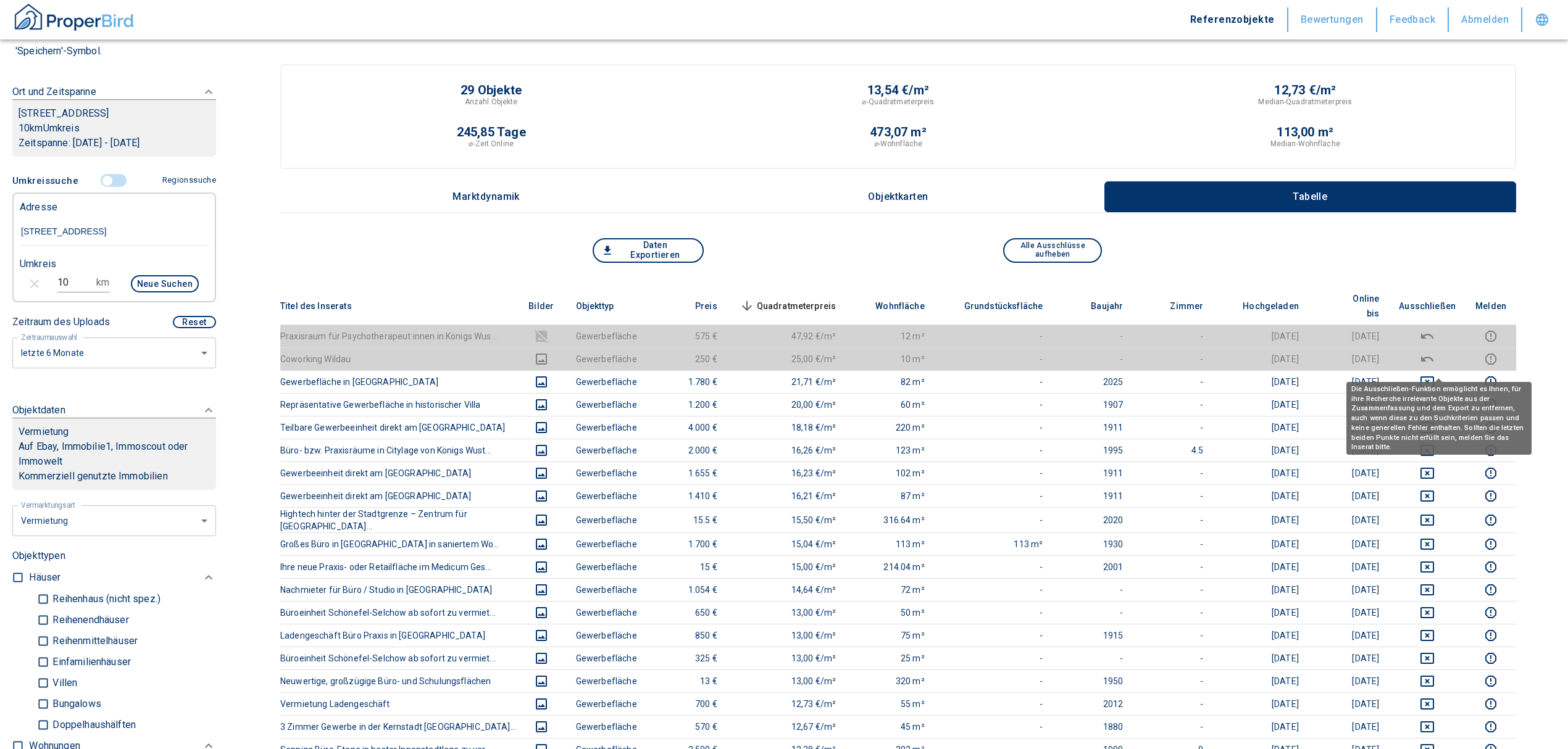
click at [1437, 374] on div "Die Ausschließen-Funktion ermöglicht es Ihnen, für ihre Recherche irrelevante O…" at bounding box center [1439, 414] width 186 height 81
click at [1434, 376] on icon "deselect this listing" at bounding box center [1427, 381] width 13 height 11
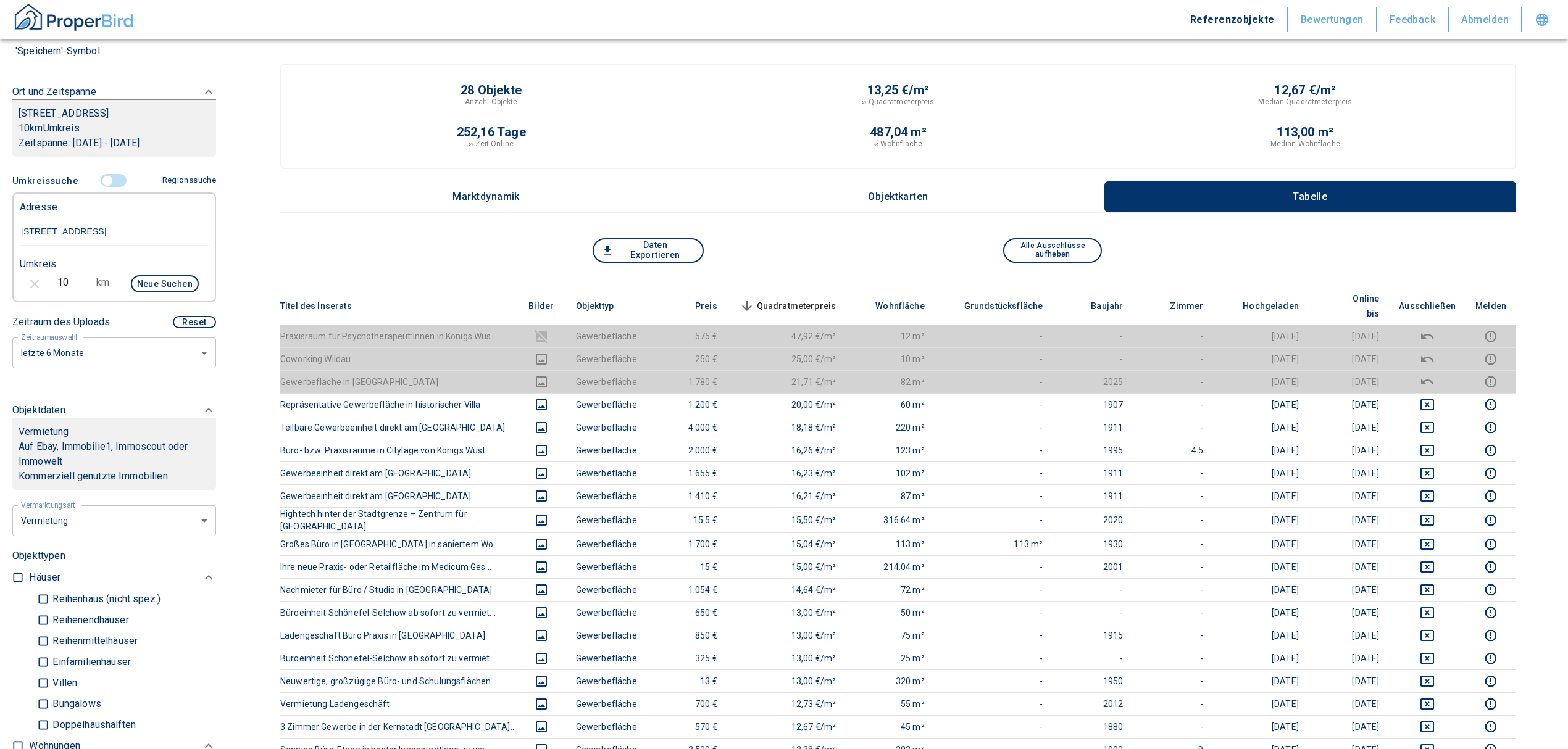
click at [793, 299] on span "Quadratmeterpreis sorted descending" at bounding box center [787, 306] width 99 height 15
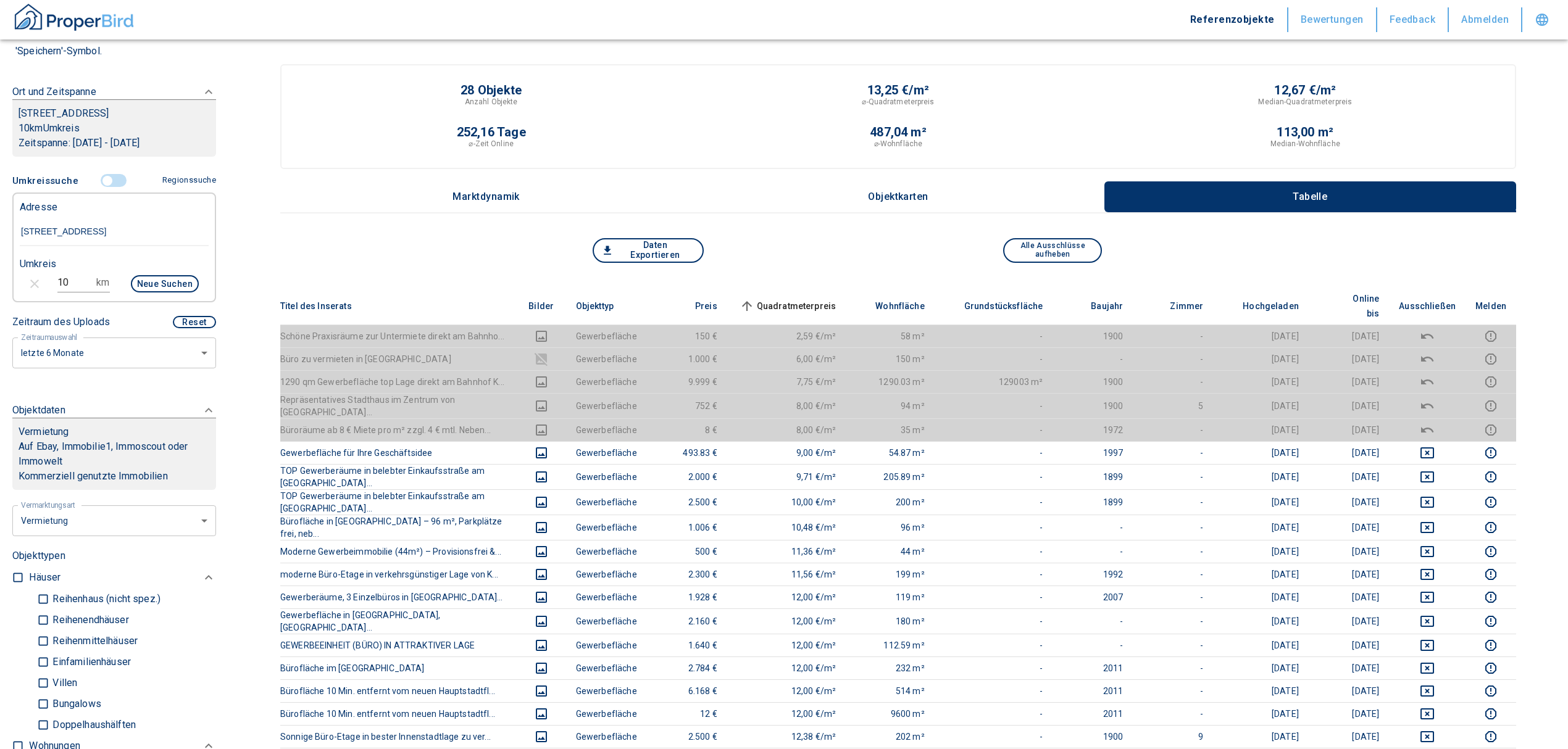
click at [796, 299] on span "Quadratmeterpreis sorted ascending" at bounding box center [787, 306] width 99 height 15
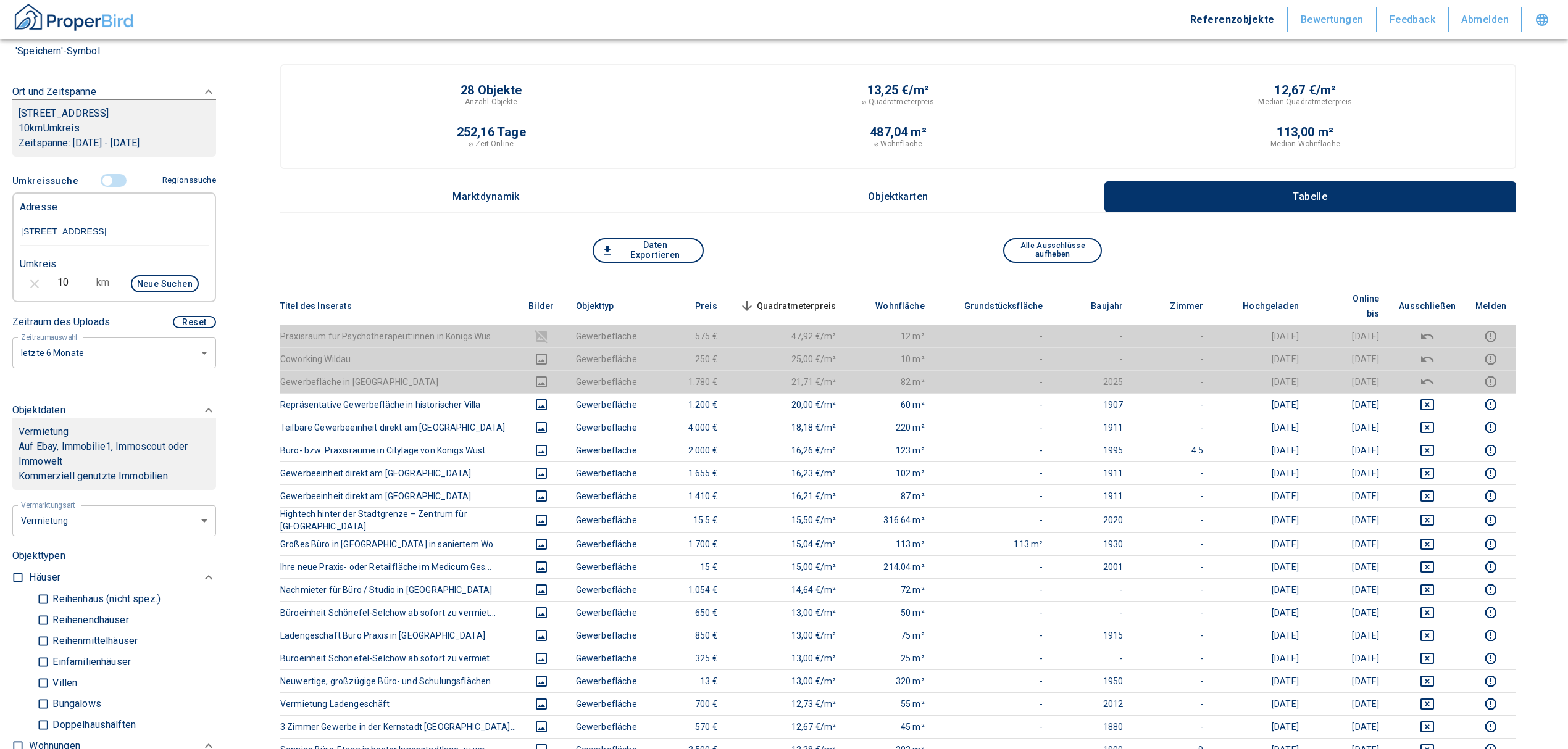
click at [803, 299] on span "Quadratmeterpreis sorted descending" at bounding box center [787, 306] width 99 height 15
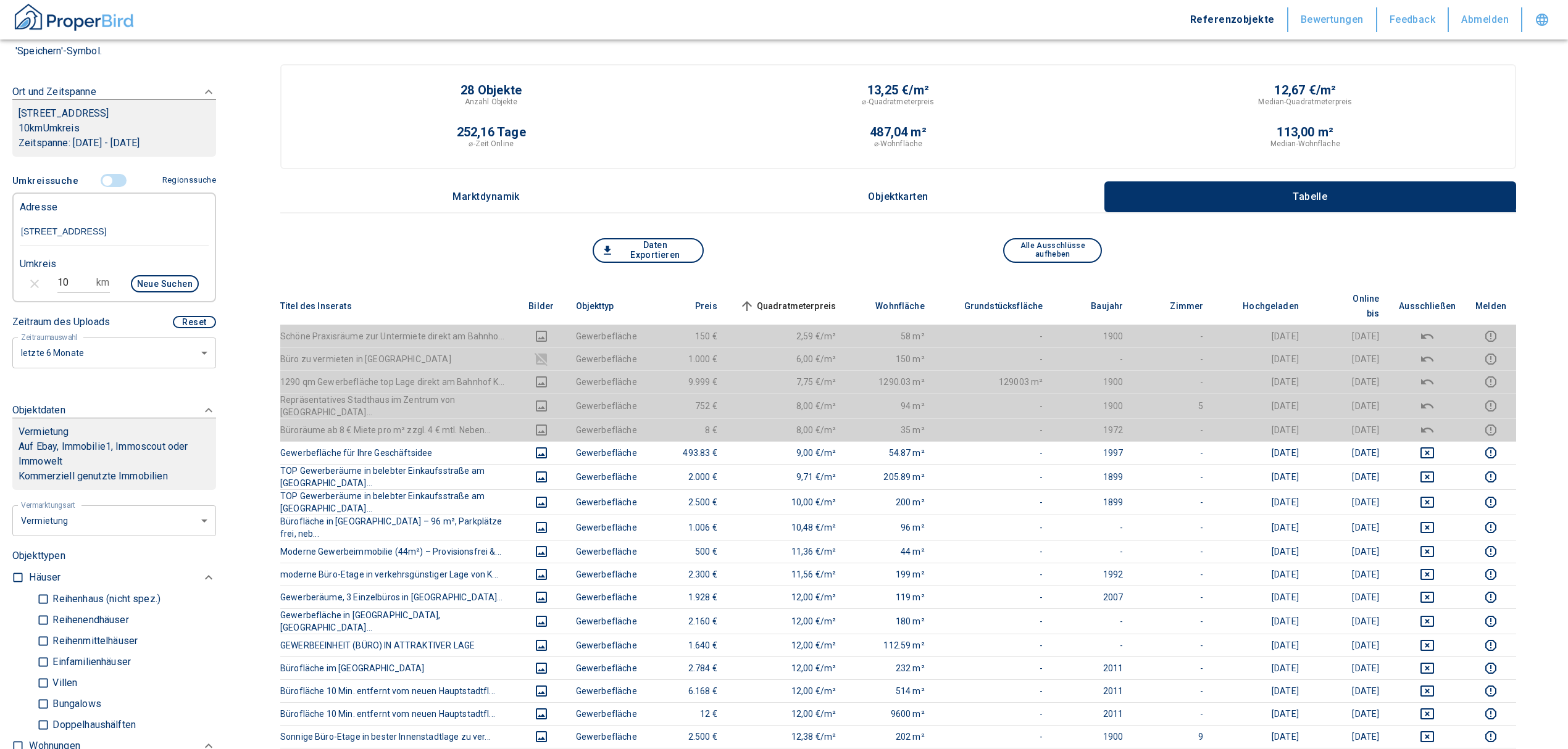
click at [803, 299] on span "Quadratmeterpreis sorted ascending" at bounding box center [787, 306] width 99 height 15
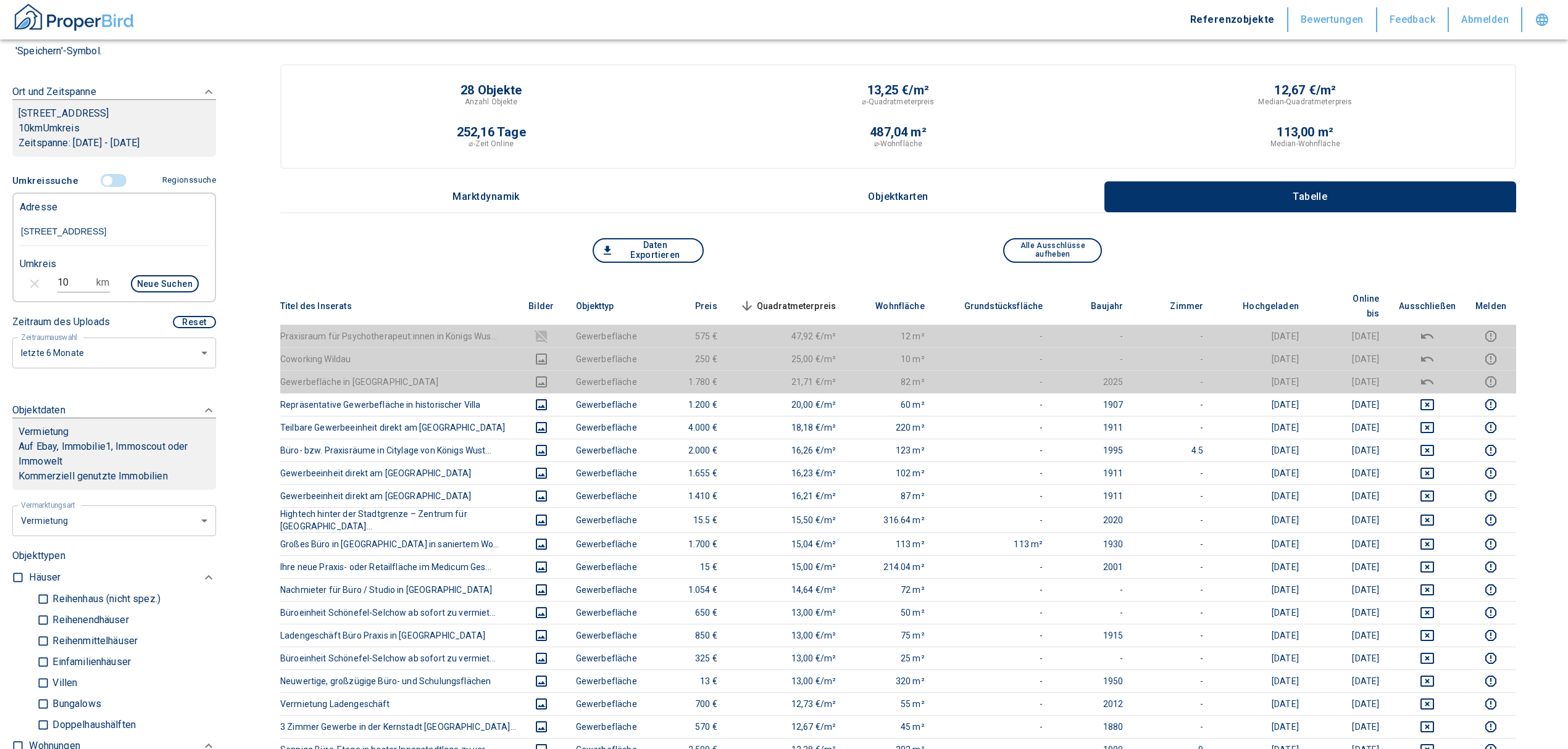
click at [803, 299] on span "Quadratmeterpreis sorted descending" at bounding box center [787, 306] width 99 height 15
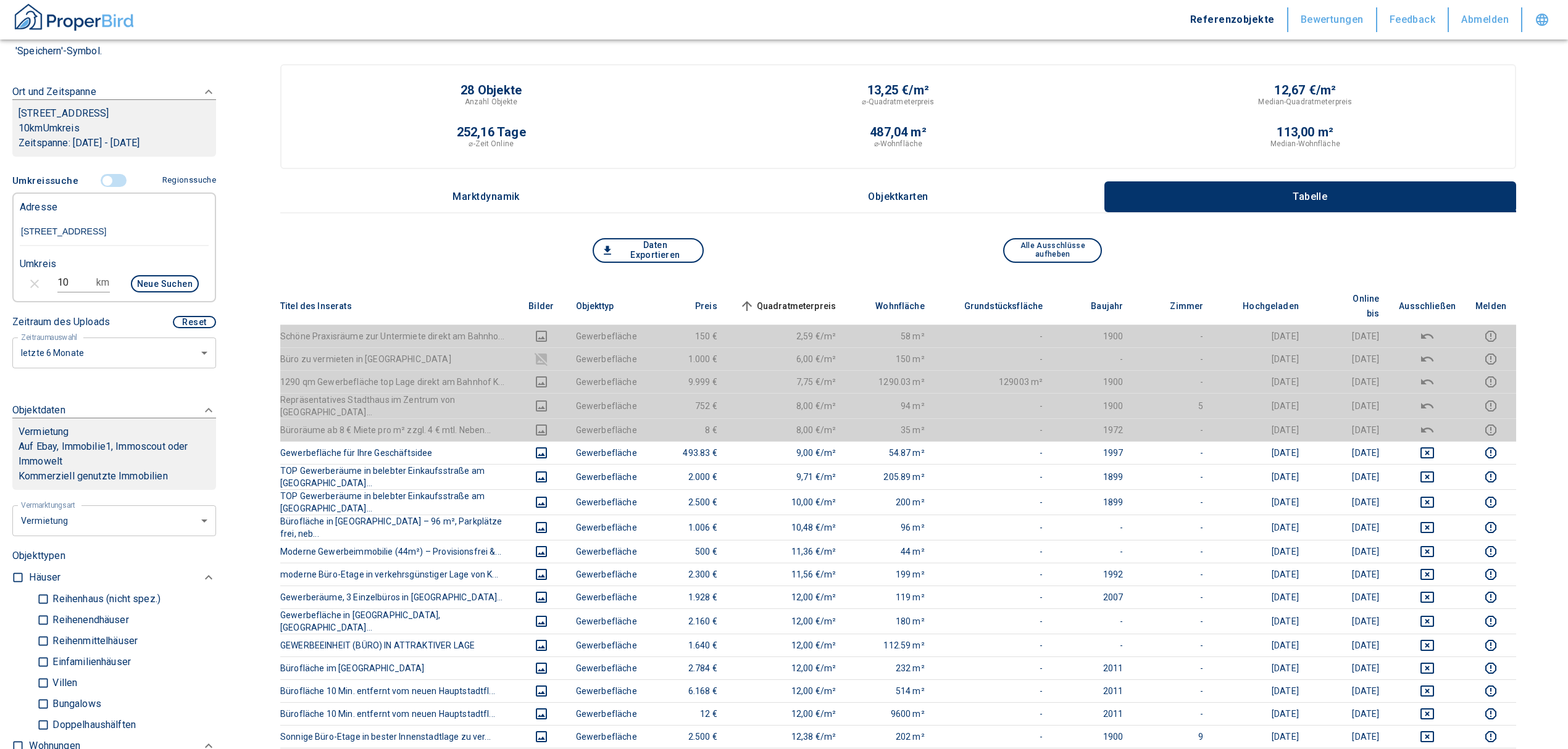
click at [807, 299] on span "Quadratmeterpreis sorted ascending" at bounding box center [787, 306] width 99 height 15
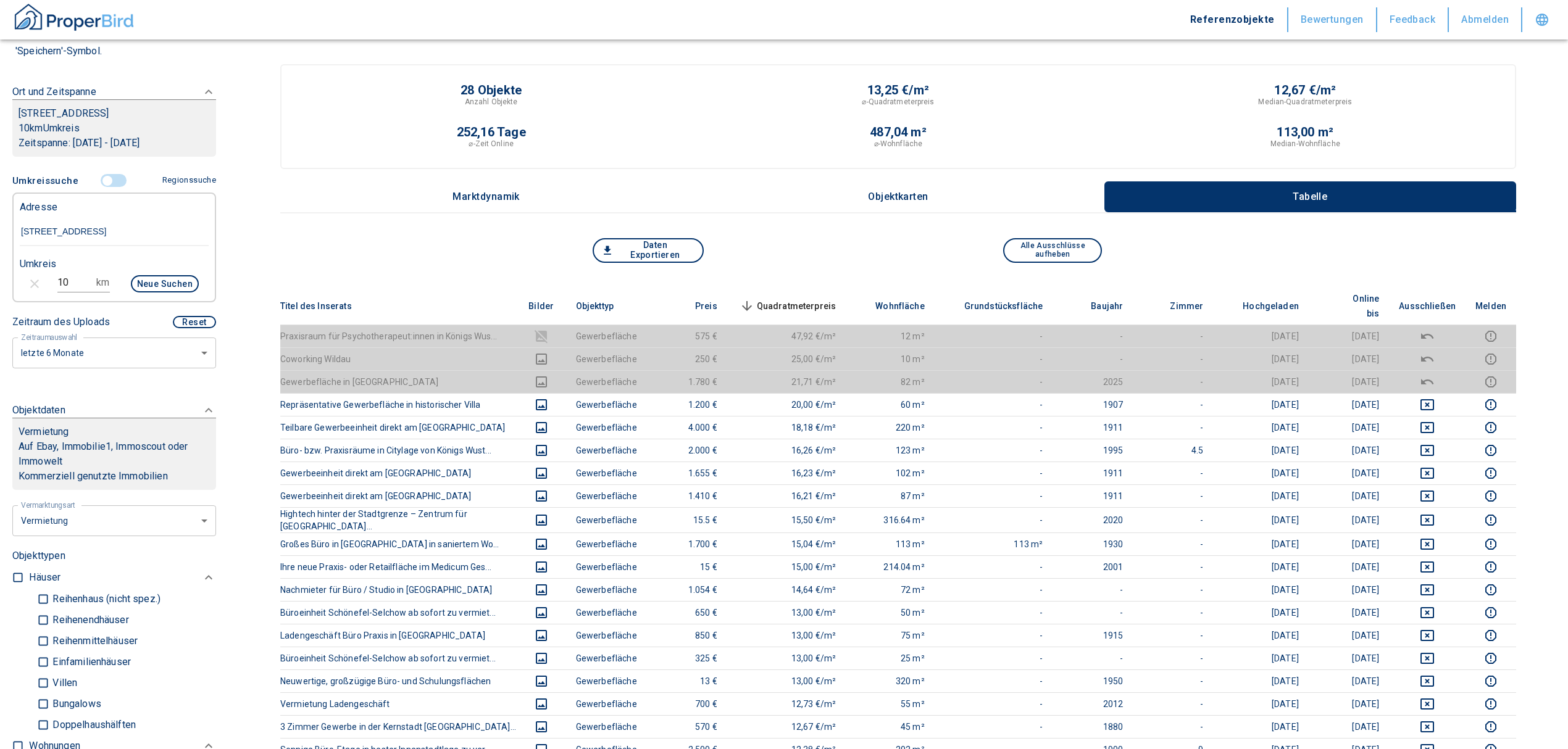
click at [810, 299] on span "Quadratmeterpreis sorted descending" at bounding box center [787, 306] width 99 height 15
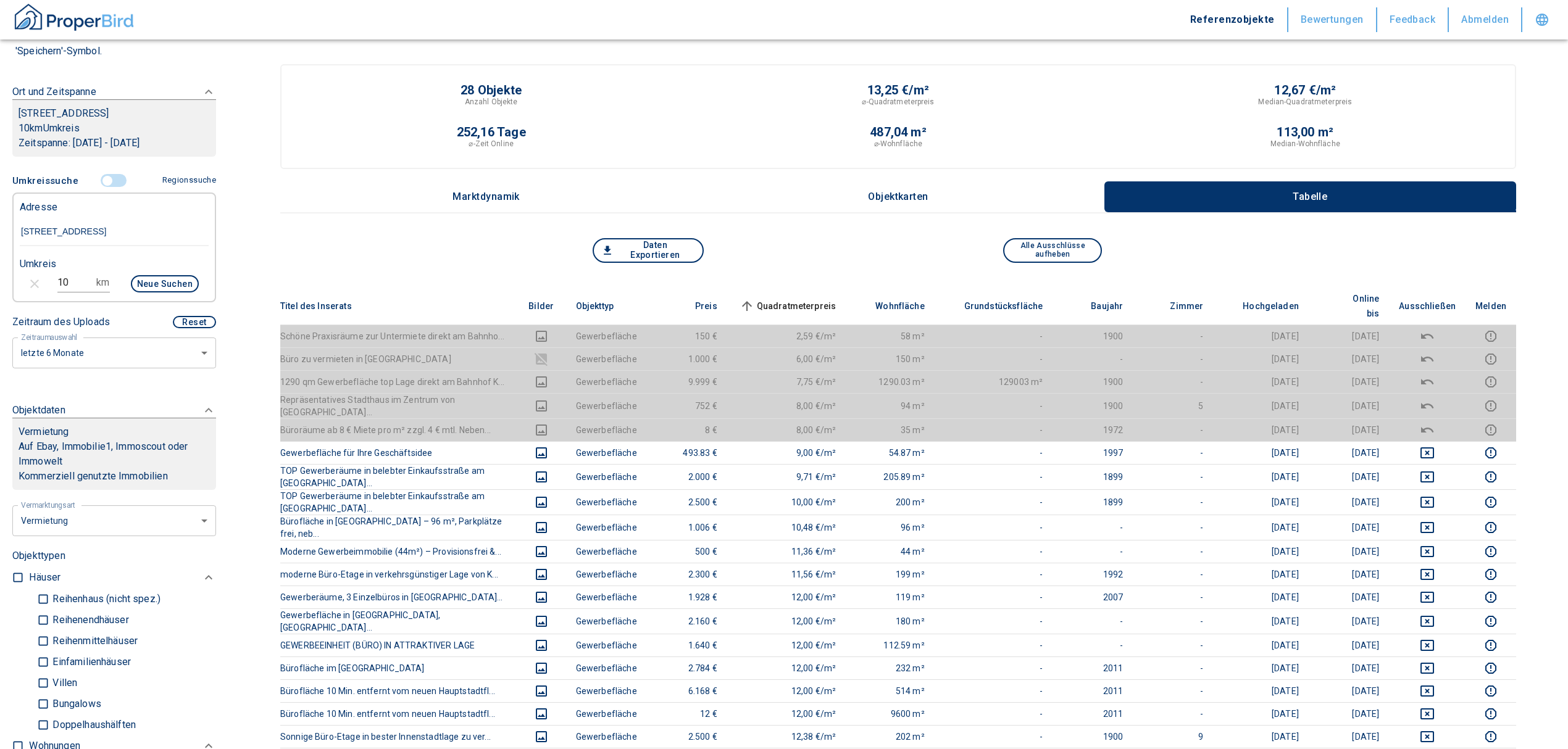
click at [102, 187] on span at bounding box center [114, 181] width 36 height 24
click at [97, 187] on input "controlled" at bounding box center [108, 181] width 37 height 13
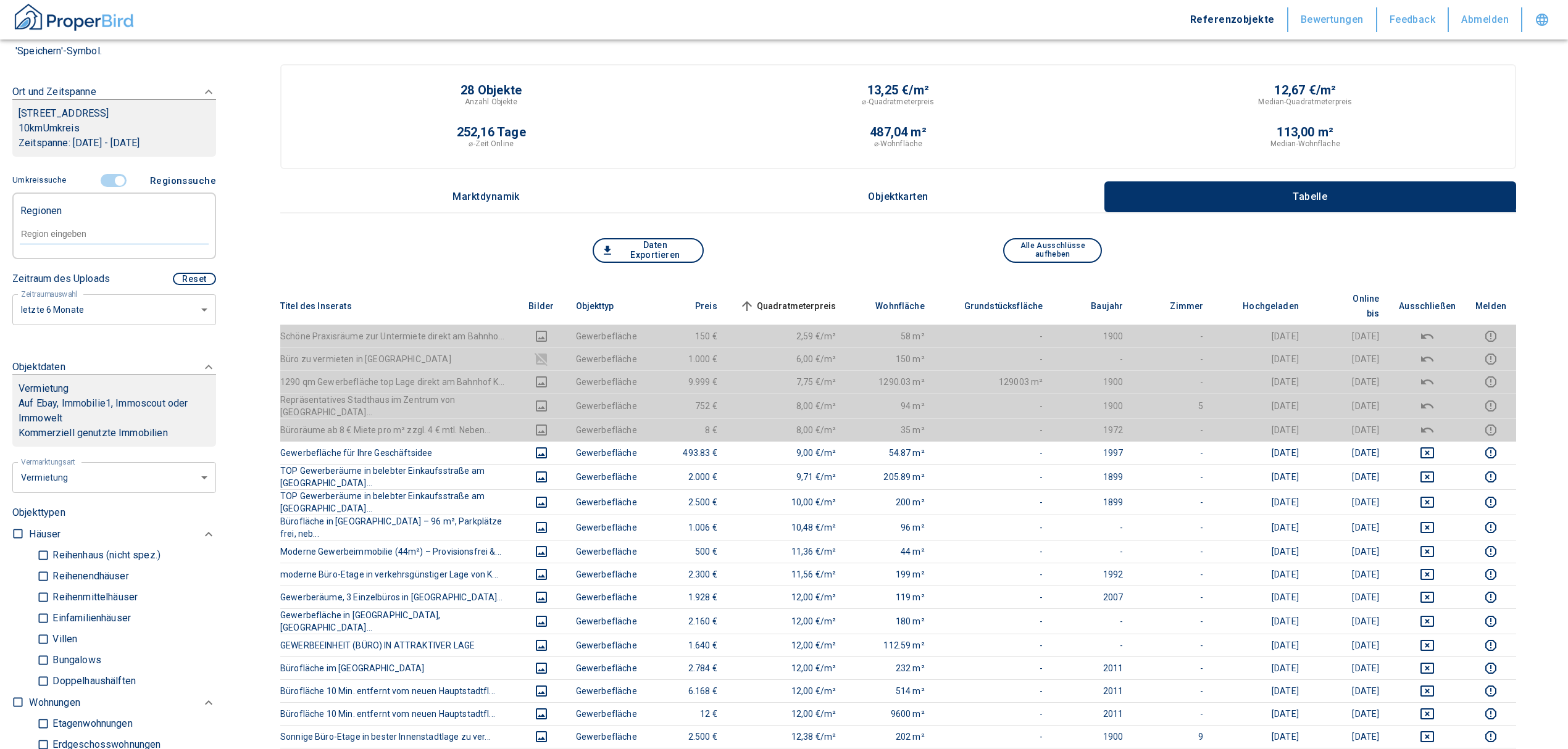
click at [73, 239] on div at bounding box center [114, 233] width 189 height 22
click at [70, 239] on input "text" at bounding box center [114, 233] width 189 height 11
click at [74, 275] on li "15741 Bestensee" at bounding box center [108, 276] width 177 height 22
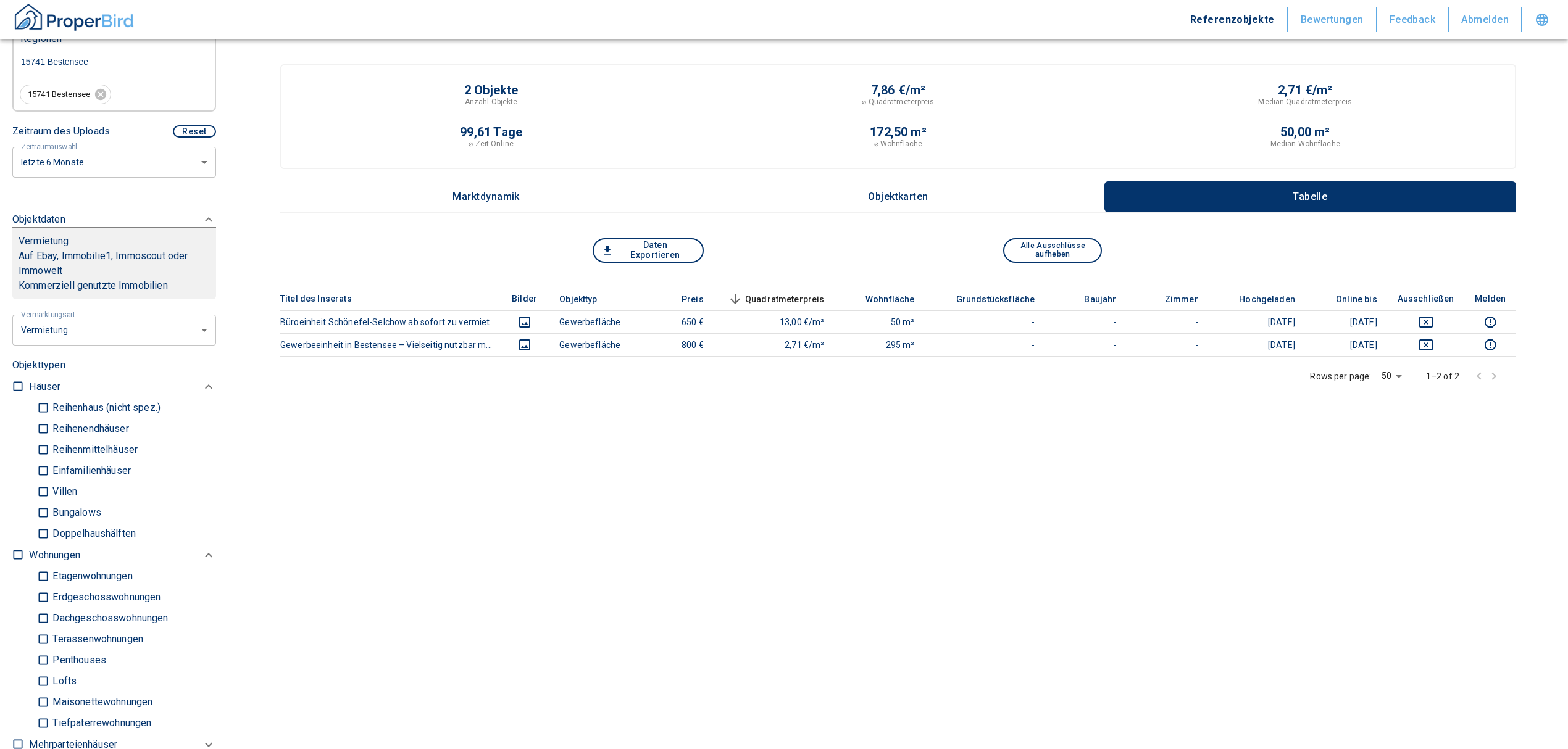
scroll to position [329, 0]
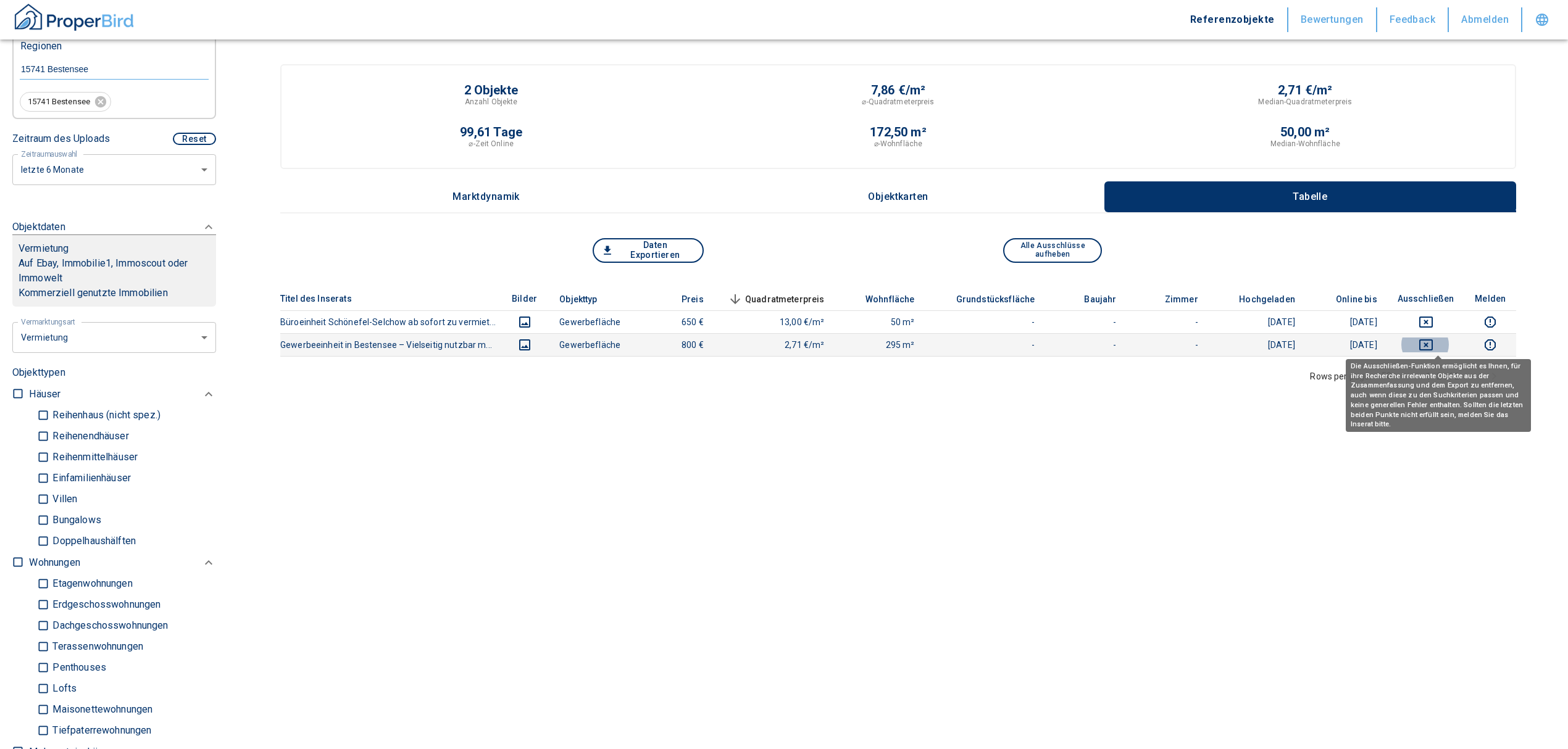
click at [1434, 341] on icon "deselect this listing" at bounding box center [1426, 345] width 15 height 15
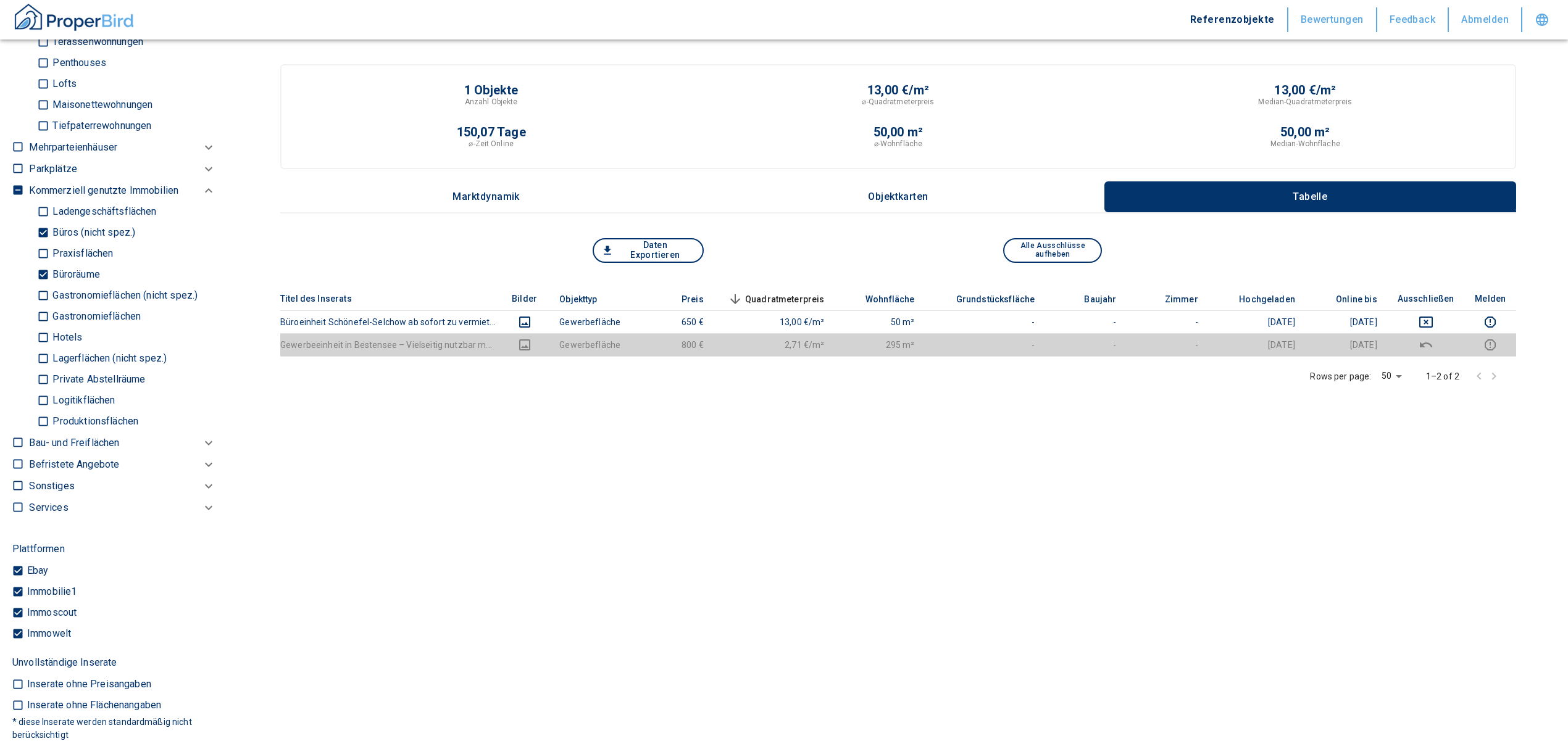
scroll to position [905, 0]
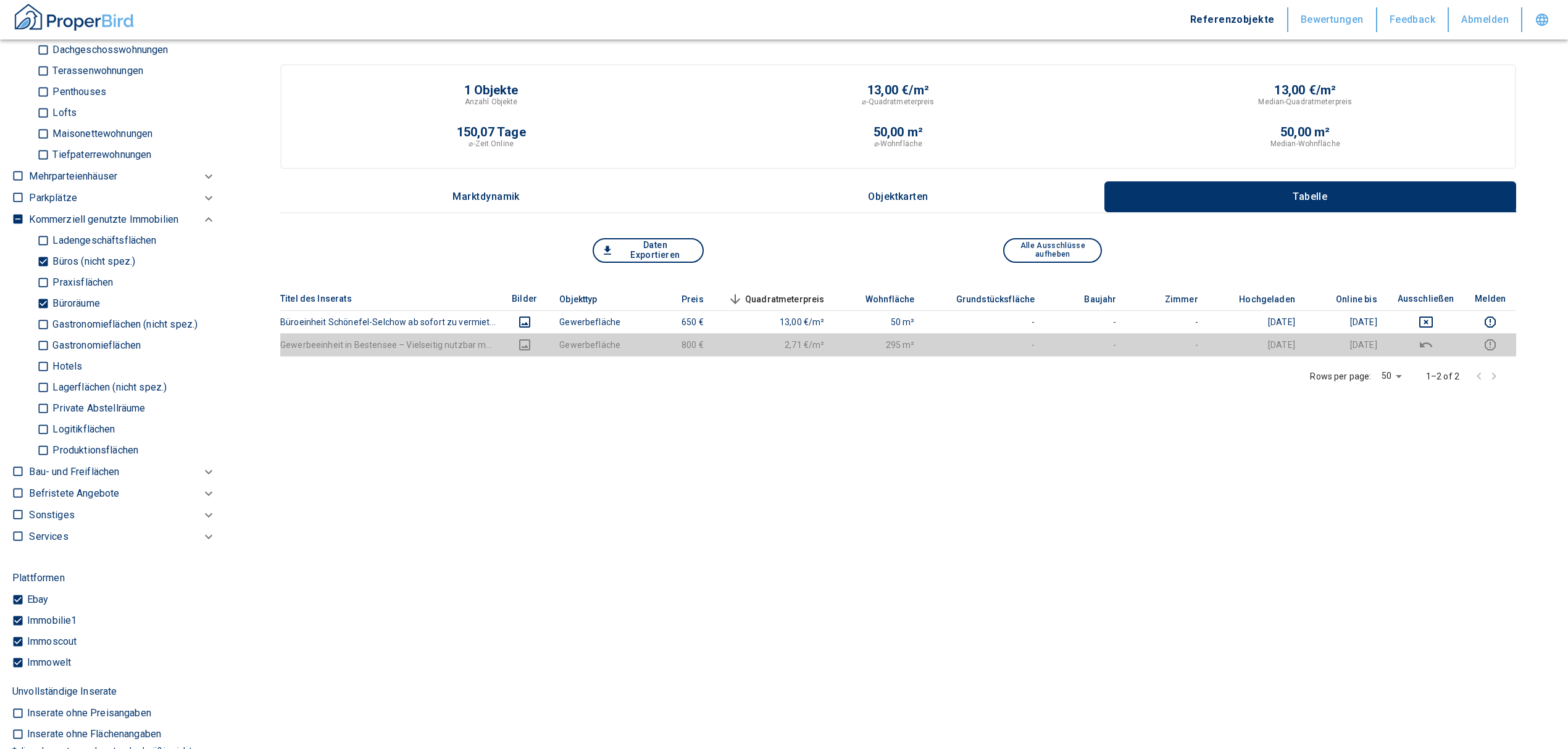
drag, startPoint x: 43, startPoint y: 299, endPoint x: 39, endPoint y: 271, distance: 28.3
click at [43, 299] on input "Büroräume" at bounding box center [43, 304] width 13 height 22
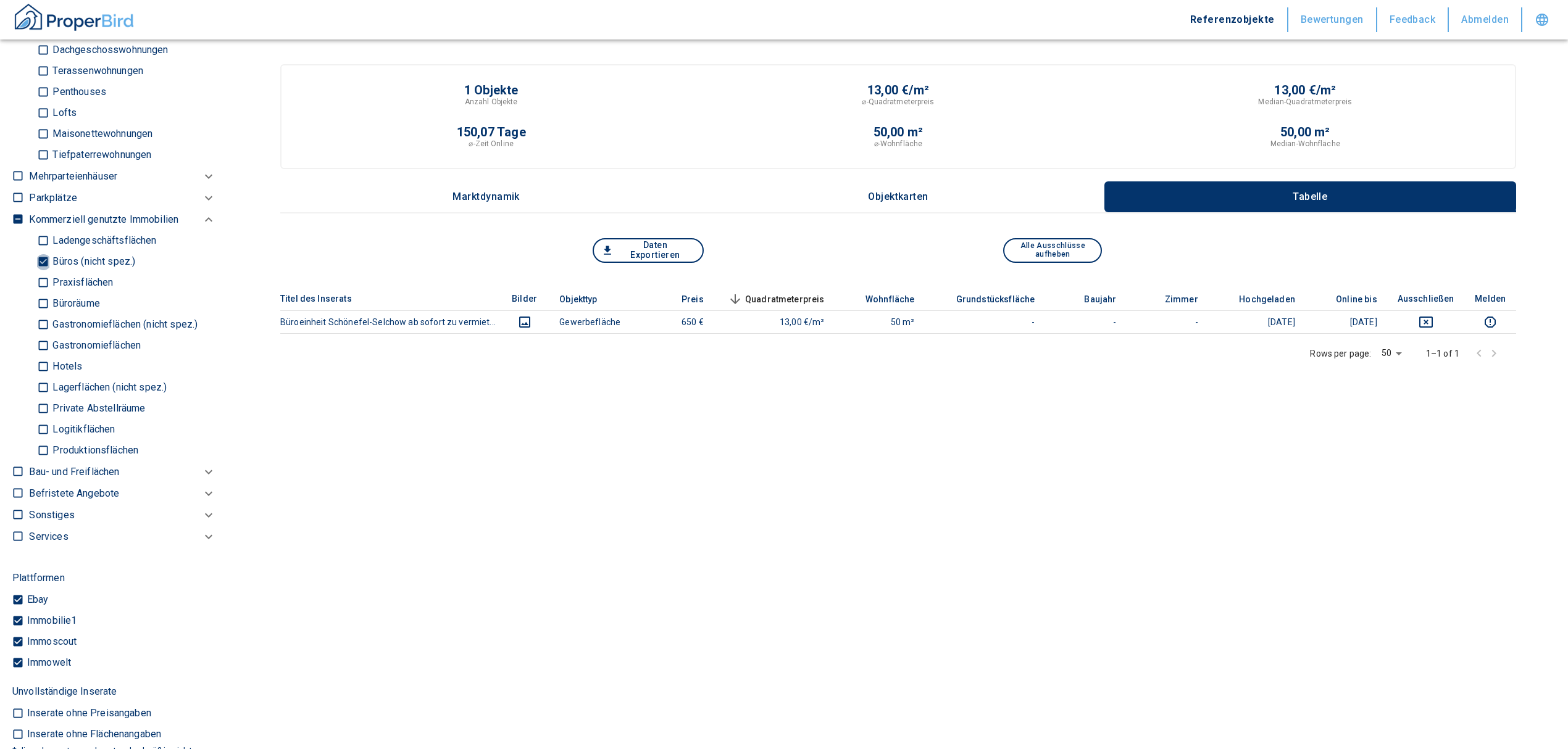
click at [45, 260] on input "Büros (nicht spez.)" at bounding box center [43, 262] width 13 height 22
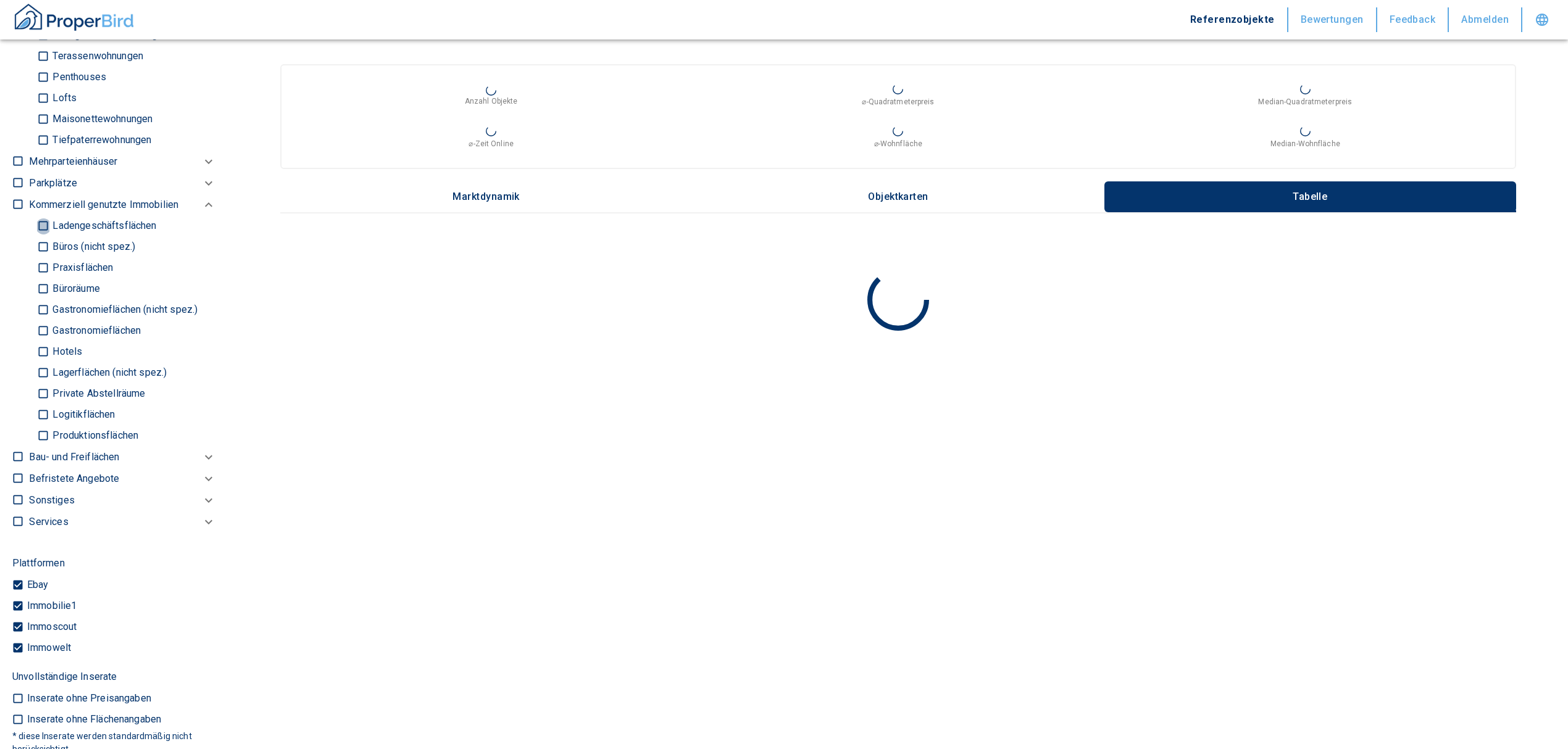
click at [39, 223] on input "Ladengeschäftsflächen" at bounding box center [43, 227] width 13 height 22
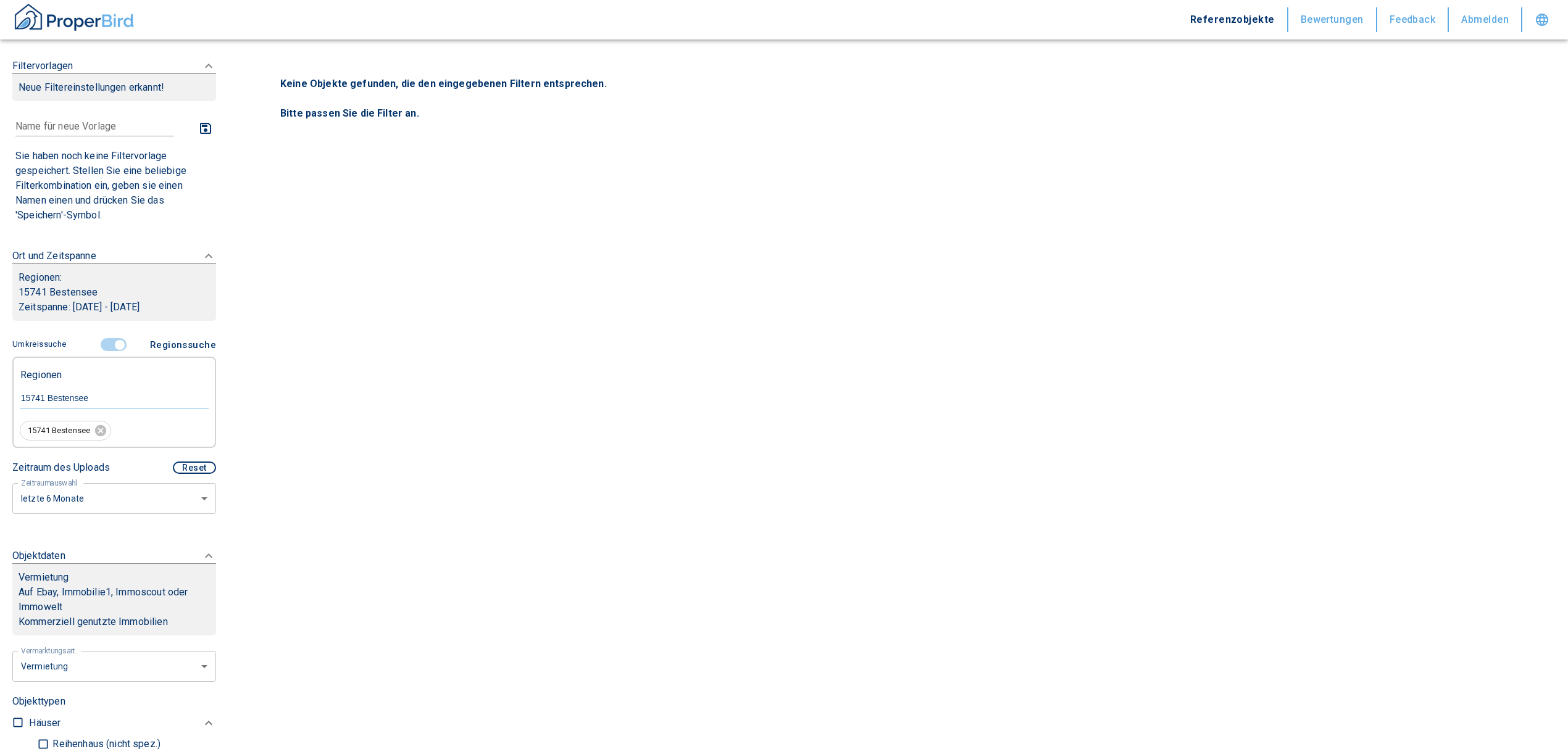
click at [112, 341] on input "controlled" at bounding box center [120, 345] width 37 height 13
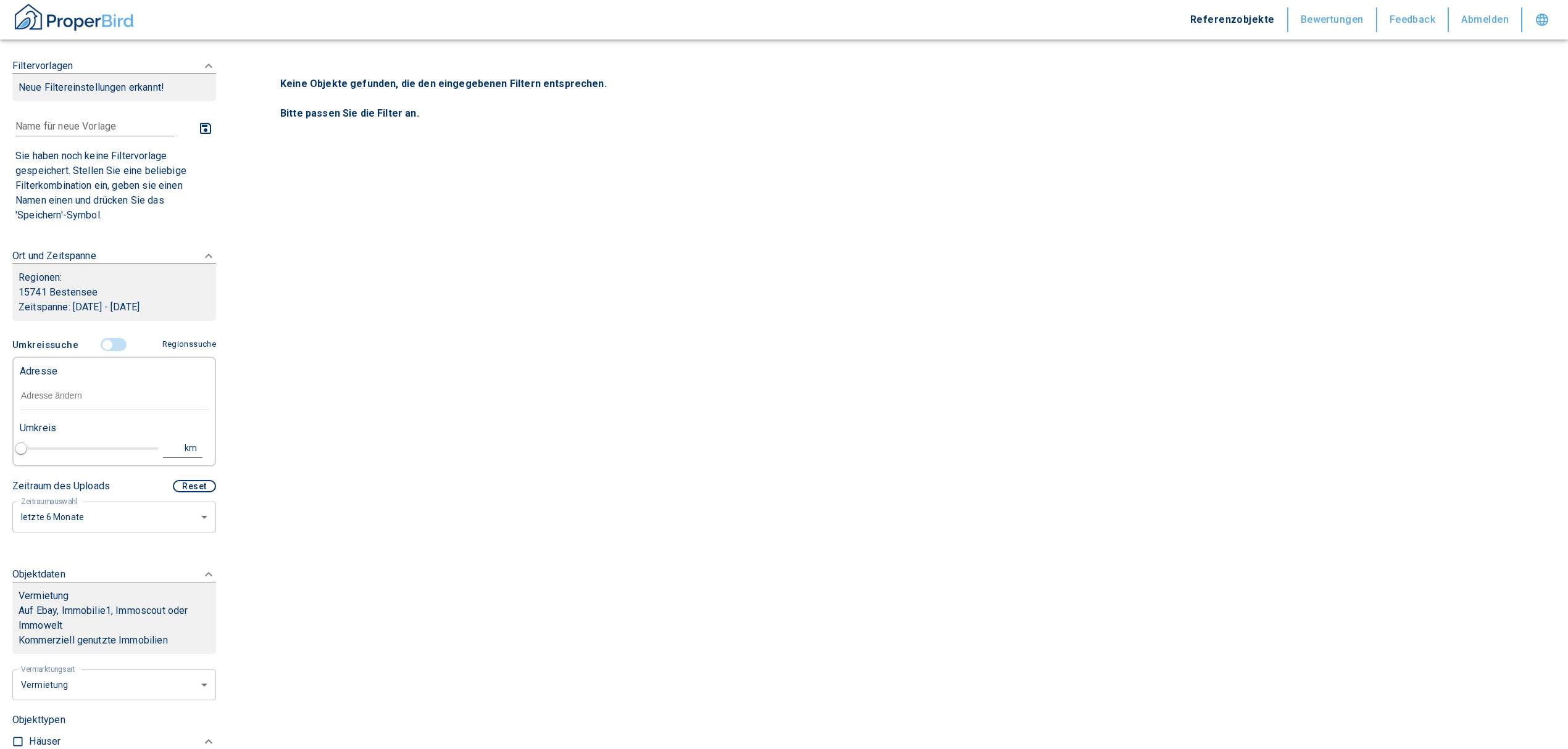
click at [57, 401] on input "text" at bounding box center [114, 396] width 189 height 29
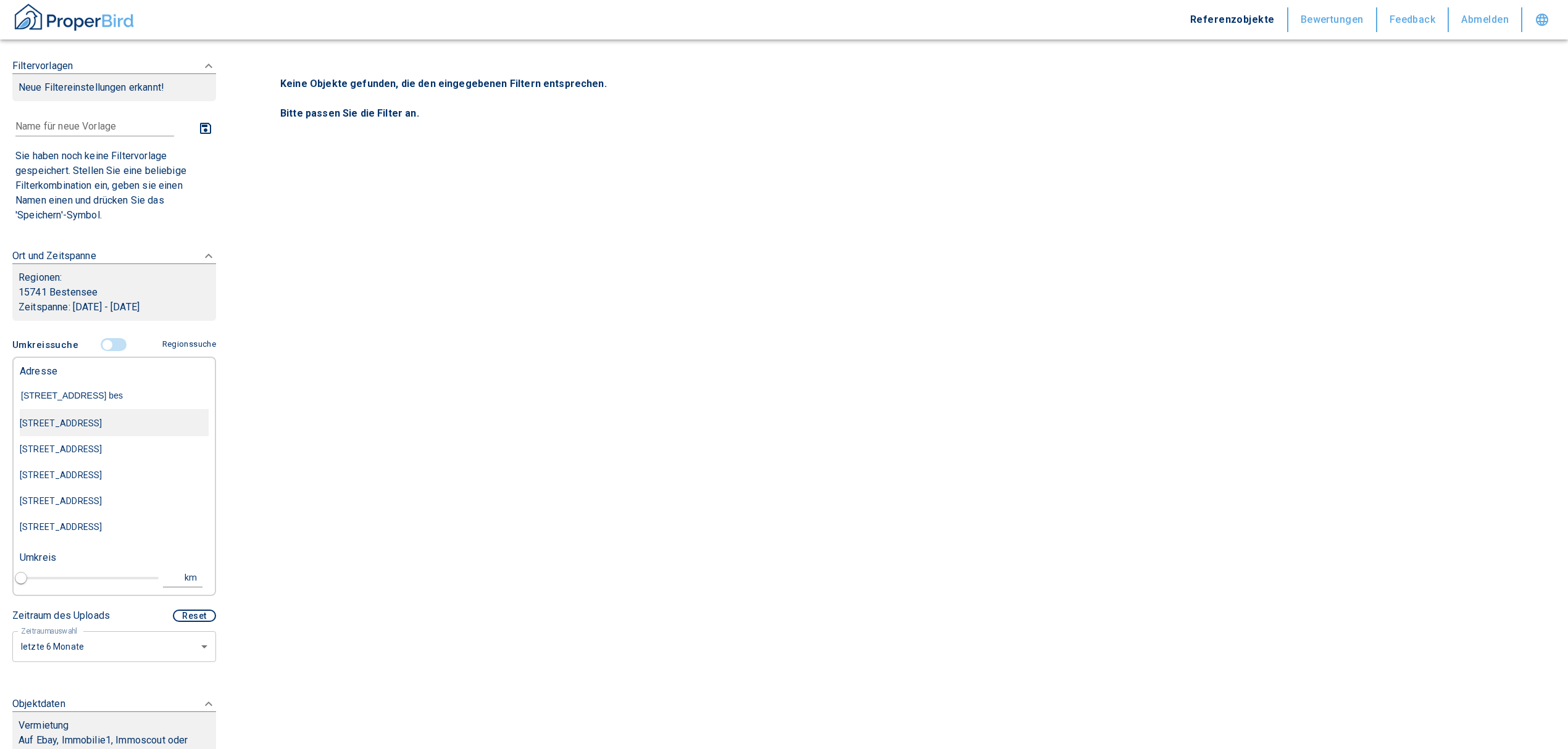
click at [92, 417] on div "[STREET_ADDRESS]" at bounding box center [114, 423] width 189 height 26
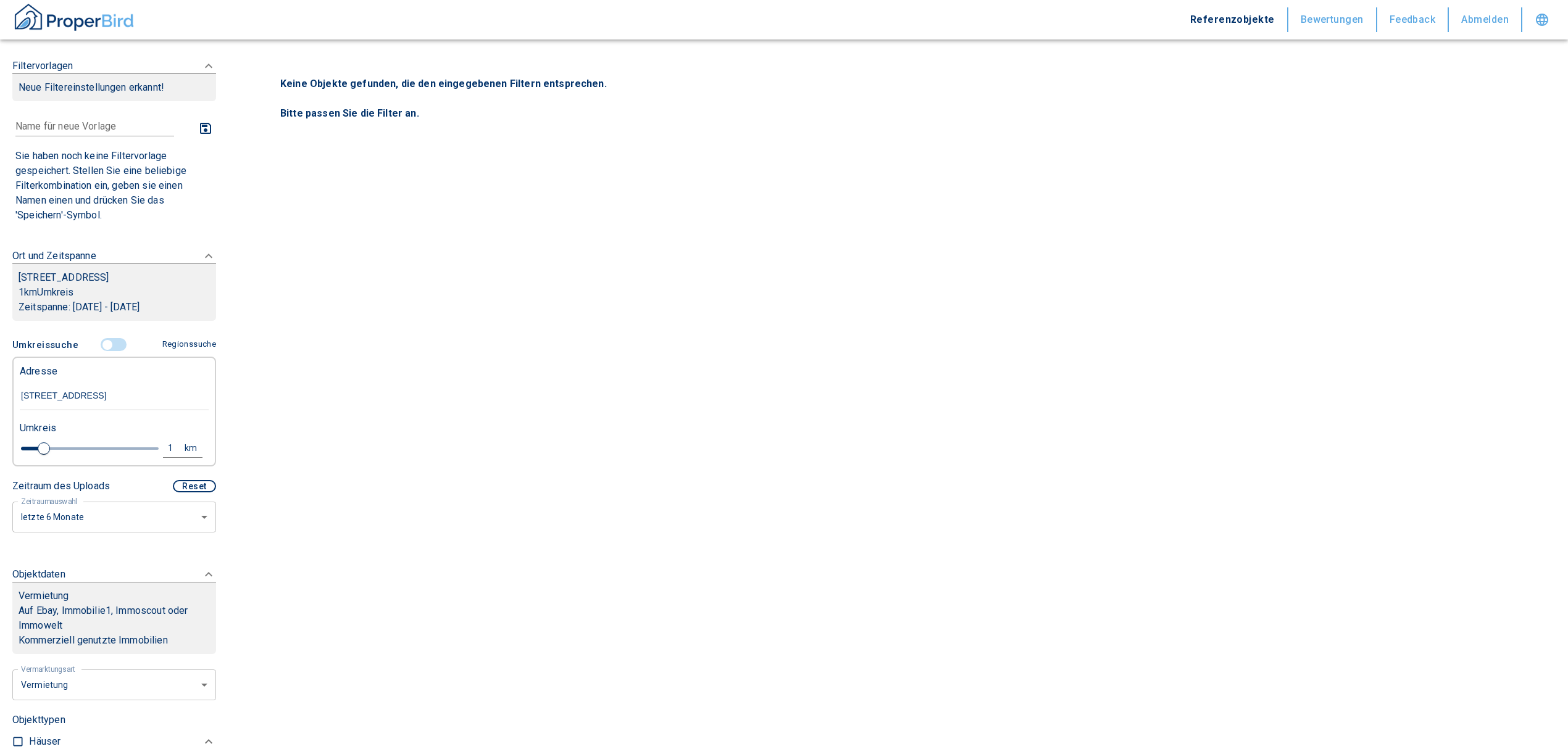
click at [166, 456] on div "1" at bounding box center [177, 448] width 22 height 15
drag, startPoint x: 89, startPoint y: 457, endPoint x: 0, endPoint y: 473, distance: 90.4
click at [0, 474] on div "Filtervorlagen Neue Filtereinstellungen erkannt! Name für neue Vorlage x Sie ha…" at bounding box center [114, 374] width 228 height 749
click at [57, 455] on input "1" at bounding box center [74, 447] width 34 height 20
click at [131, 457] on button "Neue Suchen" at bounding box center [165, 448] width 68 height 18
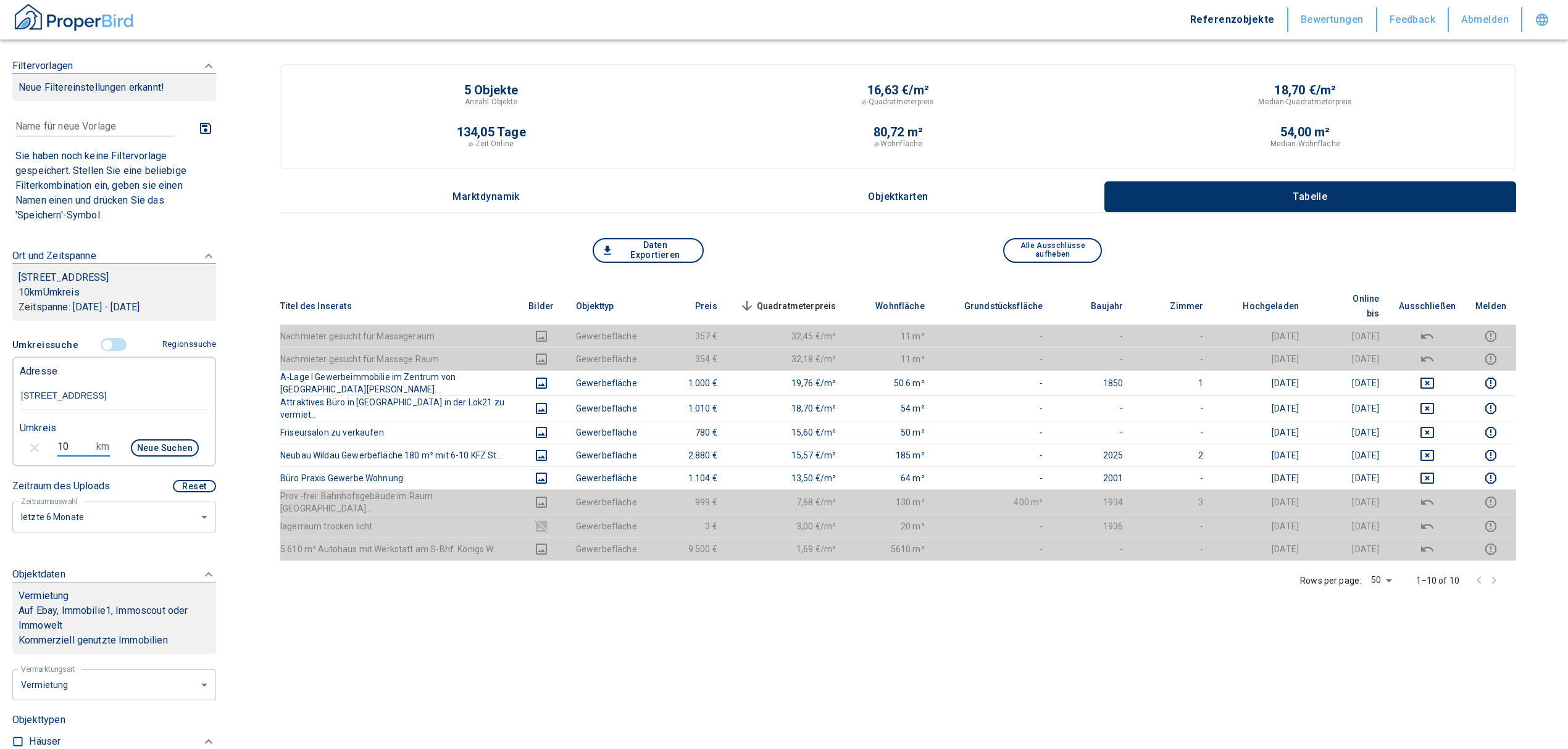
click at [67, 457] on input "10" at bounding box center [74, 447] width 34 height 20
click at [173, 454] on button "Neue Suchen" at bounding box center [165, 448] width 68 height 18
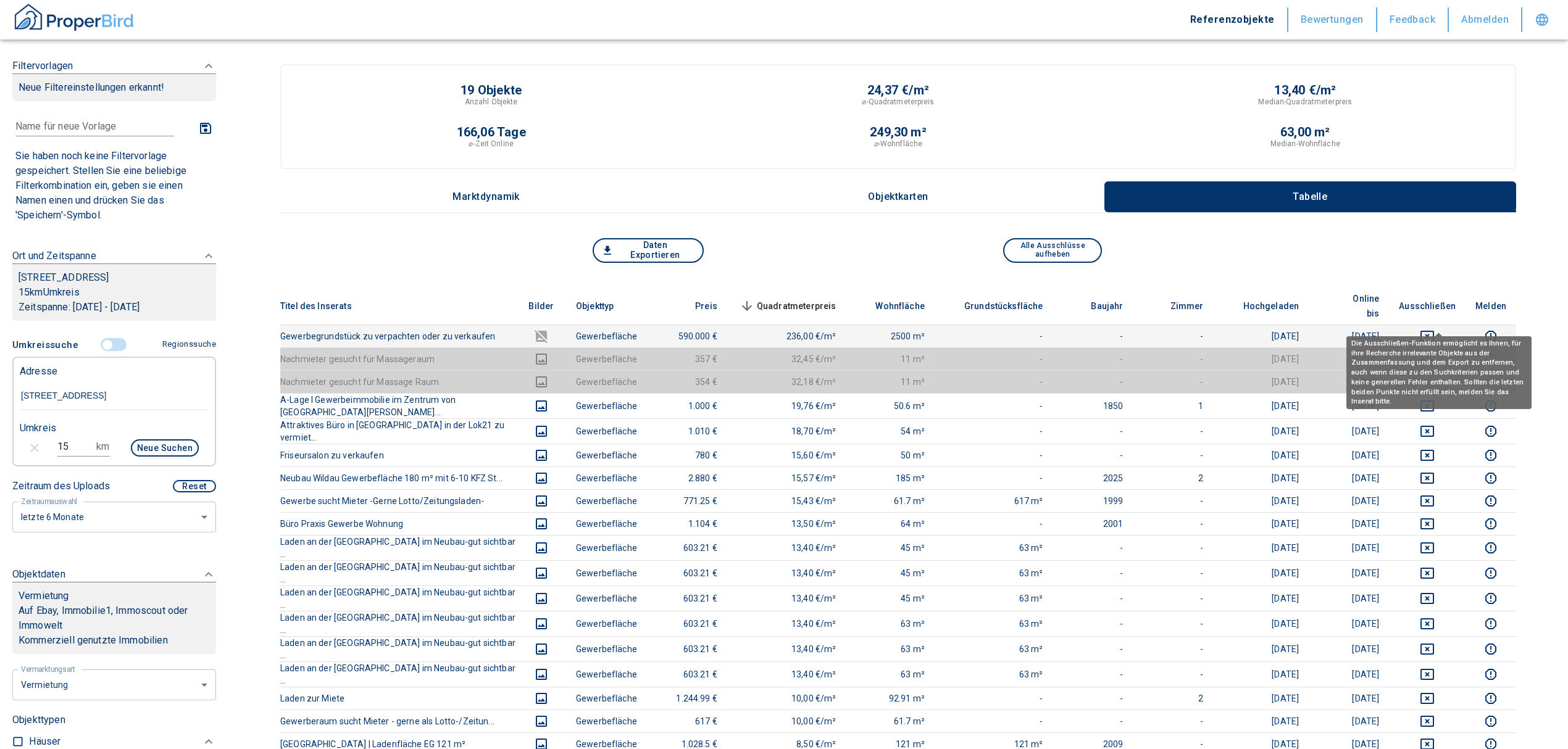
click at [1432, 331] on icon "deselect this listing" at bounding box center [1427, 336] width 13 height 11
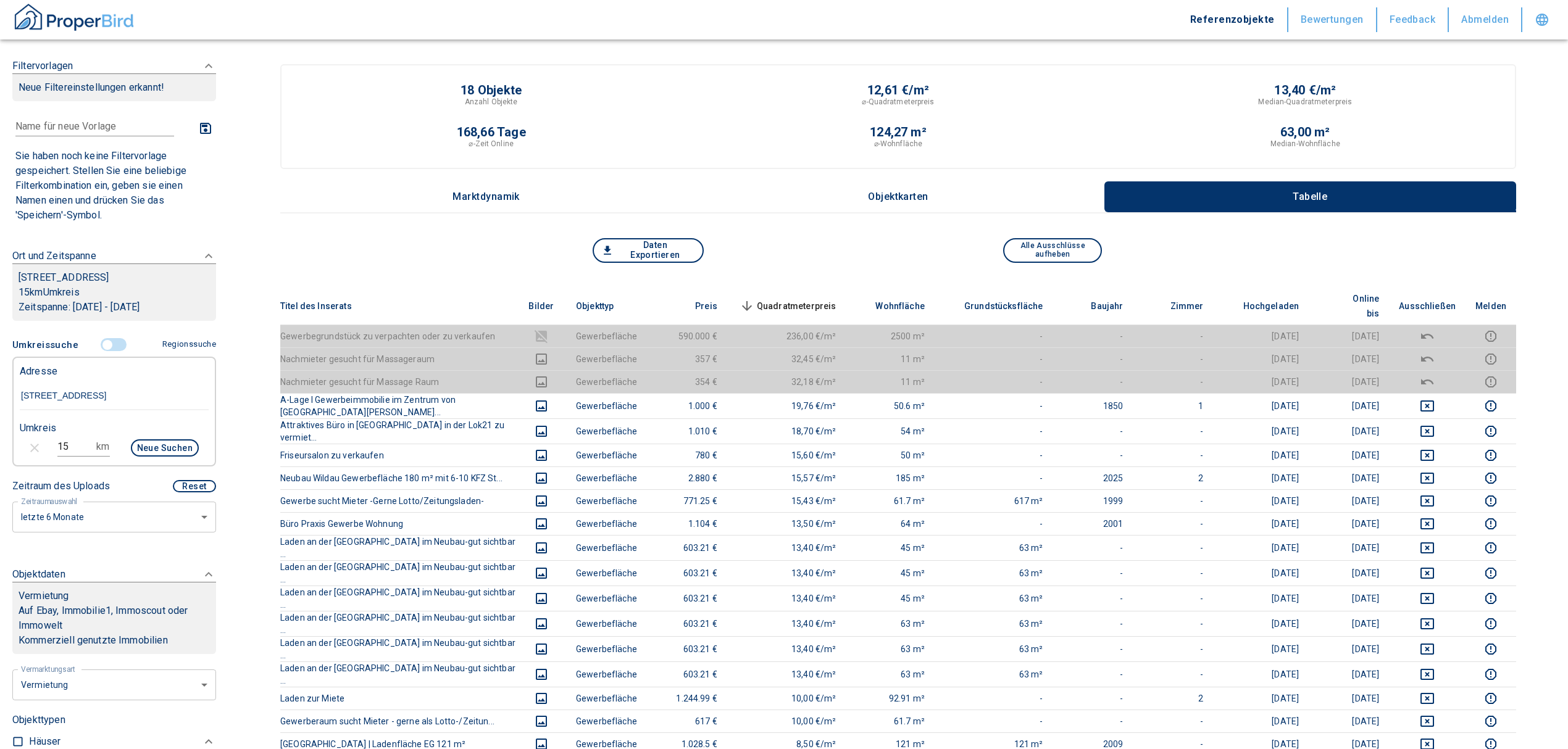
click at [793, 299] on span "Quadratmeterpreis sorted descending" at bounding box center [787, 306] width 99 height 15
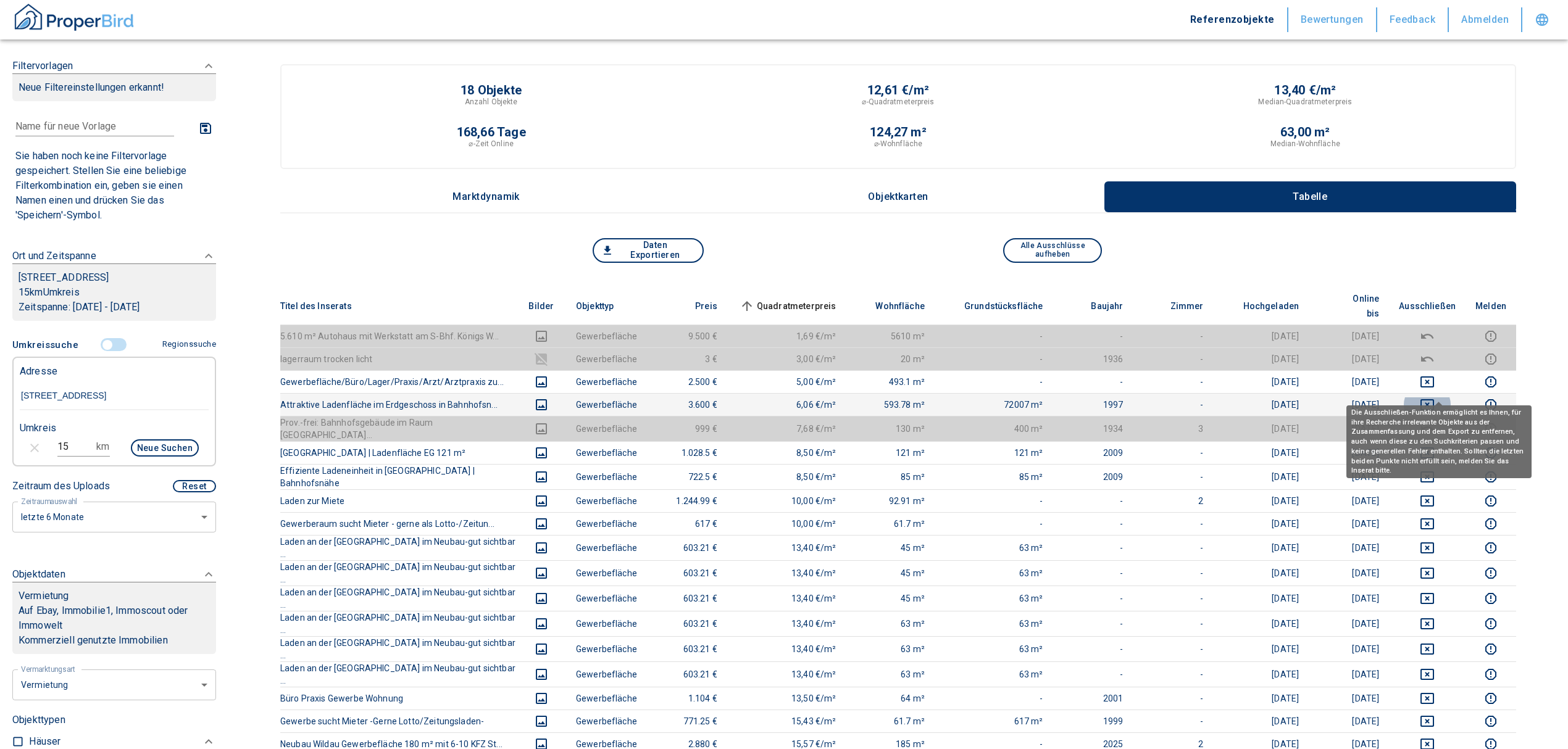
click at [1434, 397] on icon "deselect this listing" at bounding box center [1428, 405] width 15 height 15
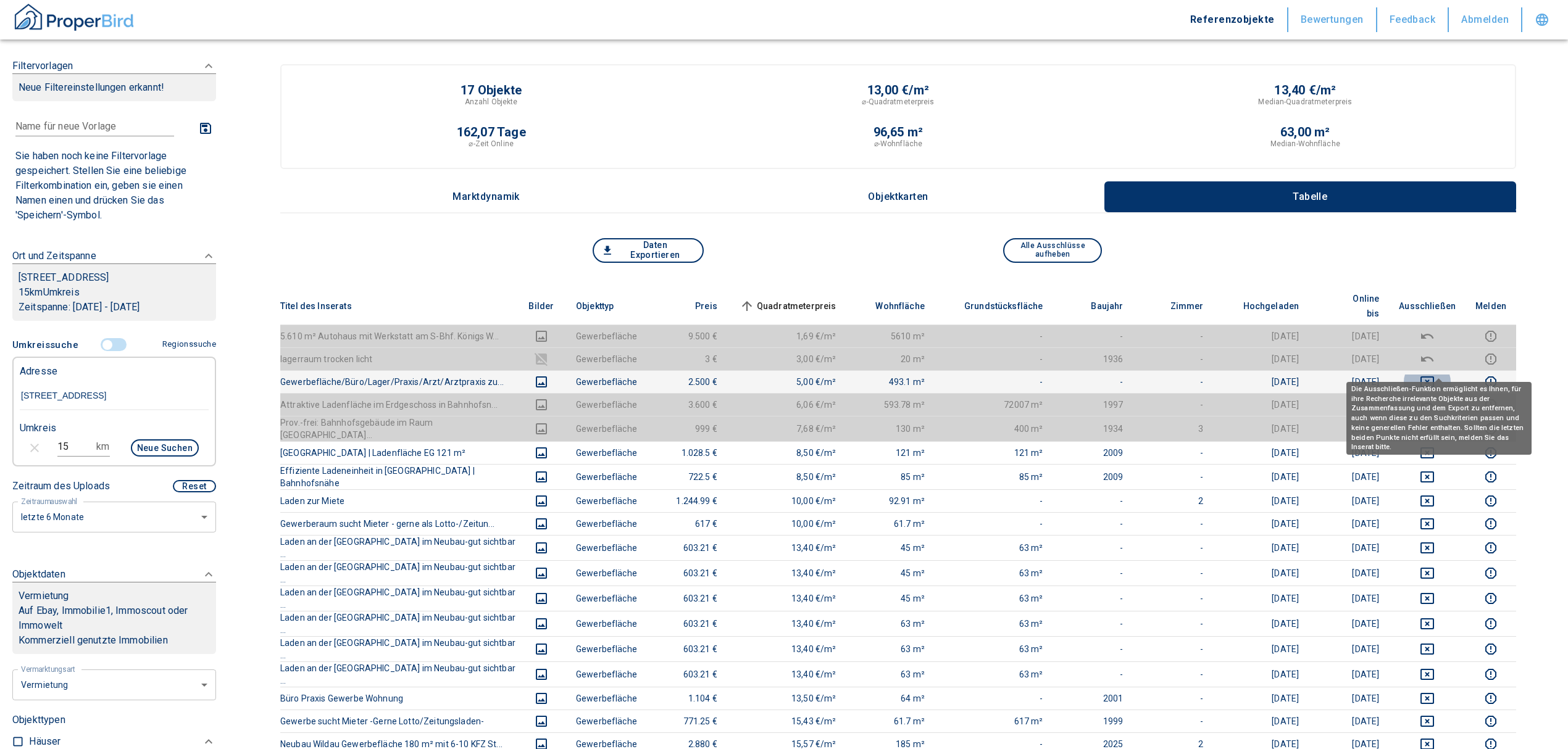
click at [1434, 374] on icon "deselect this listing" at bounding box center [1428, 382] width 15 height 15
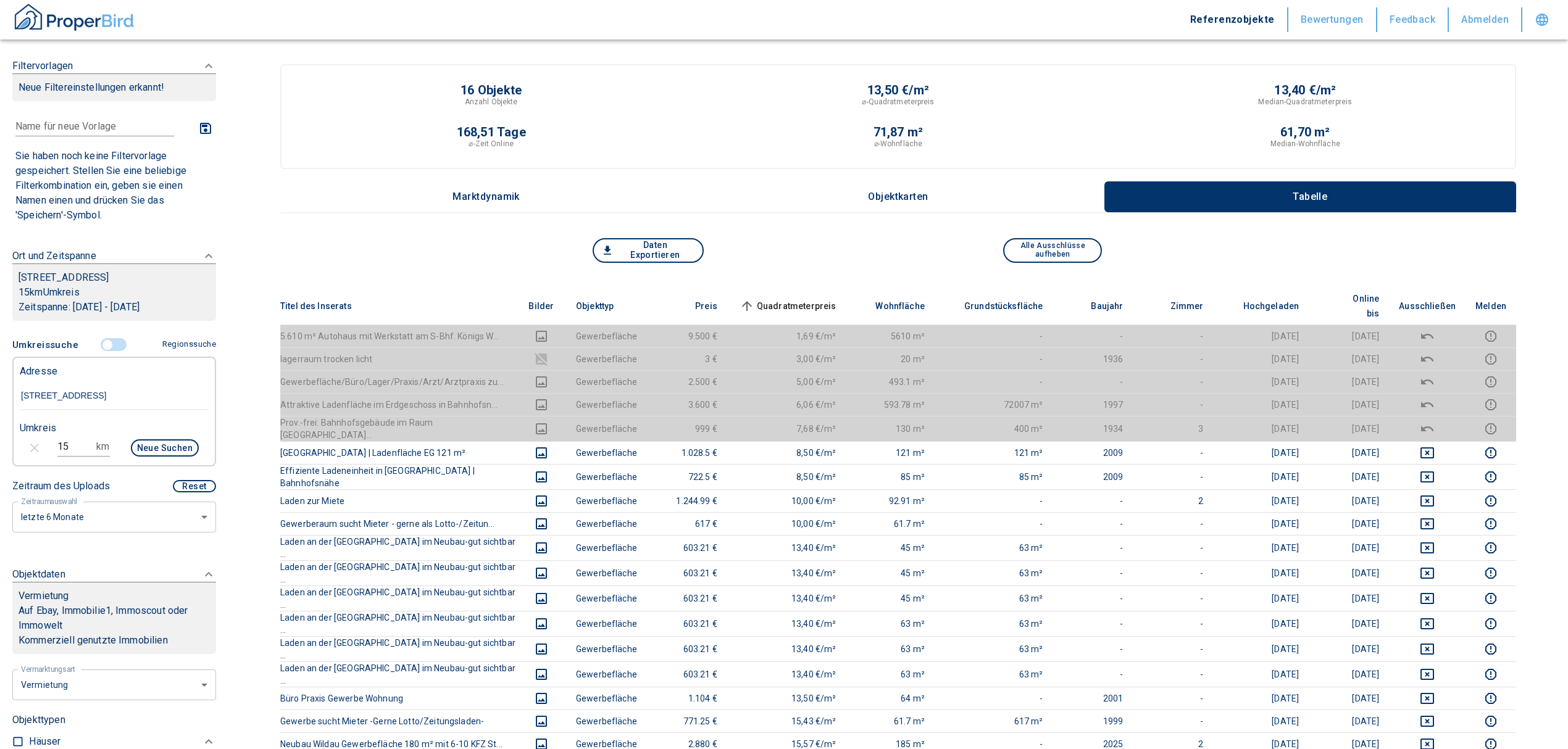
click at [784, 300] on span "Quadratmeterpreis sorted ascending" at bounding box center [787, 306] width 99 height 15
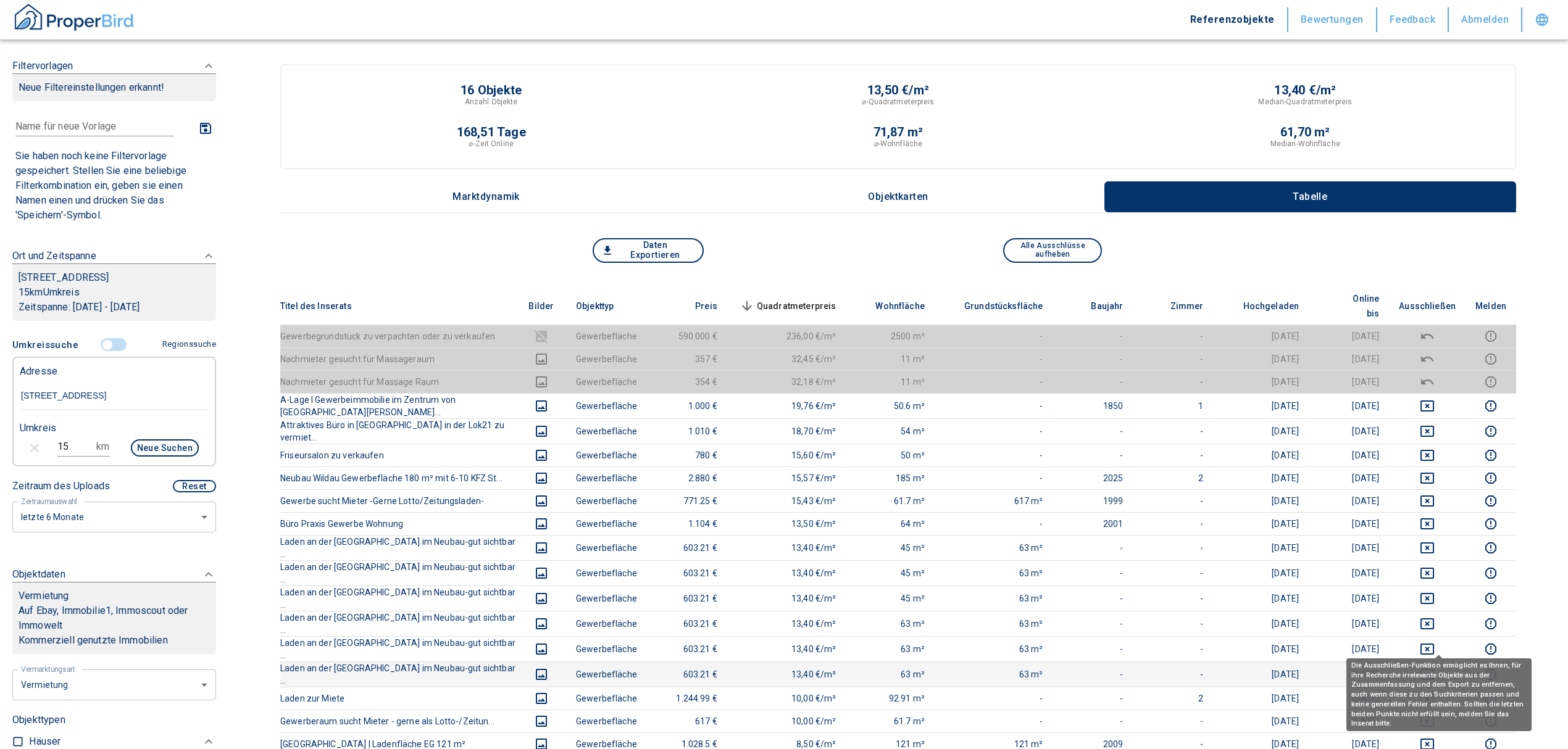
click at [1434, 668] on icon "deselect this listing" at bounding box center [1428, 675] width 15 height 15
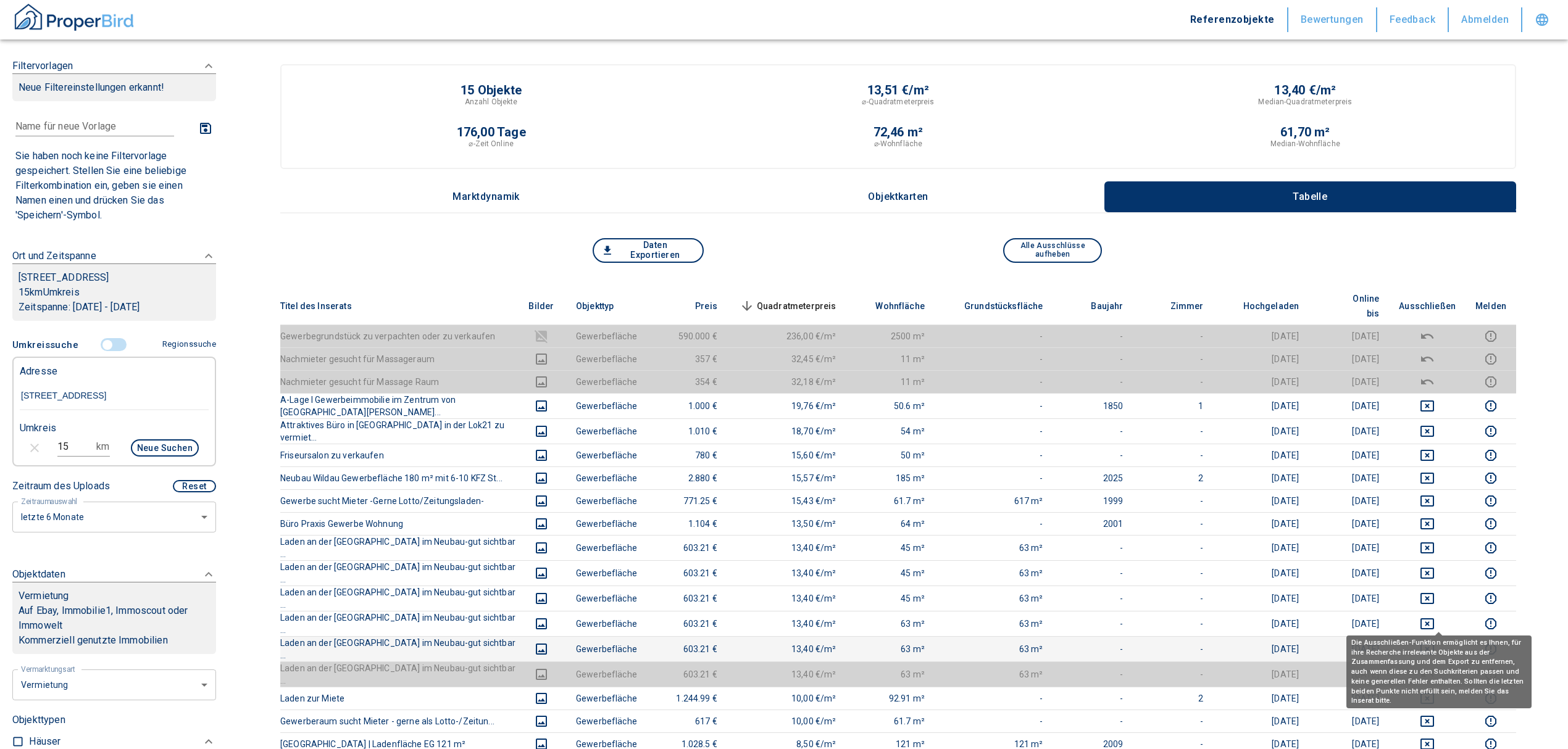
click at [1434, 644] on icon "deselect this listing" at bounding box center [1427, 649] width 13 height 11
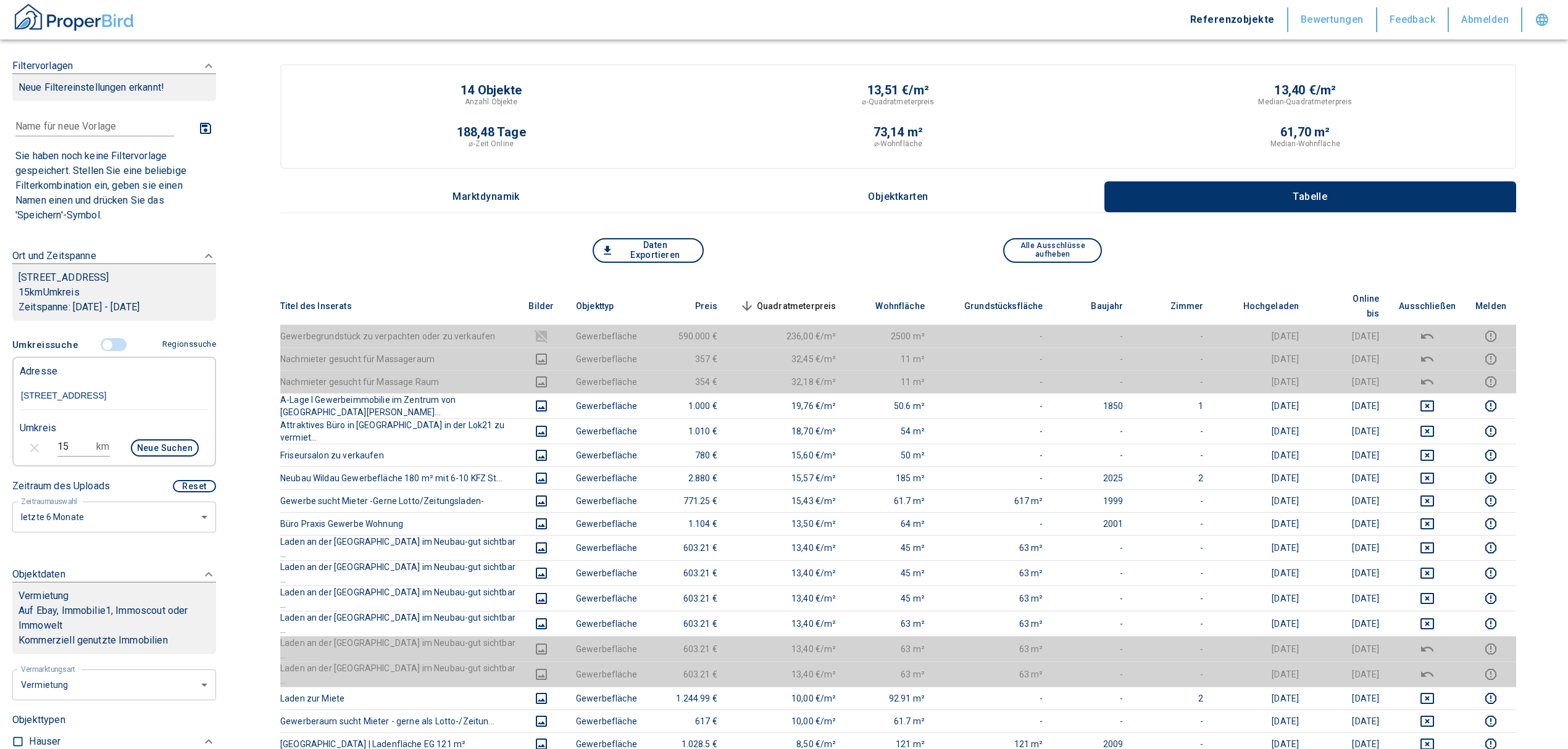
click at [1434, 636] on td at bounding box center [1427, 649] width 76 height 25
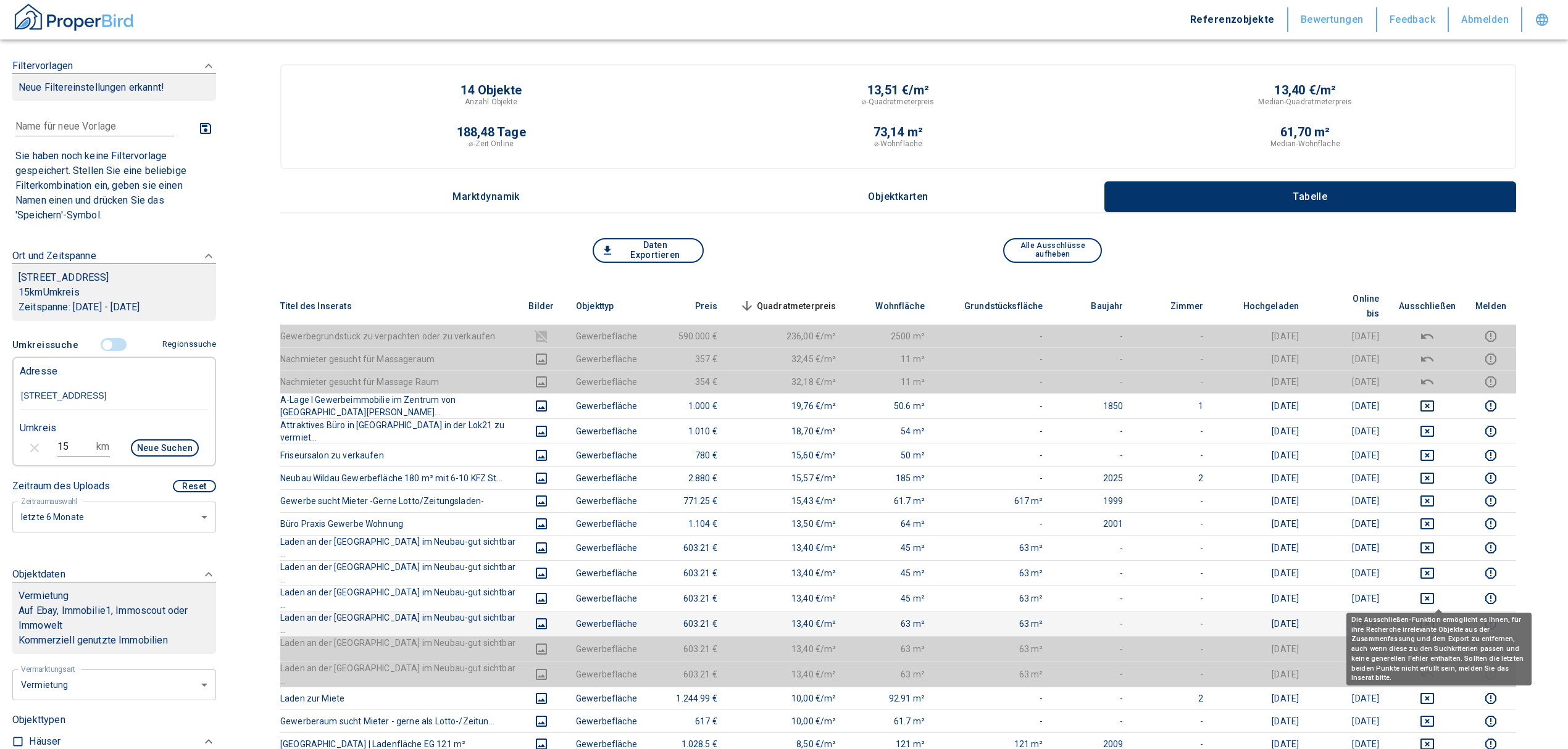
click at [1434, 616] on icon "deselect this listing" at bounding box center [1428, 624] width 15 height 15
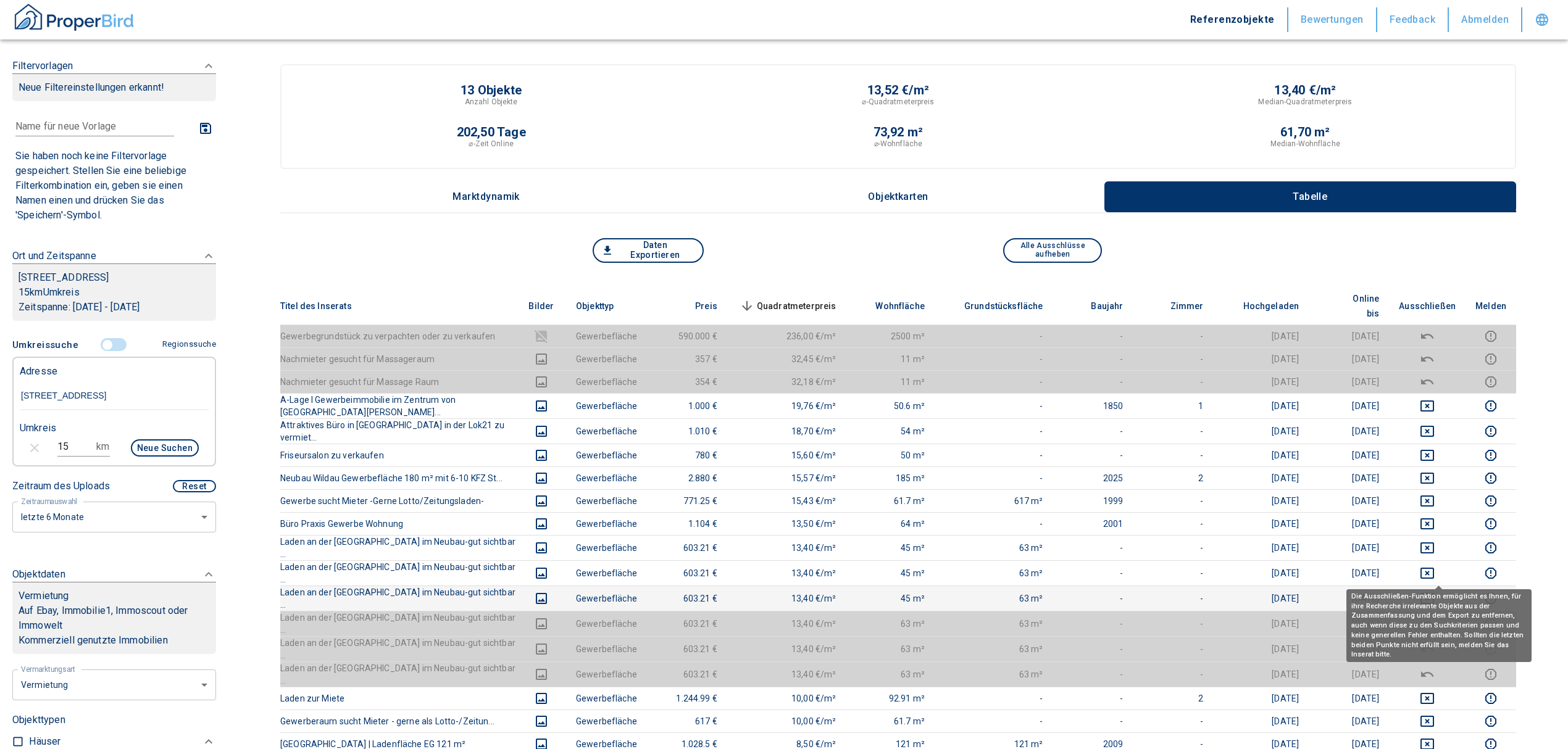
click at [1434, 591] on icon "deselect this listing" at bounding box center [1428, 599] width 15 height 15
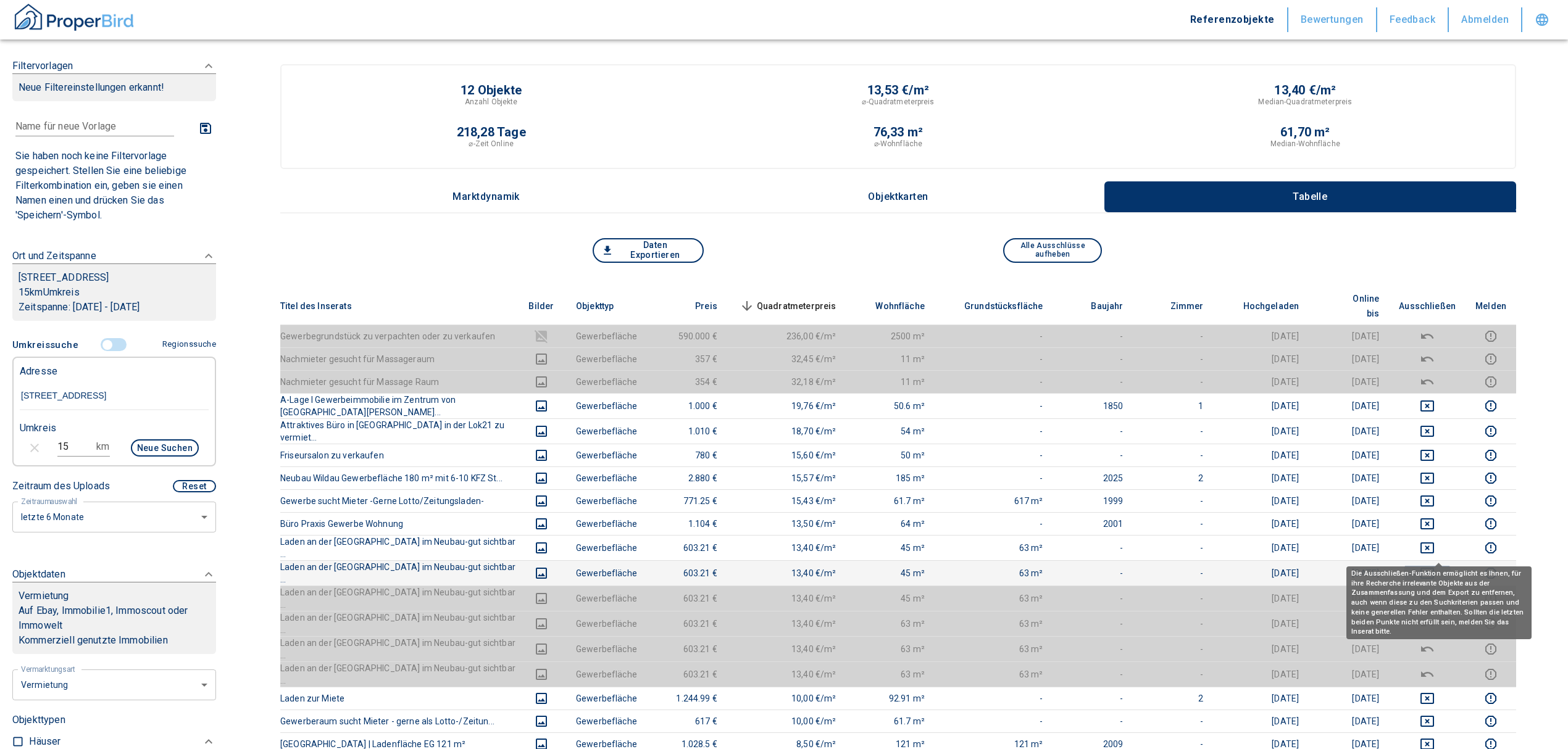
click at [1434, 566] on icon "deselect this listing" at bounding box center [1428, 574] width 15 height 15
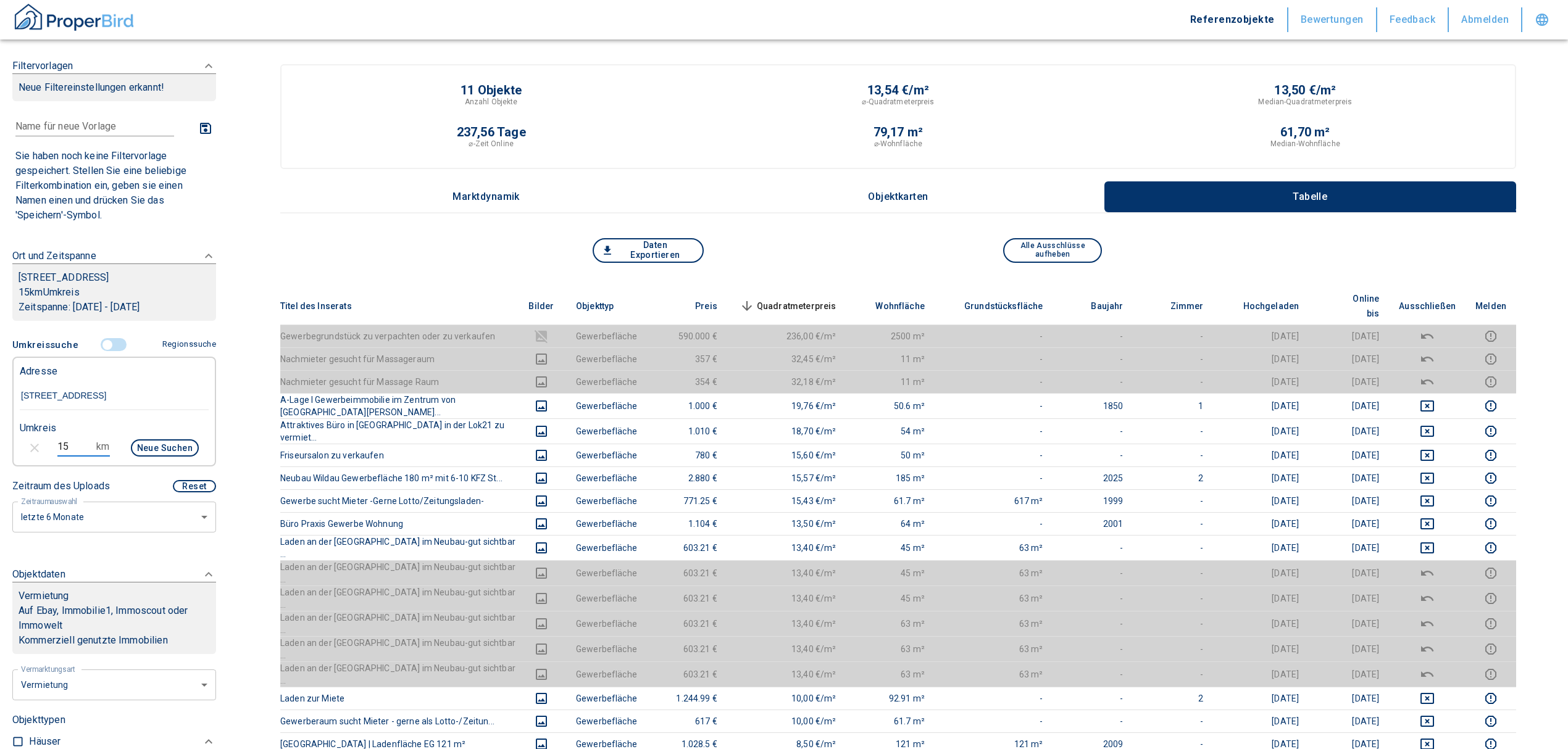
click at [66, 457] on input "15" at bounding box center [74, 447] width 34 height 20
click at [139, 457] on button "Neue Suchen" at bounding box center [165, 448] width 68 height 18
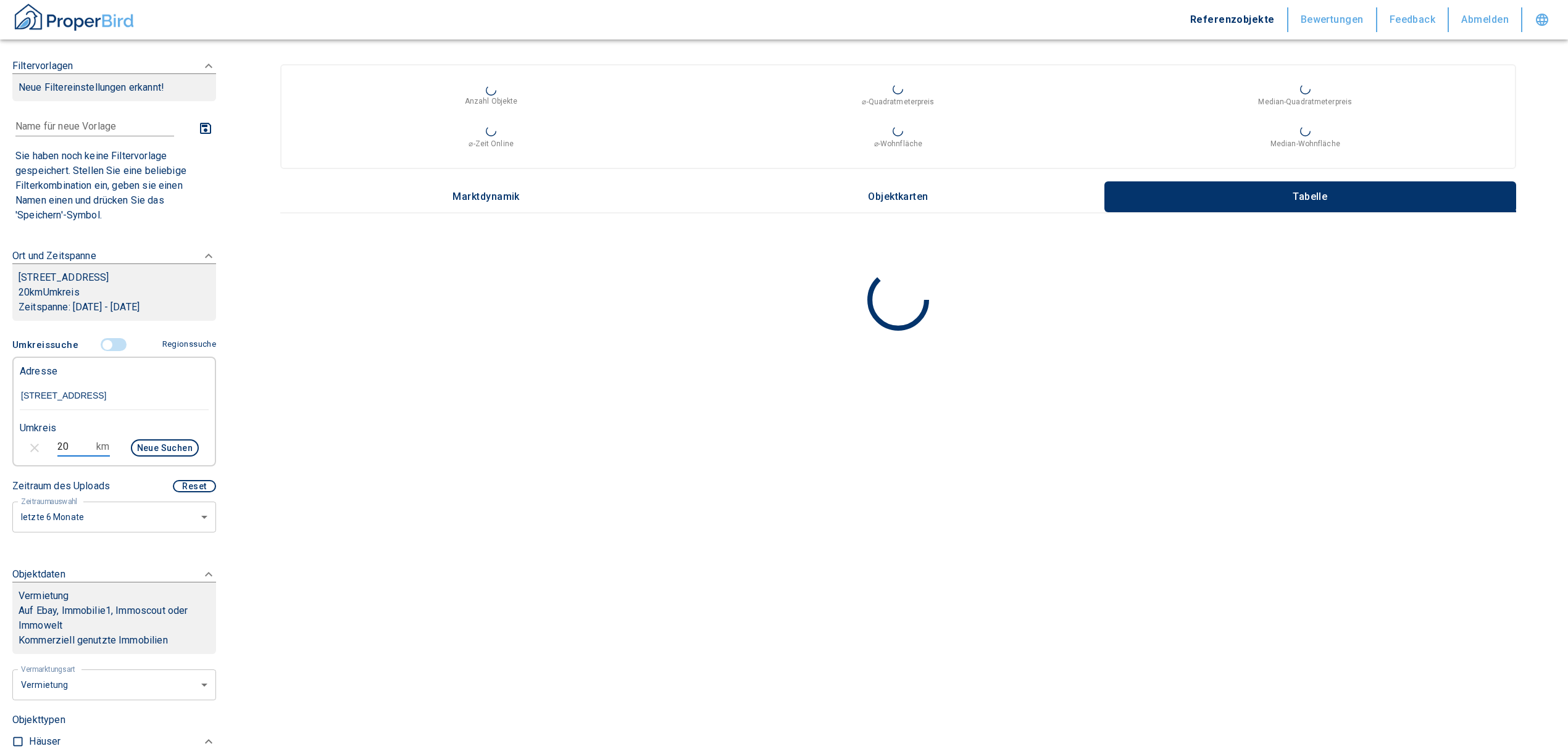
click at [74, 453] on input "20" at bounding box center [74, 447] width 34 height 20
click at [139, 457] on button "Neue Suchen" at bounding box center [165, 448] width 68 height 18
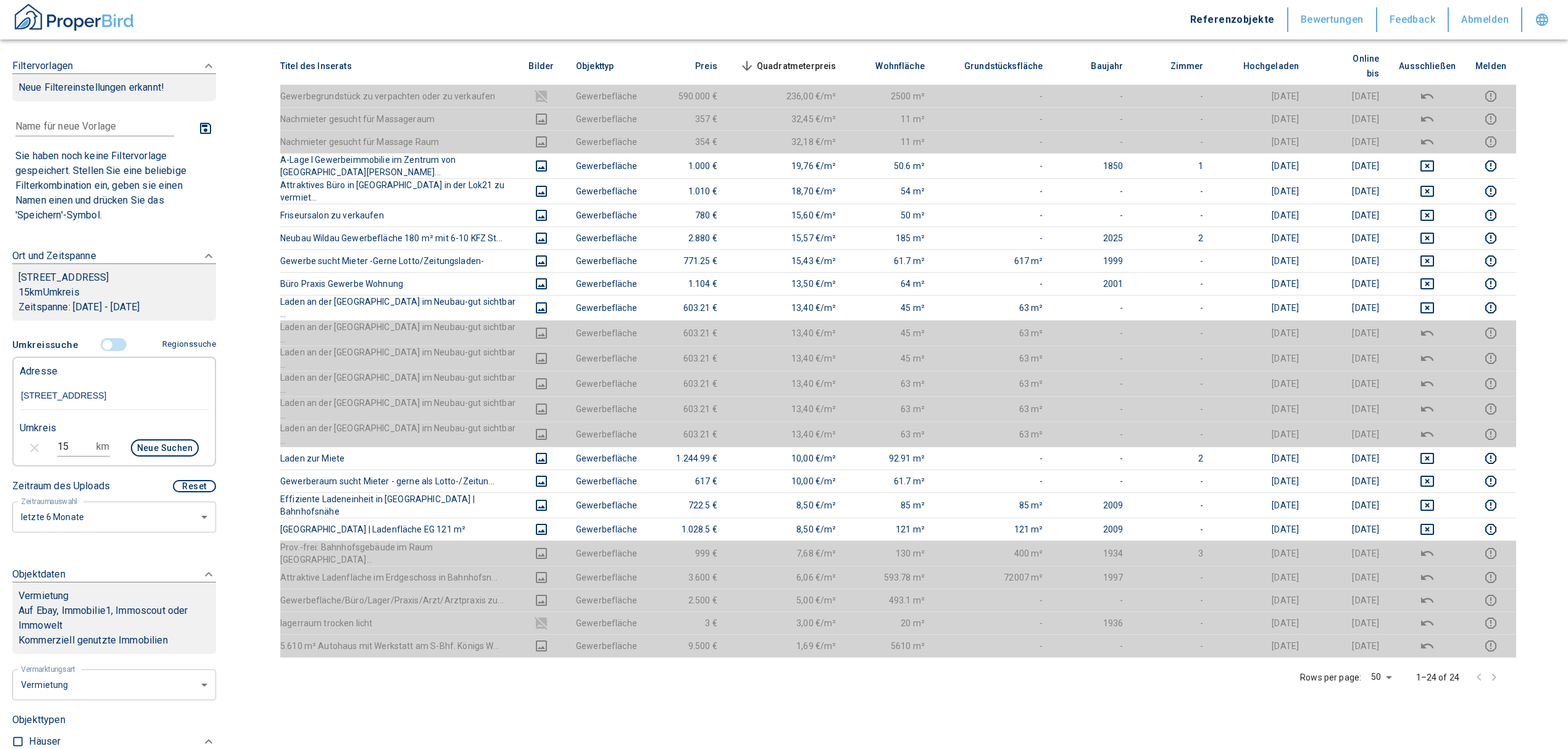
scroll to position [247, 0]
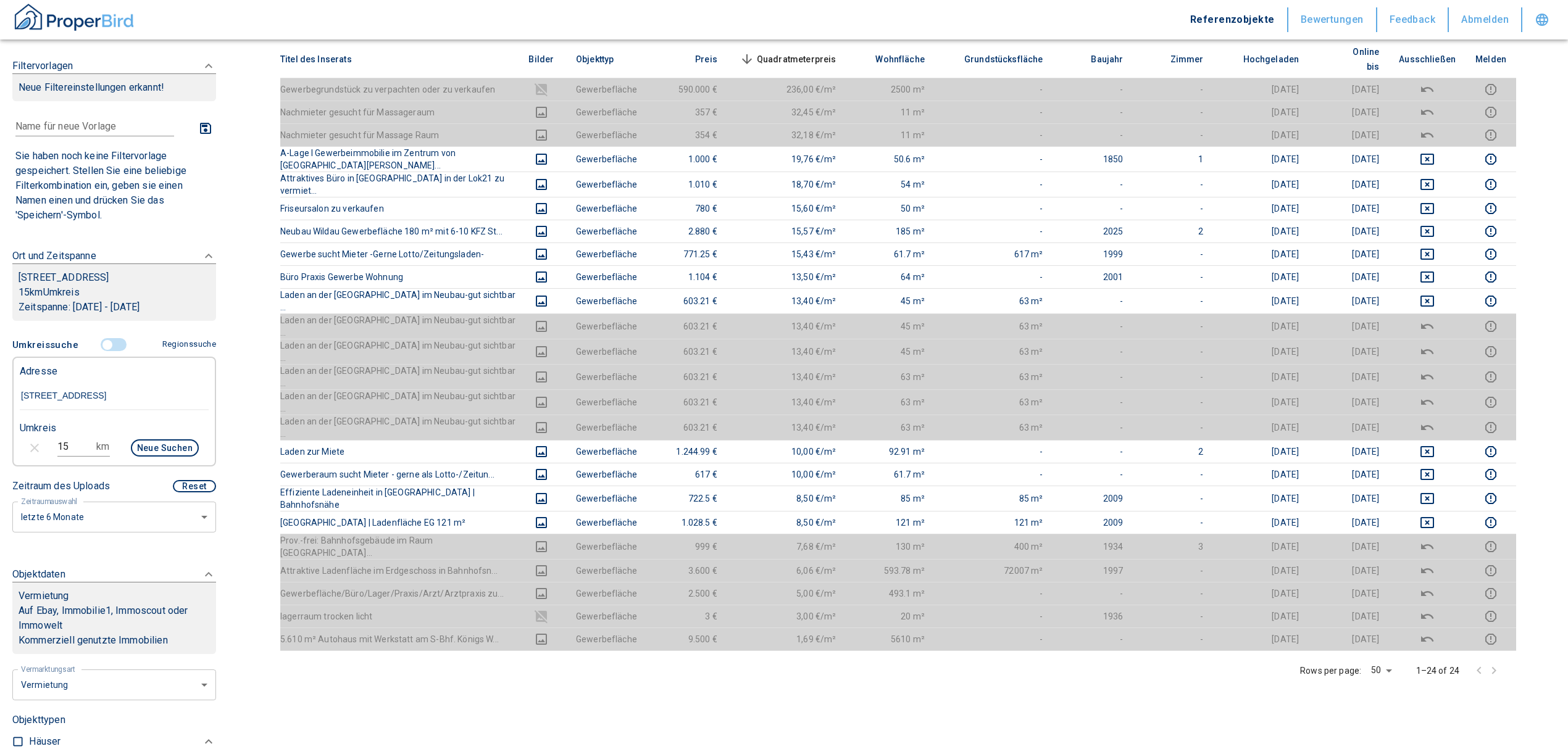
click at [104, 352] on input "controlled" at bounding box center [108, 345] width 37 height 13
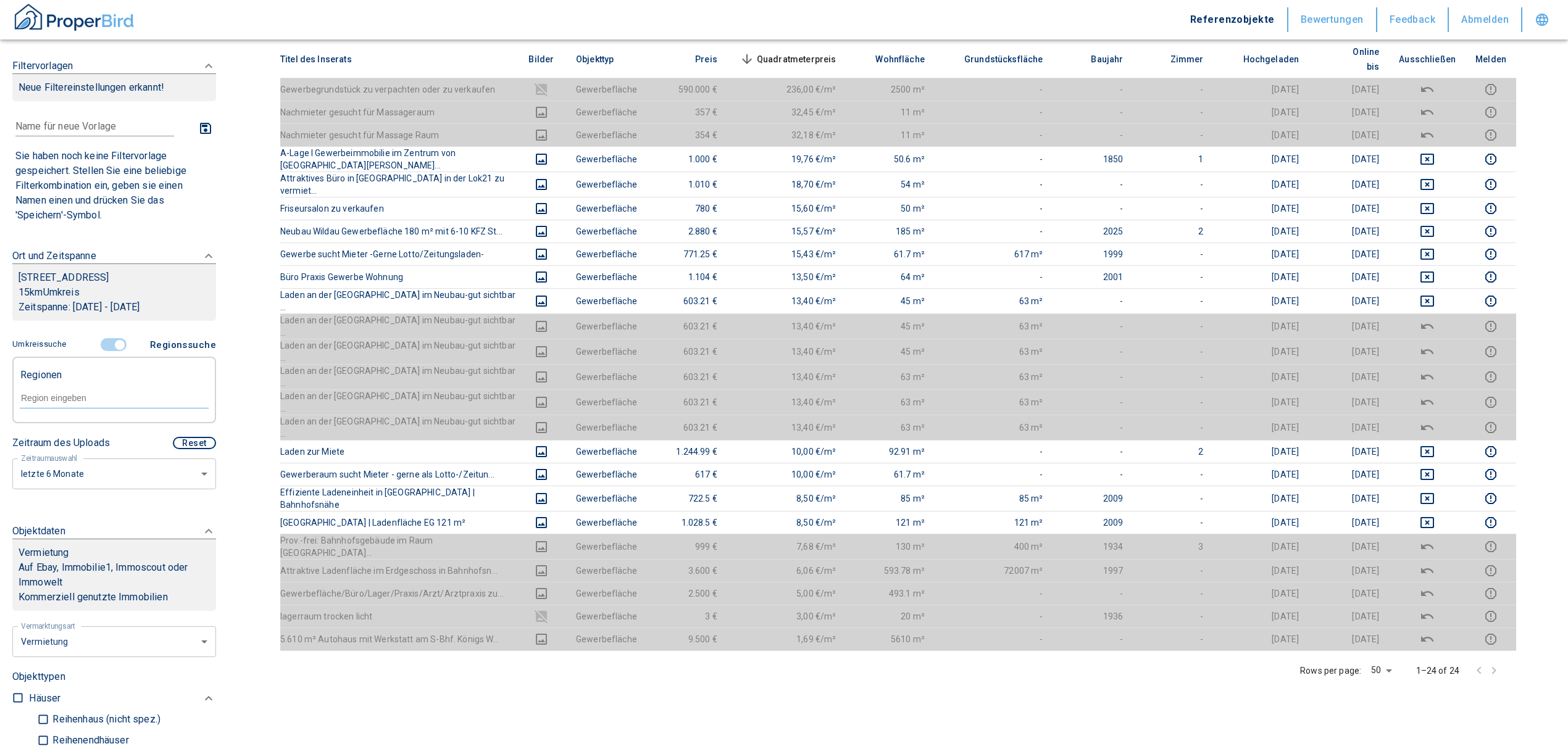
click at [110, 352] on input "controlled" at bounding box center [120, 345] width 37 height 13
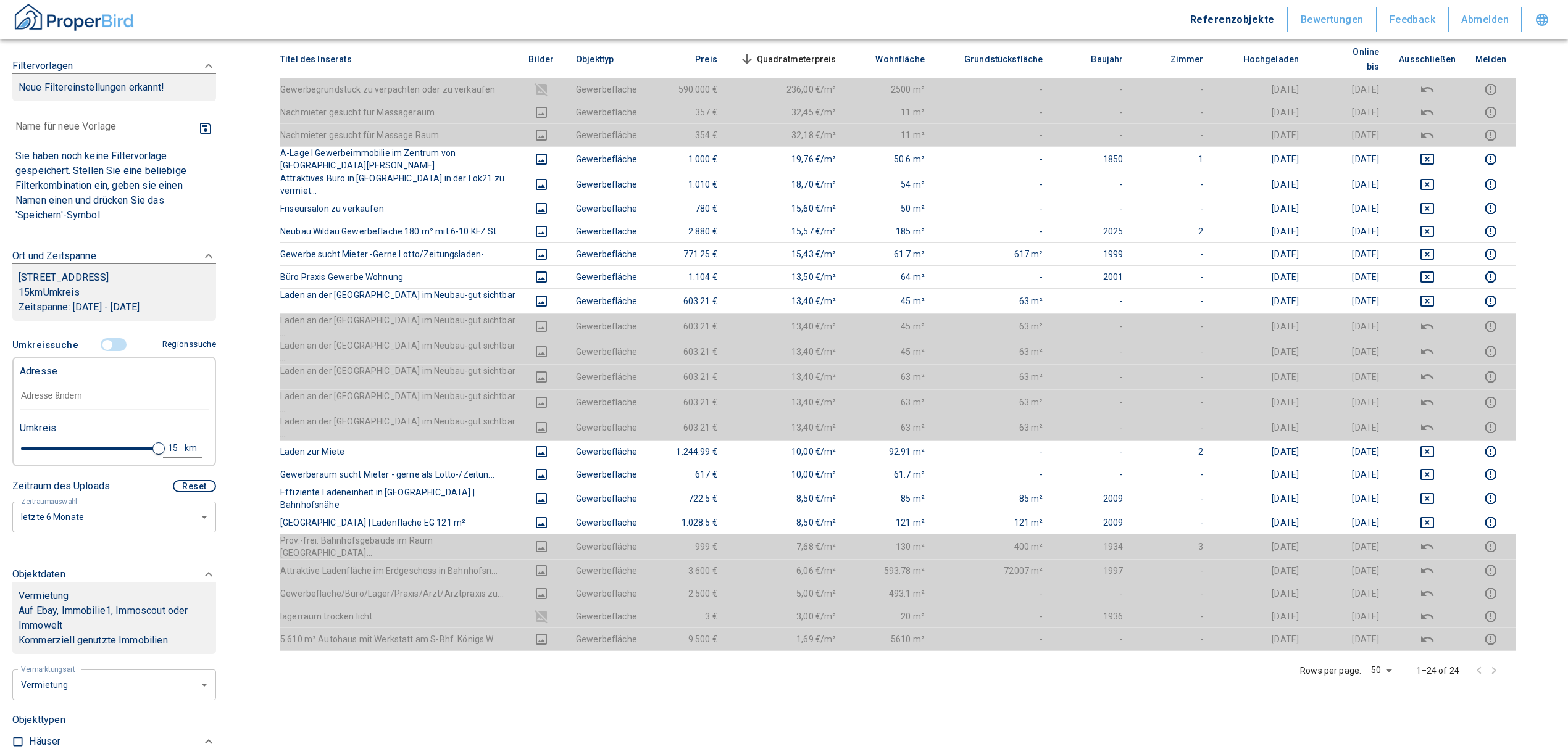
click at [80, 409] on input "text" at bounding box center [114, 396] width 189 height 29
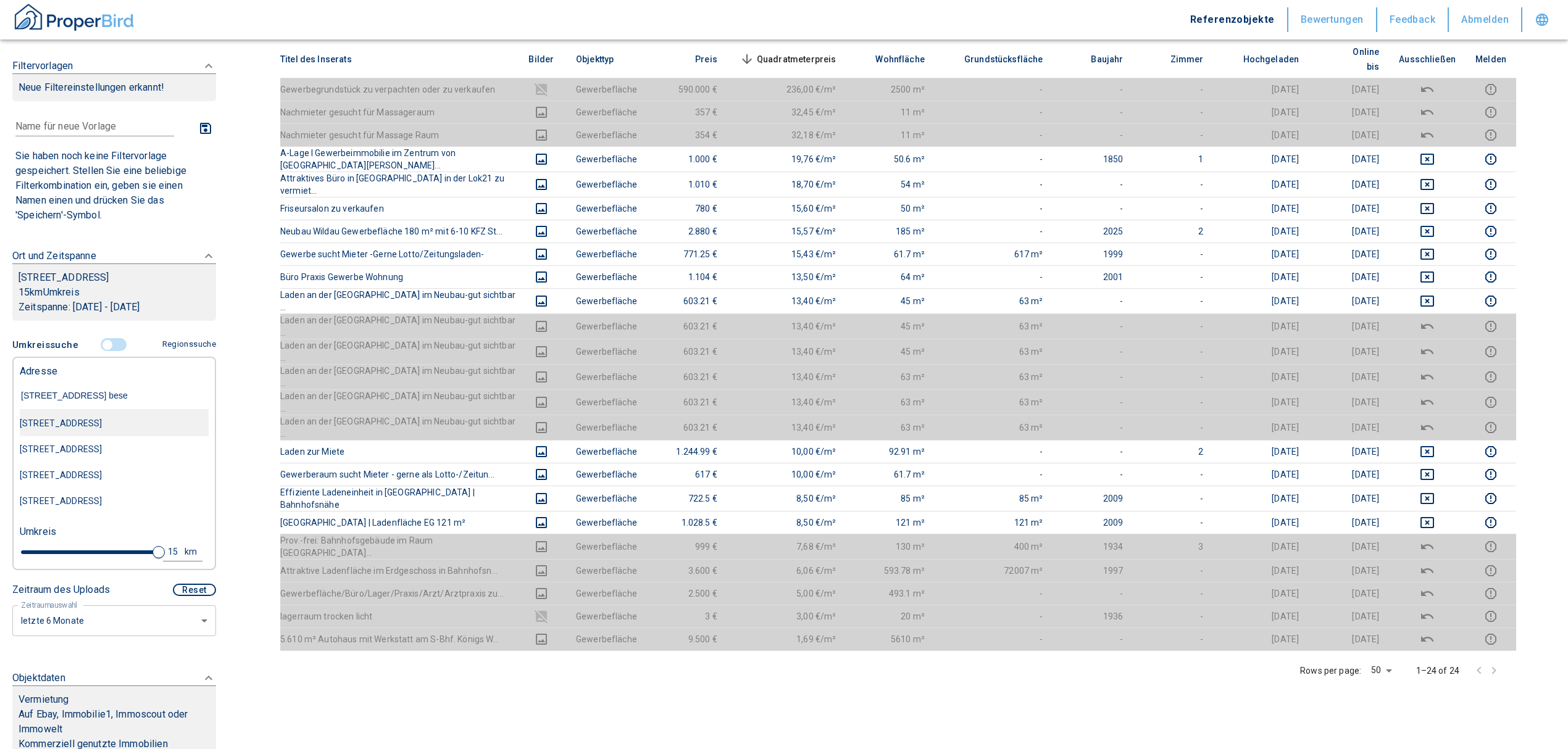
click at [134, 437] on div "[STREET_ADDRESS]" at bounding box center [114, 423] width 189 height 26
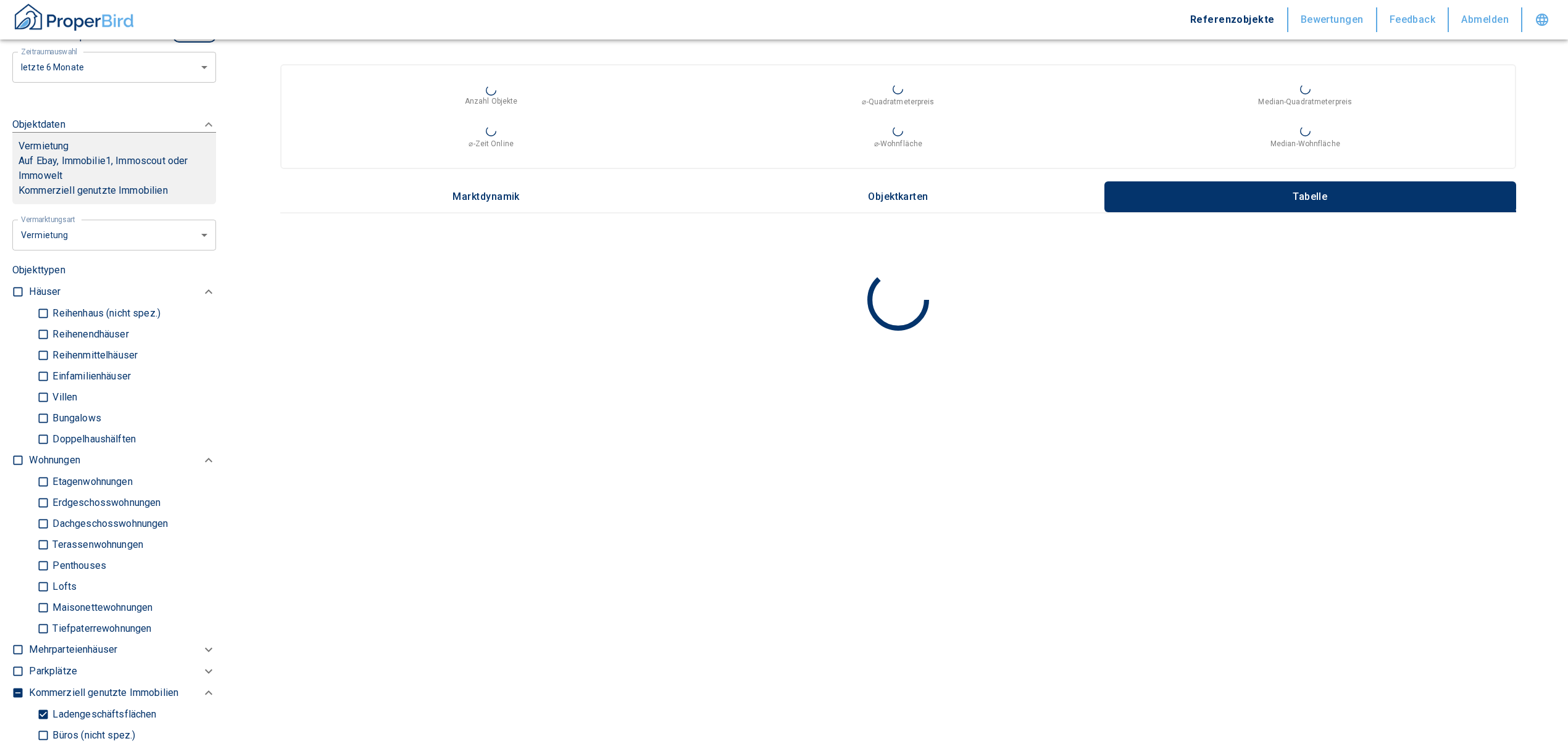
scroll to position [741, 0]
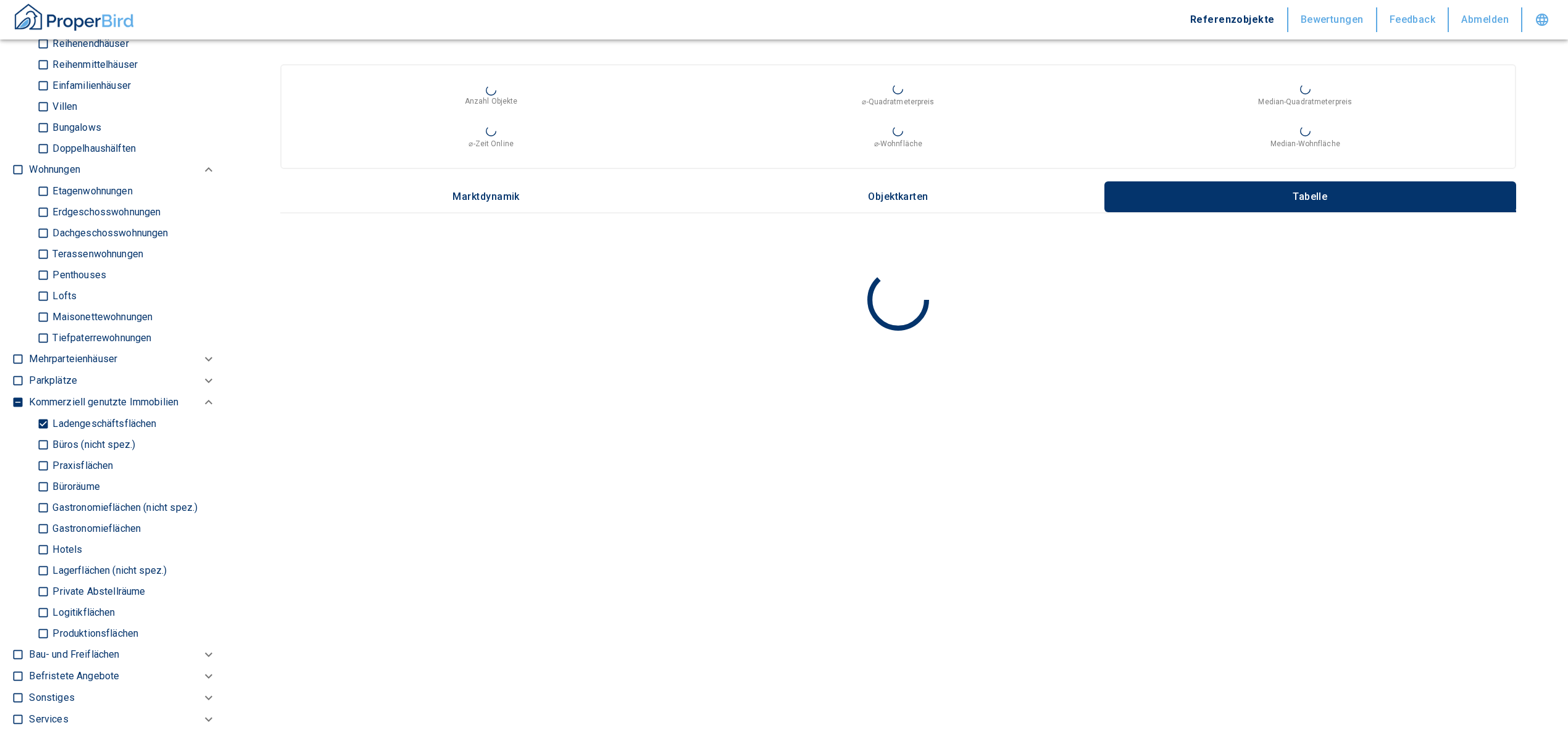
click at [39, 434] on input "Ladengeschäftsflächen" at bounding box center [43, 424] width 13 height 22
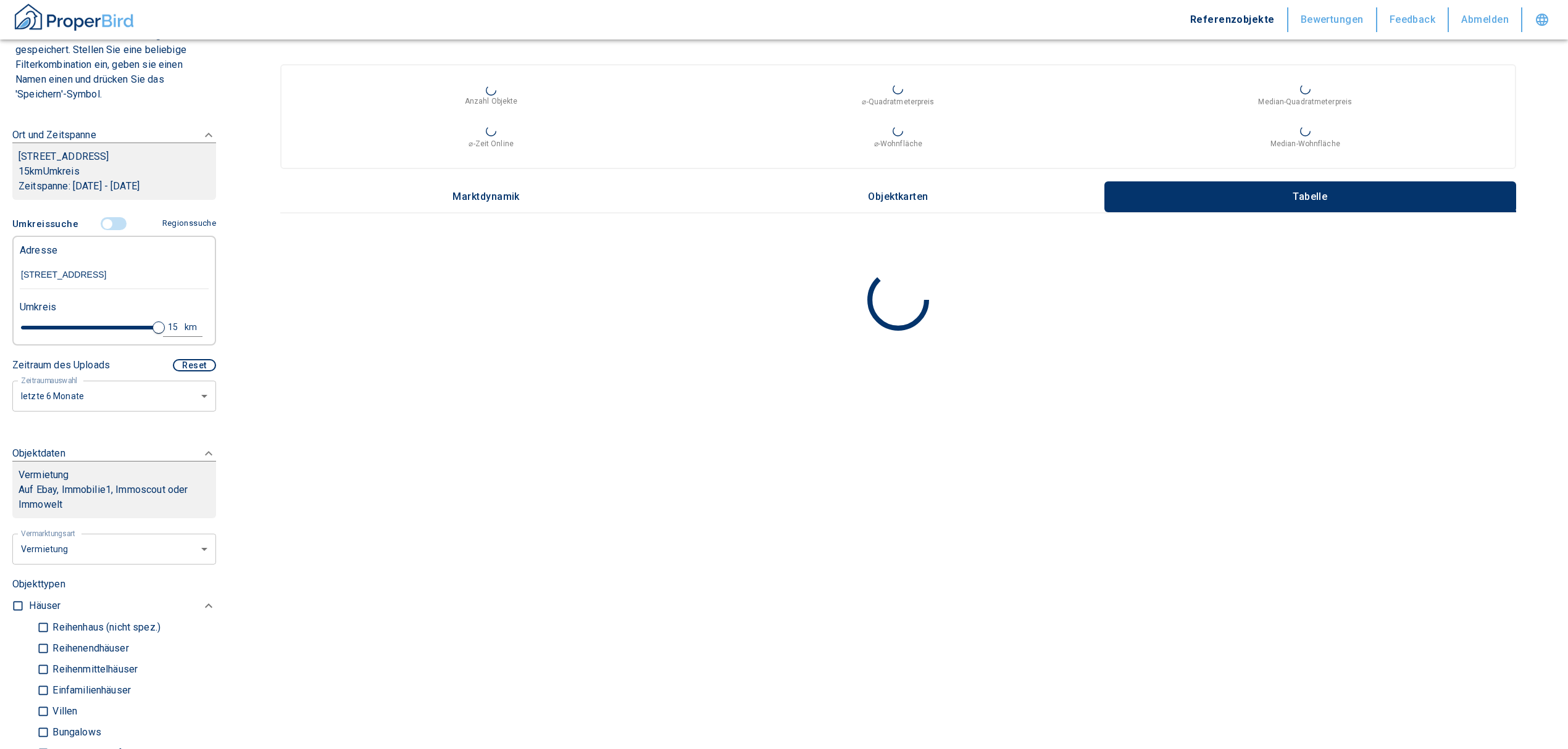
scroll to position [82, 0]
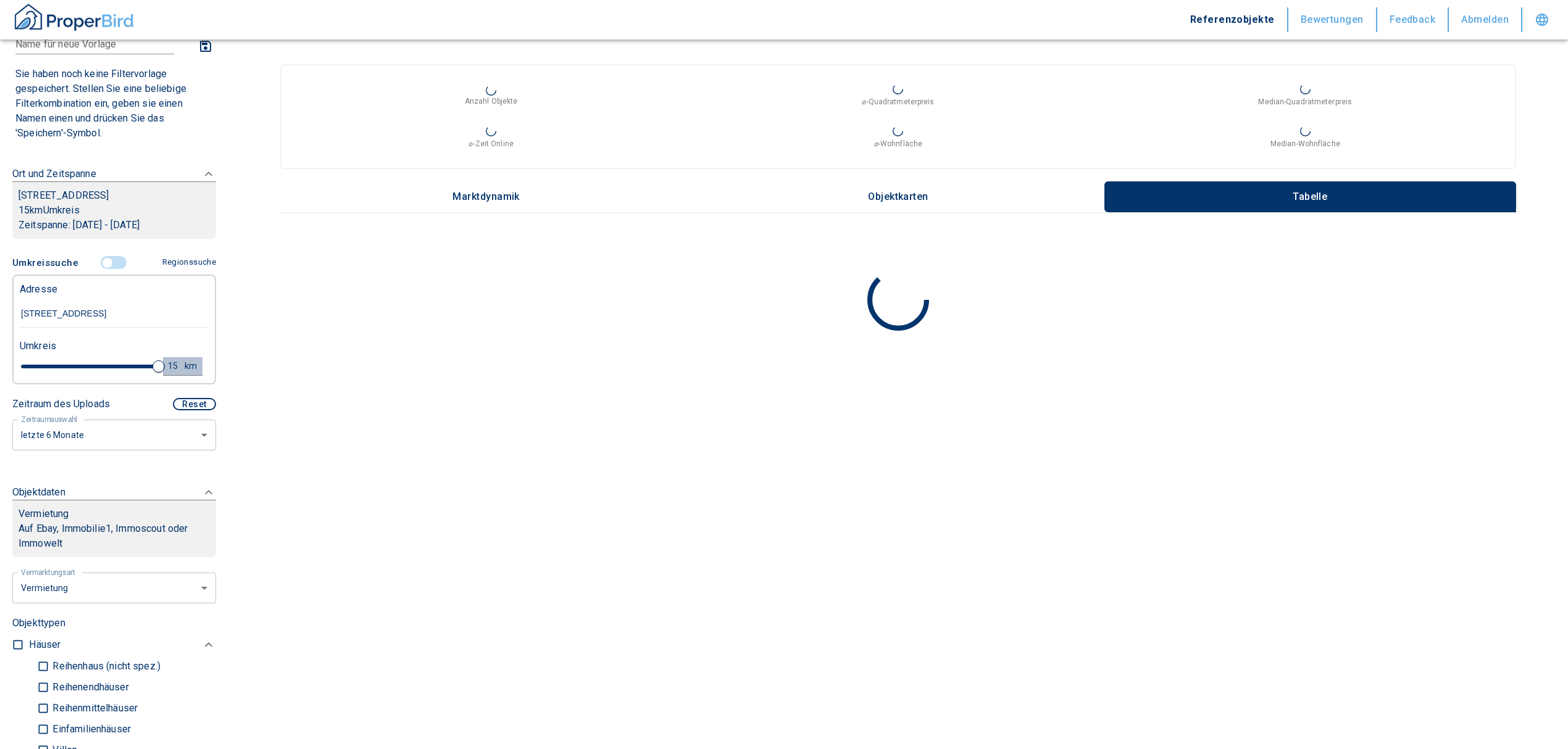
click at [166, 374] on div "15" at bounding box center [177, 366] width 22 height 15
click at [65, 374] on input "15" at bounding box center [74, 365] width 34 height 20
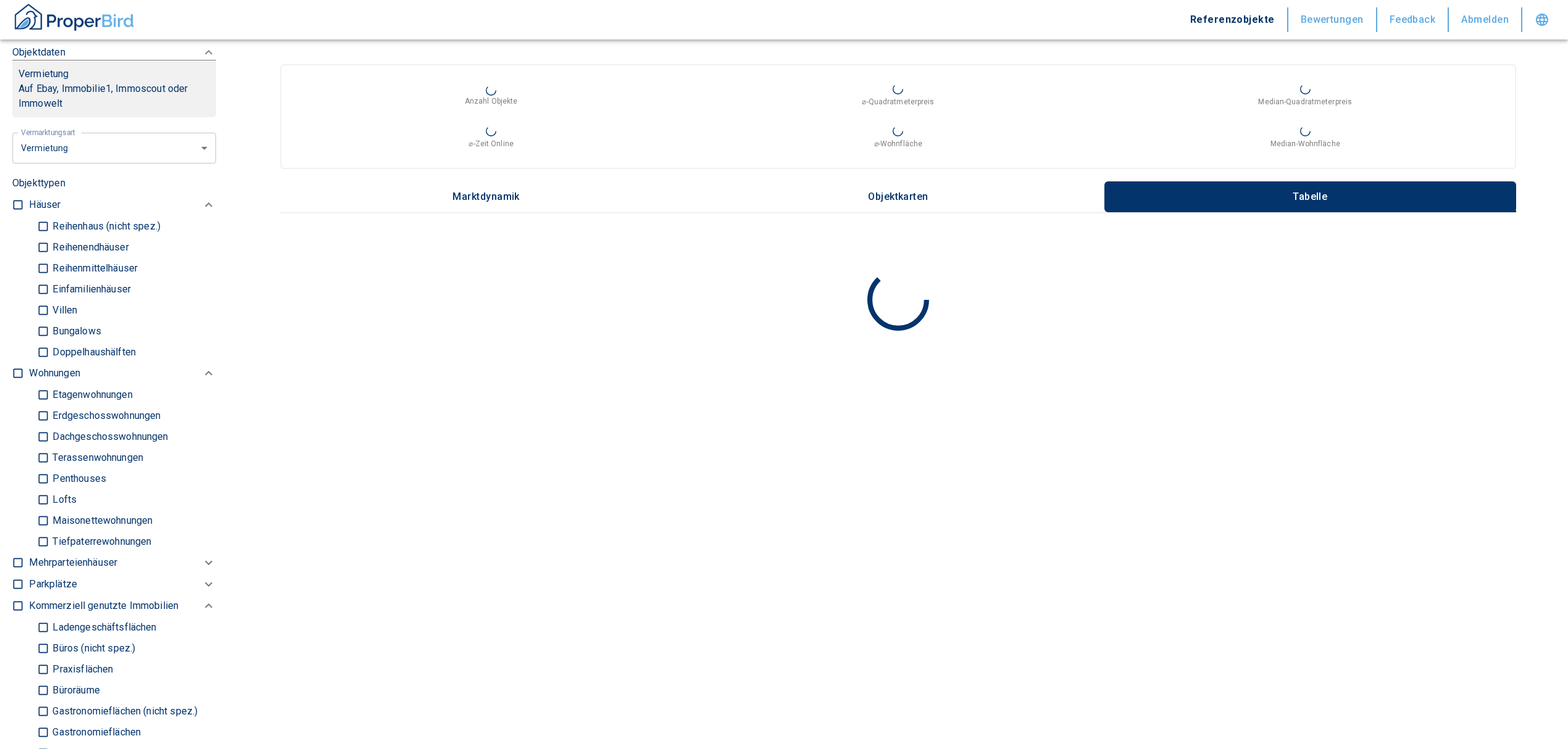
scroll to position [494, 0]
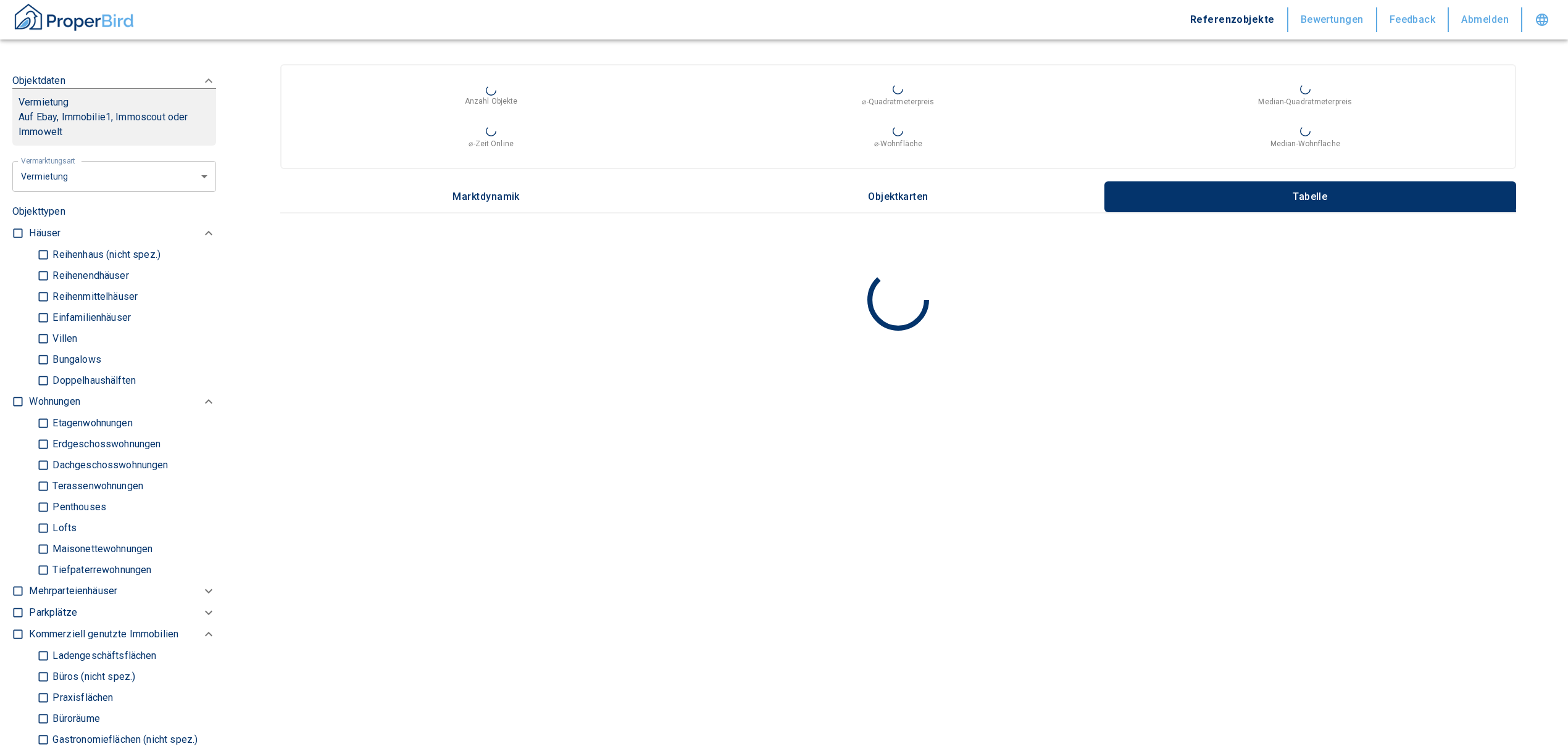
click at [21, 408] on input "checkbox" at bounding box center [18, 401] width 13 height 13
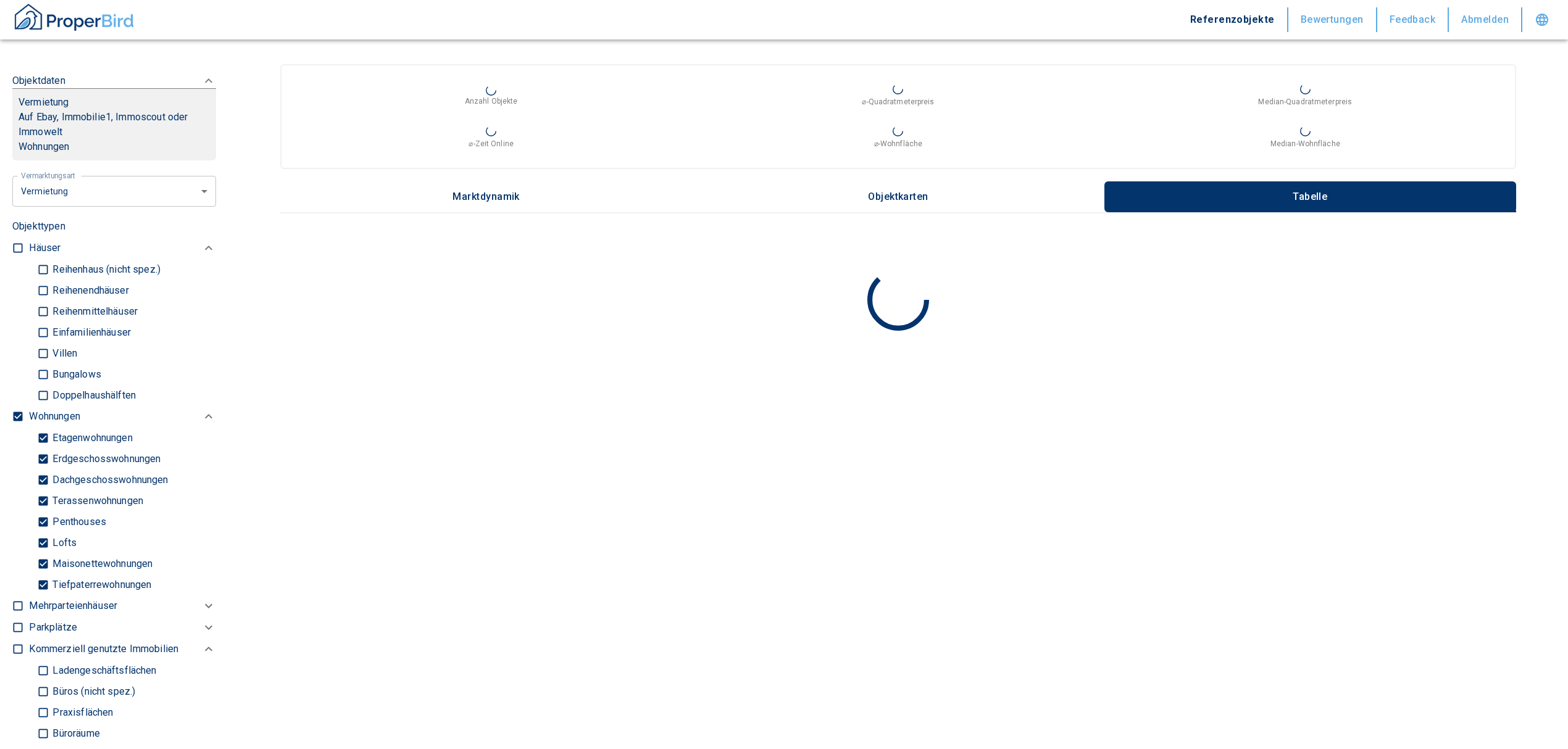
click at [47, 595] on input "Tiefpaterrewohnungen" at bounding box center [43, 585] width 13 height 22
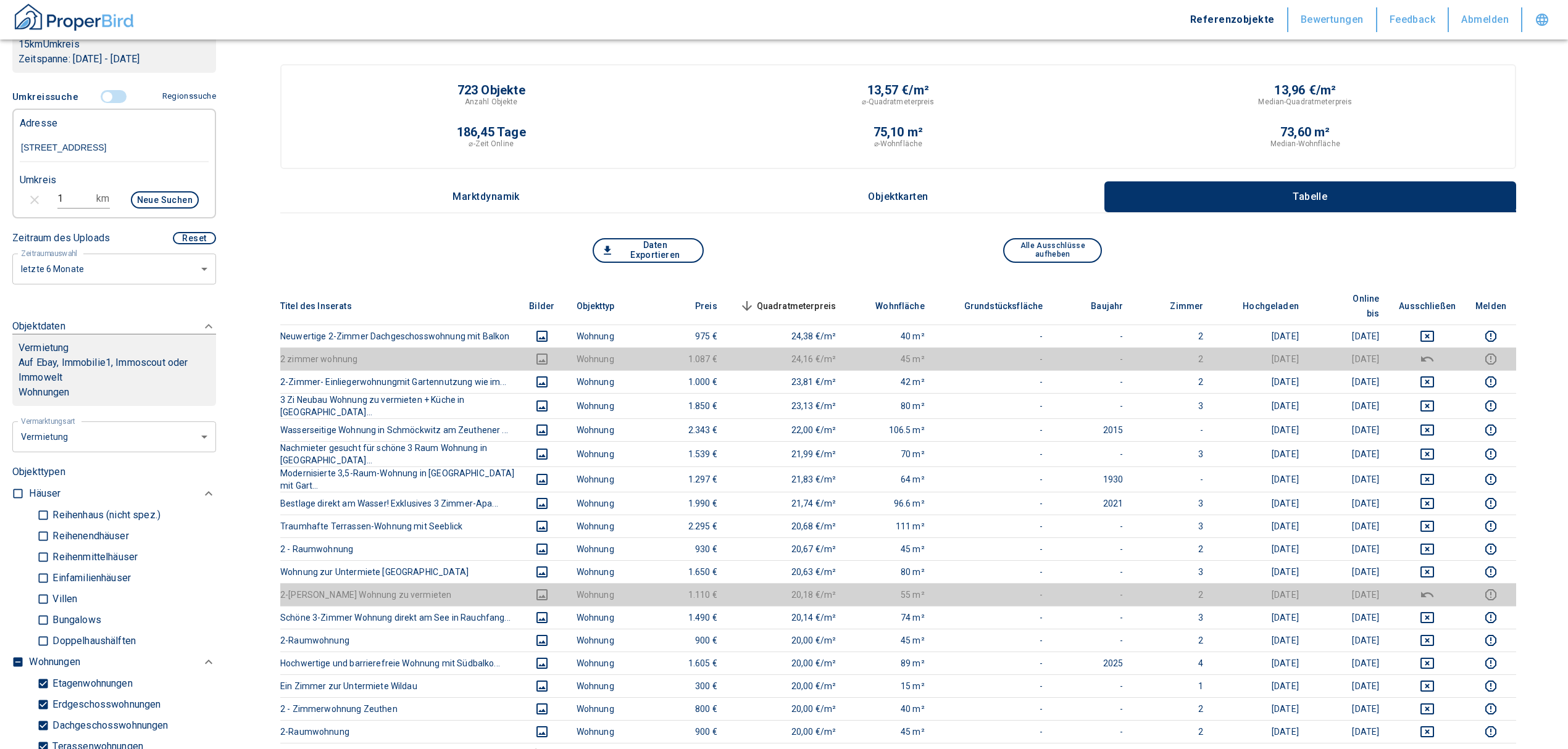
scroll to position [247, 0]
click at [139, 208] on button "Neue Suchen" at bounding box center [165, 201] width 68 height 18
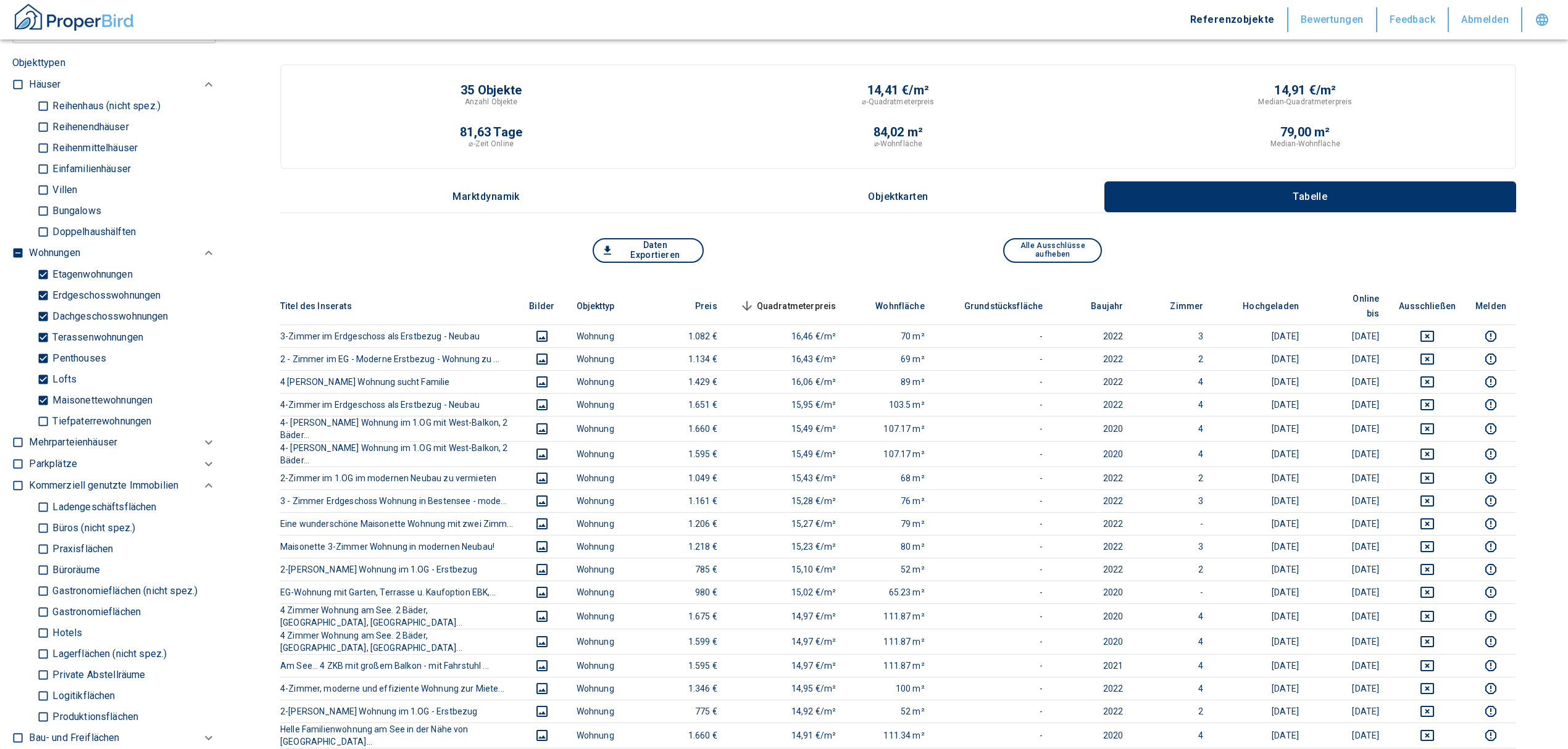
scroll to position [658, 0]
click at [18, 259] on input "checkbox" at bounding box center [18, 252] width 13 height 13
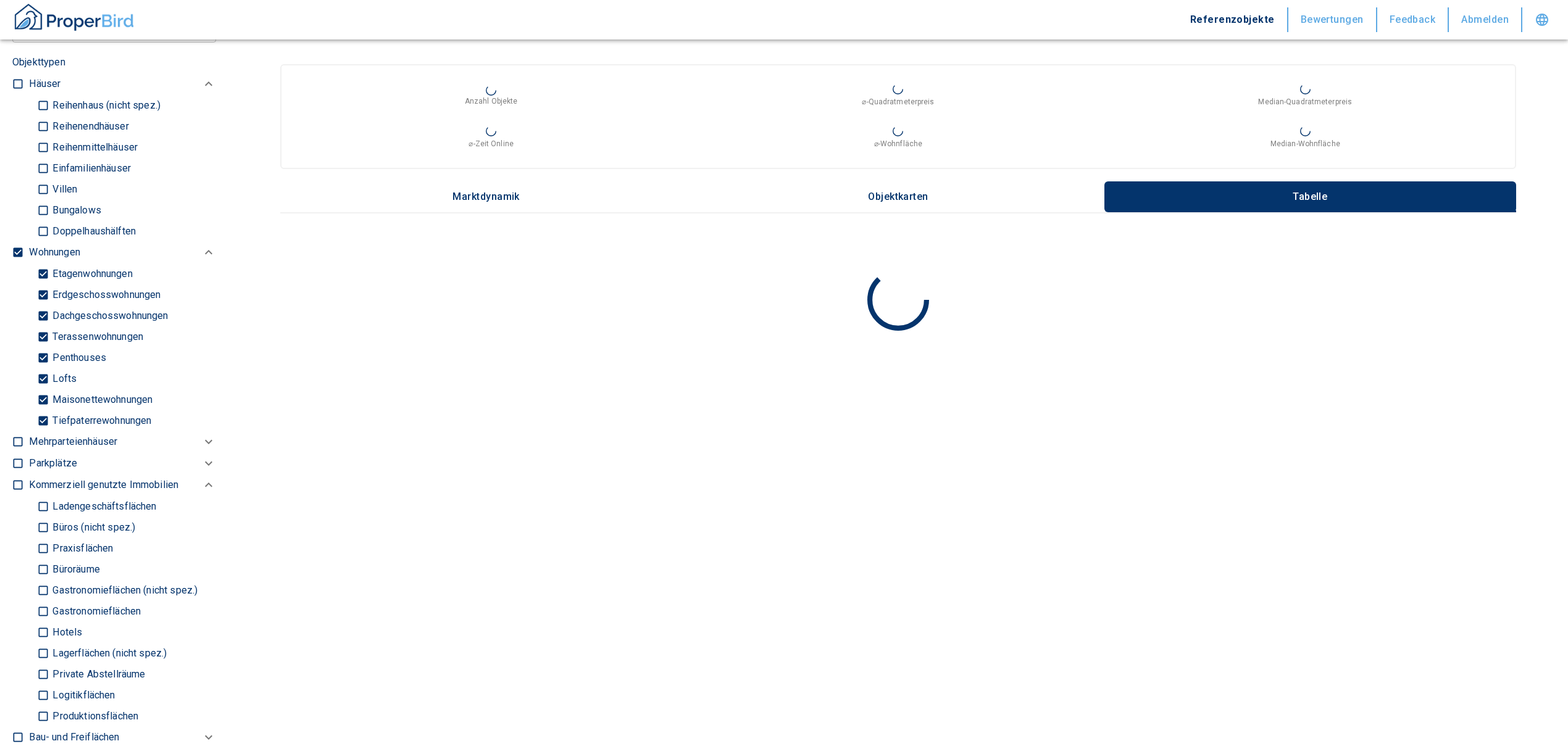
click at [18, 259] on input "checkbox" at bounding box center [18, 252] width 13 height 13
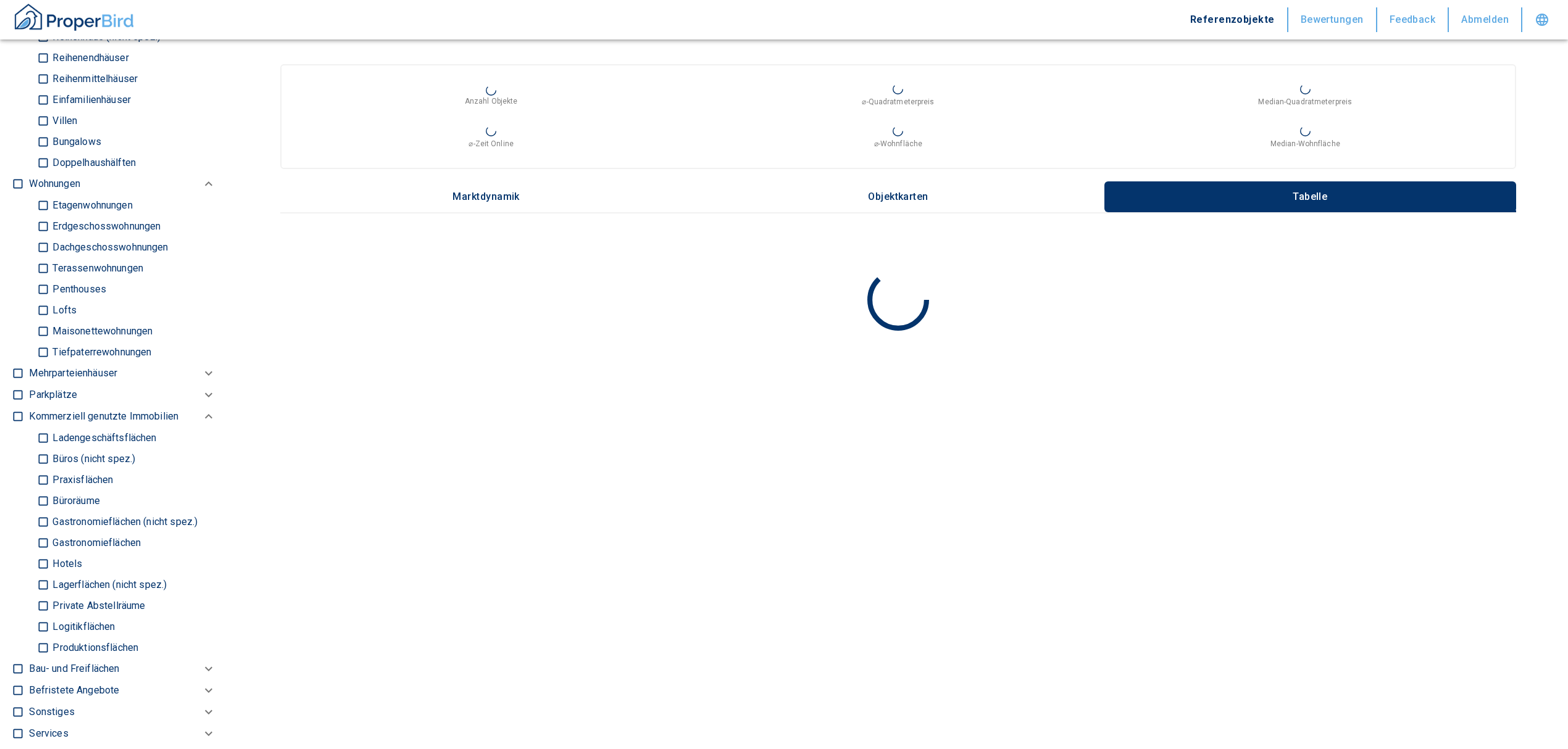
scroll to position [741, 0]
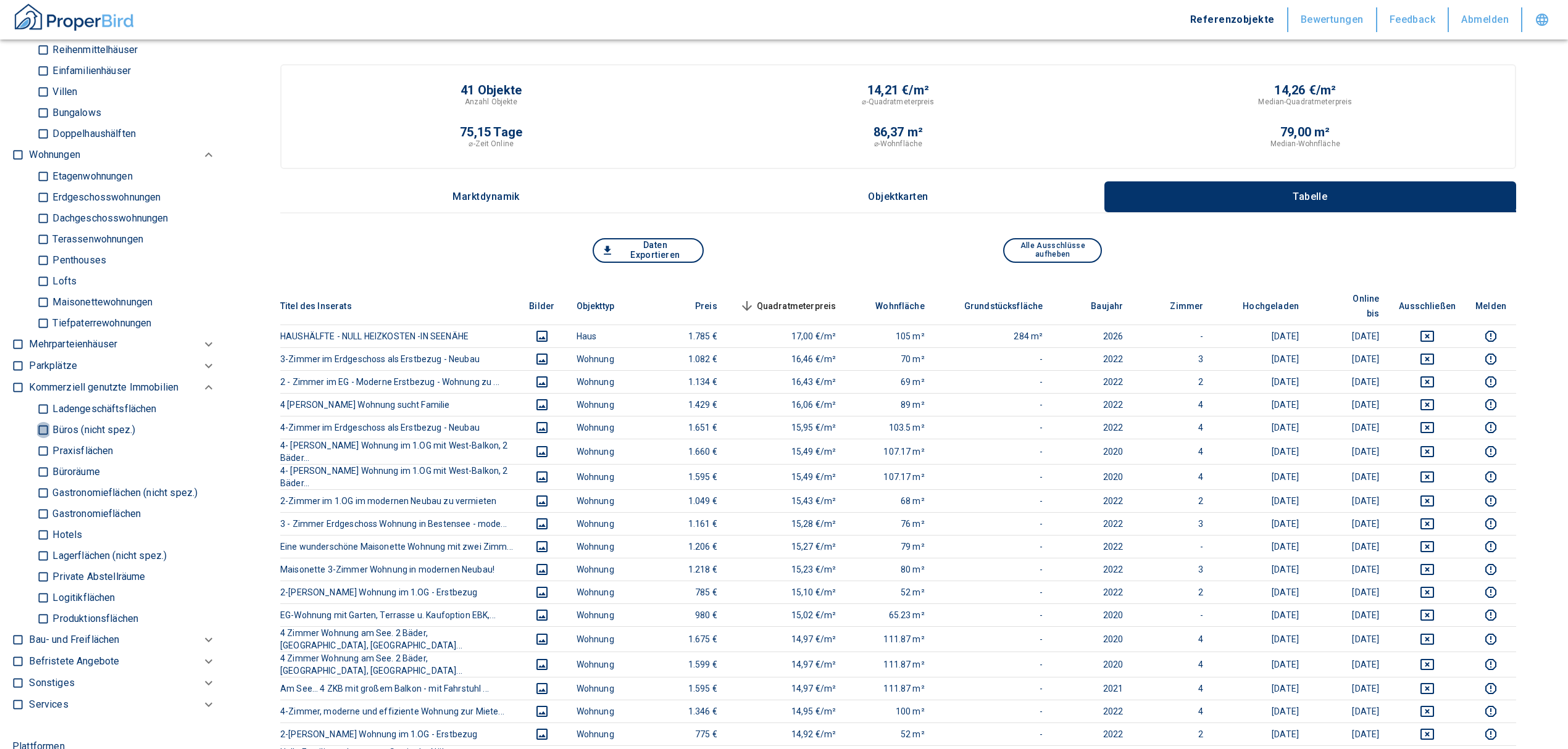
click at [45, 441] on input "Büros (nicht spez.)" at bounding box center [43, 430] width 13 height 22
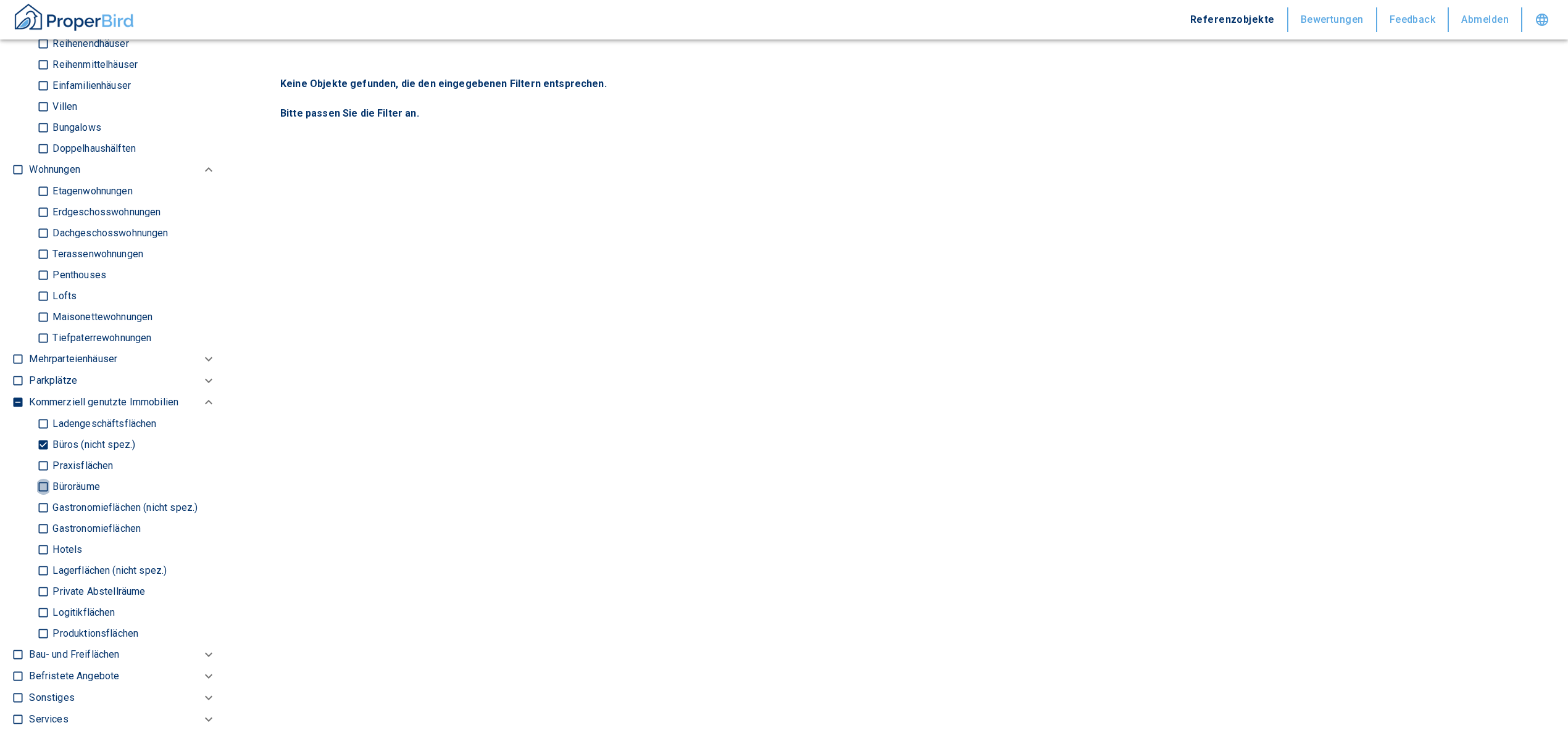
click at [43, 497] on input "Büroräume" at bounding box center [43, 487] width 13 height 22
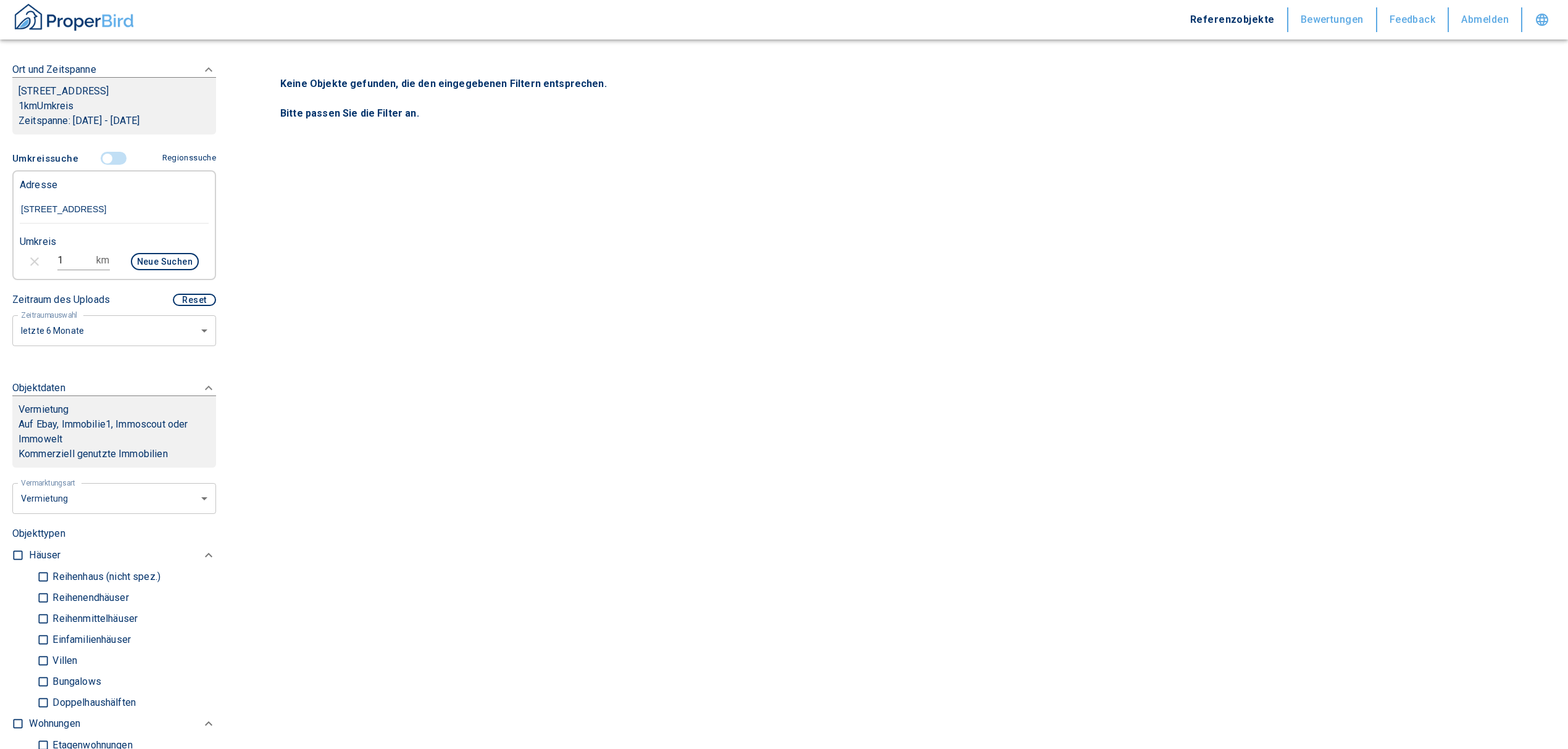
scroll to position [165, 0]
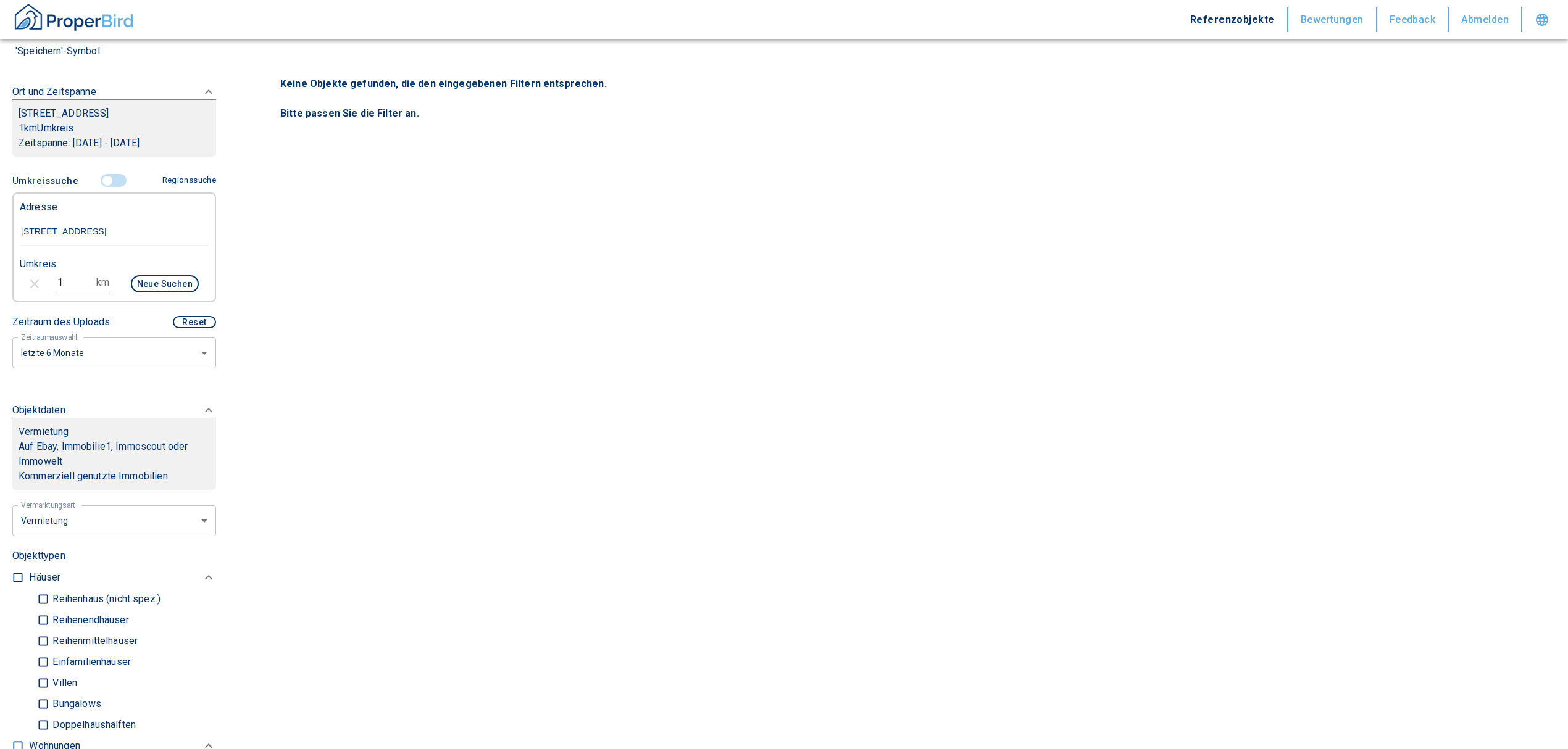
click at [70, 292] on input "1" at bounding box center [74, 283] width 34 height 20
click at [152, 292] on button "Neue Suchen" at bounding box center [165, 284] width 68 height 18
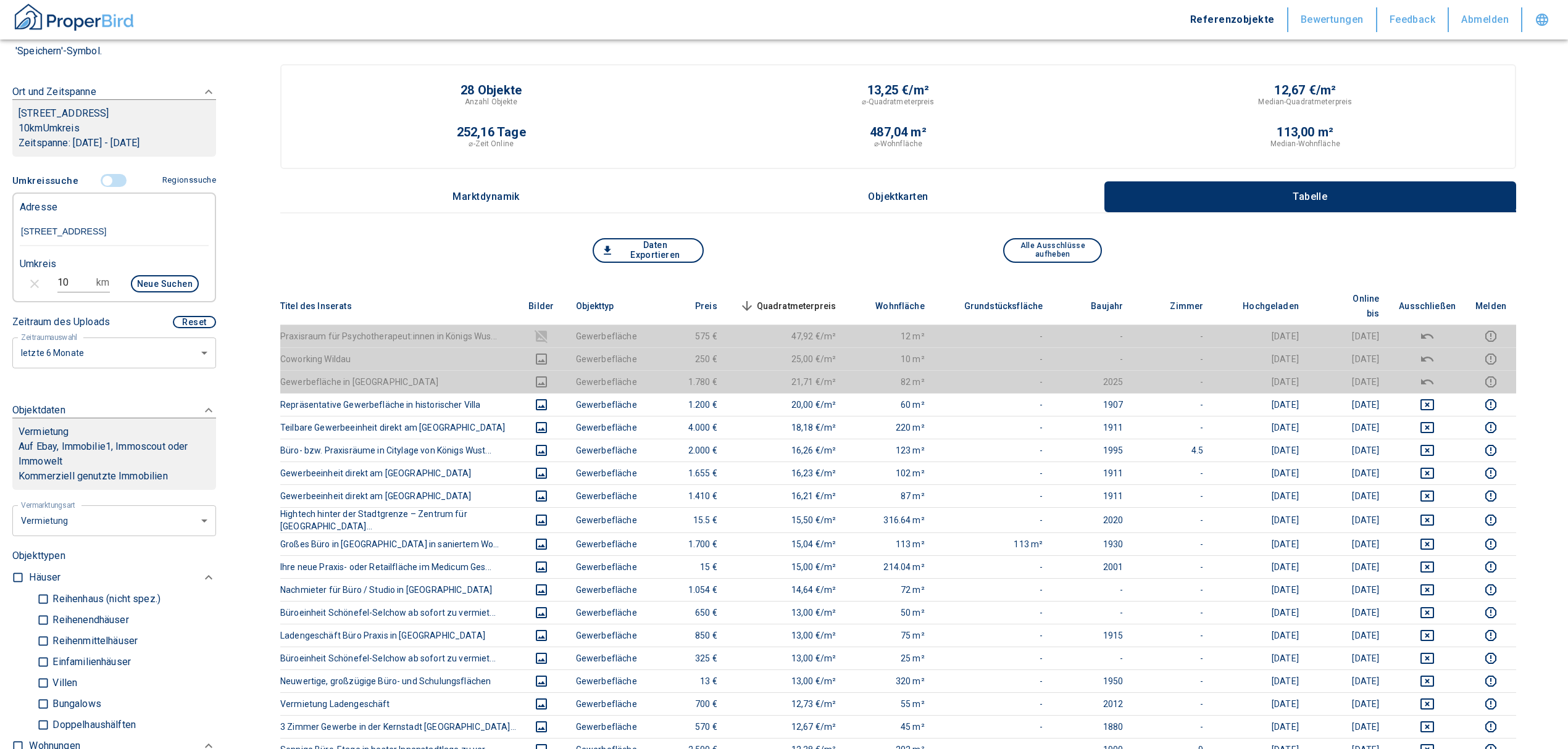
click at [73, 292] on input "10" at bounding box center [74, 283] width 34 height 20
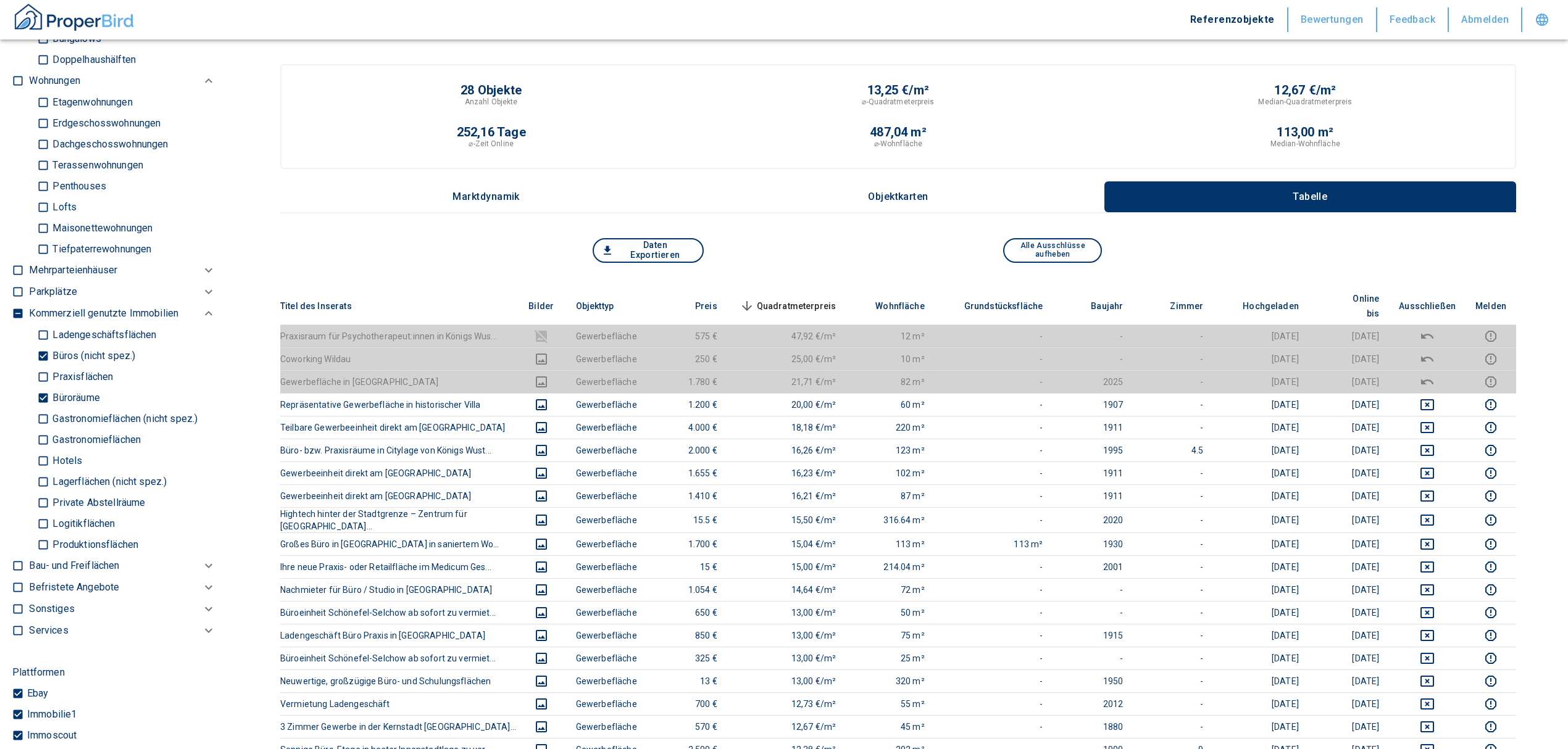
scroll to position [823, 0]
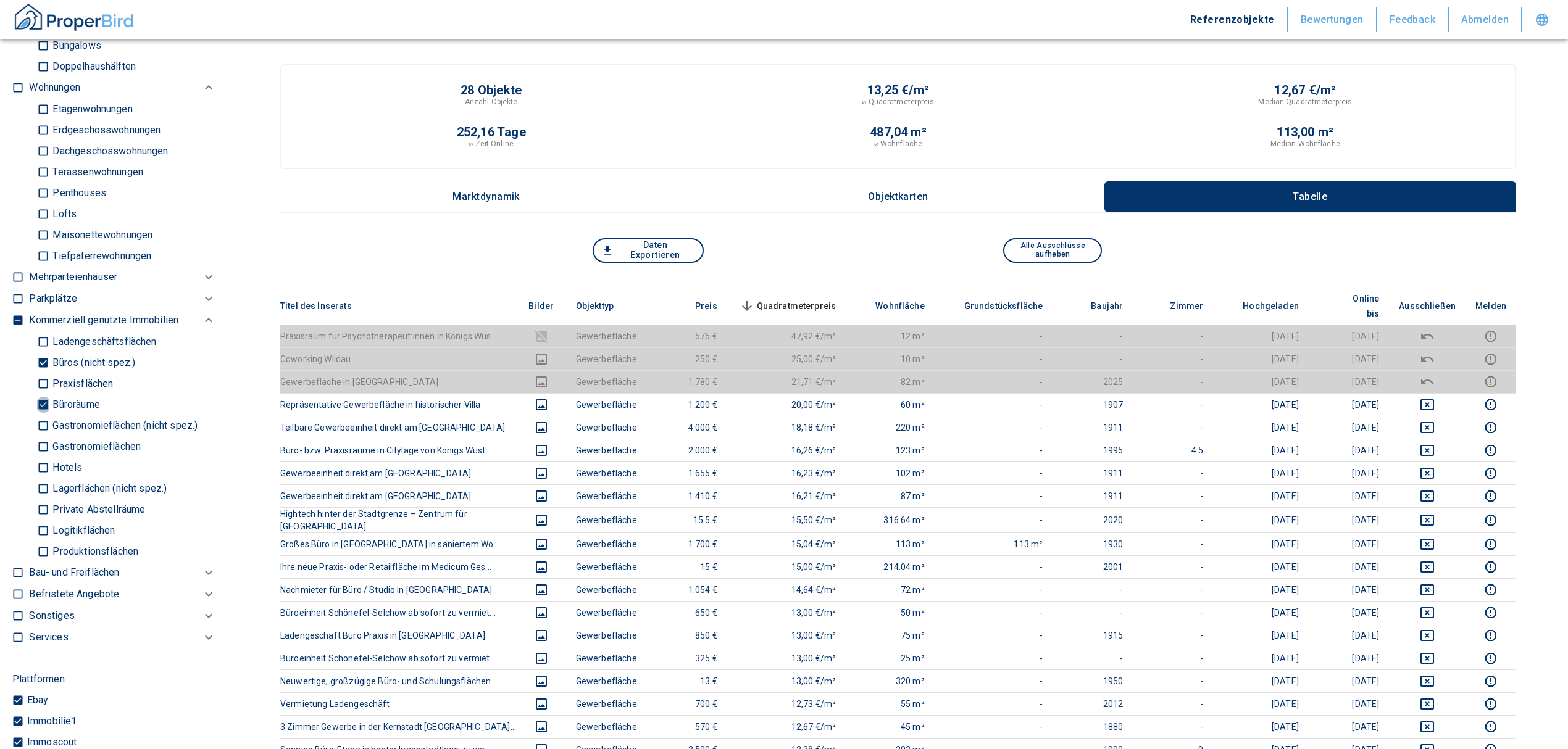
click at [41, 416] on input "Büroräume" at bounding box center [43, 405] width 13 height 22
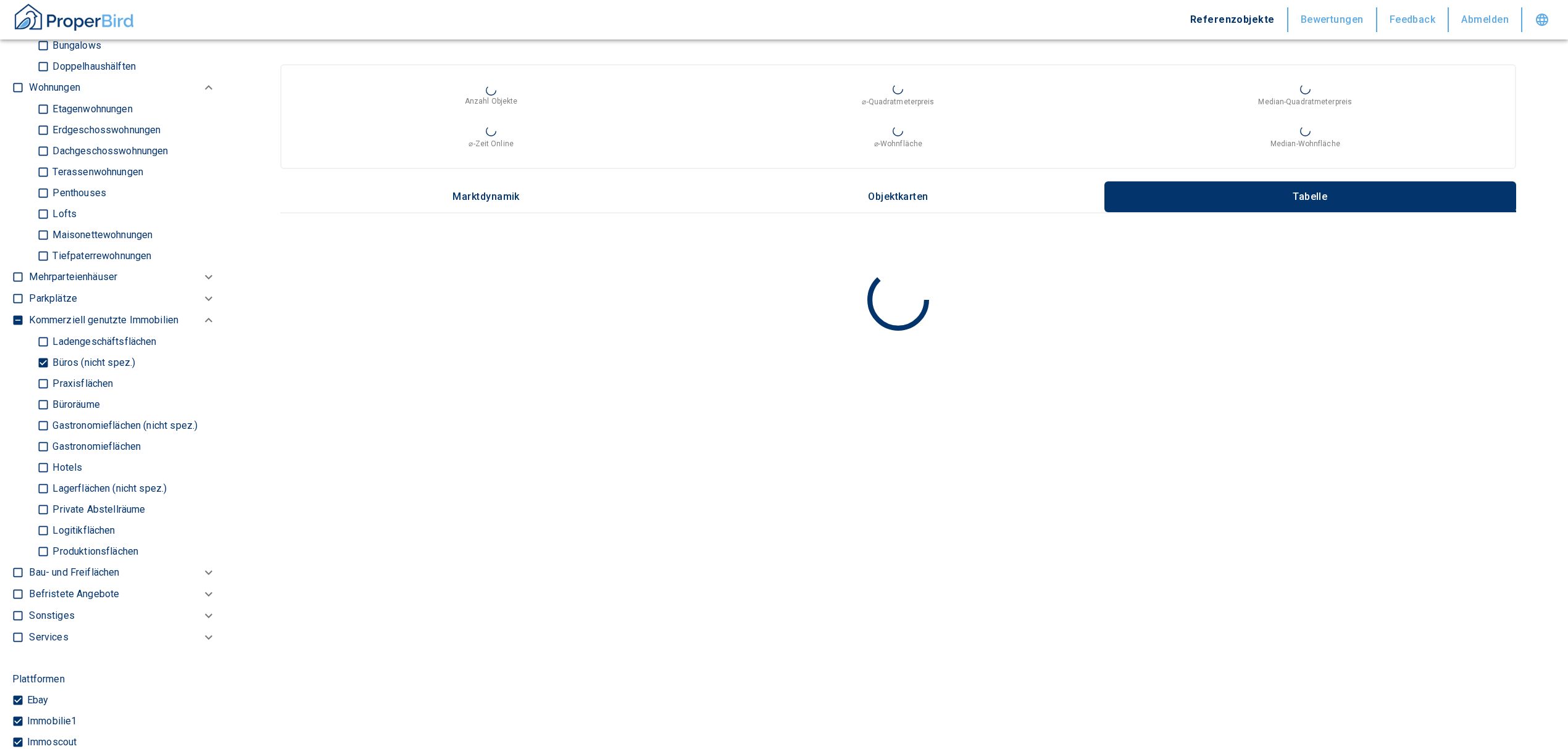
click at [42, 374] on input "Büros (nicht spez.)" at bounding box center [43, 363] width 13 height 22
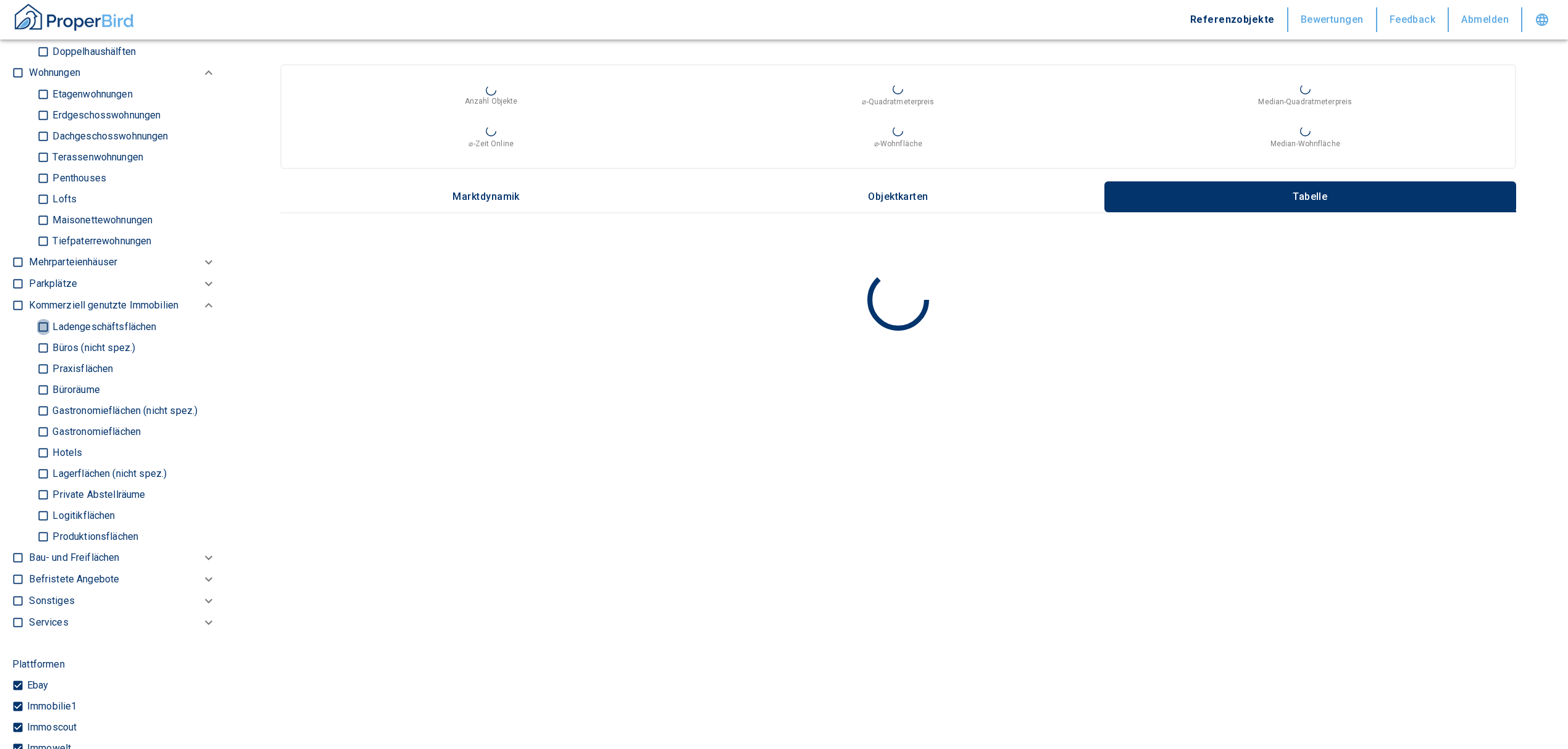
click at [38, 338] on input "Ladengeschäftsflächen" at bounding box center [43, 327] width 13 height 22
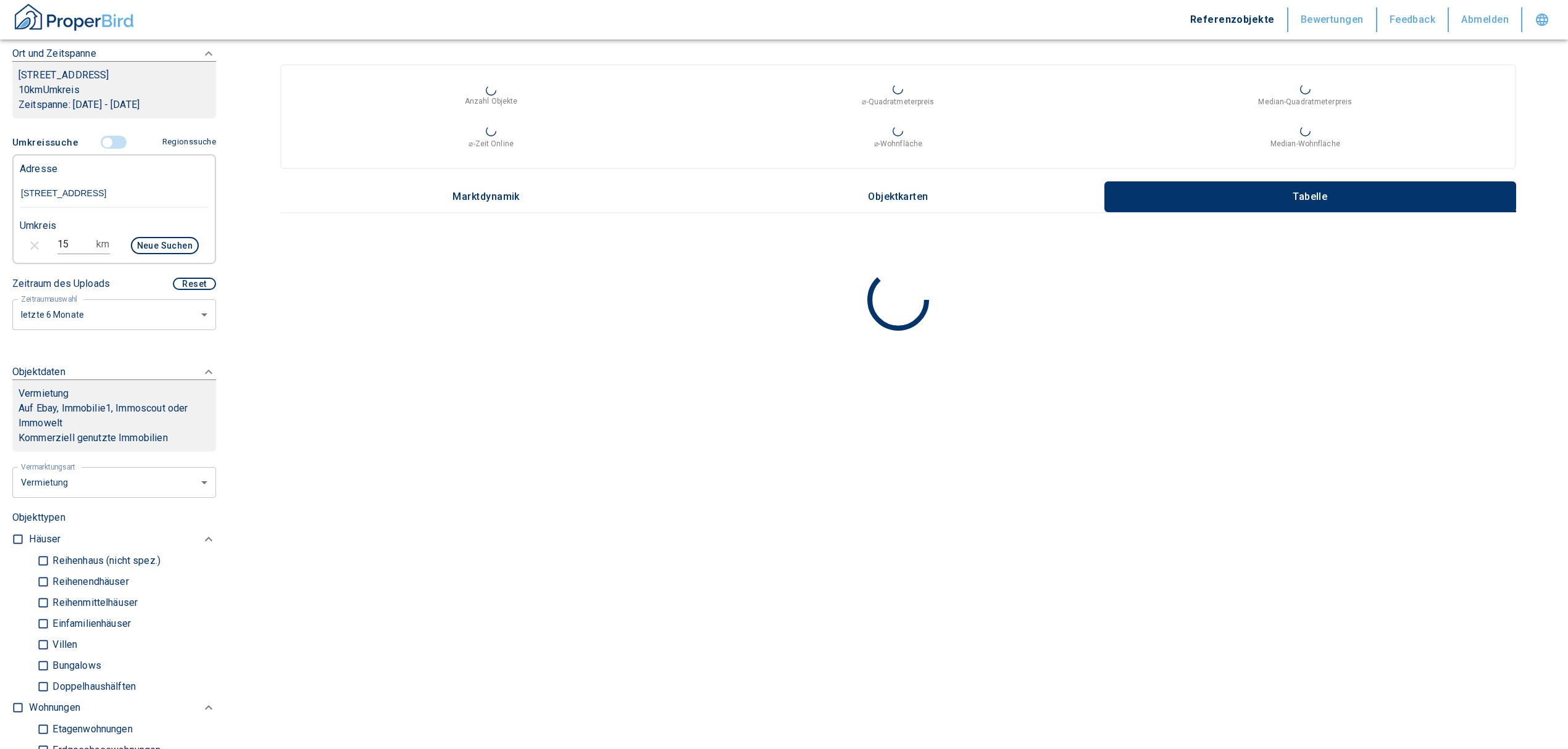
scroll to position [165, 0]
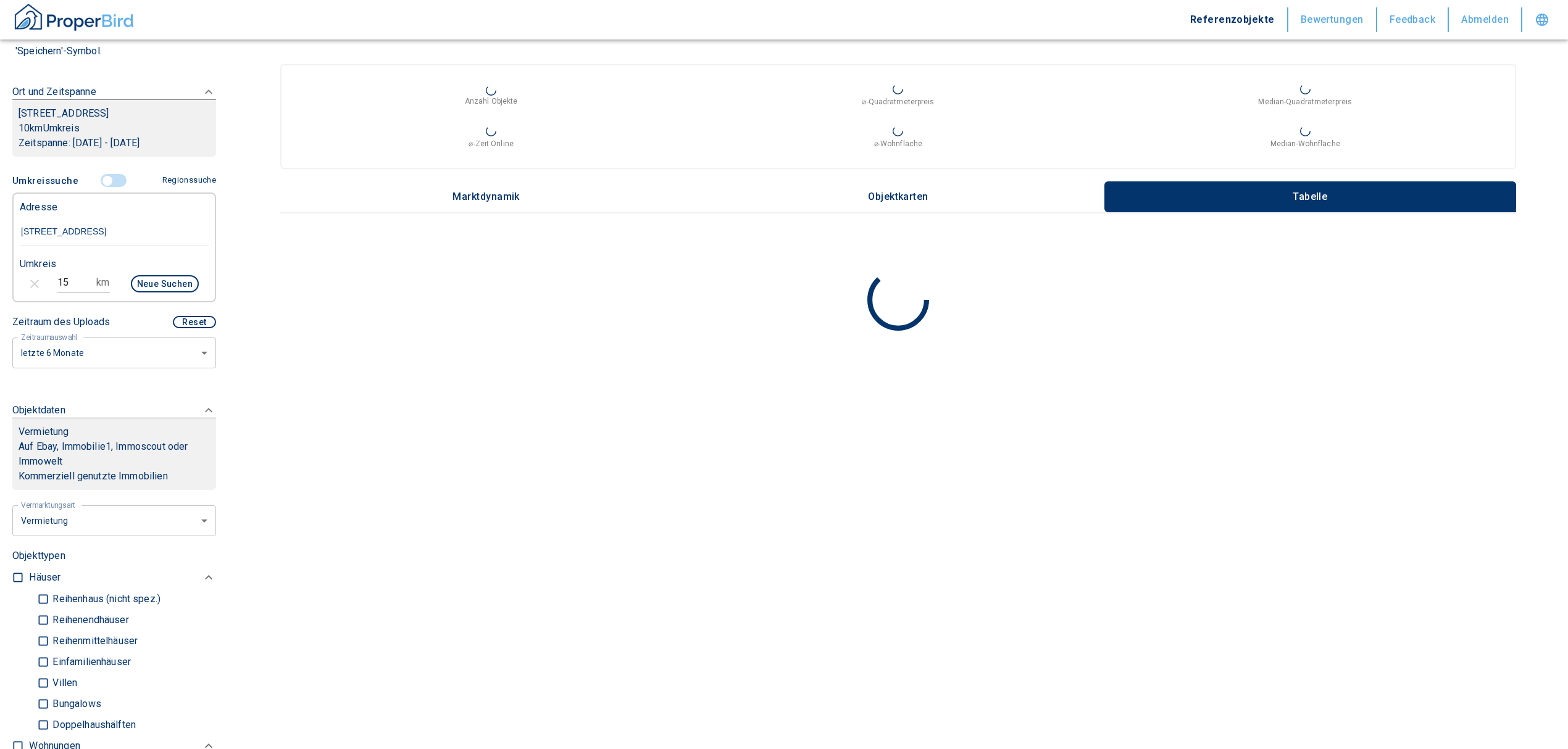
click at [153, 292] on button "Neue Suchen" at bounding box center [165, 284] width 68 height 18
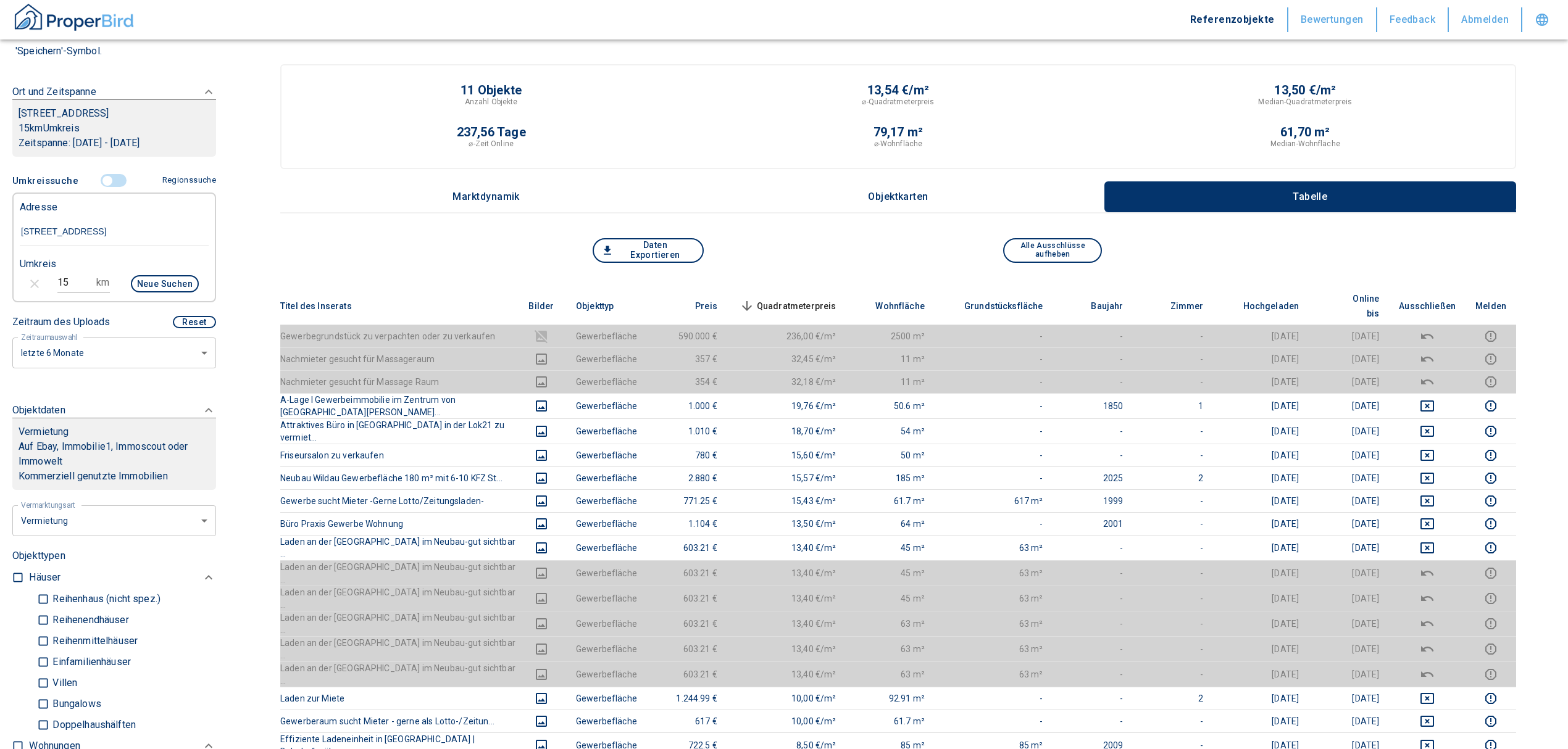
click at [99, 187] on input "controlled" at bounding box center [108, 181] width 37 height 13
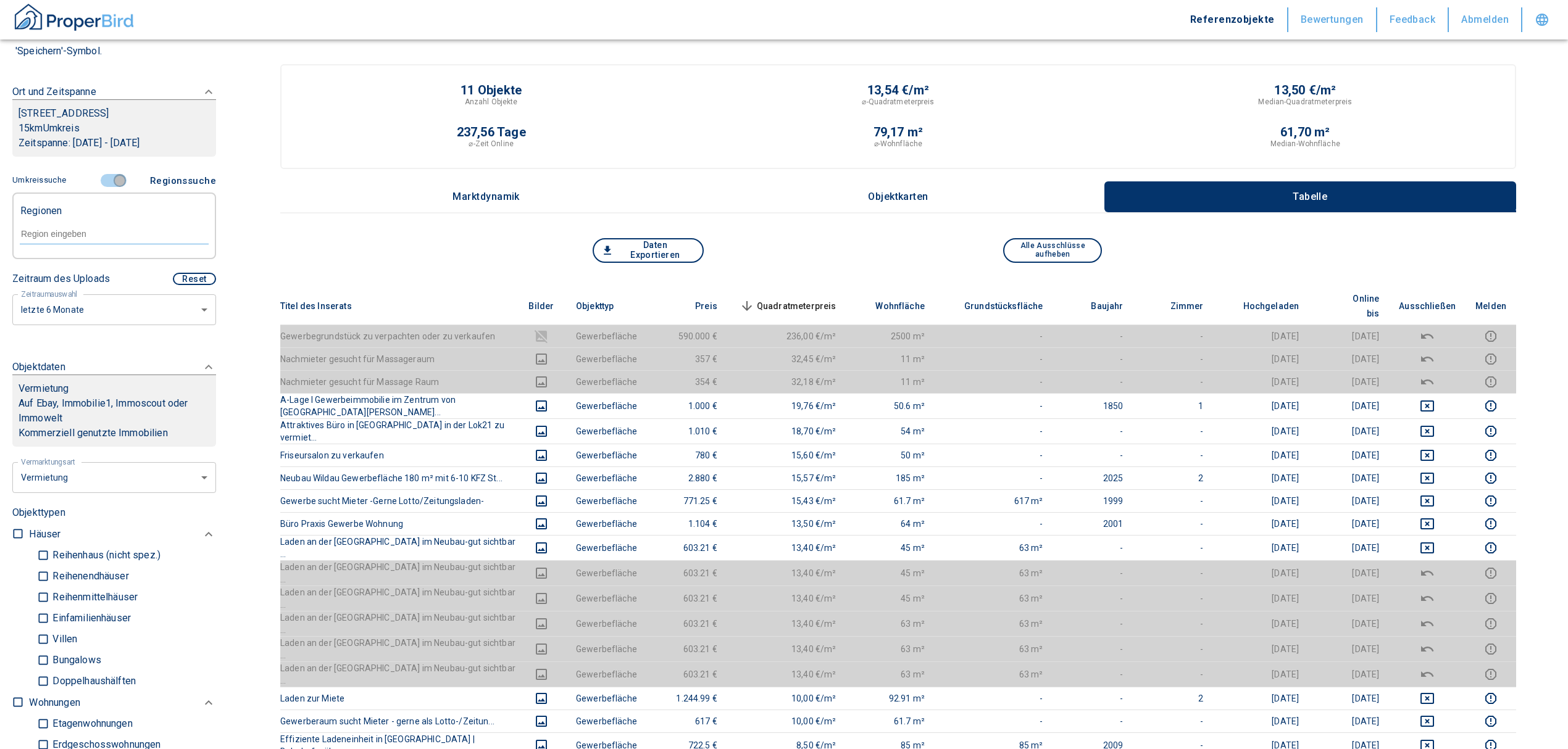
click at [110, 187] on input "controlled" at bounding box center [120, 181] width 37 height 13
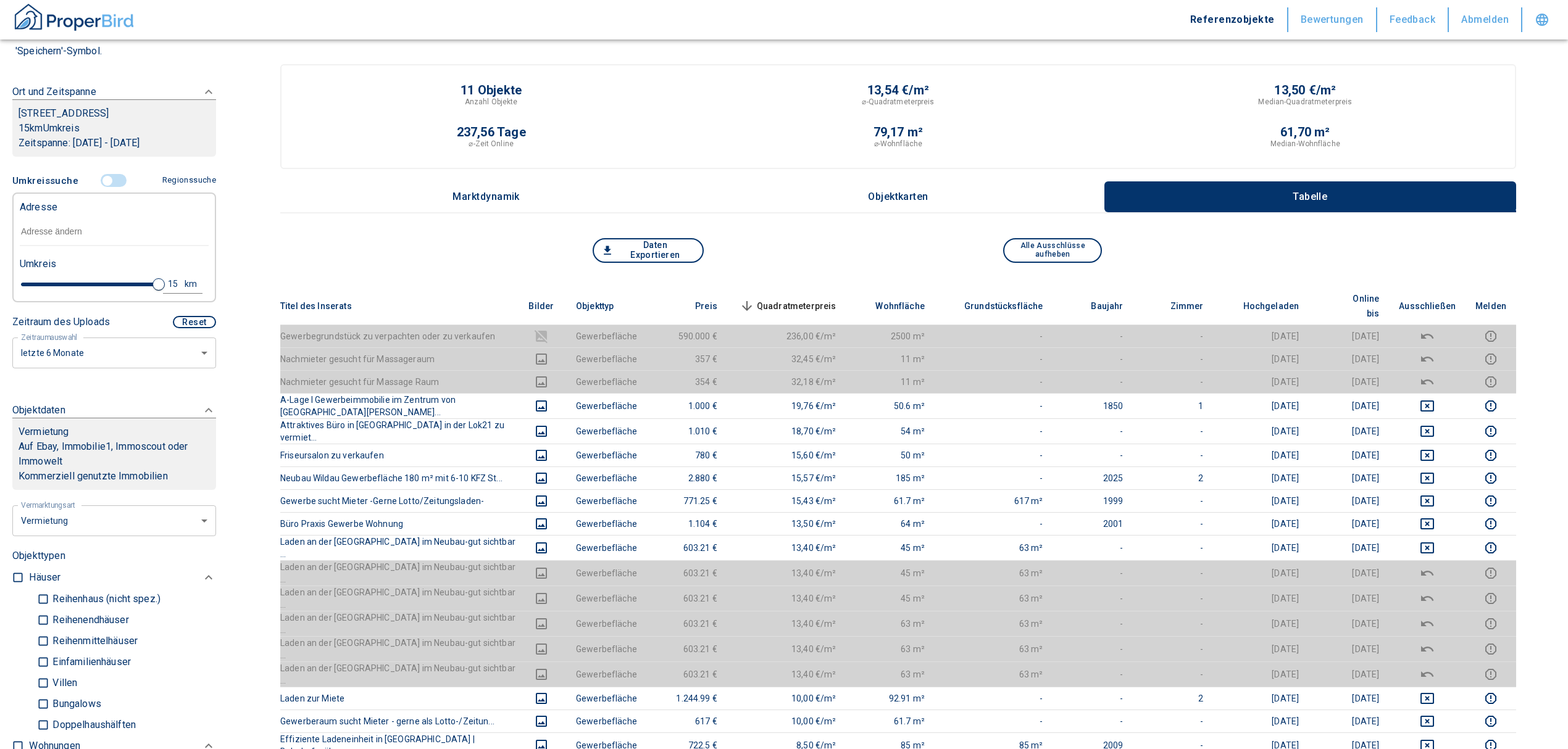
click at [75, 246] on input "text" at bounding box center [114, 232] width 189 height 29
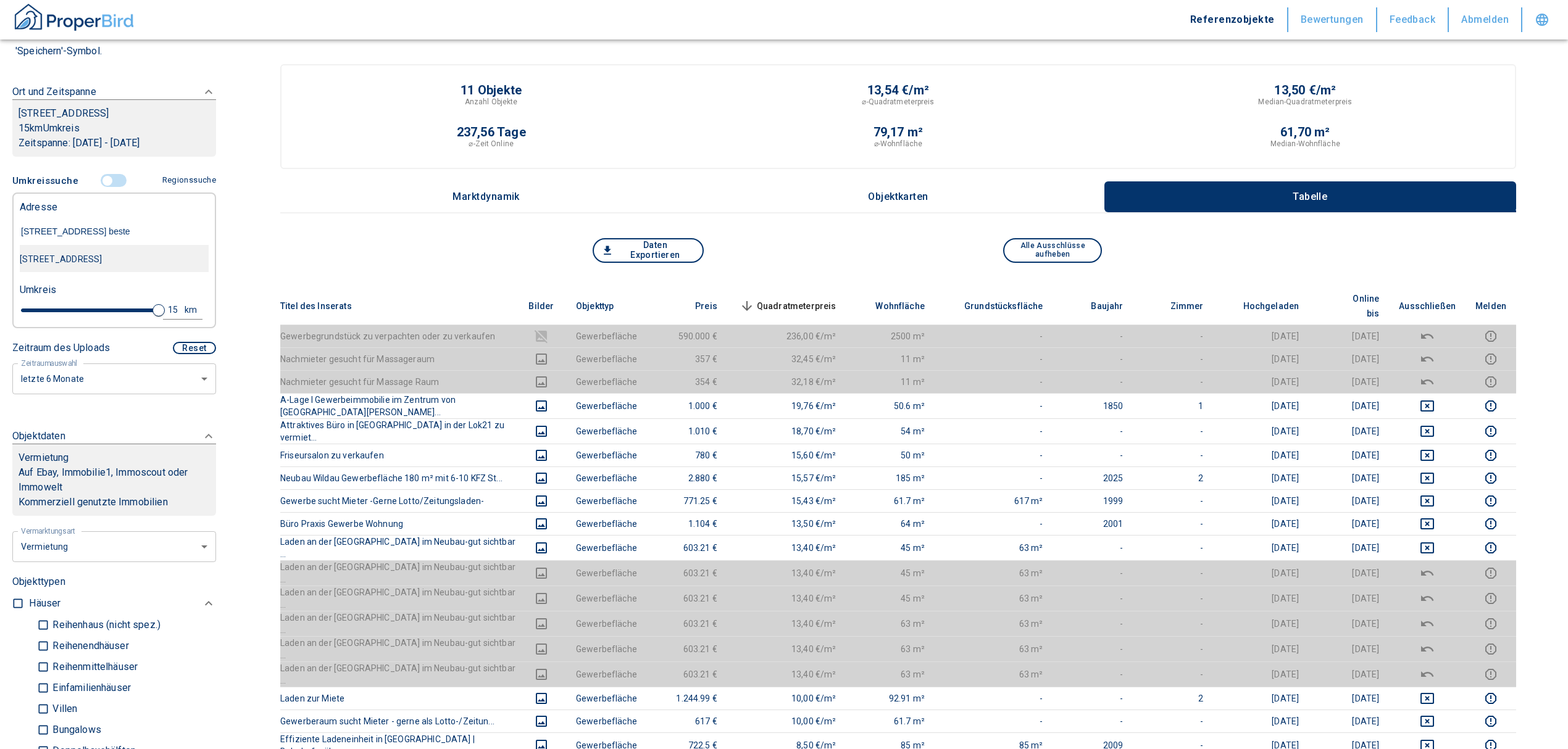
click at [79, 263] on div "[STREET_ADDRESS]" at bounding box center [114, 259] width 189 height 26
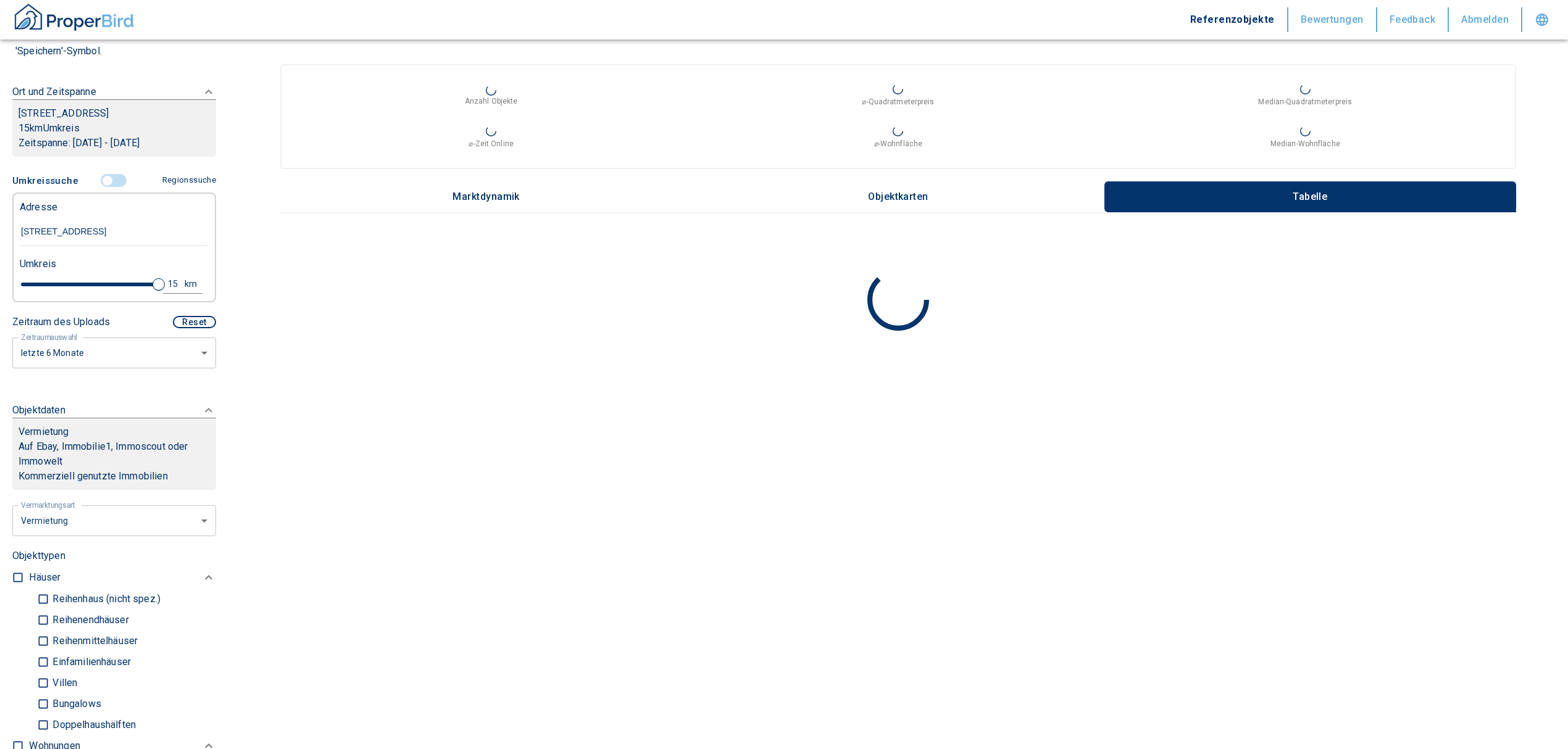
click at [169, 292] on div "15" at bounding box center [177, 284] width 22 height 15
drag, startPoint x: 76, startPoint y: 297, endPoint x: 62, endPoint y: 299, distance: 14.1
click at [62, 292] on input "15" at bounding box center [74, 283] width 34 height 20
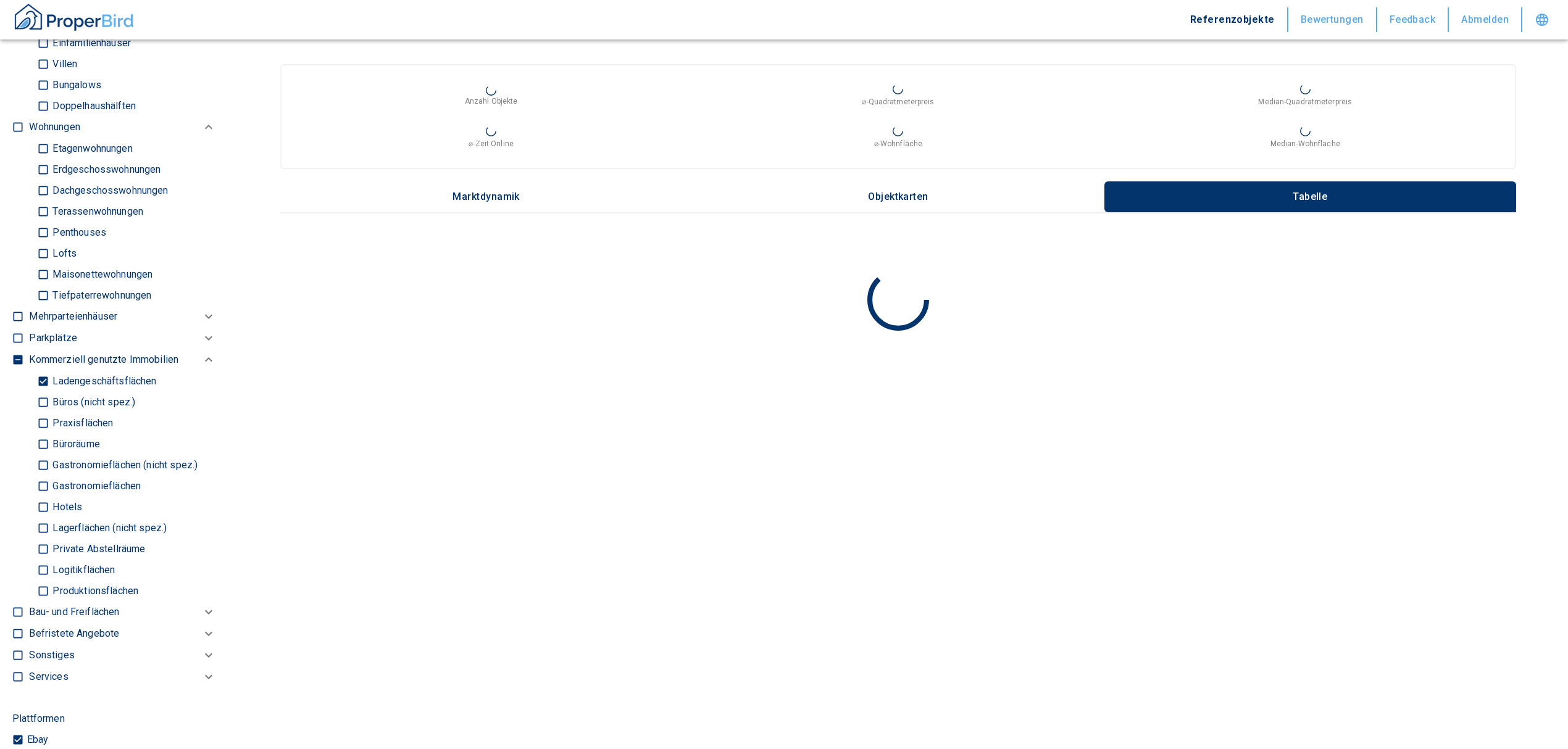
scroll to position [823, 0]
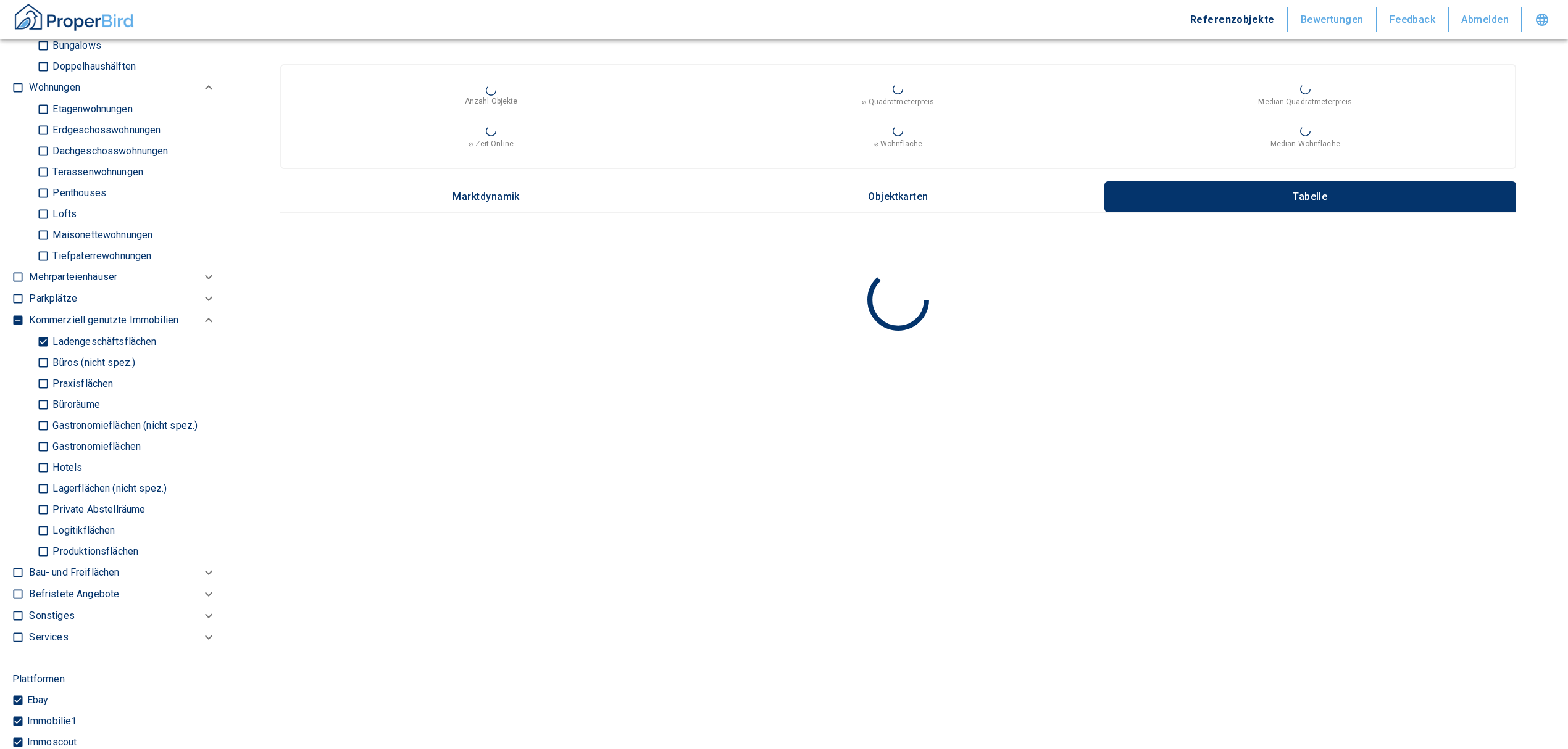
click at [42, 353] on input "Ladengeschäftsflächen" at bounding box center [43, 342] width 13 height 22
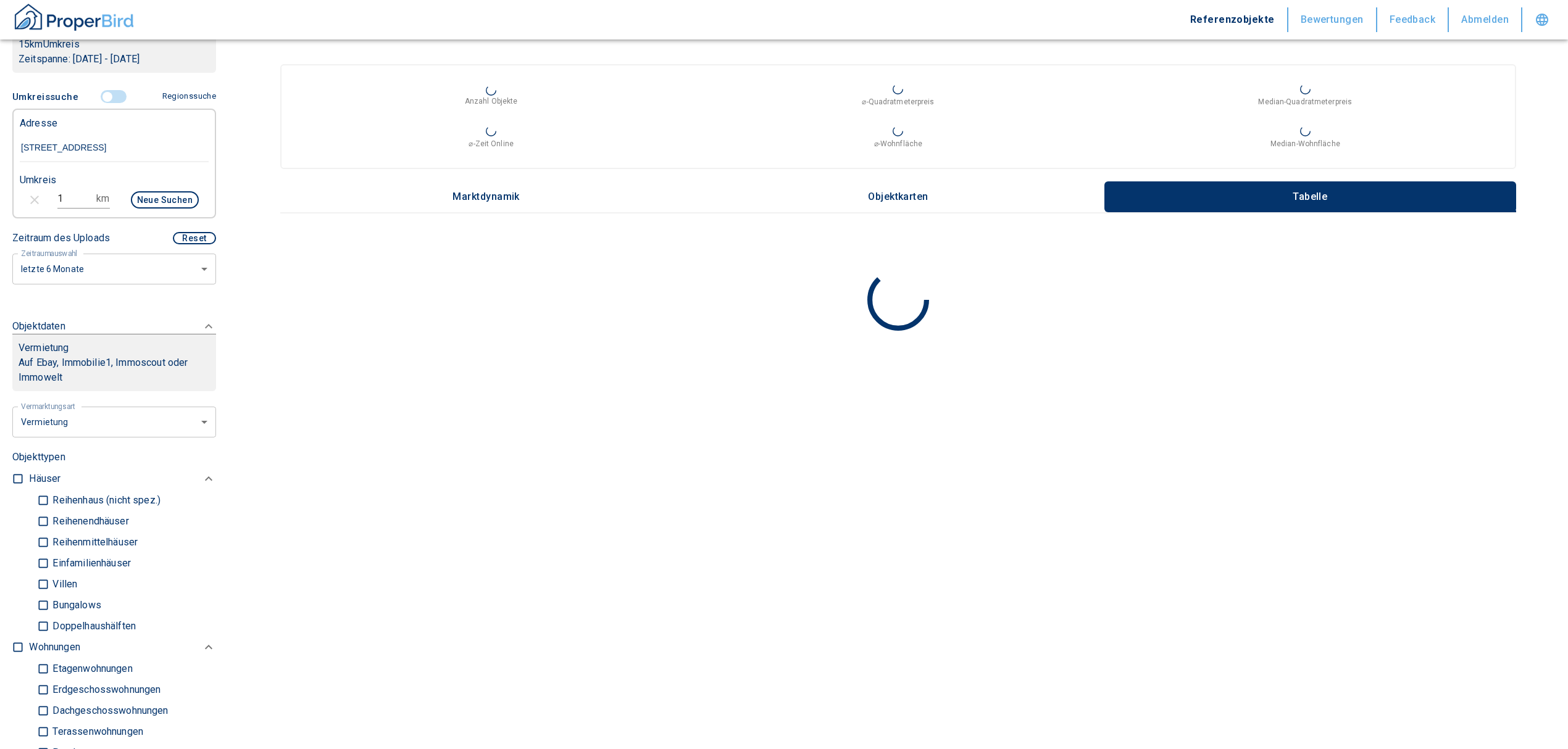
scroll to position [247, 0]
click at [13, 655] on input "checkbox" at bounding box center [18, 648] width 13 height 13
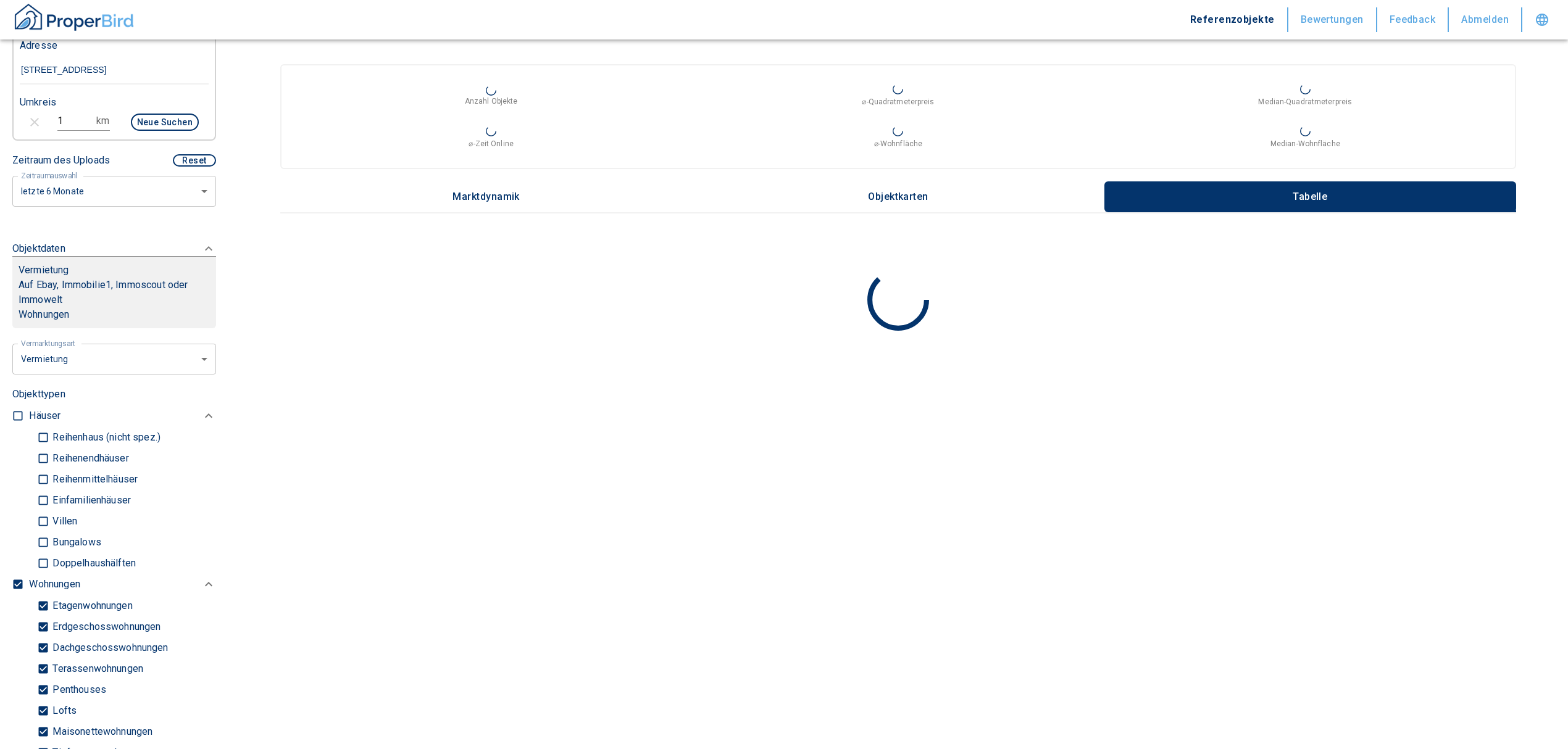
scroll to position [411, 0]
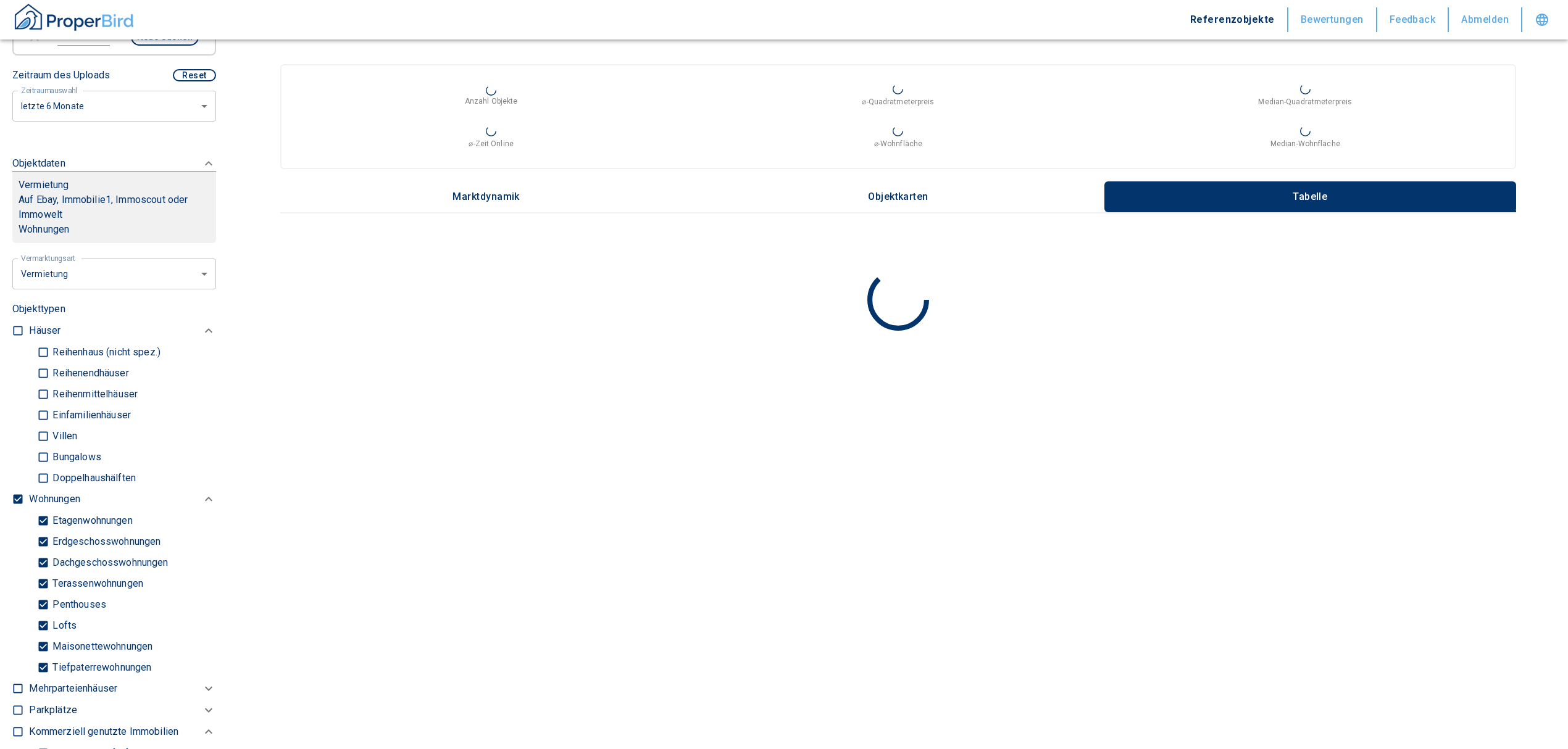
click at [45, 677] on input "Tiefpaterrewohnungen" at bounding box center [43, 668] width 13 height 22
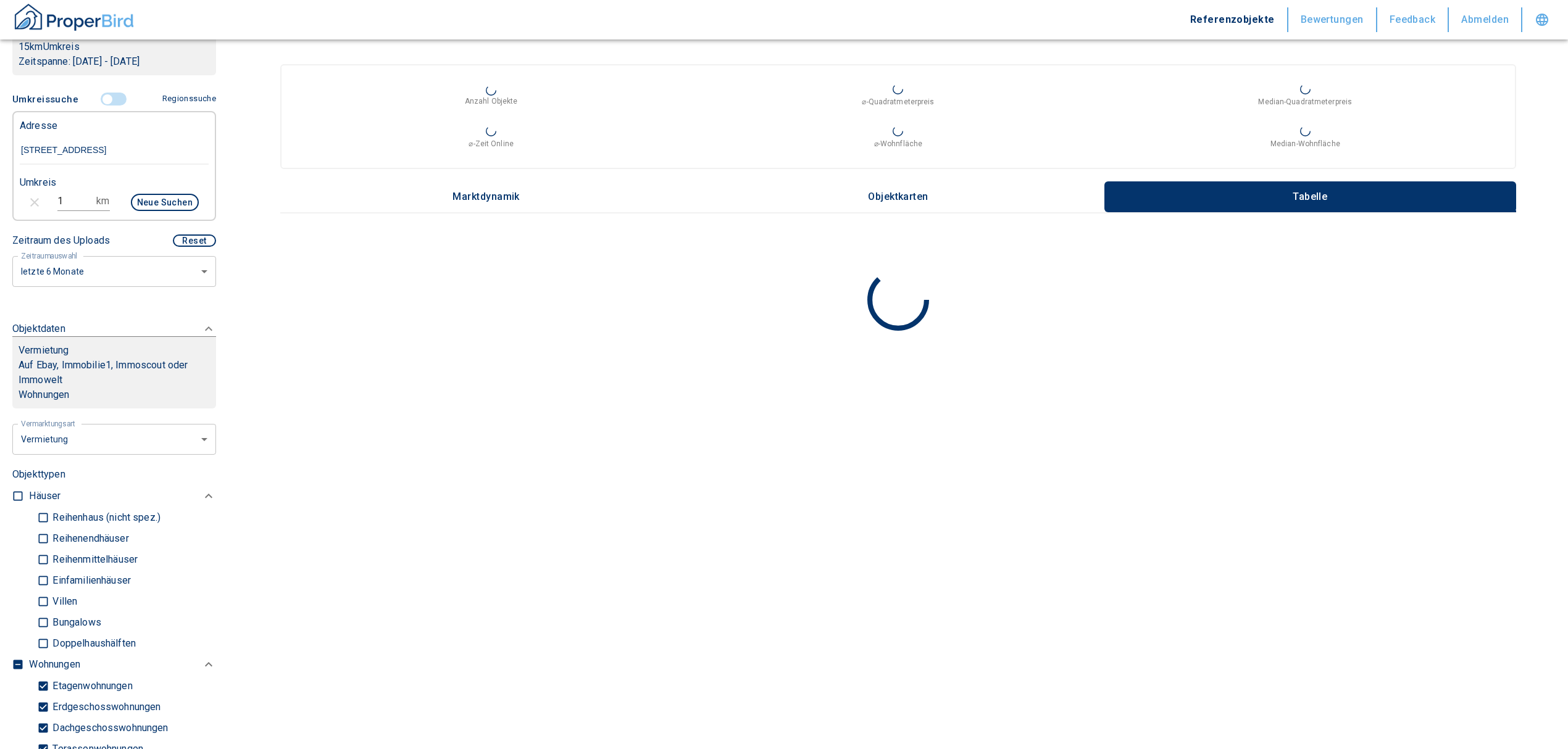
scroll to position [82, 0]
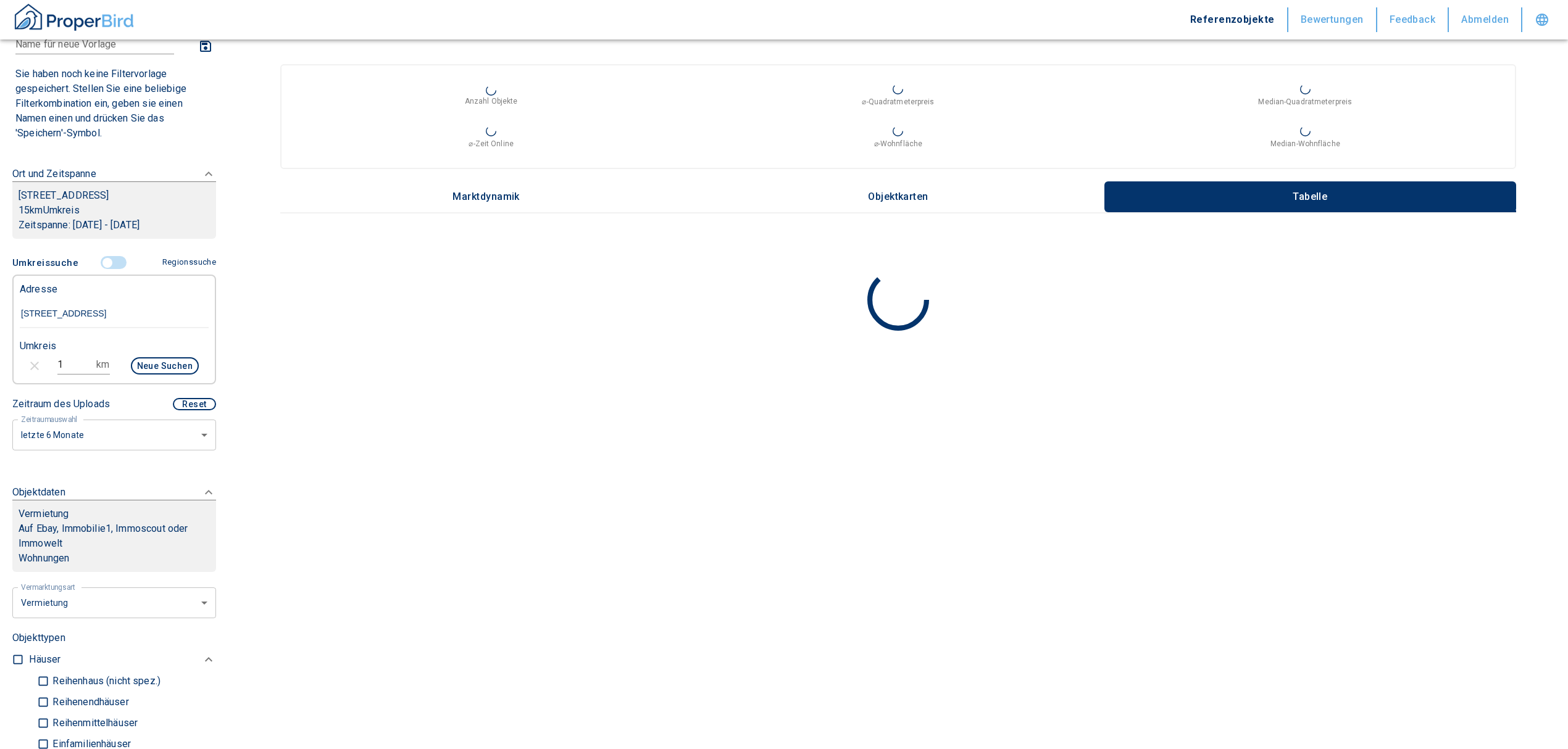
click at [145, 374] on button "Neue Suchen" at bounding box center [165, 366] width 68 height 18
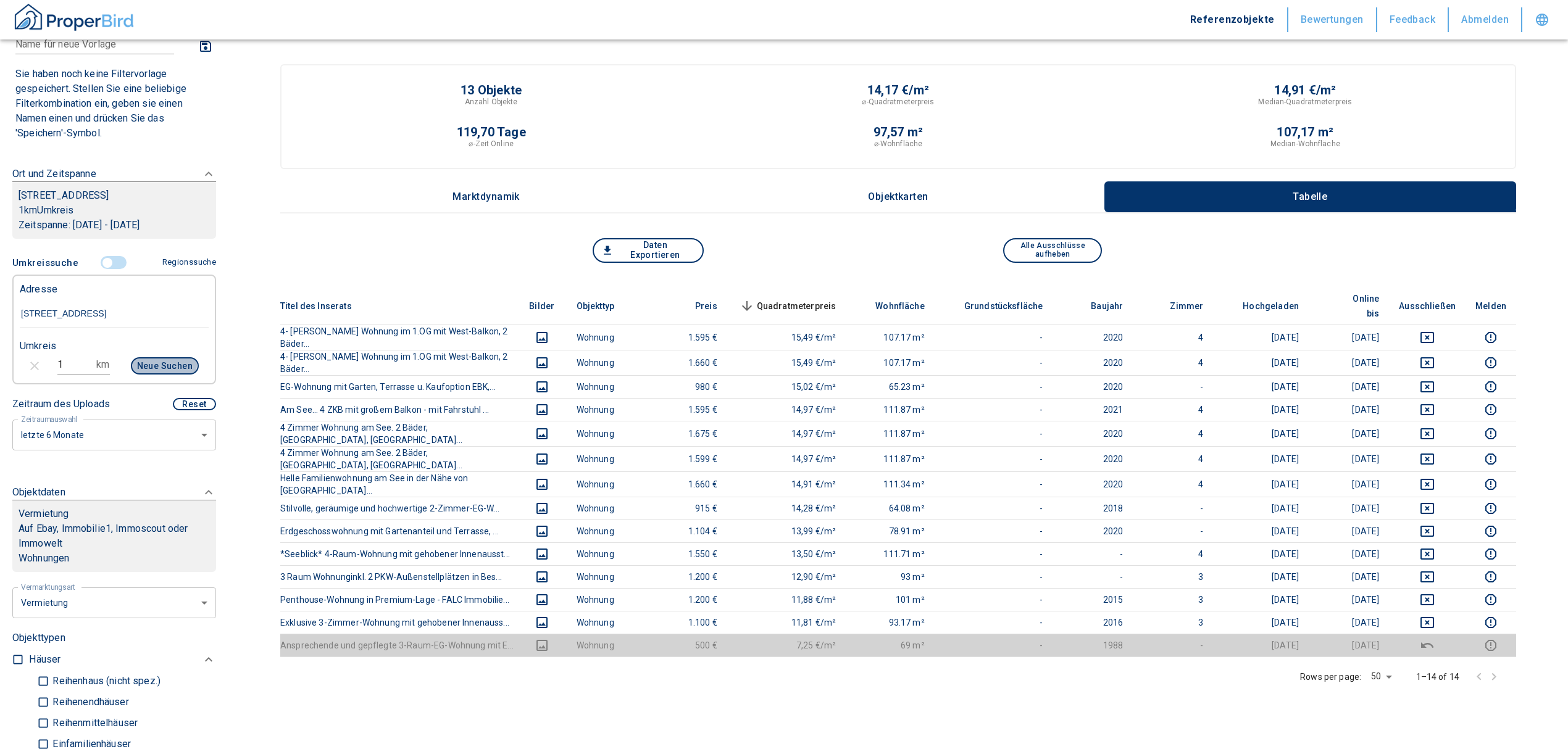
click at [136, 374] on button "Neue Suchen" at bounding box center [165, 366] width 68 height 18
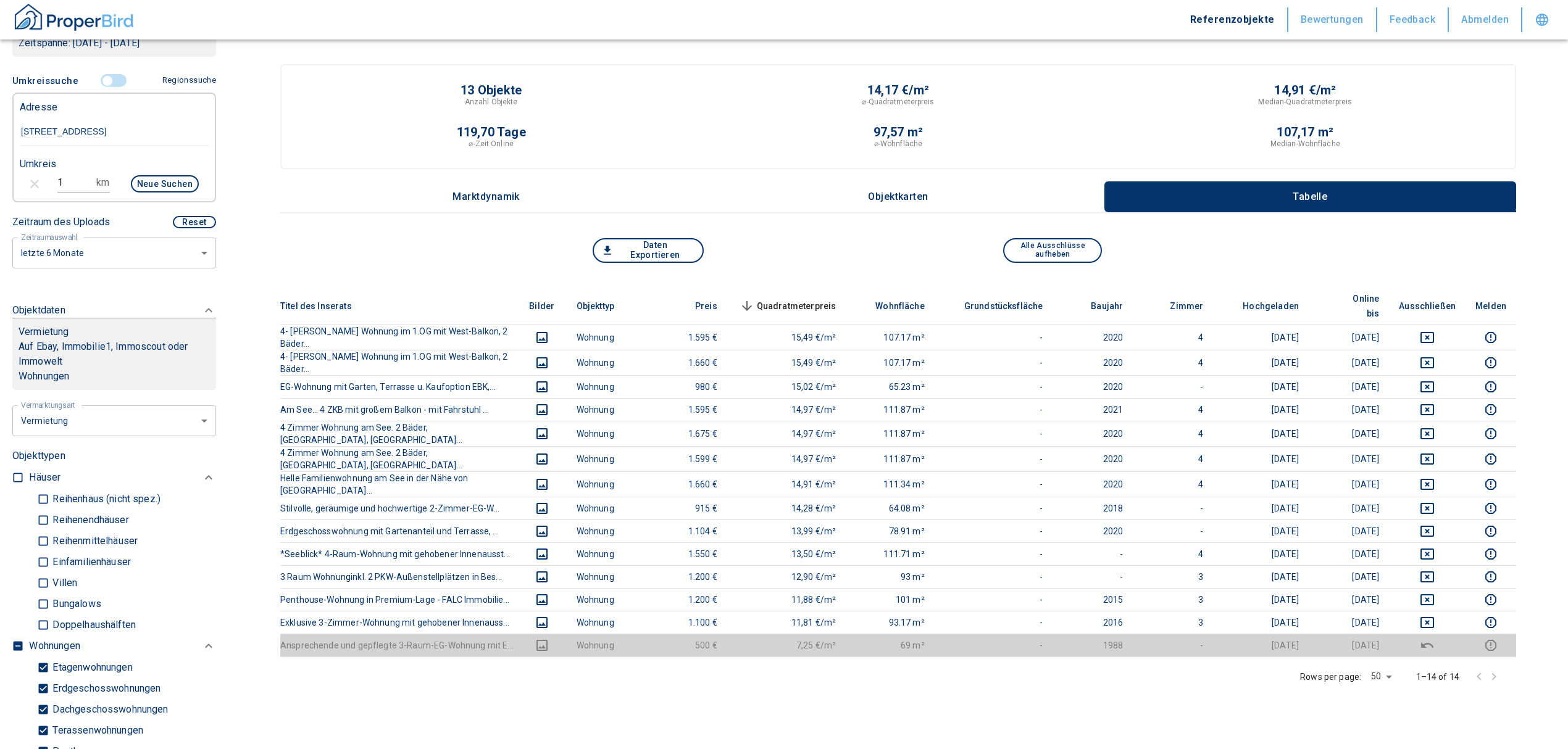
scroll to position [247, 0]
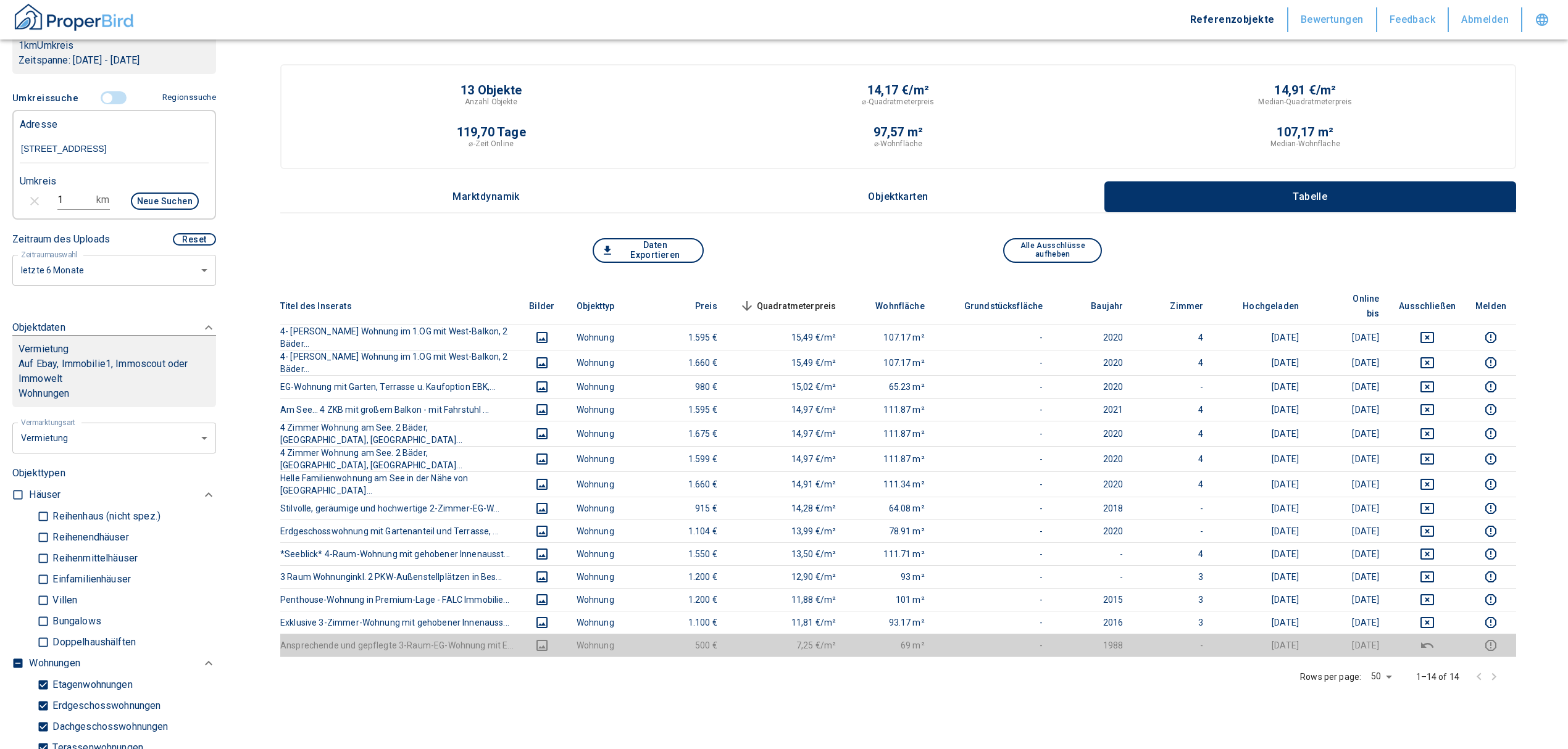
click at [72, 210] on input "1" at bounding box center [74, 200] width 34 height 20
click at [144, 210] on button "Neue Suchen" at bounding box center [165, 201] width 68 height 18
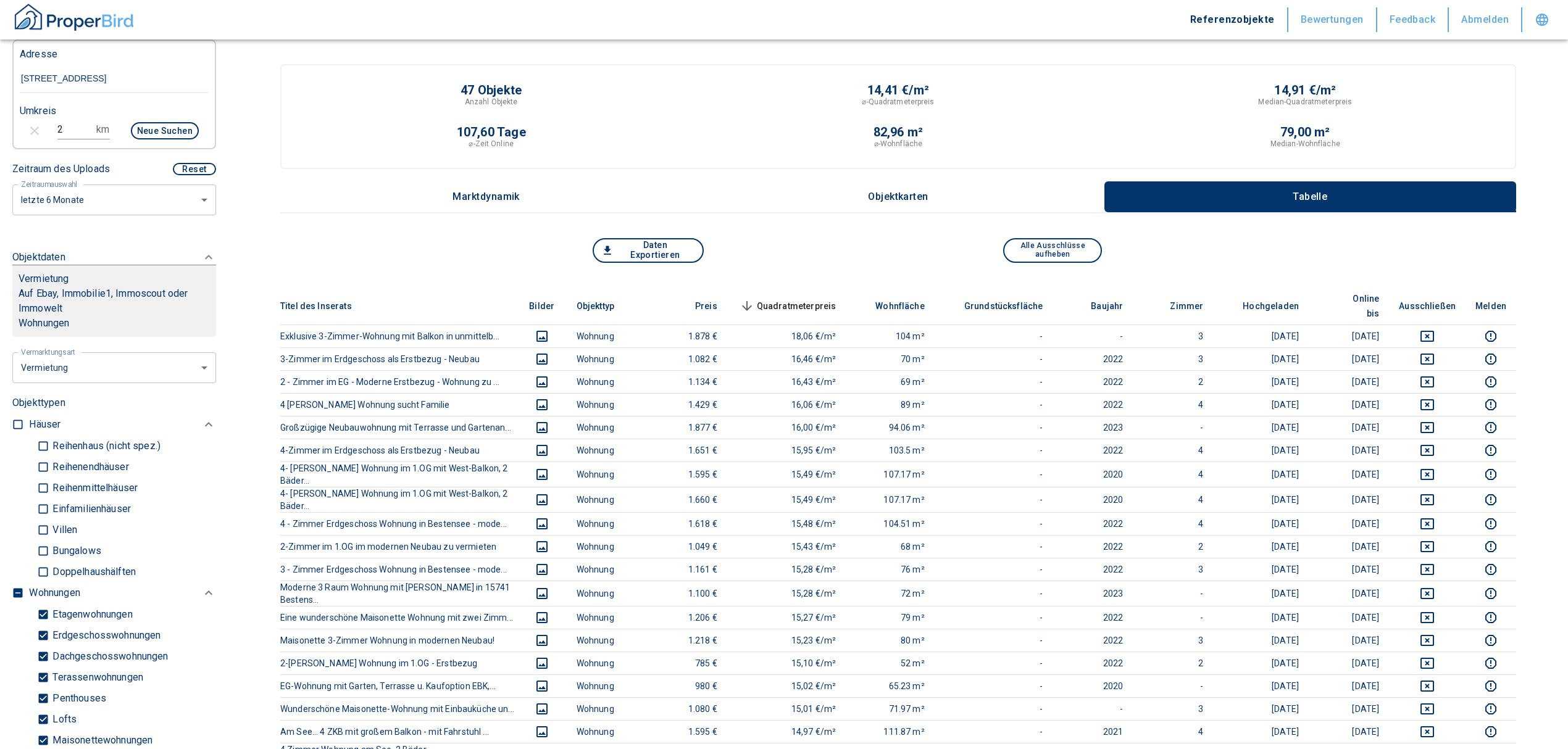
scroll to position [411, 0]
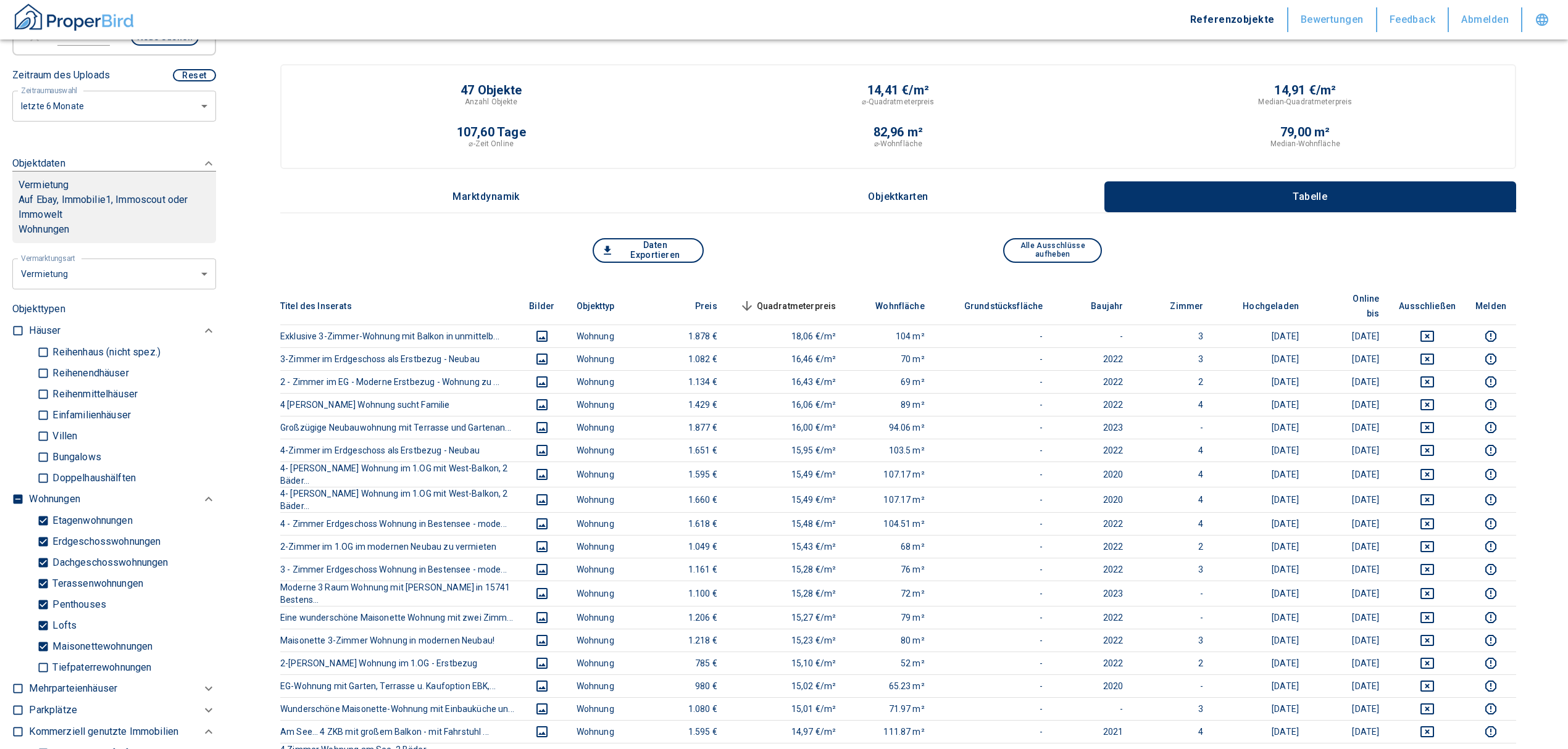
click at [786, 299] on span "Quadratmeterpreis sorted descending" at bounding box center [787, 306] width 99 height 15
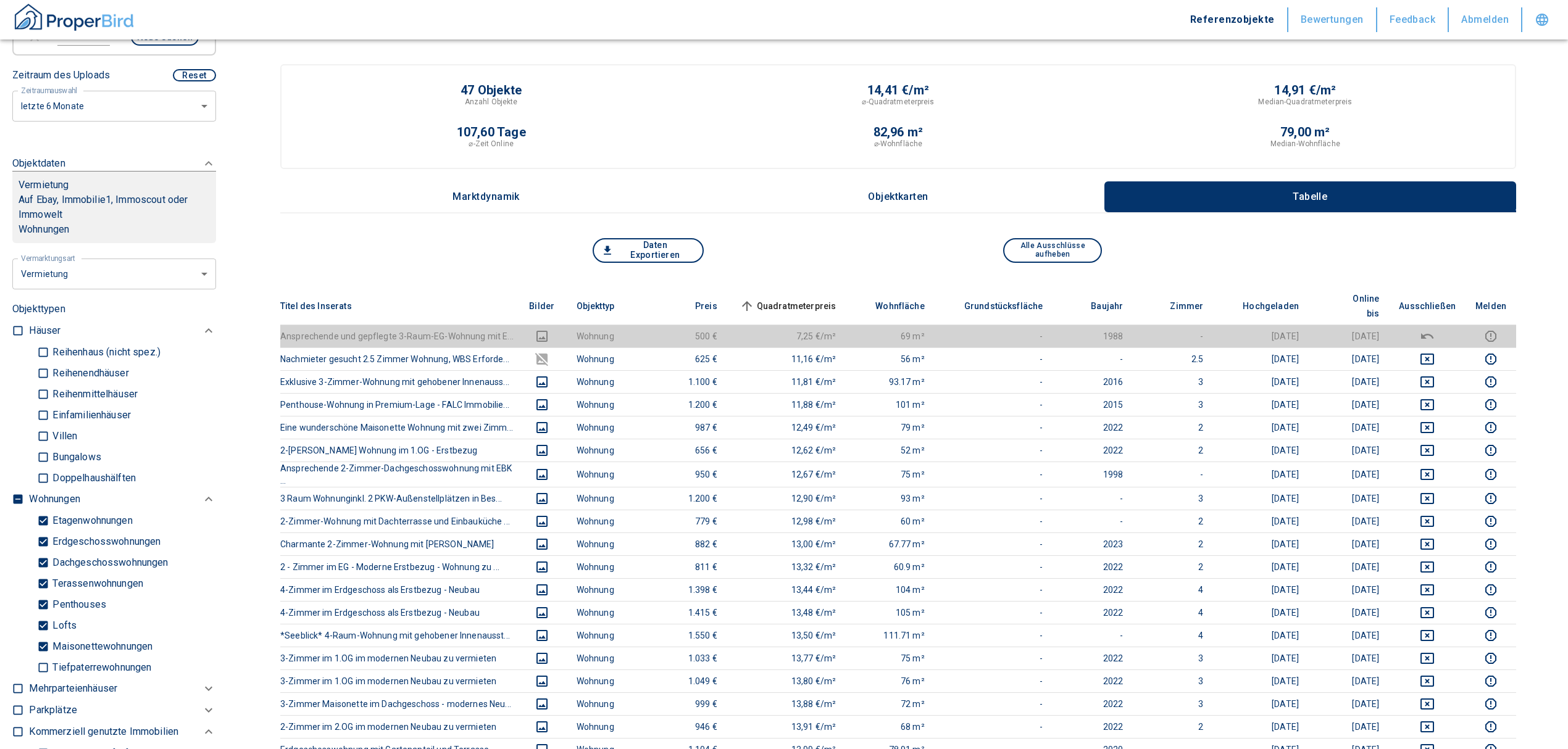
click at [811, 299] on span "Quadratmeterpreis sorted ascending" at bounding box center [787, 306] width 99 height 15
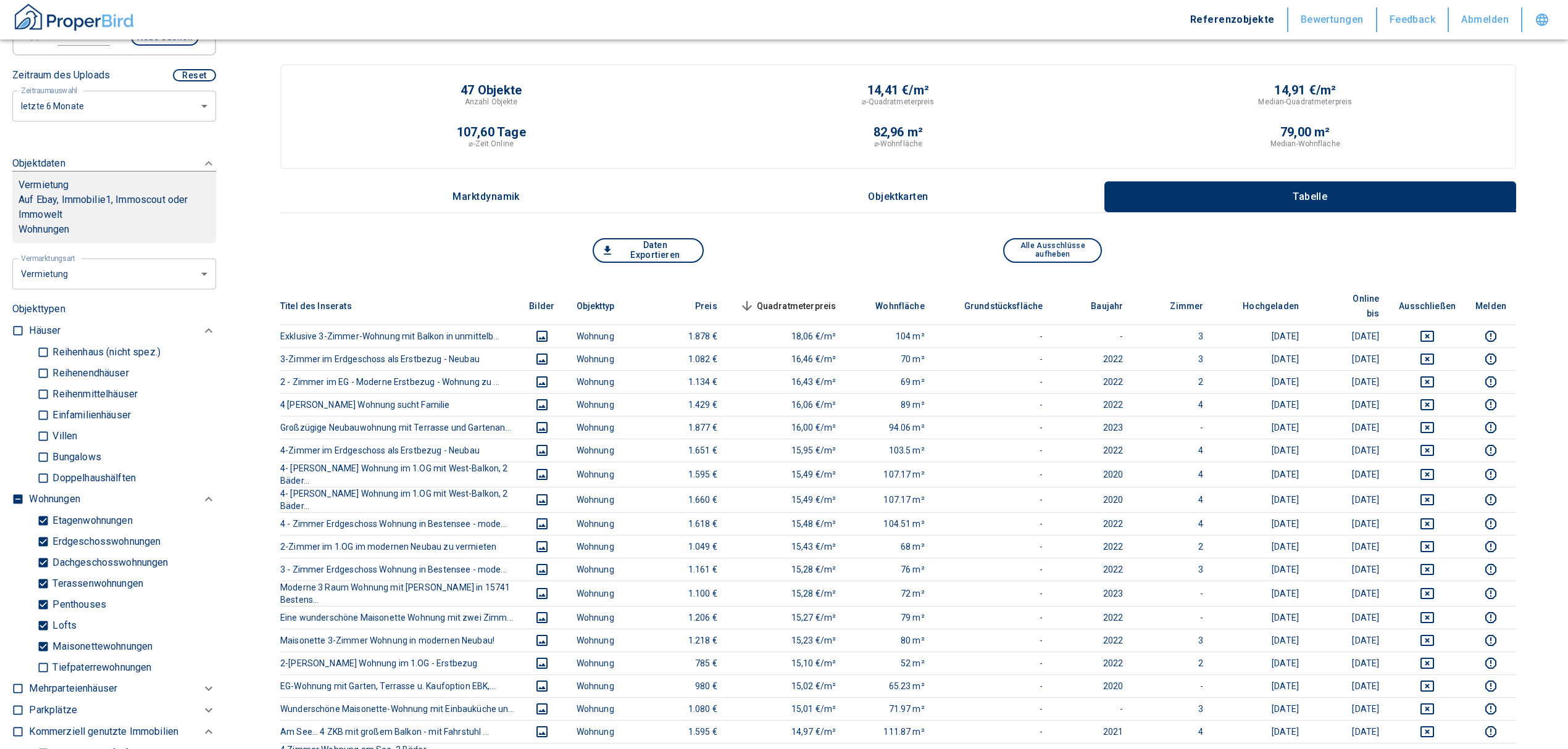
click at [806, 299] on span "Quadratmeterpreis sorted descending" at bounding box center [787, 306] width 99 height 15
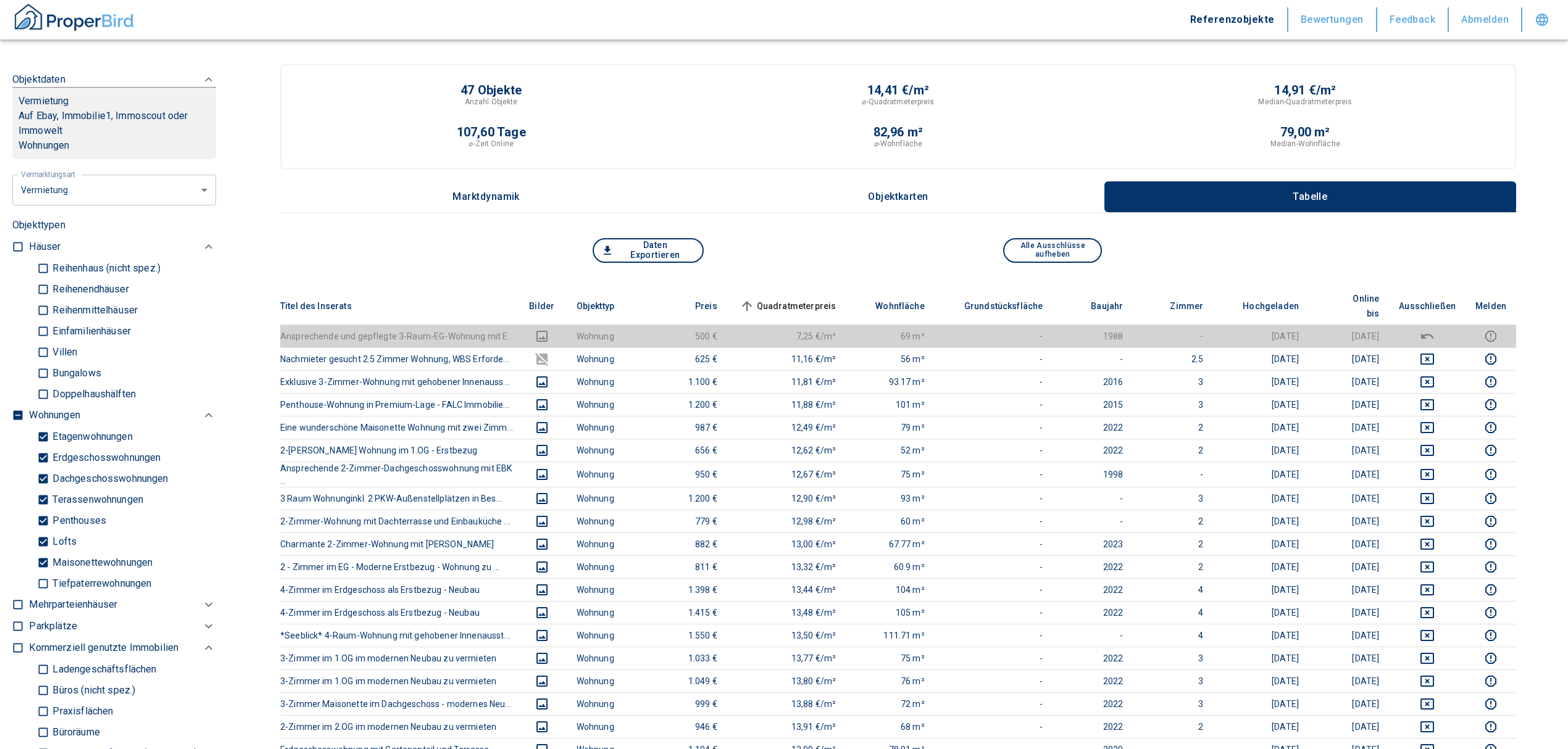
scroll to position [494, 0]
click at [18, 423] on input "checkbox" at bounding box center [18, 416] width 13 height 13
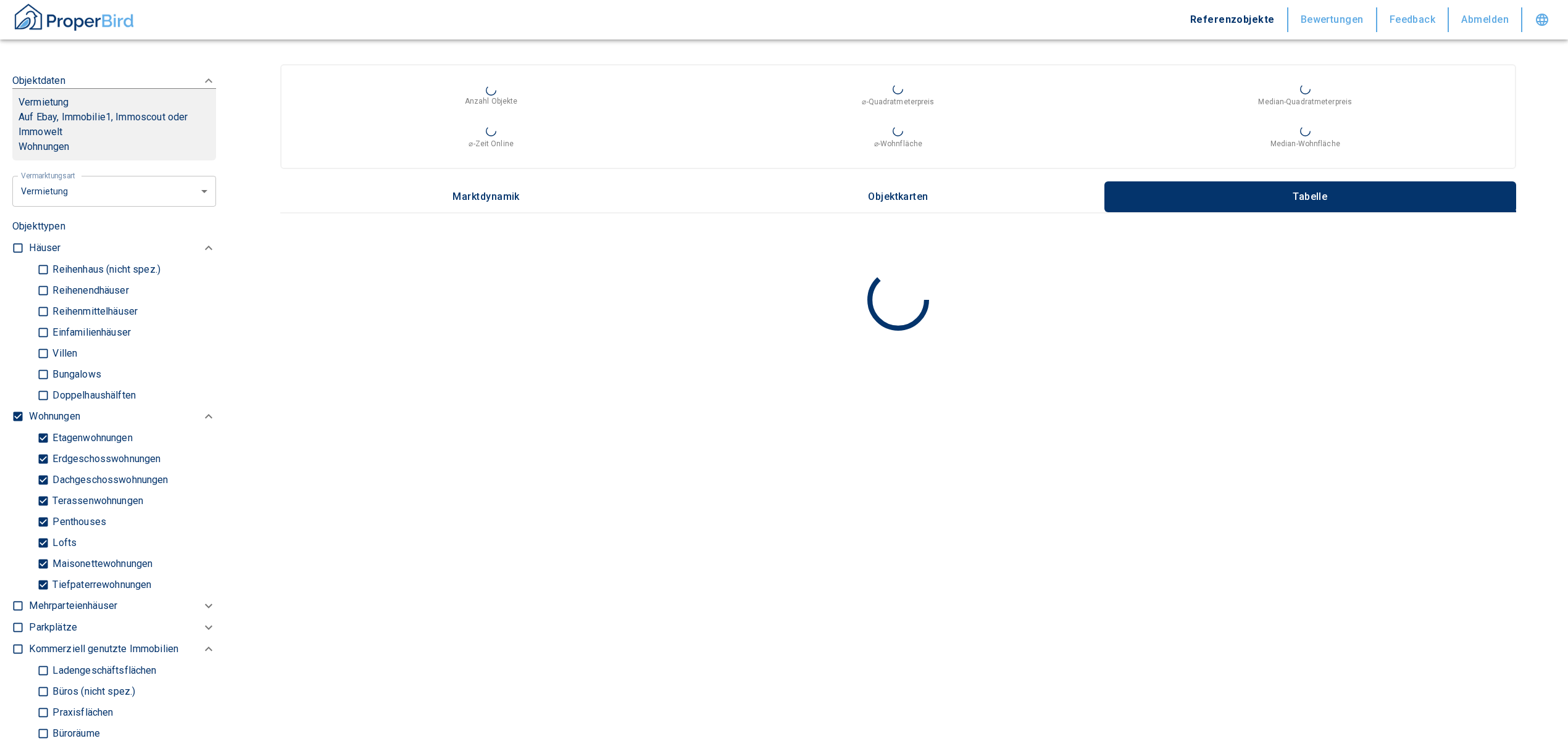
click at [18, 423] on input "checkbox" at bounding box center [18, 416] width 13 height 13
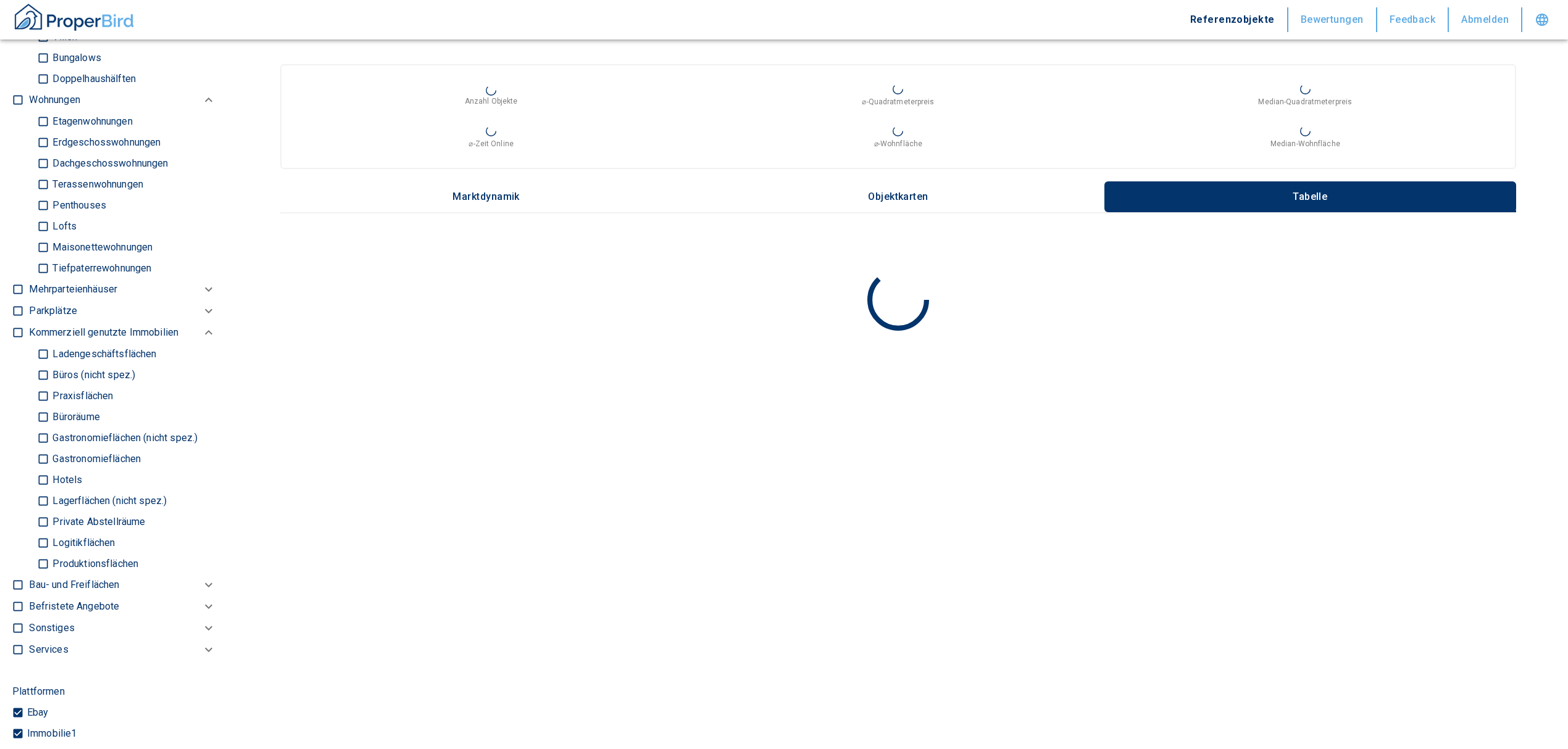
scroll to position [823, 0]
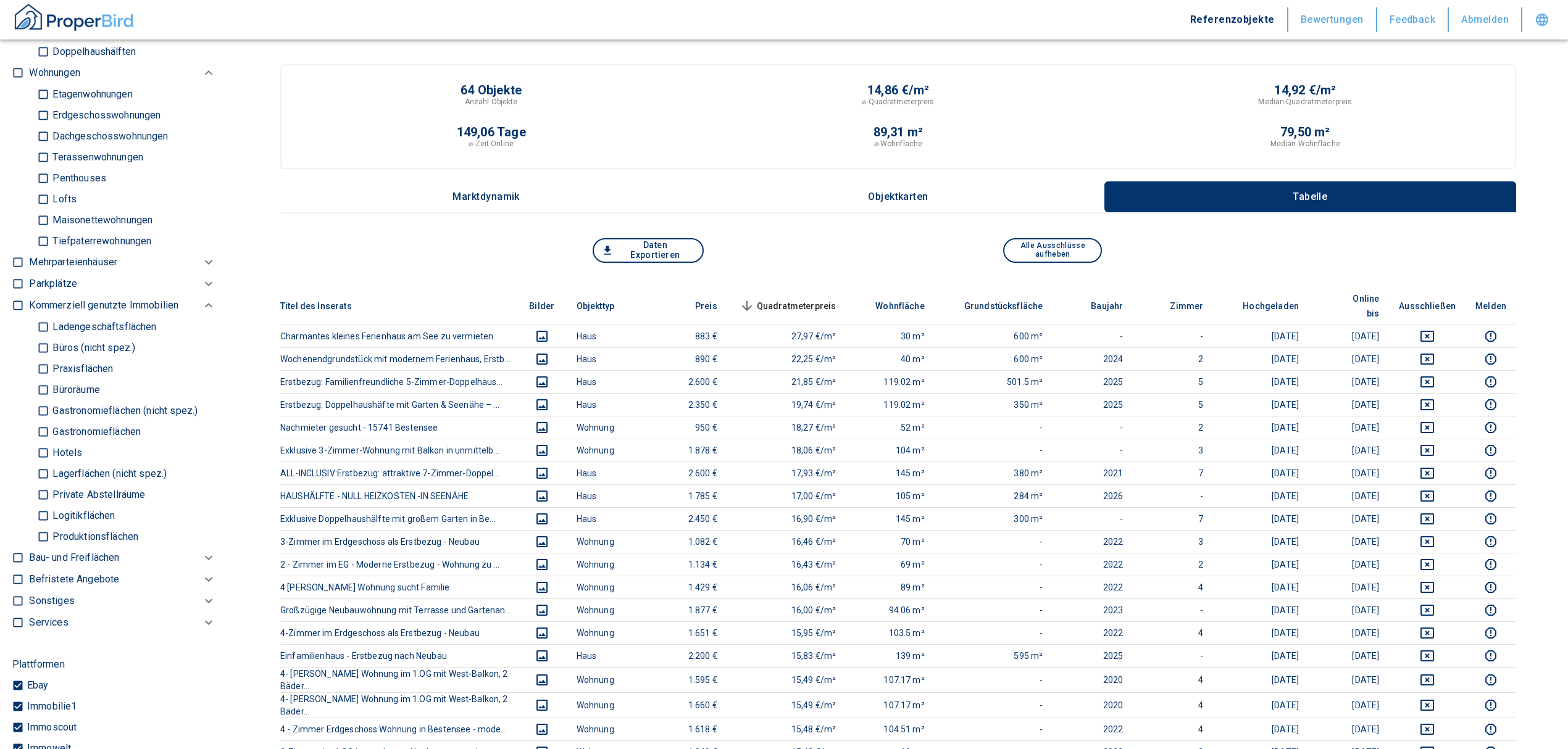
click at [39, 359] on input "Büros (nicht spez.)" at bounding box center [43, 348] width 13 height 22
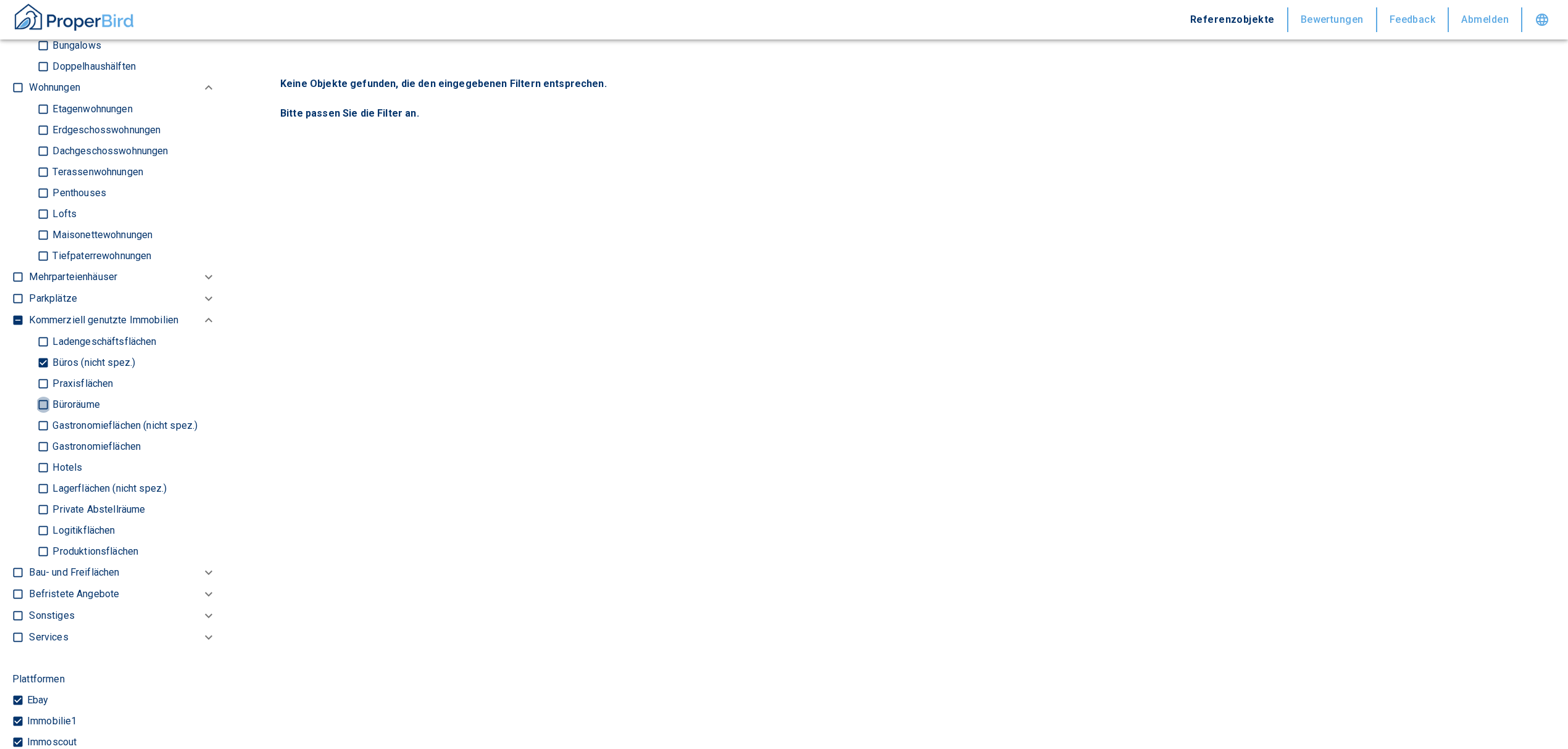
click at [42, 416] on input "Büroräume" at bounding box center [43, 405] width 13 height 22
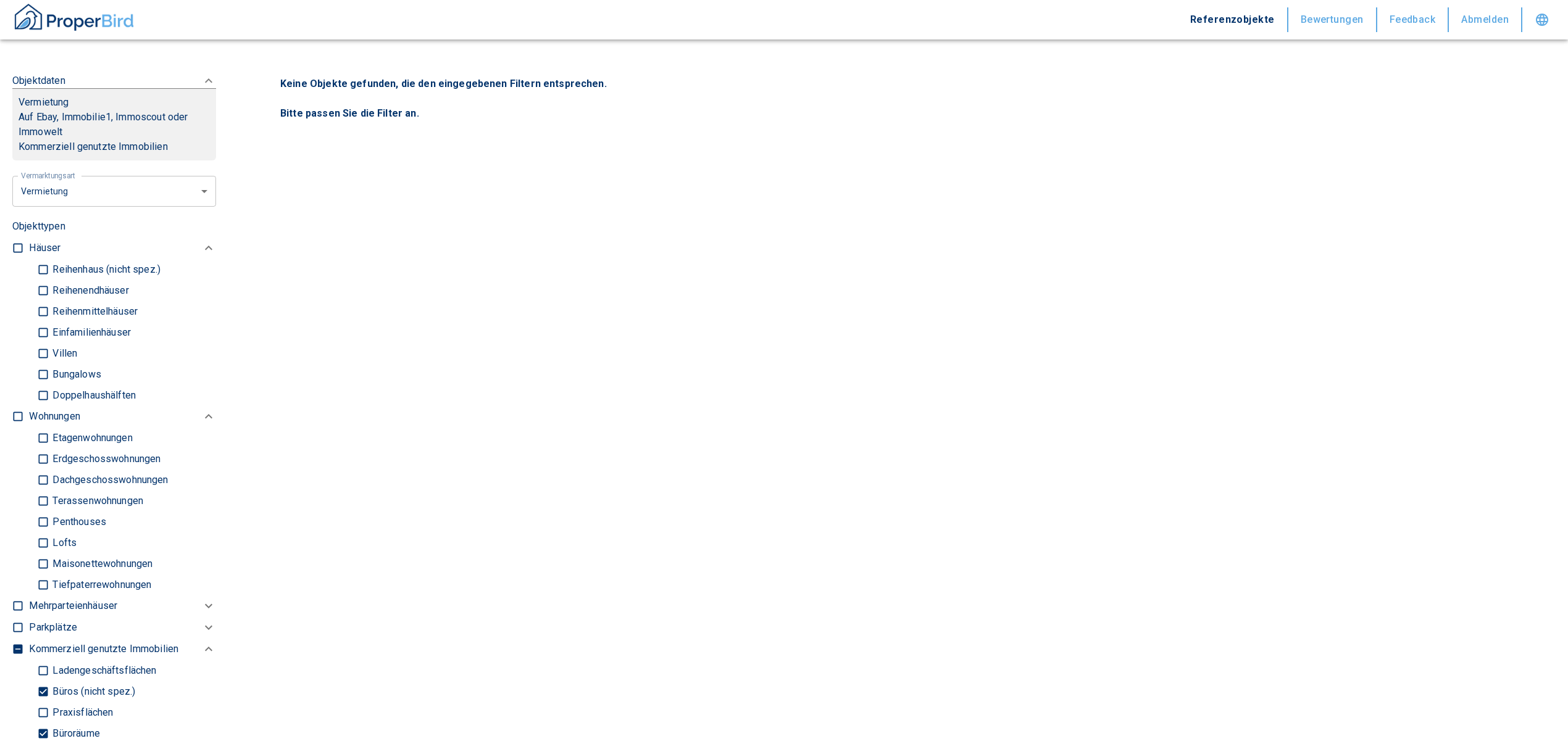
scroll to position [247, 0]
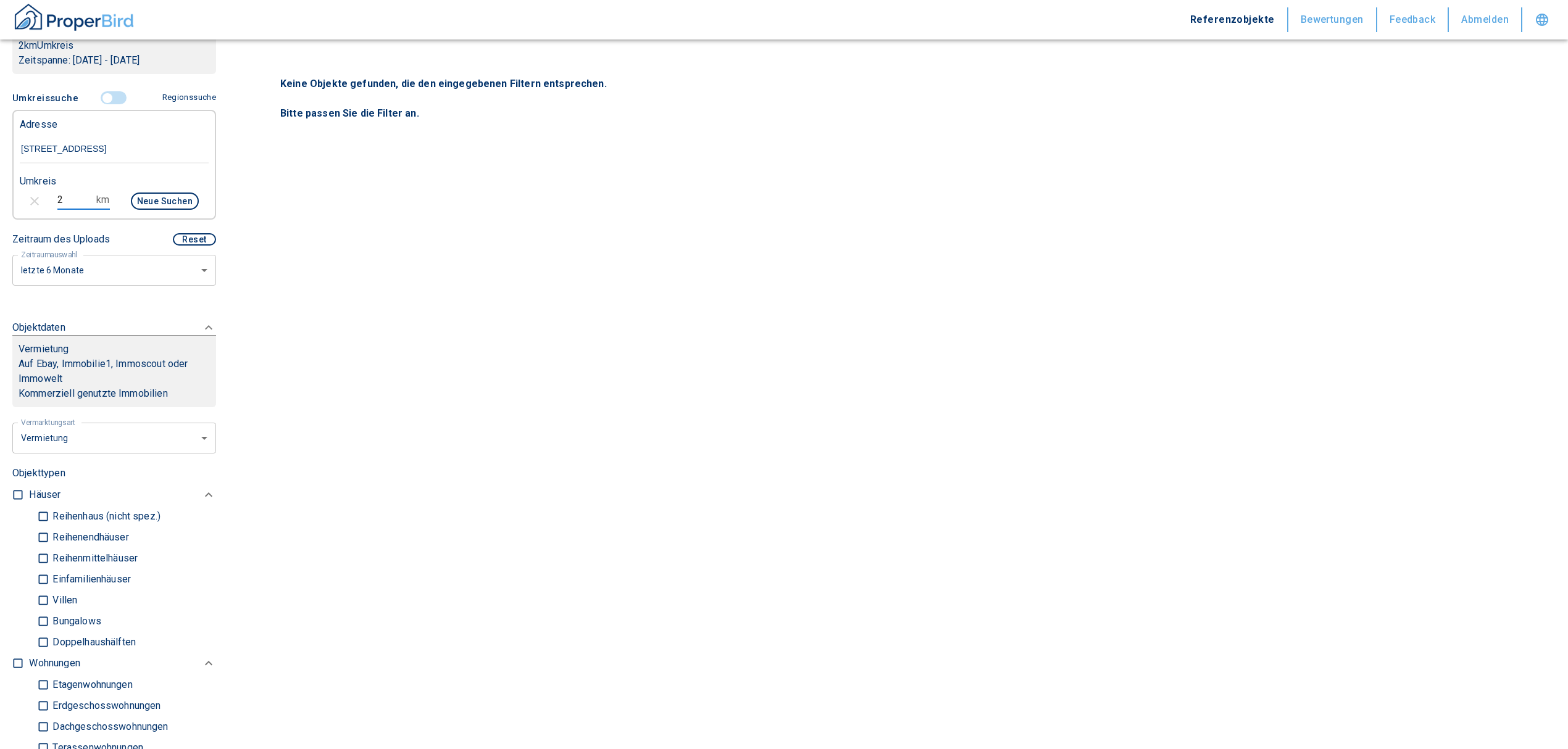
click at [76, 210] on input "2" at bounding box center [74, 200] width 34 height 20
click at [134, 210] on button "Neue Suchen" at bounding box center [165, 201] width 68 height 18
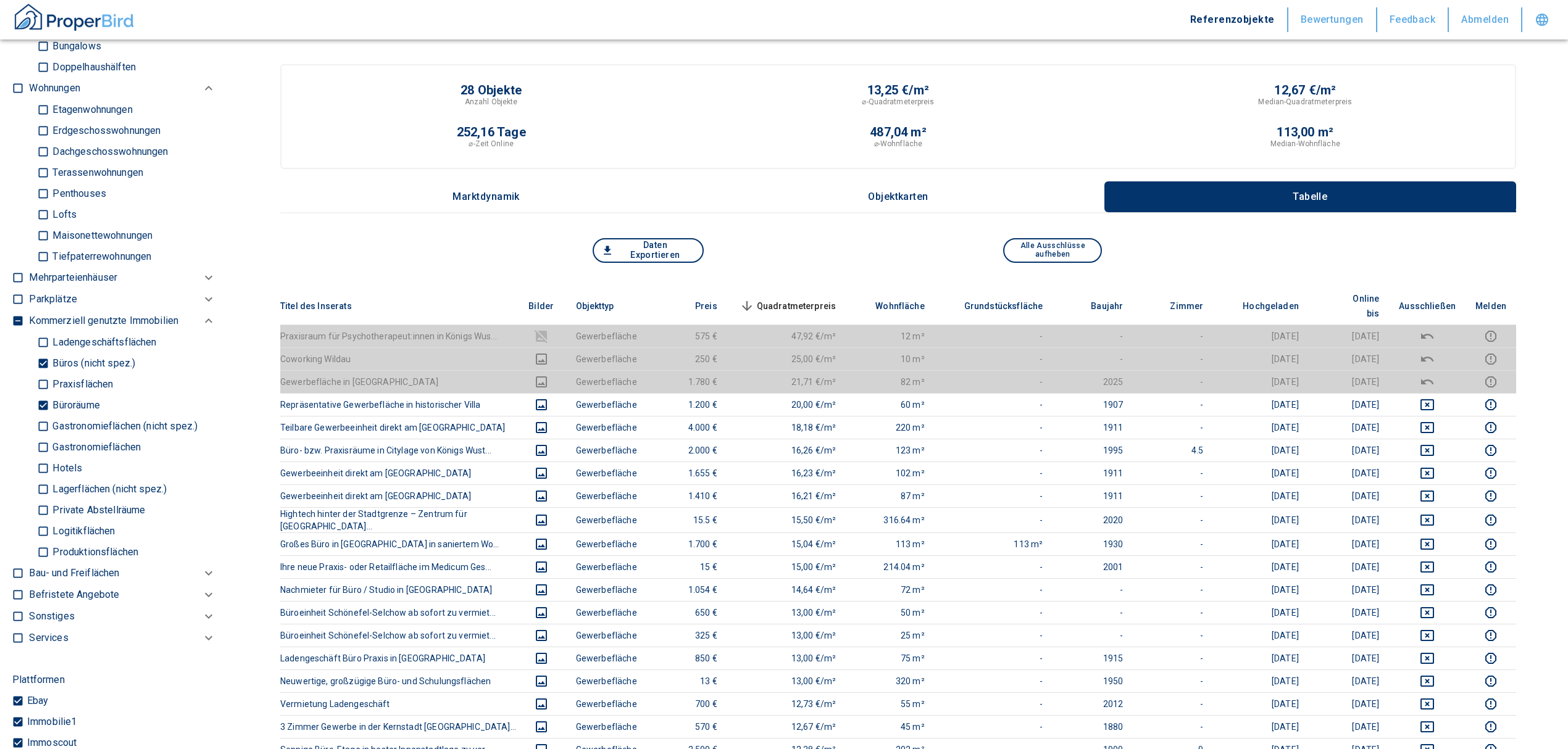
scroll to position [823, 0]
click at [39, 411] on input "Büroräume" at bounding box center [43, 405] width 13 height 22
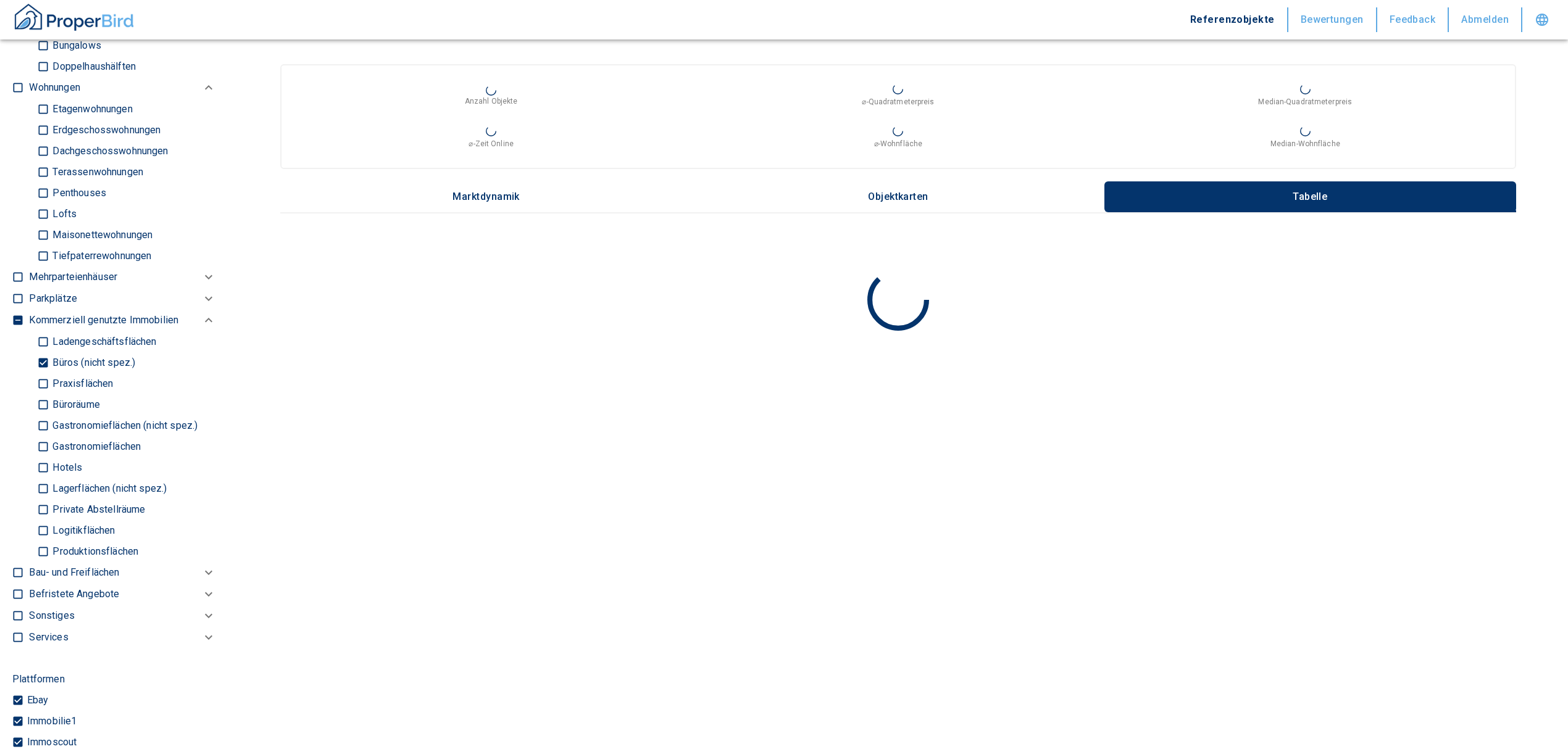
click at [47, 374] on input "Büros (nicht spez.)" at bounding box center [43, 363] width 13 height 22
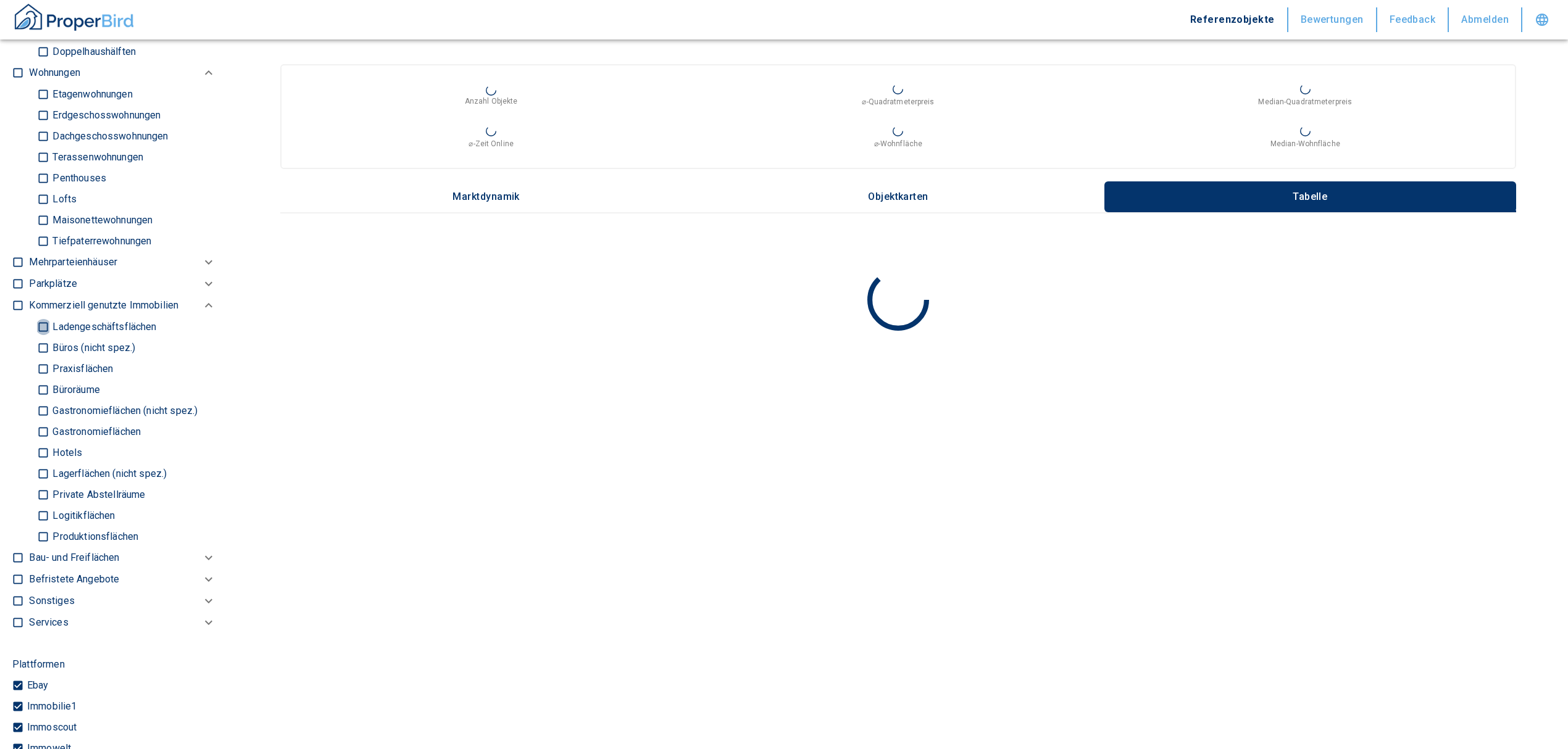
click at [43, 338] on input "Ladengeschäftsflächen" at bounding box center [43, 327] width 13 height 22
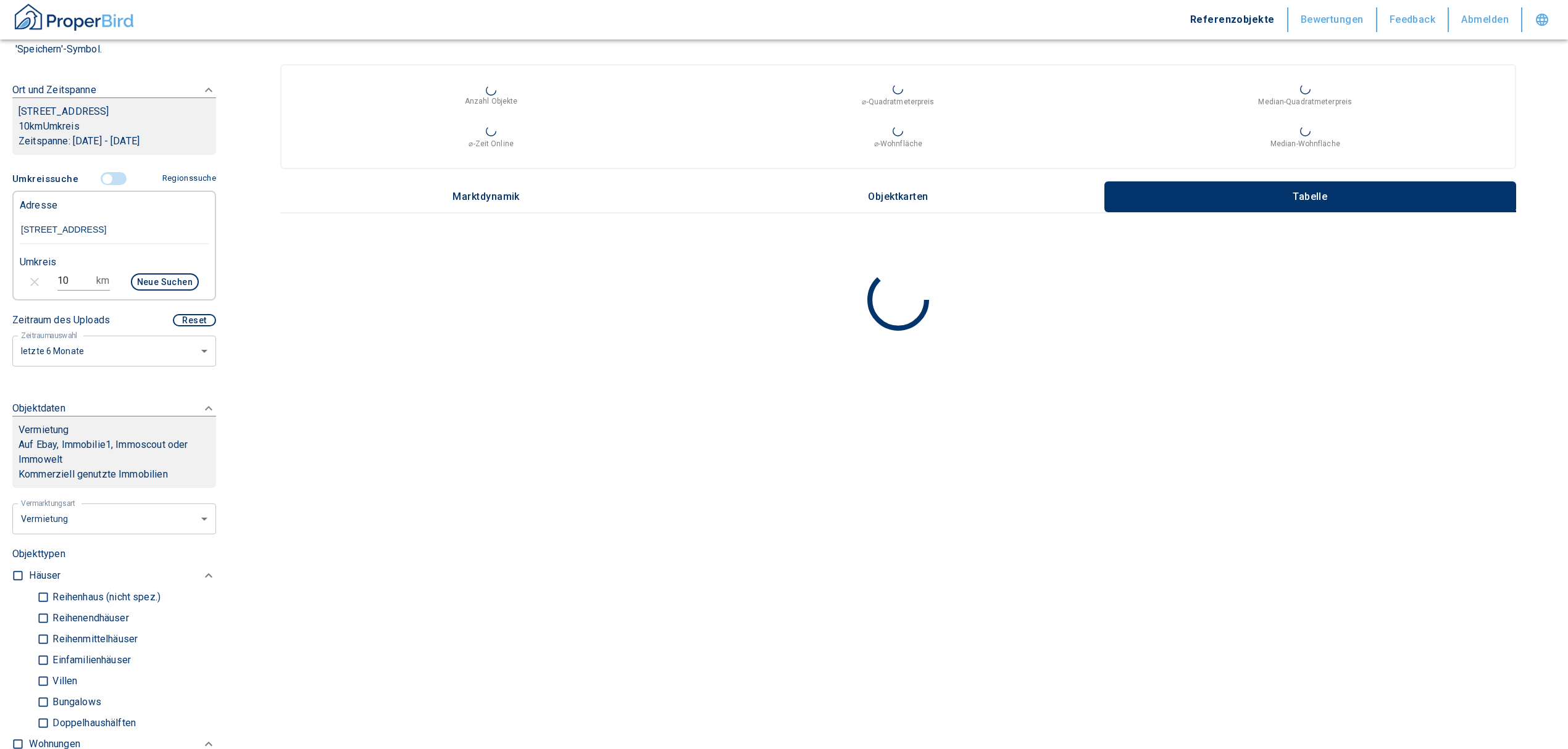
scroll to position [165, 0]
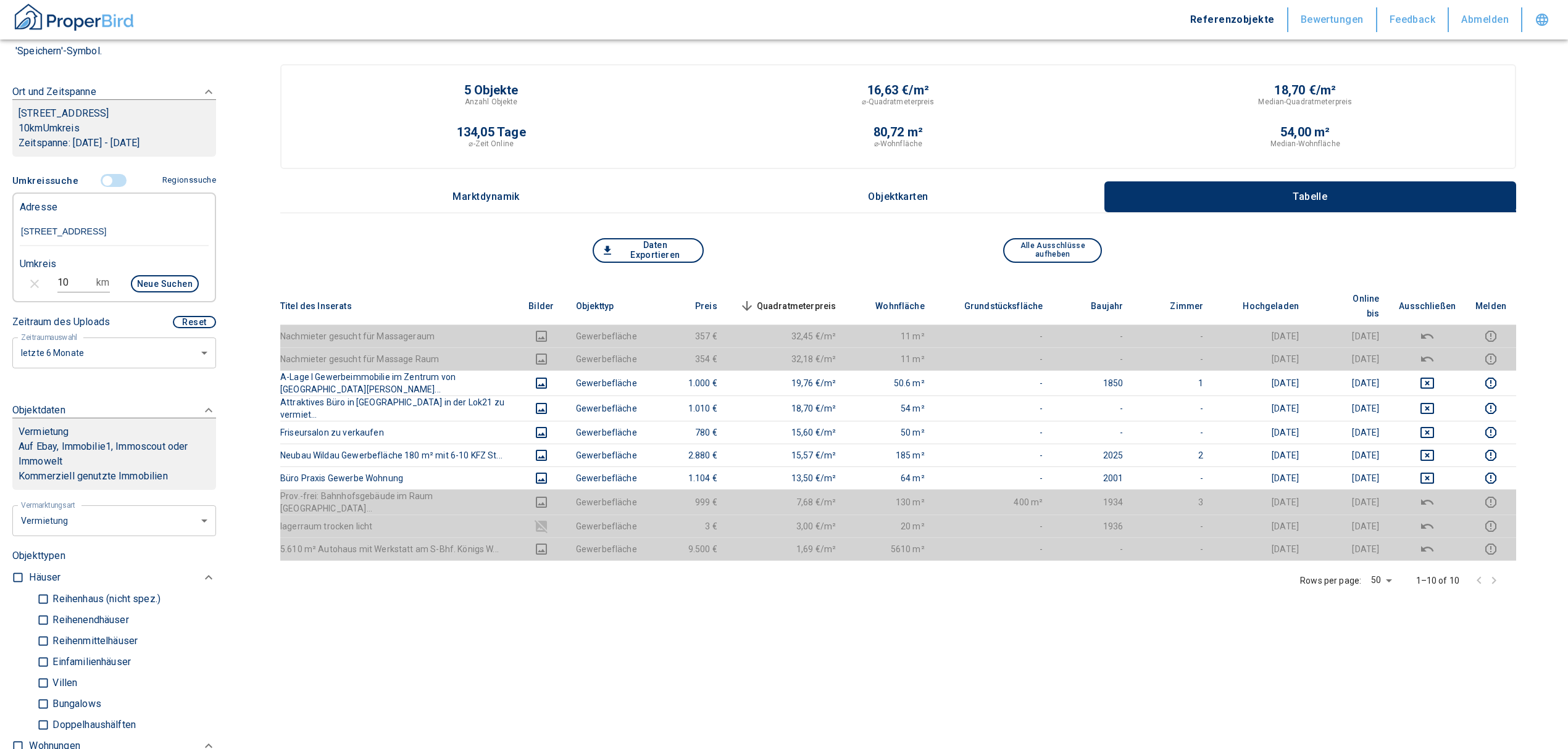
click at [72, 292] on input "10" at bounding box center [74, 283] width 34 height 20
click at [134, 292] on button "Neue Suchen" at bounding box center [165, 284] width 68 height 18
